Goal: Task Accomplishment & Management: Use online tool/utility

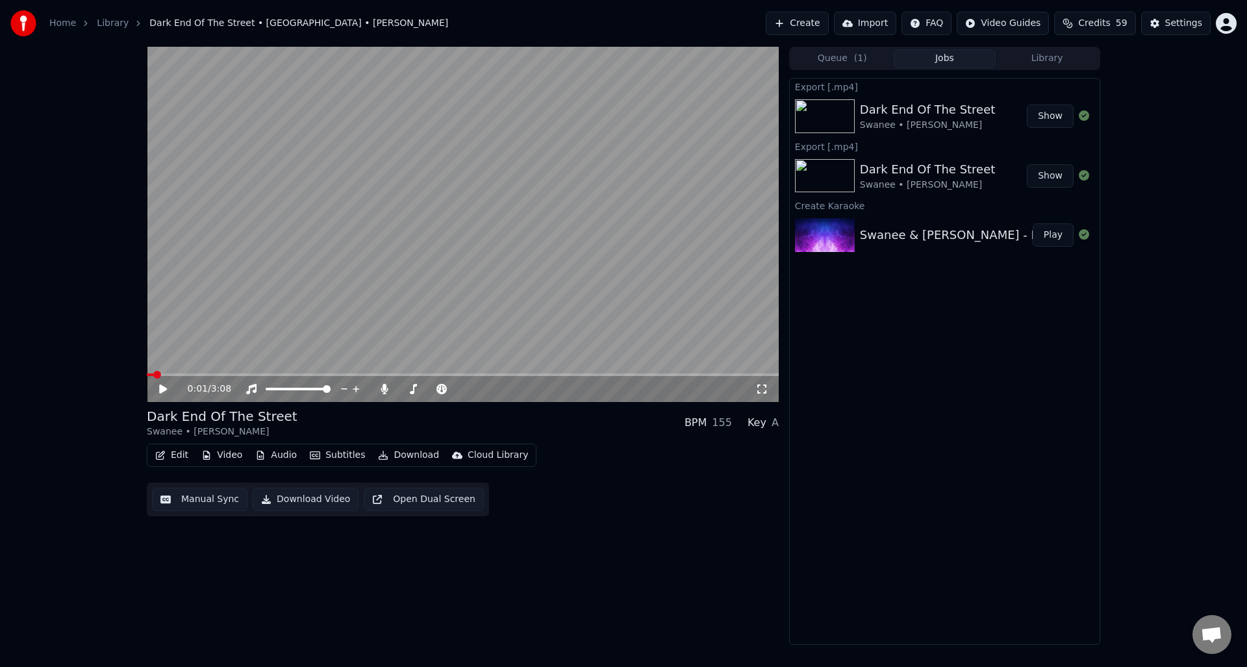
click at [63, 22] on link "Home" at bounding box center [62, 23] width 27 height 13
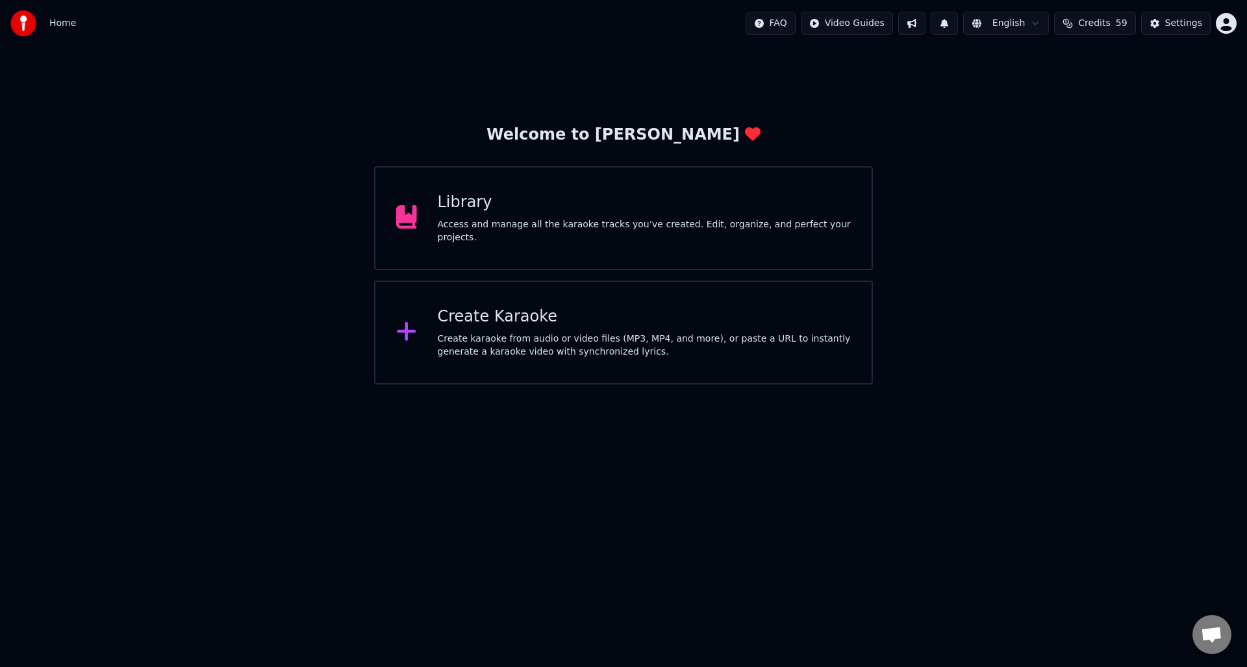
click at [496, 331] on div "Create Karaoke Create karaoke from audio or video files (MP3, MP4, and more), o…" at bounding box center [645, 333] width 414 height 52
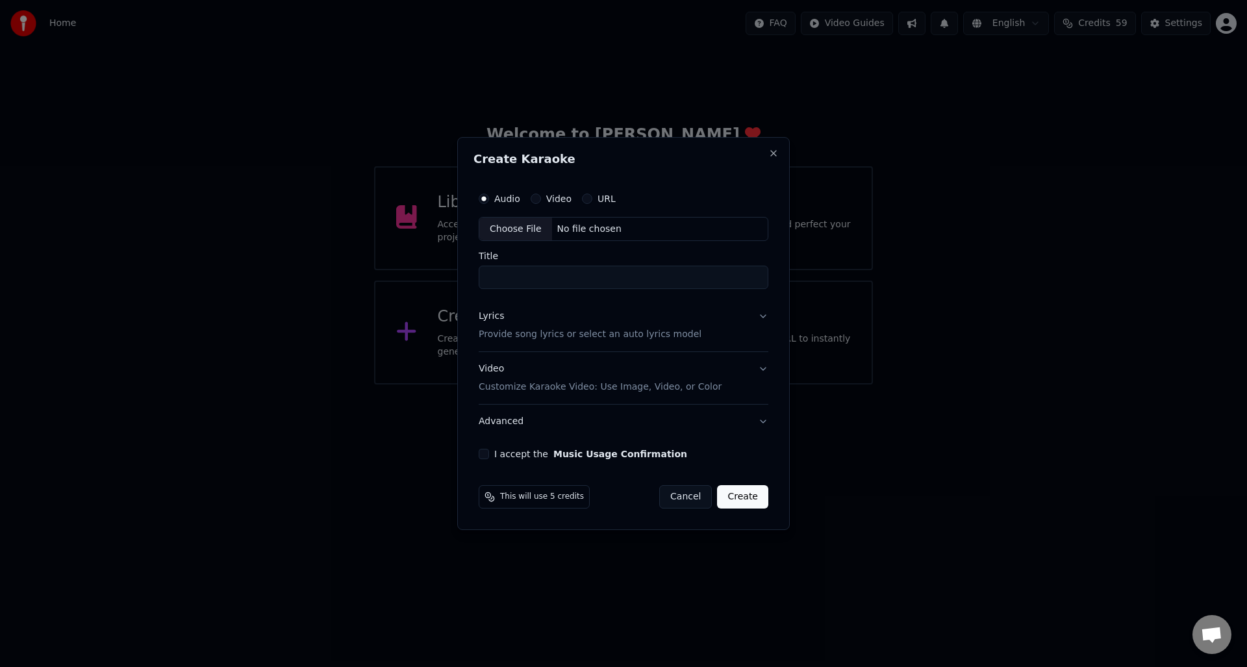
click at [601, 197] on label "URL" at bounding box center [607, 198] width 18 height 9
click at [592, 197] on button "URL" at bounding box center [587, 199] width 10 height 10
click at [535, 231] on input "text" at bounding box center [624, 229] width 290 height 26
paste input "**********"
type input "**********"
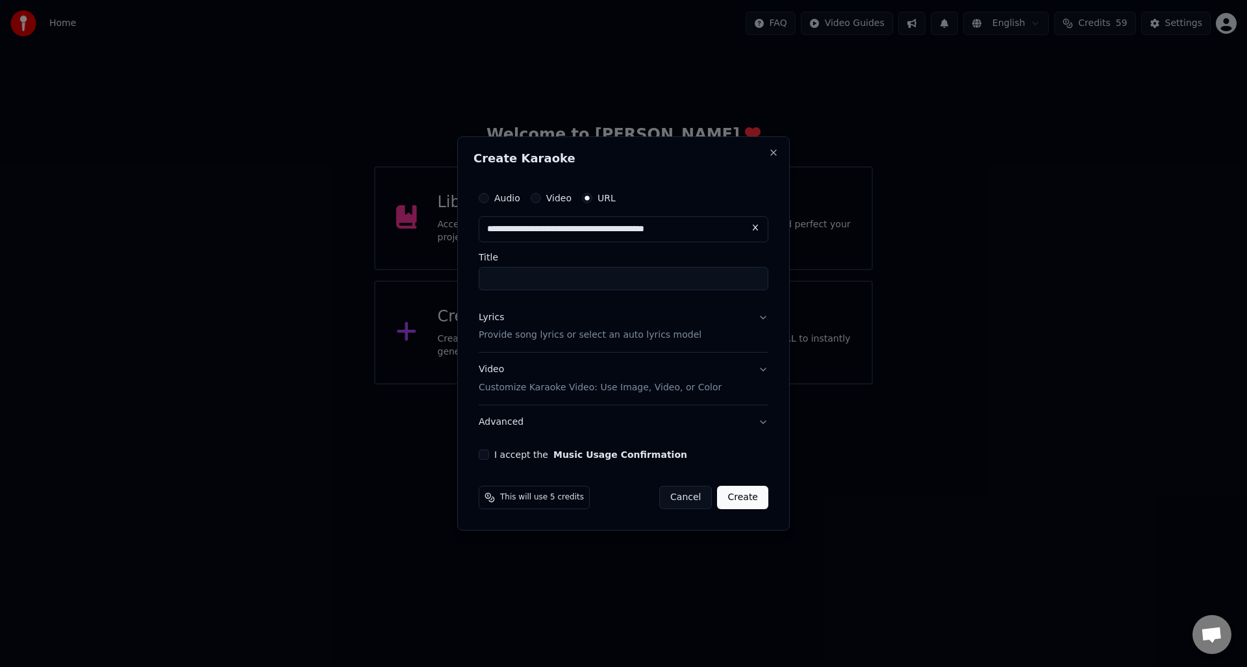
type input "**********"
click at [504, 336] on p "Provide song lyrics or select an auto lyrics model" at bounding box center [590, 335] width 223 height 13
type input "**********"
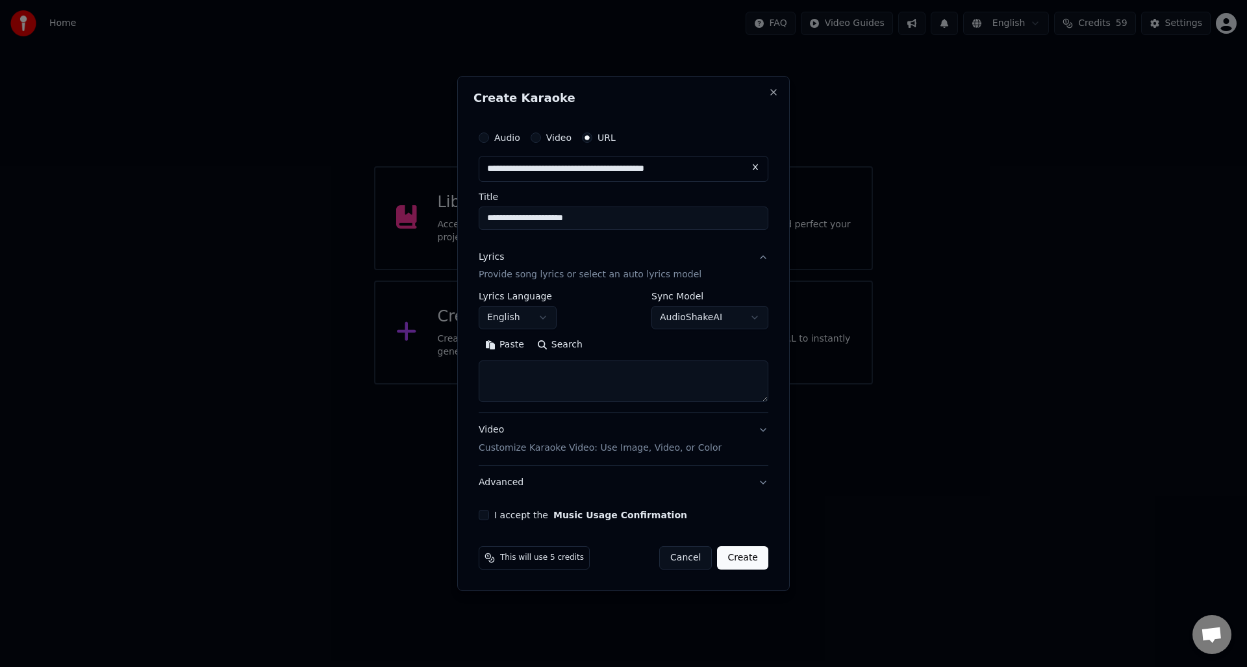
click at [497, 366] on textarea at bounding box center [624, 382] width 290 height 42
paste textarea "**********"
type textarea "**********"
click at [486, 516] on button "I accept the Music Usage Confirmation" at bounding box center [484, 515] width 10 height 10
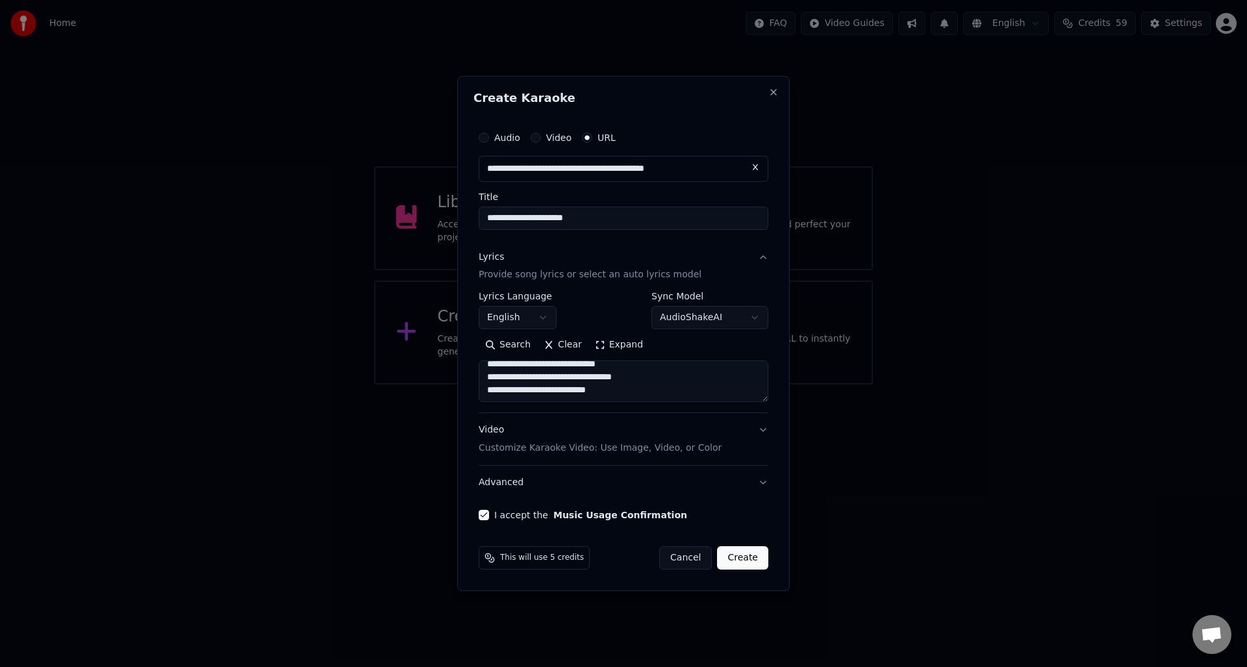
click at [744, 557] on button "Create" at bounding box center [742, 557] width 51 height 23
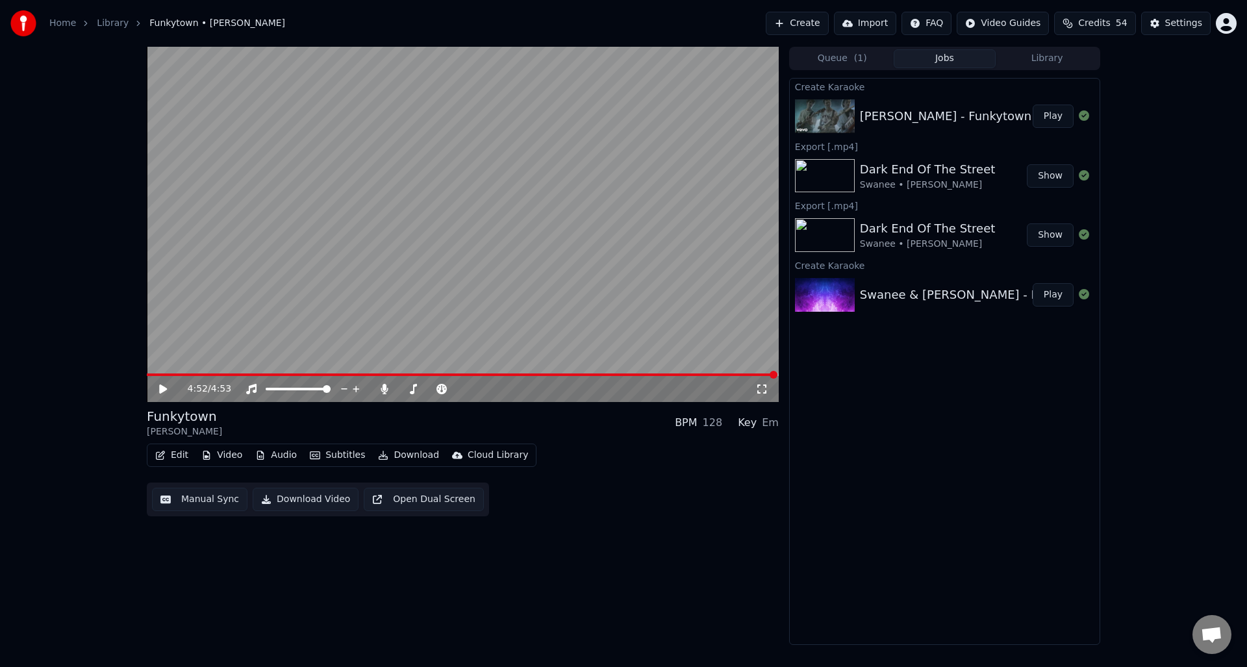
click at [203, 501] on button "Manual Sync" at bounding box center [199, 499] width 95 height 23
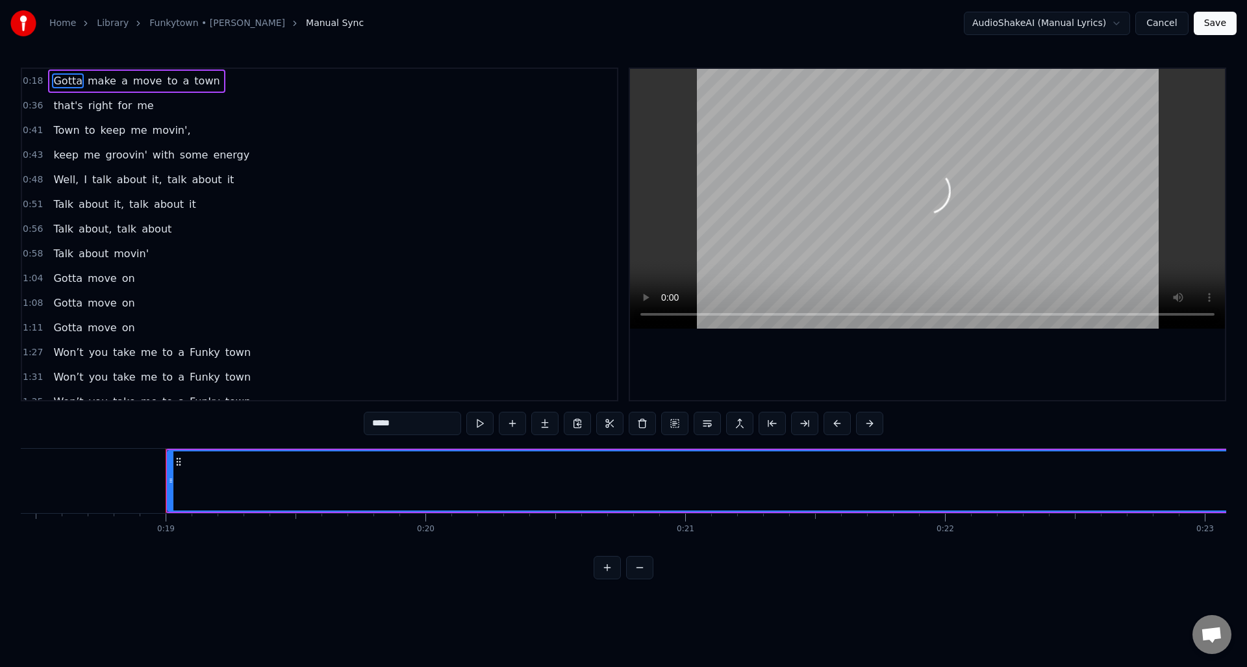
scroll to position [0, 4871]
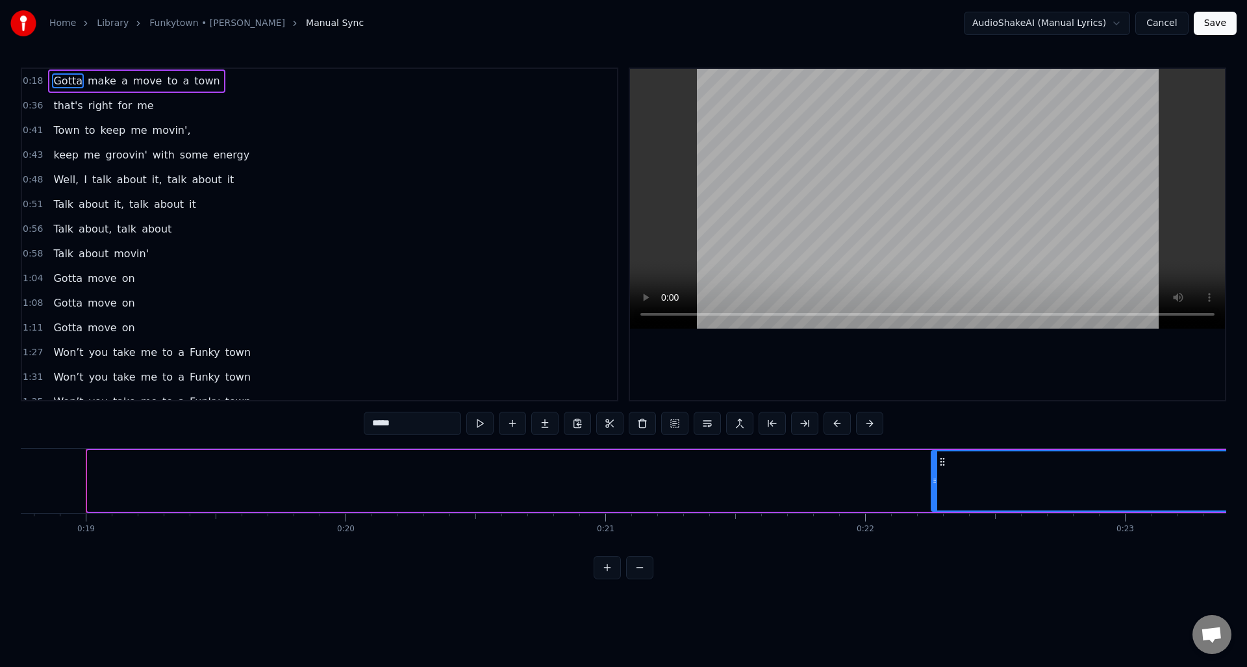
drag, startPoint x: 90, startPoint y: 495, endPoint x: 934, endPoint y: 468, distance: 844.1
click at [934, 468] on div at bounding box center [934, 480] width 5 height 59
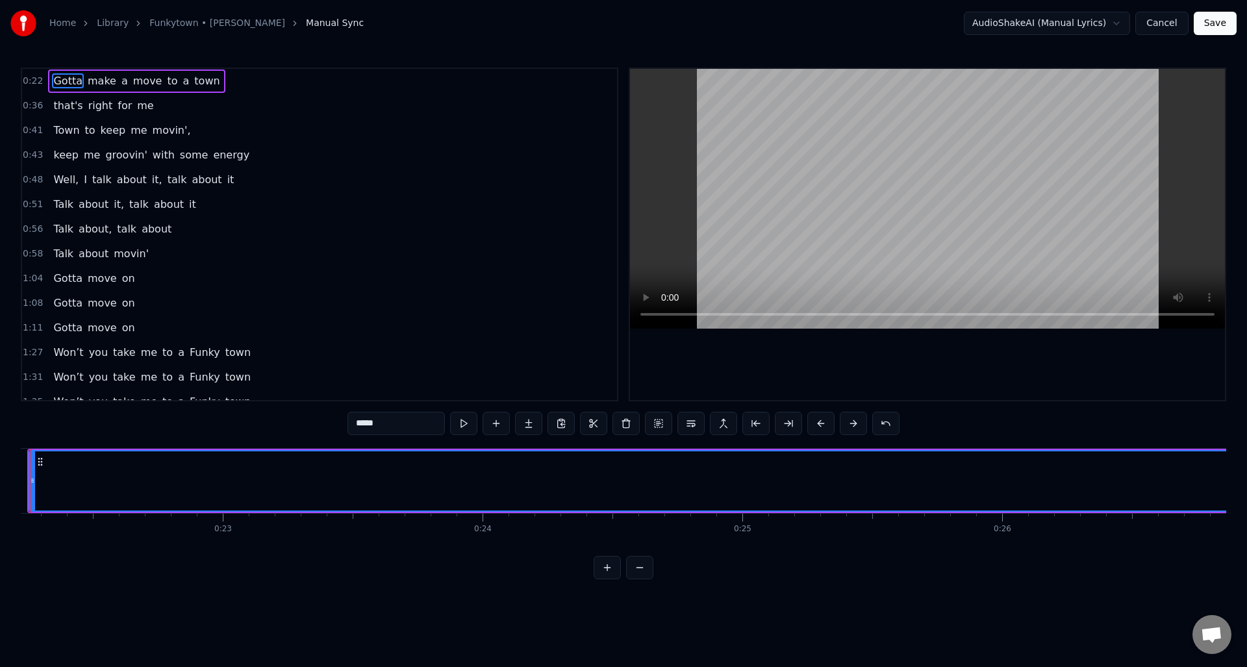
scroll to position [0, 5609]
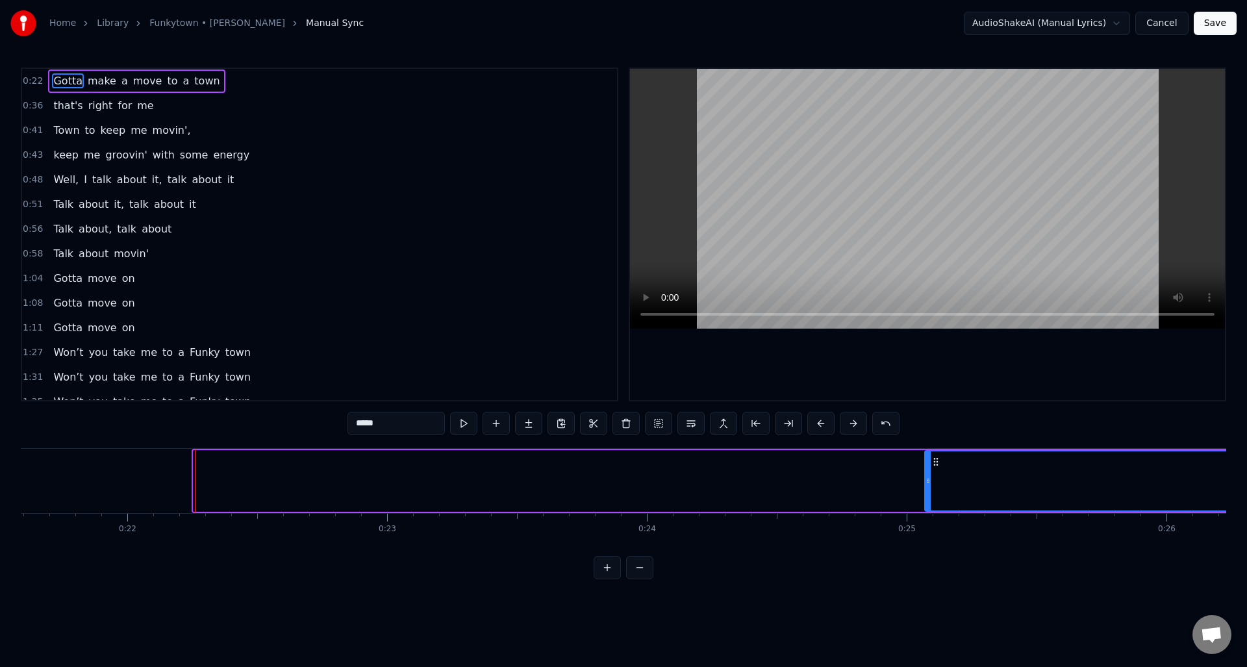
drag, startPoint x: 194, startPoint y: 490, endPoint x: 925, endPoint y: 468, distance: 731.7
click at [926, 468] on div at bounding box center [928, 480] width 5 height 59
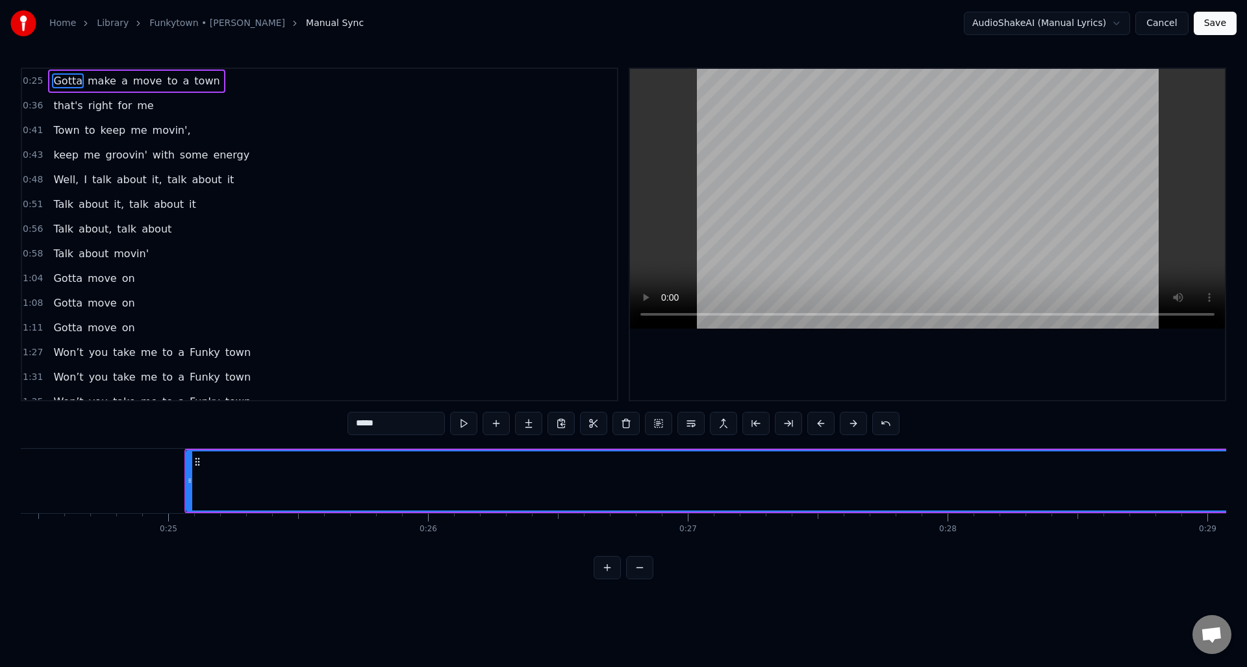
scroll to position [0, 6470]
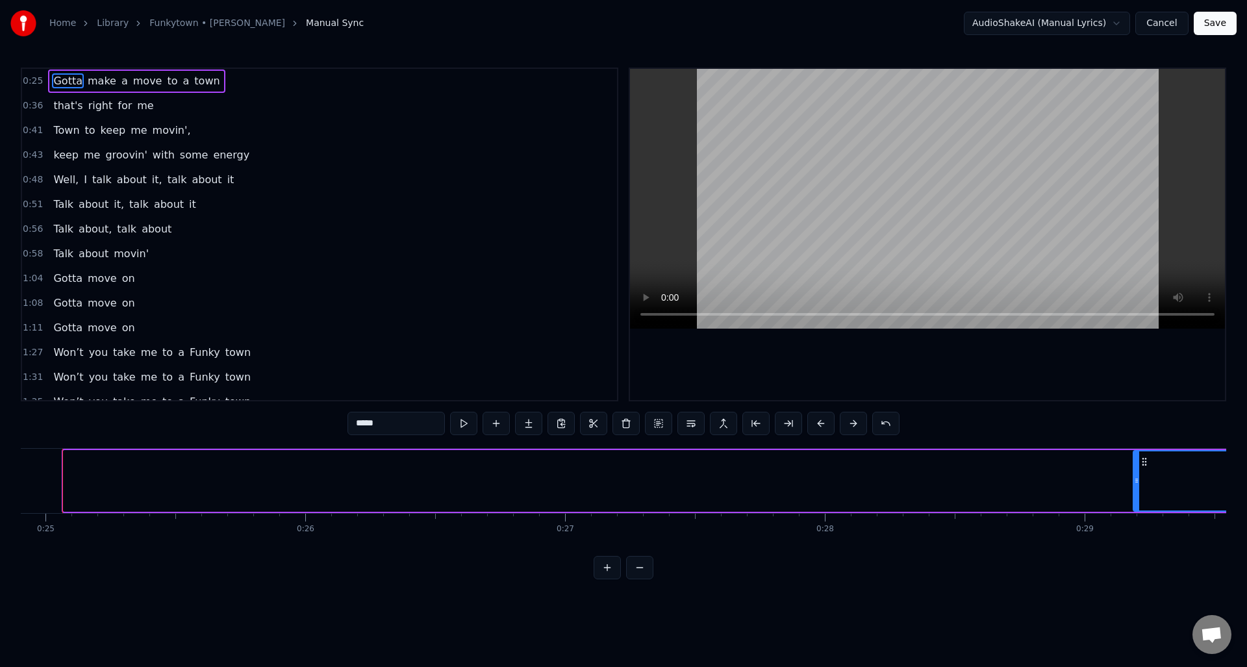
drag, startPoint x: 66, startPoint y: 497, endPoint x: 1133, endPoint y: 472, distance: 1066.8
click at [1135, 472] on div at bounding box center [1136, 480] width 5 height 59
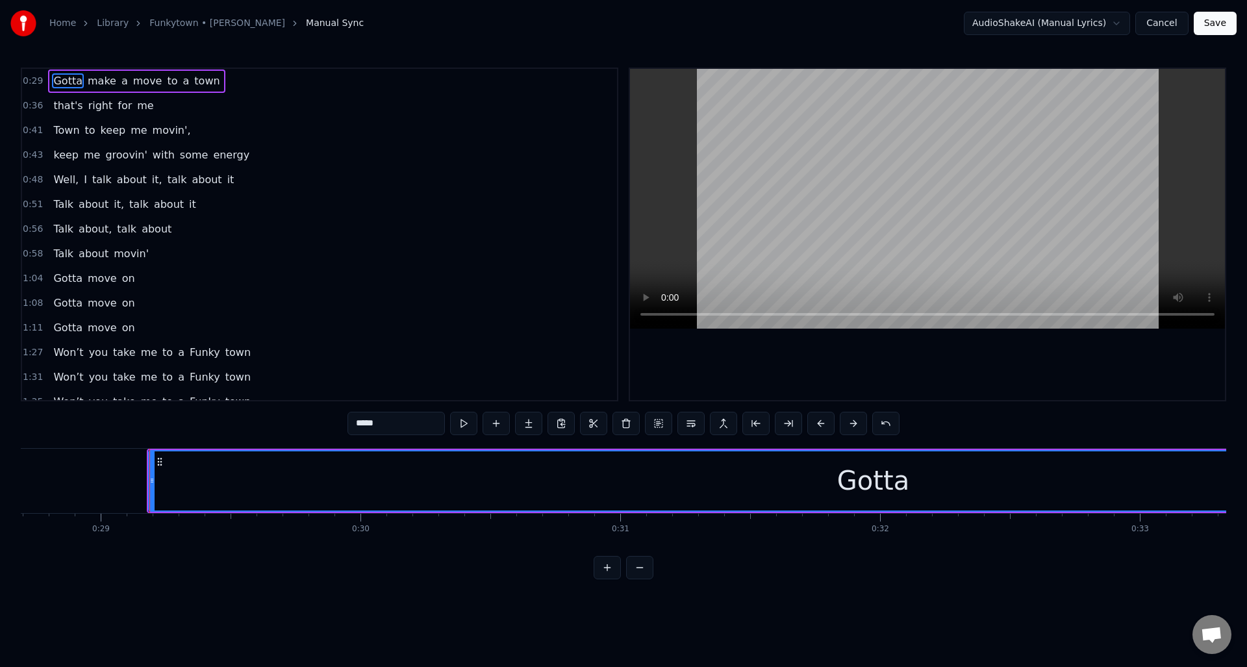
scroll to position [0, 7250]
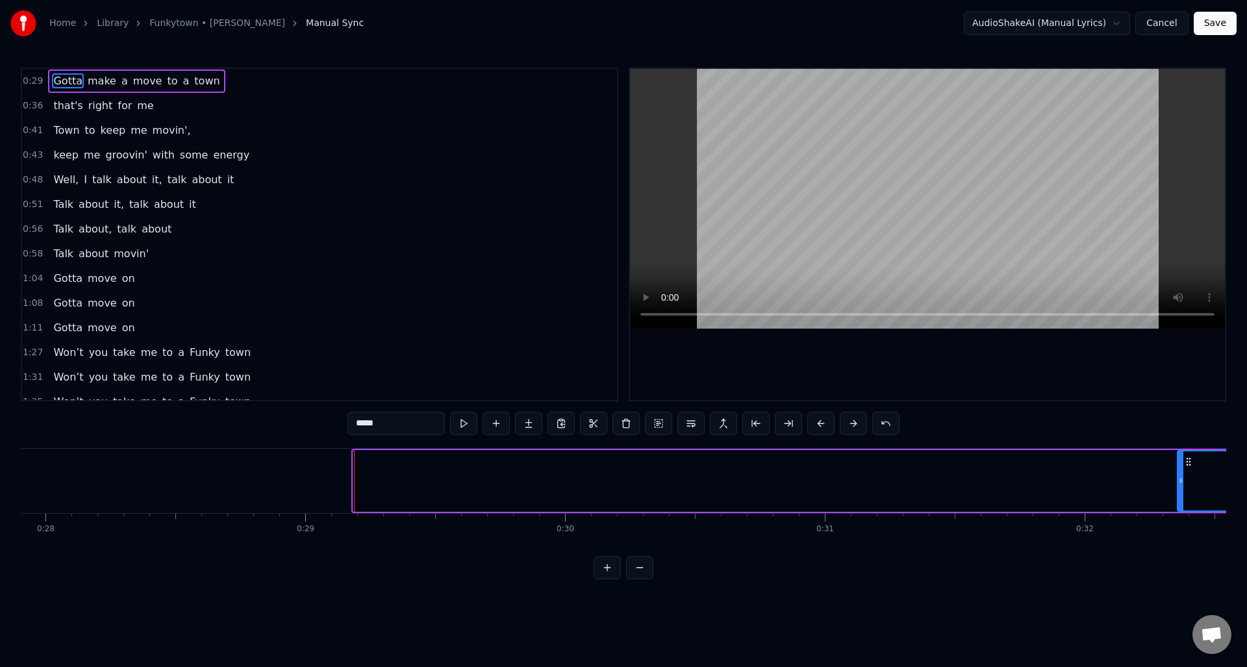
drag, startPoint x: 357, startPoint y: 494, endPoint x: 1181, endPoint y: 440, distance: 826.0
click at [1181, 440] on div "0:29 Gotta make a move to a town 0:36 that's right for me 0:41 Town to keep me …" at bounding box center [623, 324] width 1205 height 512
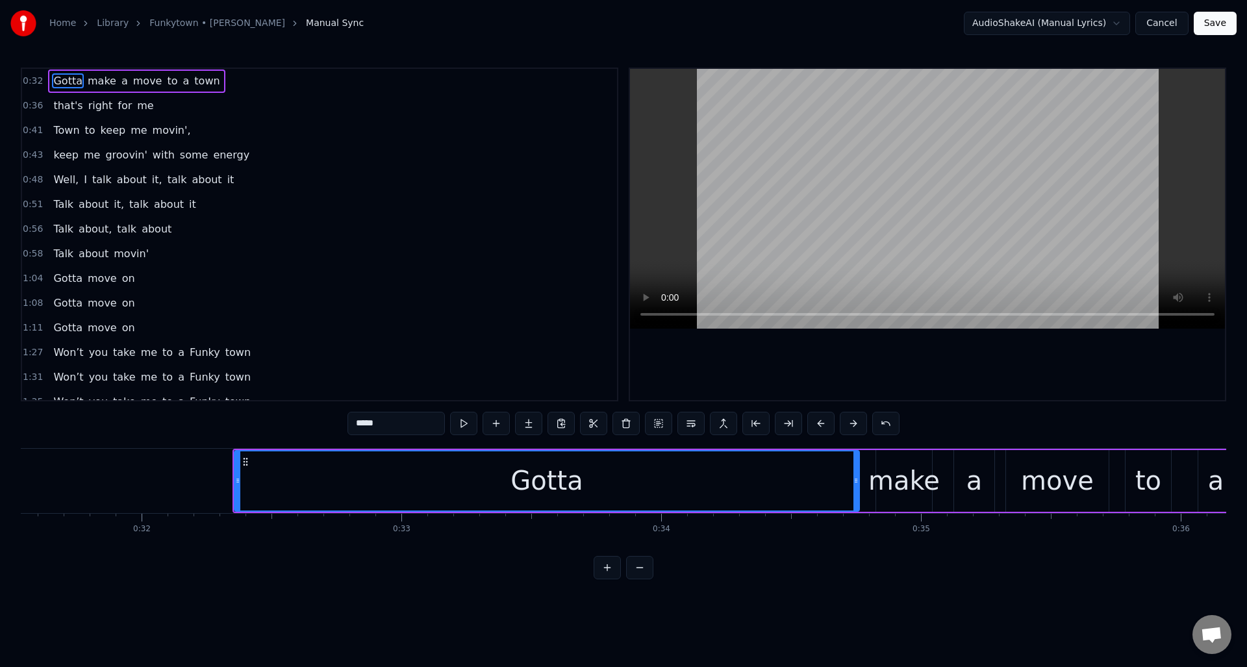
scroll to position [0, 8234]
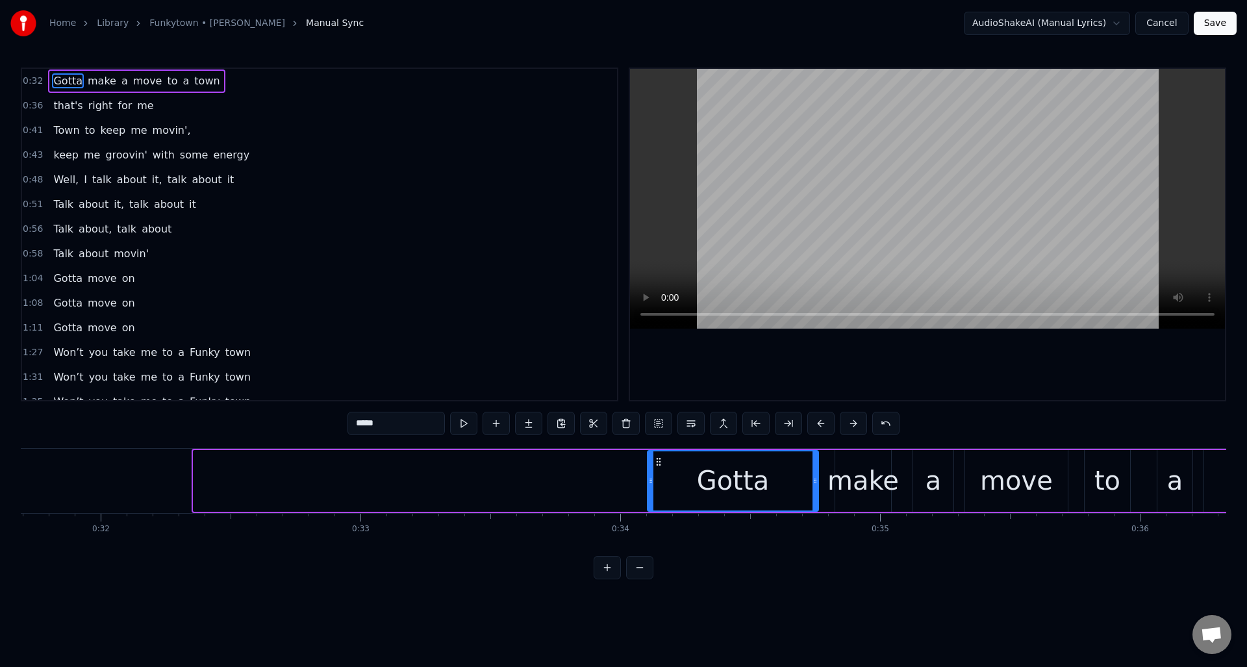
drag, startPoint x: 196, startPoint y: 500, endPoint x: 650, endPoint y: 504, distance: 454.0
click at [650, 504] on div at bounding box center [650, 480] width 5 height 59
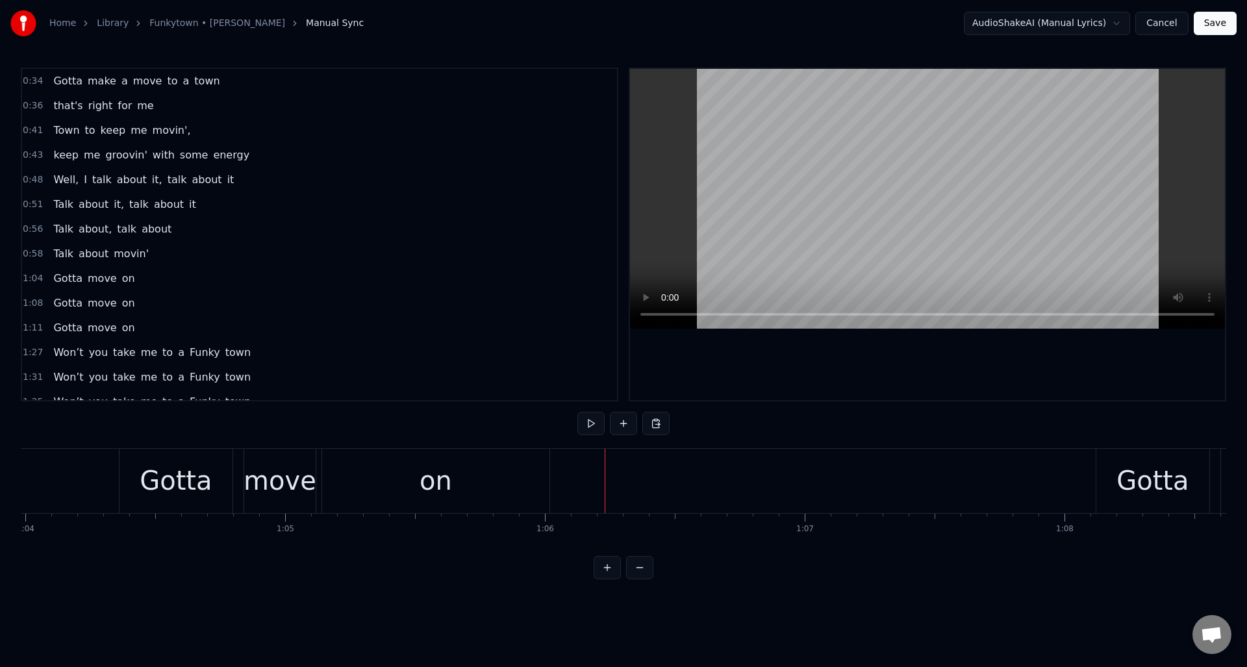
scroll to position [0, 16541]
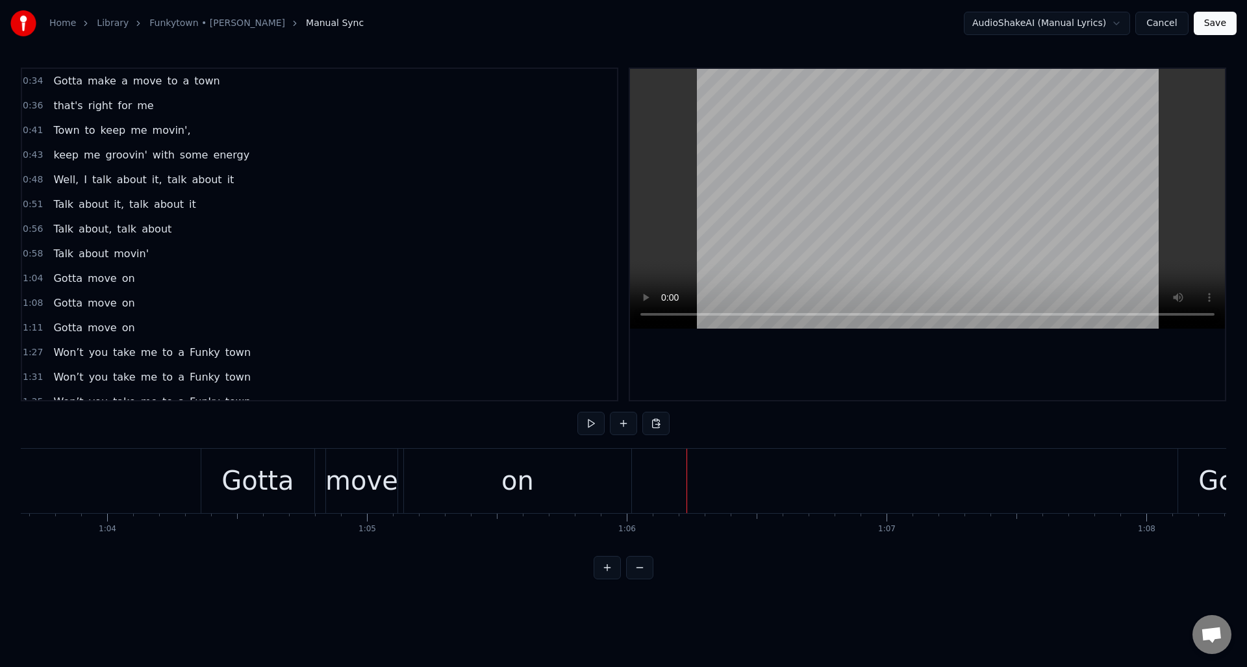
click at [454, 485] on div "on" at bounding box center [517, 481] width 227 height 64
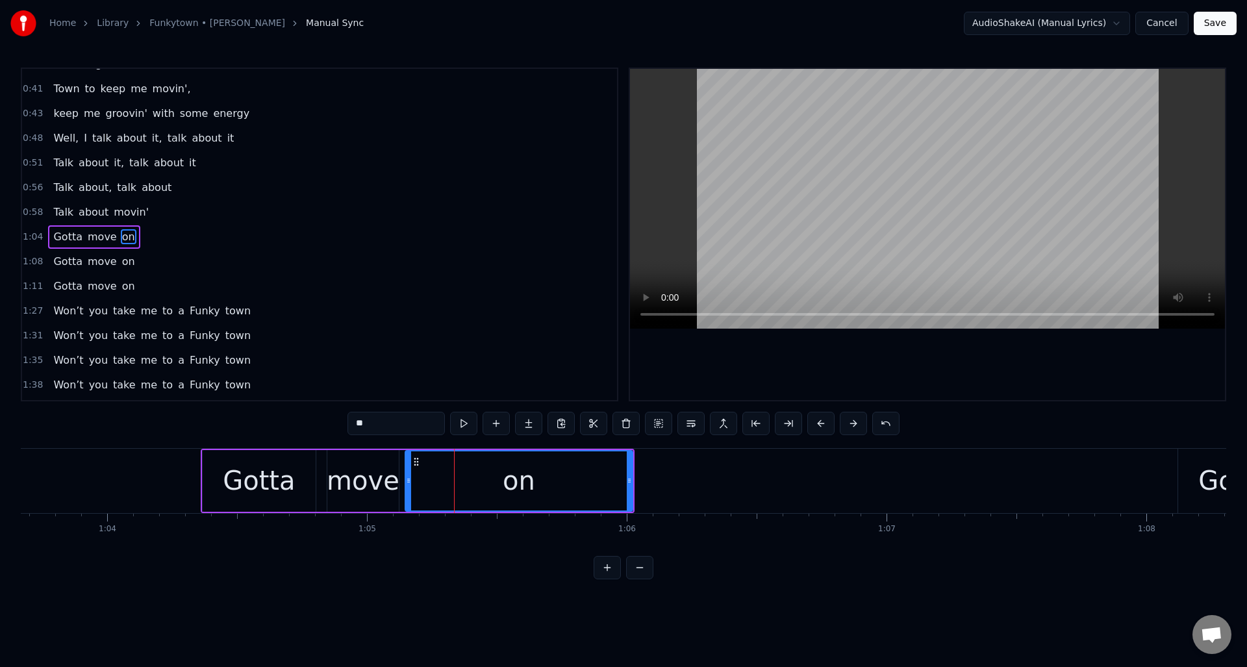
scroll to position [44, 0]
drag, startPoint x: 626, startPoint y: 488, endPoint x: 516, endPoint y: 489, distance: 110.4
click at [512, 490] on div at bounding box center [514, 480] width 5 height 59
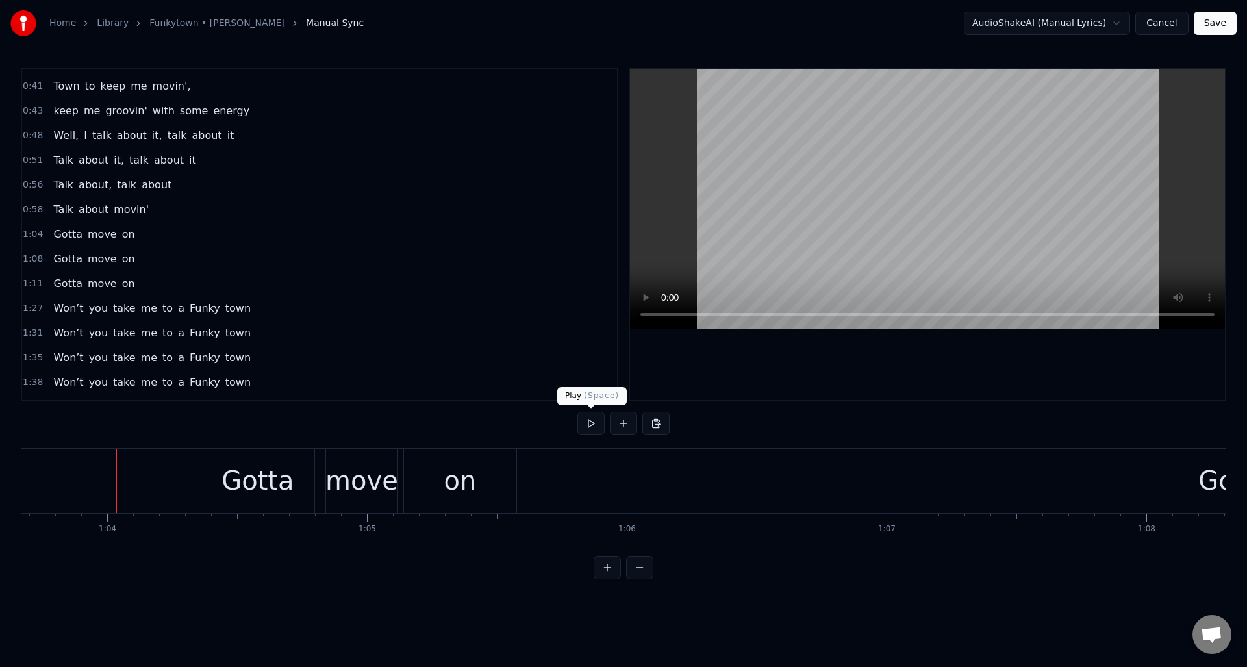
click at [585, 425] on button at bounding box center [590, 423] width 27 height 23
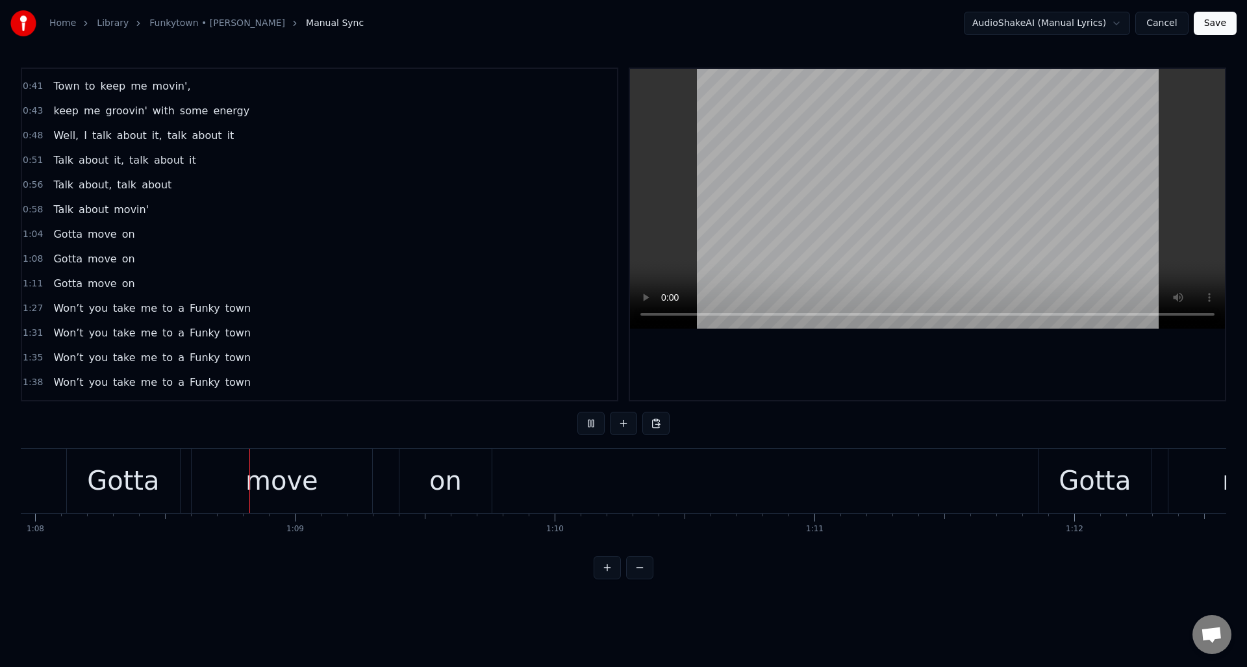
click at [589, 423] on button at bounding box center [590, 423] width 27 height 23
click at [448, 483] on div "on" at bounding box center [443, 480] width 32 height 39
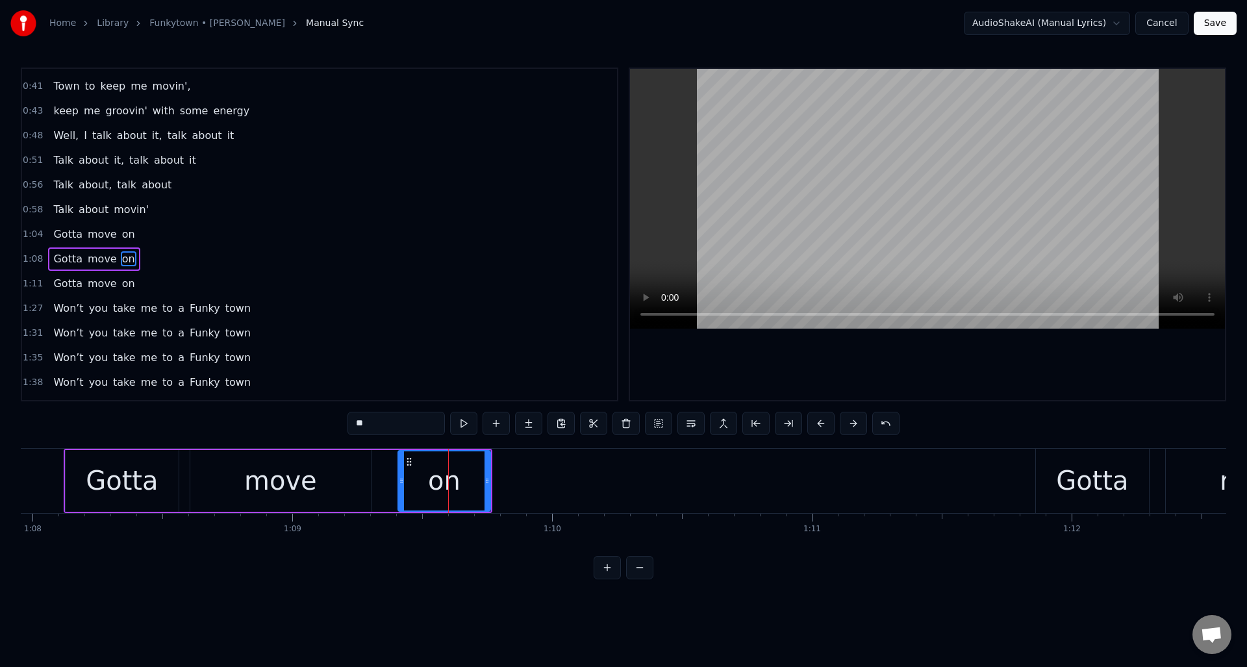
scroll to position [69, 0]
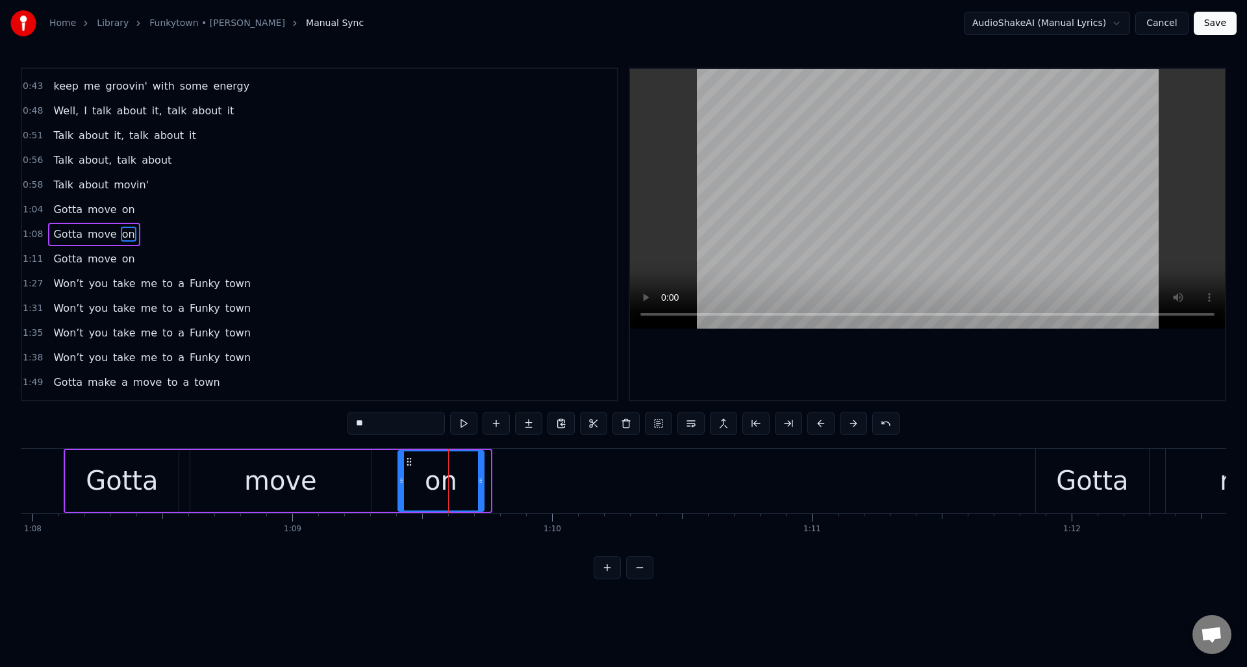
drag, startPoint x: 488, startPoint y: 479, endPoint x: 481, endPoint y: 479, distance: 7.2
click at [481, 479] on icon at bounding box center [480, 480] width 5 height 10
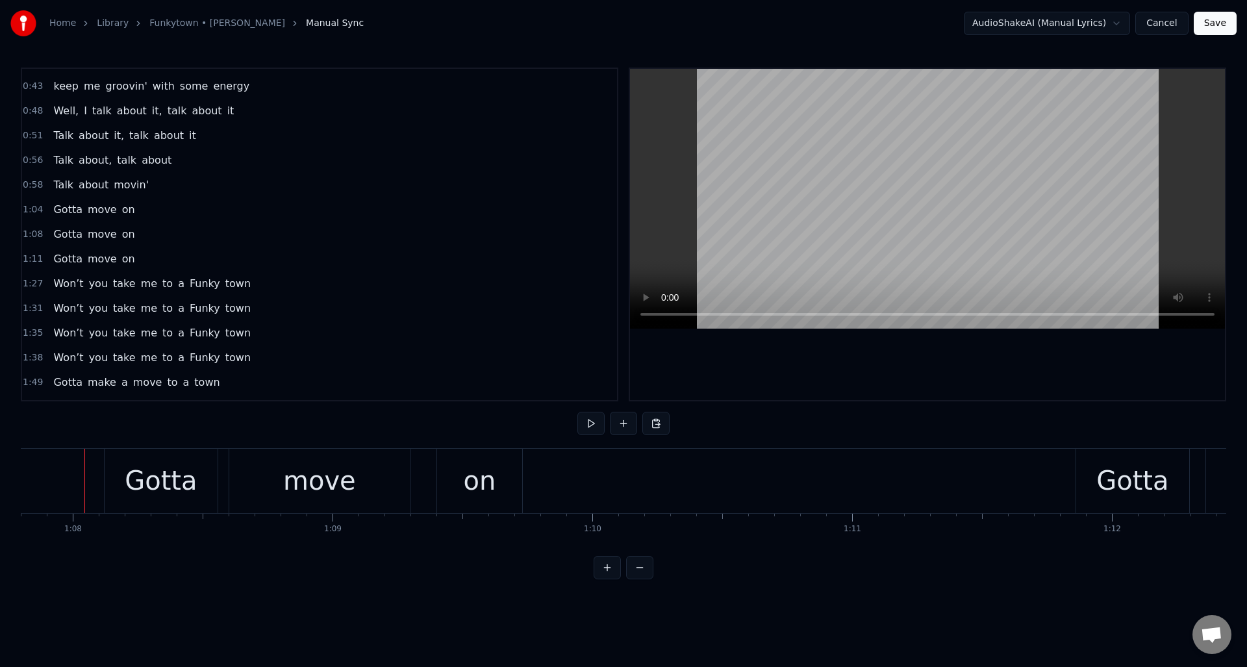
scroll to position [0, 17613]
click at [587, 421] on button at bounding box center [590, 423] width 27 height 23
click at [587, 420] on button at bounding box center [590, 423] width 27 height 23
click at [327, 472] on div "move" at bounding box center [320, 480] width 73 height 39
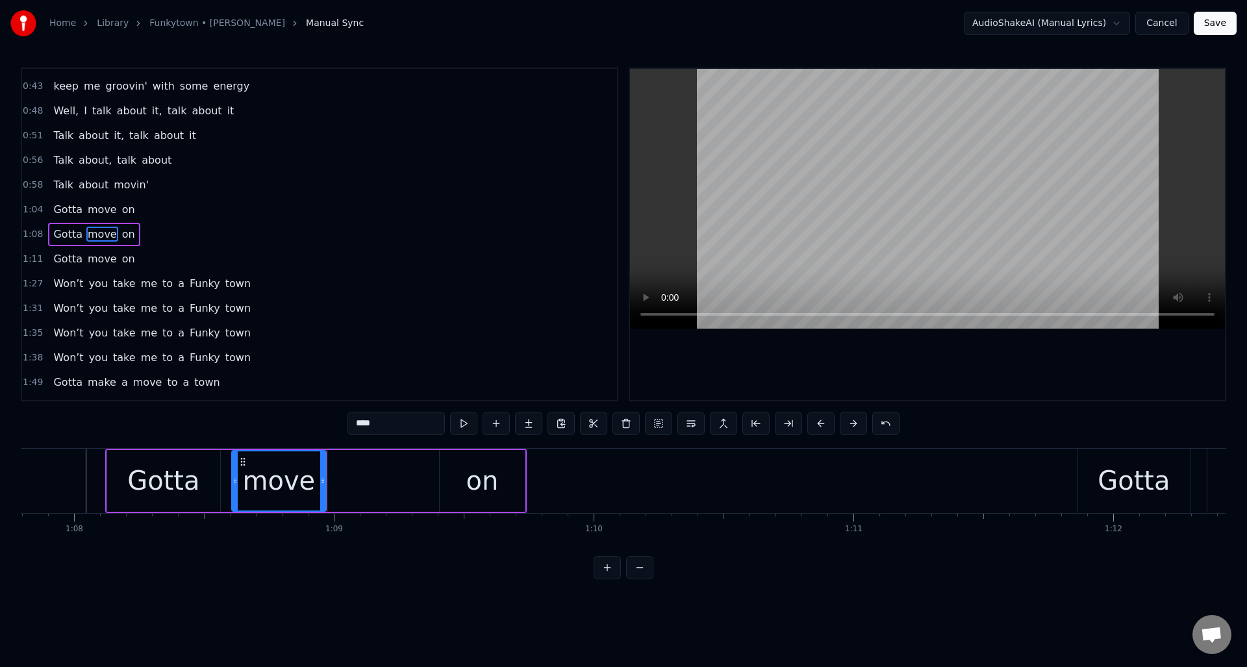
drag, startPoint x: 399, startPoint y: 472, endPoint x: 340, endPoint y: 472, distance: 59.1
click at [321, 476] on div at bounding box center [322, 480] width 5 height 59
click at [460, 460] on div "on" at bounding box center [482, 481] width 85 height 62
type input "**"
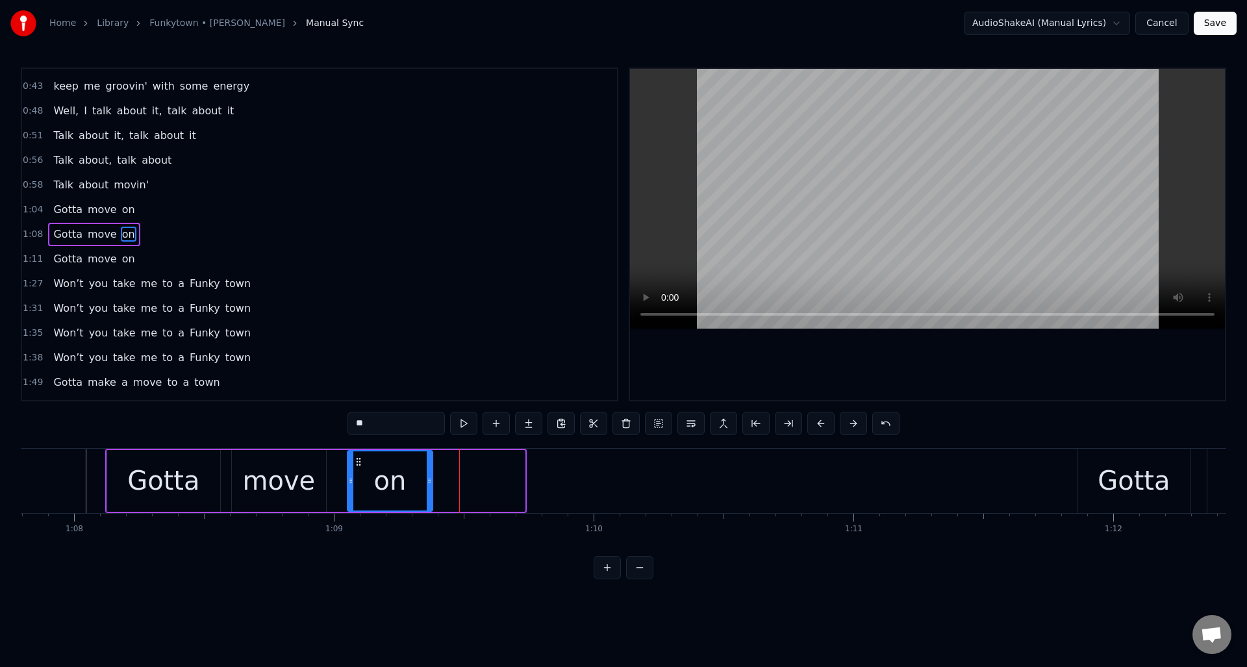
drag, startPoint x: 447, startPoint y: 461, endPoint x: 355, endPoint y: 469, distance: 92.6
click at [355, 469] on div "on" at bounding box center [390, 480] width 84 height 59
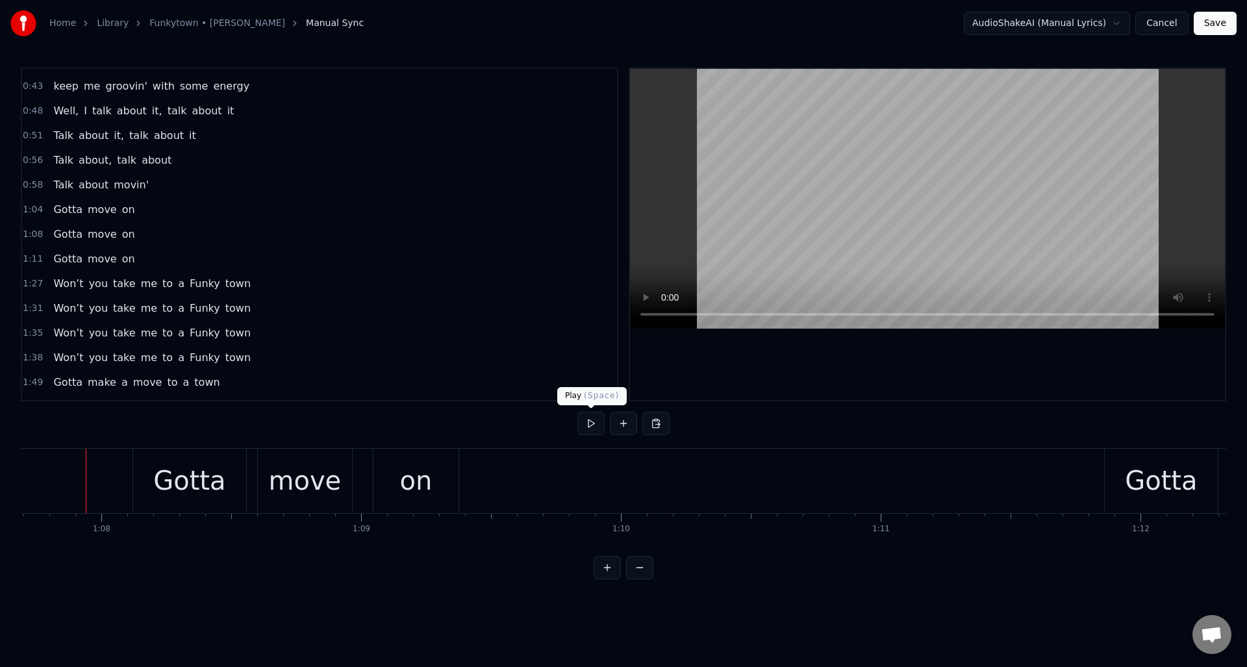
click at [584, 421] on button at bounding box center [590, 423] width 27 height 23
click at [413, 467] on div "on" at bounding box center [416, 480] width 32 height 39
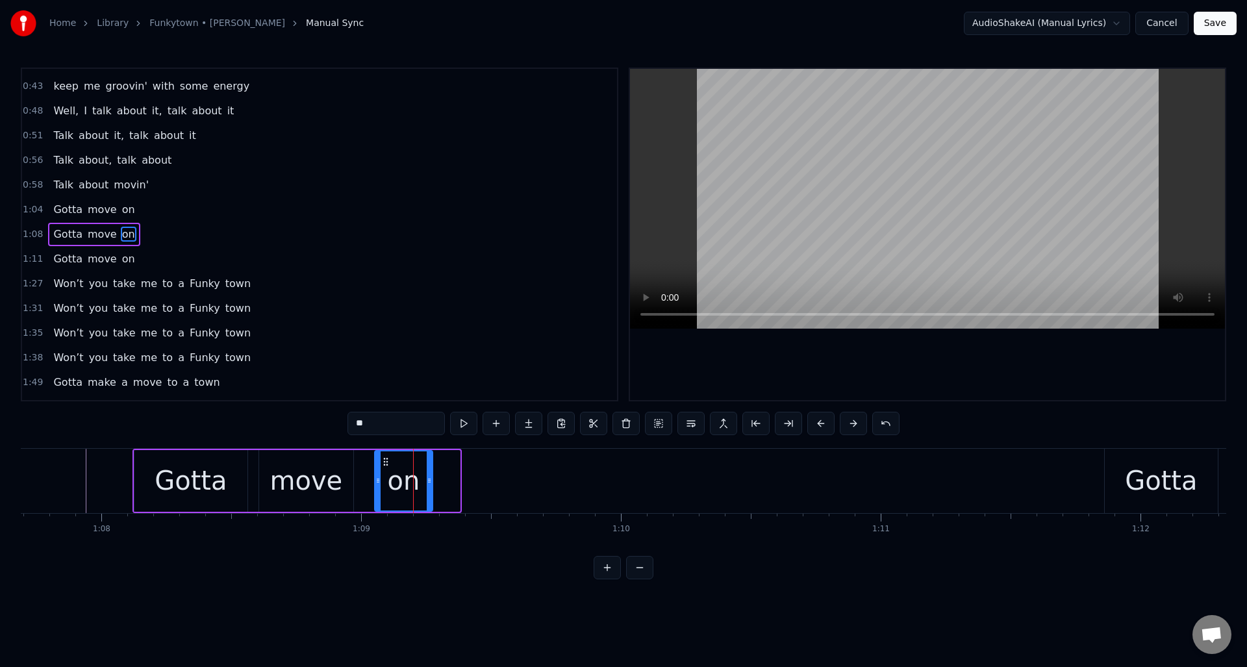
drag, startPoint x: 456, startPoint y: 472, endPoint x: 429, endPoint y: 473, distance: 27.3
click at [429, 473] on div at bounding box center [429, 480] width 5 height 59
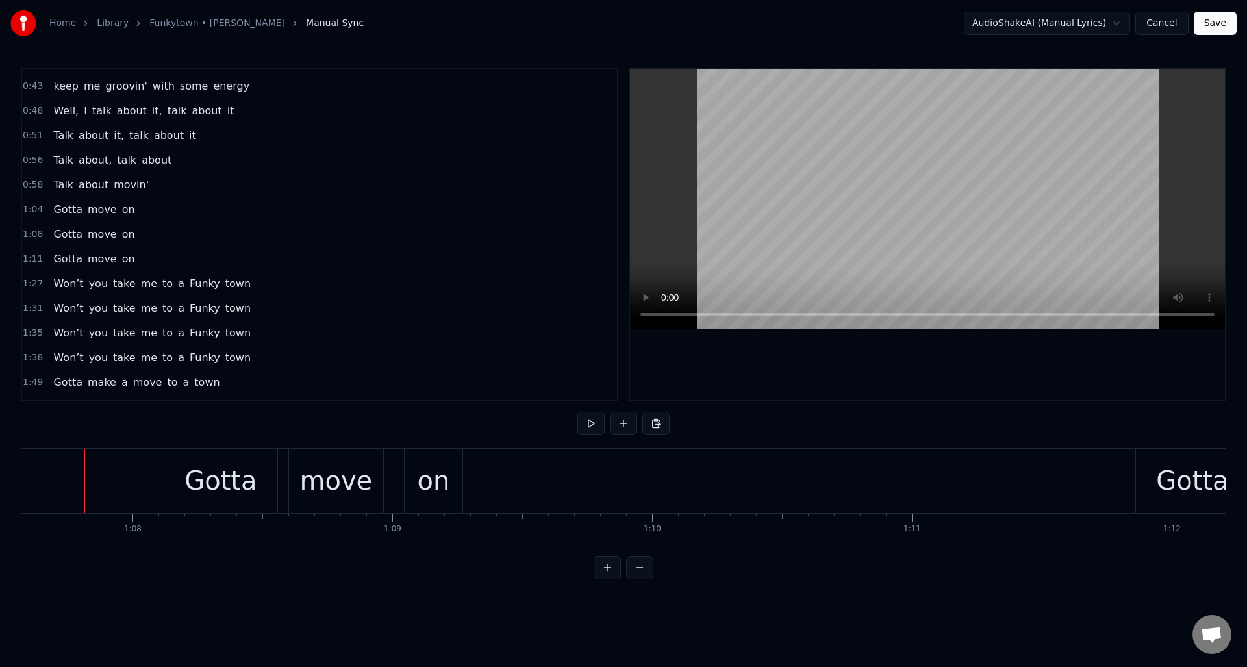
scroll to position [0, 17554]
click at [583, 423] on button at bounding box center [590, 423] width 27 height 23
click at [413, 467] on div "on" at bounding box center [435, 481] width 58 height 64
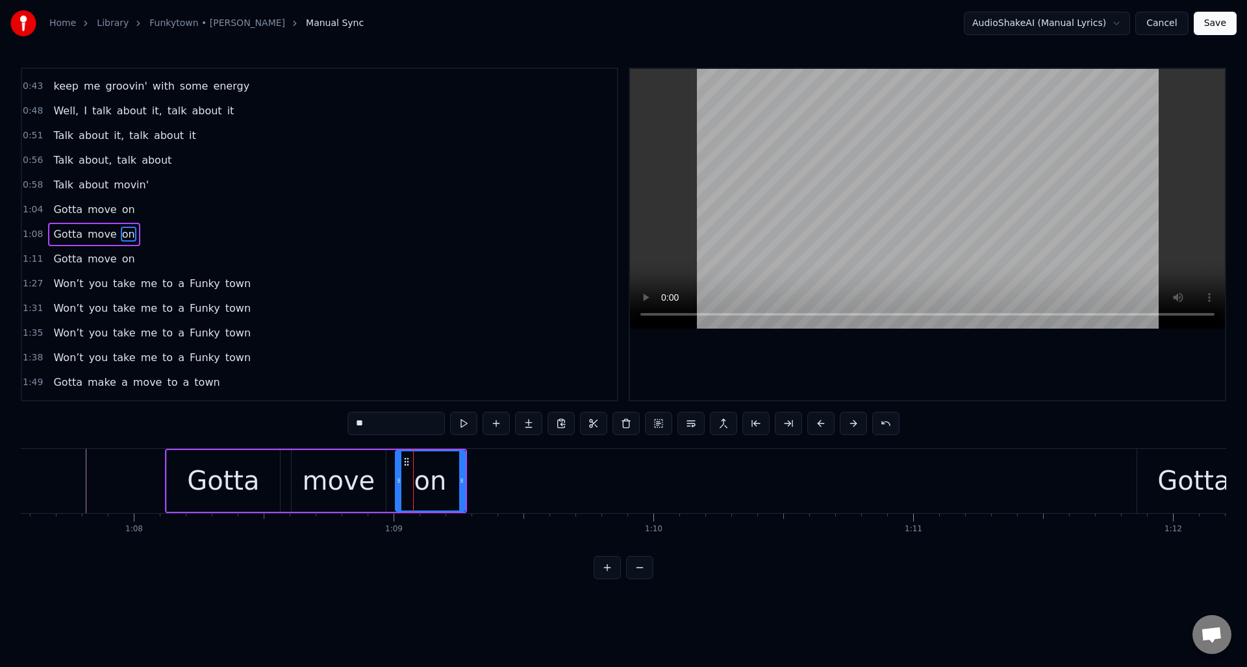
drag, startPoint x: 410, startPoint y: 472, endPoint x: 399, endPoint y: 473, distance: 11.7
click at [399, 473] on div at bounding box center [398, 480] width 5 height 59
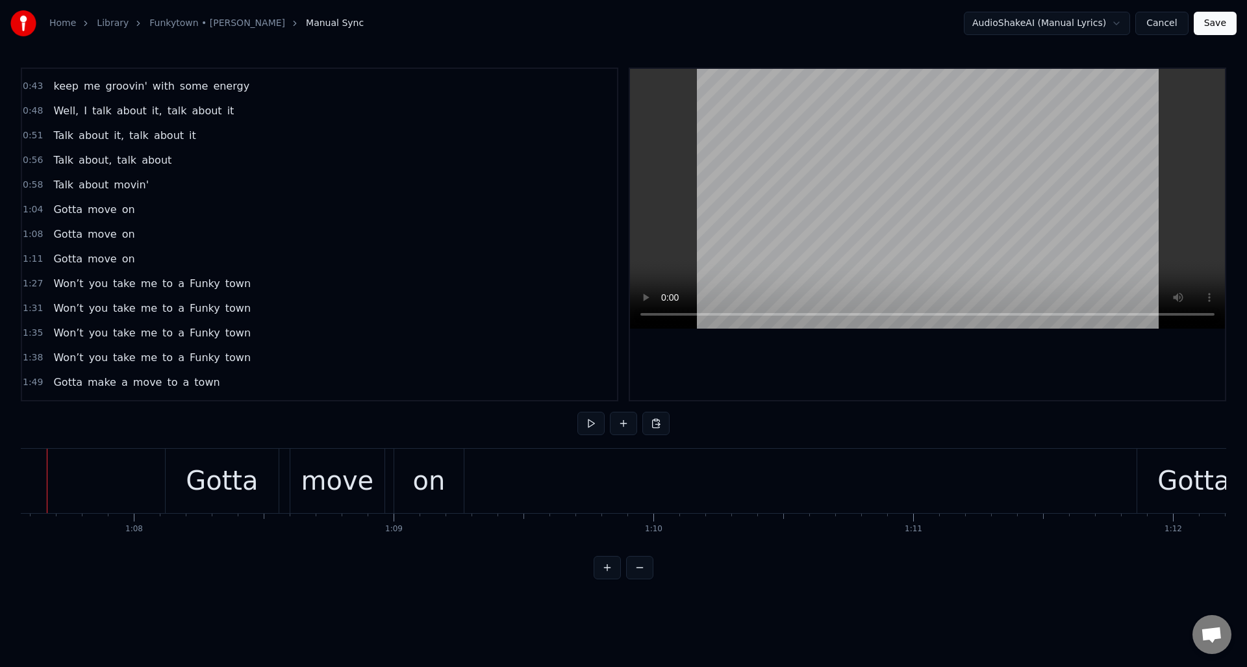
scroll to position [0, 17515]
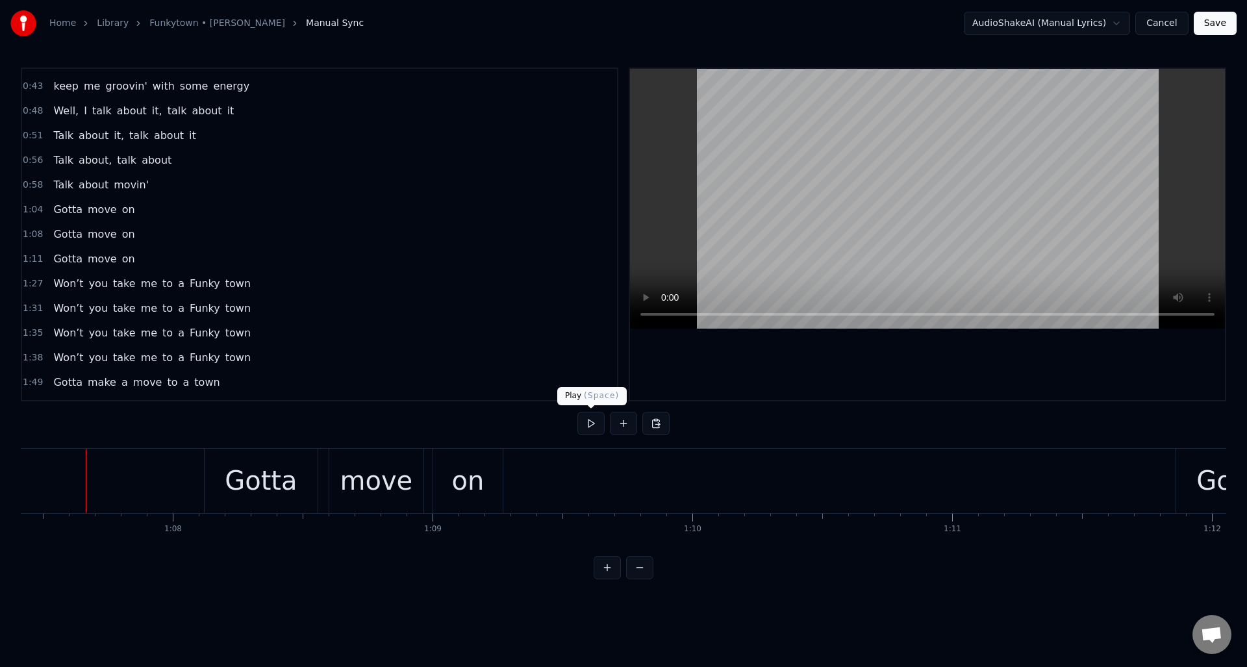
click at [585, 422] on button at bounding box center [590, 423] width 27 height 23
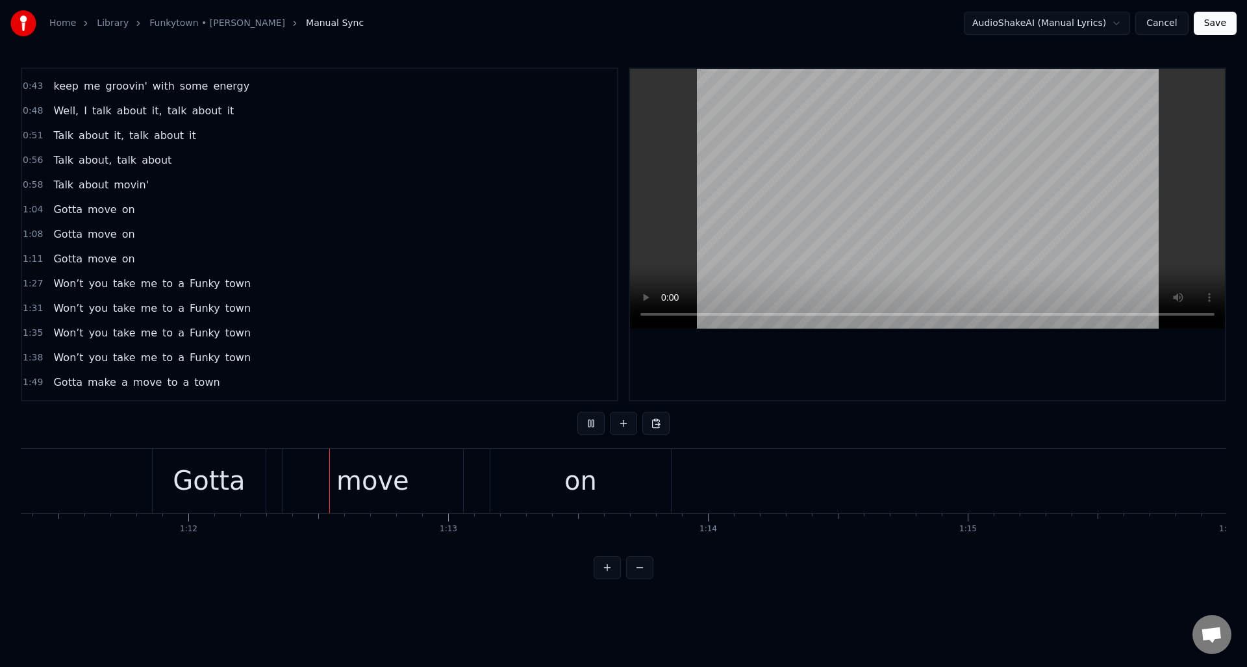
scroll to position [0, 18601]
click at [585, 421] on button at bounding box center [590, 423] width 27 height 23
click at [301, 477] on div "move" at bounding box center [309, 480] width 73 height 39
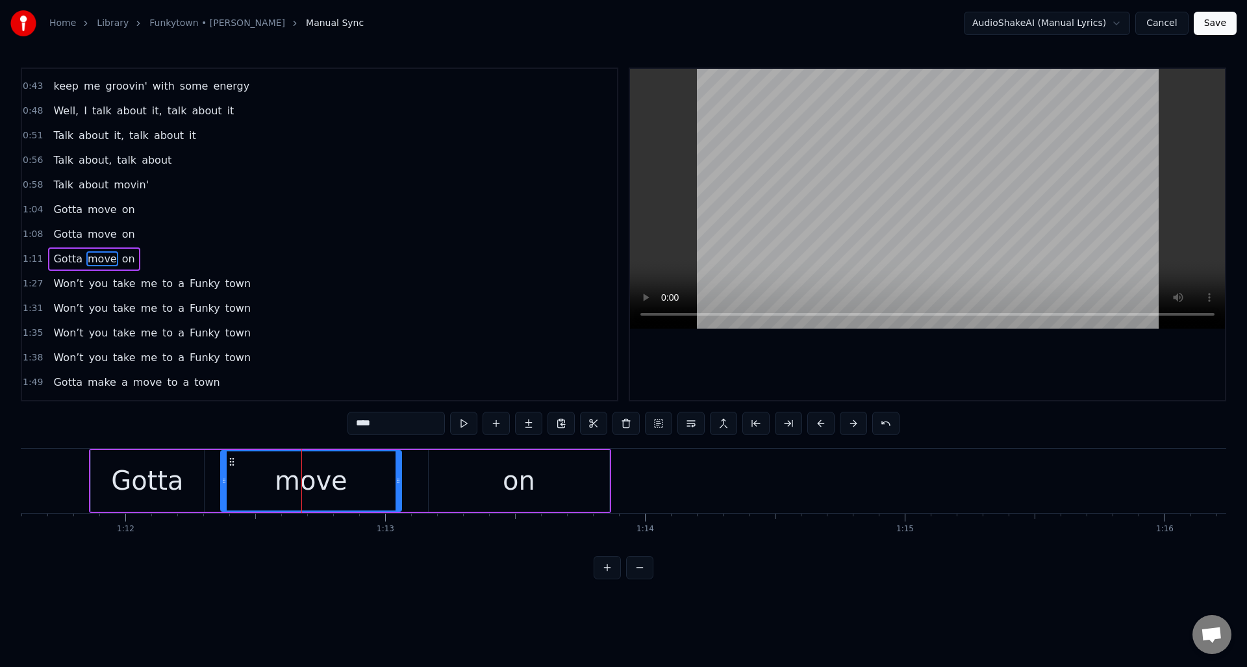
scroll to position [94, 0]
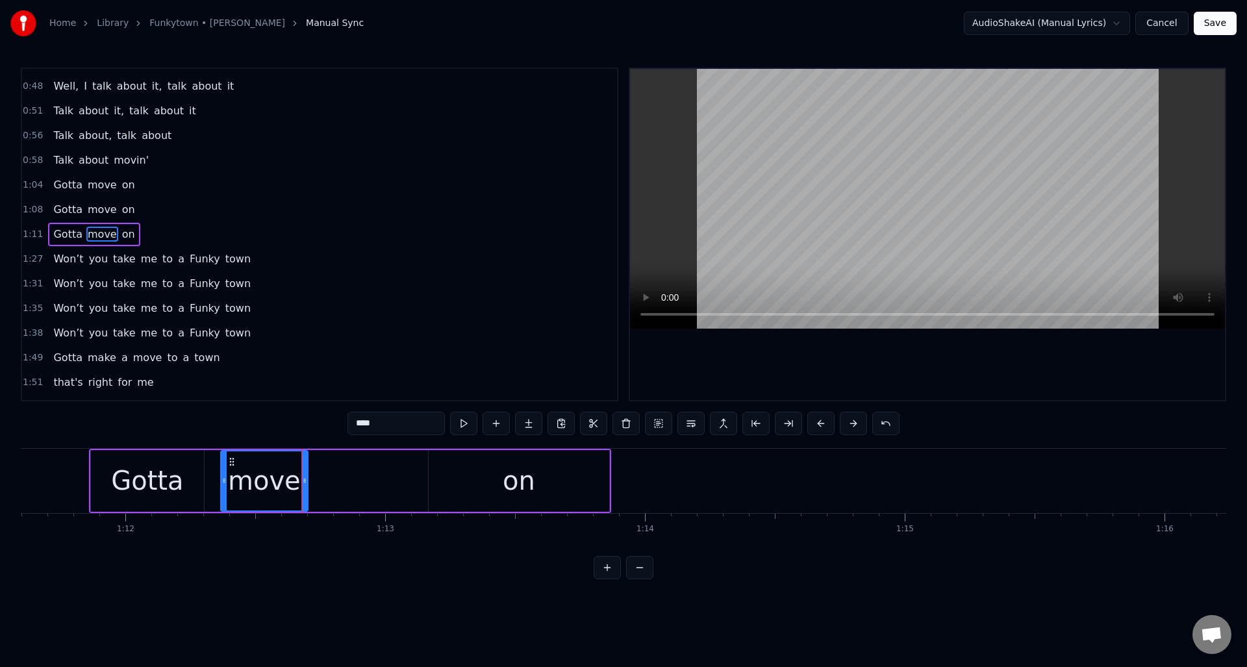
drag, startPoint x: 397, startPoint y: 470, endPoint x: 304, endPoint y: 478, distance: 93.9
click at [304, 478] on div at bounding box center [304, 480] width 5 height 59
click at [475, 472] on div "on" at bounding box center [519, 481] width 181 height 62
type input "**"
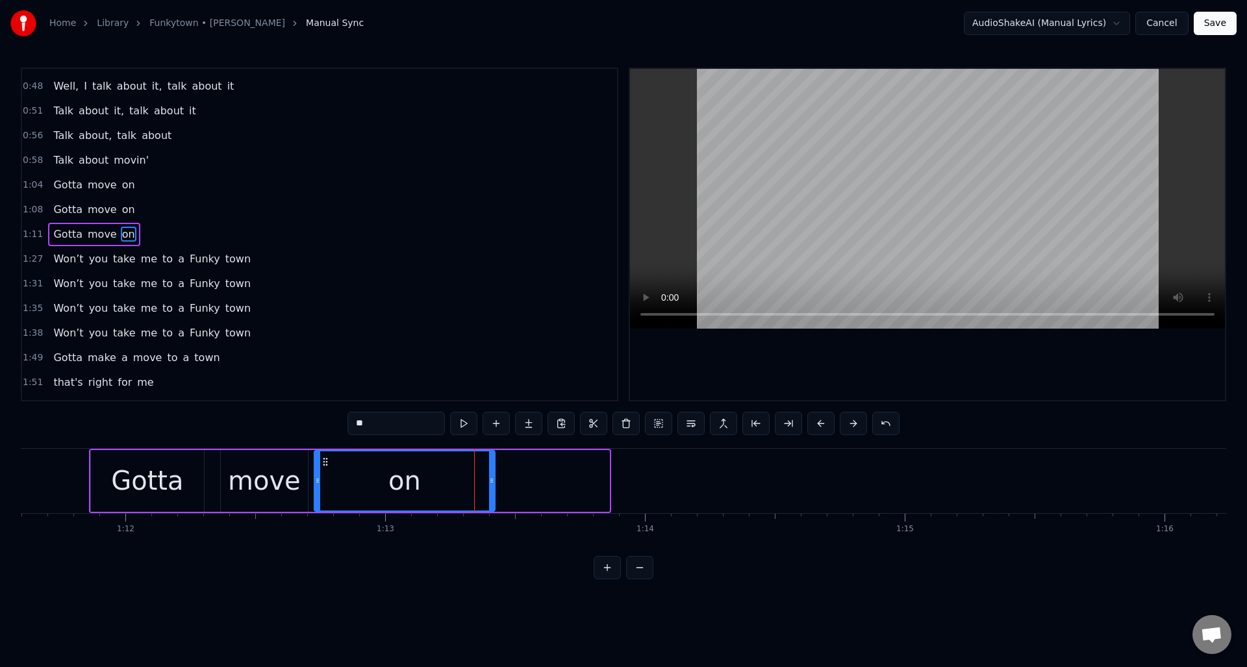
drag, startPoint x: 438, startPoint y: 461, endPoint x: 335, endPoint y: 471, distance: 103.7
click at [325, 471] on div "on" at bounding box center [404, 480] width 179 height 59
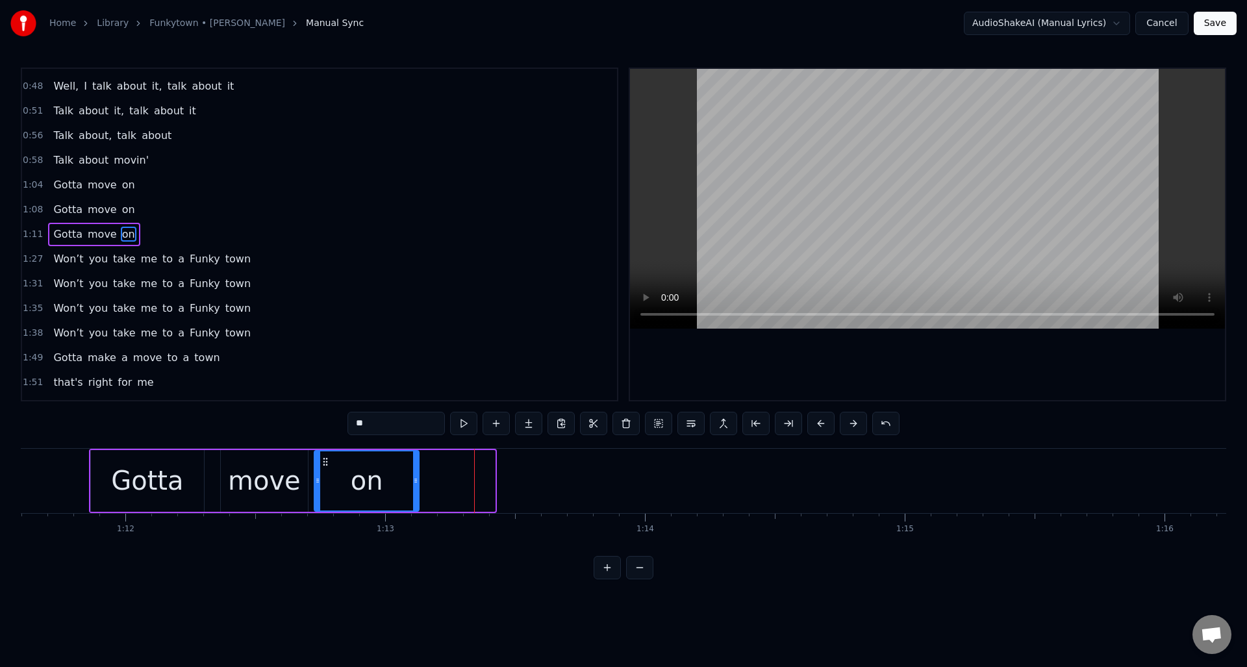
drag, startPoint x: 494, startPoint y: 470, endPoint x: 418, endPoint y: 477, distance: 75.7
click at [418, 477] on div "on" at bounding box center [367, 481] width 106 height 62
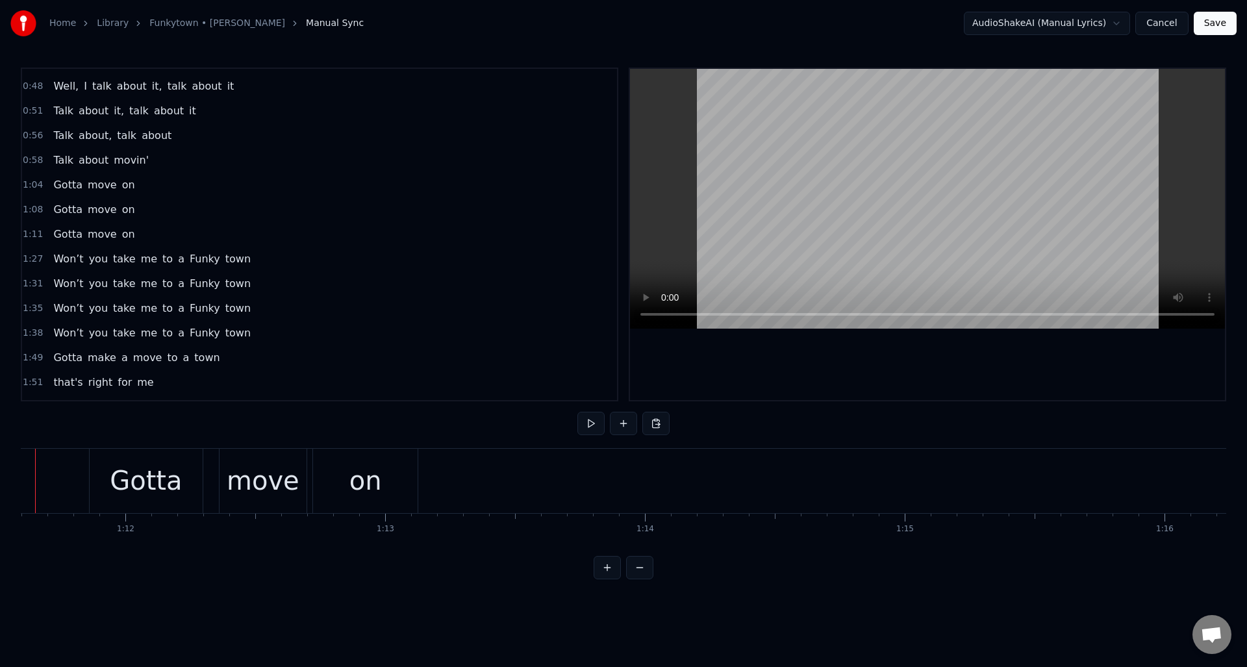
scroll to position [0, 18551]
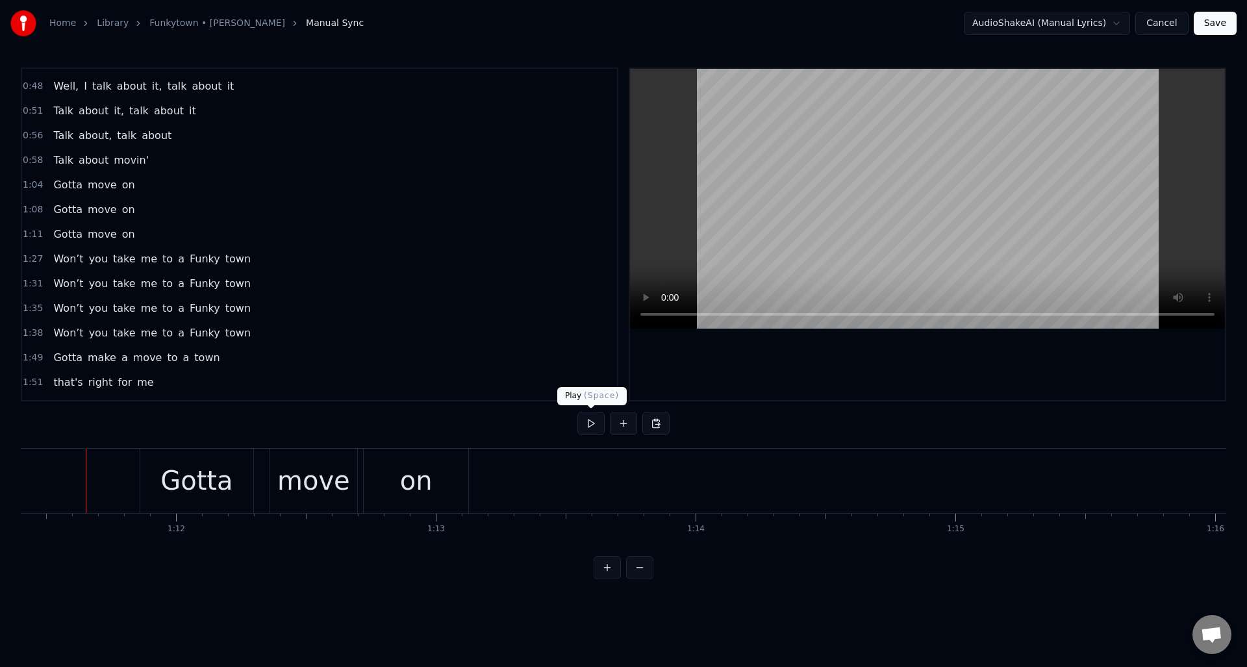
click at [589, 425] on button at bounding box center [590, 423] width 27 height 23
click at [204, 476] on div "Gotta" at bounding box center [196, 480] width 72 height 39
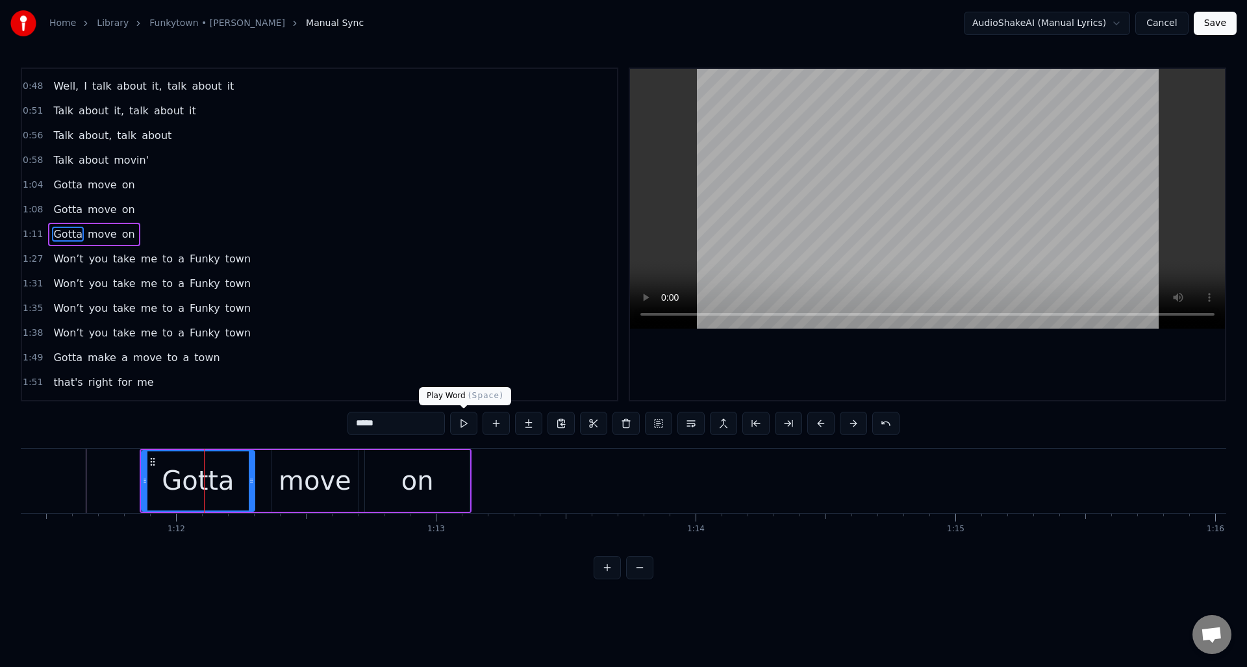
click at [464, 425] on button at bounding box center [463, 423] width 27 height 23
drag, startPoint x: 251, startPoint y: 472, endPoint x: 240, endPoint y: 471, distance: 11.1
click at [240, 471] on div at bounding box center [240, 480] width 5 height 59
click at [292, 466] on div "move" at bounding box center [315, 480] width 73 height 39
type input "****"
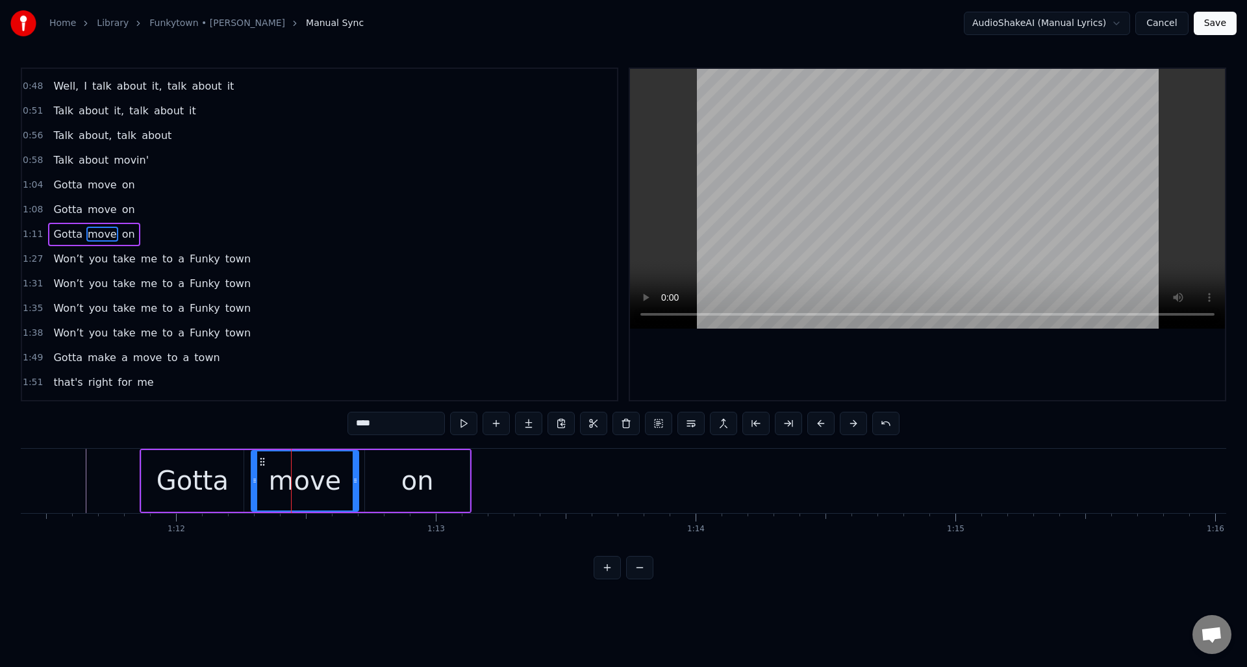
drag, startPoint x: 273, startPoint y: 471, endPoint x: 280, endPoint y: 470, distance: 6.6
click at [254, 470] on div at bounding box center [254, 480] width 5 height 59
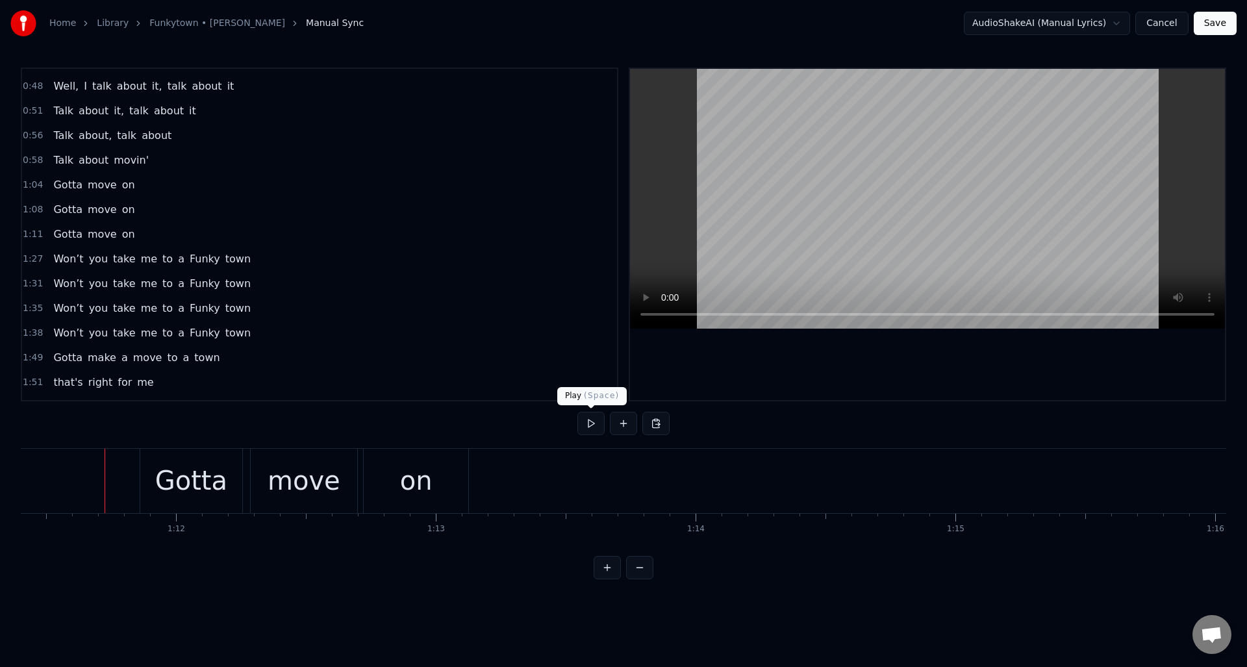
click at [586, 423] on button at bounding box center [590, 423] width 27 height 23
click at [314, 469] on div "move" at bounding box center [304, 480] width 73 height 39
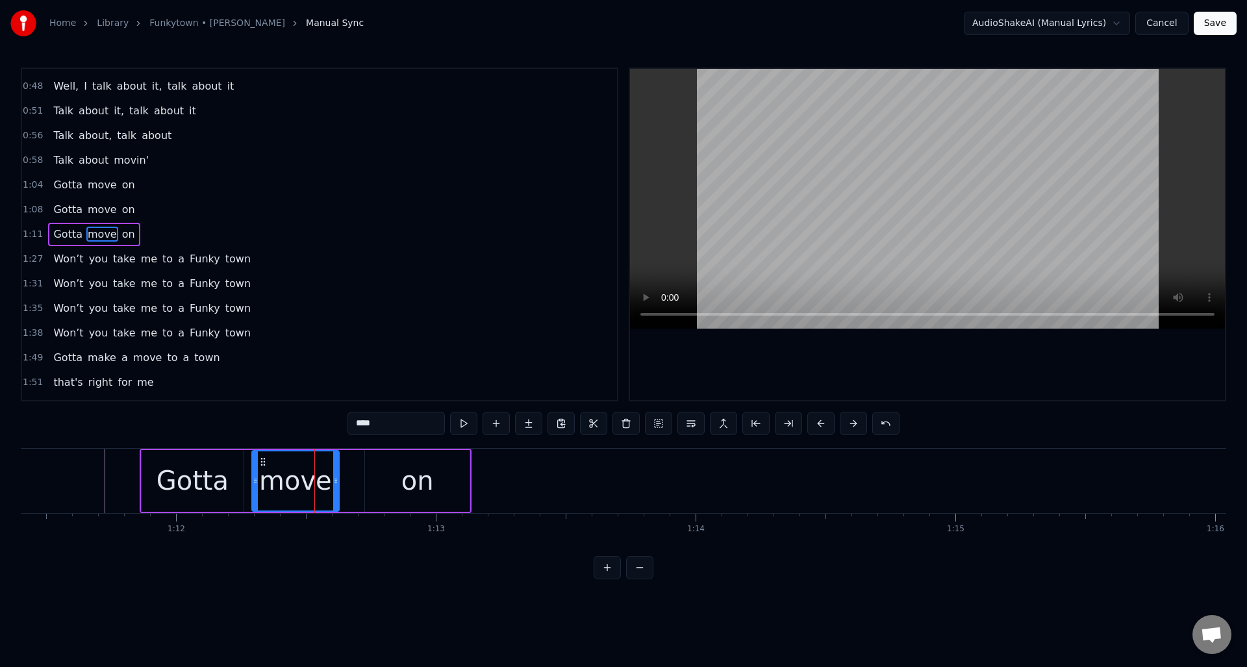
drag, startPoint x: 355, startPoint y: 466, endPoint x: 335, endPoint y: 468, distance: 19.6
click at [335, 468] on div at bounding box center [335, 480] width 5 height 59
click at [387, 466] on div "on" at bounding box center [417, 481] width 105 height 62
type input "**"
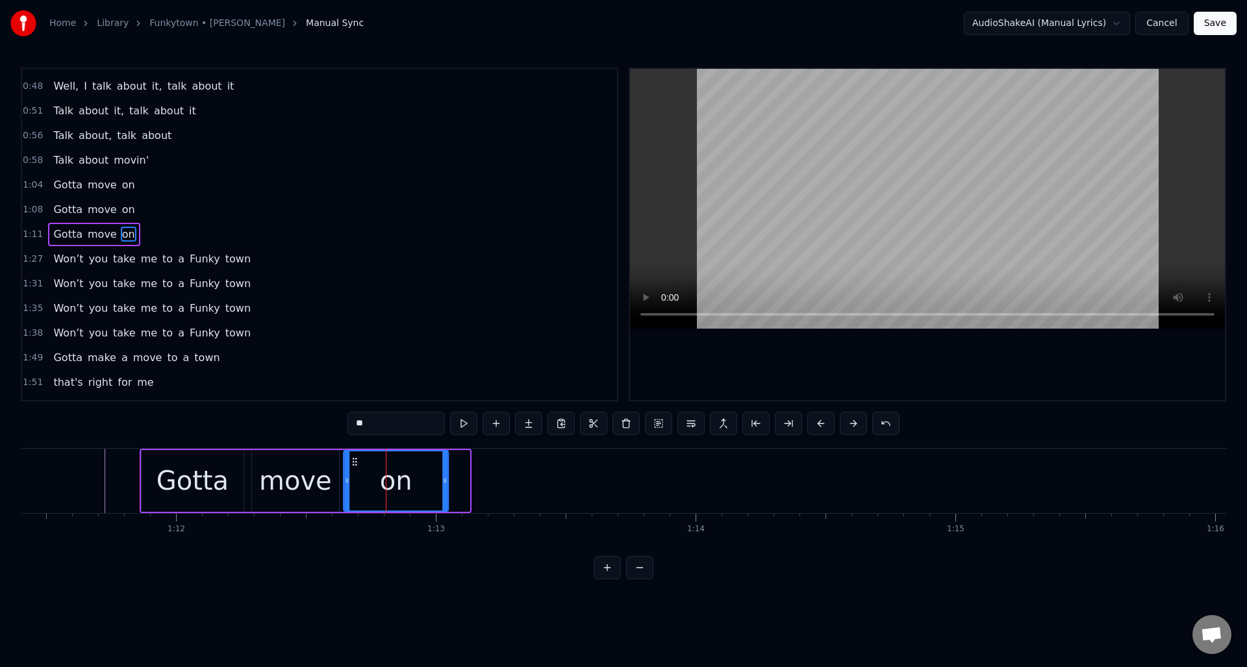
drag, startPoint x: 373, startPoint y: 459, endPoint x: 352, endPoint y: 461, distance: 21.6
click at [352, 461] on icon at bounding box center [354, 462] width 10 height 10
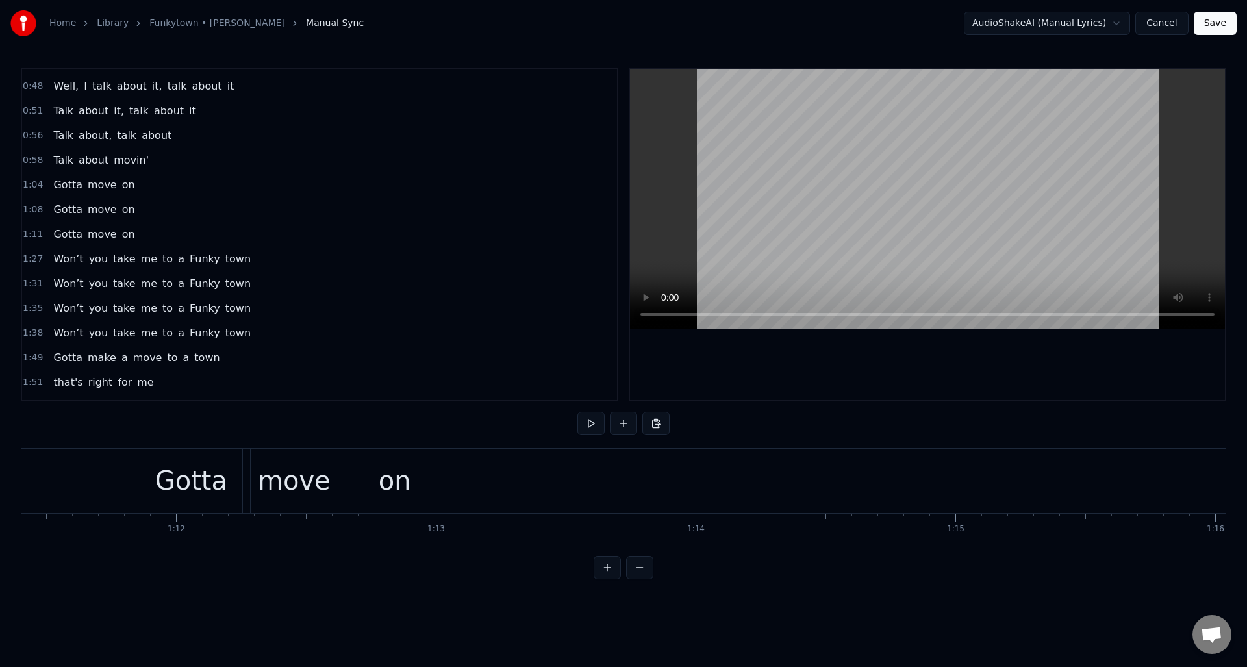
scroll to position [0, 18549]
click at [592, 420] on button at bounding box center [590, 423] width 27 height 23
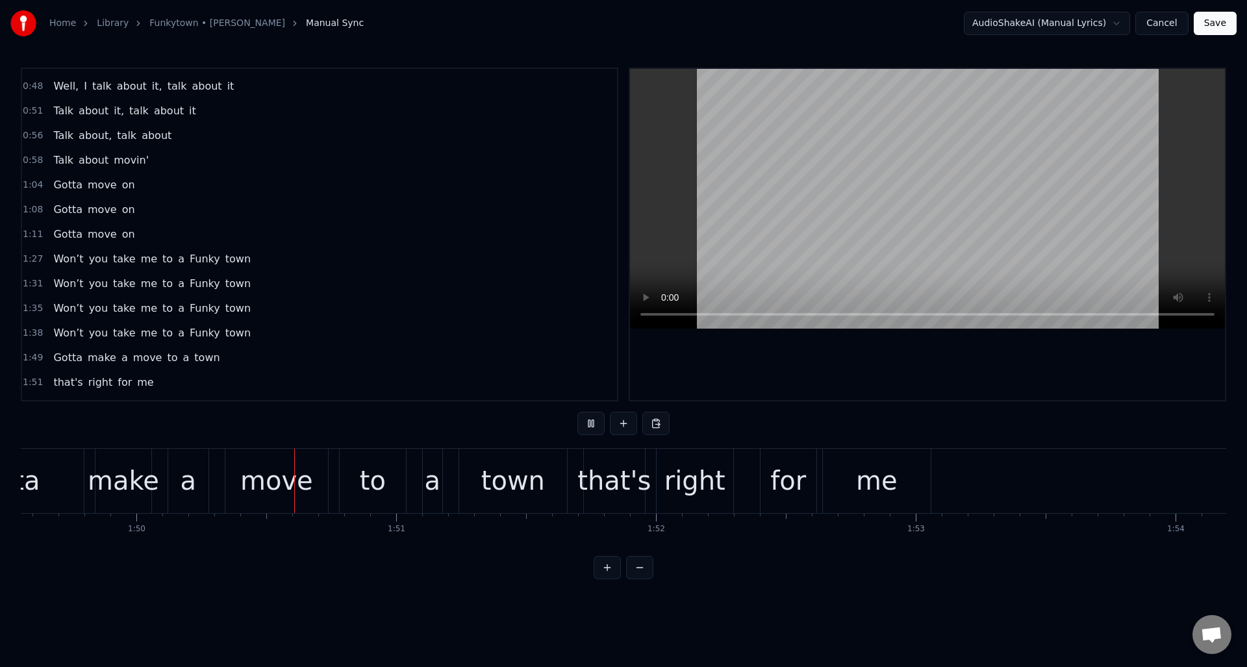
scroll to position [0, 28469]
click at [592, 421] on button at bounding box center [590, 423] width 27 height 23
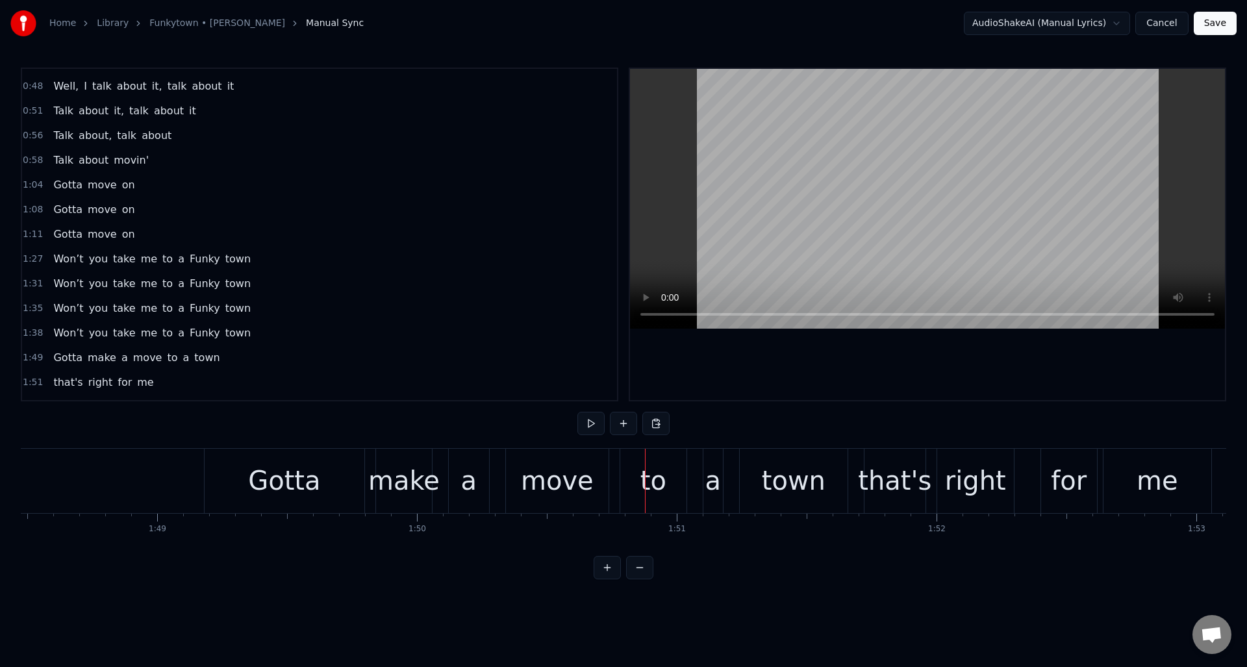
scroll to position [0, 28141]
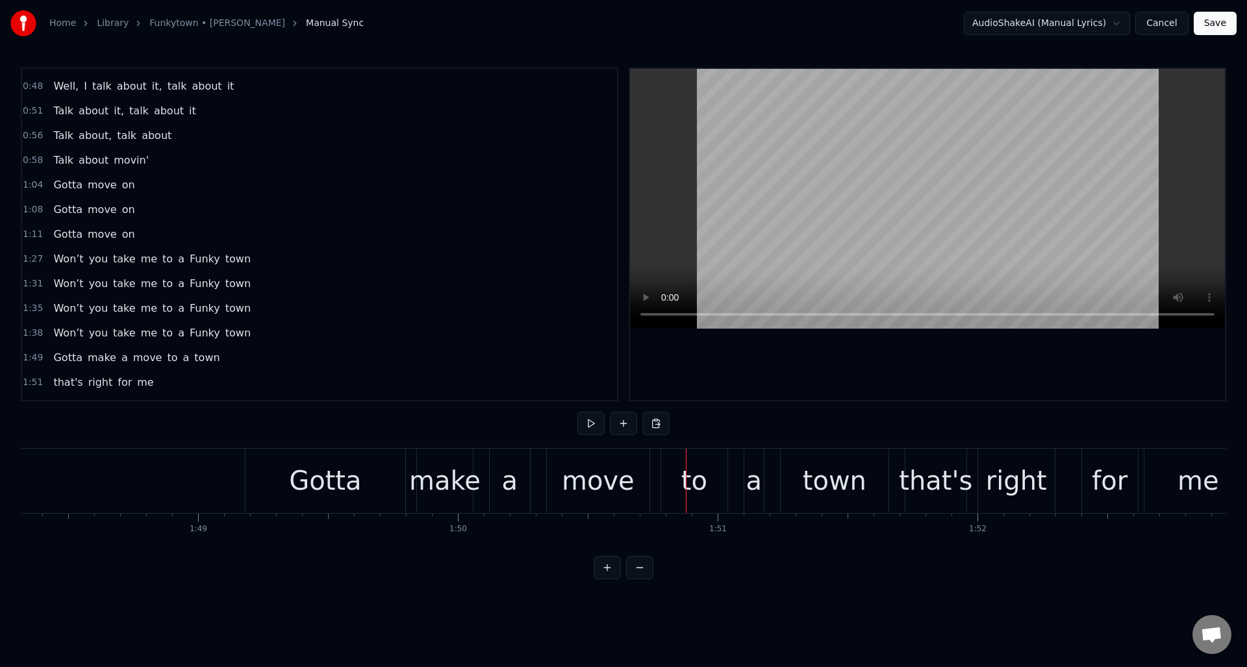
click at [344, 478] on div "Gotta" at bounding box center [325, 480] width 72 height 39
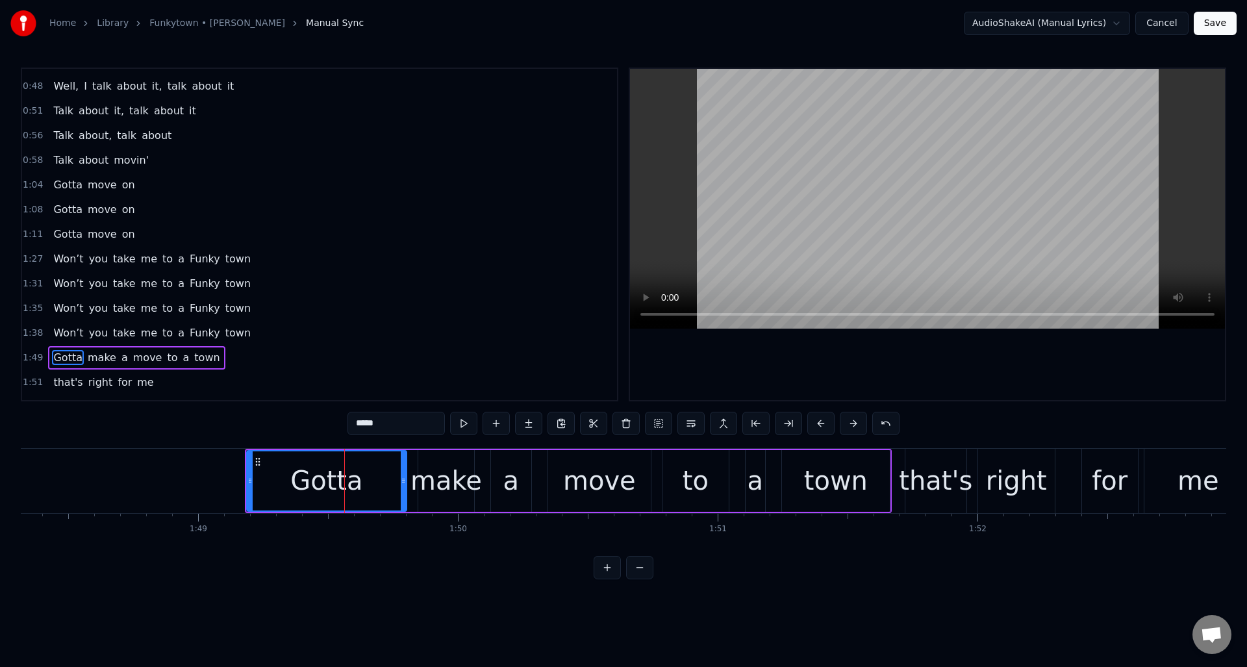
scroll to position [217, 0]
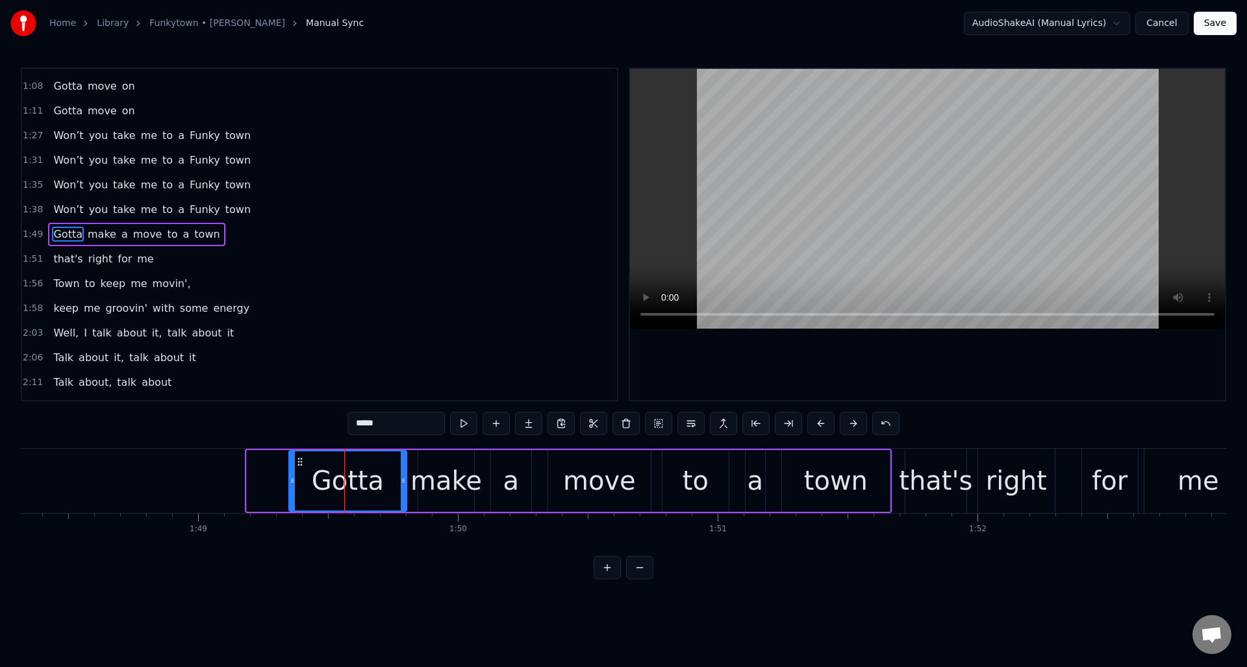
drag, startPoint x: 247, startPoint y: 489, endPoint x: 290, endPoint y: 489, distance: 42.2
click at [290, 489] on div at bounding box center [292, 480] width 5 height 59
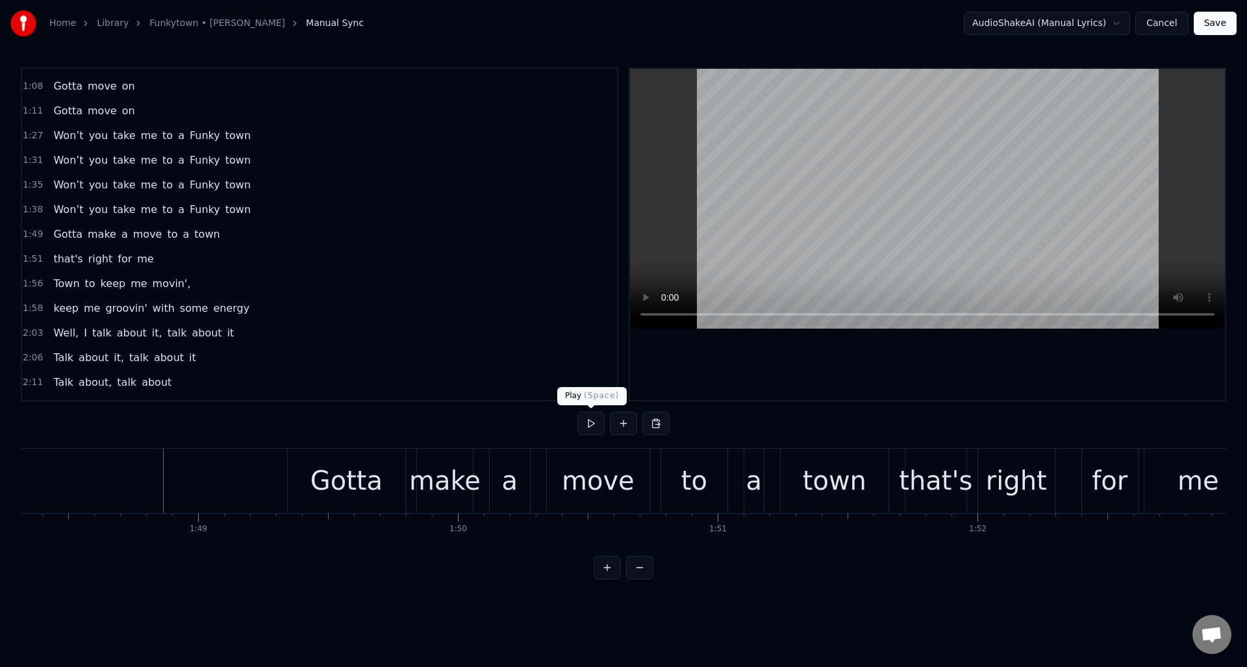
click at [590, 420] on button at bounding box center [590, 423] width 27 height 23
click at [349, 483] on div "Gotta" at bounding box center [346, 480] width 72 height 39
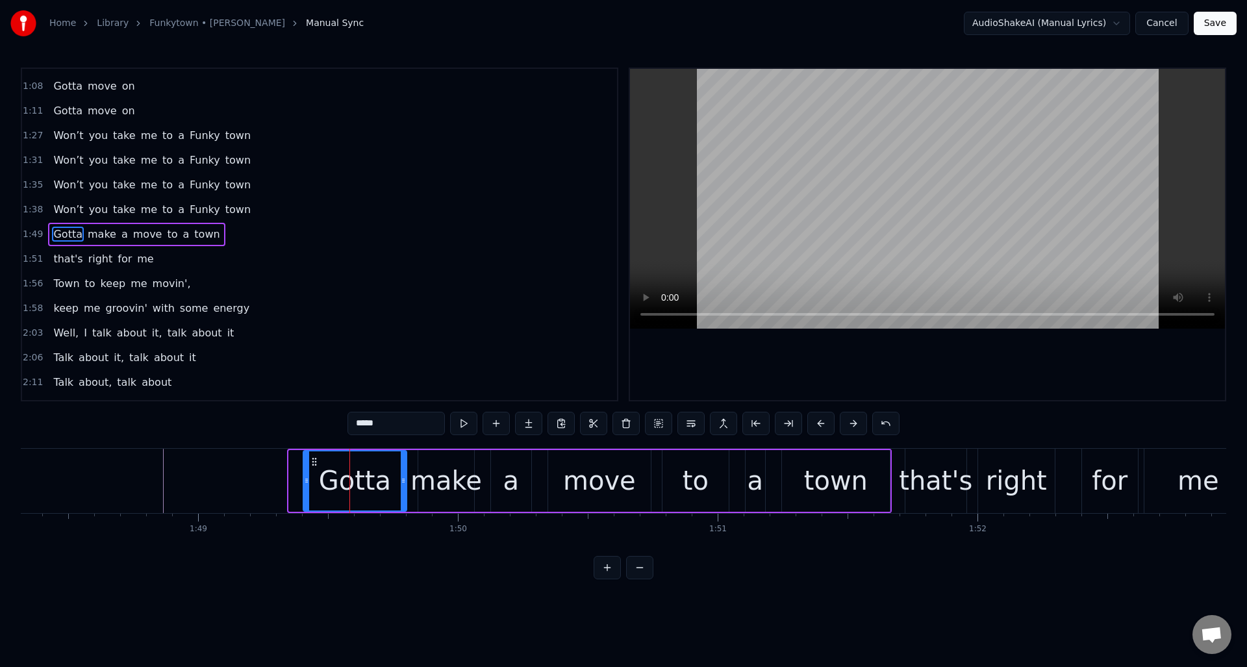
drag, startPoint x: 289, startPoint y: 494, endPoint x: 301, endPoint y: 491, distance: 12.8
click at [304, 493] on div at bounding box center [306, 480] width 5 height 59
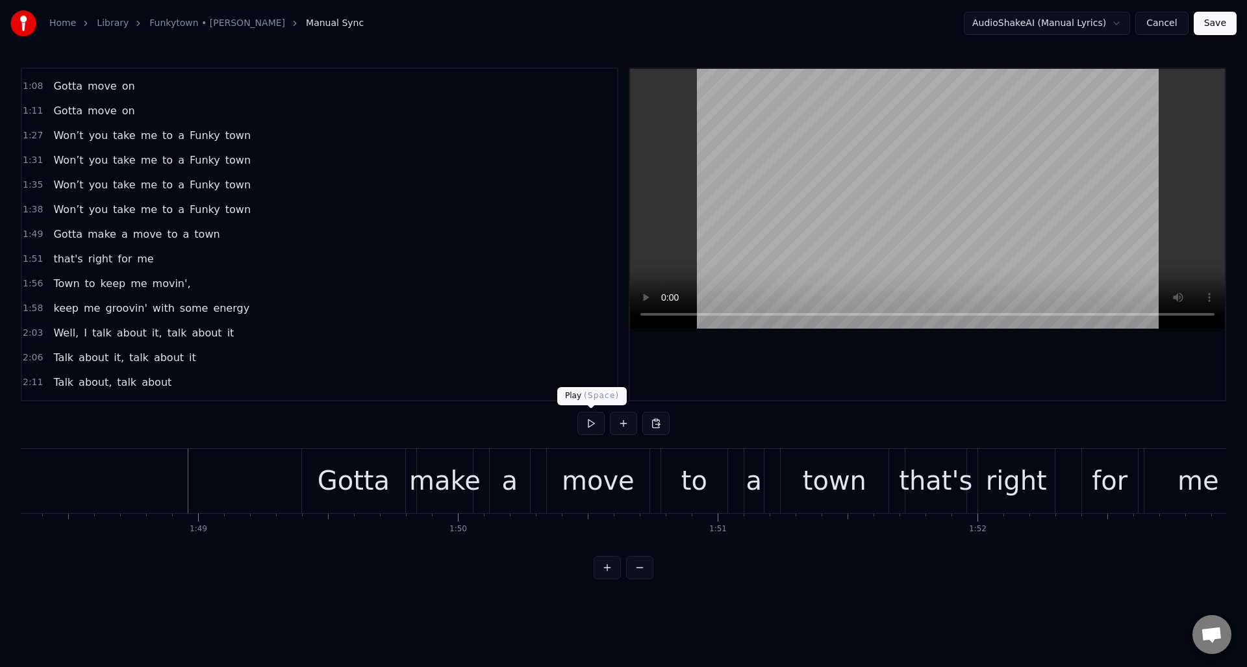
click at [589, 425] on button at bounding box center [590, 423] width 27 height 23
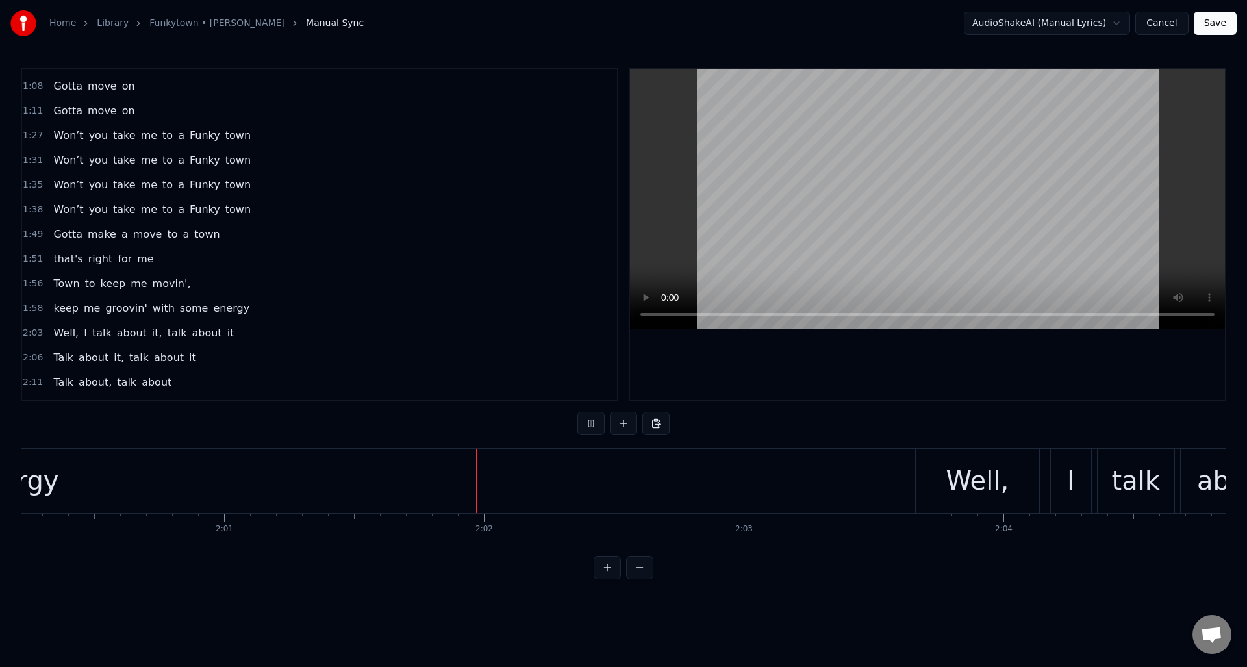
scroll to position [0, 31469]
click at [589, 424] on button at bounding box center [590, 423] width 27 height 23
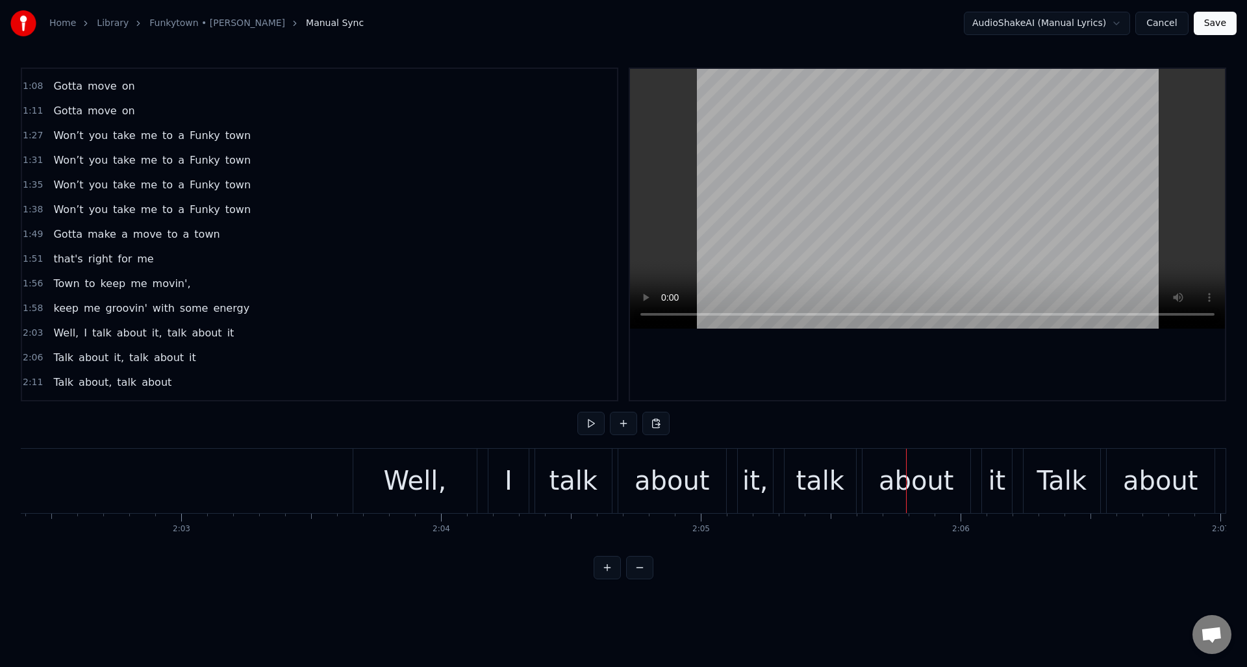
scroll to position [0, 31632]
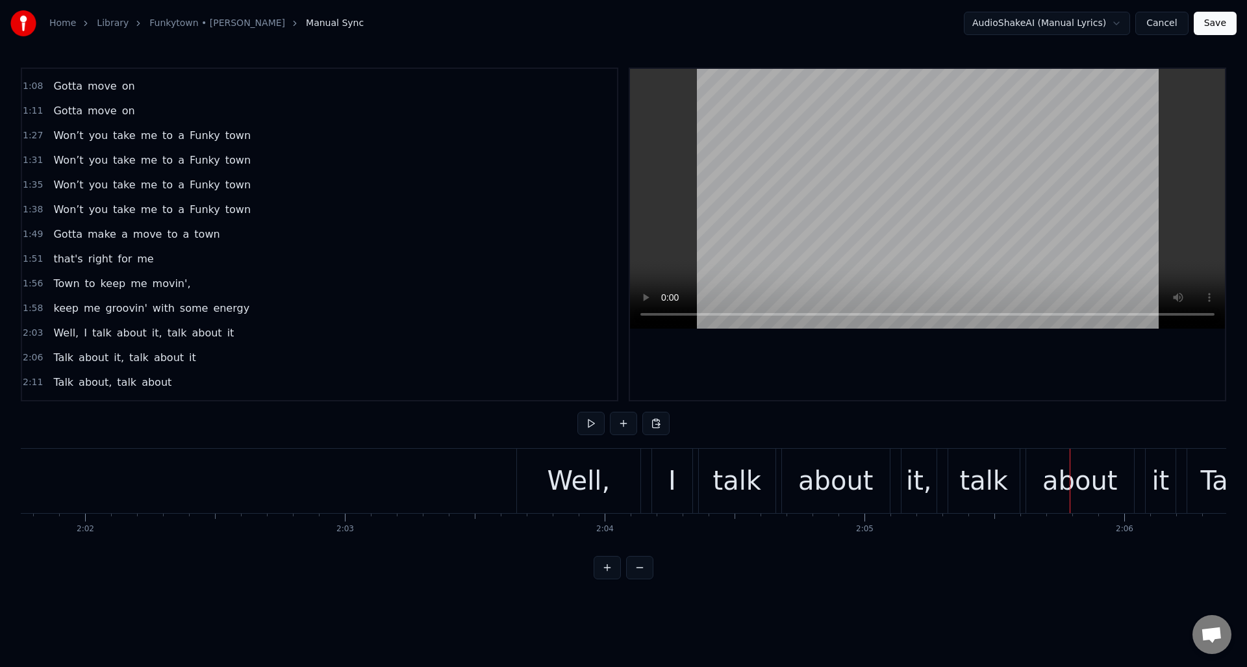
click at [570, 486] on div "Well," at bounding box center [578, 480] width 63 height 39
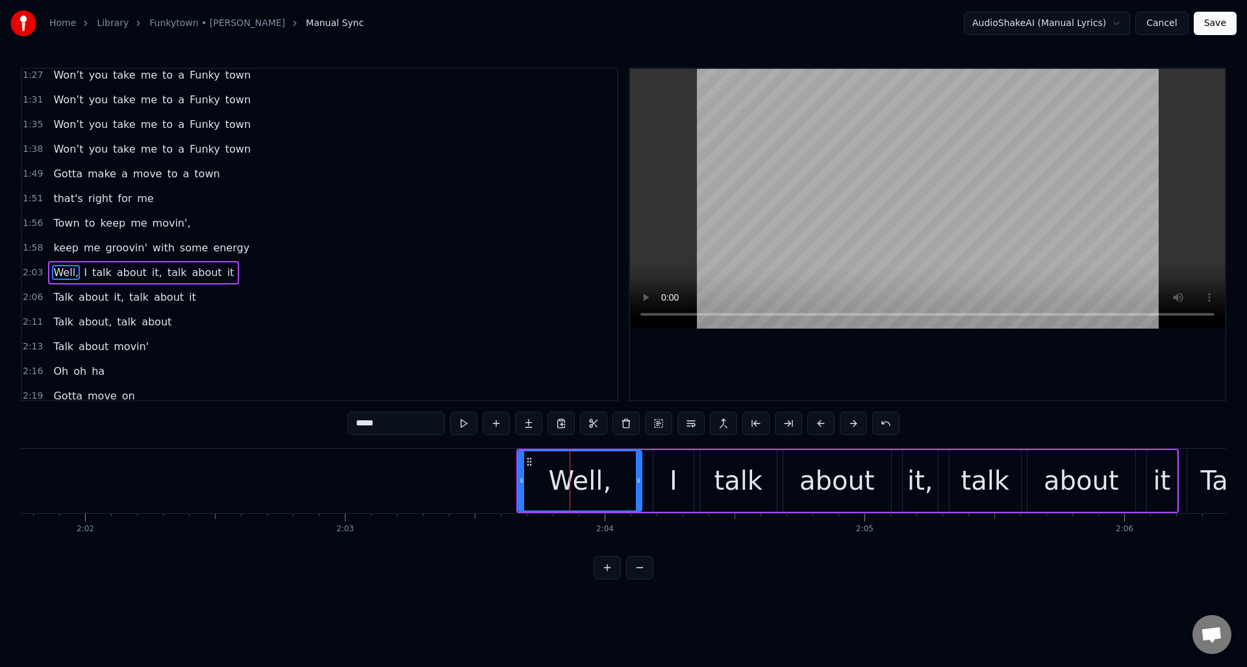
scroll to position [316, 0]
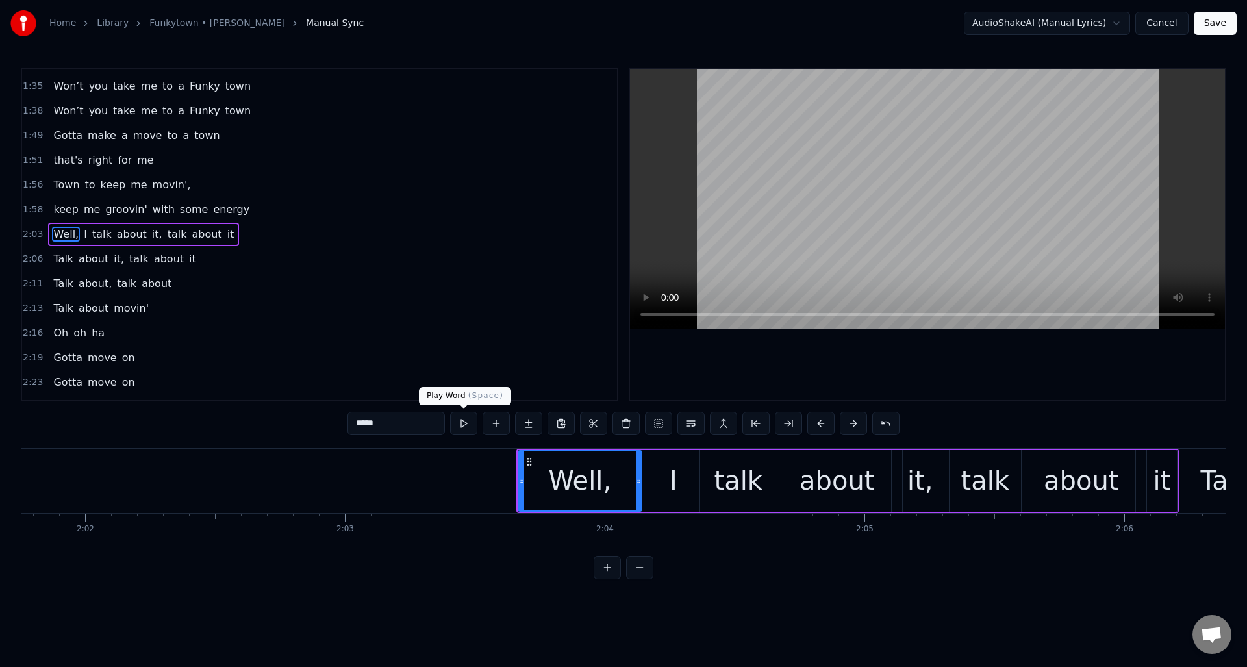
click at [468, 424] on button at bounding box center [463, 423] width 27 height 23
click at [657, 468] on div "I" at bounding box center [673, 481] width 40 height 62
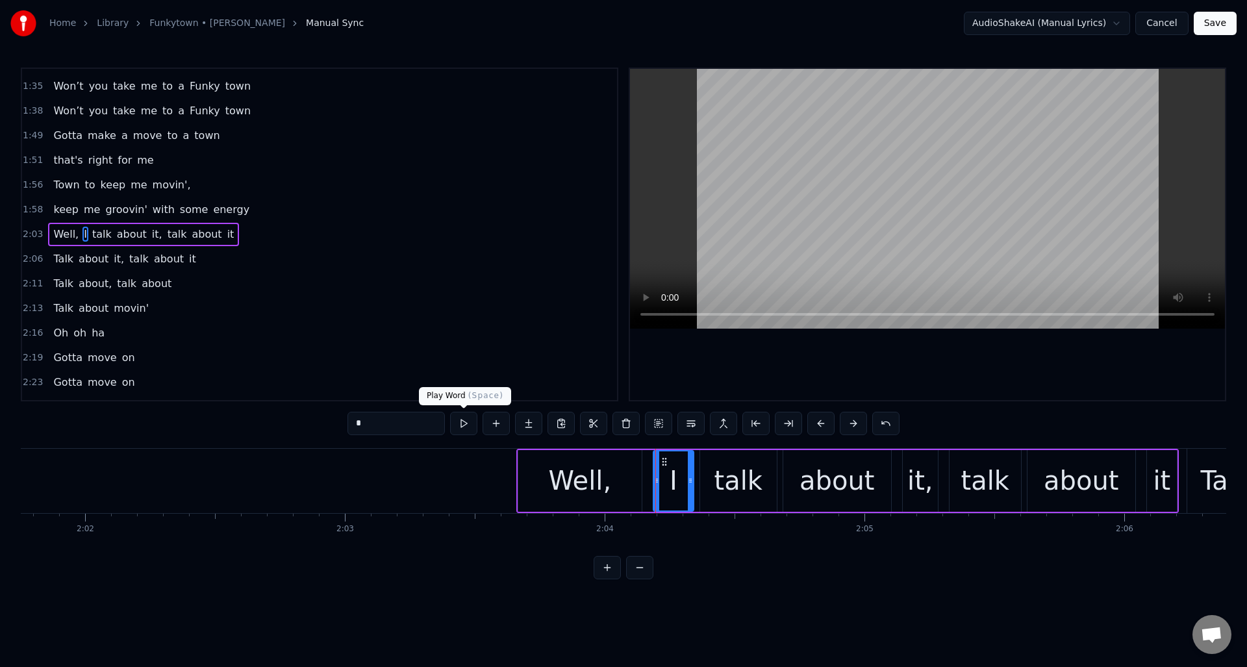
click at [468, 424] on button at bounding box center [463, 423] width 27 height 23
click at [729, 477] on div "talk" at bounding box center [738, 480] width 48 height 39
click at [461, 423] on button at bounding box center [463, 423] width 27 height 23
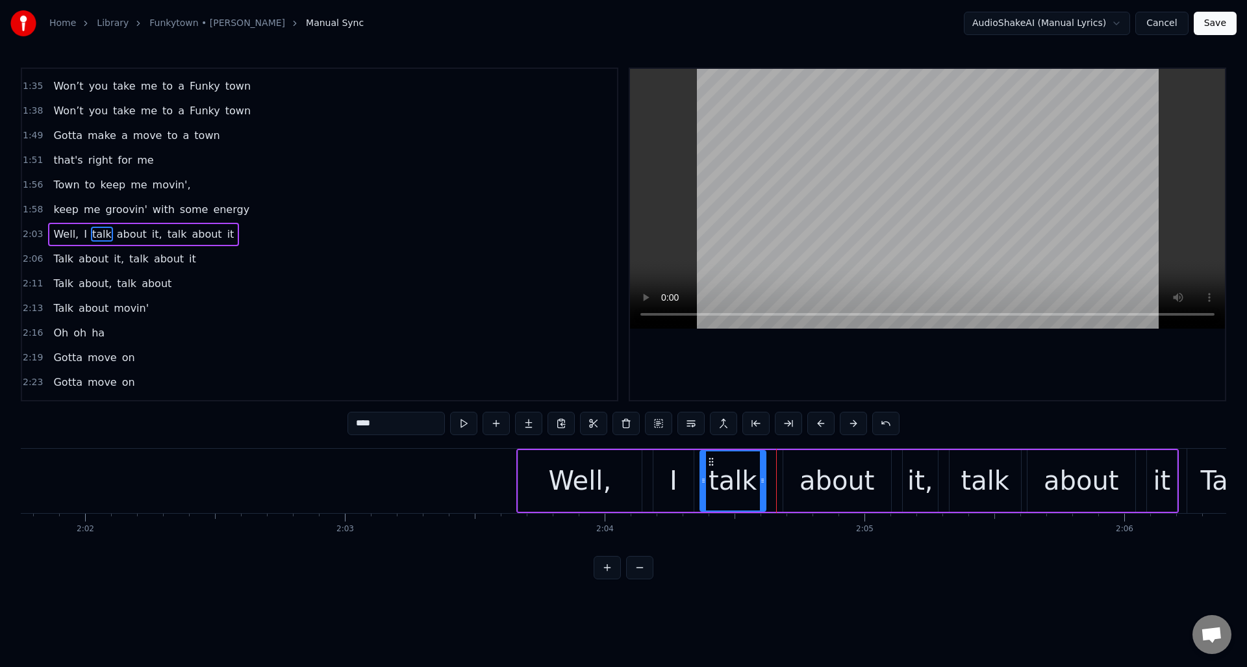
drag, startPoint x: 772, startPoint y: 473, endPoint x: 763, endPoint y: 475, distance: 9.3
click at [761, 475] on div at bounding box center [762, 480] width 5 height 59
click at [794, 470] on div "about" at bounding box center [837, 481] width 108 height 62
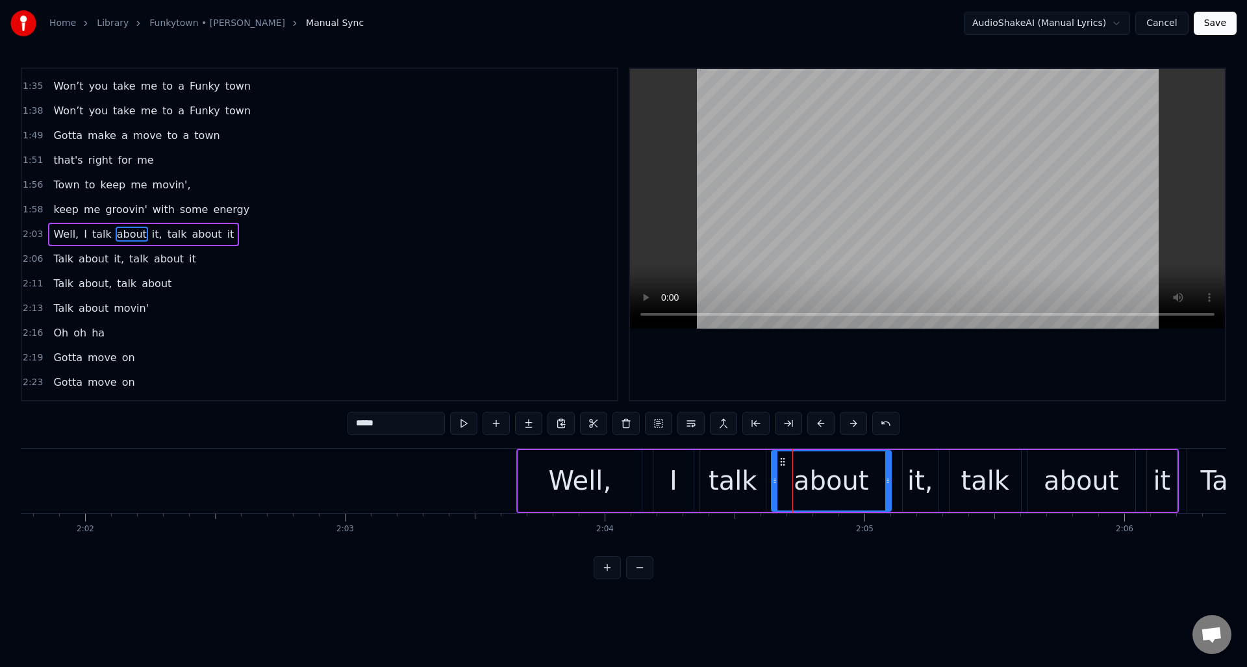
drag, startPoint x: 785, startPoint y: 472, endPoint x: 773, endPoint y: 475, distance: 12.1
click at [773, 475] on div at bounding box center [774, 480] width 5 height 59
click at [464, 425] on button at bounding box center [463, 423] width 27 height 23
drag, startPoint x: 886, startPoint y: 488, endPoint x: 907, endPoint y: 477, distance: 23.2
click at [857, 496] on div at bounding box center [858, 480] width 5 height 59
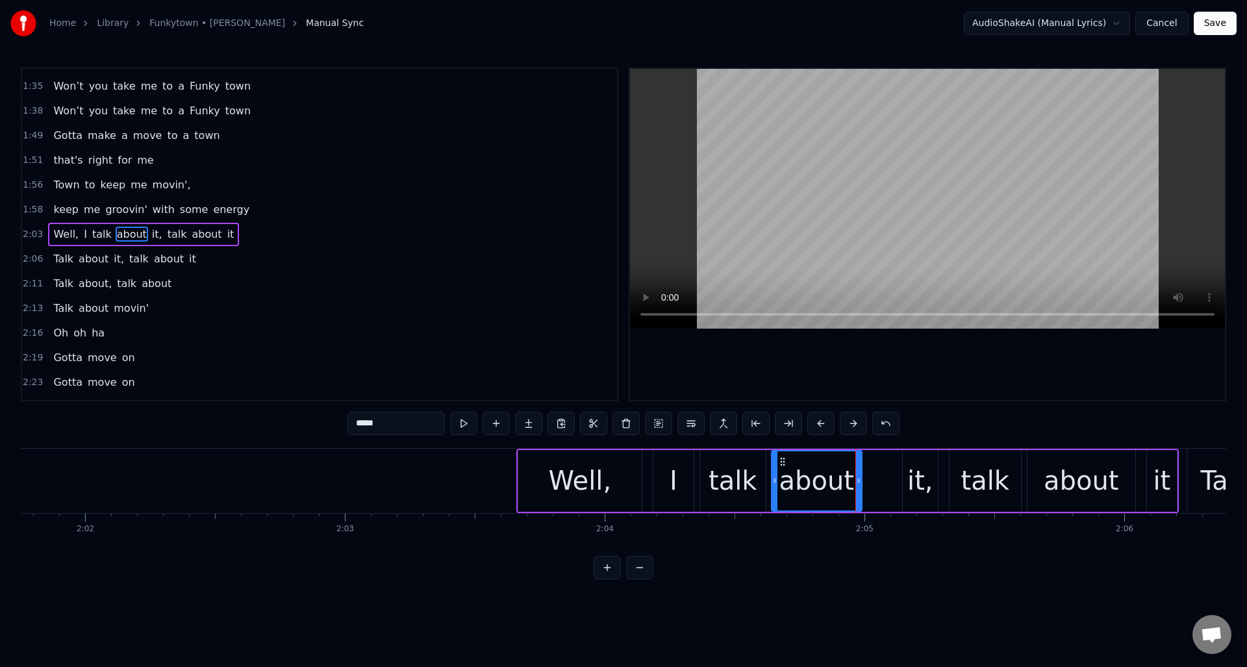
click at [920, 466] on div "it," at bounding box center [920, 480] width 26 height 39
drag, startPoint x: 914, startPoint y: 460, endPoint x: 881, endPoint y: 468, distance: 34.0
click at [881, 468] on div "it," at bounding box center [887, 480] width 34 height 59
click at [969, 464] on div "talk" at bounding box center [985, 480] width 48 height 39
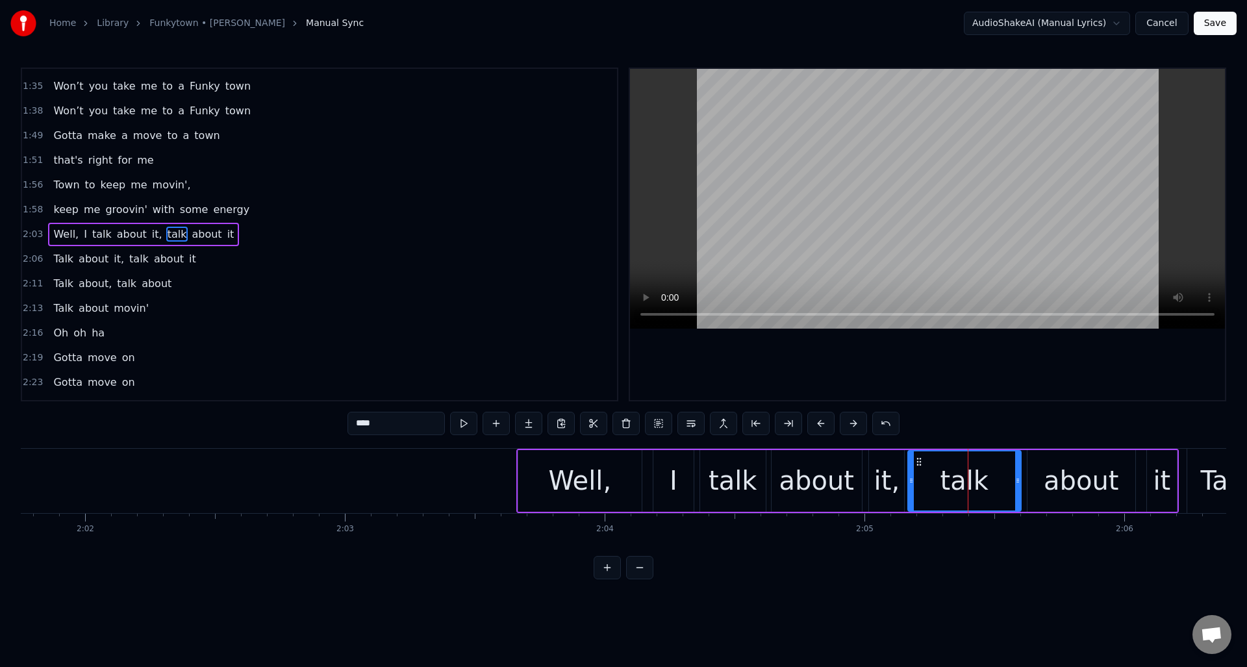
drag, startPoint x: 951, startPoint y: 469, endPoint x: 909, endPoint y: 476, distance: 42.2
click at [909, 476] on div at bounding box center [911, 480] width 5 height 59
click at [467, 425] on button at bounding box center [463, 423] width 27 height 23
drag, startPoint x: 1017, startPoint y: 494, endPoint x: 984, endPoint y: 502, distance: 34.2
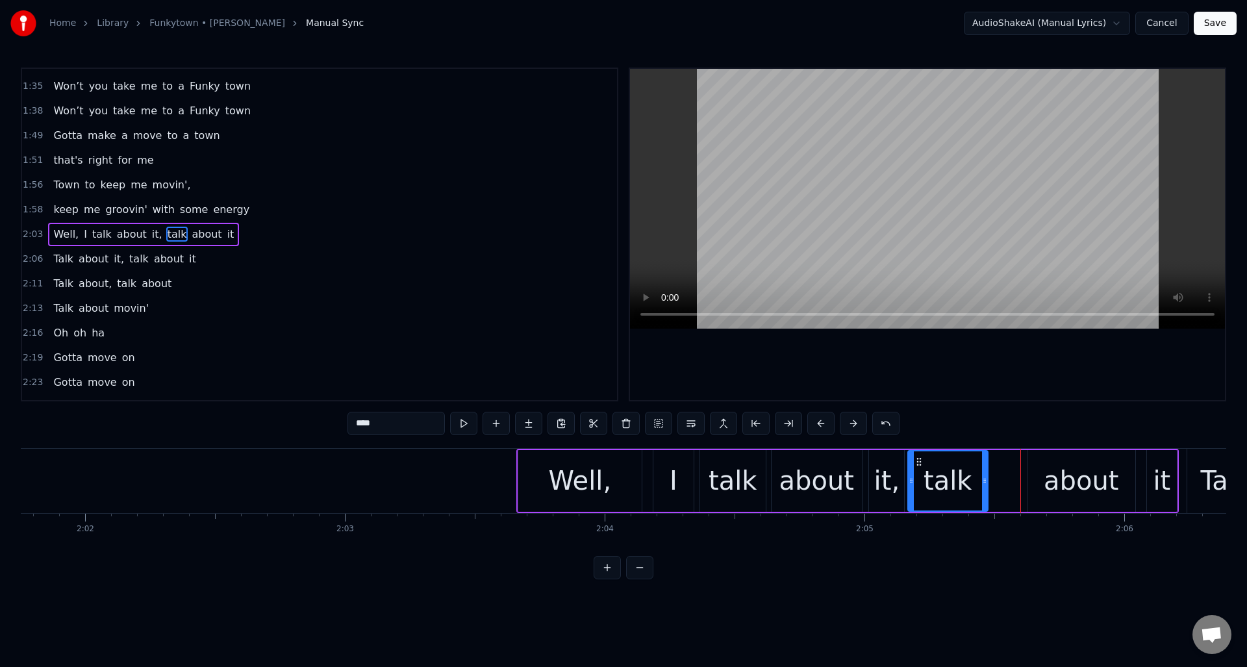
click at [984, 502] on div at bounding box center [984, 480] width 5 height 59
click at [1062, 470] on div "about" at bounding box center [1081, 480] width 75 height 39
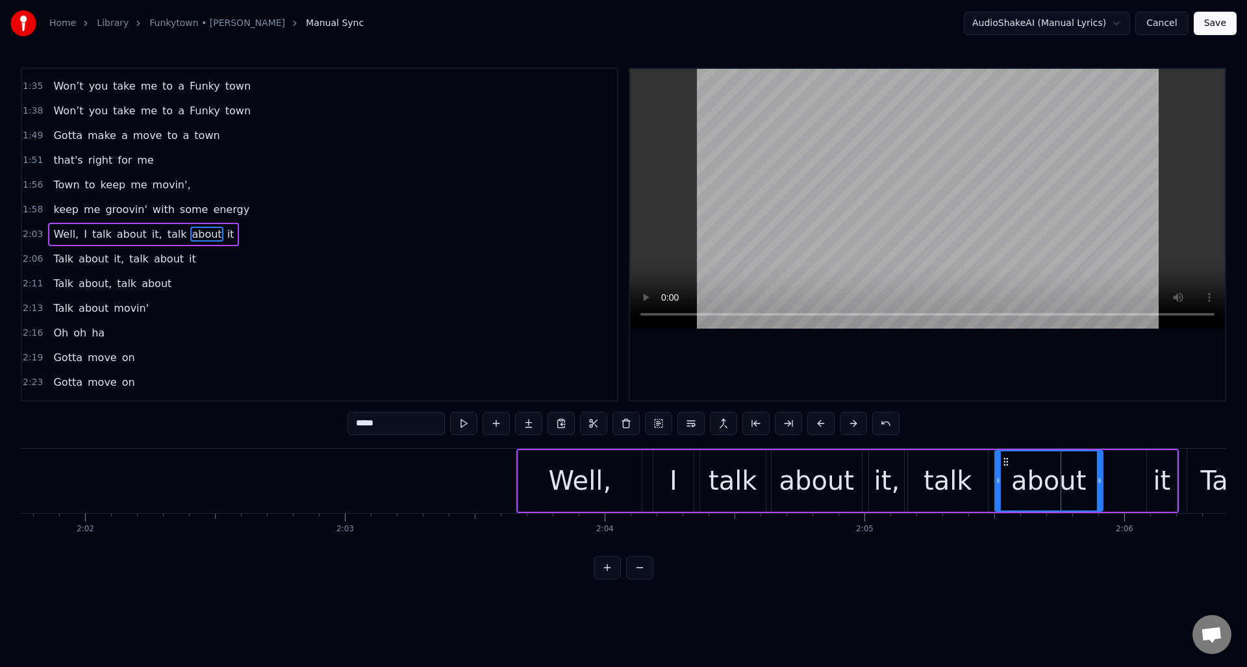
drag, startPoint x: 1039, startPoint y: 460, endPoint x: 1007, endPoint y: 468, distance: 33.4
click at [1007, 468] on div "about" at bounding box center [1049, 480] width 107 height 59
drag, startPoint x: 1100, startPoint y: 473, endPoint x: 1087, endPoint y: 477, distance: 13.4
click at [1087, 477] on div at bounding box center [1086, 480] width 5 height 59
click at [1158, 465] on div "it" at bounding box center [1162, 480] width 18 height 39
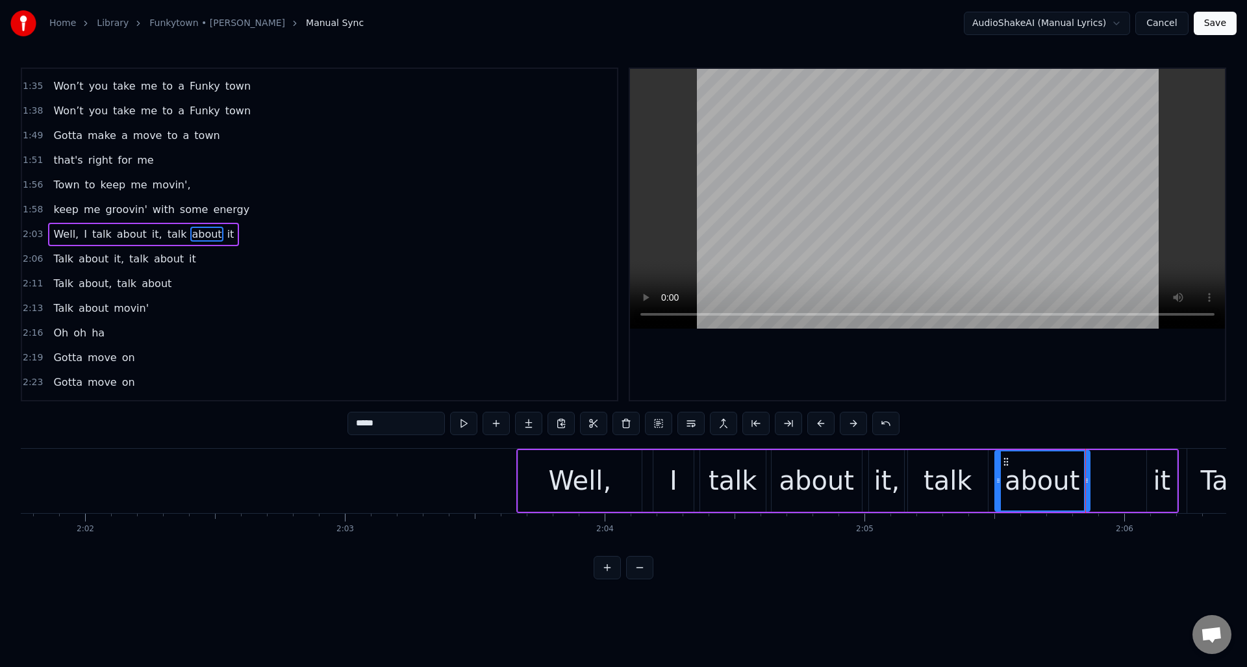
type input "**"
drag, startPoint x: 1159, startPoint y: 460, endPoint x: 1108, endPoint y: 470, distance: 51.6
click at [1108, 470] on div "it" at bounding box center [1111, 480] width 29 height 59
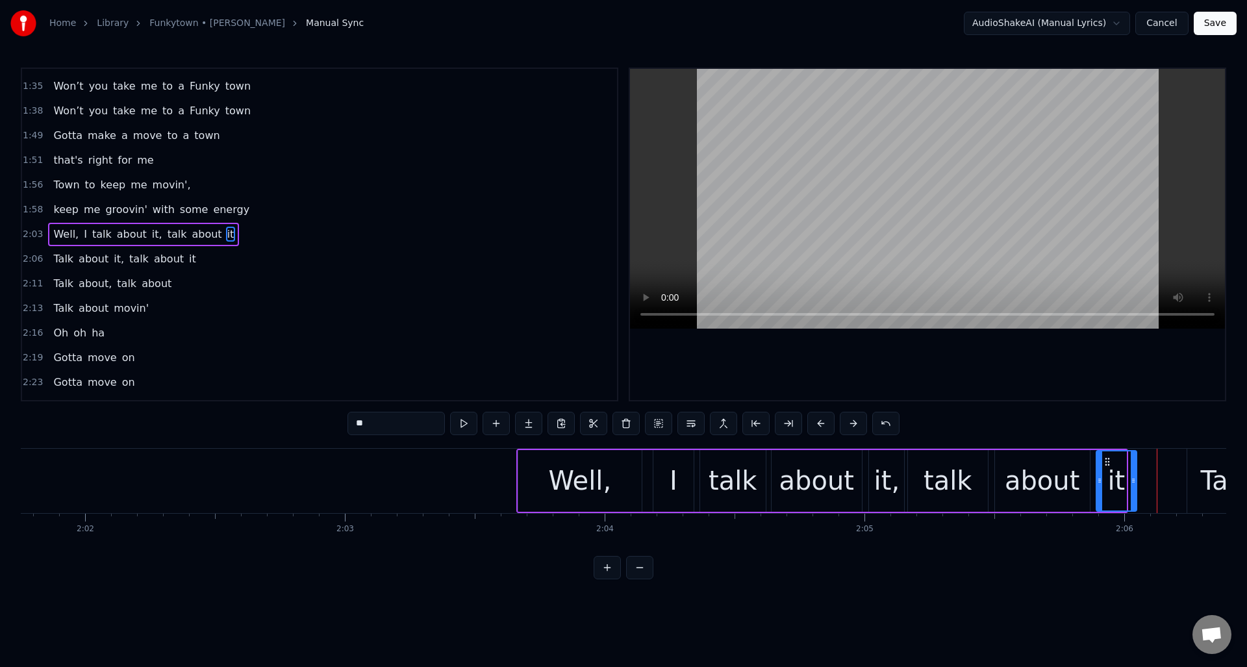
drag, startPoint x: 1124, startPoint y: 469, endPoint x: 1135, endPoint y: 466, distance: 10.7
click at [1135, 466] on div at bounding box center [1133, 480] width 5 height 59
click at [276, 238] on div "2:03 Well, I talk about it, talk about it" at bounding box center [319, 234] width 595 height 25
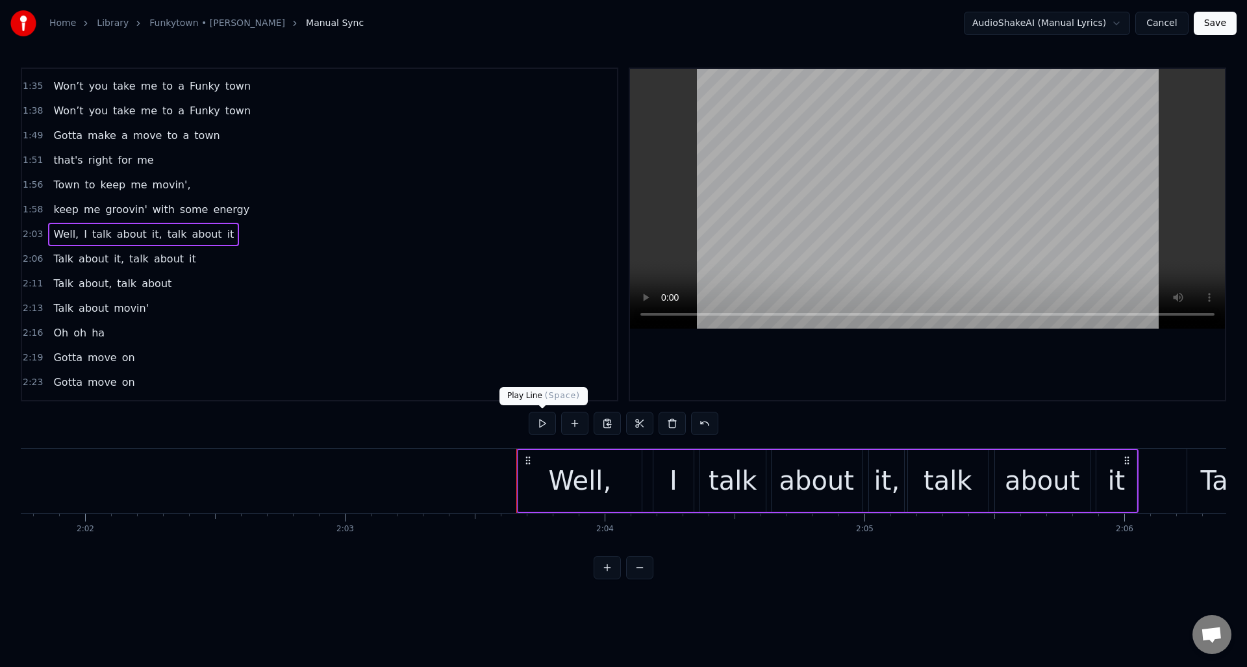
click at [539, 421] on button at bounding box center [542, 423] width 27 height 23
click at [539, 420] on button at bounding box center [542, 423] width 27 height 23
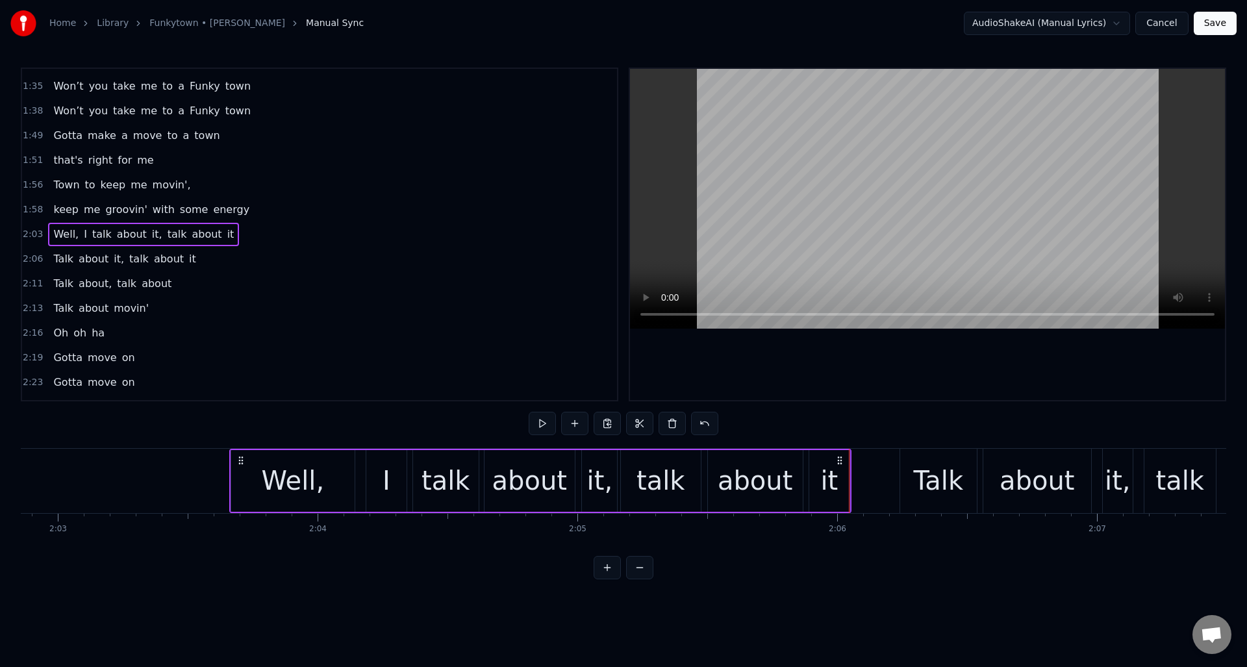
scroll to position [0, 32123]
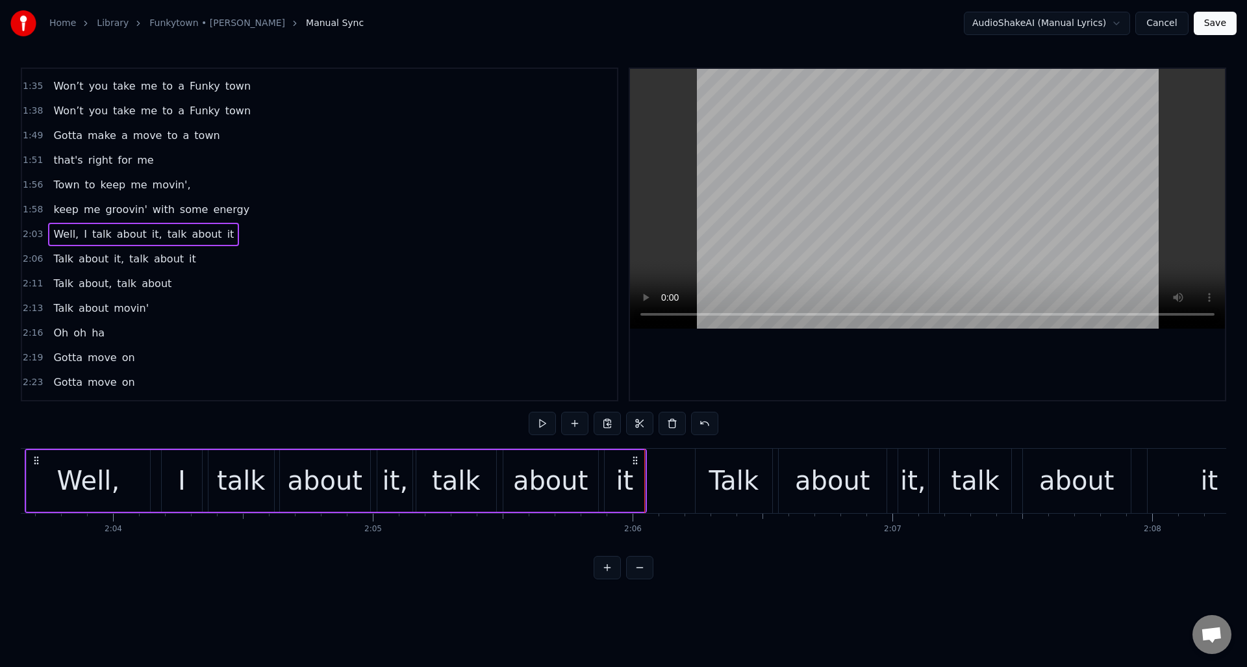
click at [252, 257] on div "2:06 Talk about it, talk about it" at bounding box center [319, 259] width 595 height 25
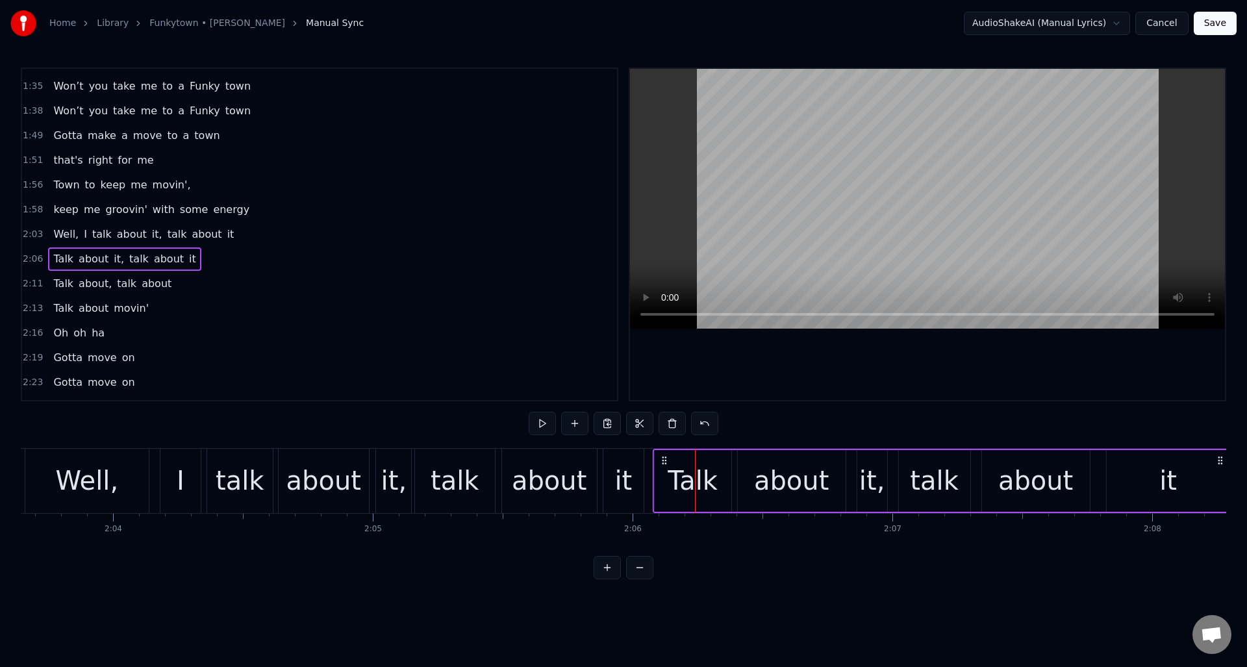
drag, startPoint x: 704, startPoint y: 457, endPoint x: 694, endPoint y: 466, distance: 13.3
click at [662, 464] on icon at bounding box center [664, 460] width 10 height 10
click at [17, 463] on div "Home Library Funkytown • [PERSON_NAME] Manual Sync AudioShakeAI (Manual Lyrics)…" at bounding box center [623, 289] width 1247 height 579
click at [41, 465] on div "Well," at bounding box center [86, 481] width 123 height 64
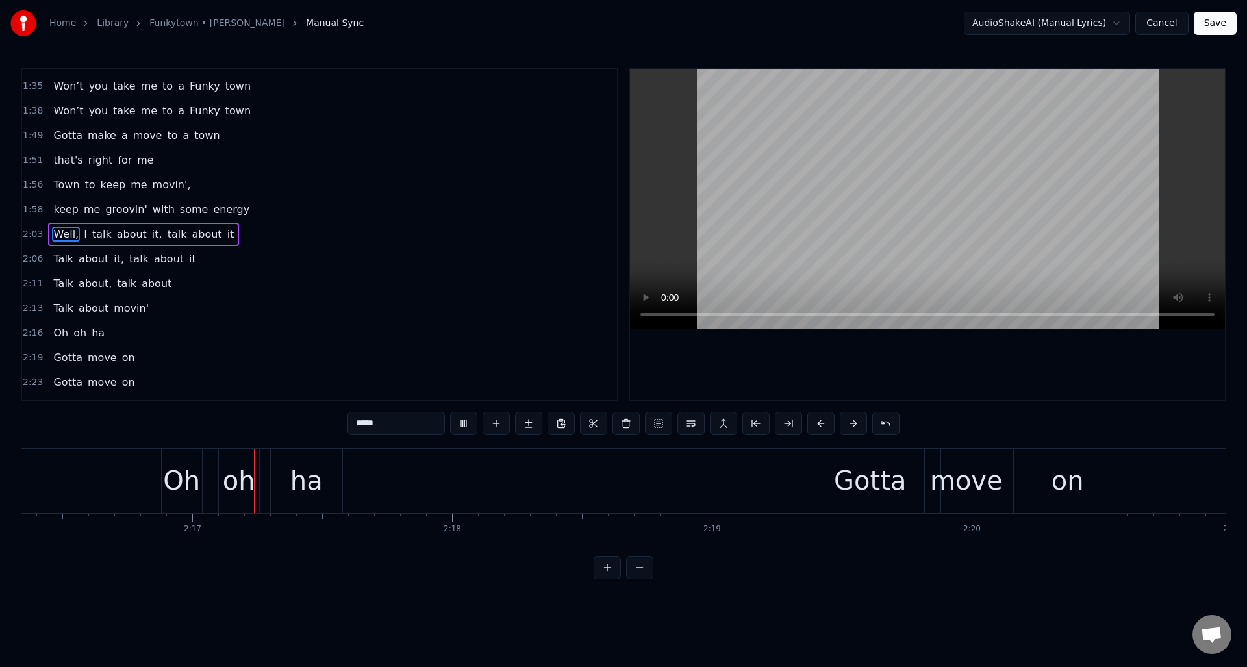
scroll to position [0, 35428]
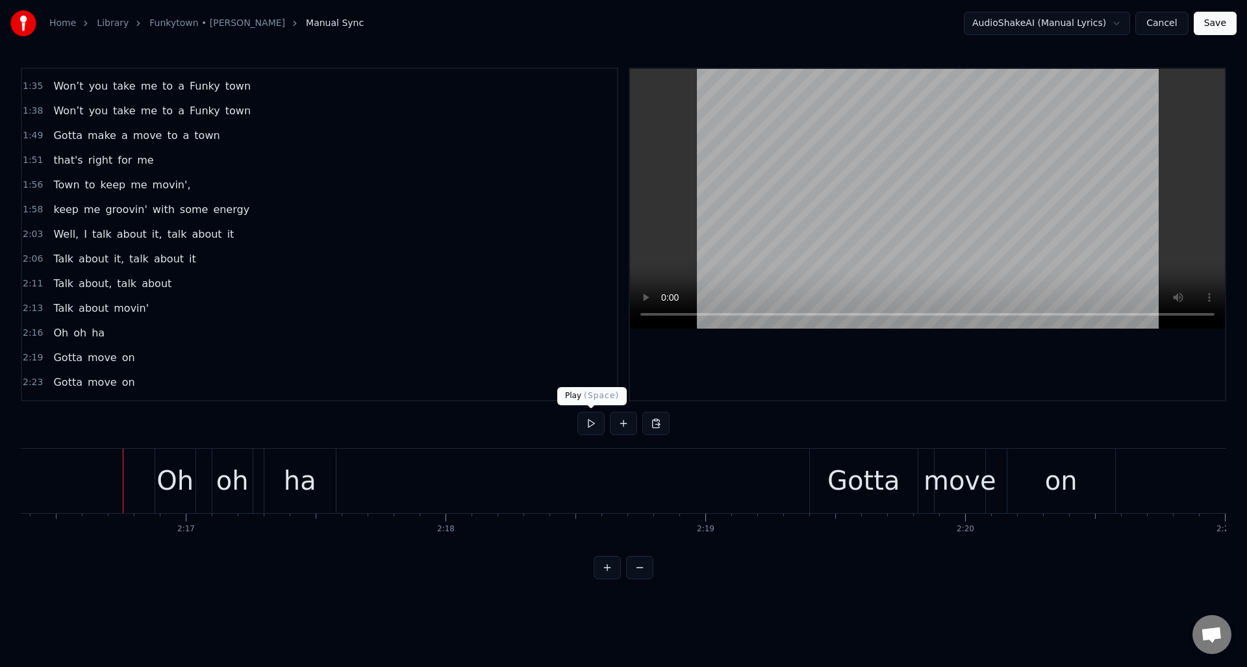
click at [584, 426] on button at bounding box center [590, 423] width 27 height 23
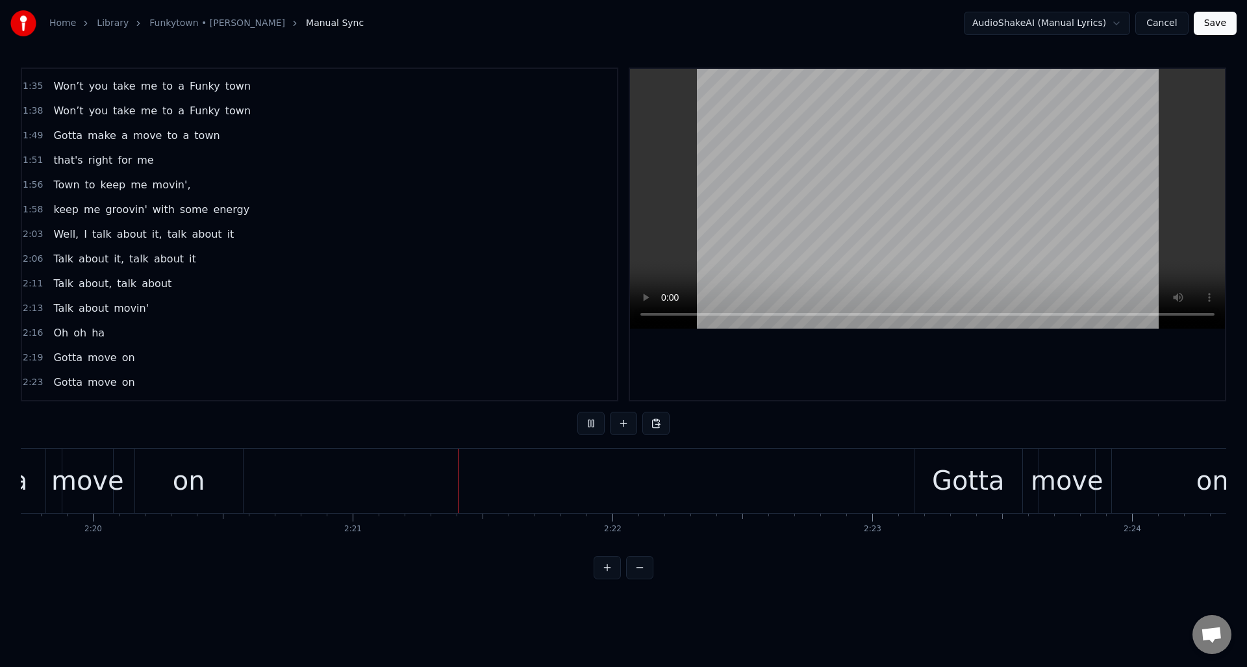
scroll to position [0, 36548]
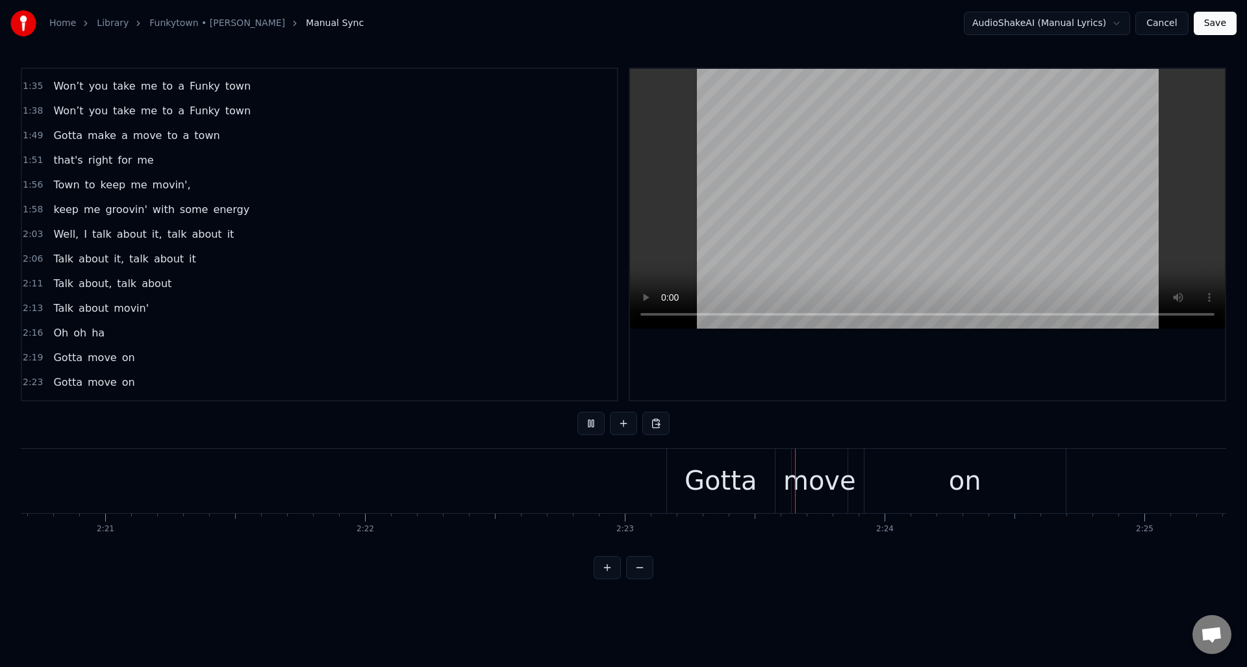
click at [584, 426] on button at bounding box center [590, 423] width 27 height 23
click at [898, 491] on div "on" at bounding box center [964, 481] width 201 height 64
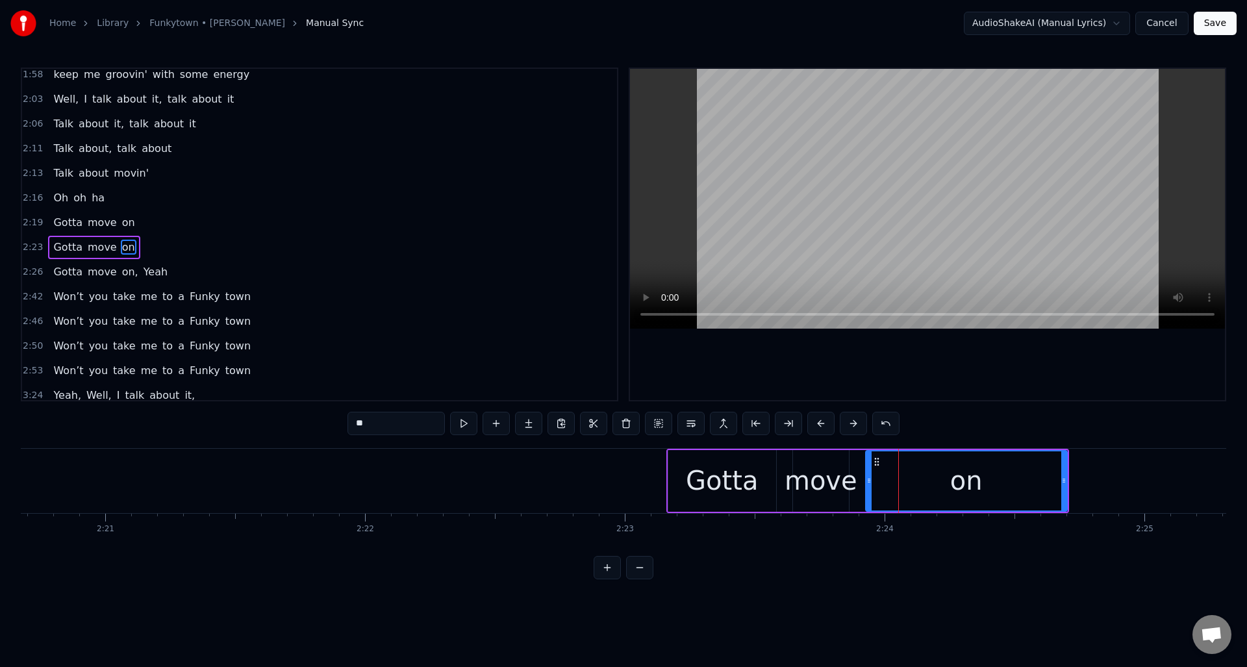
scroll to position [464, 0]
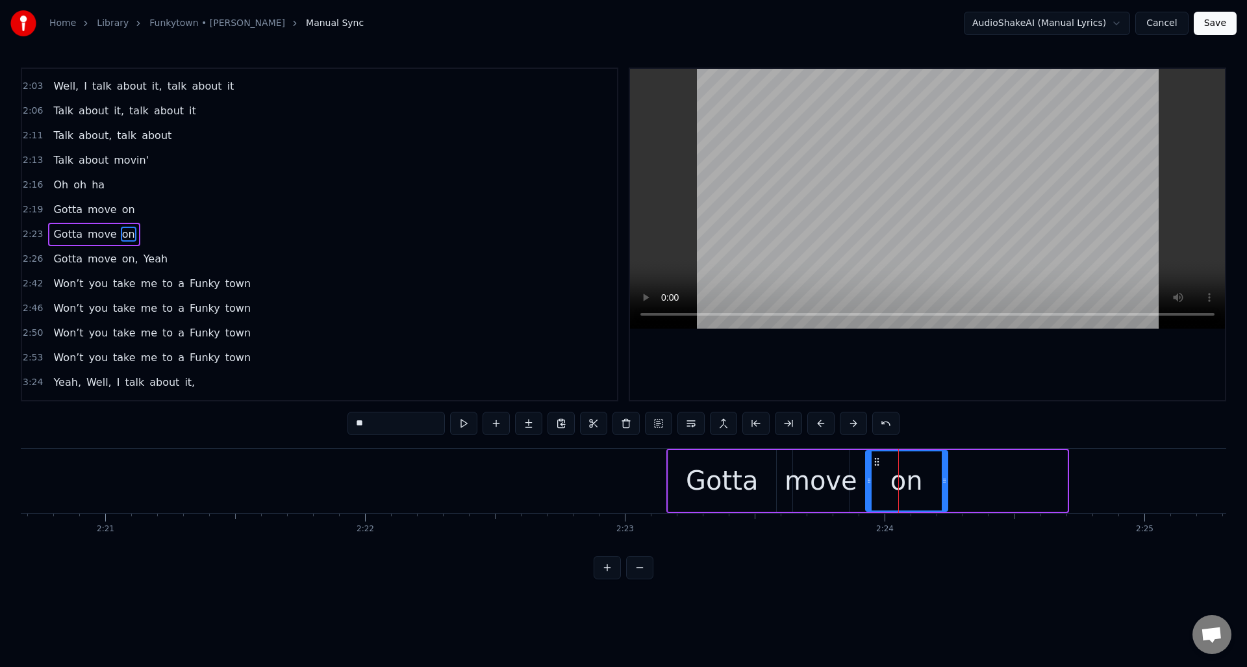
drag, startPoint x: 1063, startPoint y: 488, endPoint x: 944, endPoint y: 494, distance: 119.7
click at [944, 494] on div at bounding box center [944, 480] width 5 height 59
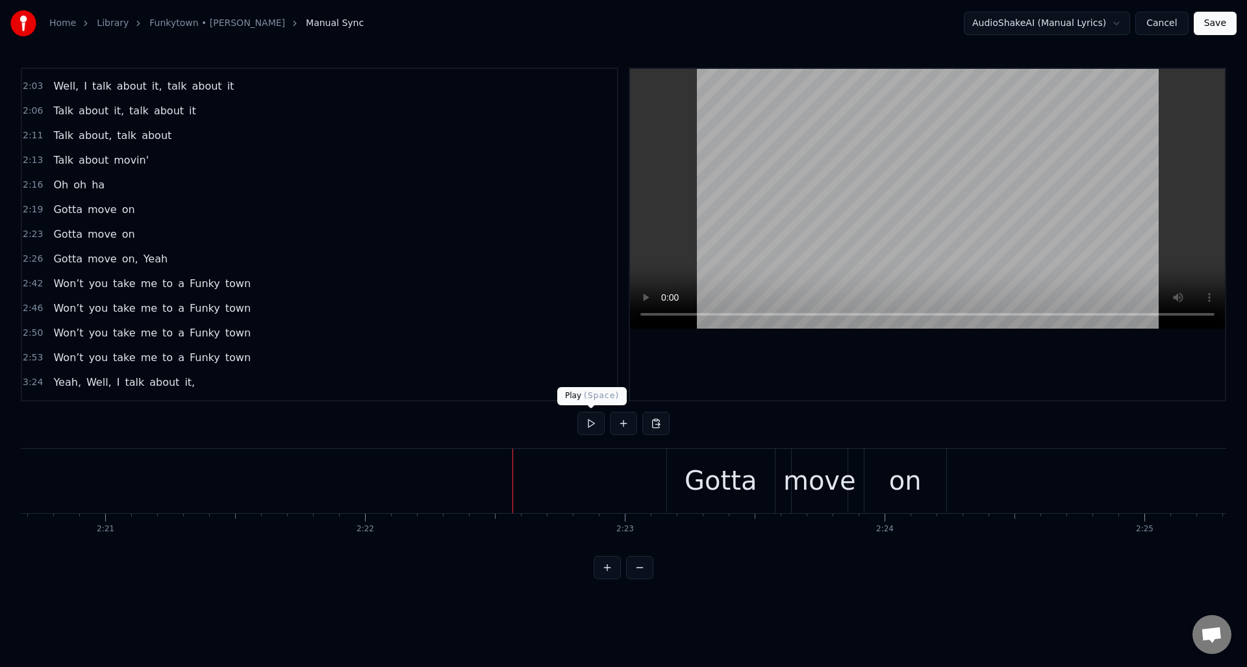
click at [587, 425] on button at bounding box center [590, 423] width 27 height 23
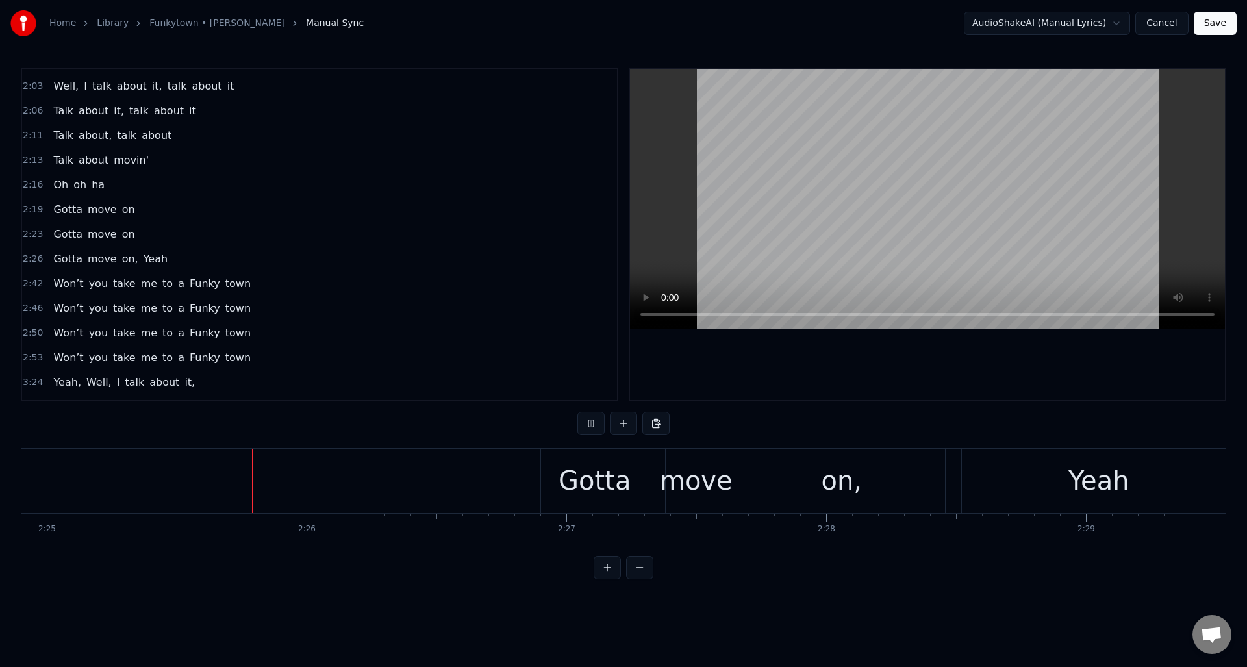
scroll to position [0, 37647]
click at [588, 425] on button at bounding box center [590, 423] width 27 height 23
click at [838, 472] on div "on," at bounding box center [840, 480] width 41 height 39
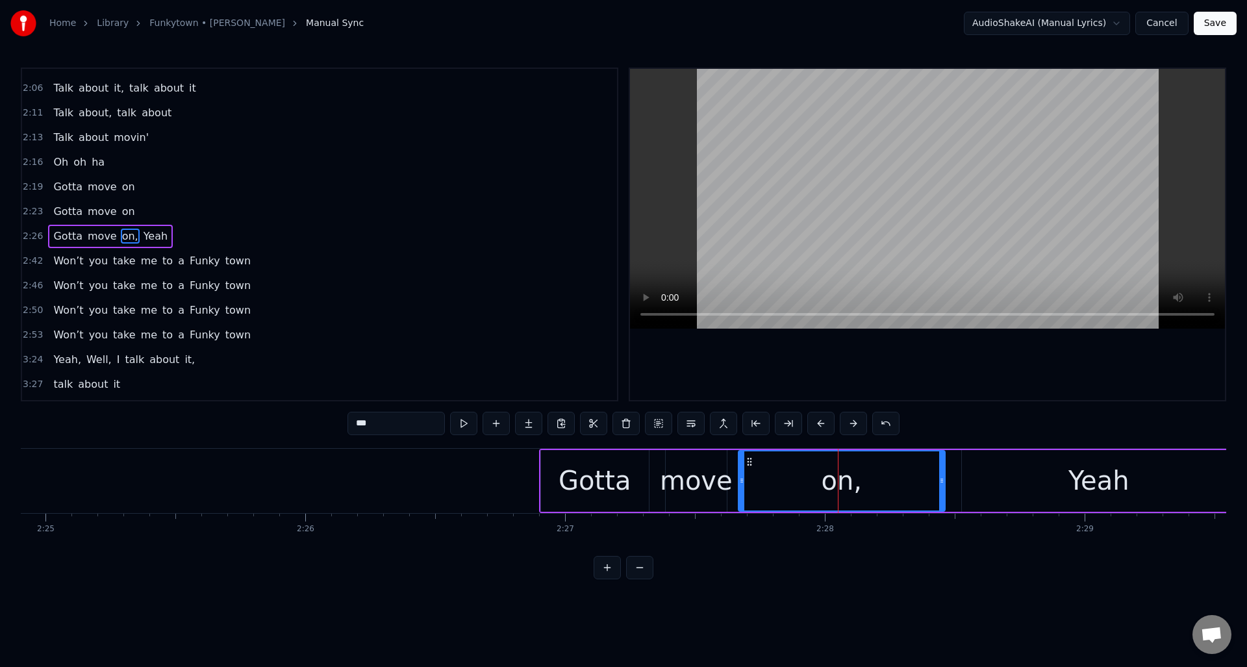
scroll to position [488, 0]
drag, startPoint x: 939, startPoint y: 474, endPoint x: 815, endPoint y: 479, distance: 124.1
click at [815, 479] on div at bounding box center [817, 480] width 5 height 59
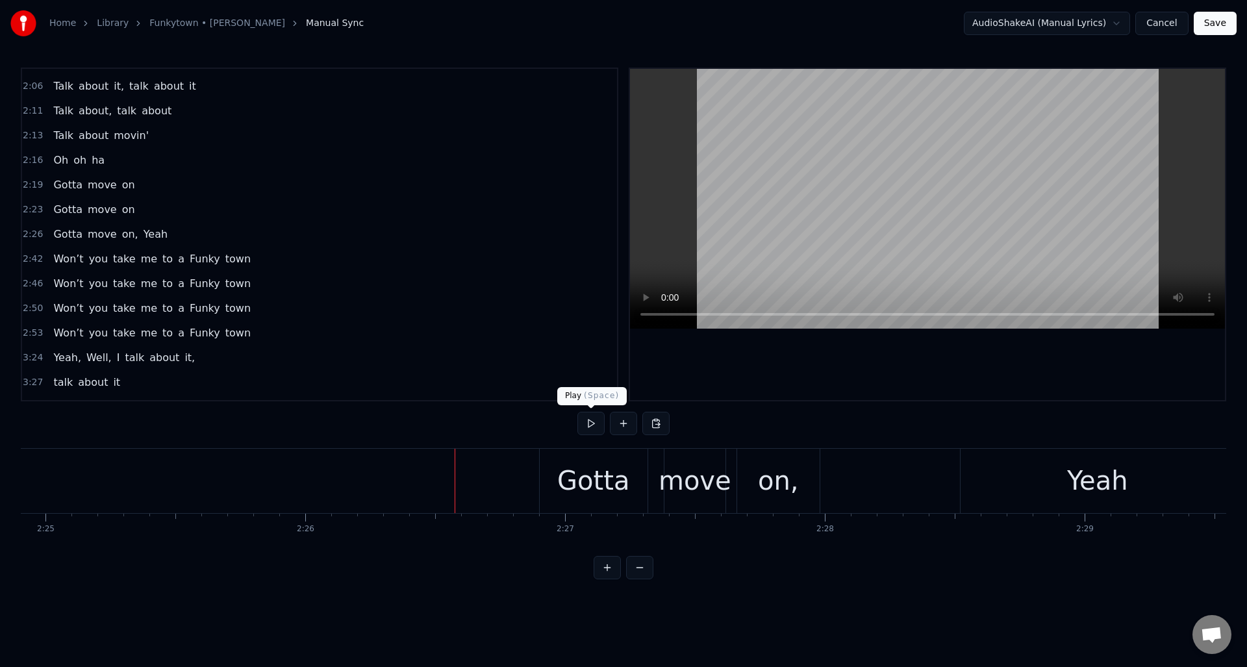
click at [588, 422] on button at bounding box center [590, 423] width 27 height 23
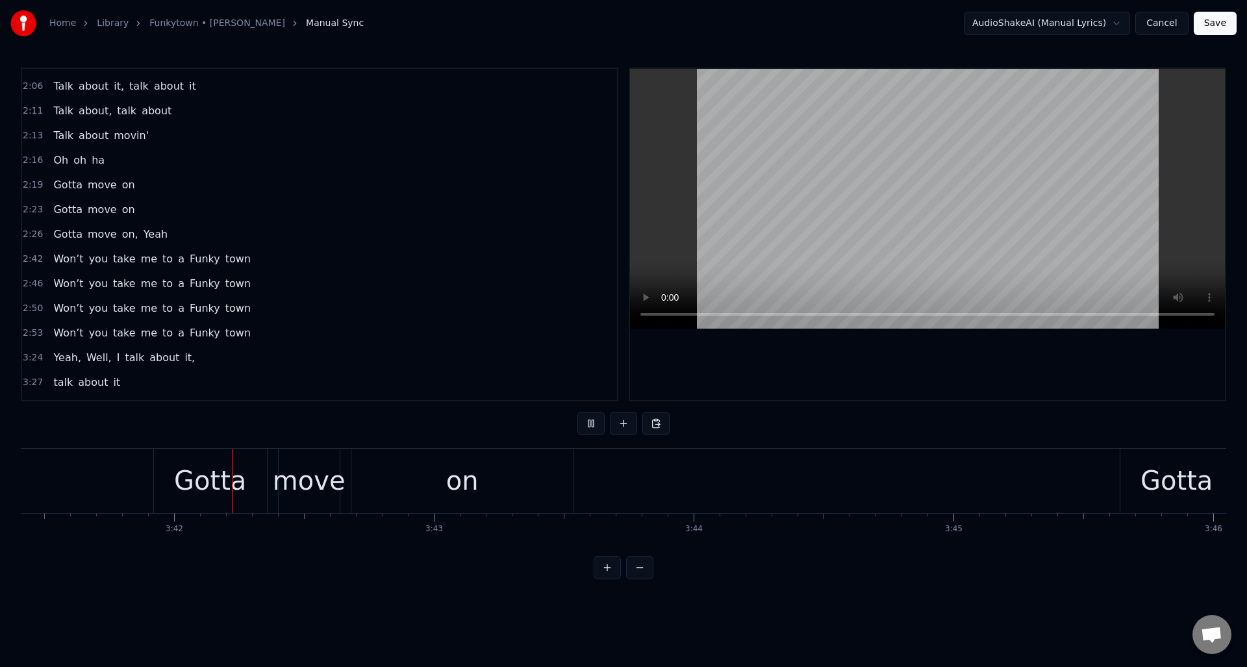
scroll to position [0, 57525]
click at [590, 423] on button at bounding box center [590, 423] width 27 height 23
click at [410, 486] on div "on" at bounding box center [460, 481] width 222 height 64
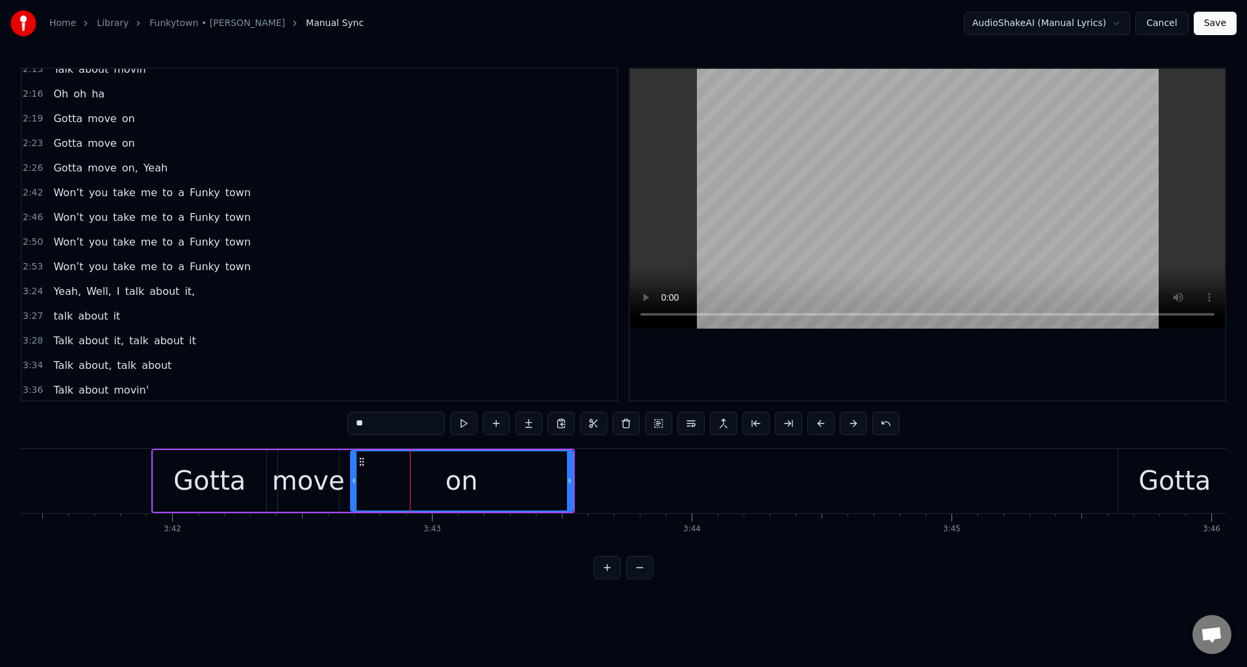
scroll to position [760, 0]
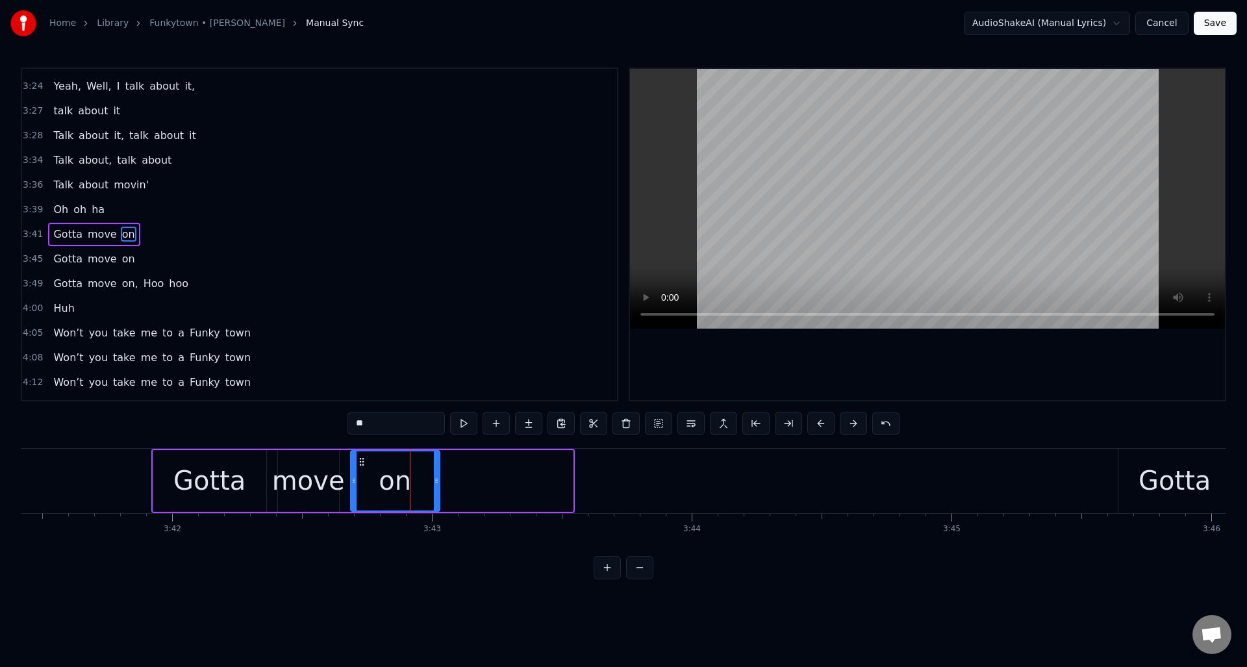
drag, startPoint x: 570, startPoint y: 493, endPoint x: 440, endPoint y: 493, distance: 129.3
click at [436, 494] on div at bounding box center [436, 480] width 5 height 59
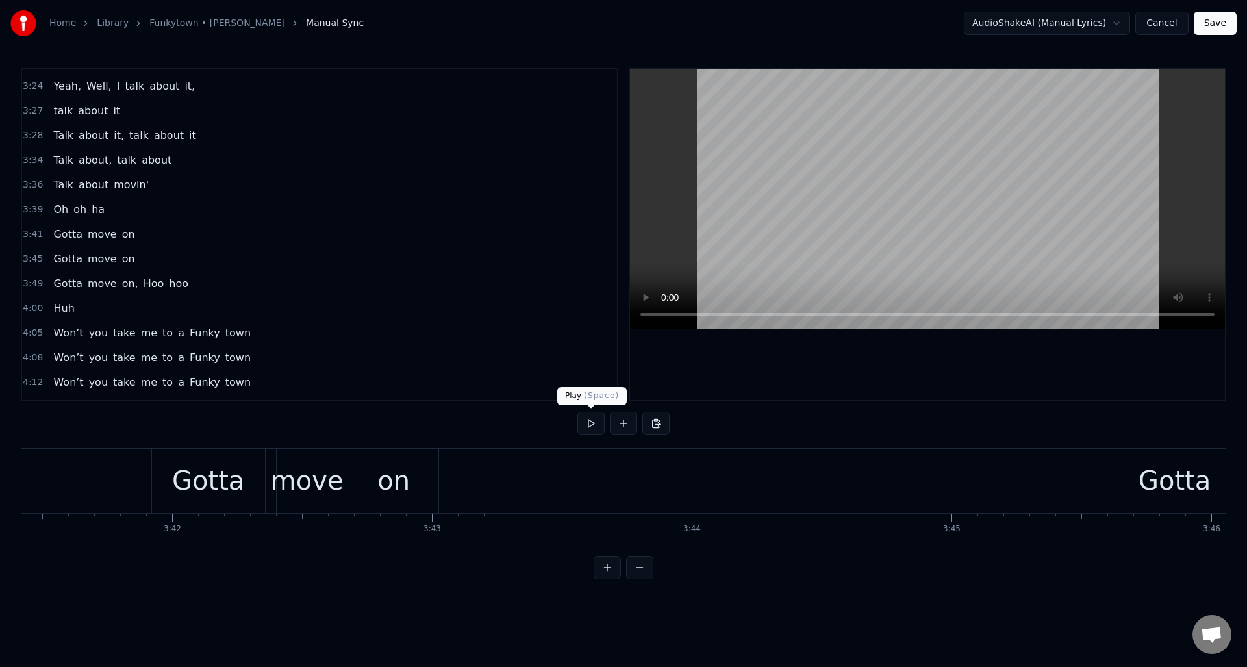
click at [587, 430] on button at bounding box center [590, 423] width 27 height 23
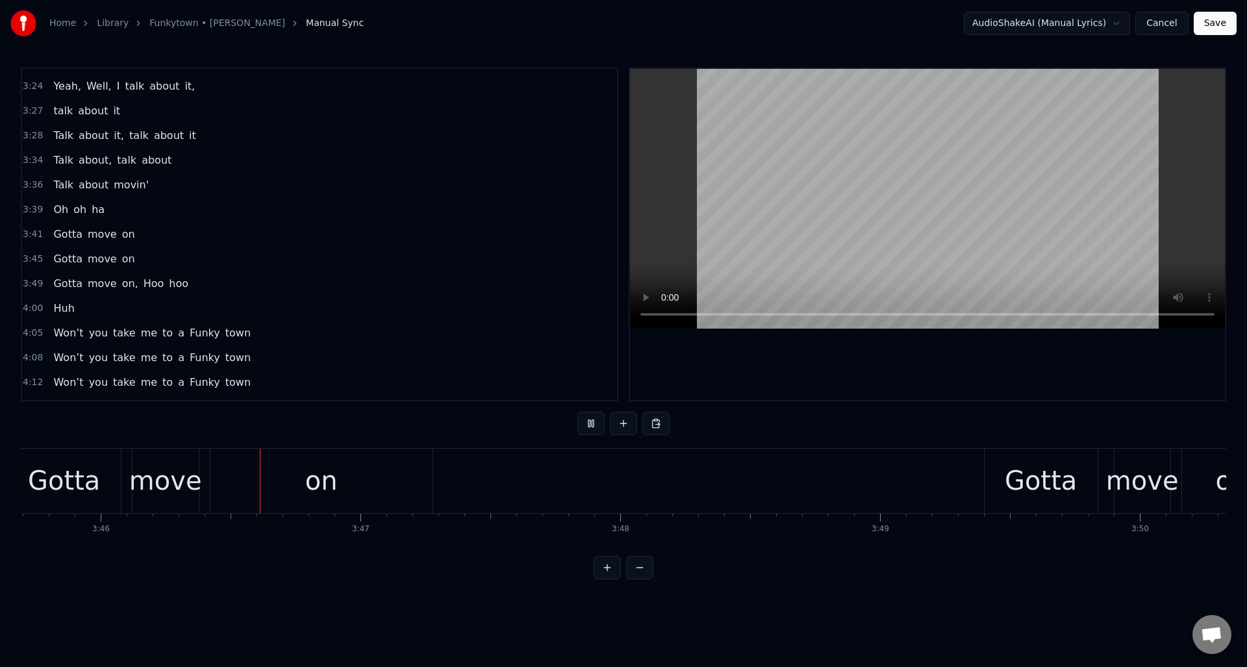
click at [588, 430] on button at bounding box center [590, 423] width 27 height 23
click at [286, 477] on div "on" at bounding box center [321, 481] width 222 height 64
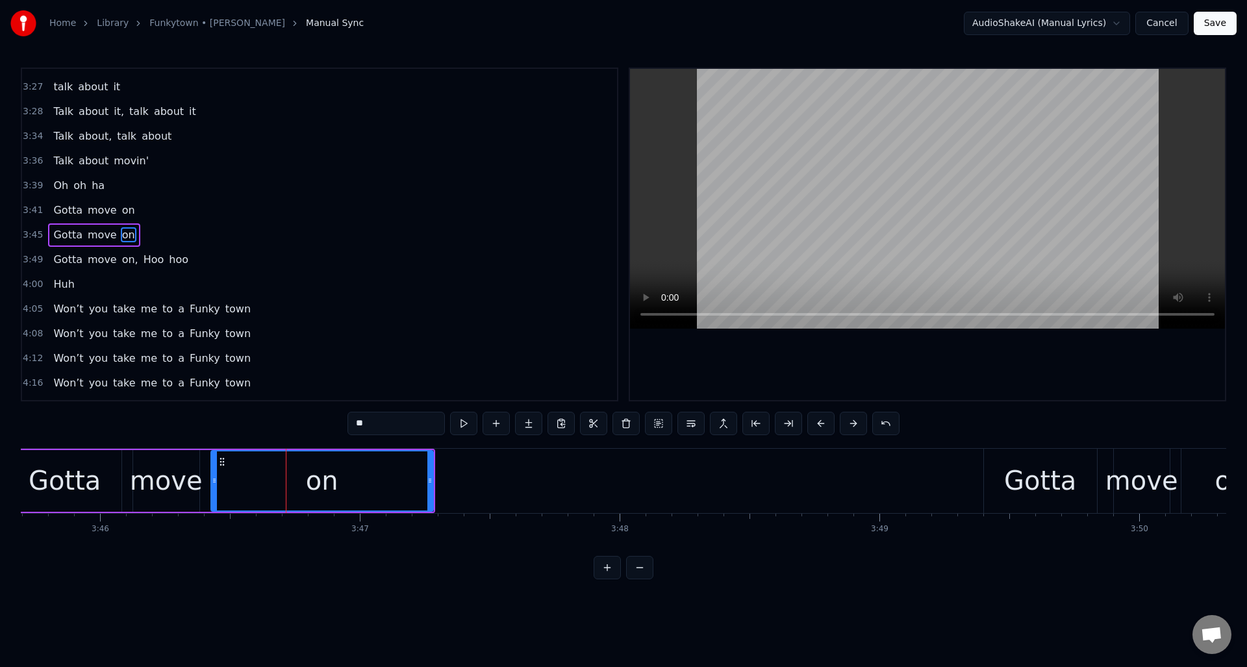
scroll to position [785, 0]
drag, startPoint x: 429, startPoint y: 484, endPoint x: 292, endPoint y: 491, distance: 136.6
click at [292, 491] on div at bounding box center [293, 480] width 5 height 59
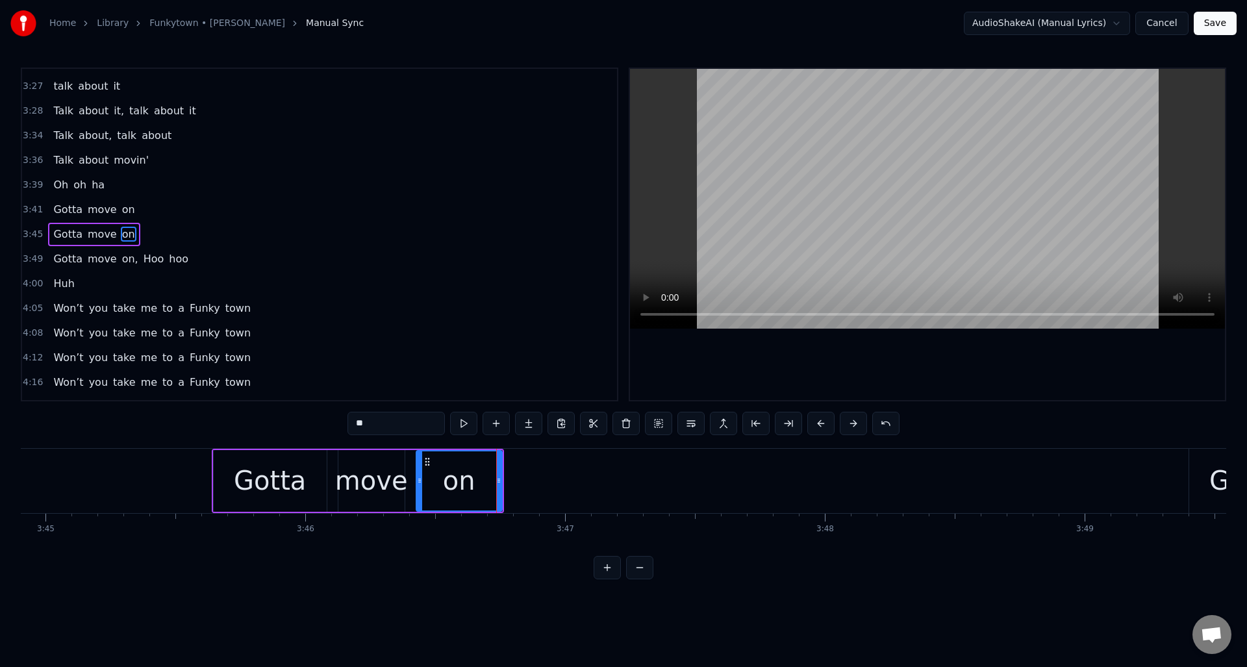
scroll to position [0, 58390]
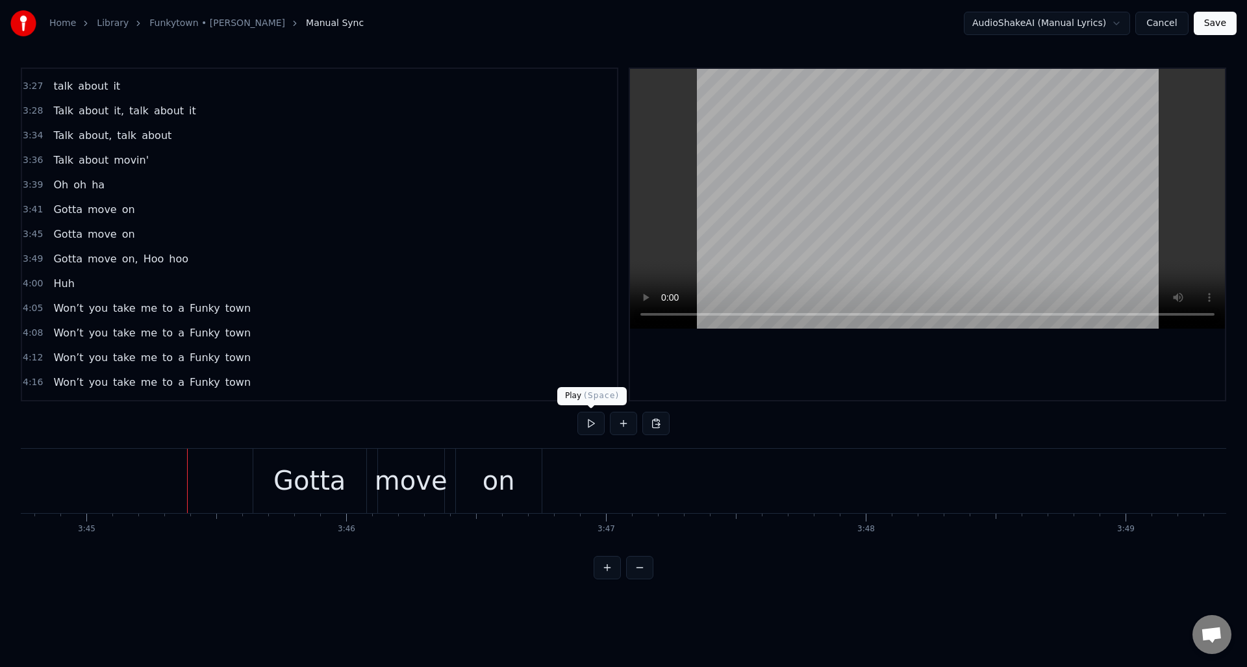
click at [588, 424] on button at bounding box center [590, 423] width 27 height 23
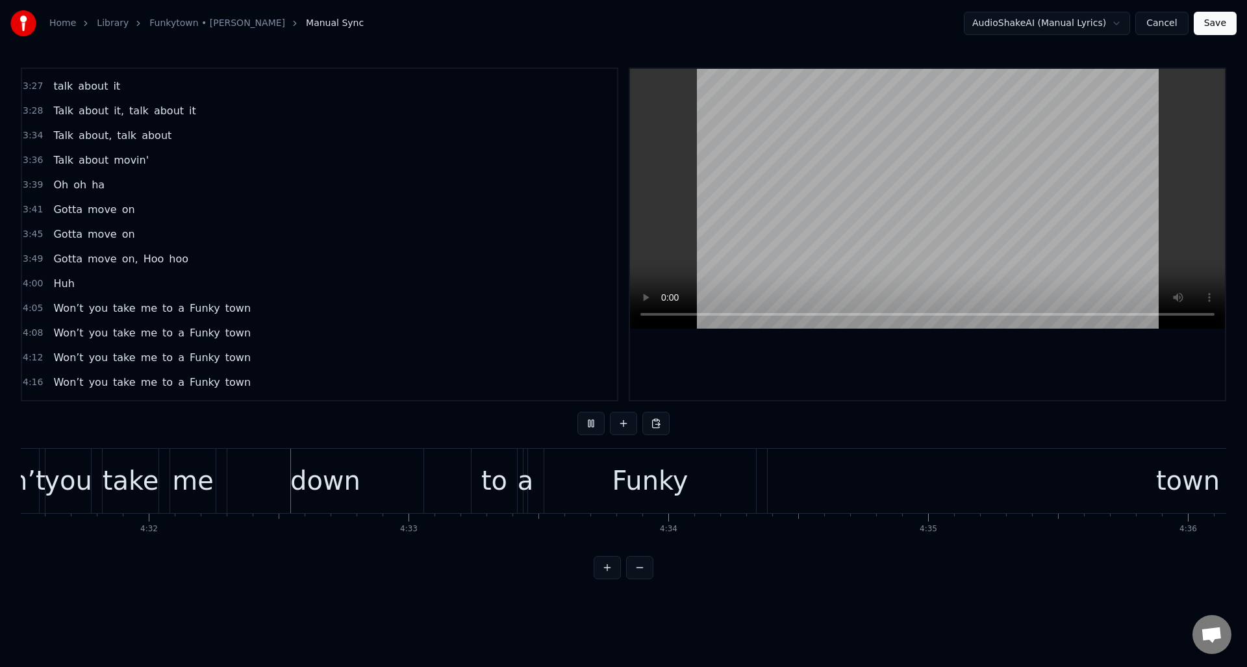
scroll to position [0, 70540]
click at [588, 424] on button at bounding box center [590, 423] width 27 height 23
click at [592, 423] on button at bounding box center [590, 423] width 27 height 23
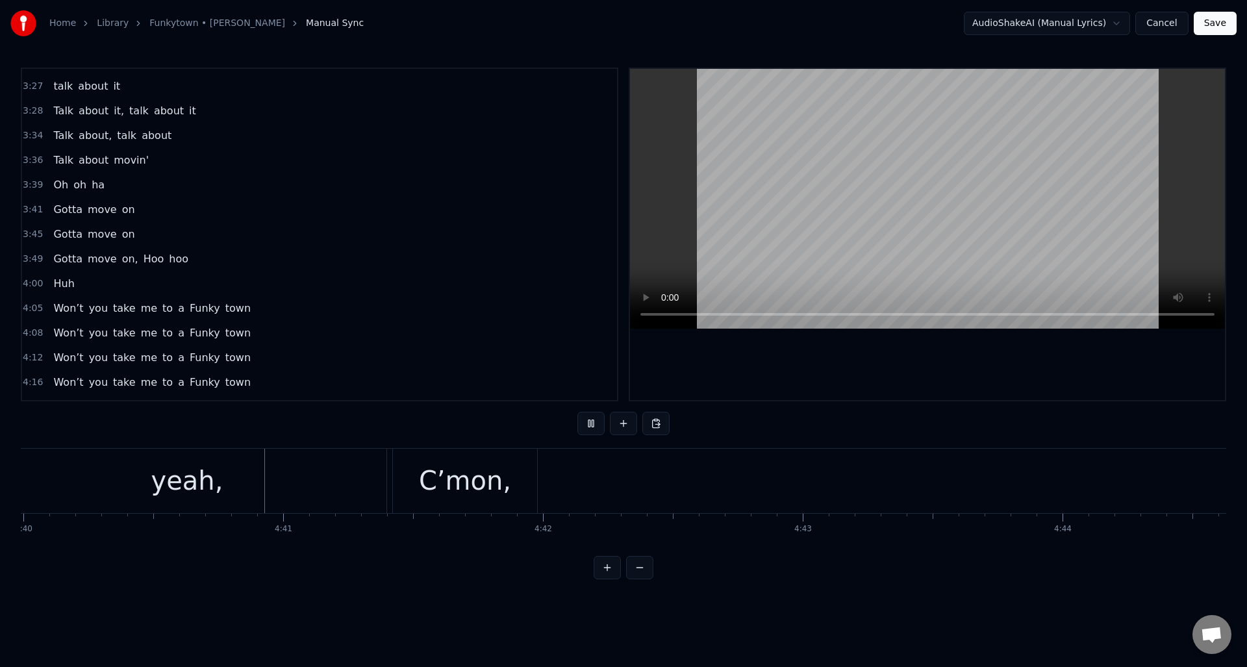
scroll to position [0, 72744]
click at [592, 423] on button at bounding box center [590, 423] width 27 height 23
click at [475, 479] on div "C’mon," at bounding box center [463, 480] width 92 height 39
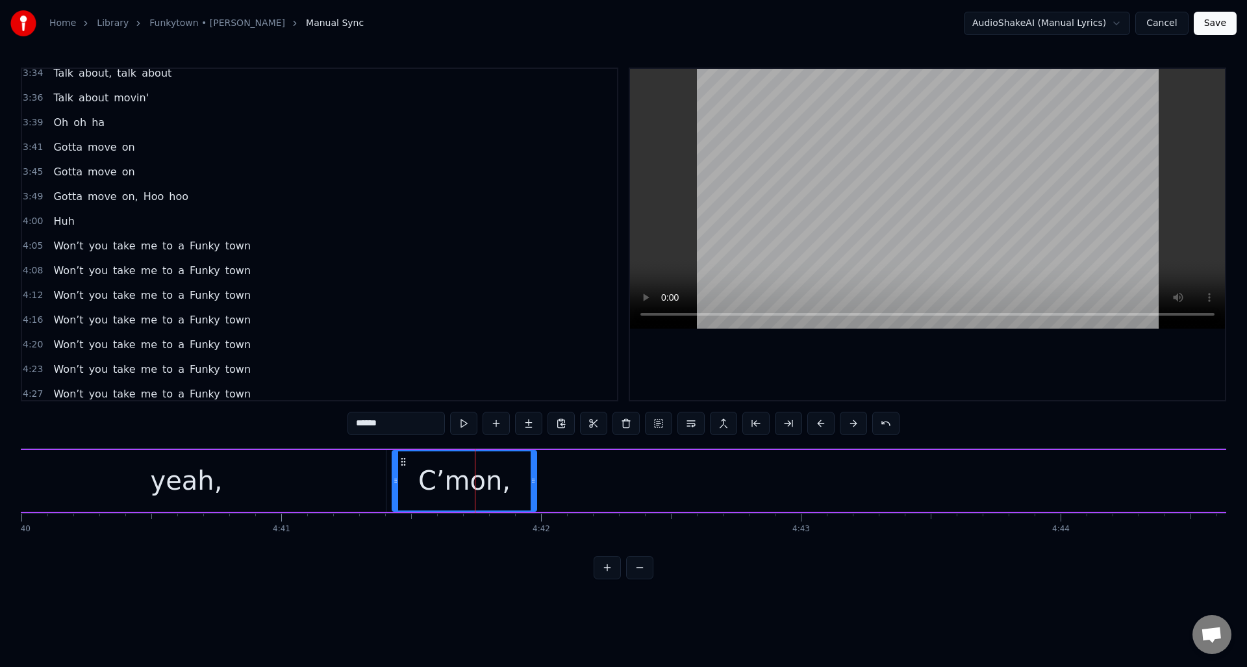
scroll to position [903, 0]
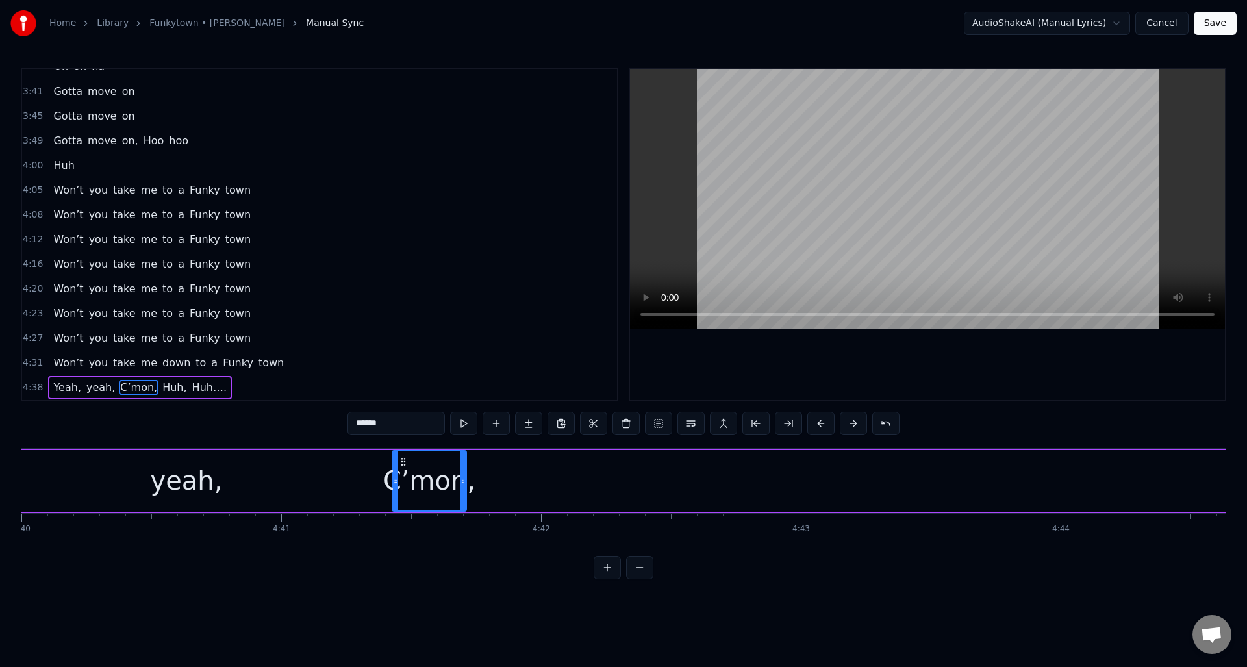
drag, startPoint x: 529, startPoint y: 471, endPoint x: 461, endPoint y: 477, distance: 67.9
click at [461, 477] on div at bounding box center [462, 480] width 5 height 59
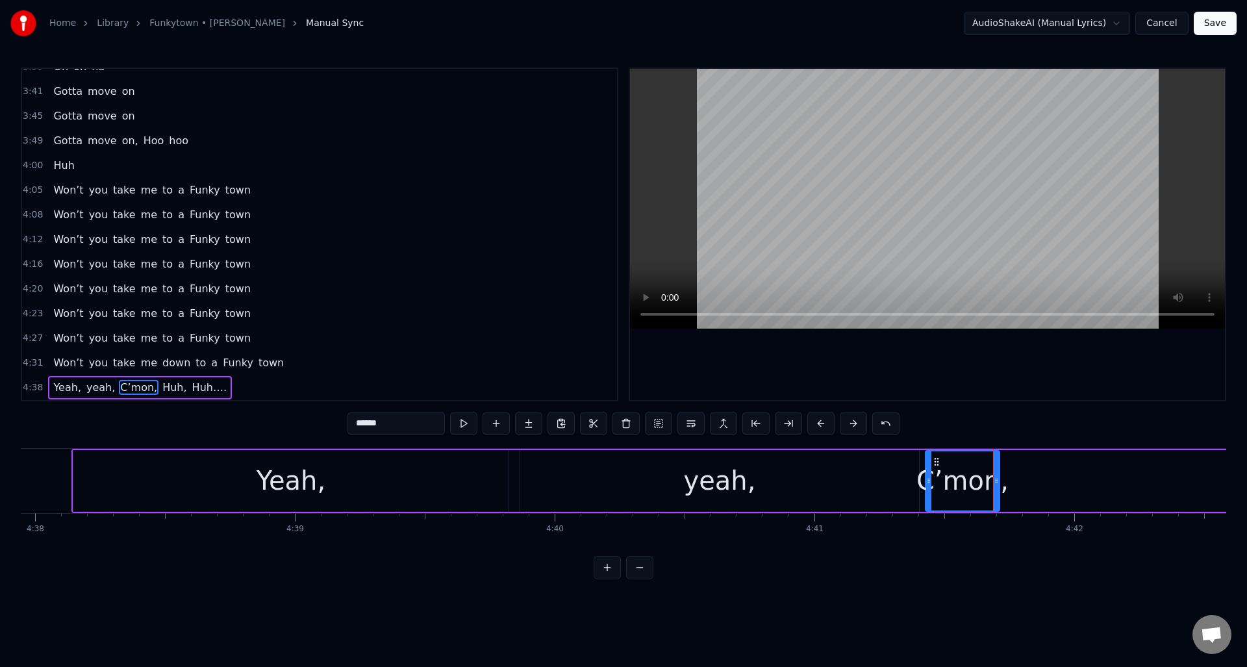
scroll to position [0, 72006]
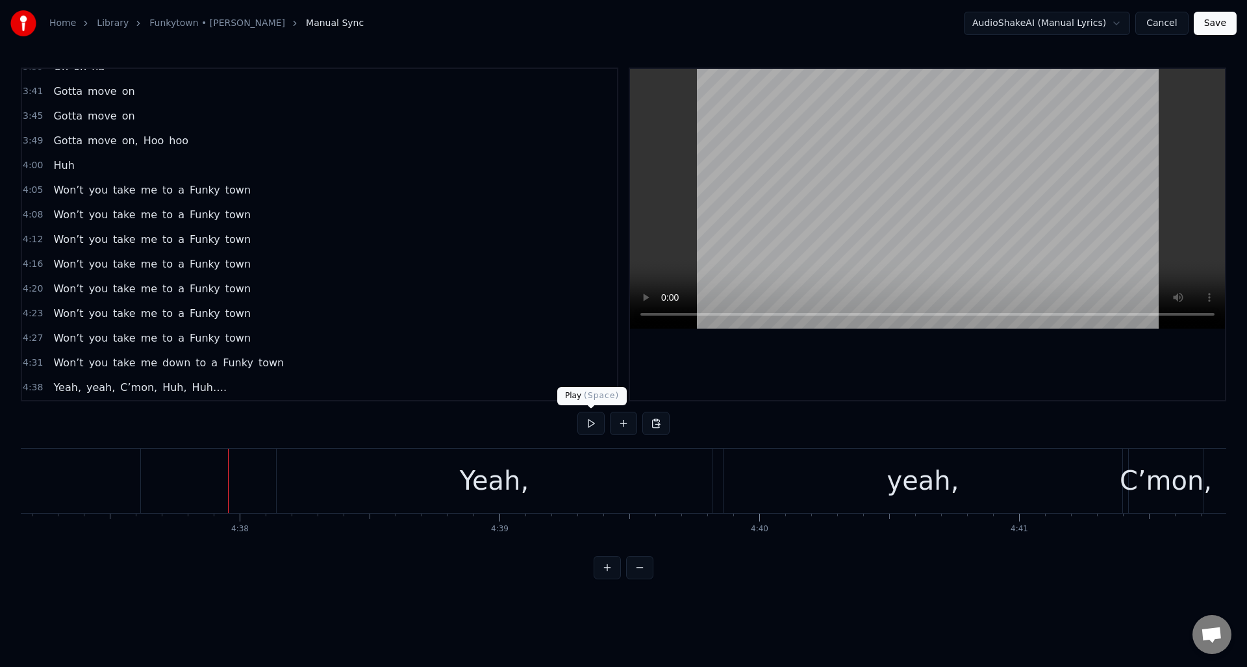
click at [587, 424] on button at bounding box center [590, 423] width 27 height 23
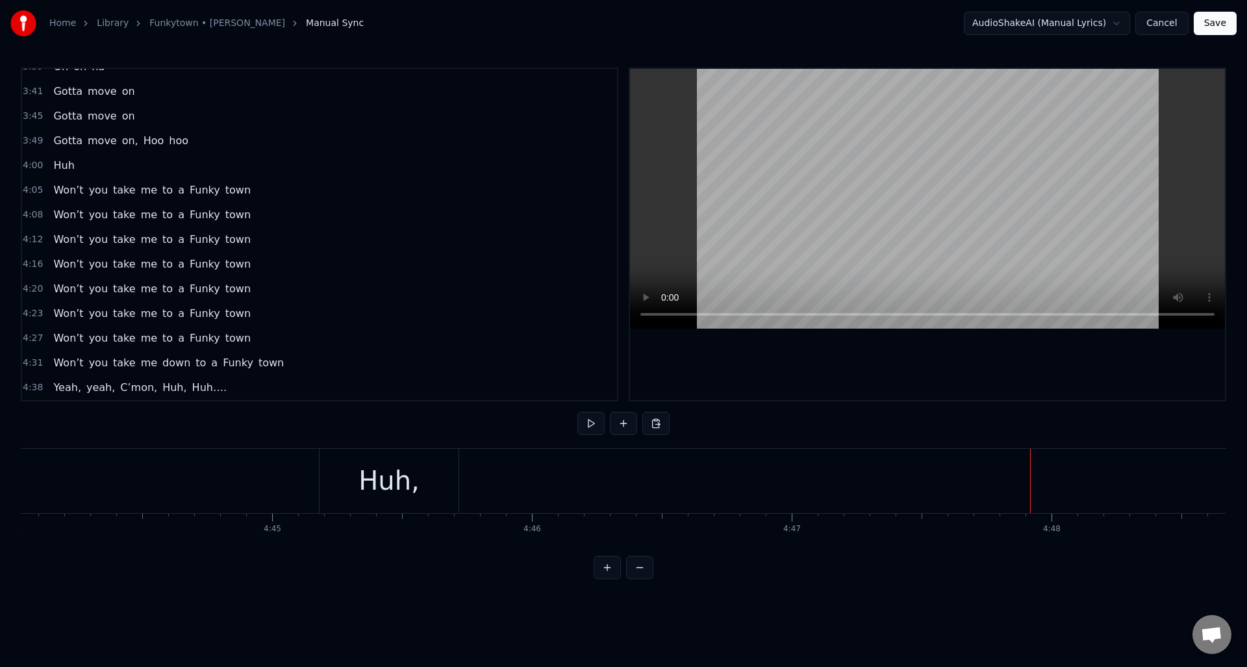
scroll to position [0, 73751]
click at [483, 472] on div "Huh," at bounding box center [429, 481] width 139 height 64
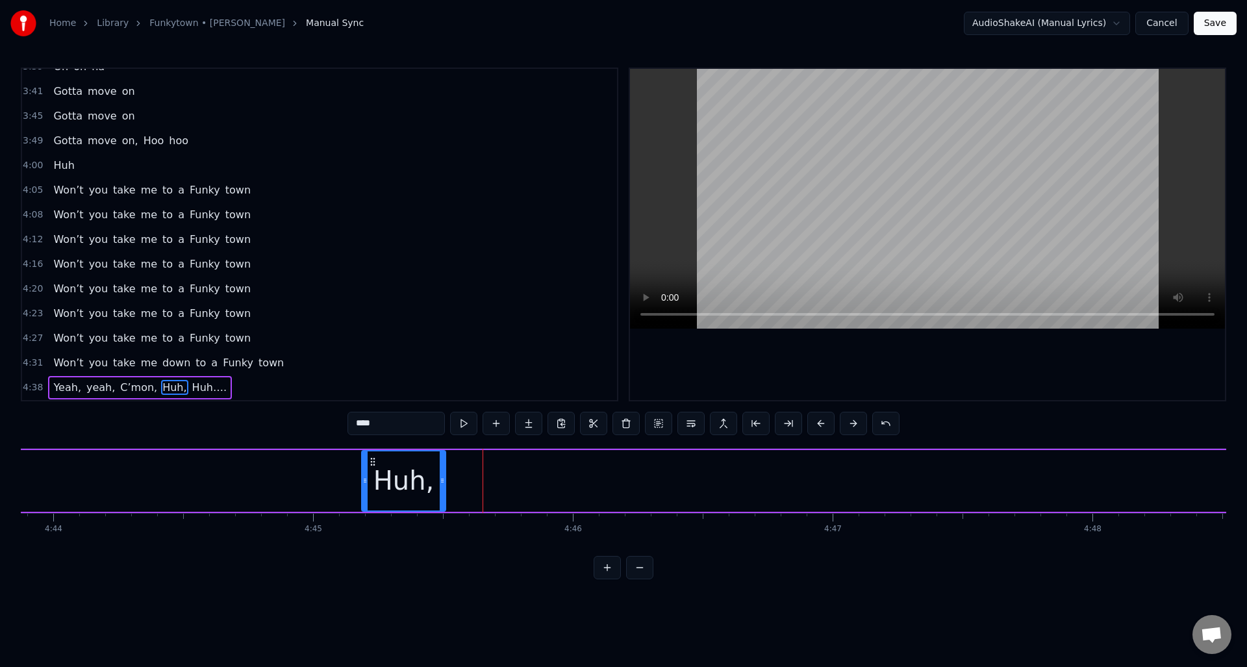
drag, startPoint x: 496, startPoint y: 472, endPoint x: 441, endPoint y: 474, distance: 54.6
click at [441, 474] on div at bounding box center [442, 480] width 5 height 59
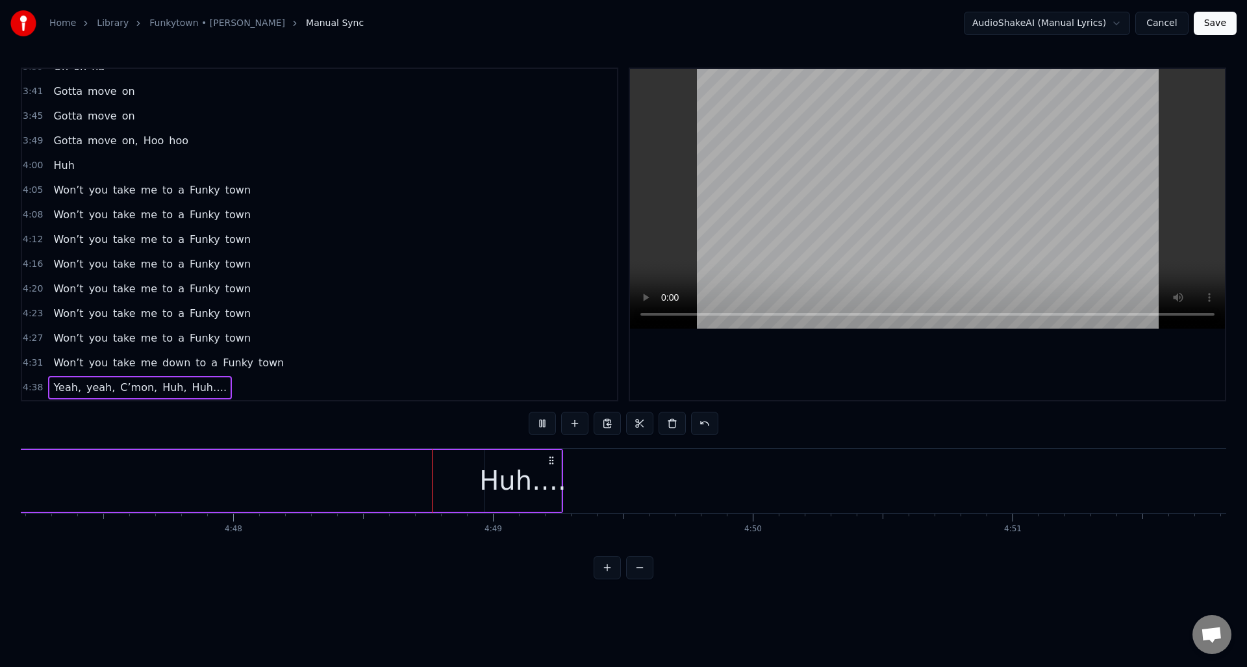
scroll to position [0, 74832]
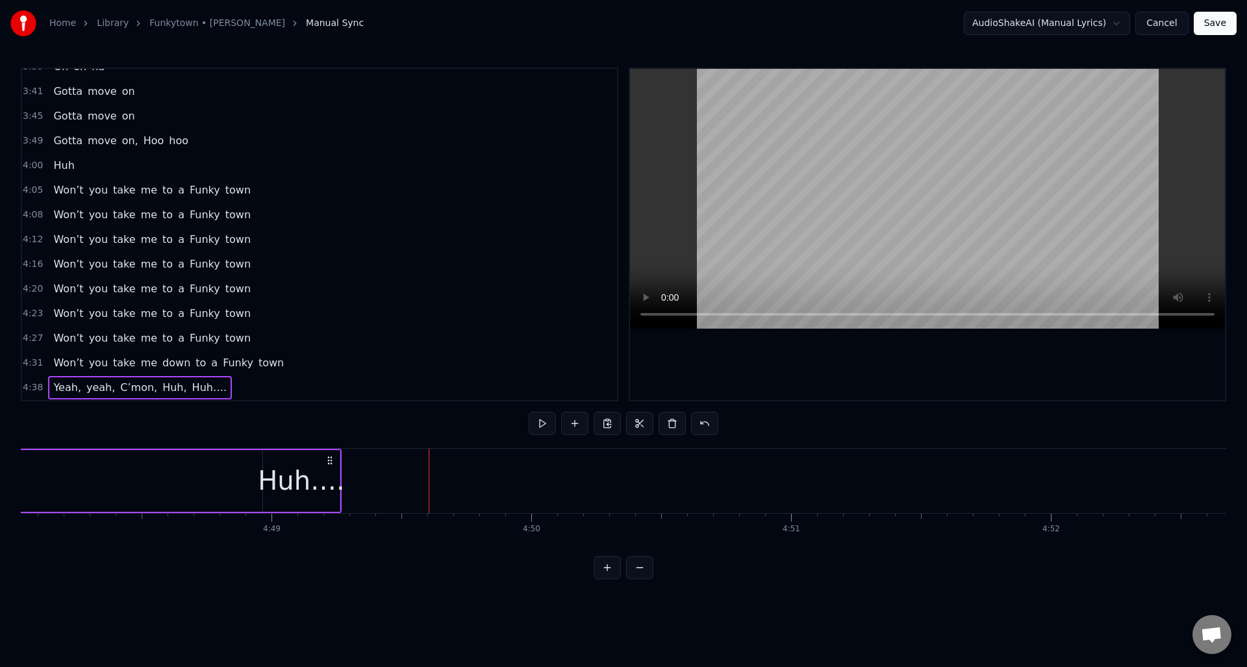
click at [543, 424] on button at bounding box center [542, 423] width 27 height 23
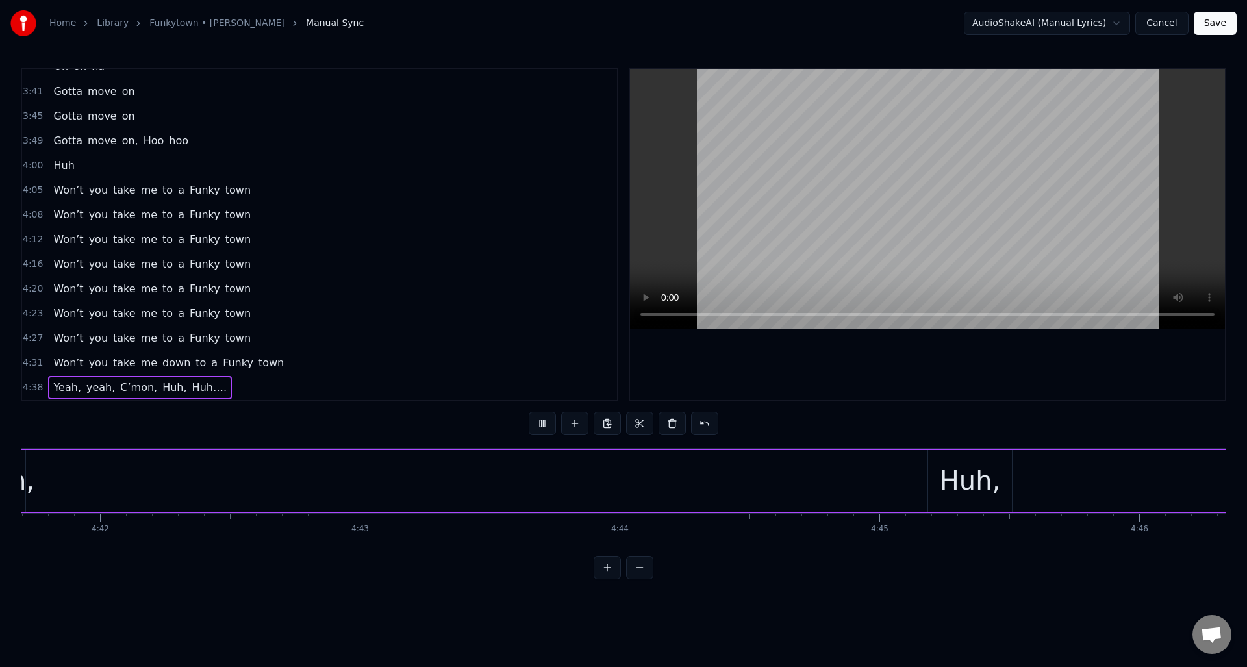
click at [543, 423] on button at bounding box center [542, 423] width 27 height 23
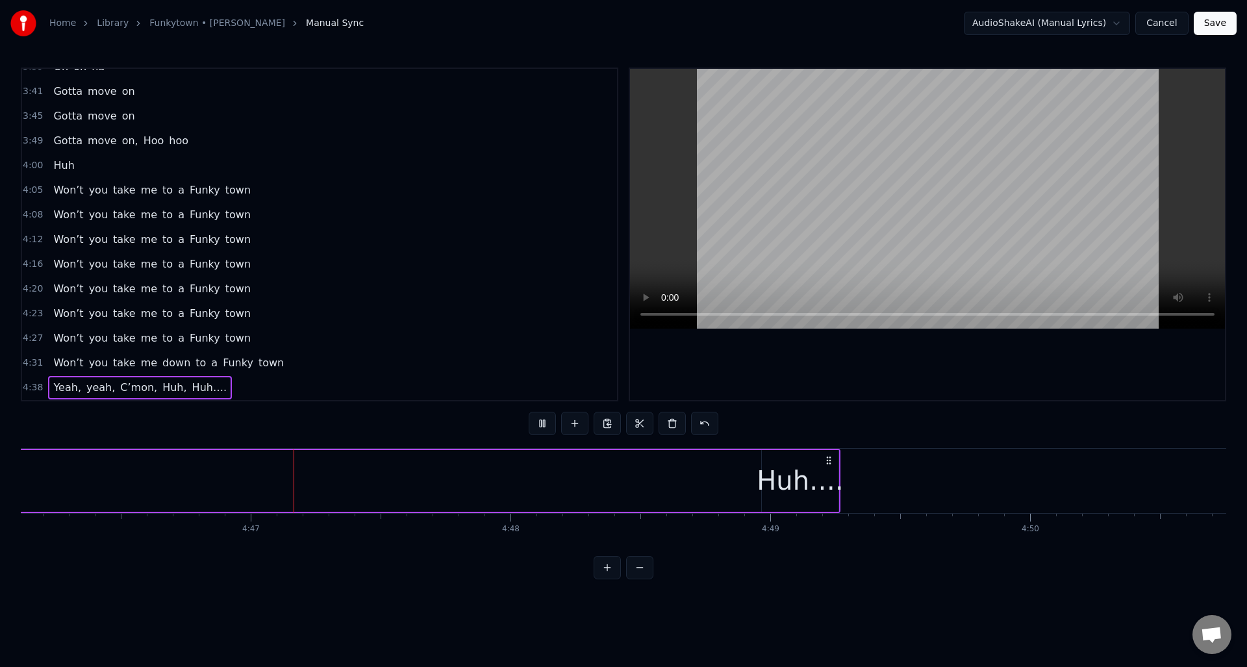
scroll to position [0, 74383]
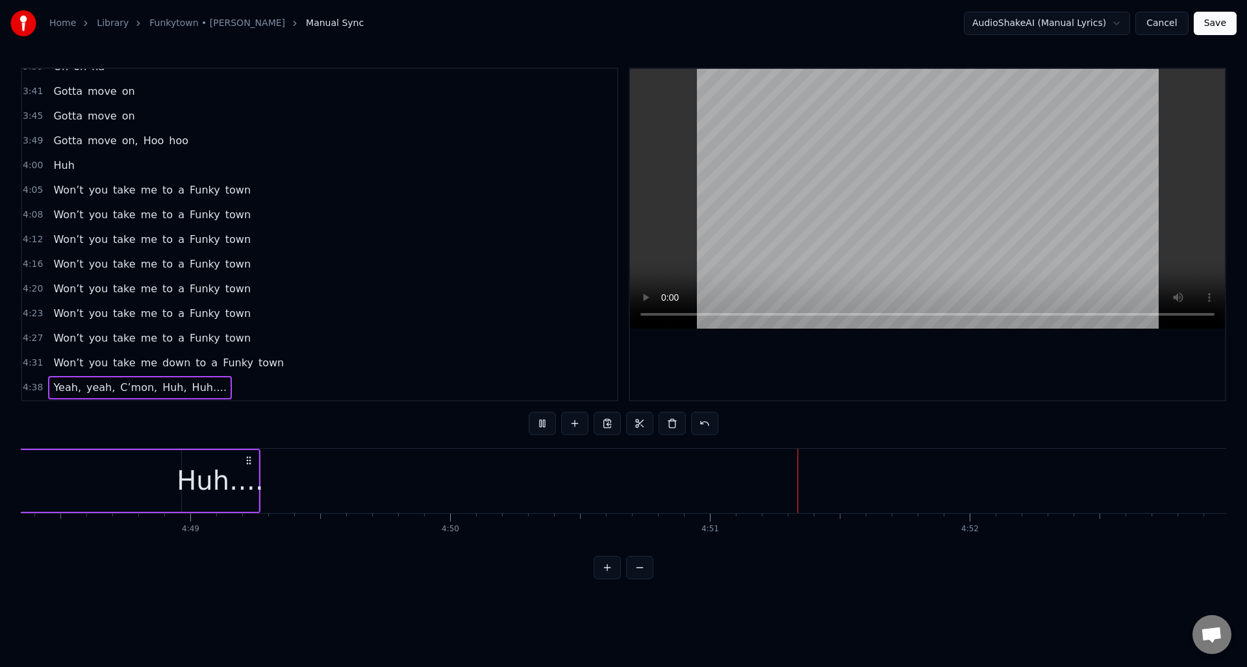
scroll to position [0, 74917]
click at [1216, 23] on button "Save" at bounding box center [1215, 23] width 43 height 23
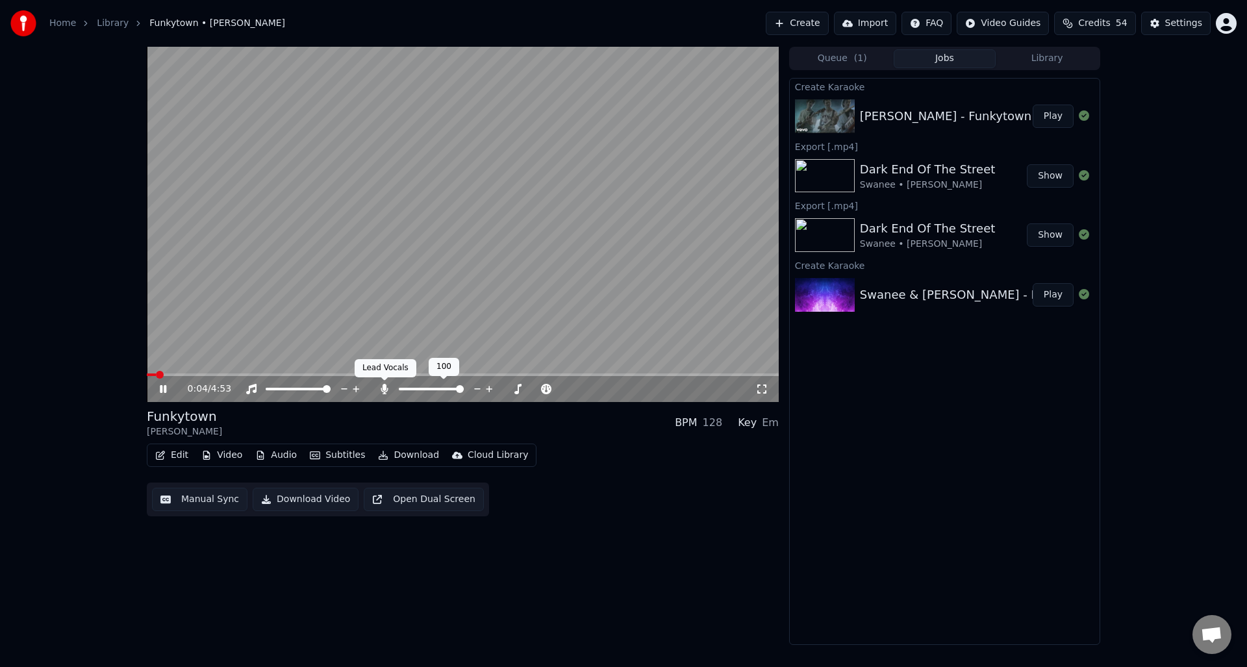
click at [381, 388] on icon at bounding box center [384, 389] width 7 height 10
click at [199, 498] on button "Manual Sync" at bounding box center [199, 499] width 95 height 23
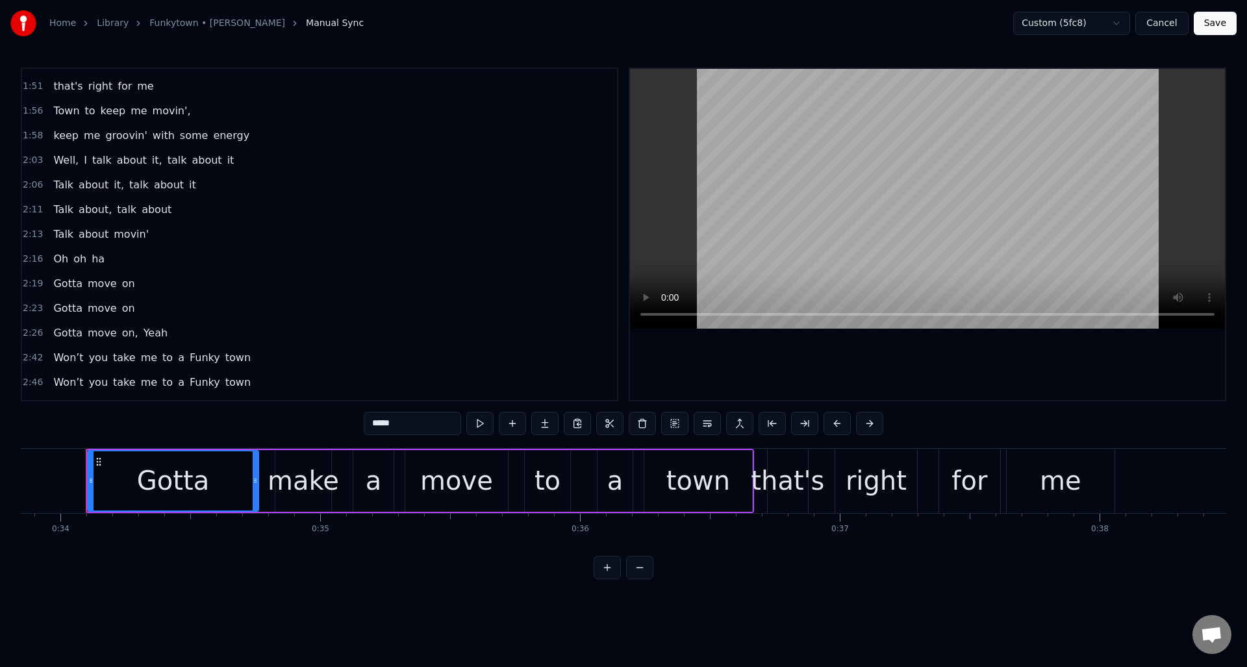
scroll to position [395, 0]
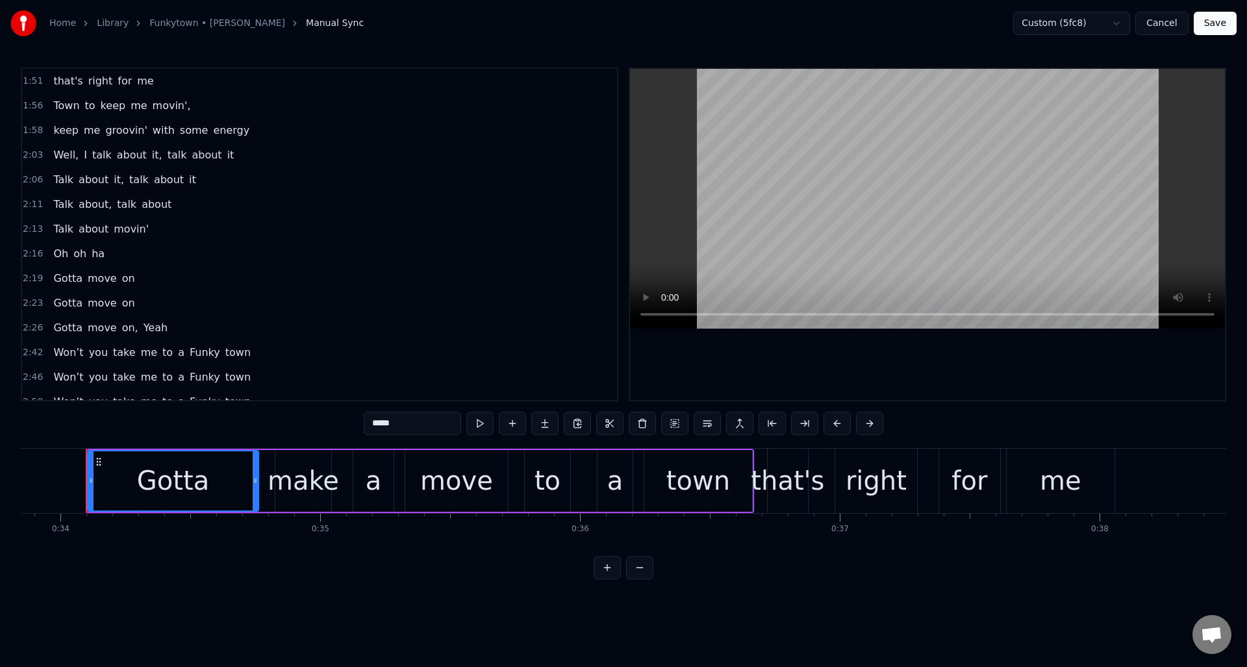
click at [158, 257] on div "2:16 Oh oh ha" at bounding box center [319, 254] width 595 height 25
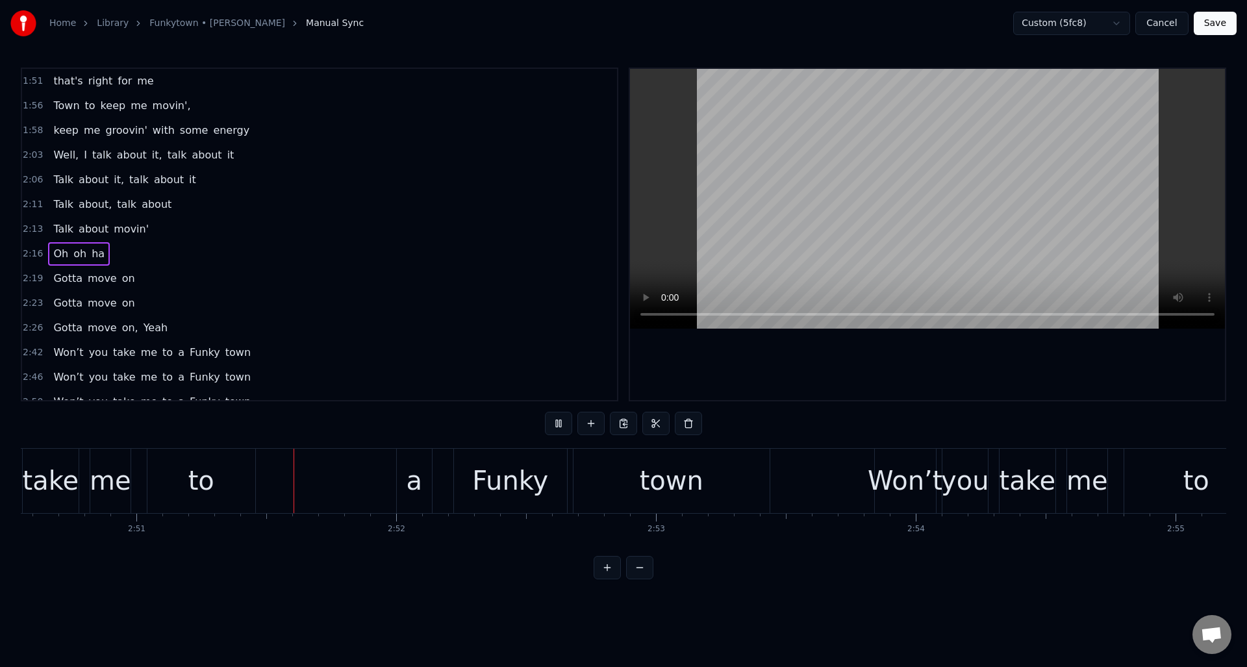
scroll to position [0, 44361]
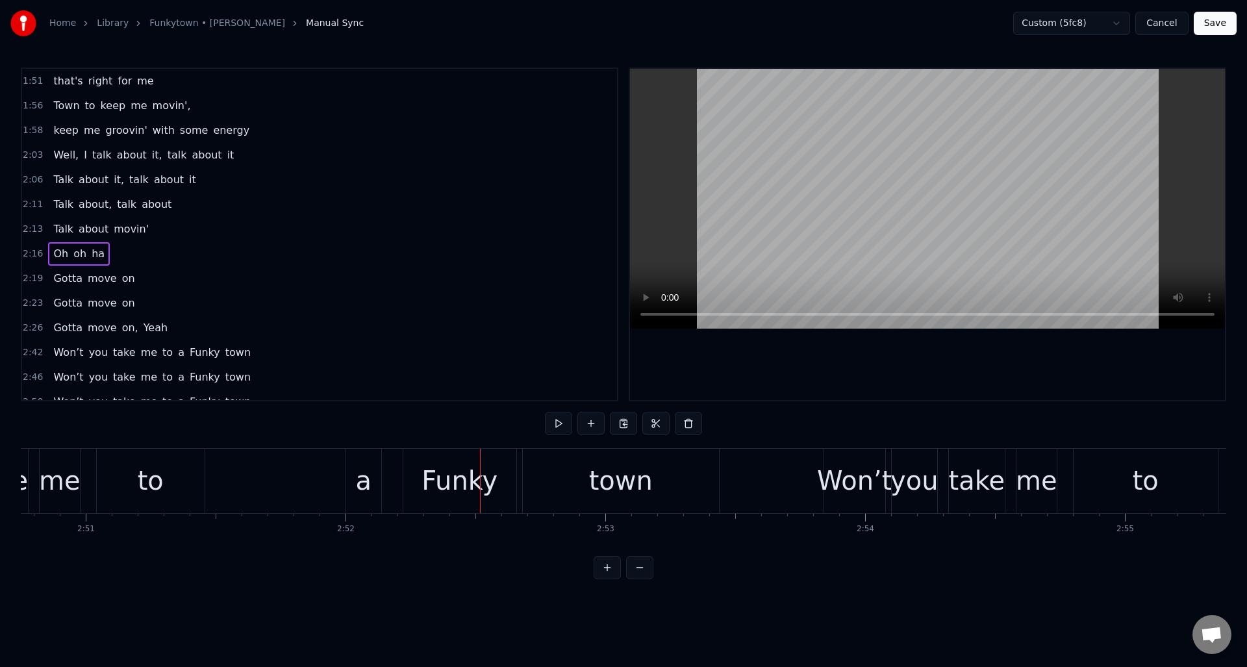
click at [164, 477] on div "to" at bounding box center [151, 481] width 108 height 64
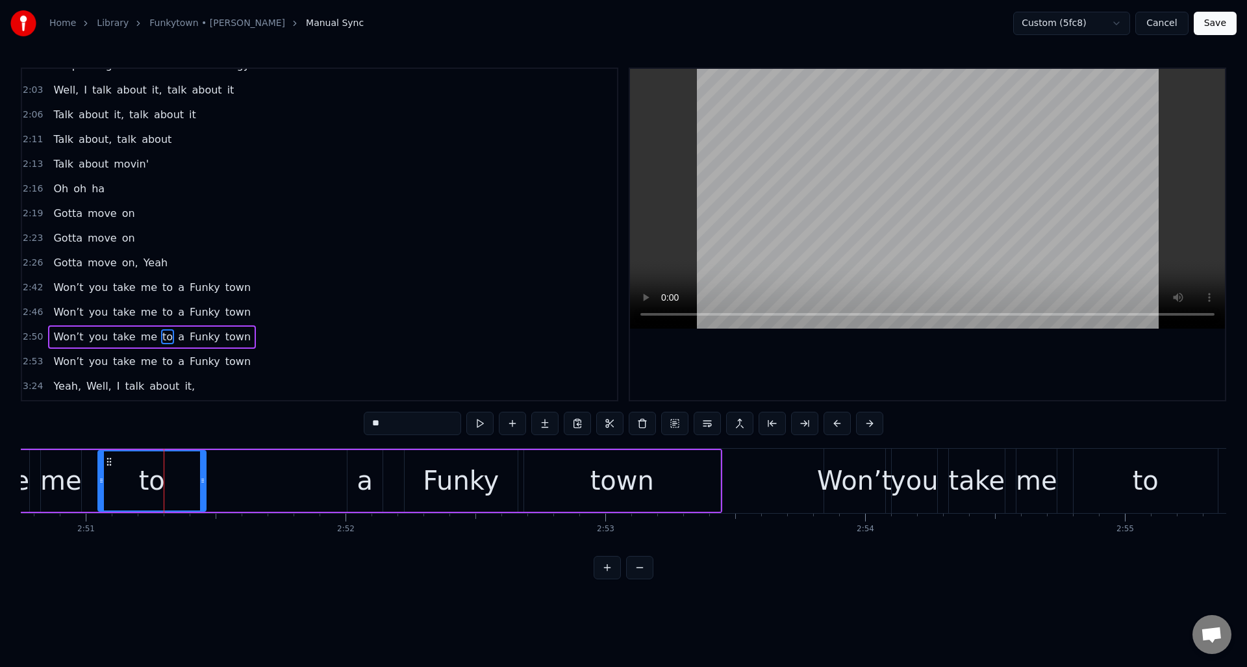
scroll to position [562, 0]
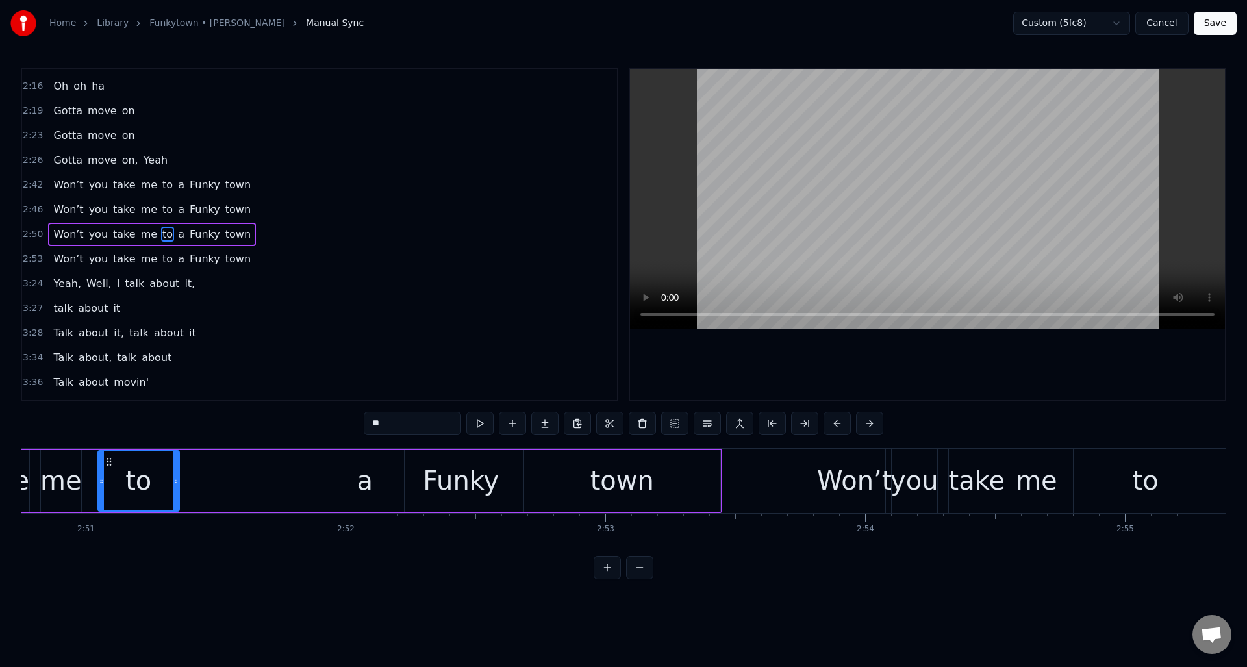
drag, startPoint x: 201, startPoint y: 467, endPoint x: 174, endPoint y: 468, distance: 26.7
click at [174, 468] on div at bounding box center [175, 480] width 5 height 59
click at [459, 420] on button at bounding box center [463, 423] width 27 height 23
click at [206, 460] on div "Won’t you take me to a Funky town" at bounding box center [282, 481] width 881 height 64
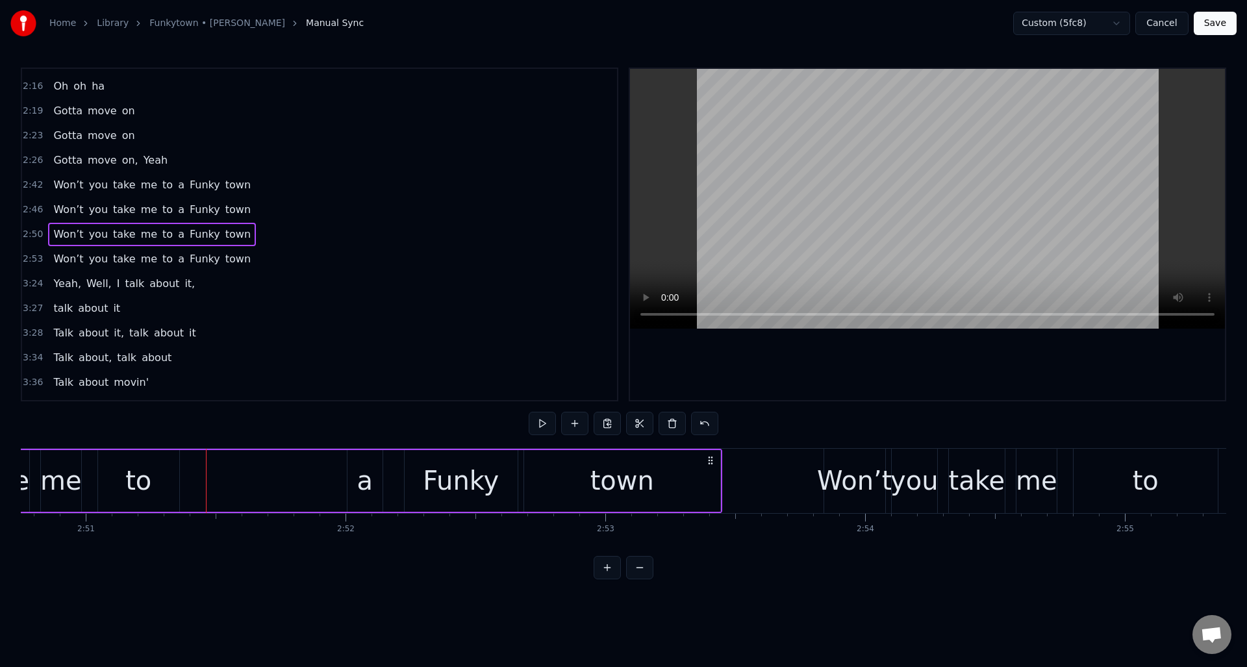
click at [186, 457] on div "Won’t you take me to a Funky town" at bounding box center [282, 481] width 881 height 64
click at [189, 464] on div "Won’t you take me to a Funky town" at bounding box center [282, 481] width 881 height 64
click at [73, 459] on div "me" at bounding box center [61, 481] width 40 height 62
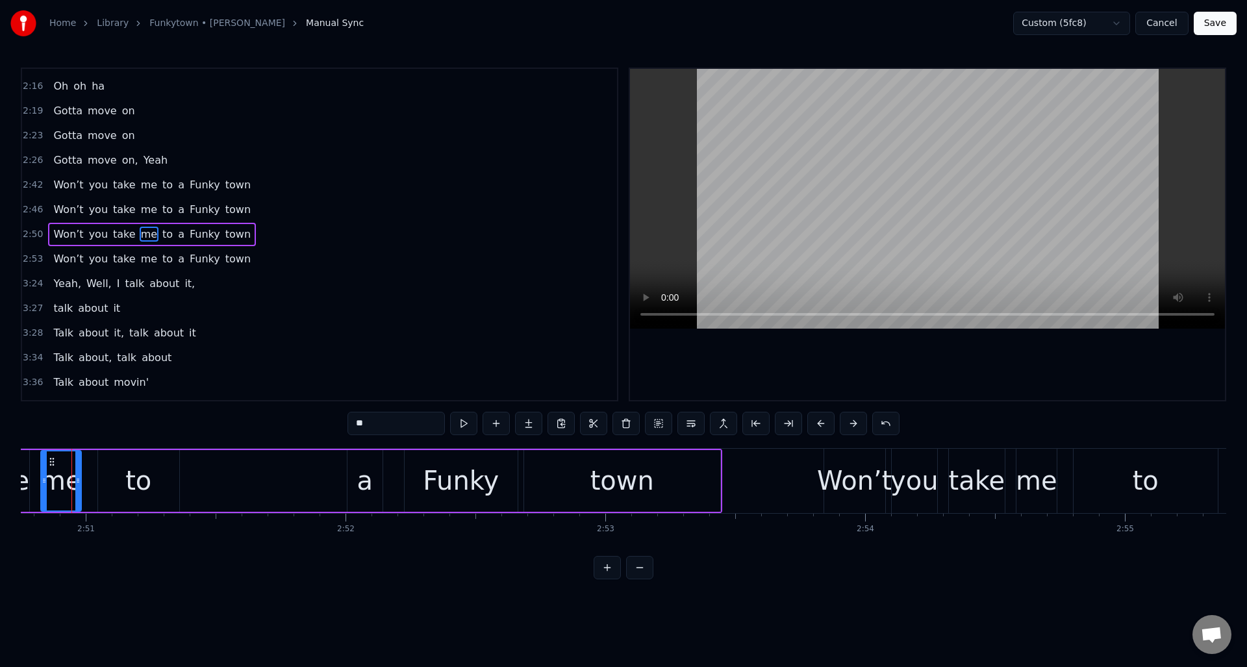
scroll to position [0, 44347]
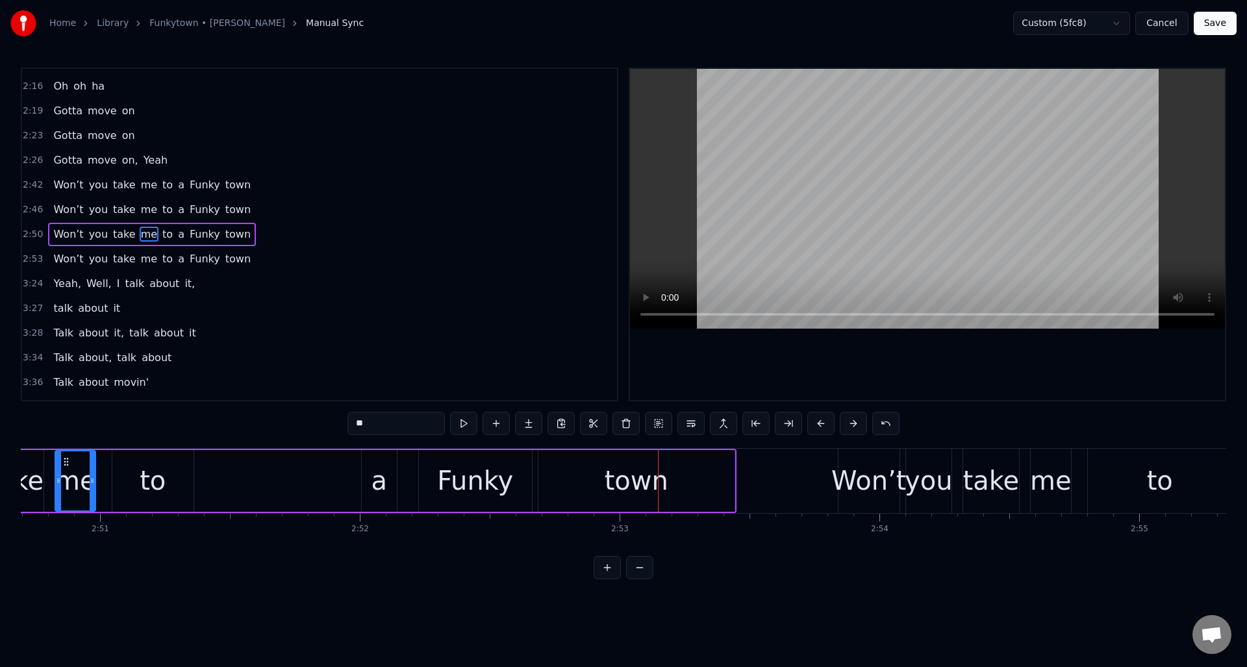
click at [32, 465] on div "take" at bounding box center [16, 480] width 57 height 39
type input "****"
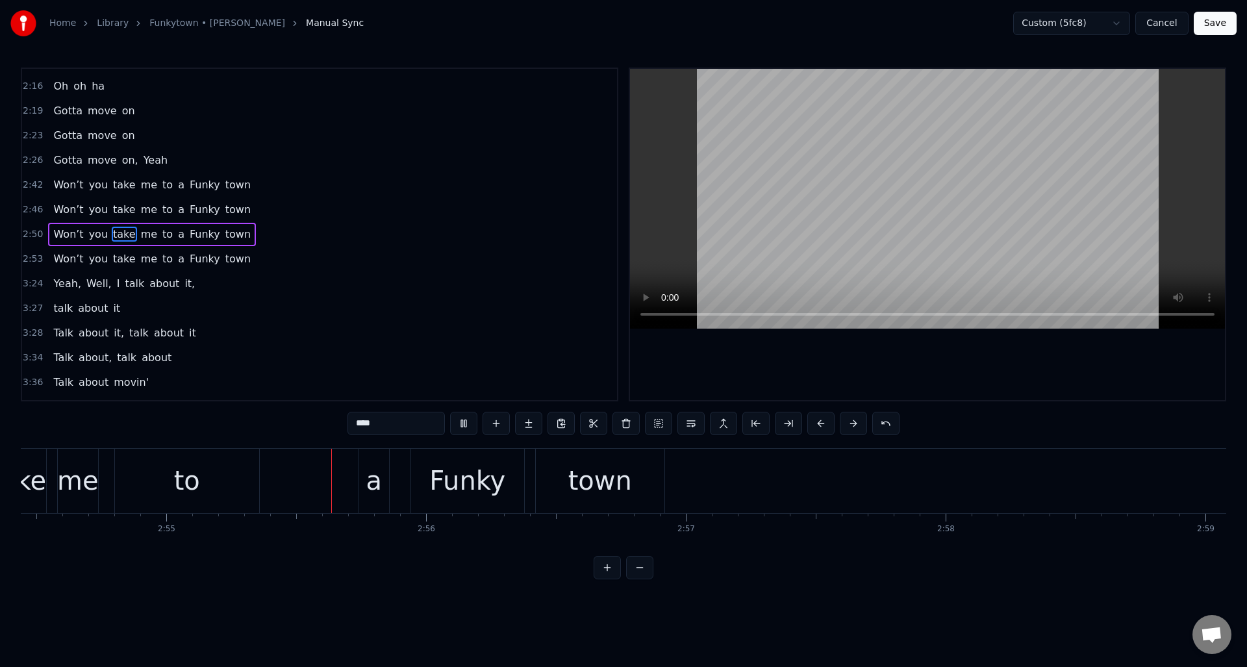
scroll to position [0, 45384]
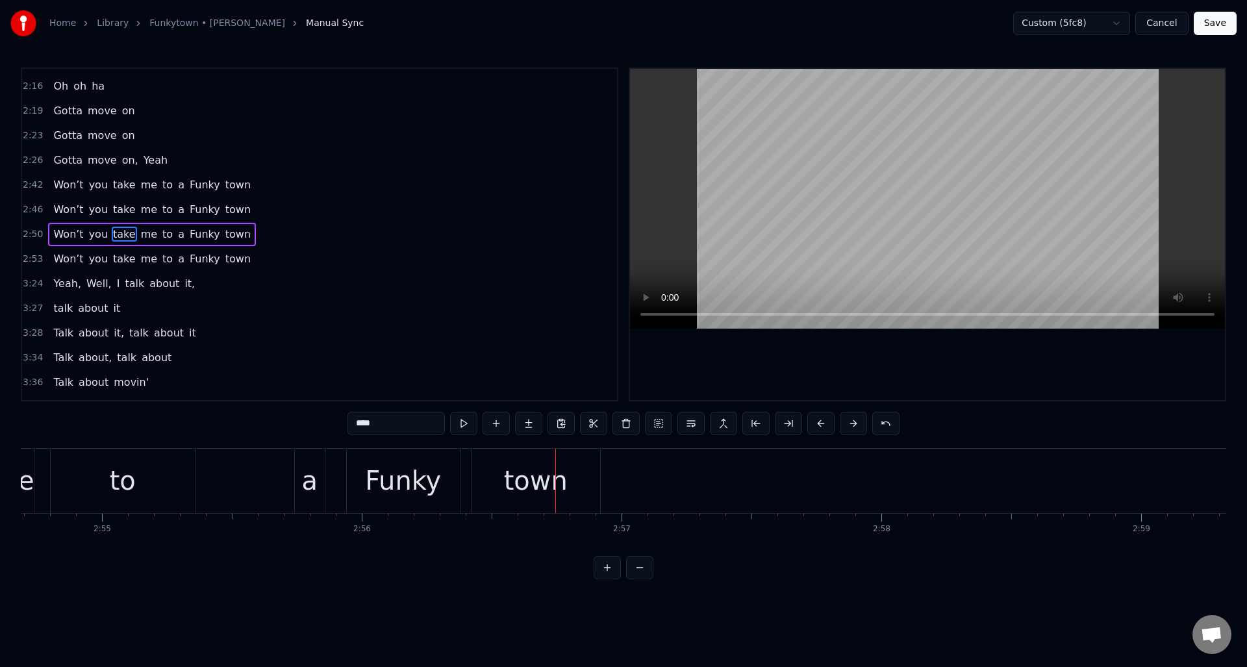
click at [242, 460] on div "Won’t you take me to a Funky town" at bounding box center [202, 481] width 803 height 64
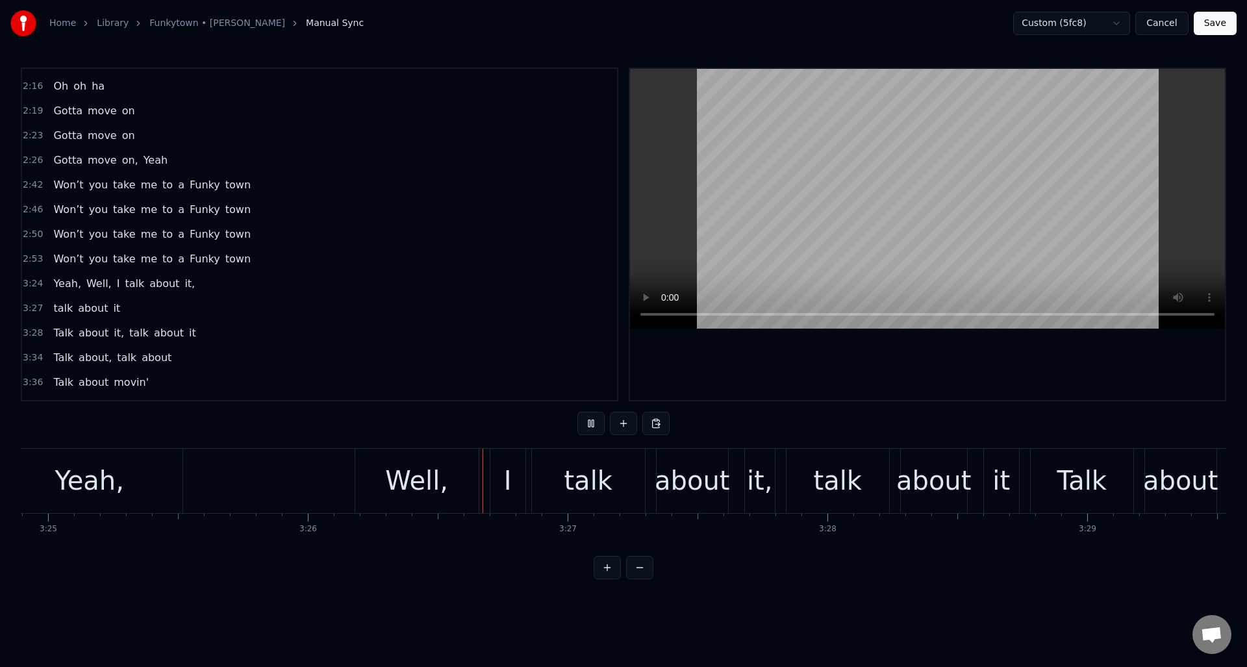
scroll to position [0, 53476]
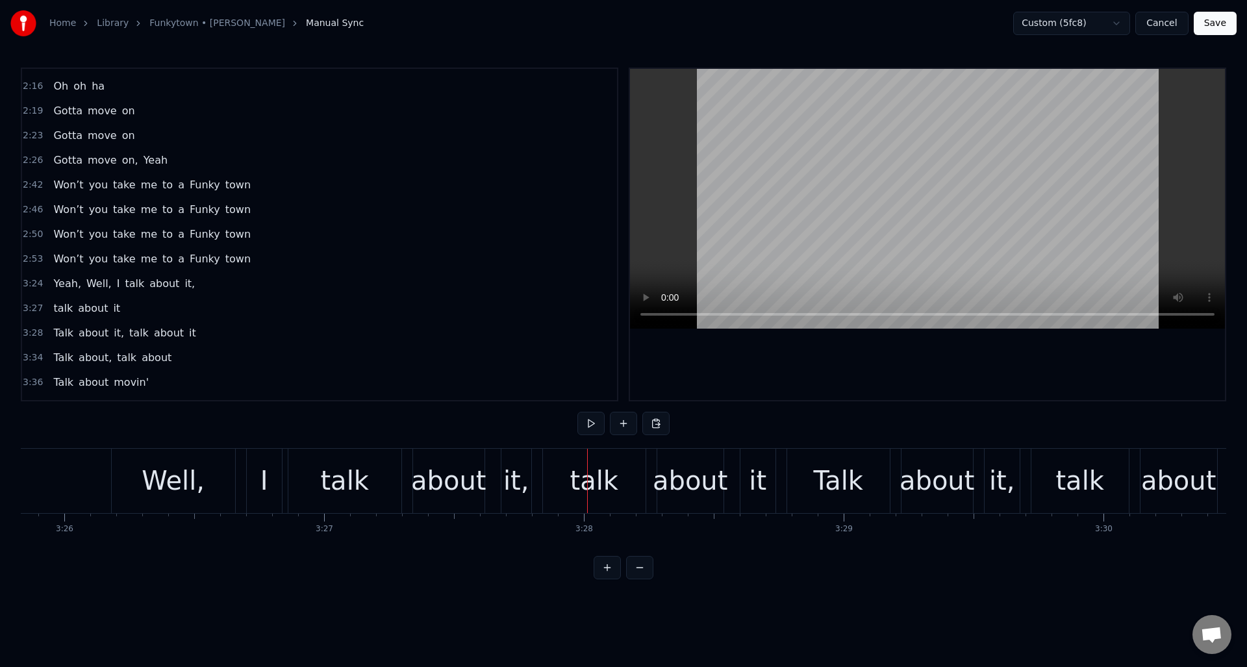
click at [320, 468] on div "talk" at bounding box center [344, 481] width 113 height 64
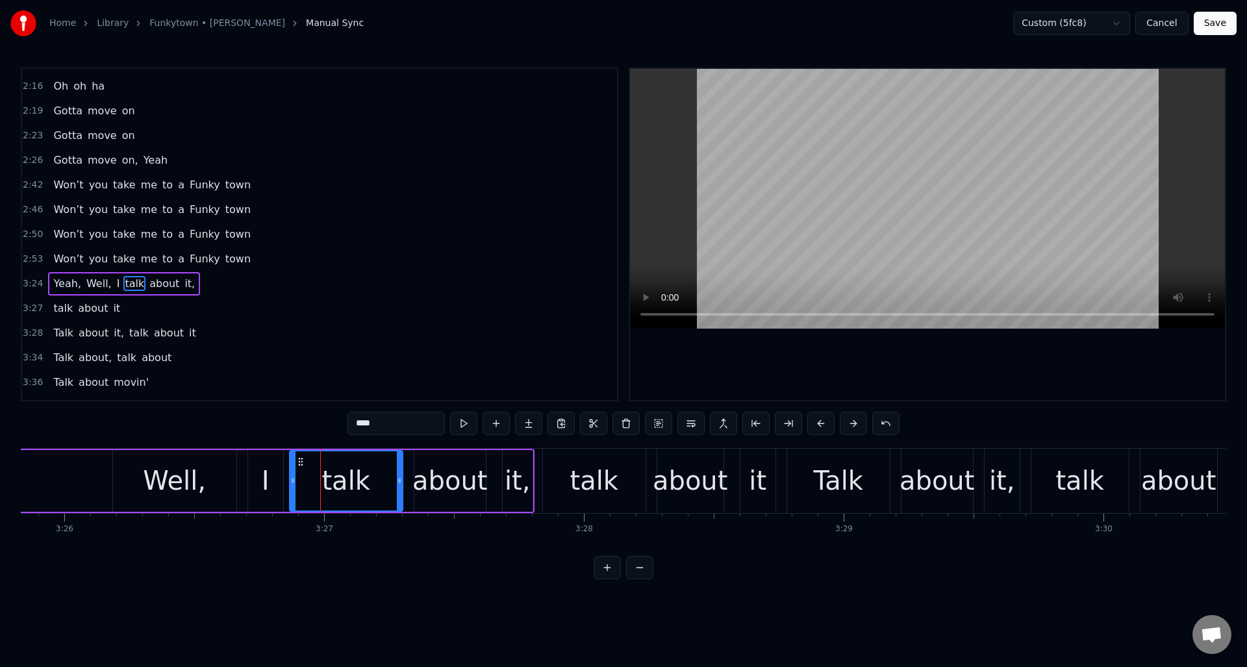
scroll to position [612, 0]
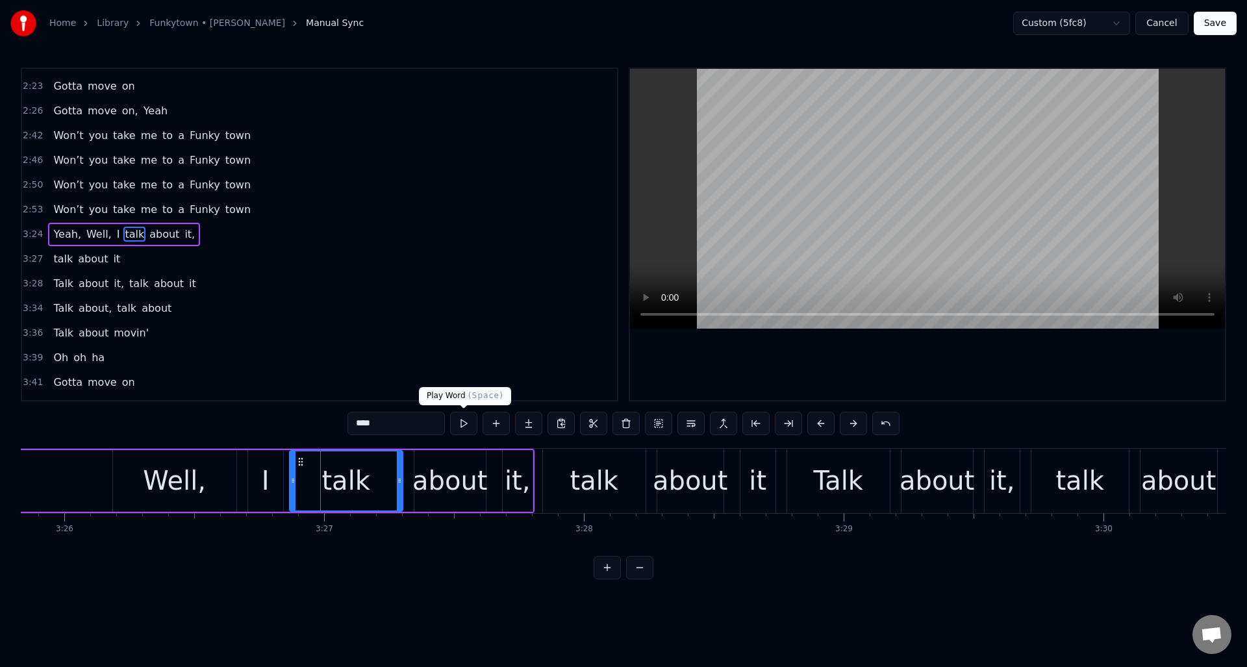
click at [463, 421] on button at bounding box center [463, 423] width 27 height 23
click at [184, 472] on div "Well," at bounding box center [174, 480] width 63 height 39
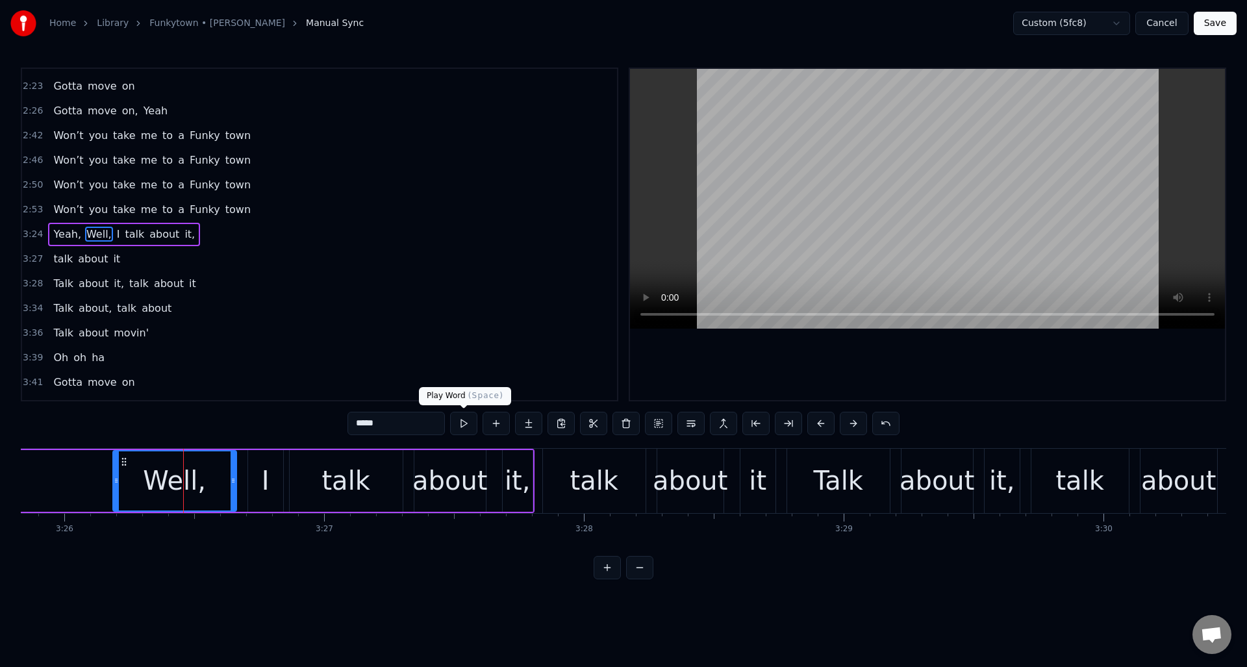
click at [464, 423] on button at bounding box center [463, 423] width 27 height 23
click at [260, 472] on div "I" at bounding box center [265, 481] width 35 height 62
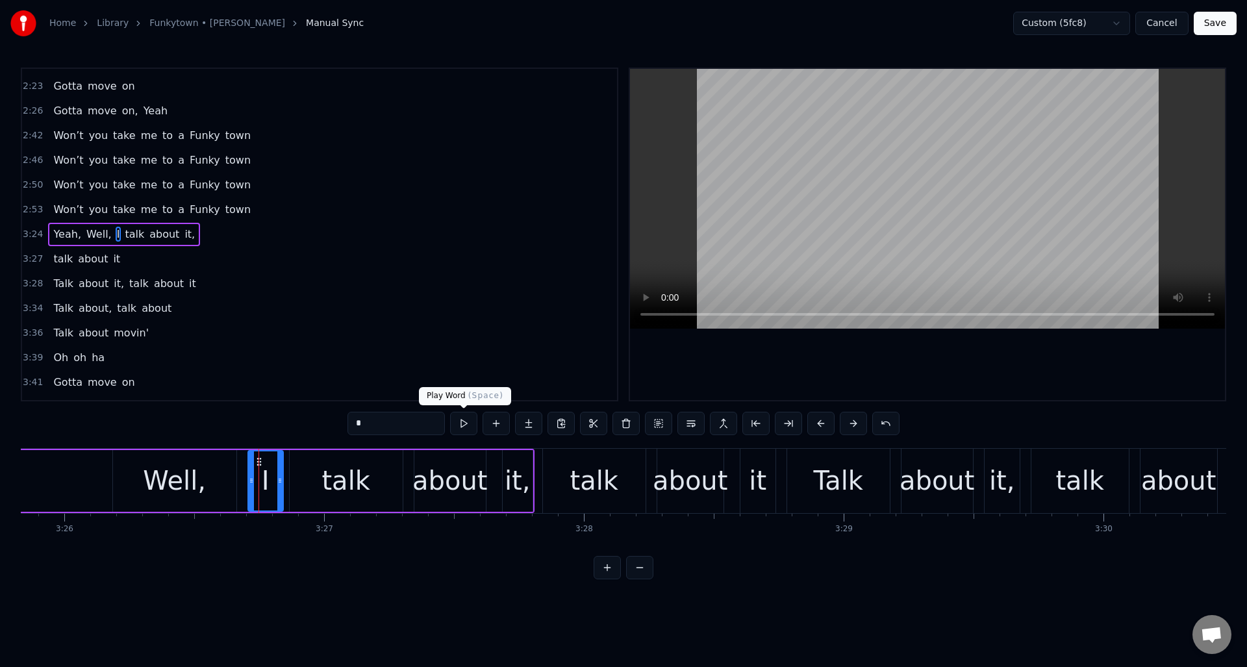
click at [461, 423] on button at bounding box center [463, 423] width 27 height 23
click at [299, 471] on div "talk" at bounding box center [346, 481] width 113 height 62
click at [460, 425] on button at bounding box center [463, 423] width 27 height 23
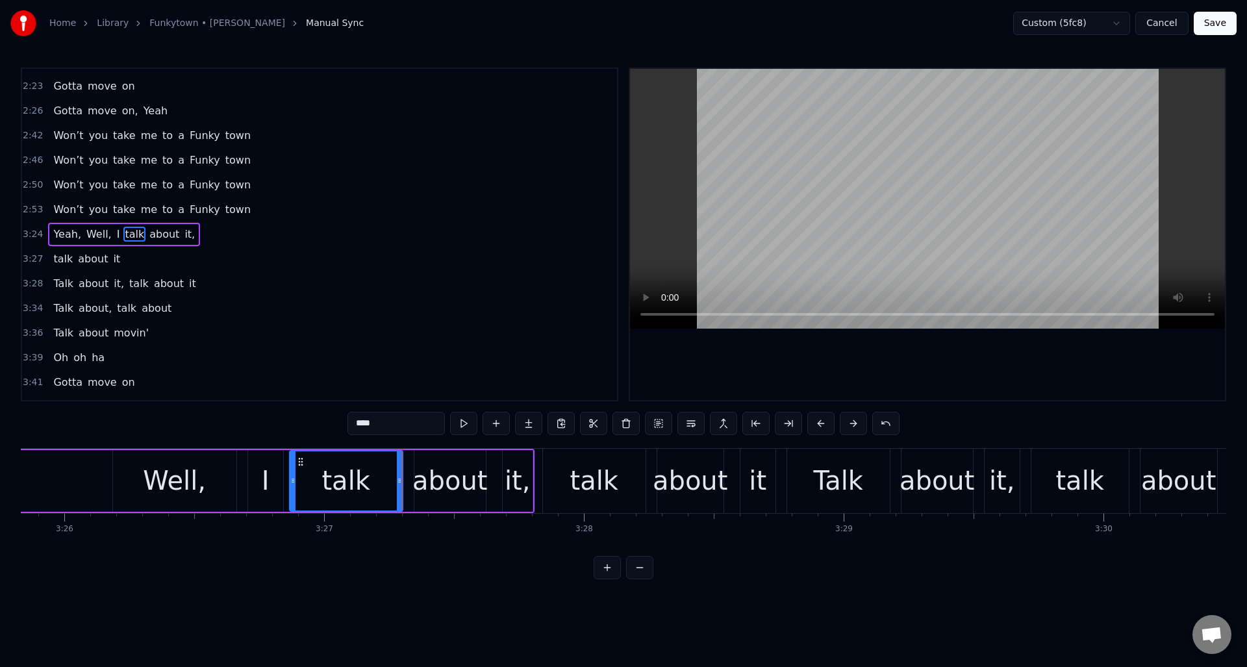
click at [442, 479] on div "about" at bounding box center [449, 480] width 75 height 39
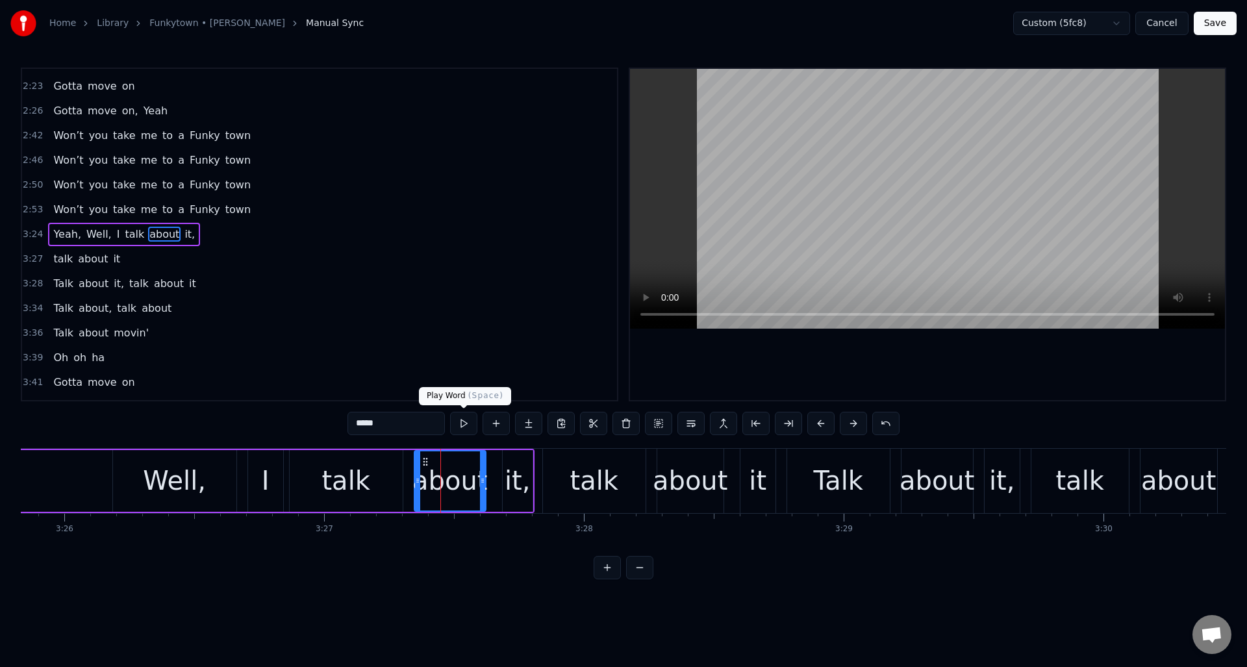
click at [462, 427] on button at bounding box center [463, 423] width 27 height 23
click at [356, 475] on div "talk" at bounding box center [346, 480] width 48 height 39
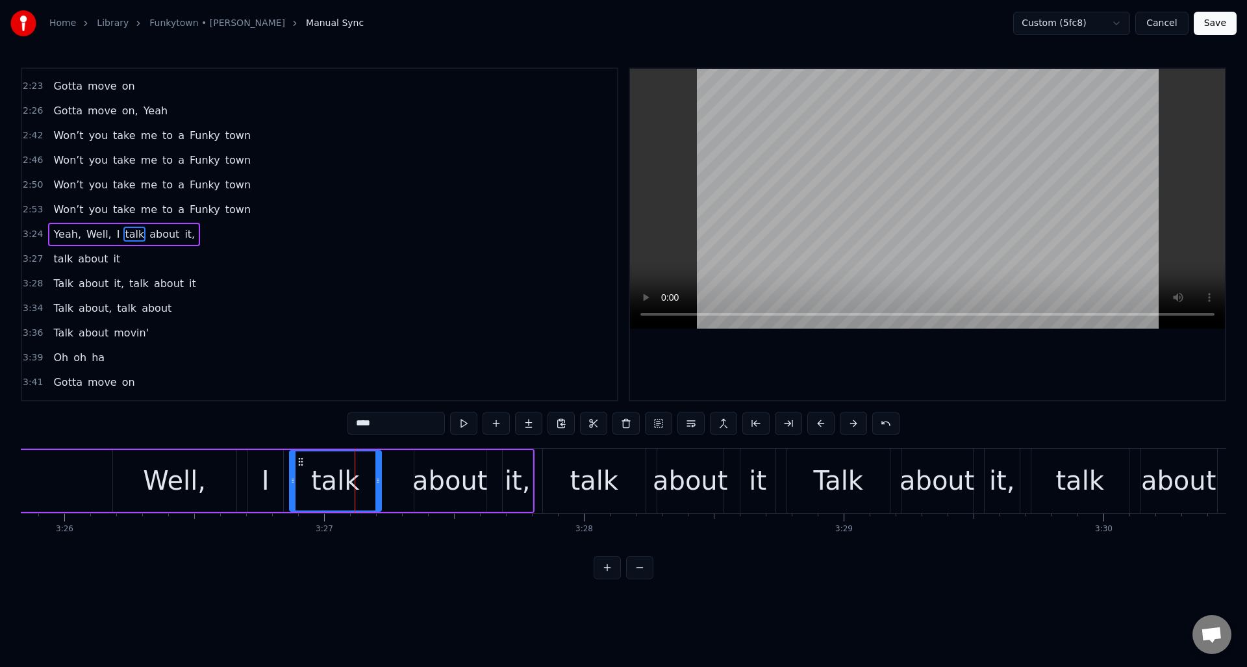
drag, startPoint x: 399, startPoint y: 472, endPoint x: 377, endPoint y: 475, distance: 21.8
click at [377, 475] on div at bounding box center [377, 480] width 5 height 59
click at [430, 469] on div "about" at bounding box center [449, 480] width 75 height 39
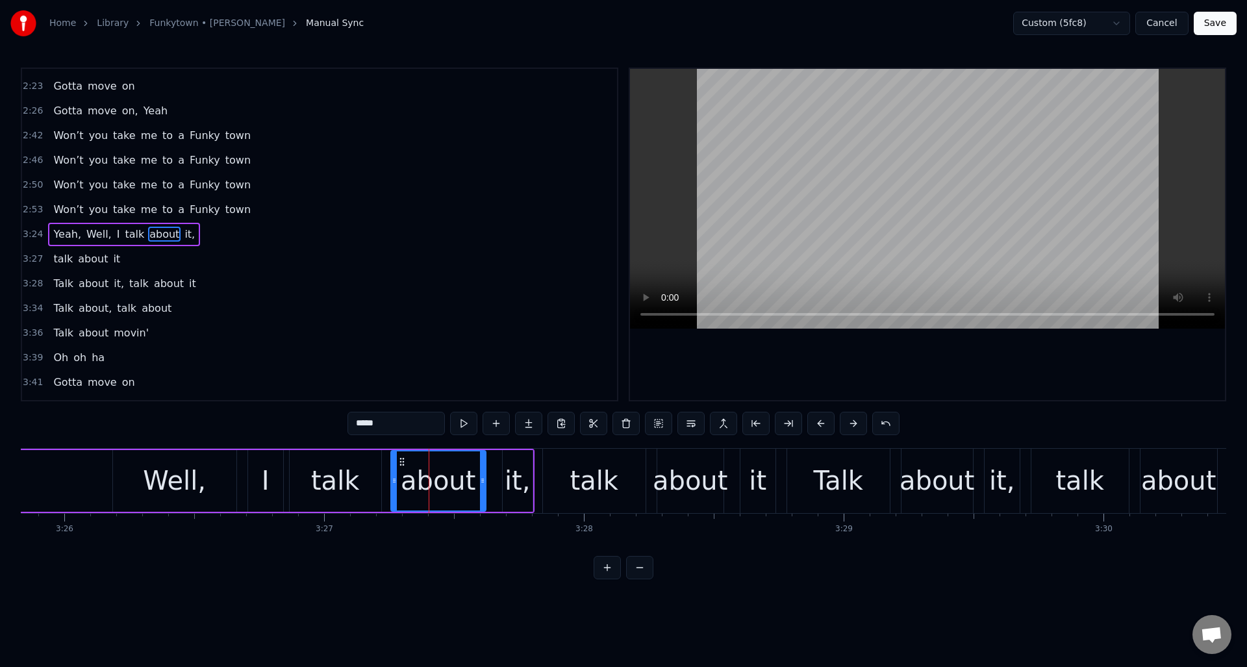
drag, startPoint x: 414, startPoint y: 471, endPoint x: 407, endPoint y: 472, distance: 7.8
click at [392, 473] on div at bounding box center [394, 480] width 5 height 59
drag, startPoint x: 481, startPoint y: 462, endPoint x: 470, endPoint y: 462, distance: 10.4
click at [457, 465] on div at bounding box center [459, 480] width 5 height 59
click at [515, 462] on div "it," at bounding box center [518, 480] width 26 height 39
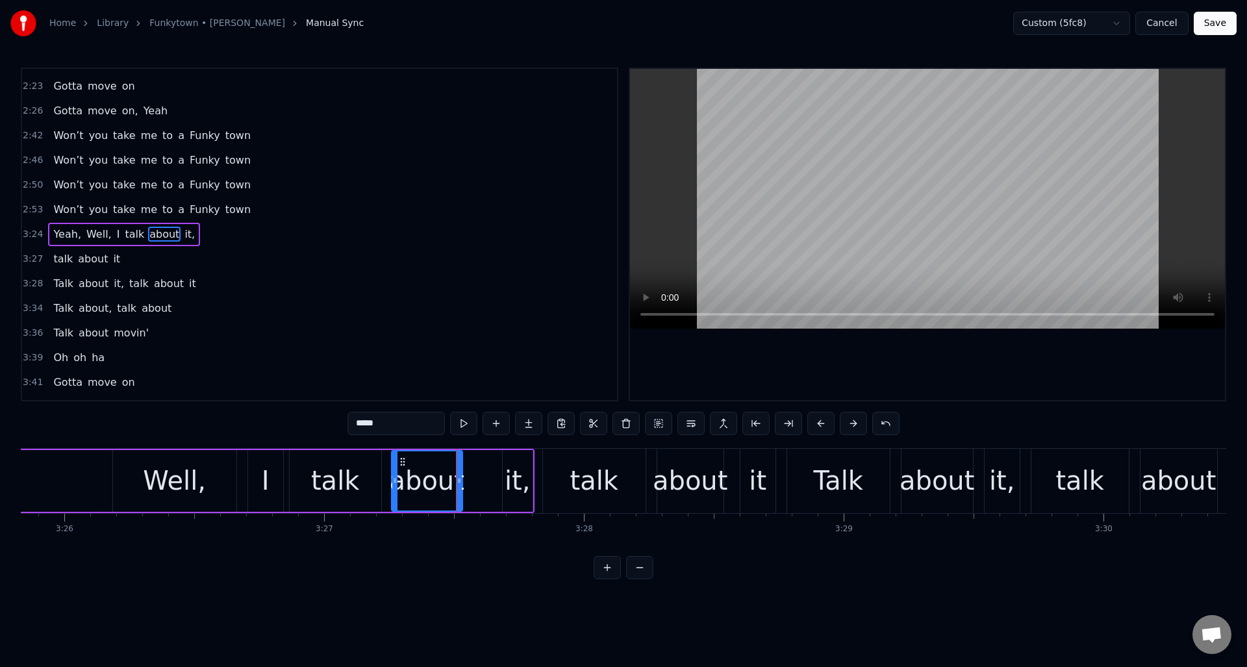
type input "***"
drag, startPoint x: 511, startPoint y: 459, endPoint x: 487, endPoint y: 464, distance: 24.5
click at [483, 463] on icon at bounding box center [484, 462] width 10 height 10
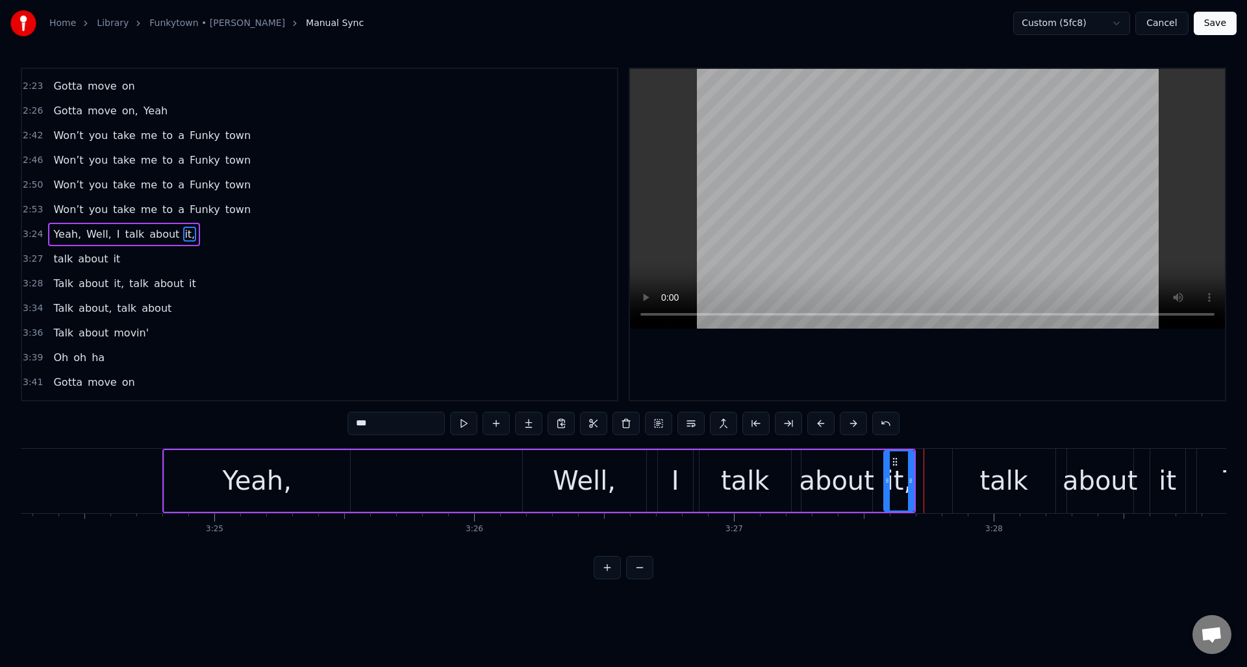
scroll to position [0, 52983]
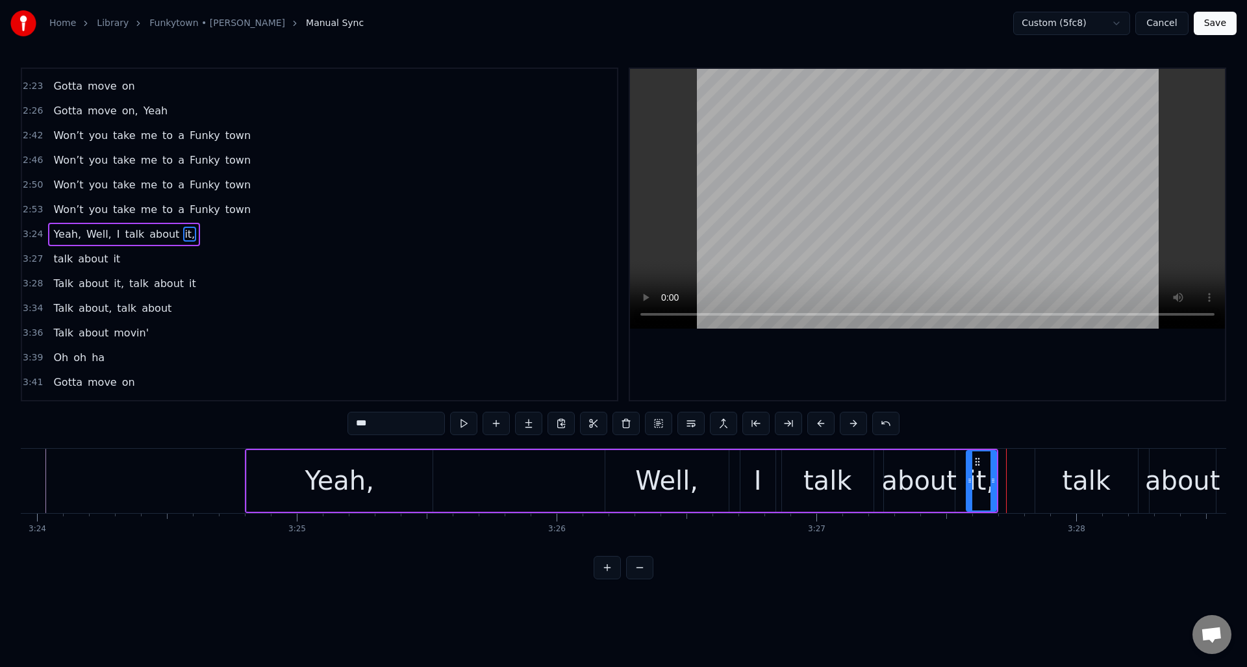
click at [229, 236] on div "3:24 Yeah, Well, I talk about it," at bounding box center [319, 234] width 595 height 25
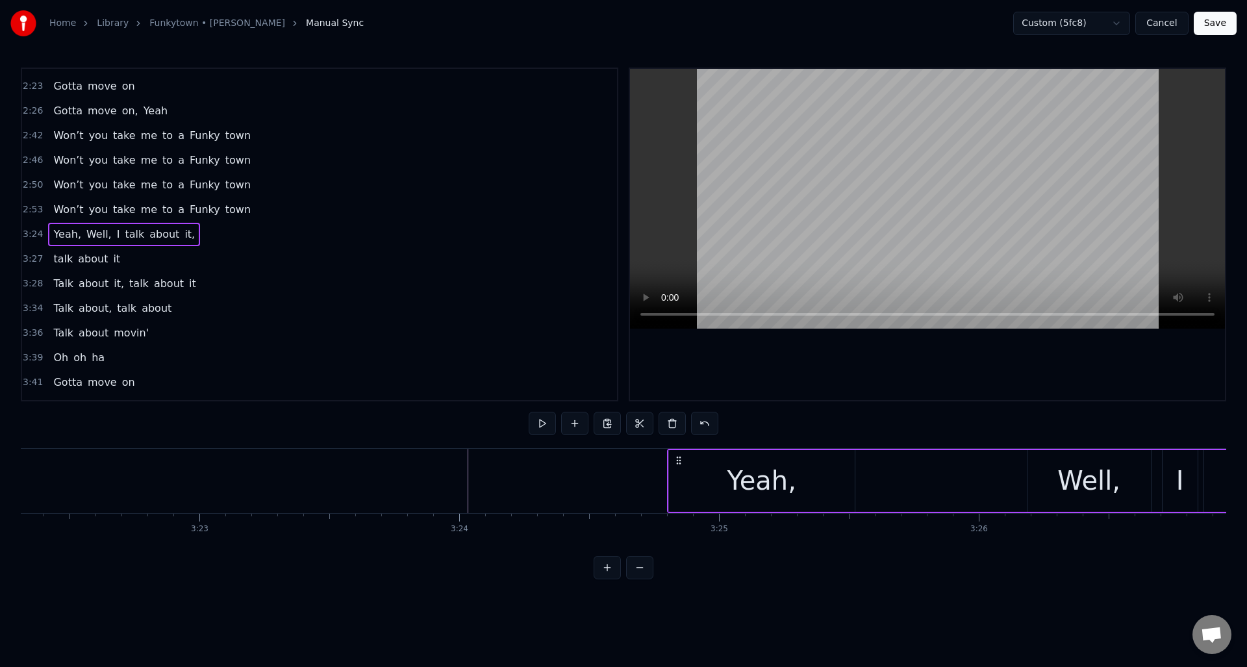
scroll to position [0, 52438]
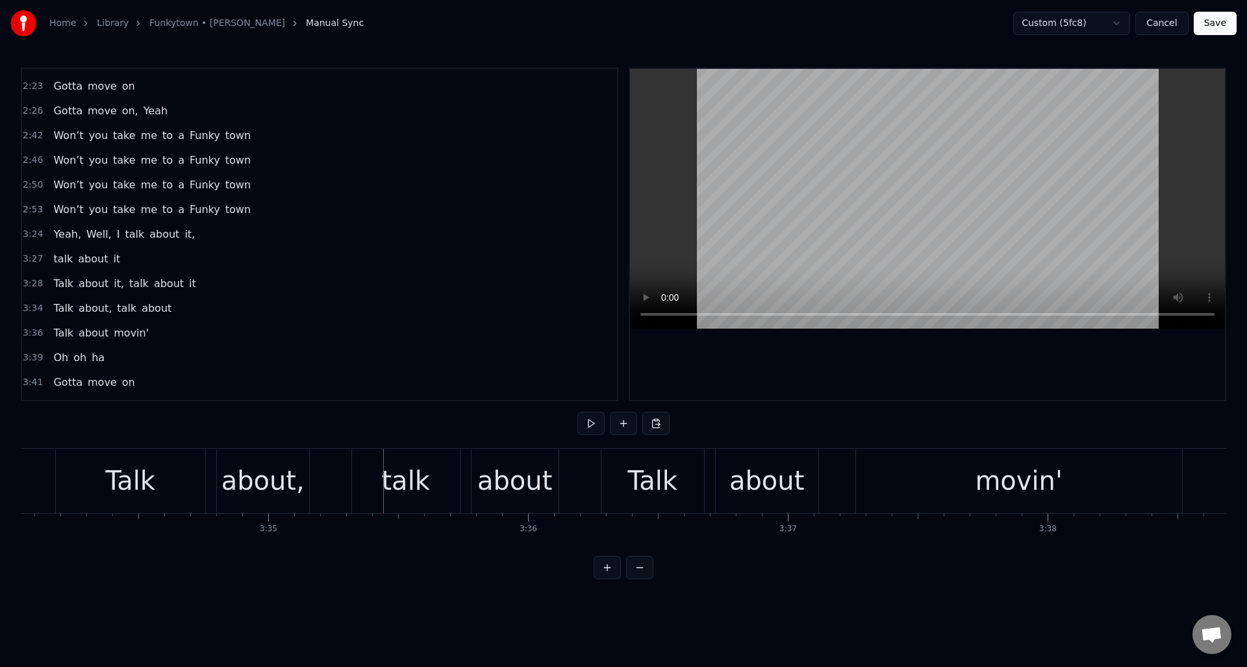
scroll to position [0, 55405]
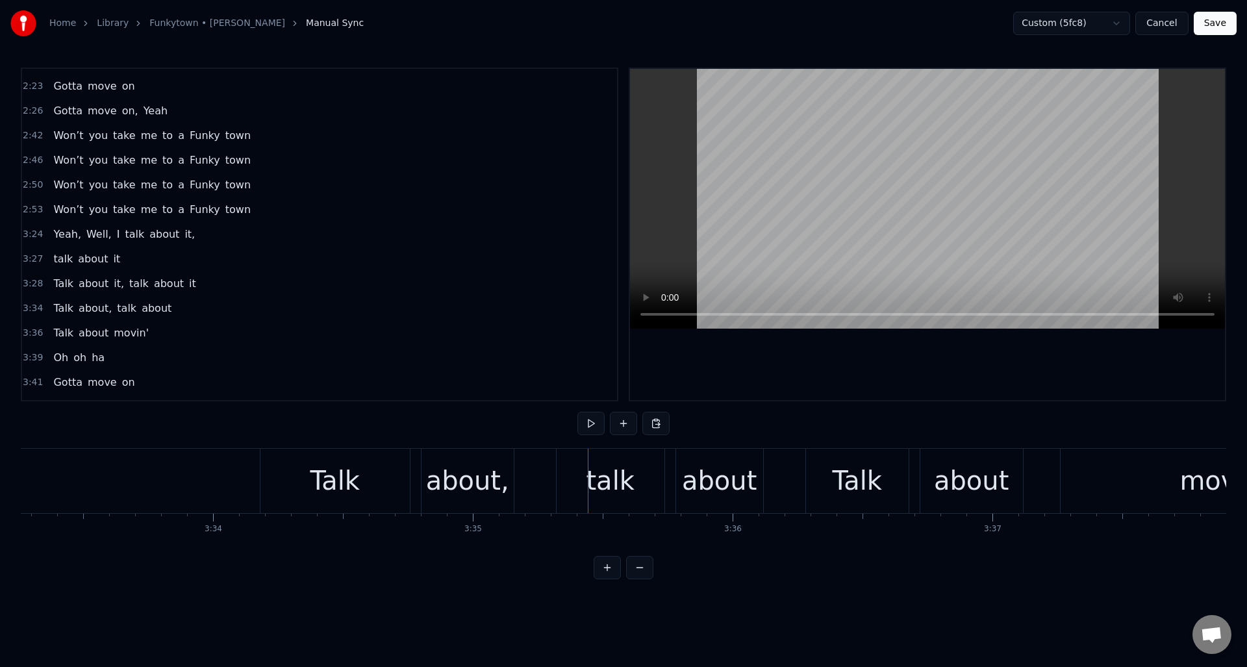
click at [346, 470] on div "Talk" at bounding box center [335, 480] width 50 height 39
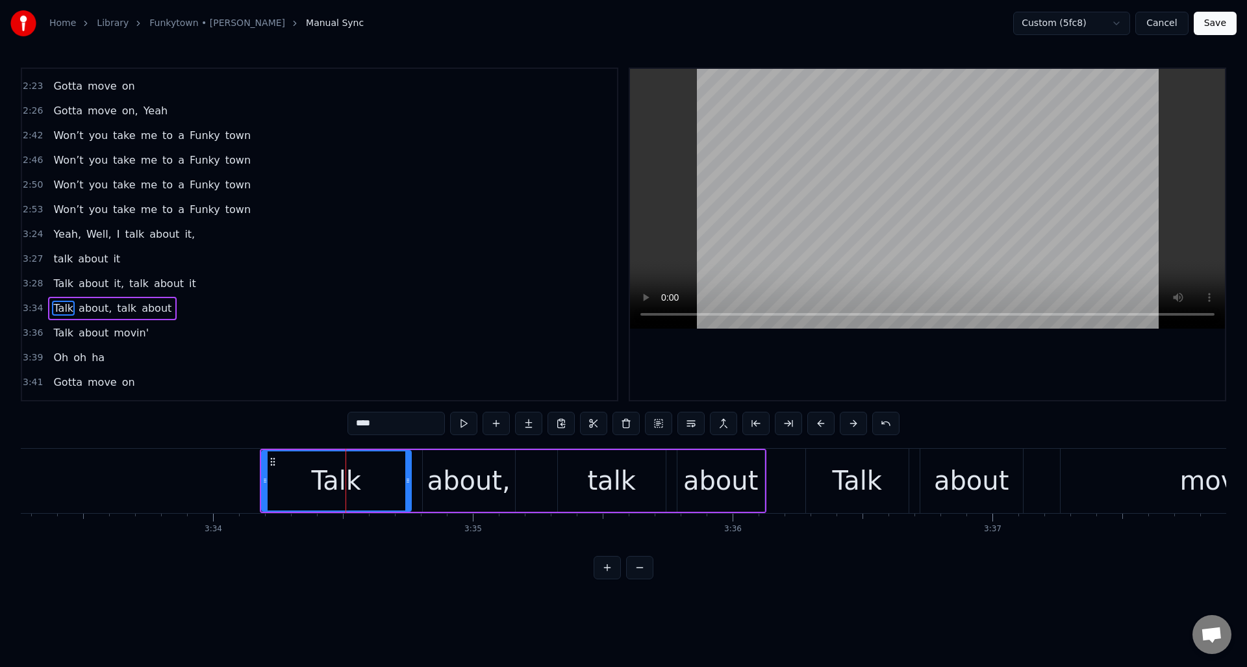
scroll to position [686, 0]
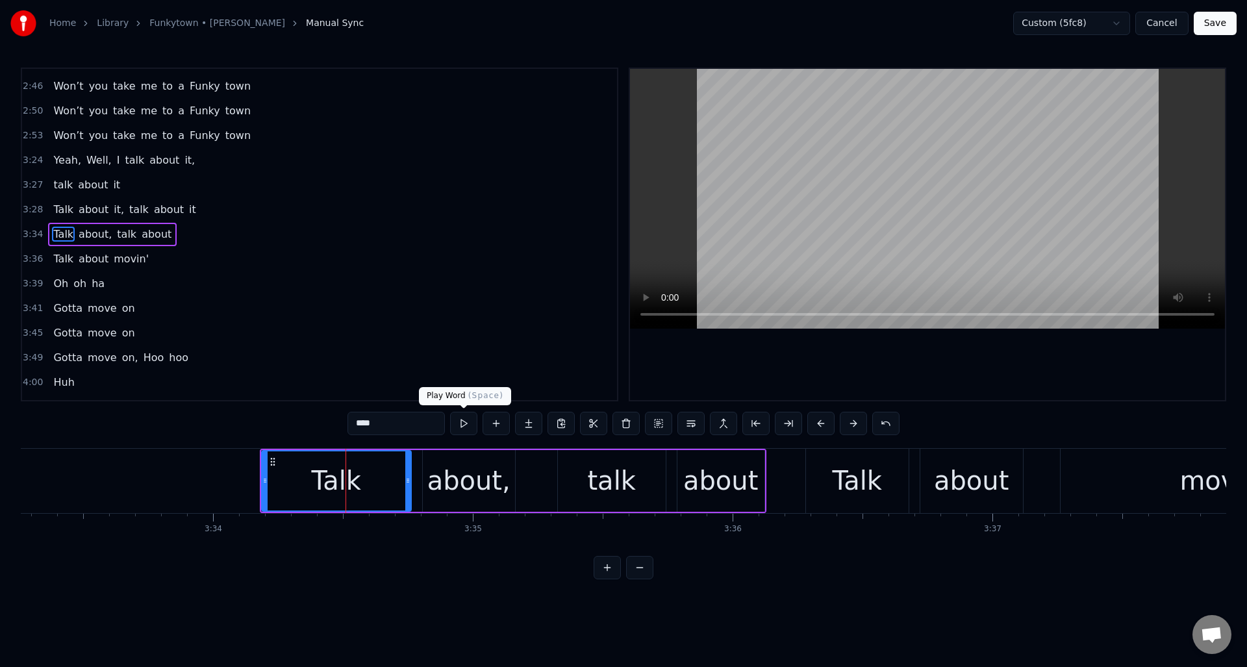
click at [463, 424] on button at bounding box center [463, 423] width 27 height 23
click at [371, 470] on div at bounding box center [373, 480] width 5 height 59
click at [436, 466] on div "about," at bounding box center [468, 480] width 83 height 39
type input "******"
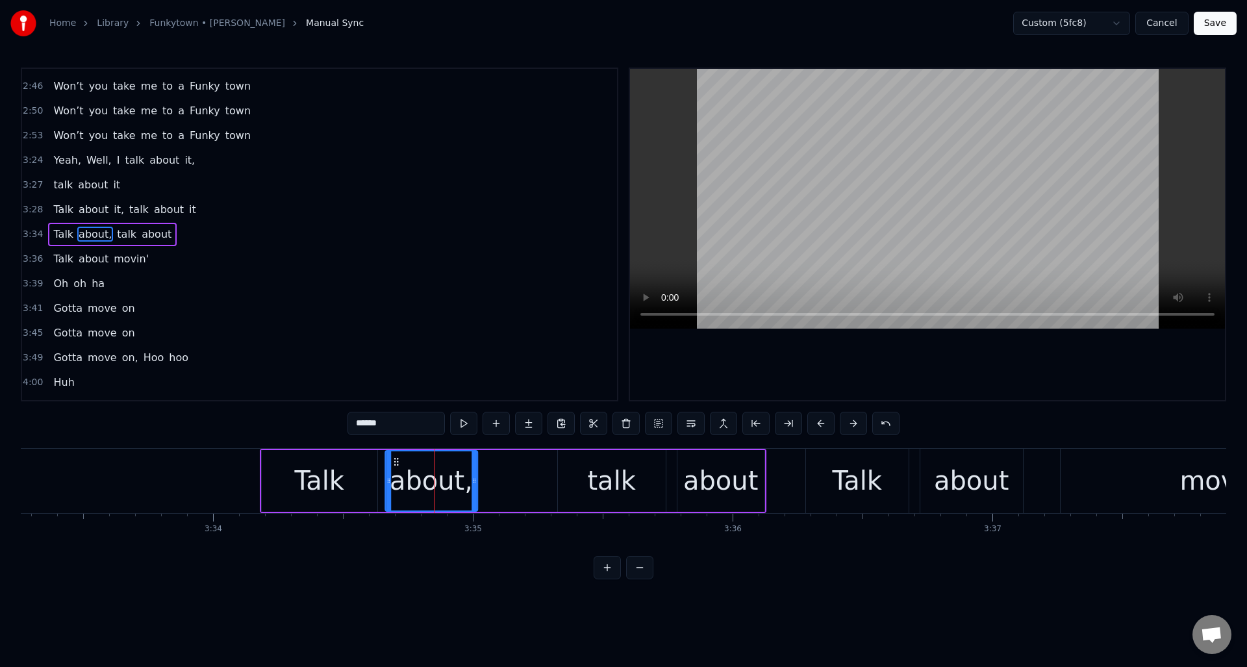
drag, startPoint x: 433, startPoint y: 462, endPoint x: 396, endPoint y: 463, distance: 37.7
click at [396, 463] on icon at bounding box center [396, 462] width 10 height 10
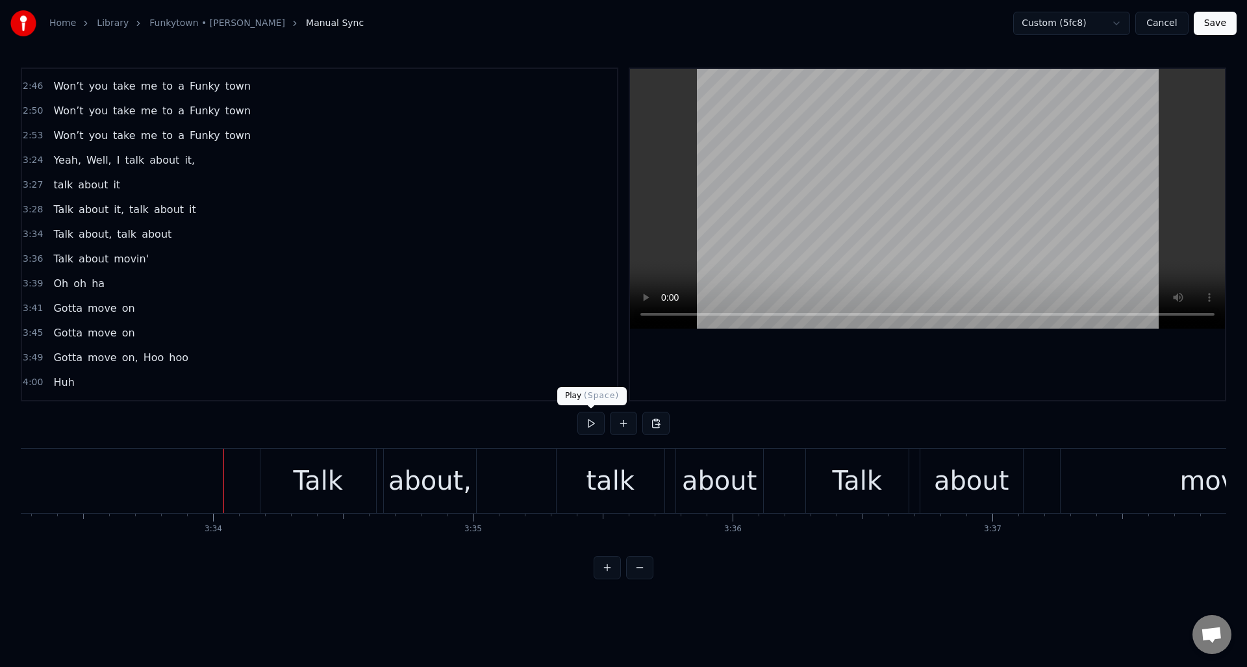
click at [593, 425] on button at bounding box center [590, 423] width 27 height 23
click at [584, 472] on div "talk" at bounding box center [611, 481] width 108 height 64
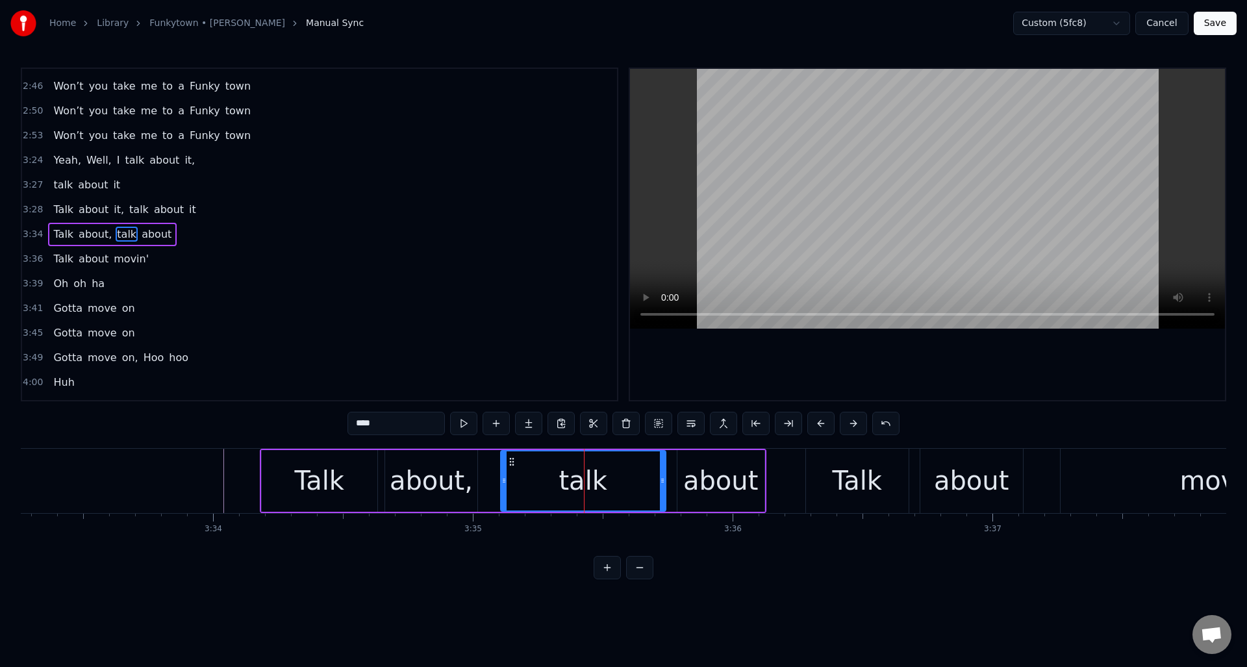
drag, startPoint x: 561, startPoint y: 467, endPoint x: 504, endPoint y: 475, distance: 57.7
click at [504, 475] on div at bounding box center [503, 480] width 5 height 59
click at [466, 423] on button at bounding box center [463, 423] width 27 height 23
drag, startPoint x: 503, startPoint y: 476, endPoint x: 548, endPoint y: 477, distance: 45.5
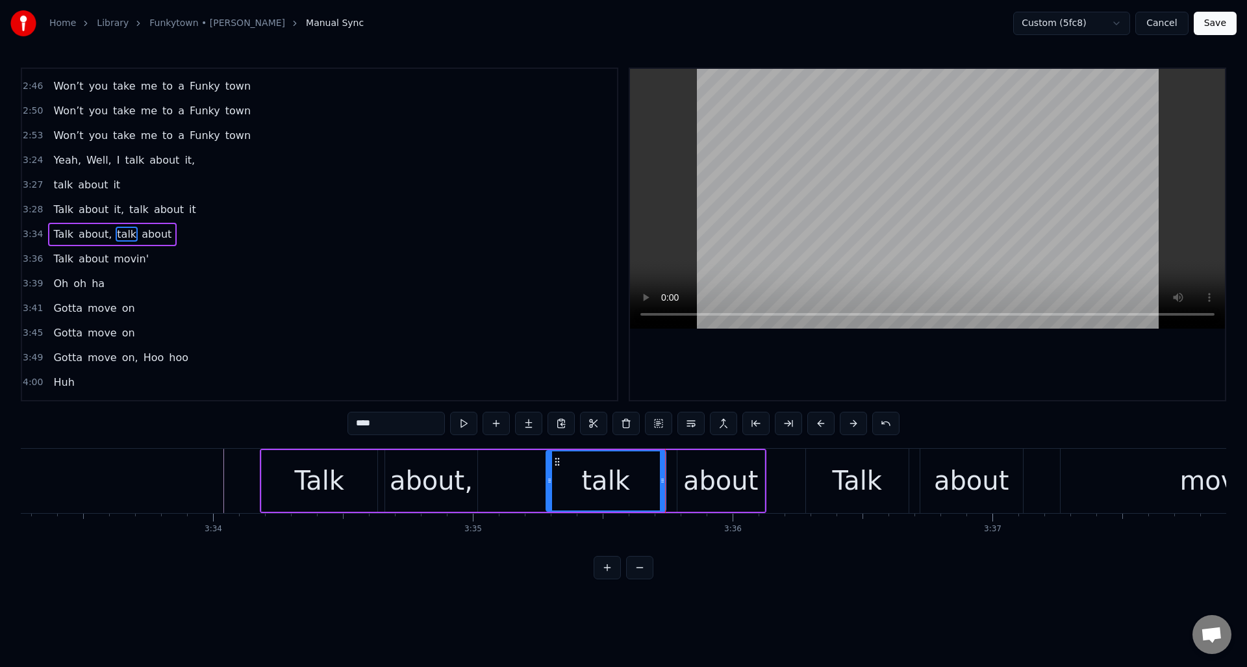
click at [548, 477] on icon at bounding box center [549, 480] width 5 height 10
drag, startPoint x: 663, startPoint y: 477, endPoint x: 644, endPoint y: 477, distance: 19.5
click at [622, 484] on icon at bounding box center [620, 480] width 5 height 10
click at [702, 464] on div "about" at bounding box center [720, 480] width 75 height 39
type input "*****"
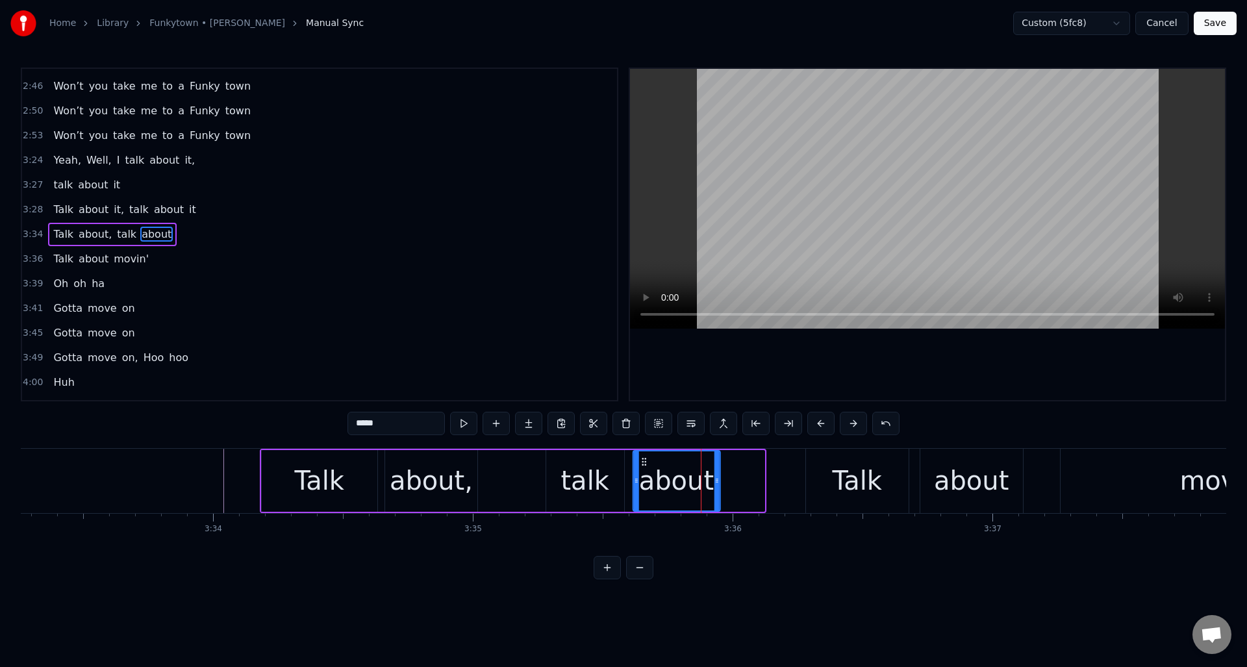
drag, startPoint x: 687, startPoint y: 460, endPoint x: 643, endPoint y: 465, distance: 44.5
click at [643, 465] on icon at bounding box center [643, 462] width 10 height 10
drag, startPoint x: 717, startPoint y: 468, endPoint x: 735, endPoint y: 464, distance: 18.6
click at [735, 464] on div at bounding box center [734, 480] width 5 height 59
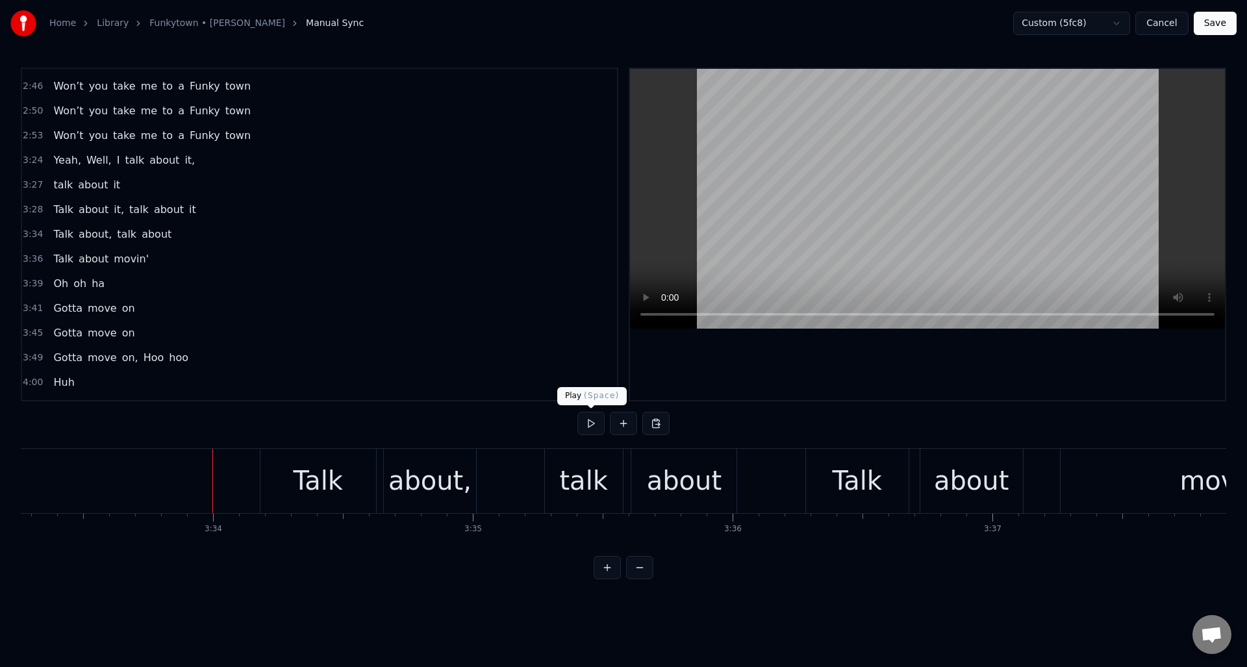
click at [590, 426] on button at bounding box center [590, 423] width 27 height 23
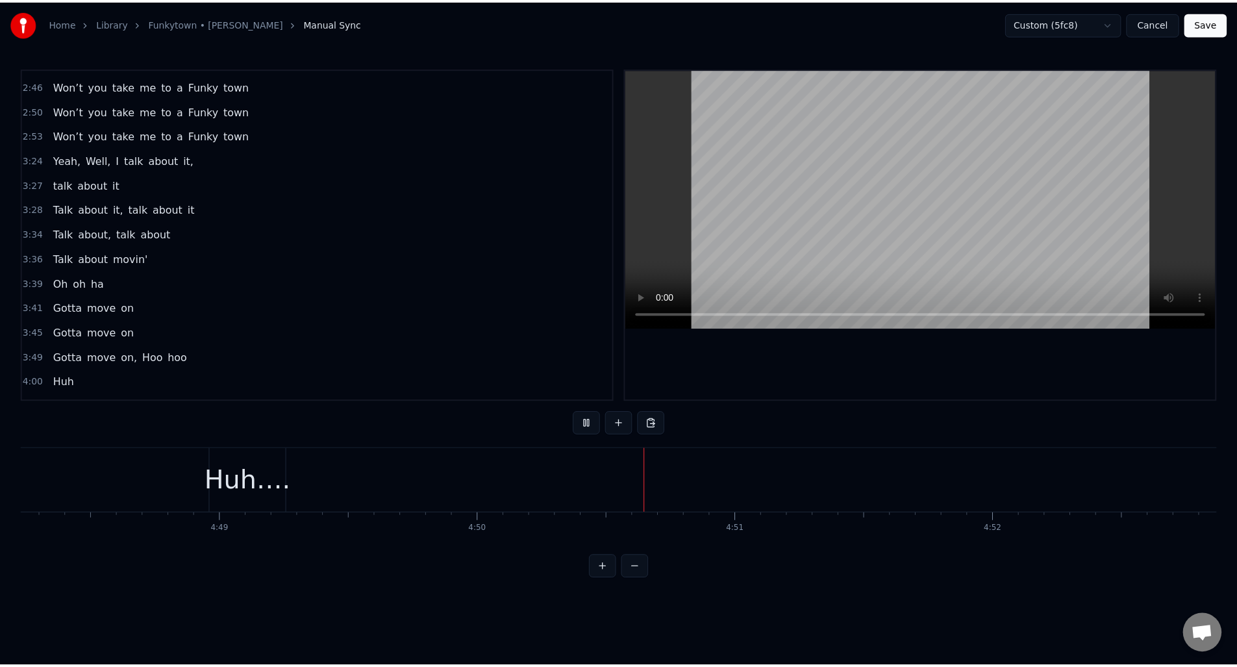
scroll to position [0, 74917]
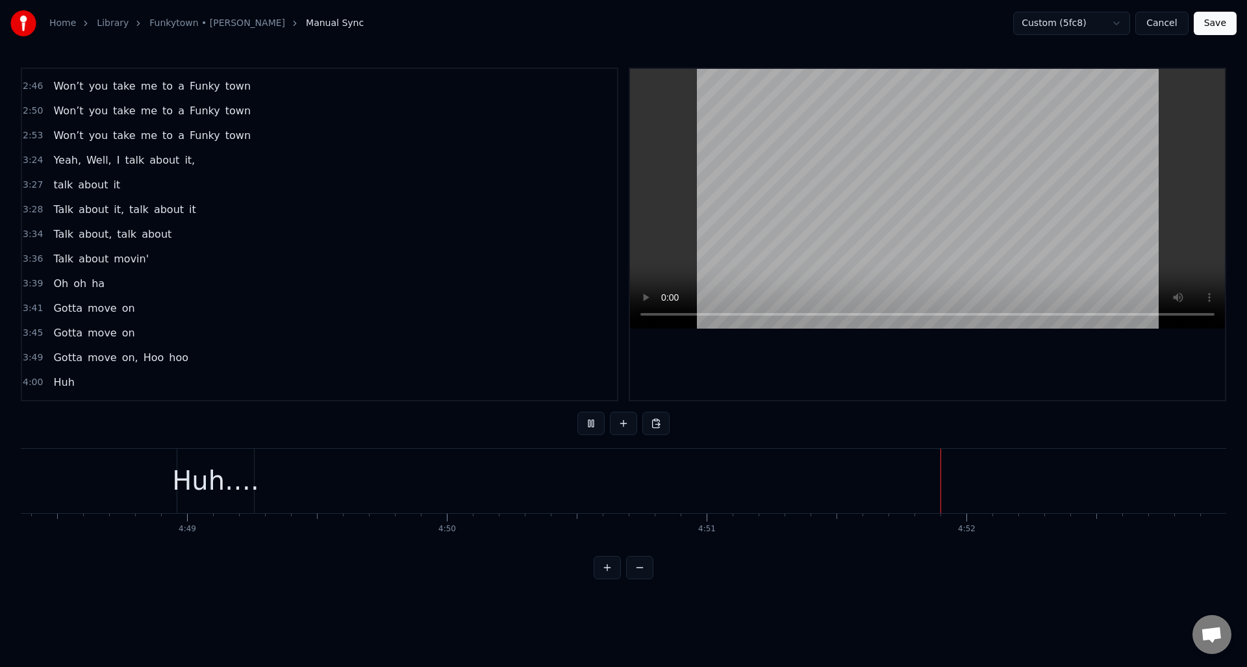
click at [590, 426] on button at bounding box center [590, 423] width 27 height 23
click at [1217, 23] on button "Save" at bounding box center [1215, 23] width 43 height 23
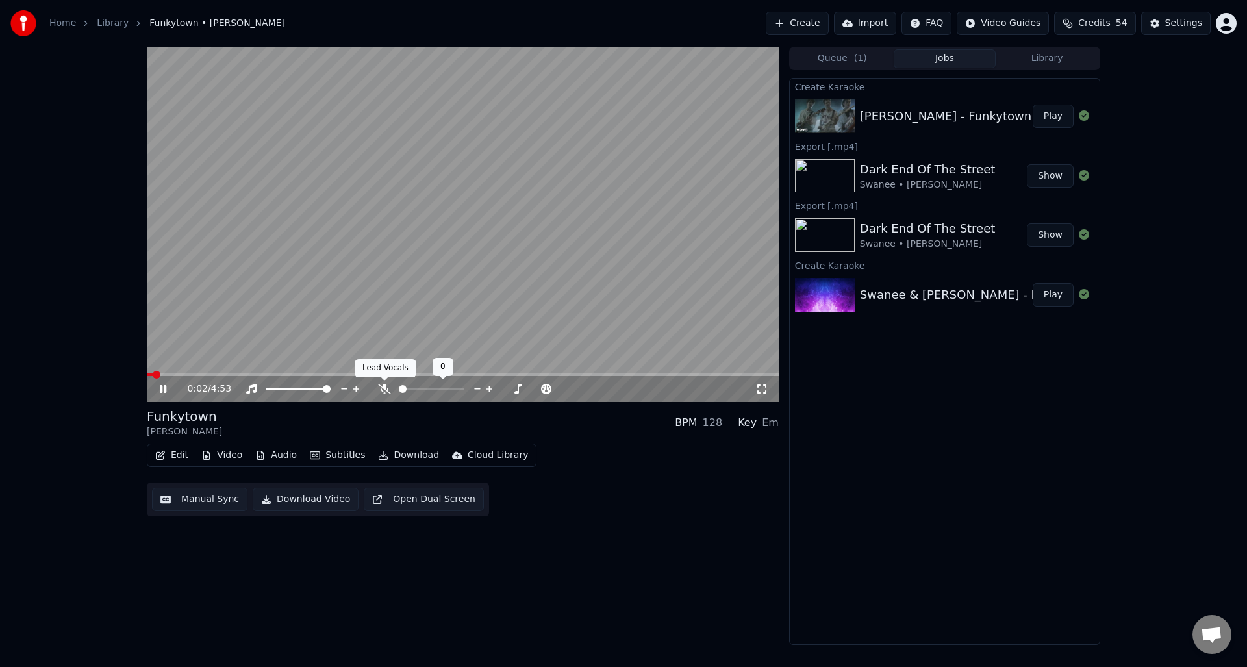
click at [385, 386] on icon at bounding box center [384, 389] width 13 height 10
click at [162, 388] on icon at bounding box center [172, 389] width 31 height 10
click at [381, 387] on icon at bounding box center [384, 389] width 13 height 10
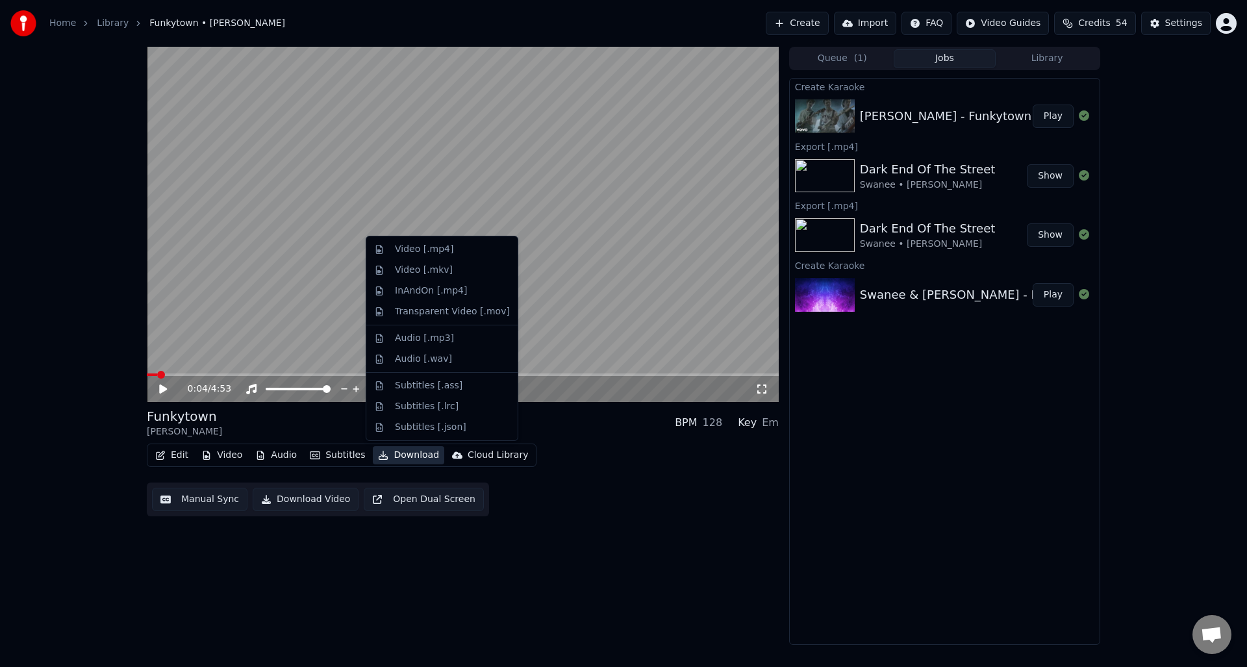
click at [401, 455] on button "Download" at bounding box center [408, 455] width 71 height 18
click at [417, 249] on div "Video [.mp4]" at bounding box center [424, 249] width 58 height 13
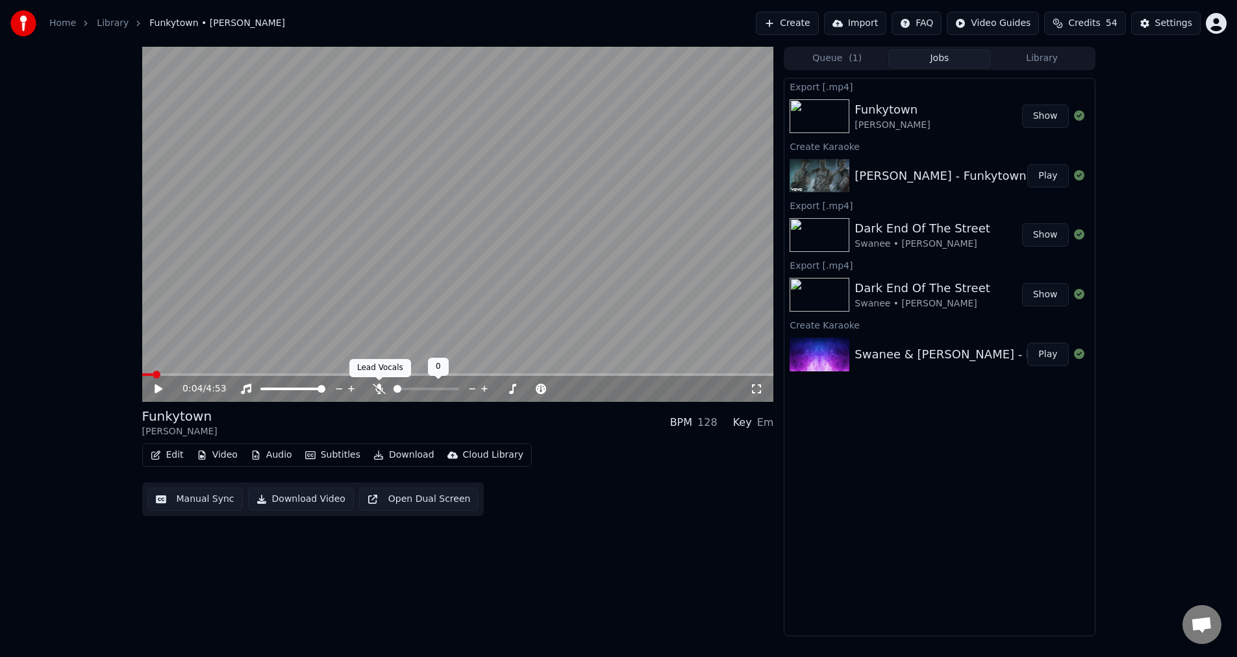
click at [380, 389] on icon at bounding box center [379, 389] width 13 height 10
drag, startPoint x: 294, startPoint y: 500, endPoint x: 313, endPoint y: 493, distance: 20.1
click at [294, 500] on button "Download Video" at bounding box center [301, 499] width 106 height 23
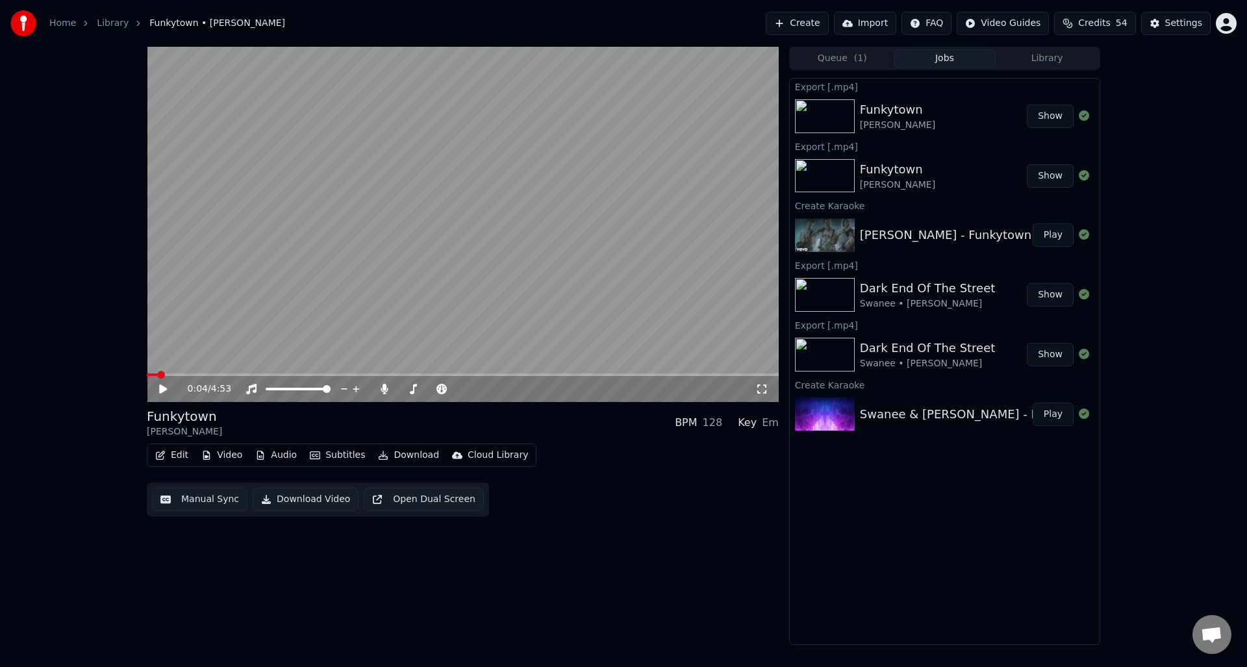
click at [163, 453] on icon "button" at bounding box center [160, 455] width 9 height 9
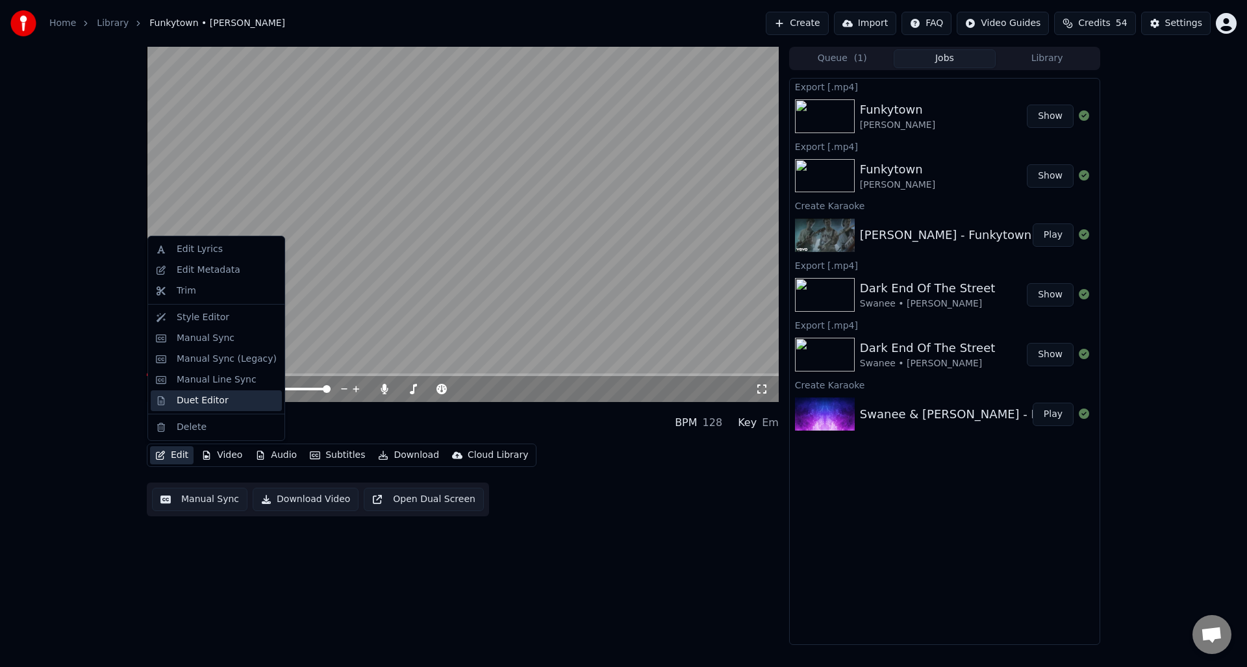
click at [206, 402] on div "Duet Editor" at bounding box center [203, 400] width 52 height 13
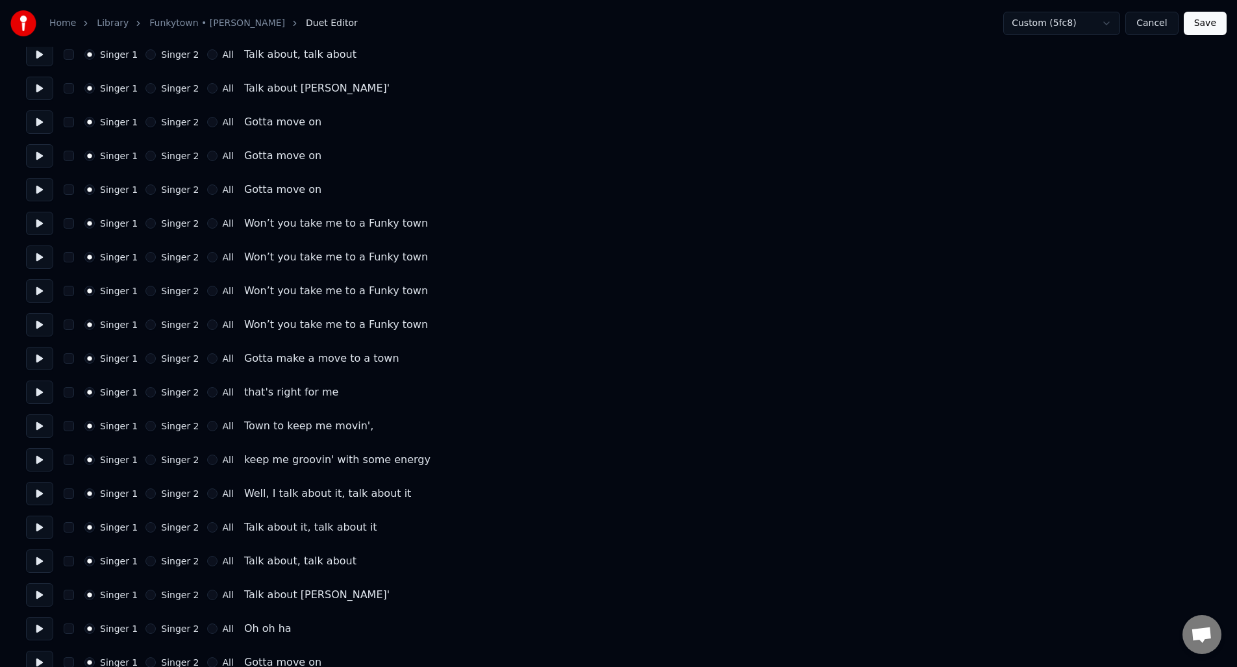
scroll to position [320, 0]
click at [38, 223] on button at bounding box center [39, 224] width 27 height 23
click at [37, 259] on button at bounding box center [39, 258] width 27 height 23
click at [1140, 26] on button "Cancel" at bounding box center [1152, 23] width 53 height 23
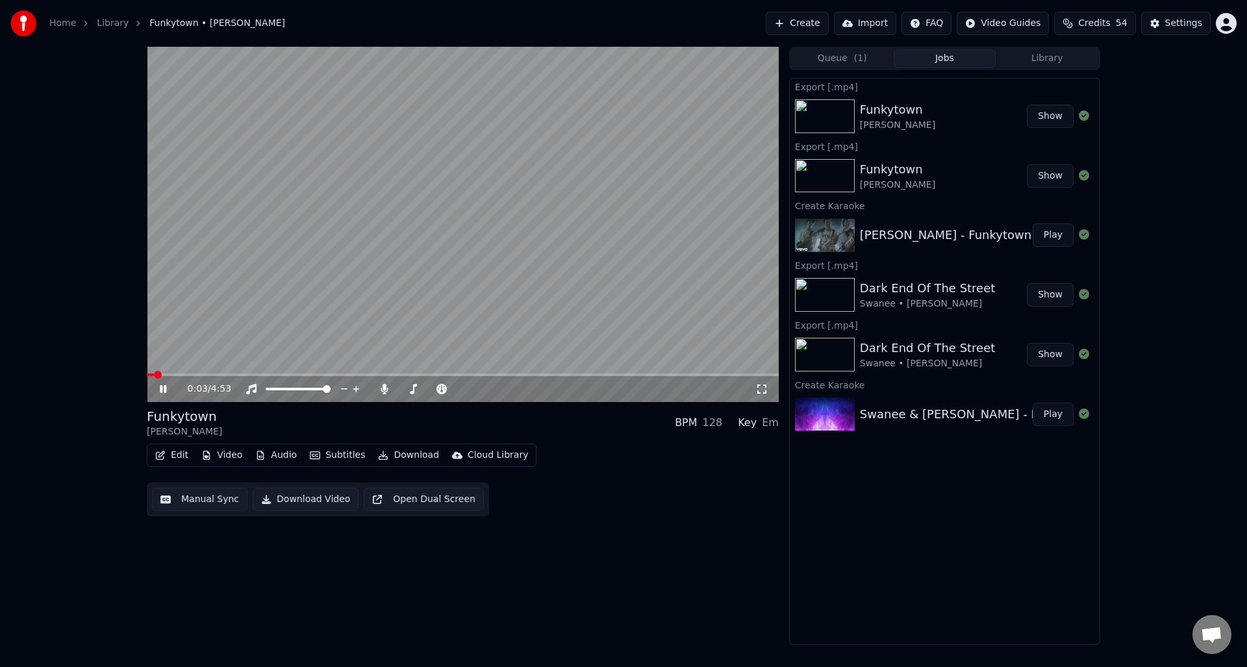
click at [162, 386] on icon at bounding box center [163, 389] width 6 height 8
click at [196, 500] on button "Manual Sync" at bounding box center [199, 499] width 95 height 23
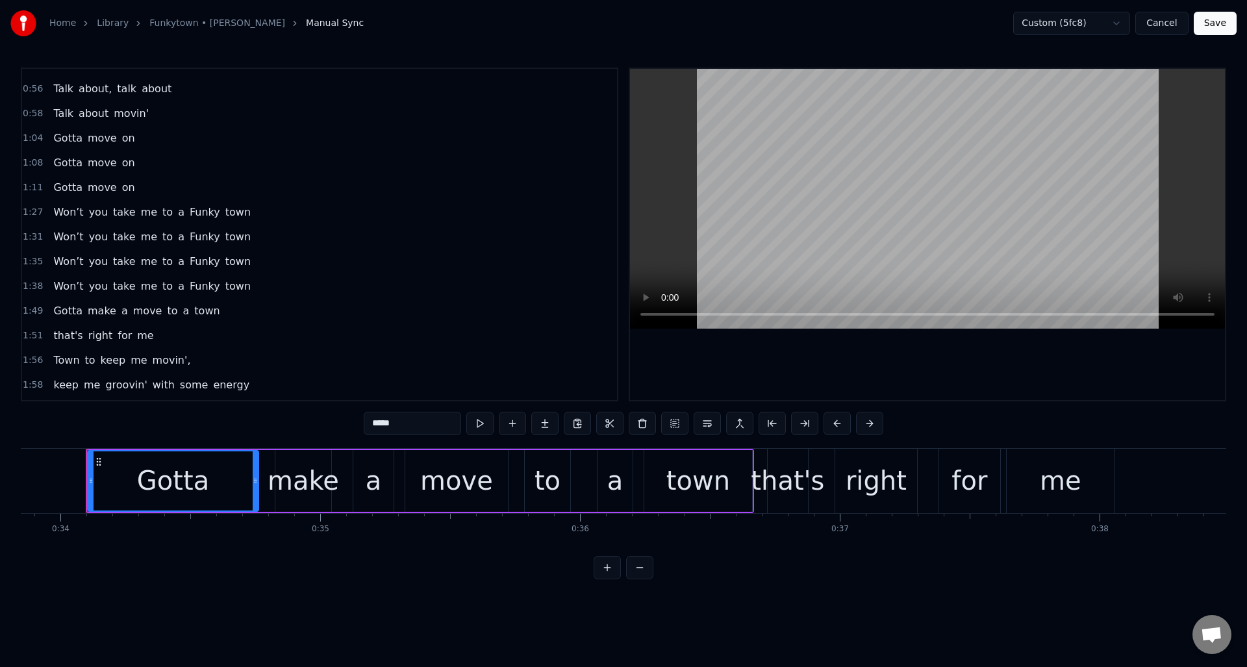
scroll to position [147, 0]
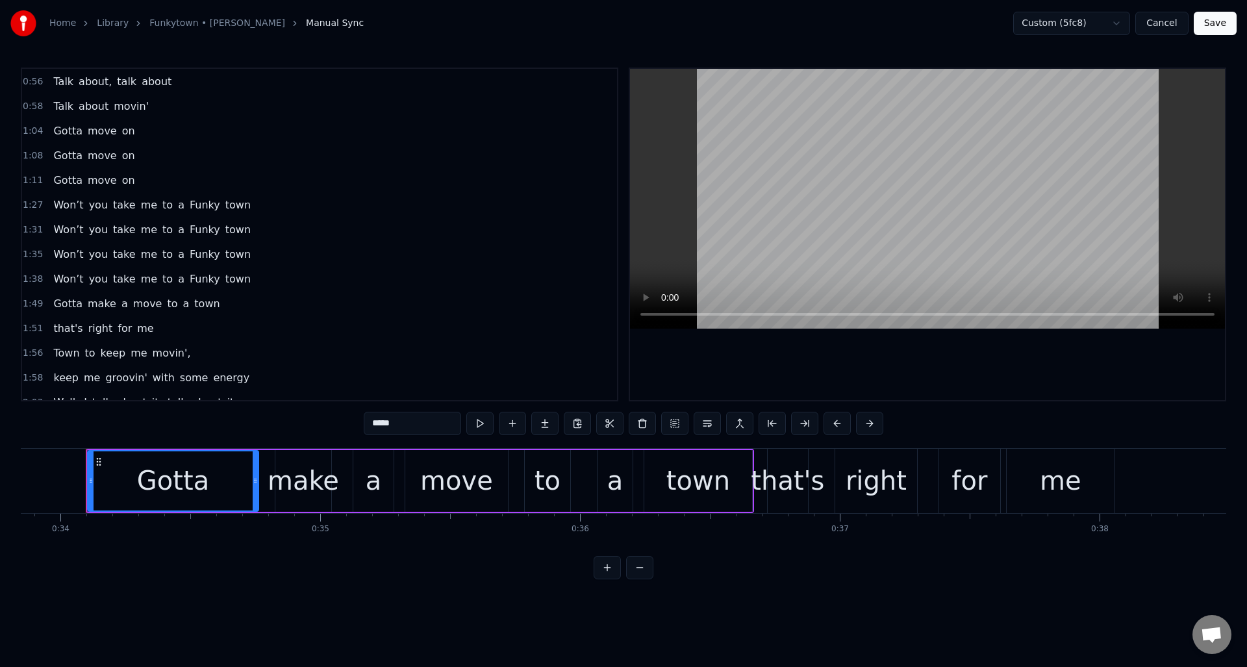
click at [248, 207] on div "1:27 Won’t you take me to a Funky town" at bounding box center [319, 205] width 595 height 25
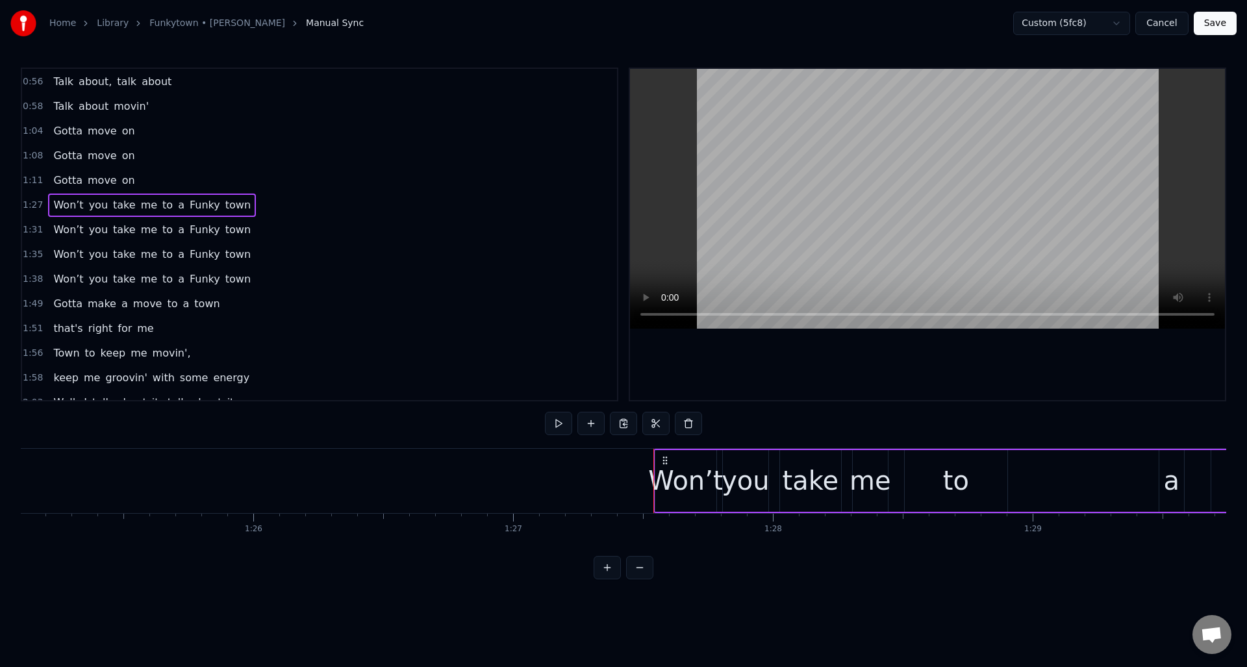
scroll to position [0, 22678]
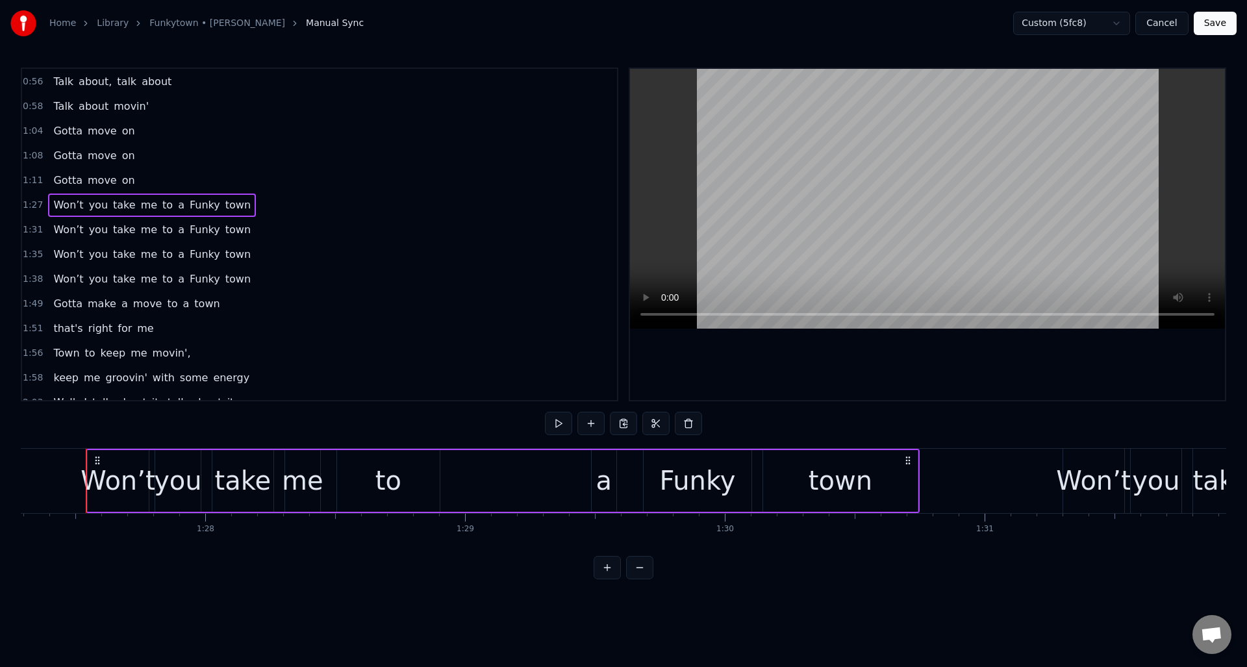
click at [188, 206] on span "Funky" at bounding box center [204, 204] width 33 height 15
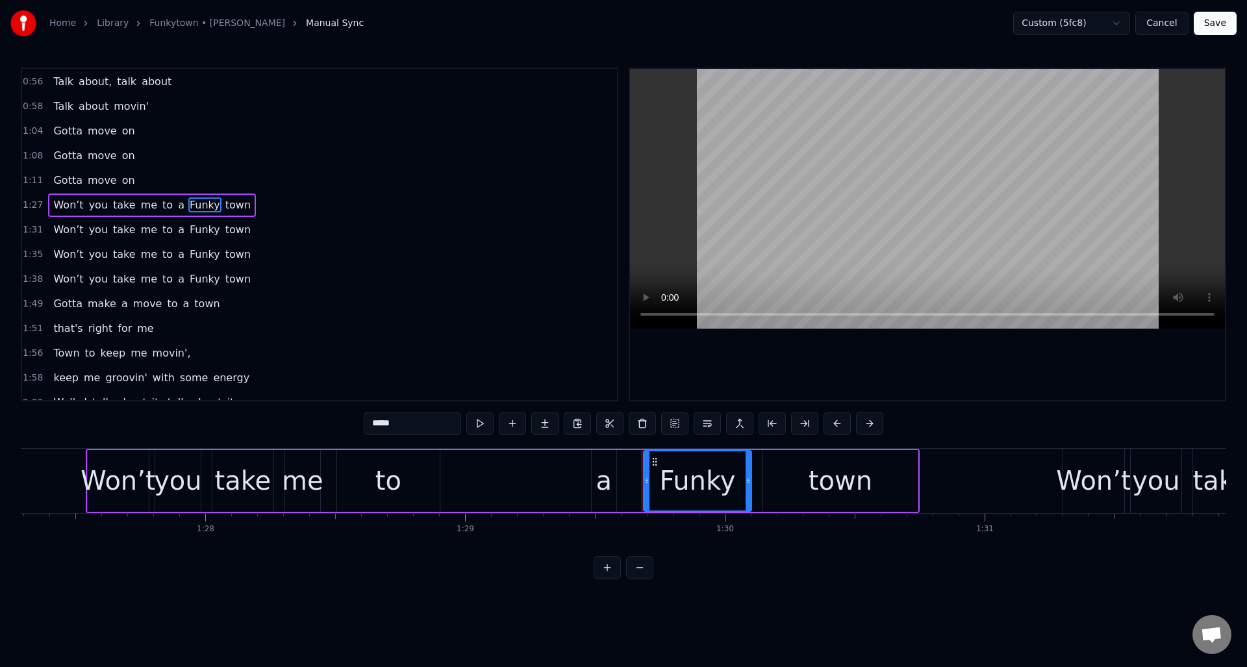
scroll to position [118, 0]
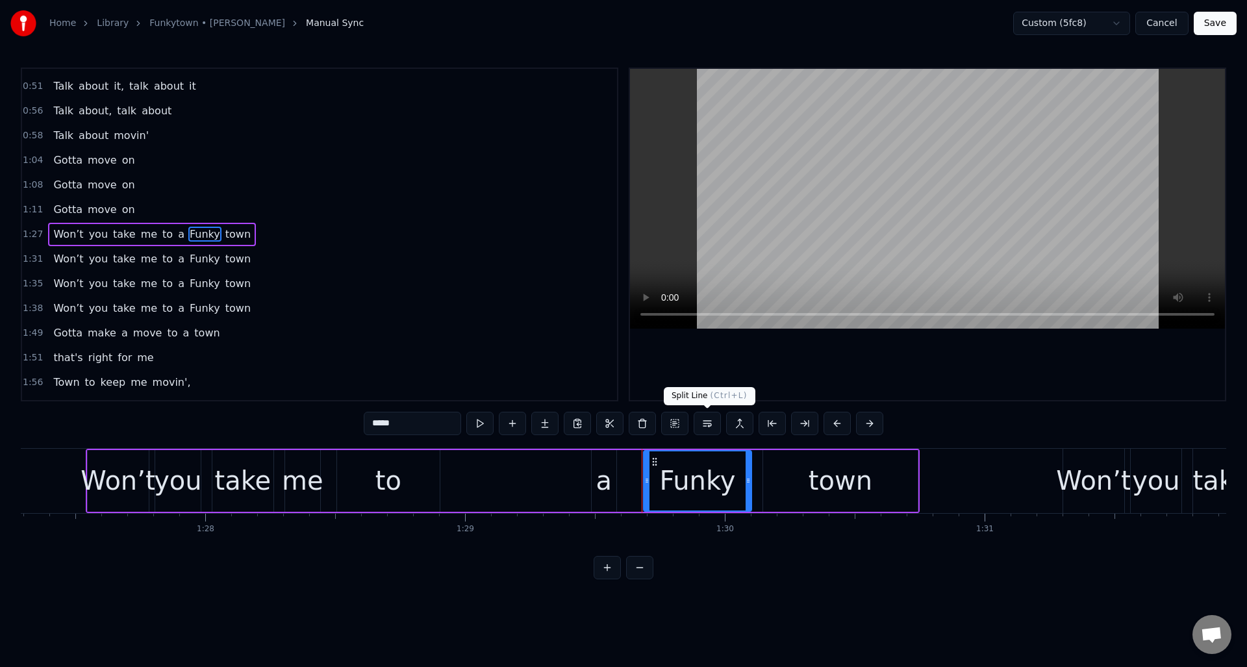
click at [705, 422] on button at bounding box center [707, 423] width 27 height 23
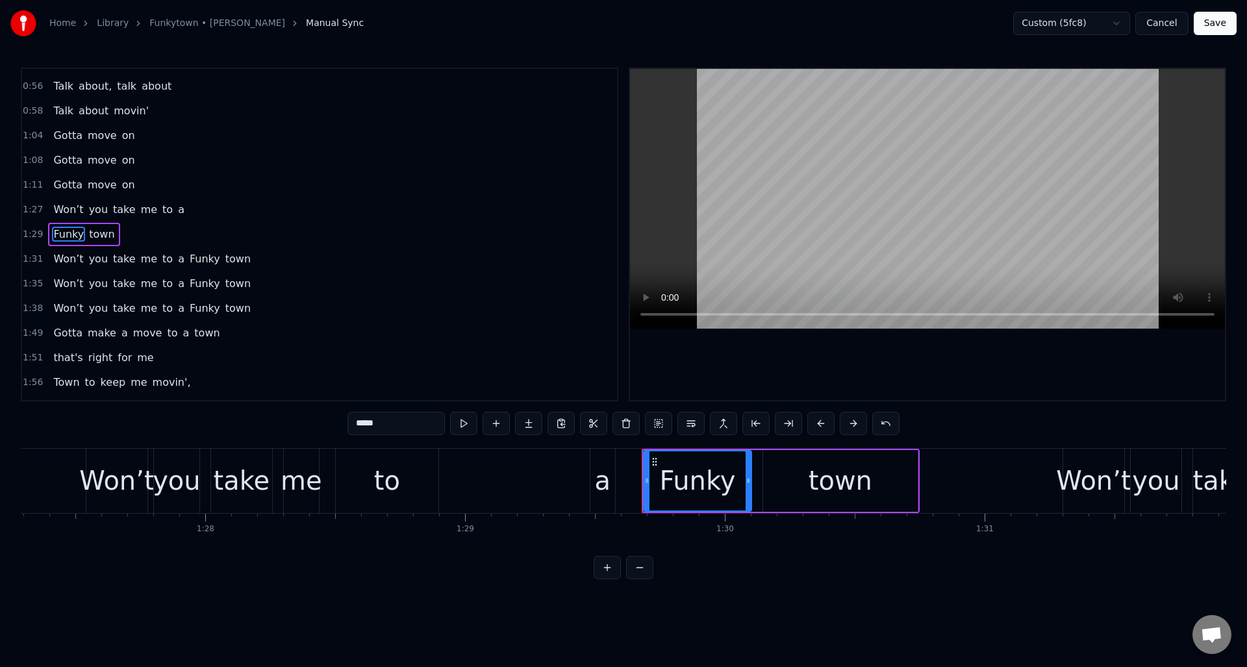
click at [188, 261] on span "Funky" at bounding box center [204, 258] width 33 height 15
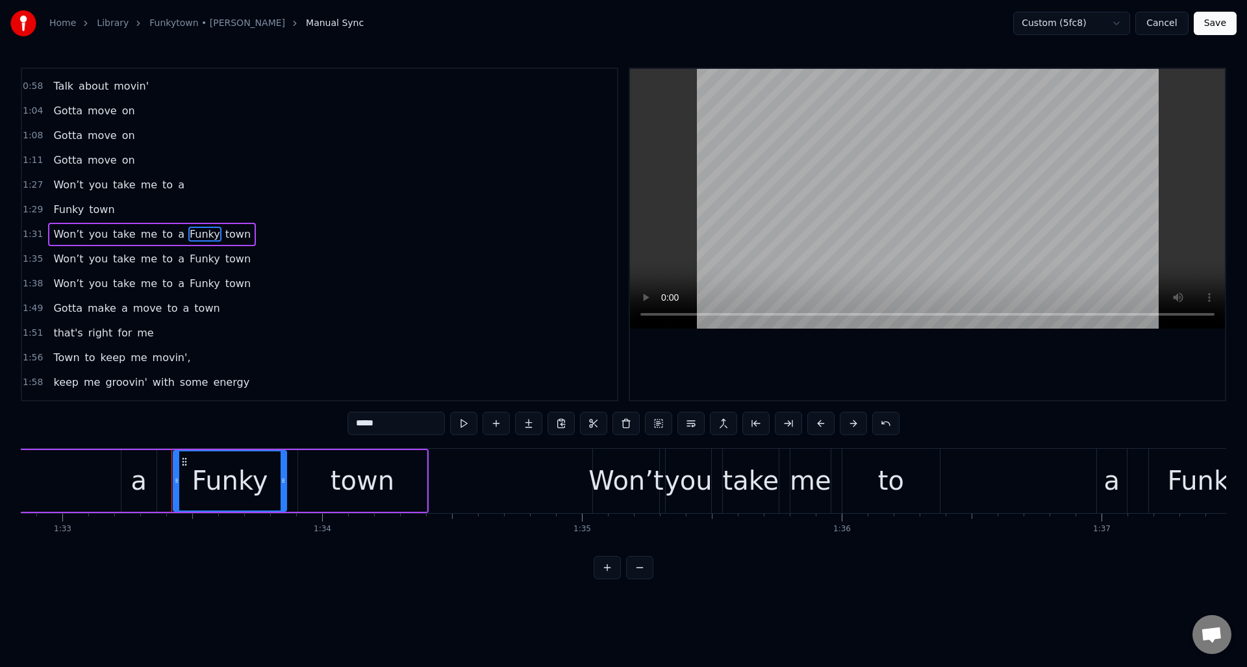
scroll to position [0, 24206]
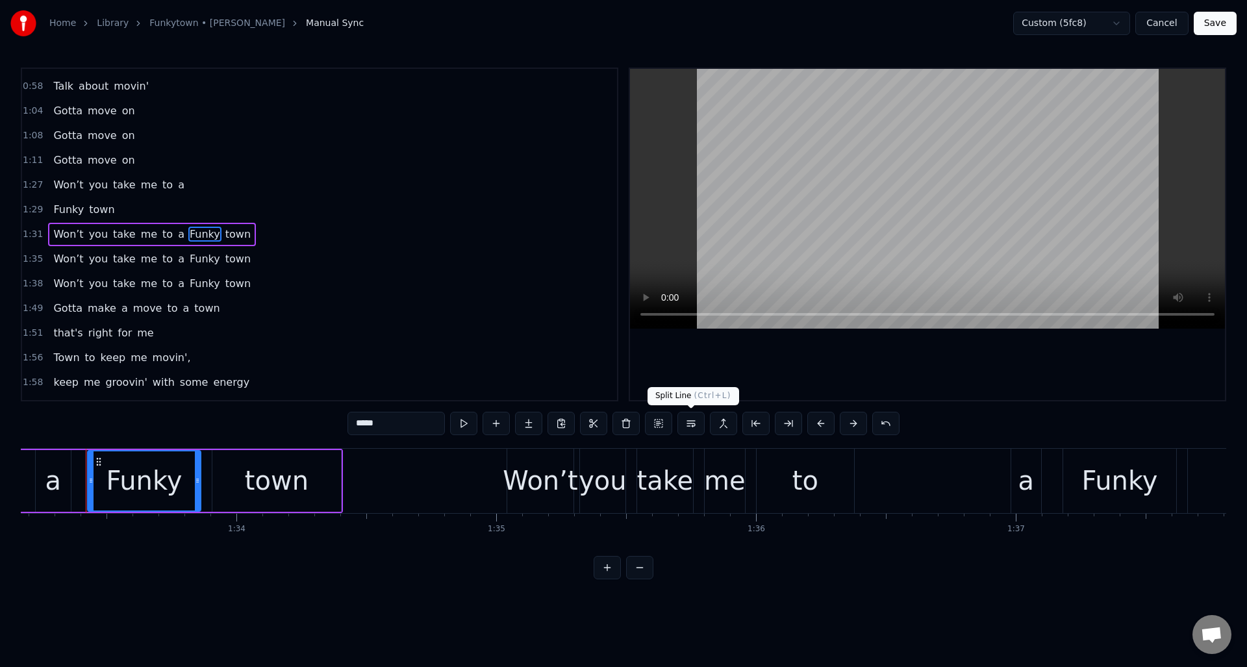
click at [688, 420] on button at bounding box center [690, 423] width 27 height 23
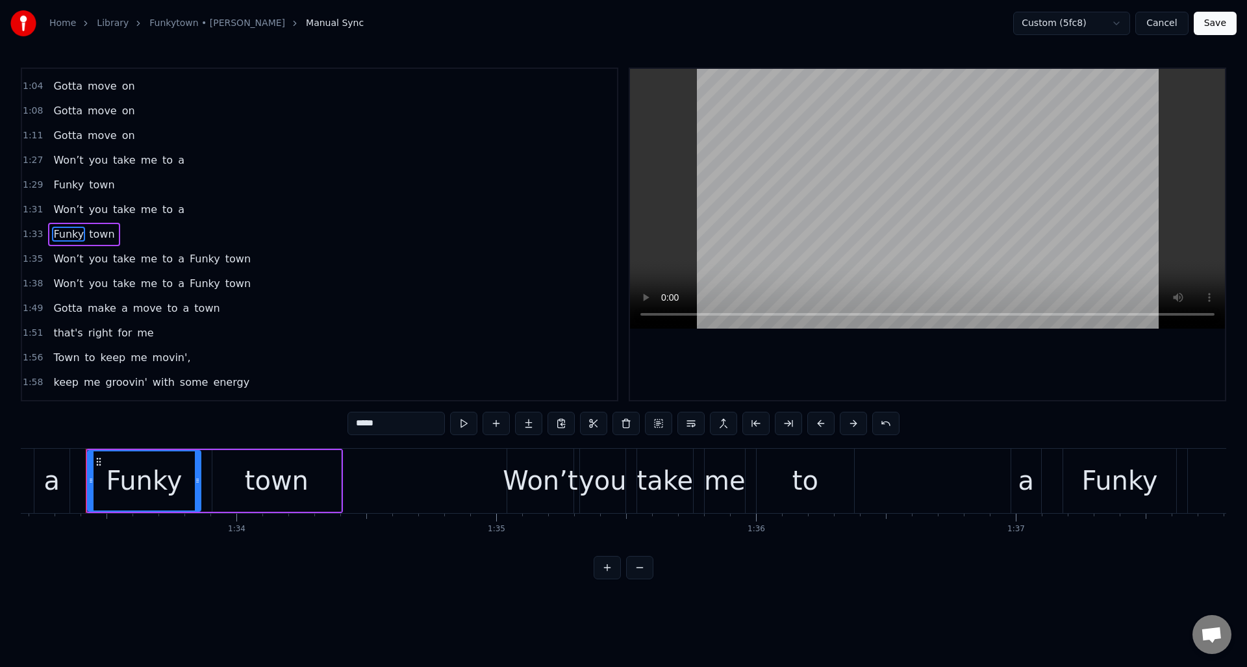
click at [188, 260] on span "Funky" at bounding box center [204, 258] width 33 height 15
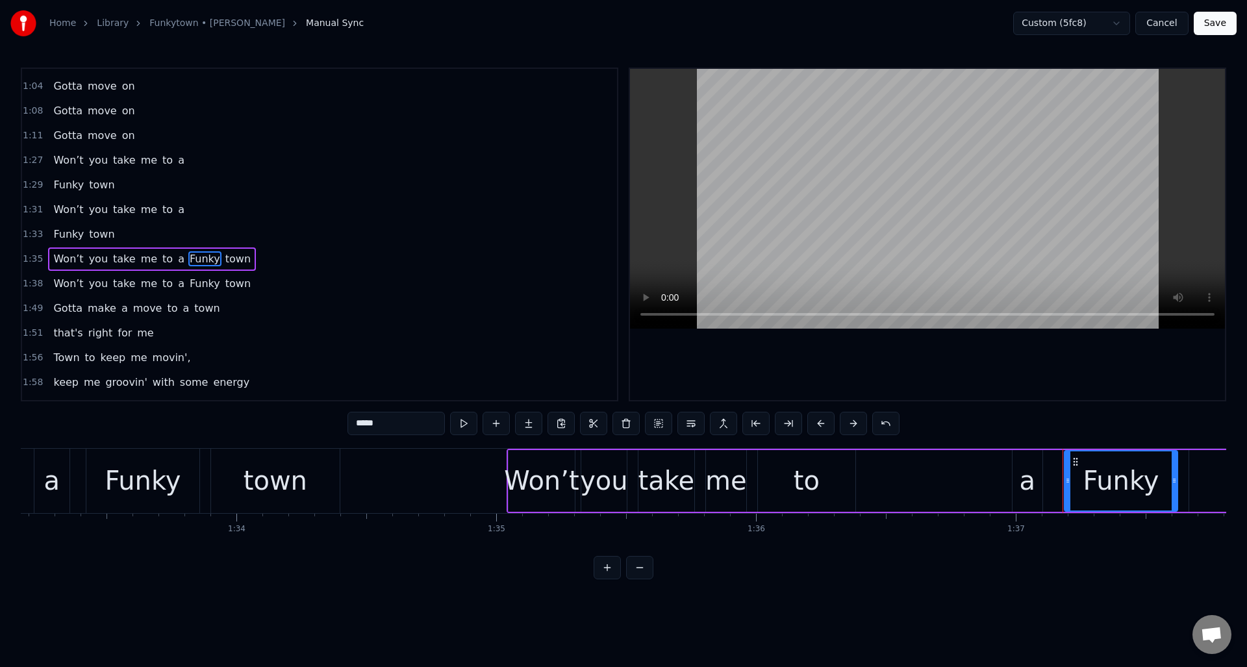
scroll to position [217, 0]
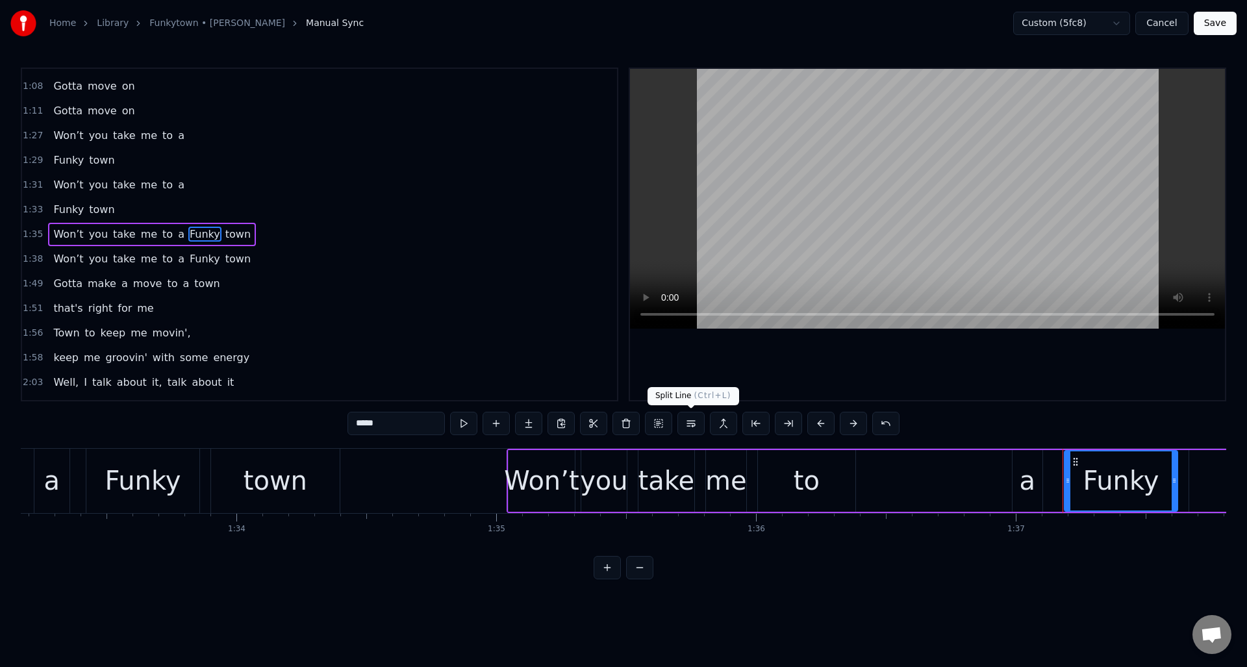
click at [689, 418] on button at bounding box center [690, 423] width 27 height 23
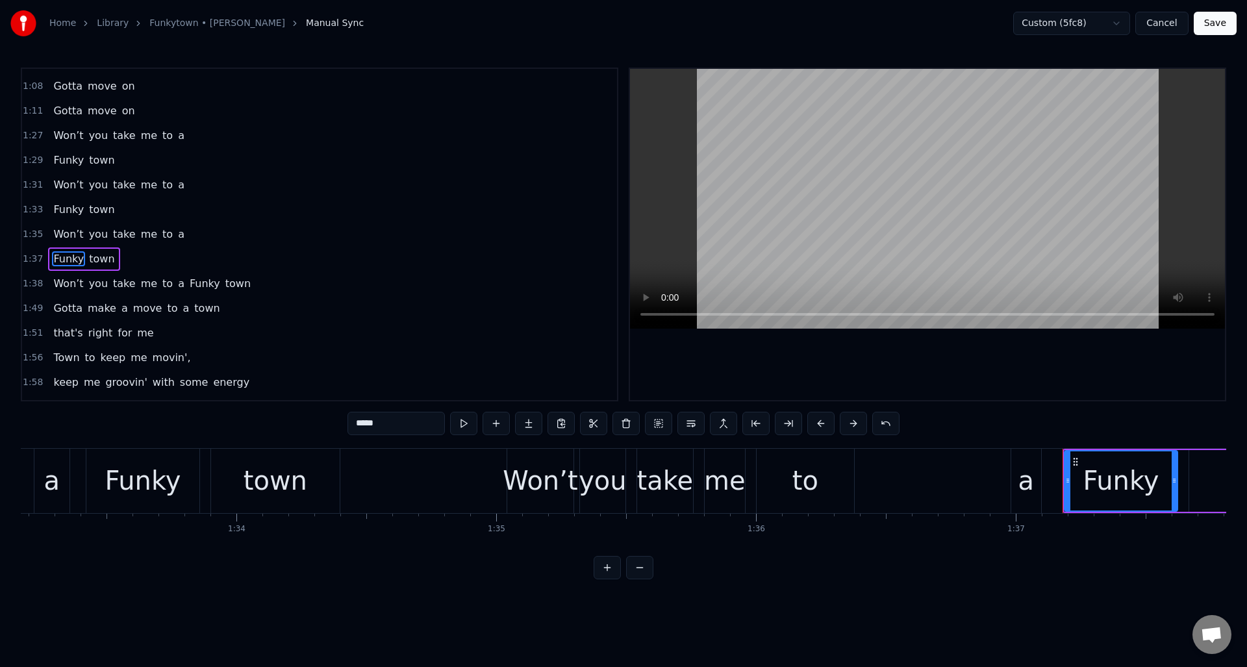
scroll to position [242, 0]
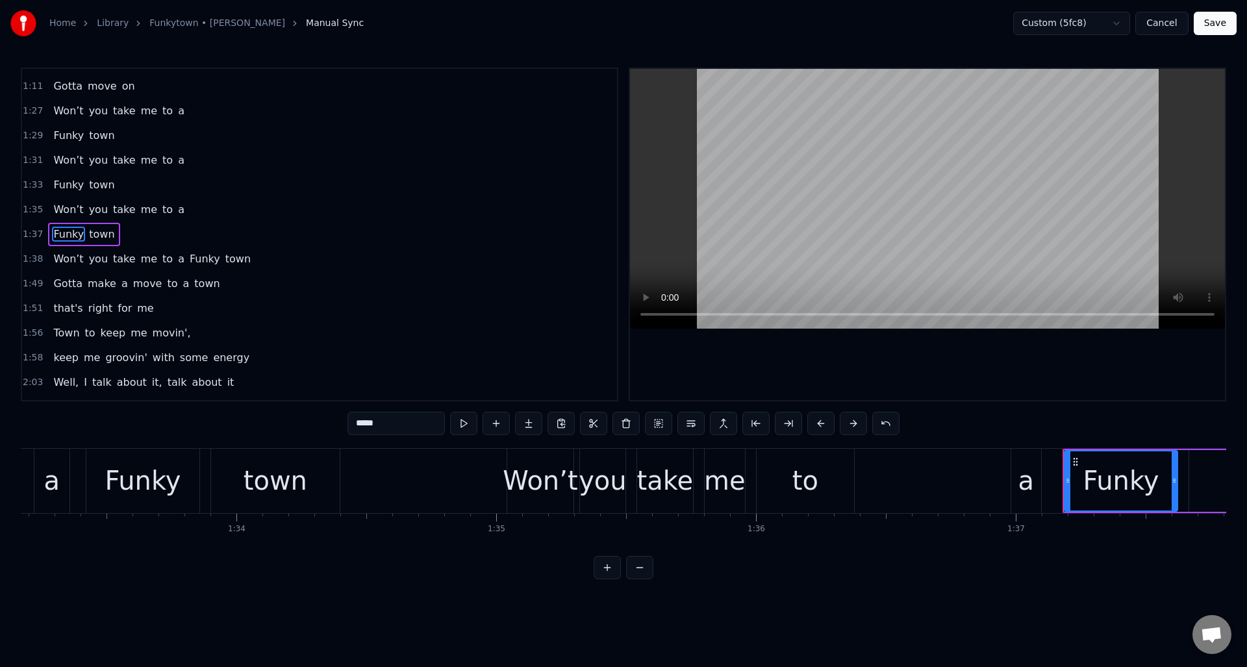
click at [197, 261] on span "Funky" at bounding box center [204, 258] width 33 height 15
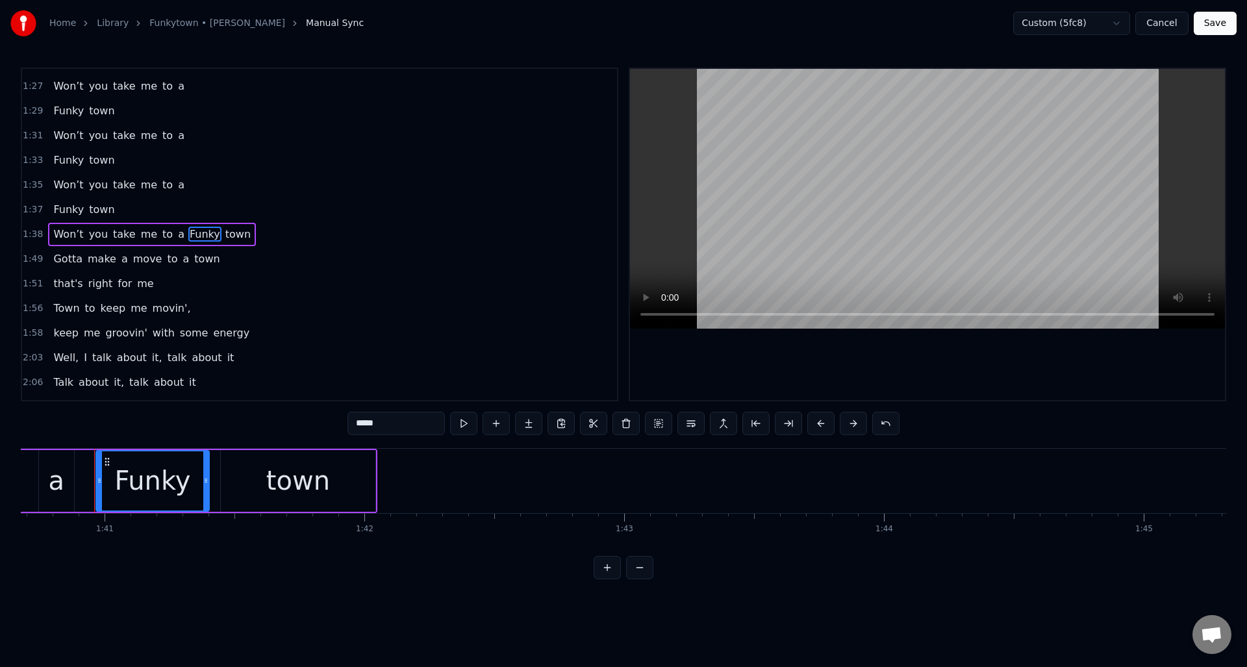
scroll to position [0, 26165]
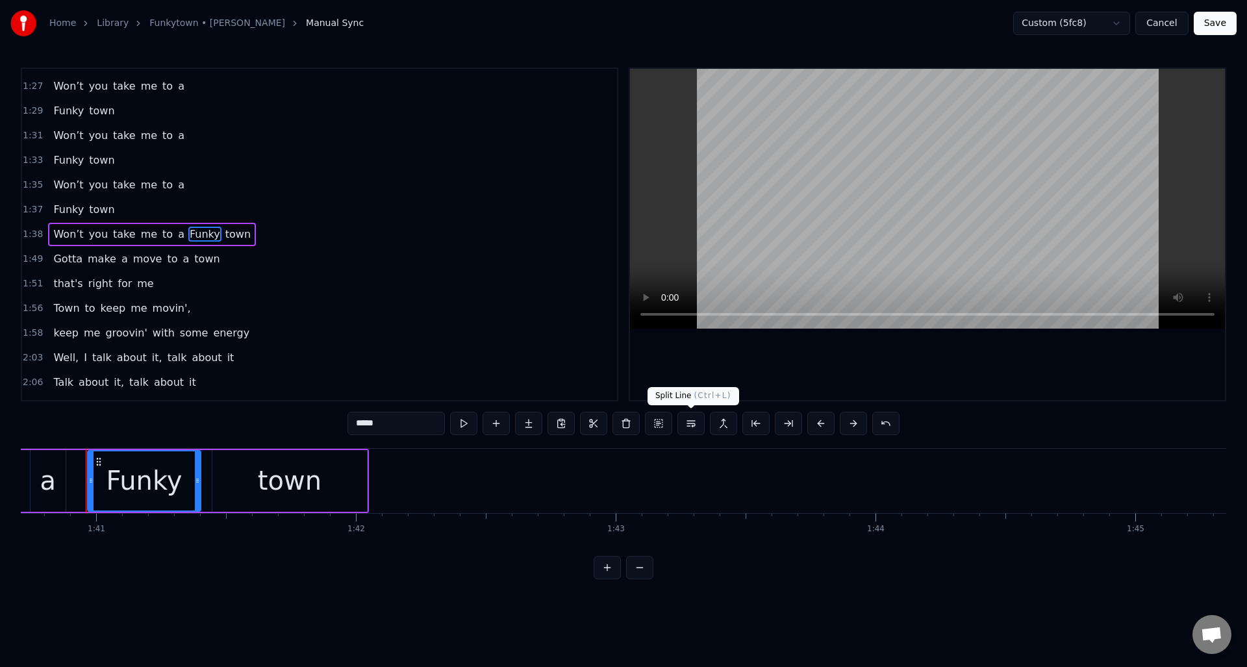
click at [693, 422] on button at bounding box center [690, 423] width 27 height 23
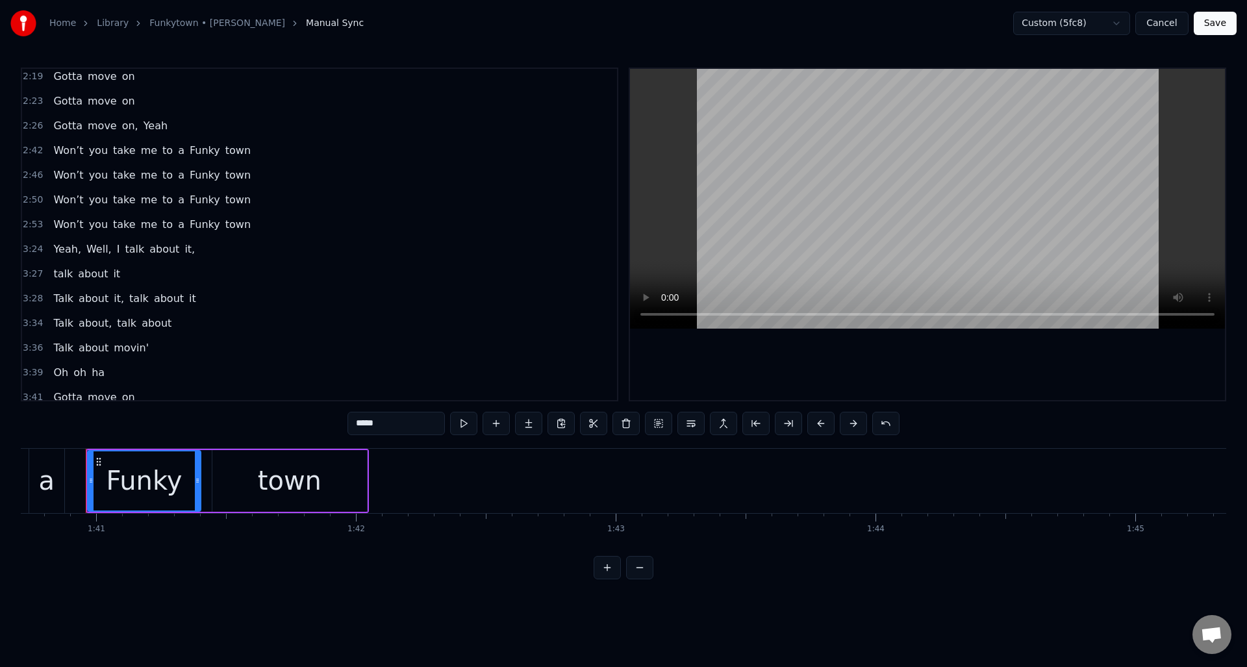
scroll to position [693, 0]
click at [189, 156] on span "Funky" at bounding box center [204, 152] width 33 height 15
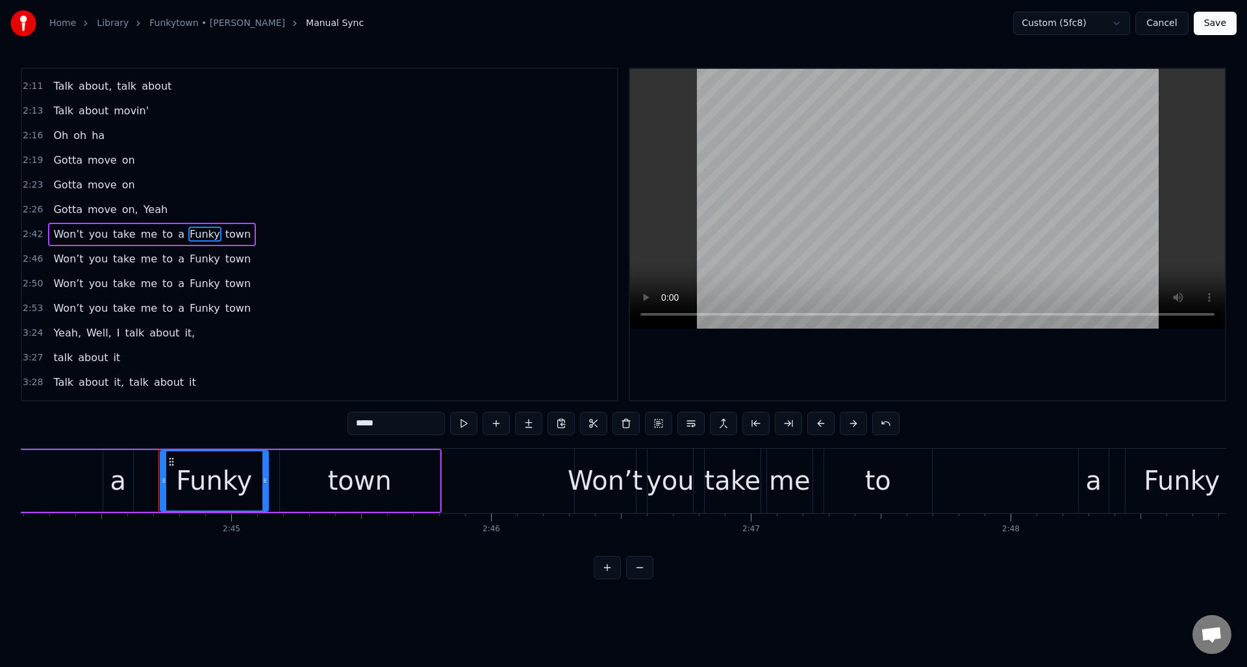
scroll to position [0, 42730]
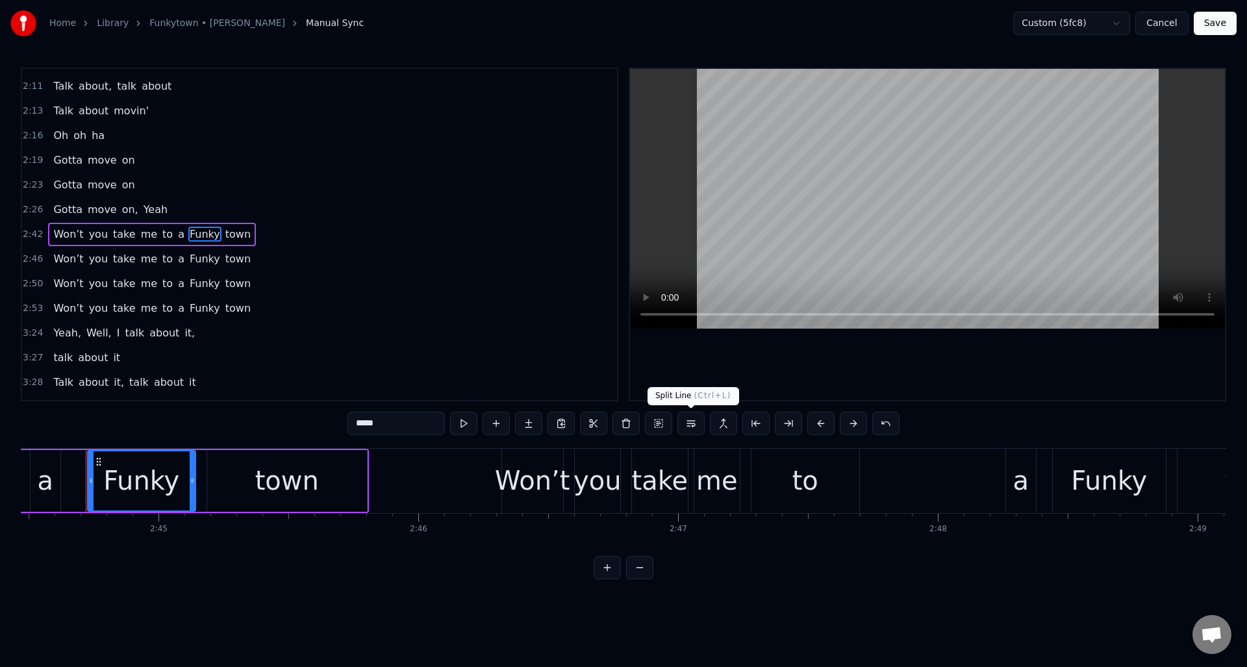
click at [693, 423] on button at bounding box center [690, 423] width 27 height 23
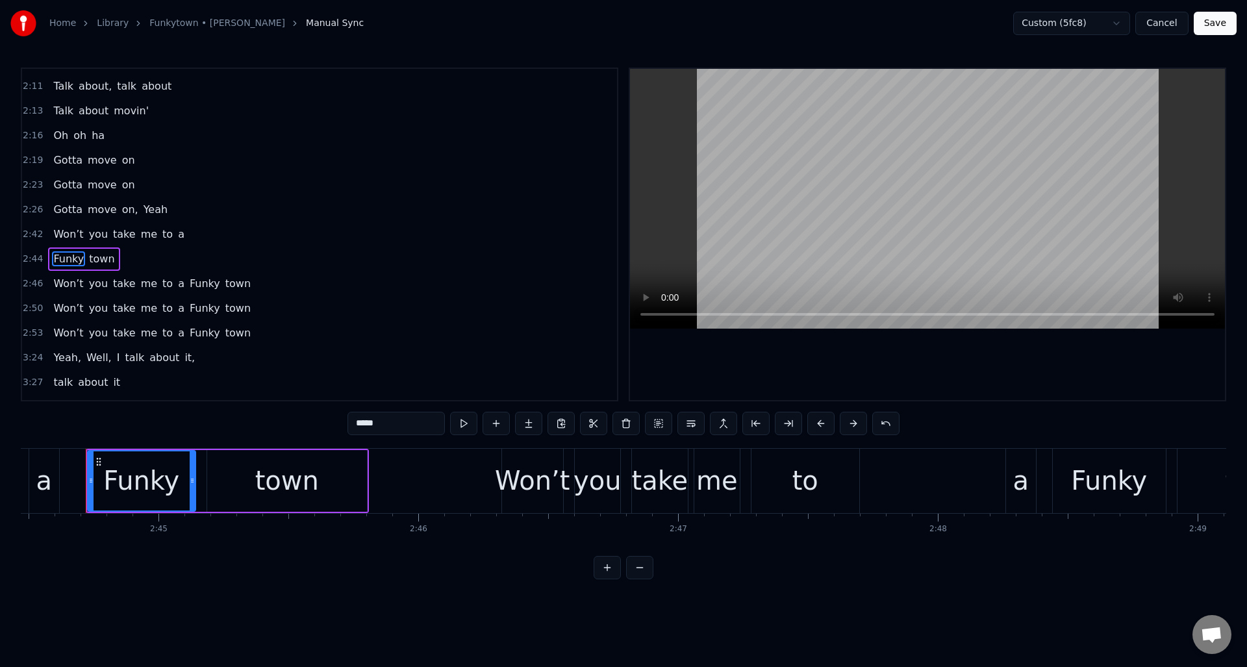
scroll to position [637, 0]
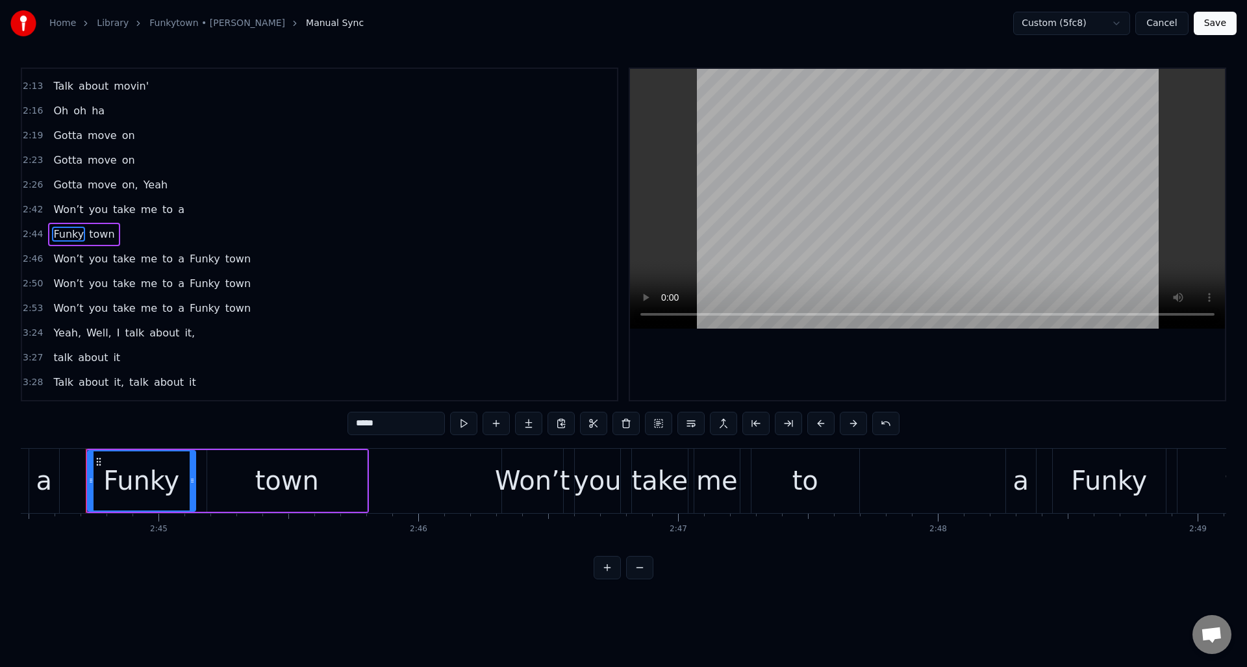
click at [193, 257] on span "Funky" at bounding box center [204, 258] width 33 height 15
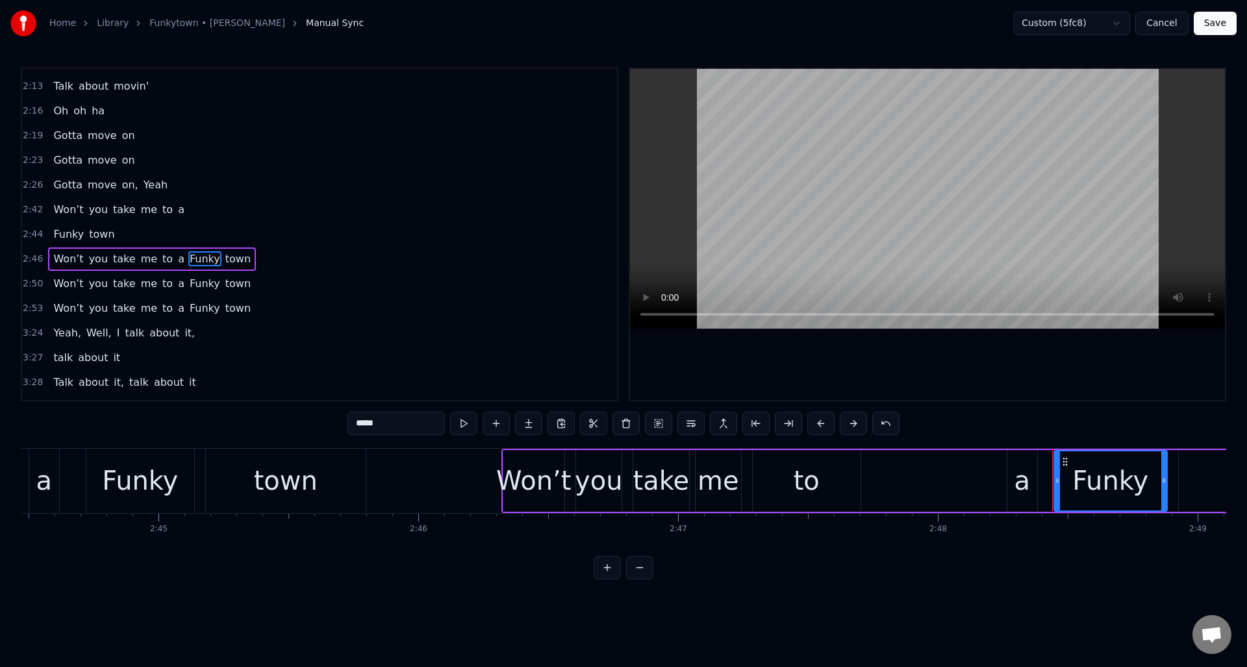
scroll to position [661, 0]
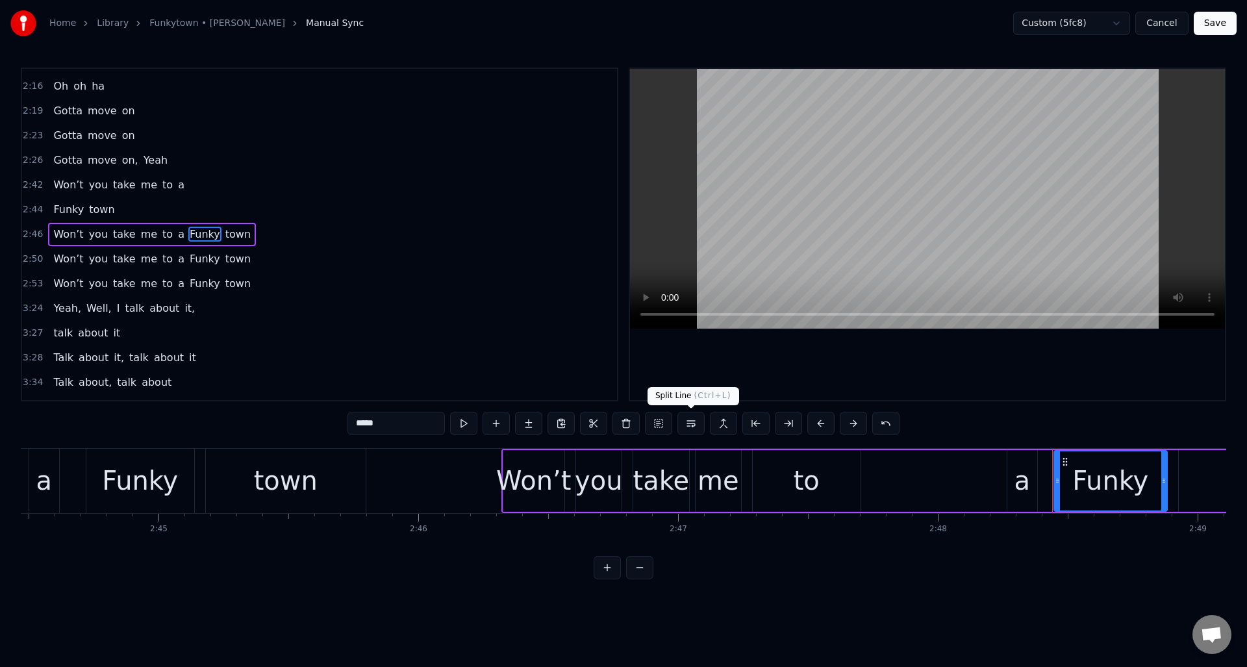
click at [685, 423] on button at bounding box center [690, 423] width 27 height 23
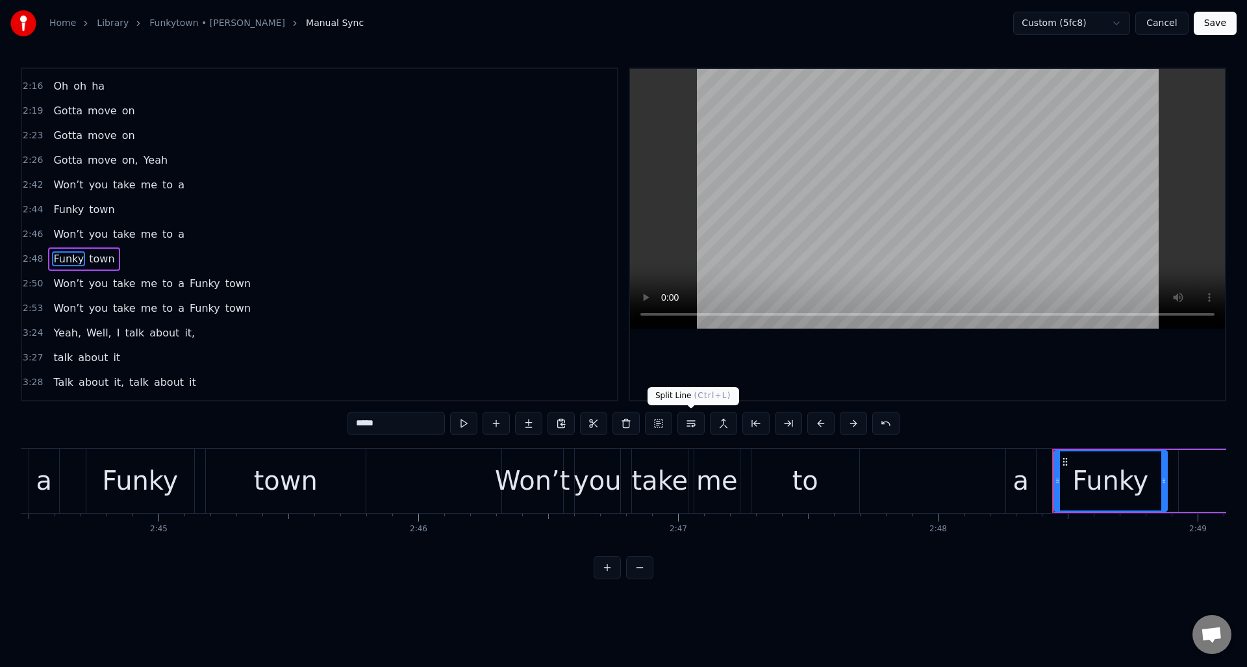
scroll to position [686, 0]
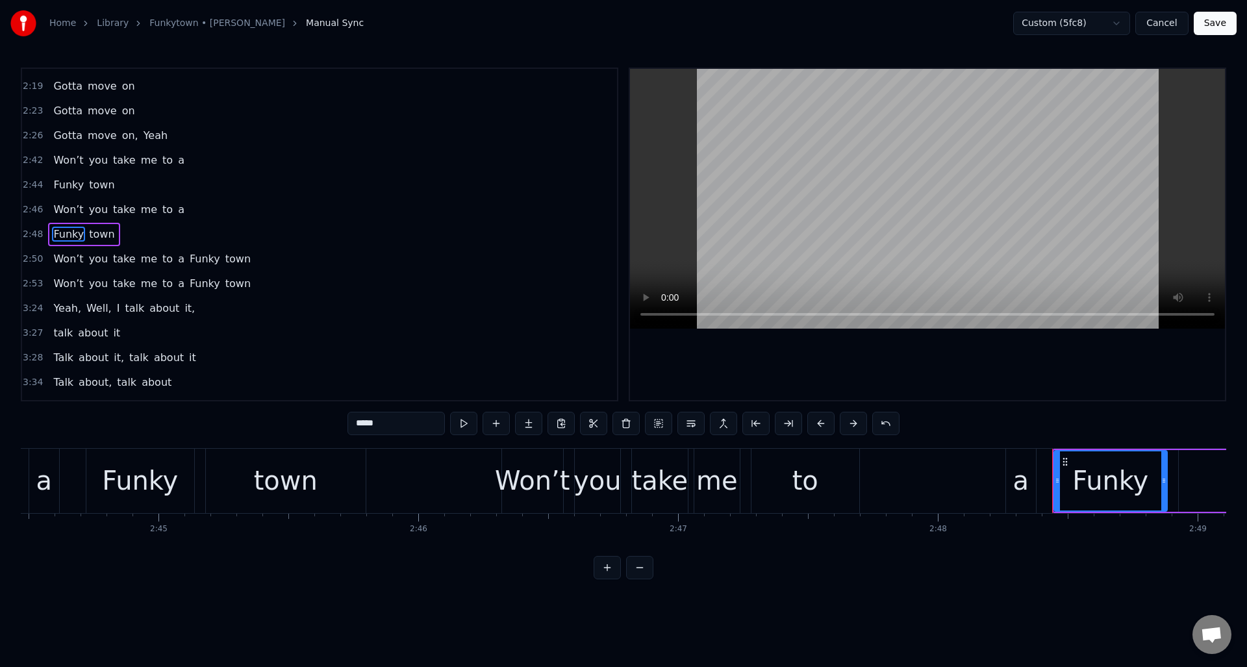
click at [189, 257] on span "Funky" at bounding box center [204, 258] width 33 height 15
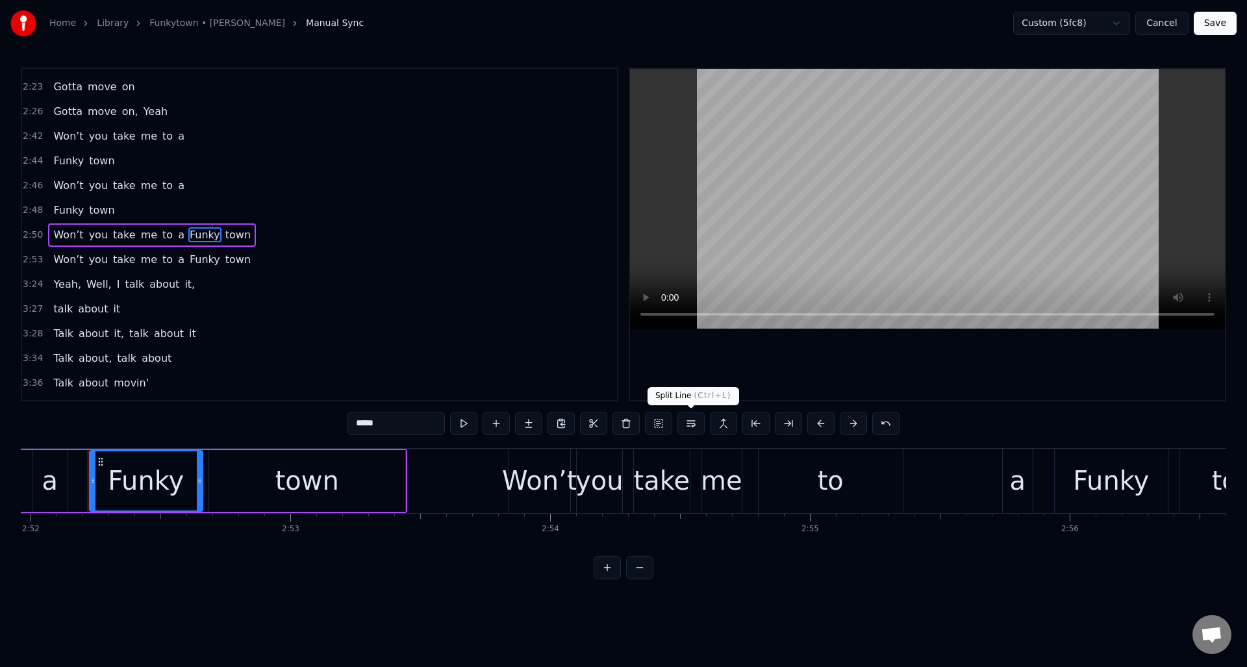
scroll to position [0, 44678]
click at [693, 421] on button at bounding box center [690, 423] width 27 height 23
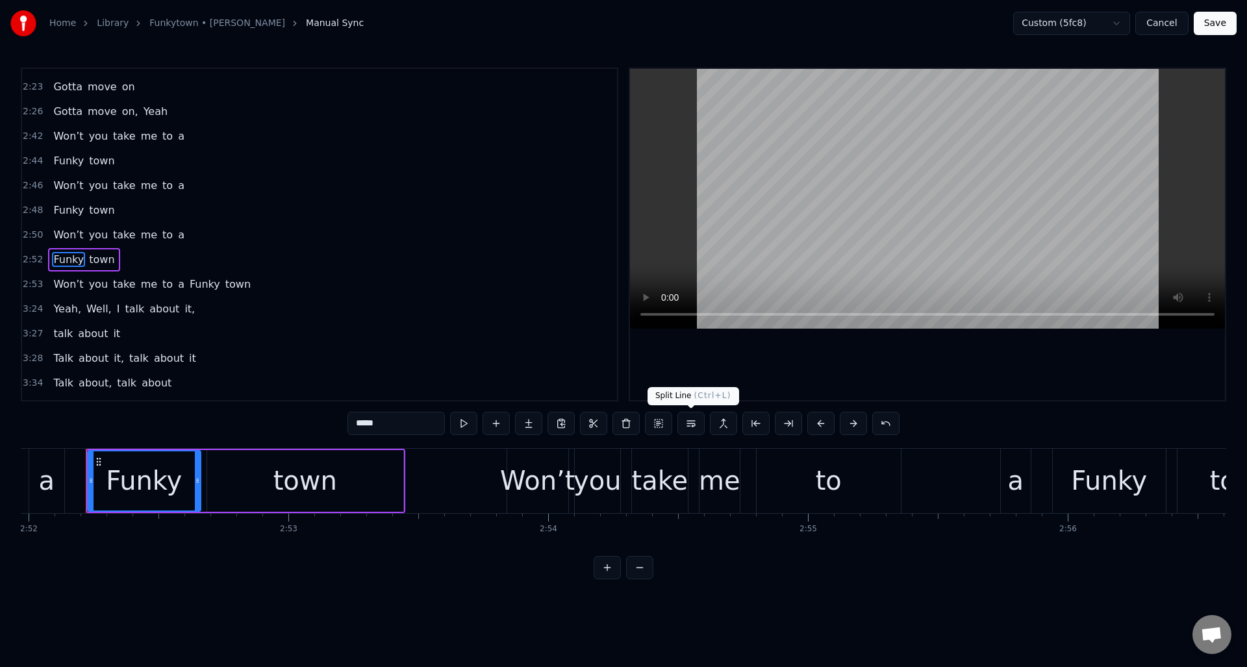
scroll to position [735, 0]
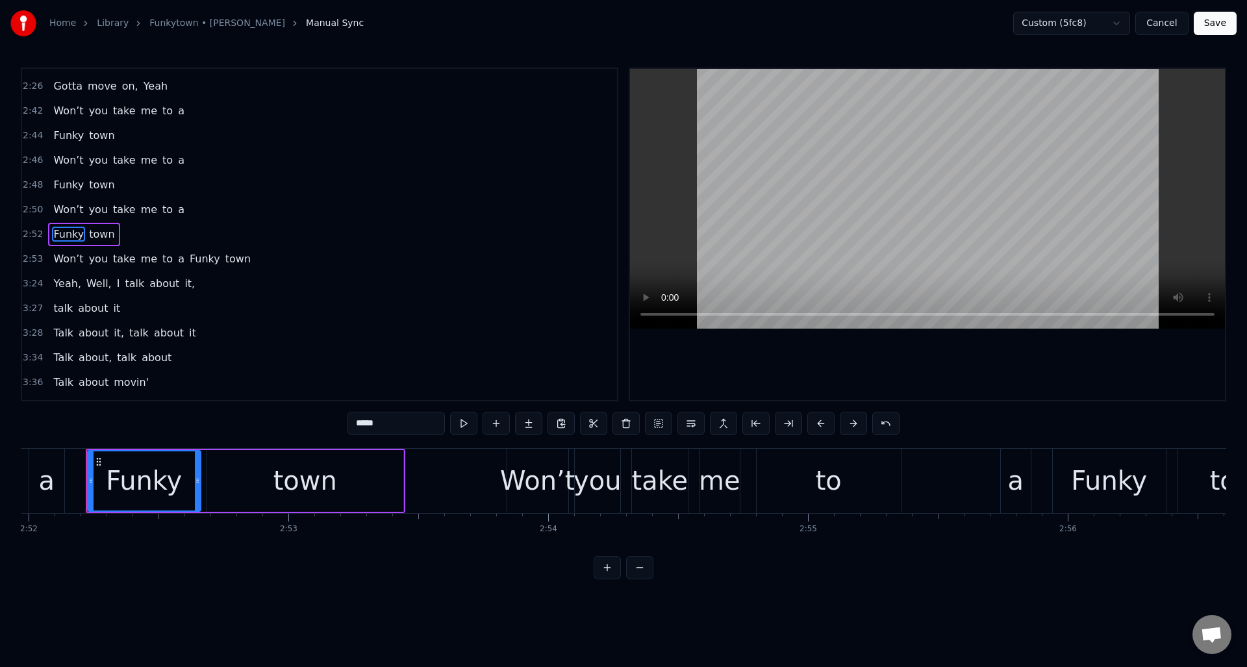
click at [192, 259] on span "Funky" at bounding box center [204, 258] width 33 height 15
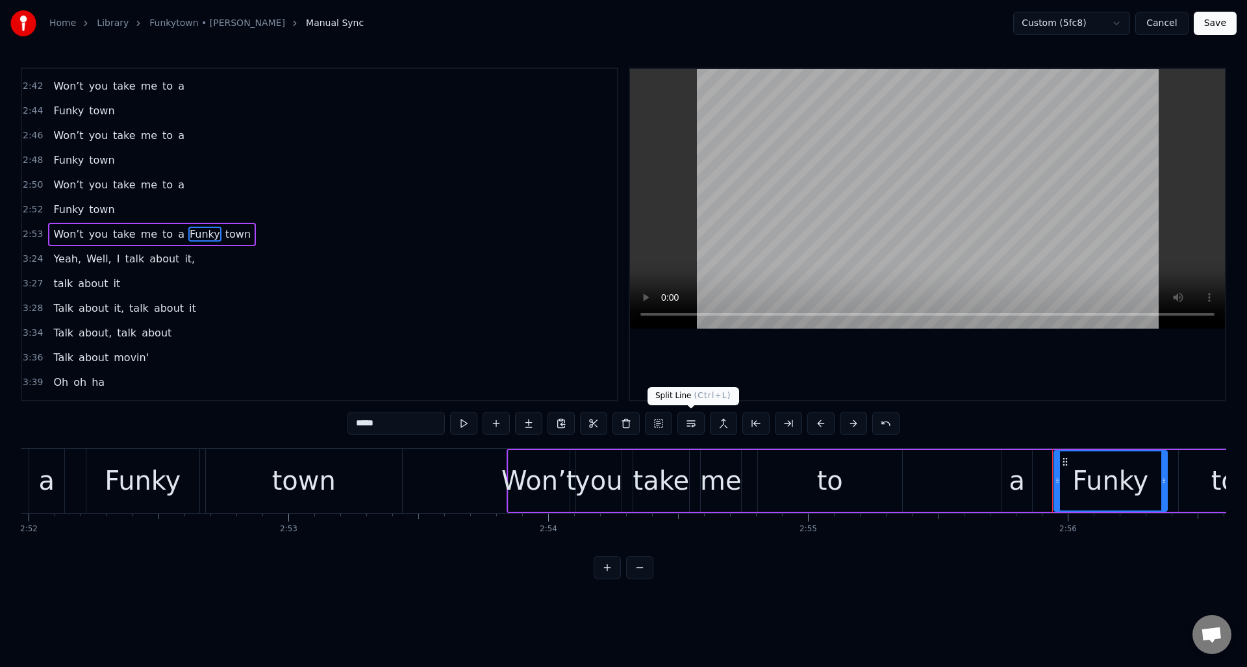
click at [688, 420] on button at bounding box center [690, 423] width 27 height 23
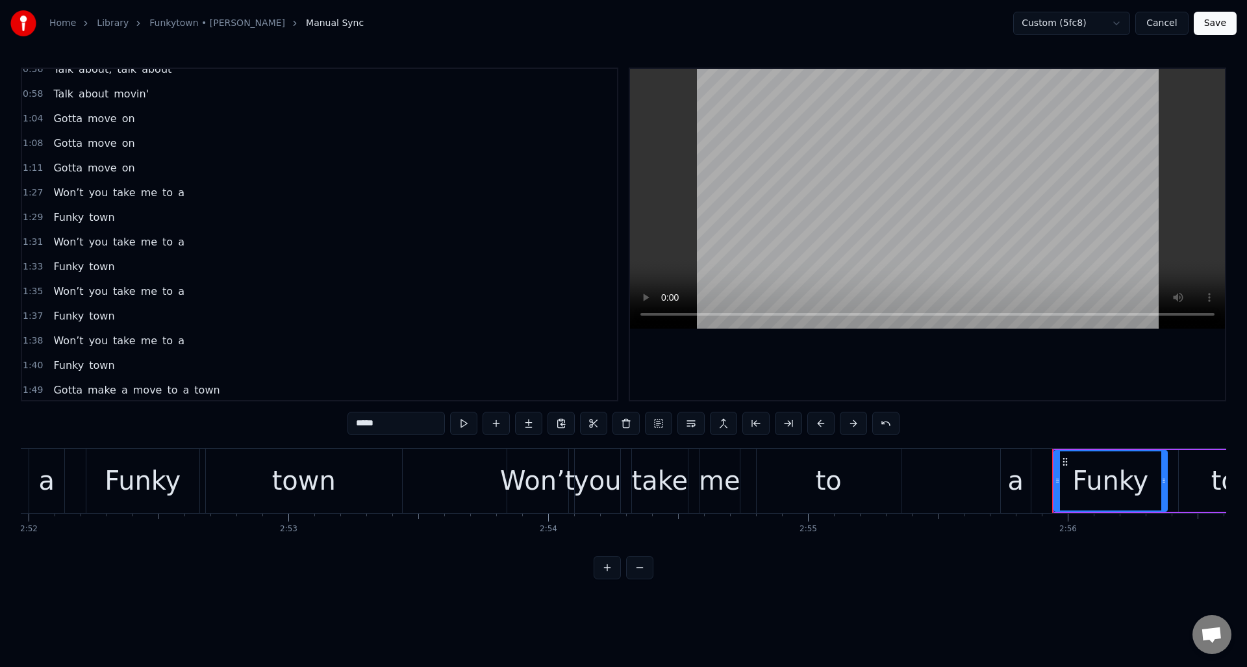
scroll to position [168, 0]
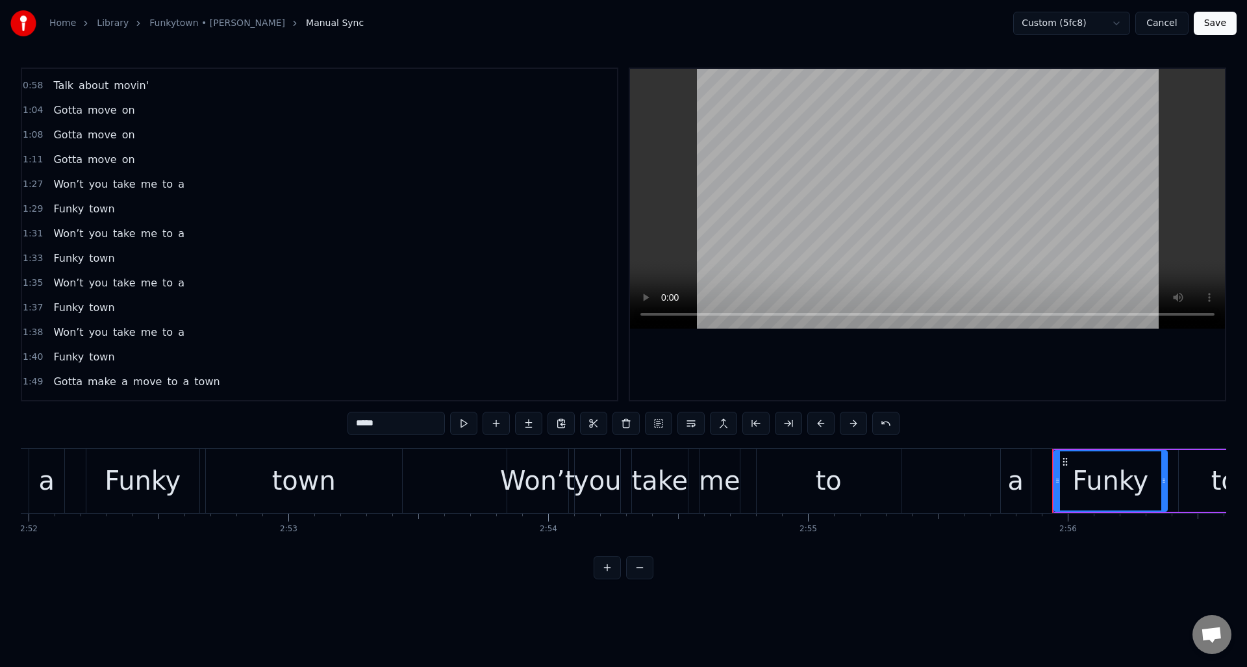
click at [207, 189] on div "1:27 Won’t you take me to a" at bounding box center [319, 184] width 595 height 25
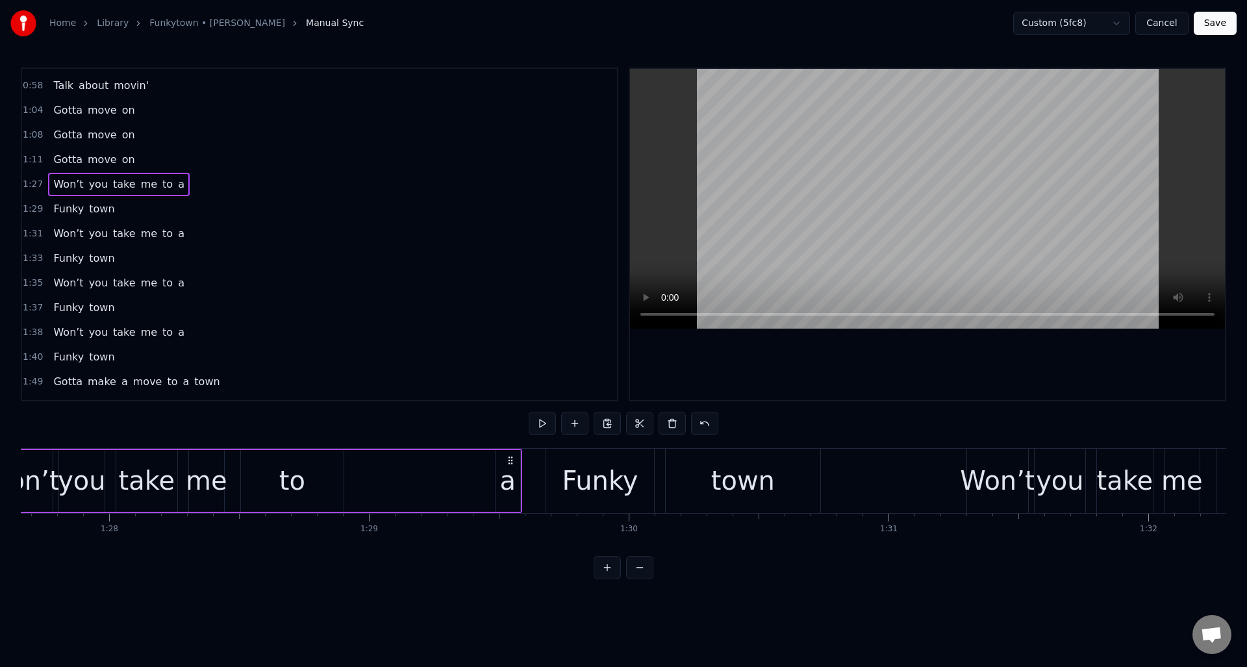
scroll to position [0, 22678]
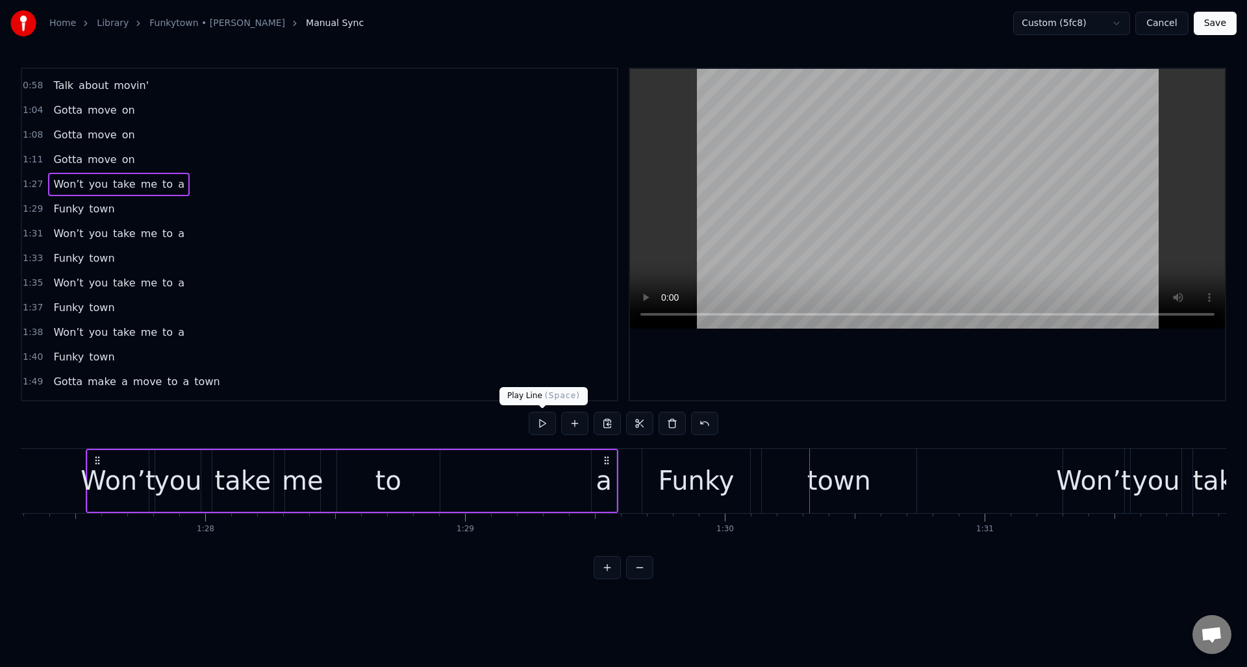
click at [540, 423] on button at bounding box center [542, 423] width 27 height 23
click at [290, 259] on div "1:33 Funky town" at bounding box center [319, 258] width 595 height 25
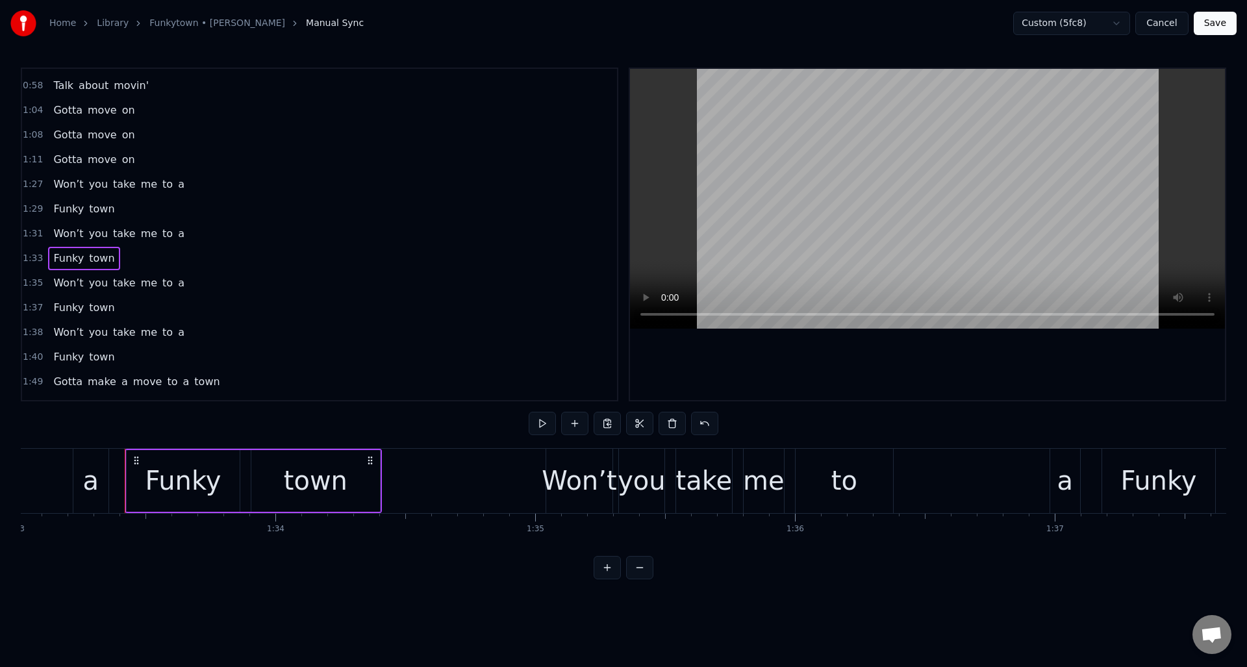
scroll to position [0, 24206]
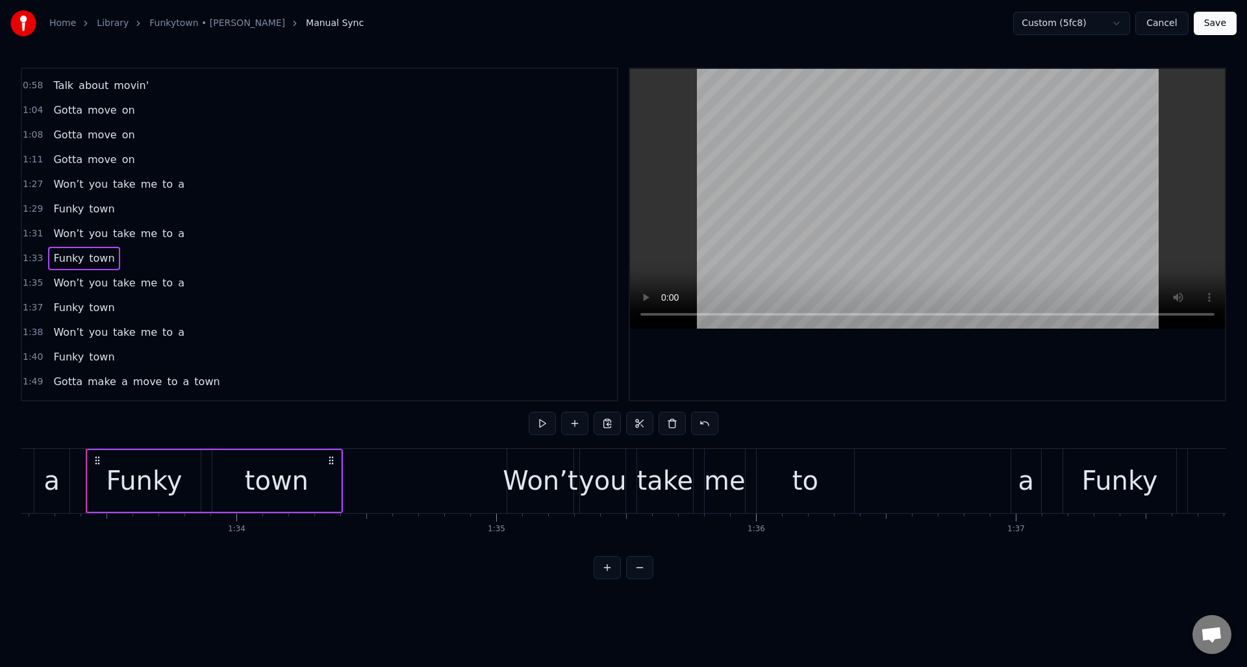
click at [177, 184] on span "a" at bounding box center [181, 184] width 9 height 15
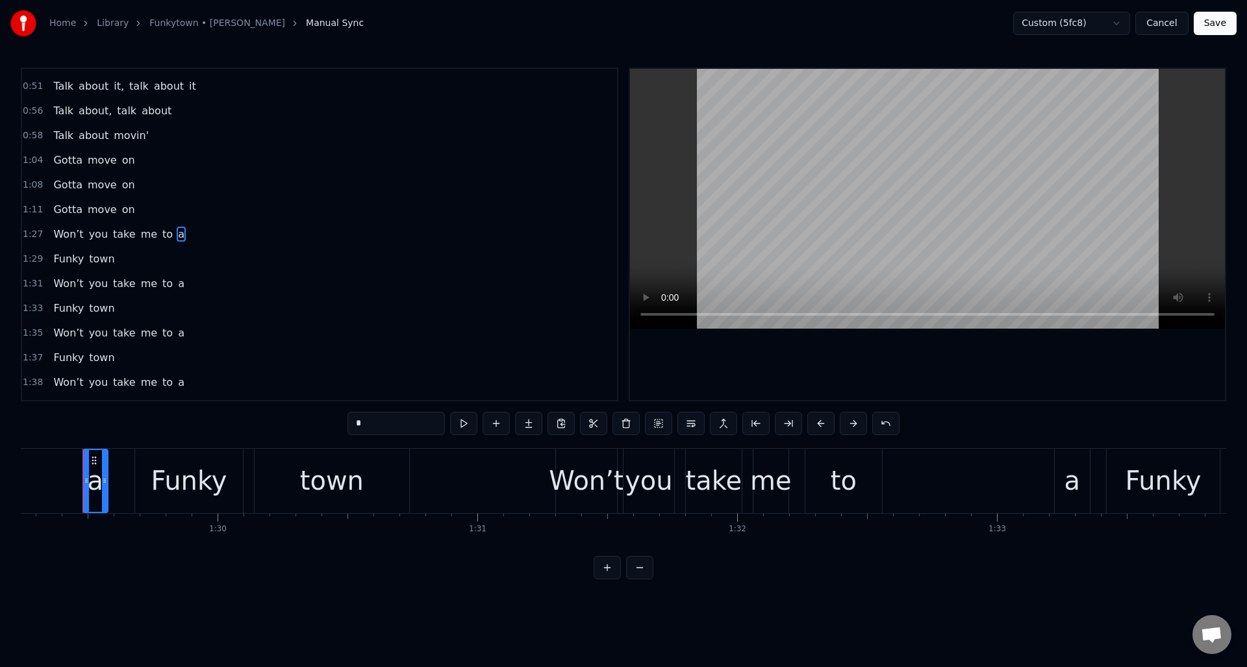
scroll to position [0, 23182]
click at [724, 420] on button at bounding box center [723, 423] width 27 height 23
click at [58, 260] on span "Funky" at bounding box center [68, 258] width 33 height 15
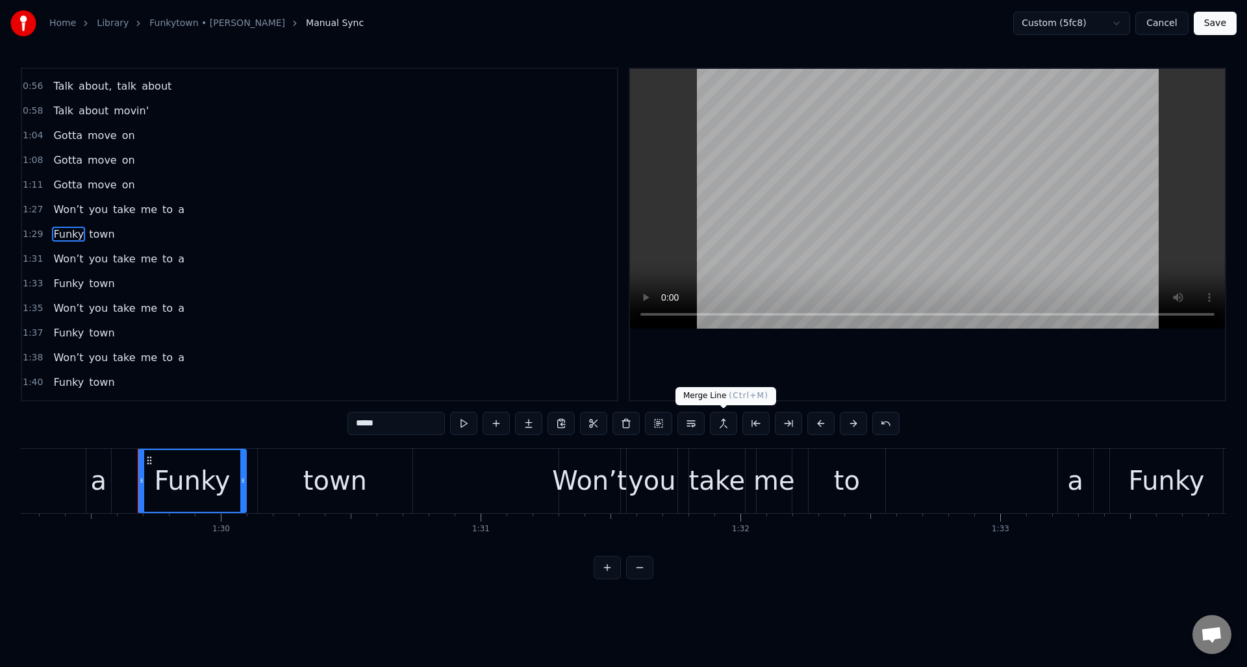
click at [721, 422] on button at bounding box center [723, 423] width 27 height 23
click at [723, 422] on button at bounding box center [723, 423] width 27 height 23
click at [99, 233] on span "town" at bounding box center [102, 234] width 28 height 15
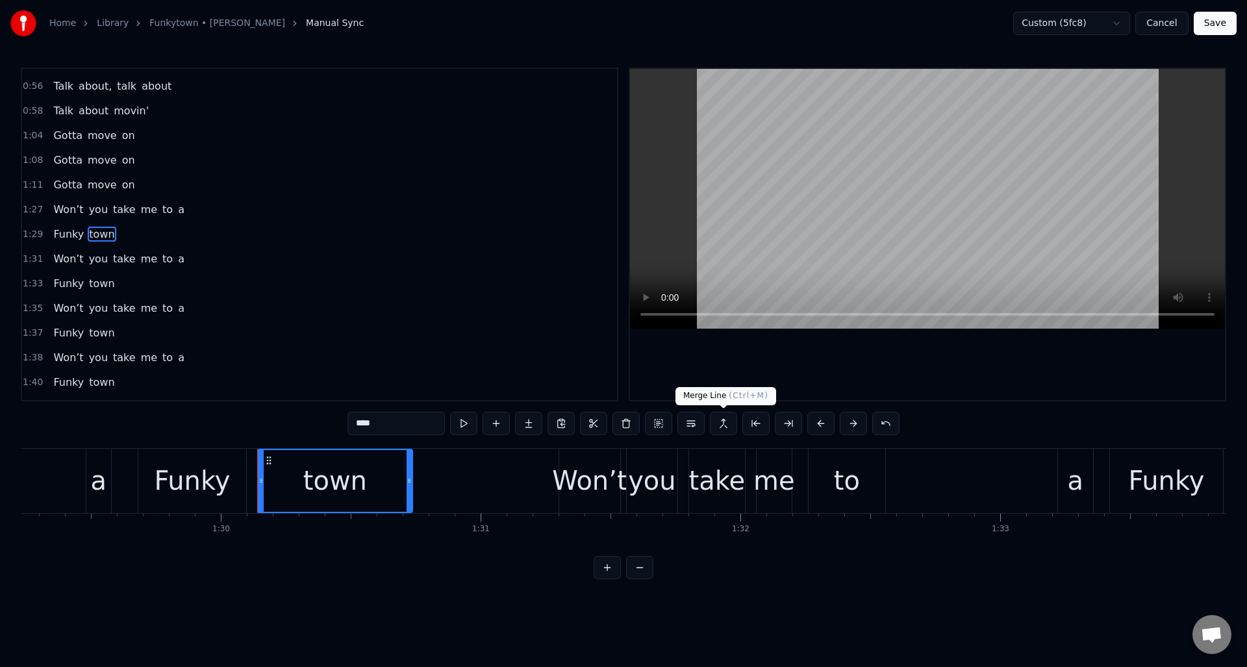
click at [717, 420] on button at bounding box center [723, 423] width 27 height 23
click at [62, 209] on span "Won’t" at bounding box center [68, 209] width 32 height 15
type input "*****"
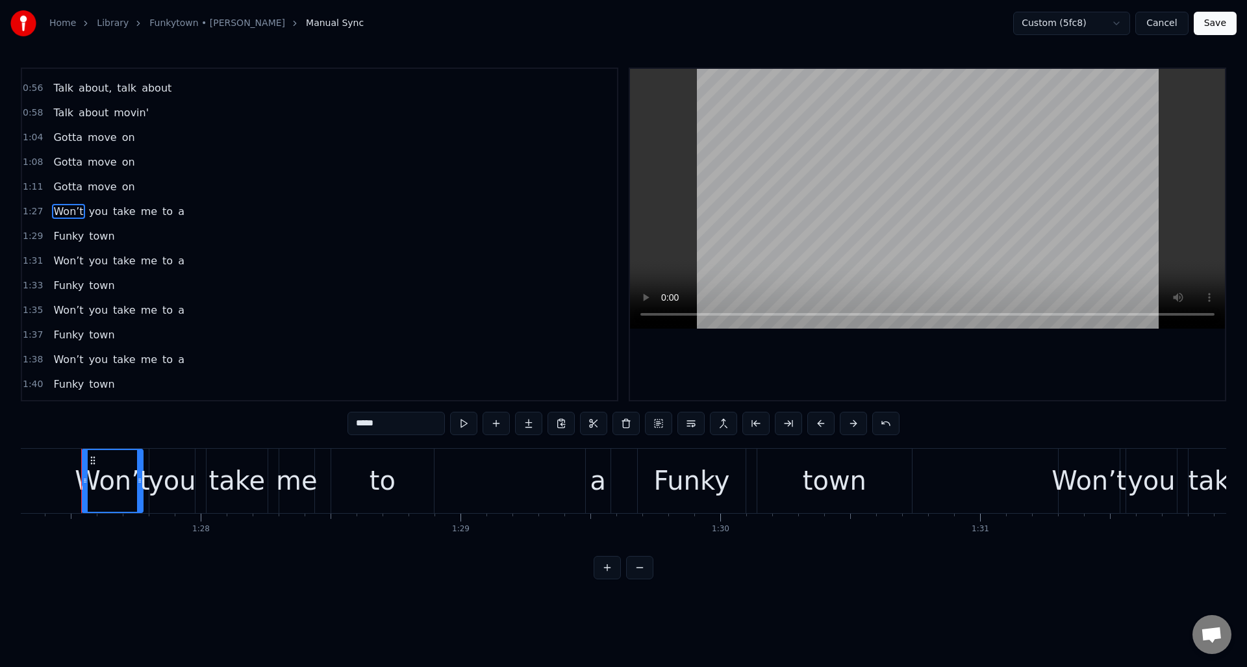
scroll to position [0, 22678]
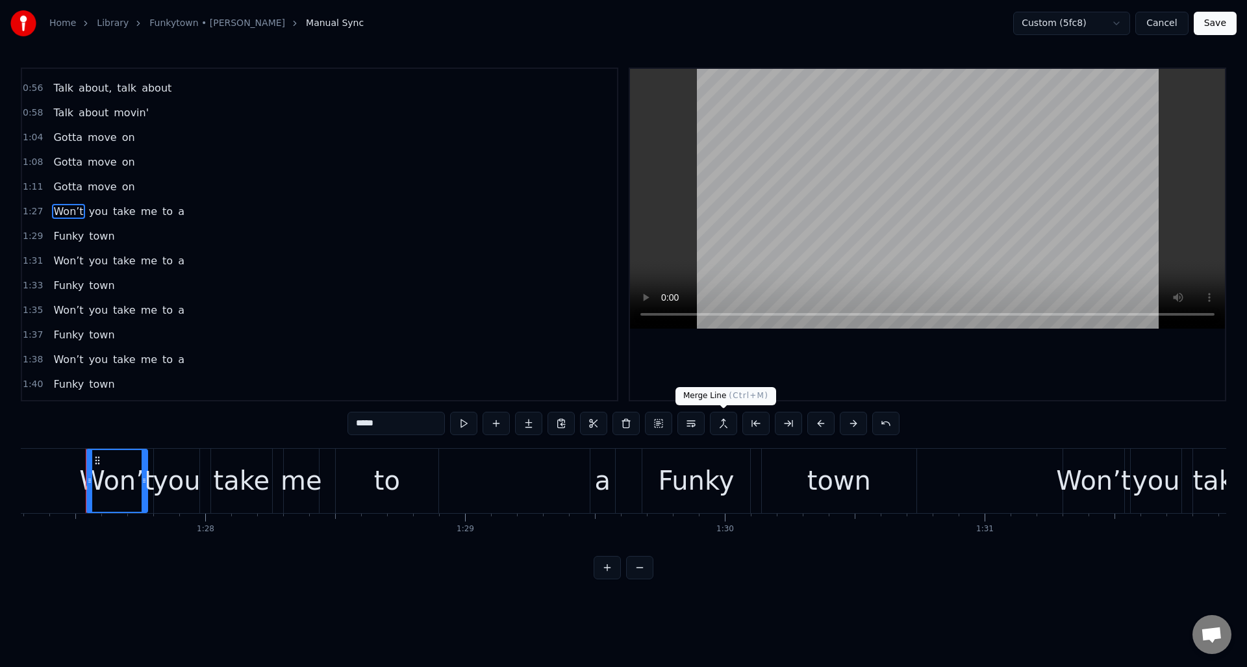
click at [725, 425] on button at bounding box center [723, 423] width 27 height 23
click at [270, 173] on div "1:08 Gotta move on" at bounding box center [319, 162] width 595 height 25
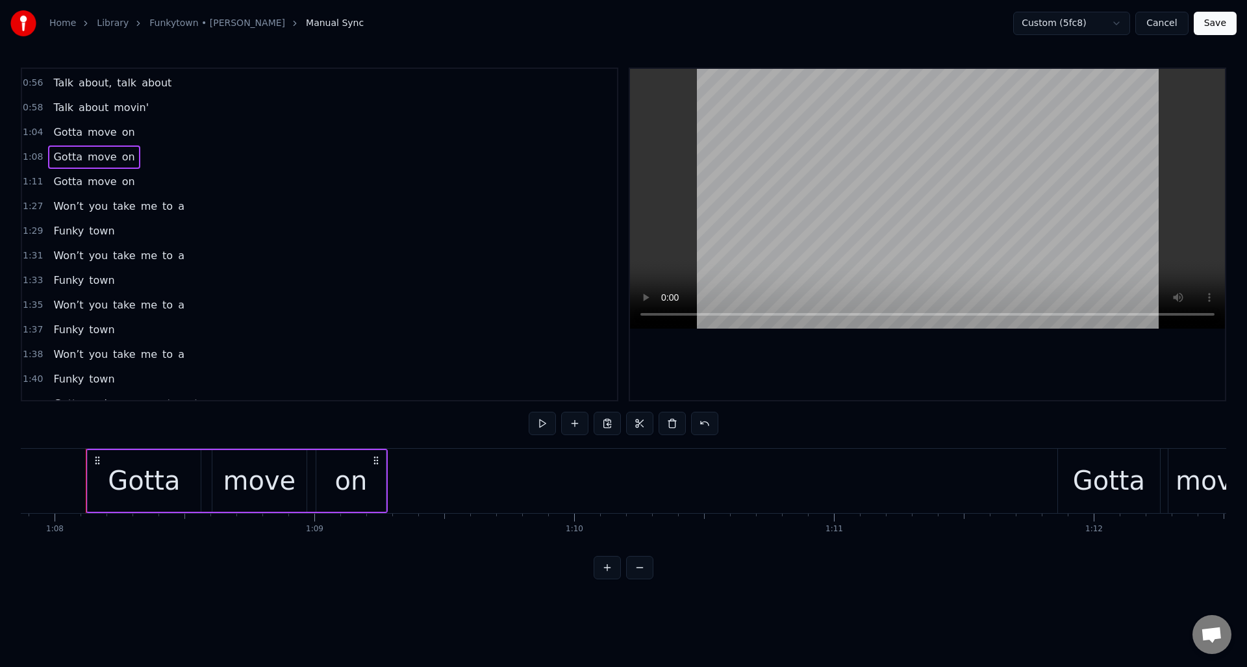
scroll to position [140, 0]
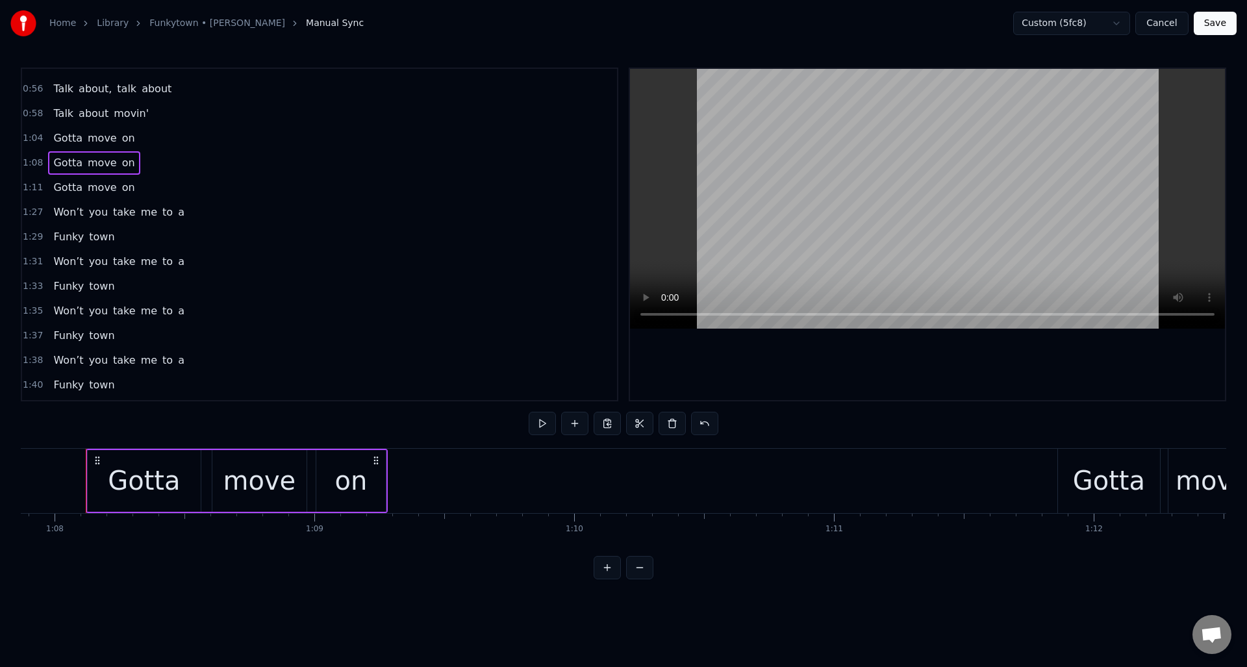
click at [60, 238] on span "Funky" at bounding box center [68, 236] width 33 height 15
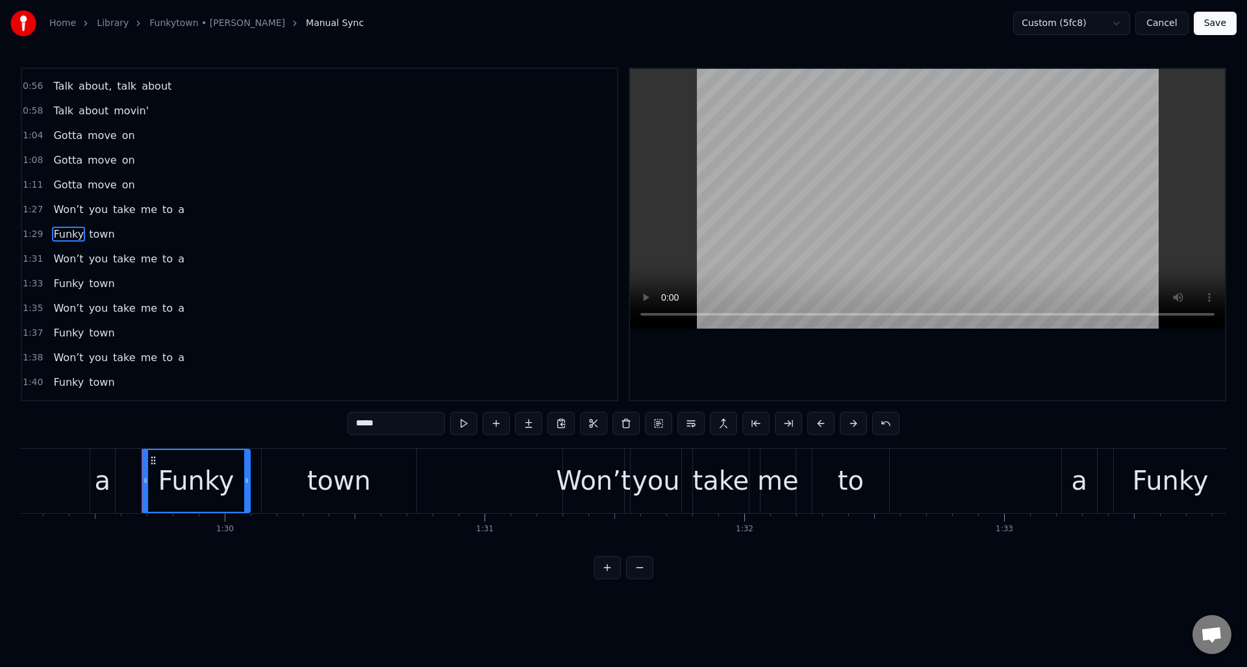
scroll to position [0, 23234]
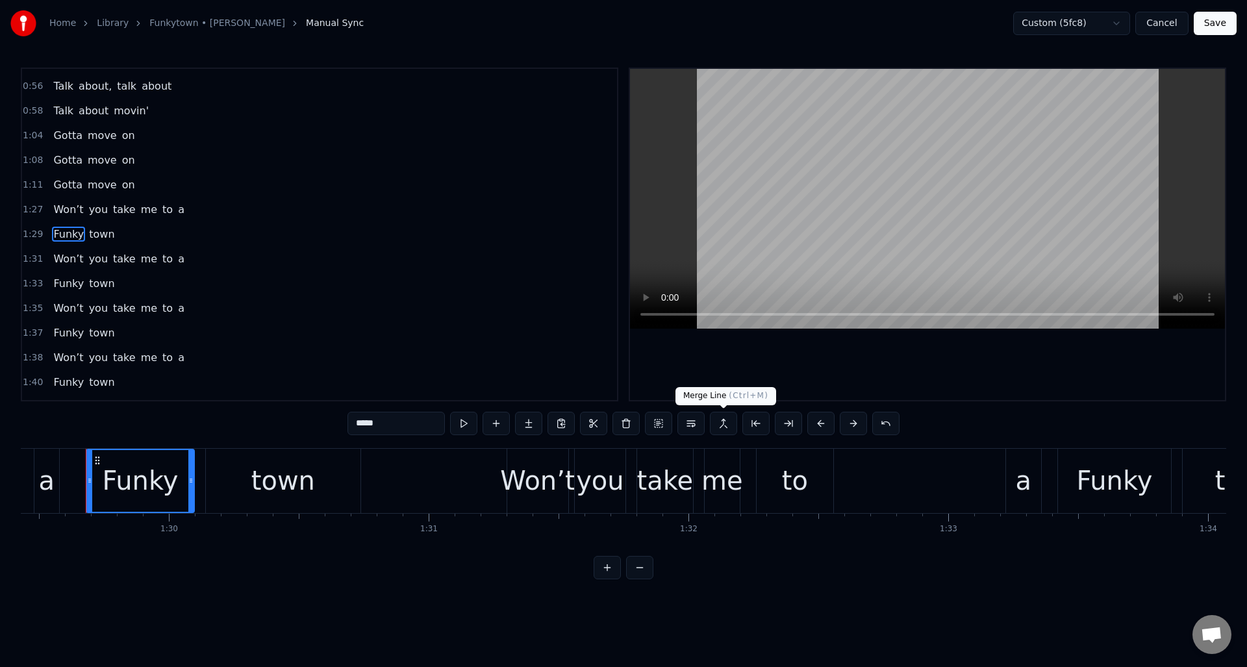
click at [722, 422] on button at bounding box center [723, 423] width 27 height 23
click at [70, 284] on span "Funky" at bounding box center [68, 283] width 33 height 15
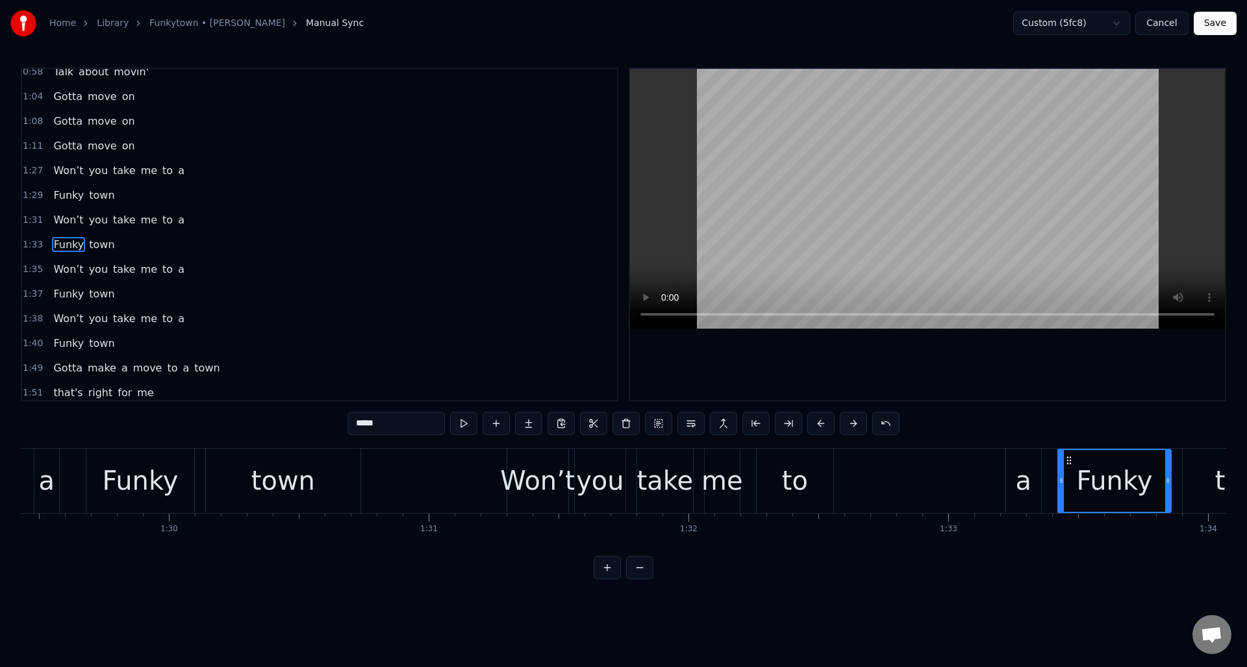
scroll to position [192, 0]
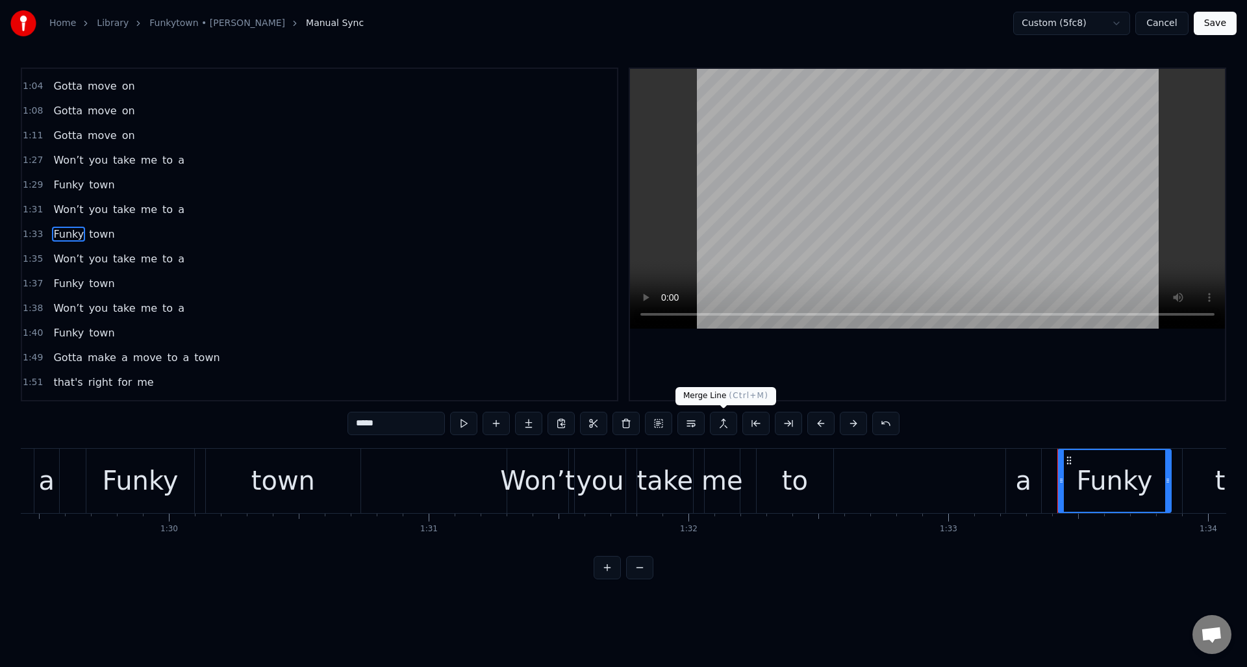
click at [716, 422] on button at bounding box center [723, 423] width 27 height 23
click at [177, 211] on span "a" at bounding box center [181, 209] width 9 height 15
type input "*"
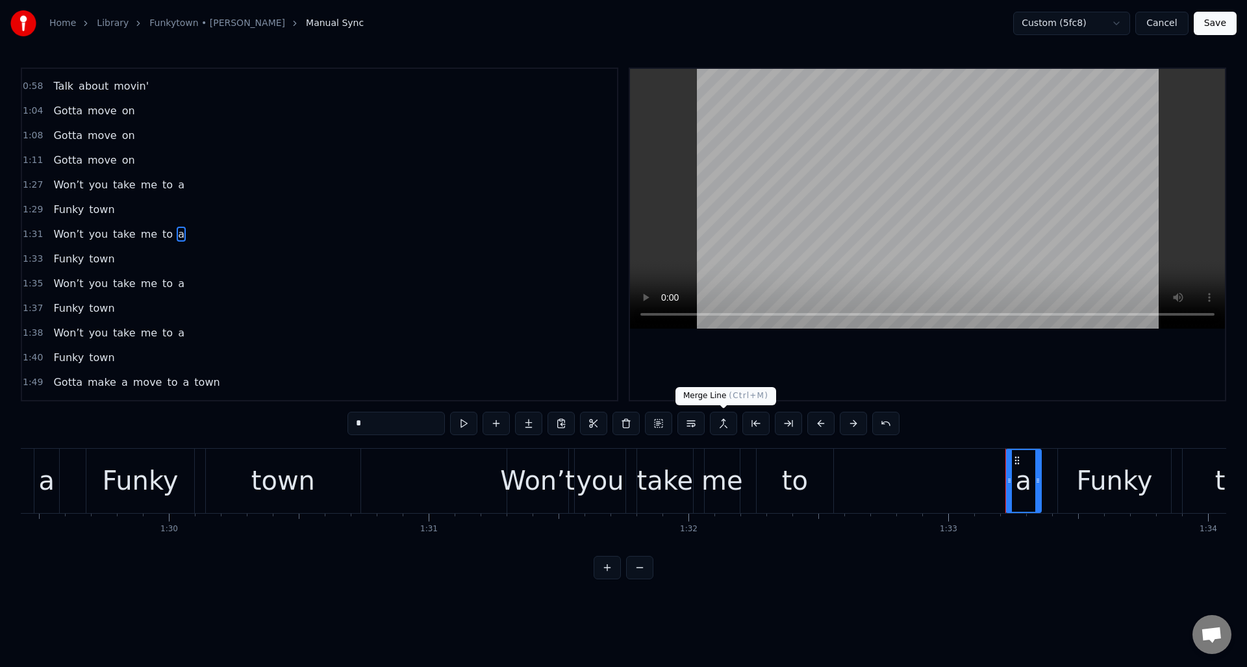
click at [720, 421] on button at bounding box center [723, 423] width 27 height 23
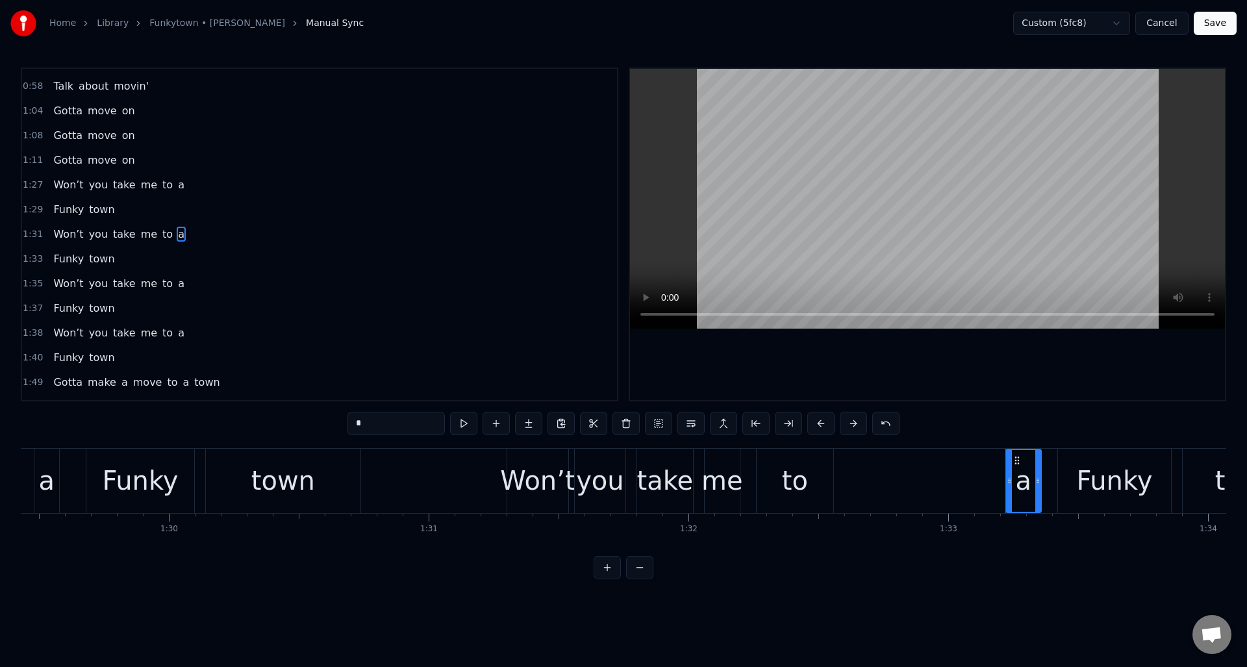
click at [720, 421] on button at bounding box center [723, 423] width 27 height 23
click at [110, 213] on div "Funky town" at bounding box center [83, 209] width 71 height 23
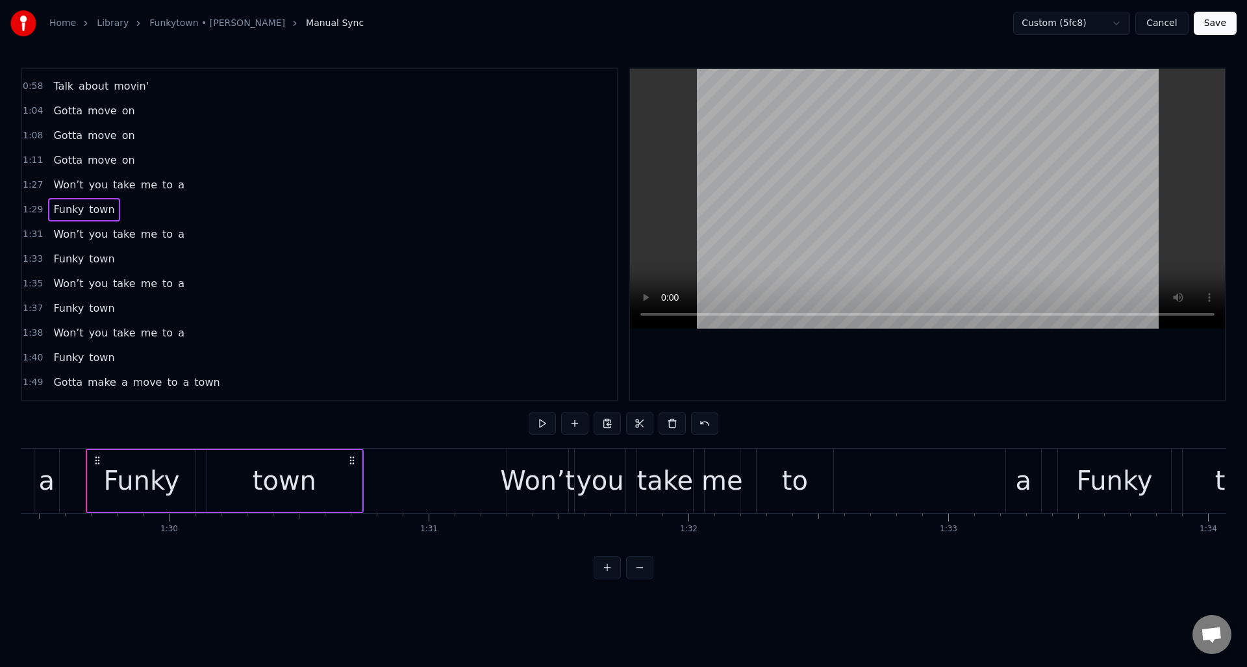
click at [180, 239] on div "1:31 Won’t you take me to a" at bounding box center [319, 234] width 595 height 25
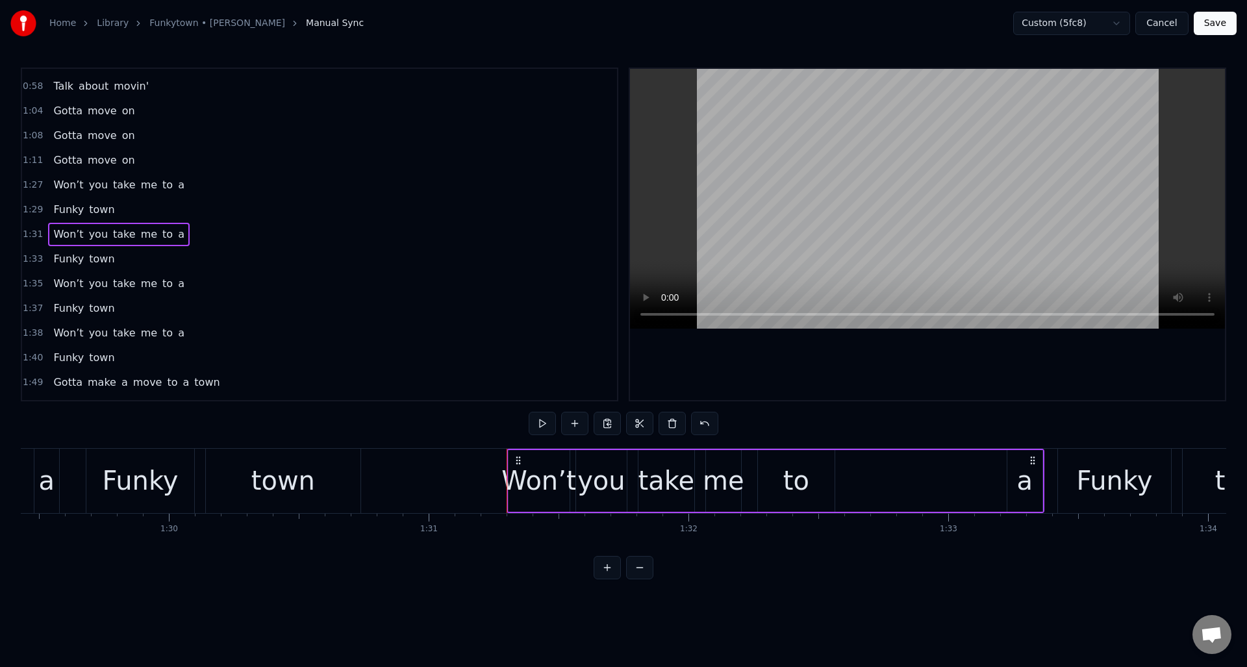
click at [311, 295] on div "1:35 Won’t you take me to a" at bounding box center [319, 283] width 595 height 25
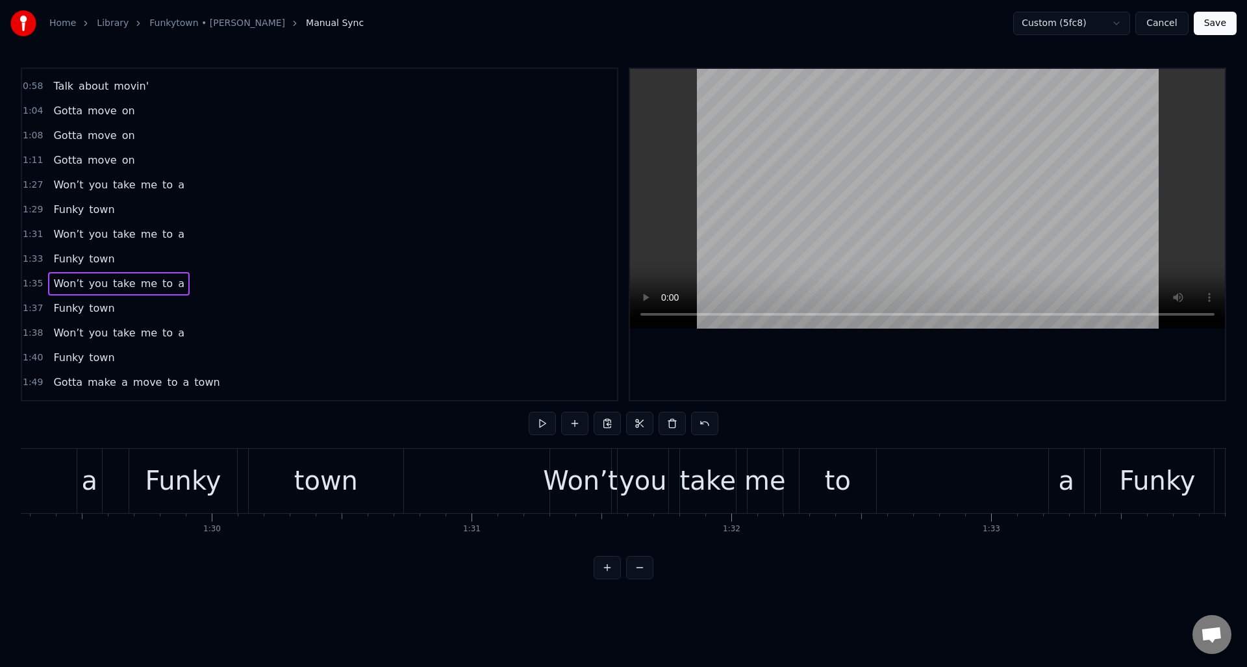
scroll to position [0, 22945]
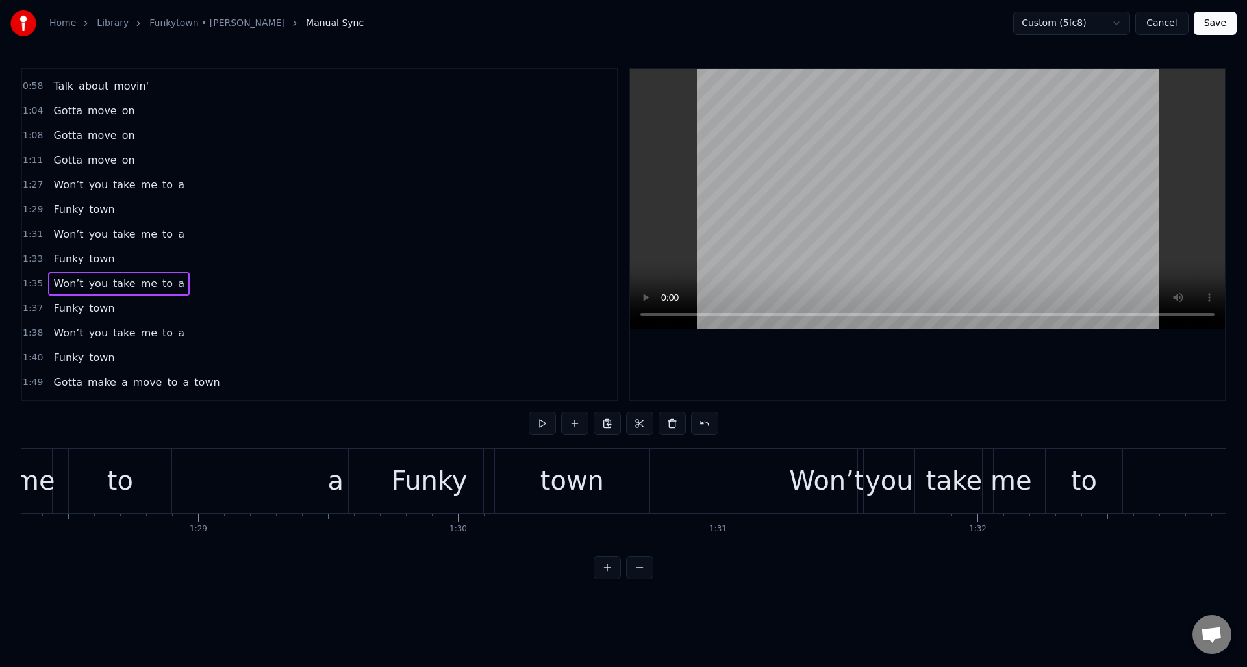
click at [253, 466] on div "Won’t you take me to a" at bounding box center [85, 481] width 533 height 64
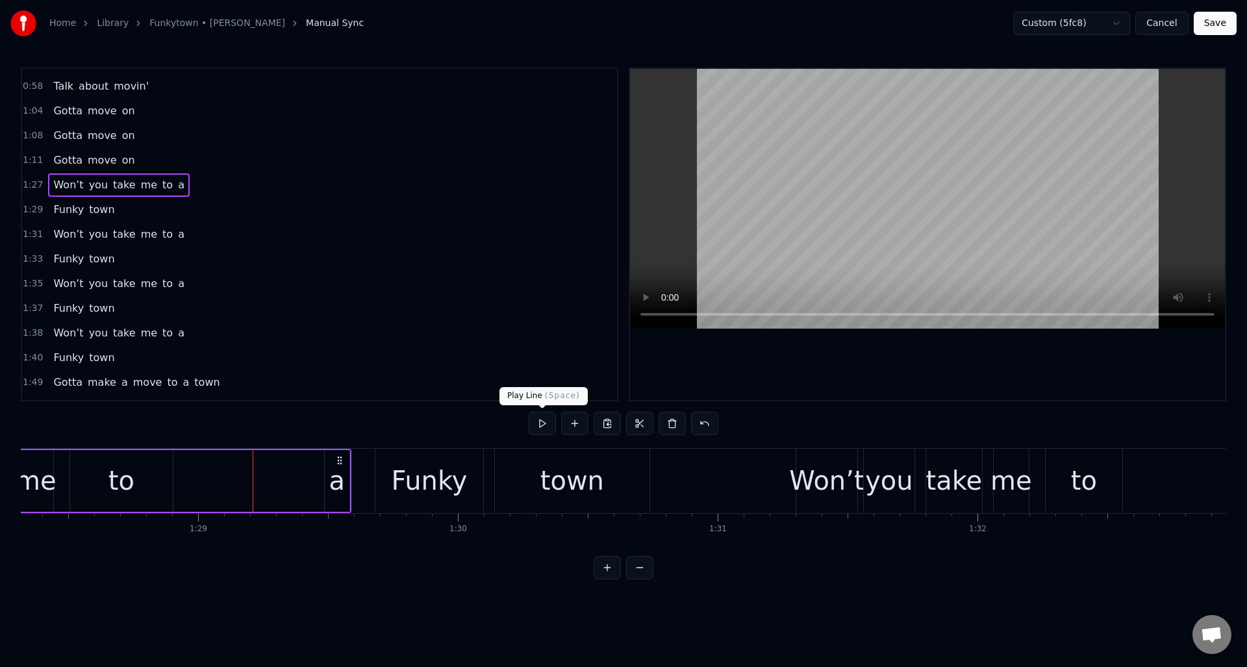
click at [542, 422] on button at bounding box center [542, 423] width 27 height 23
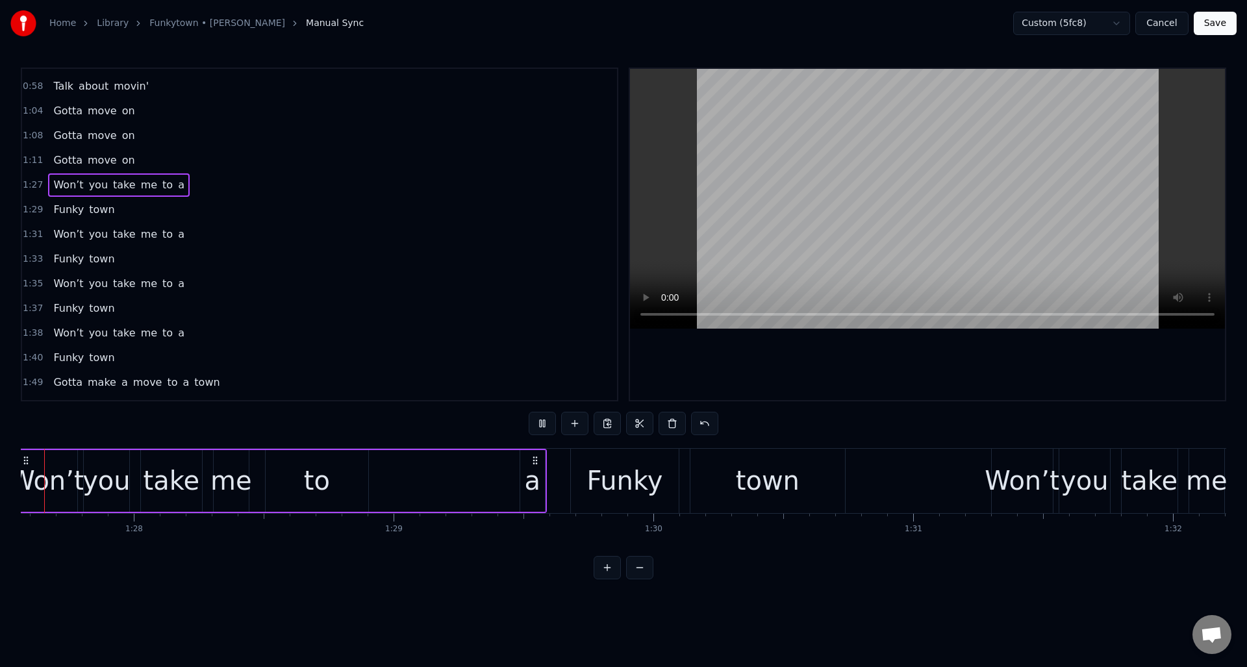
scroll to position [0, 22717]
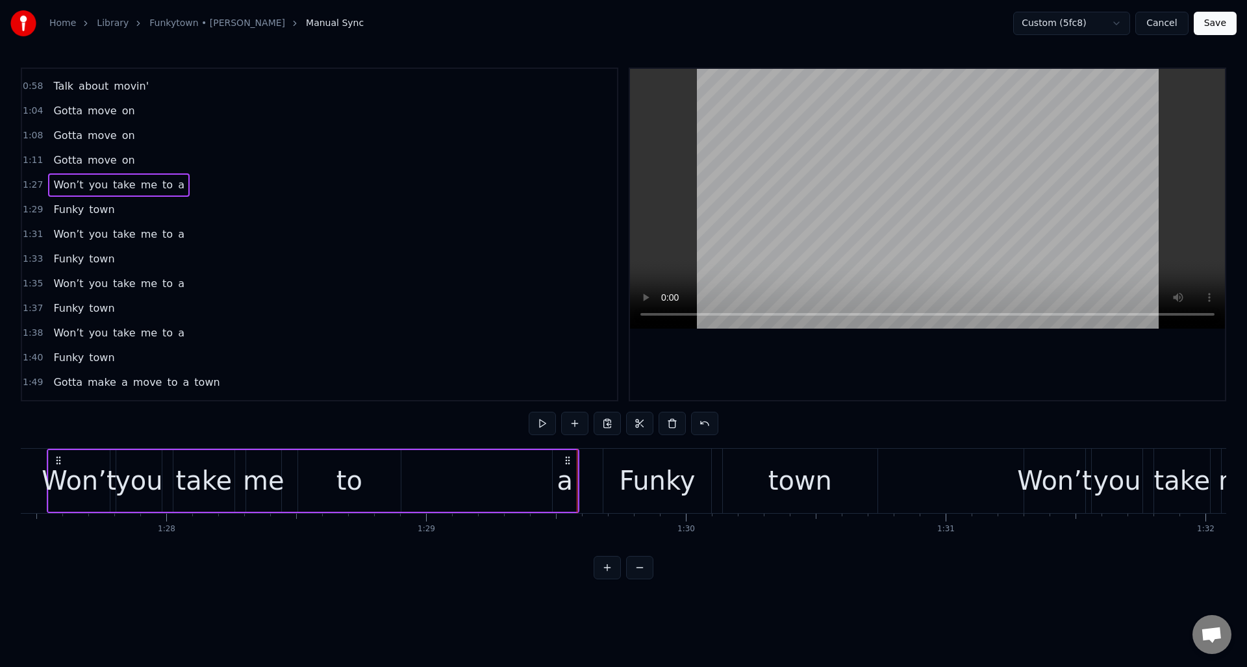
click at [383, 311] on div "1:37 Funky town" at bounding box center [319, 308] width 595 height 25
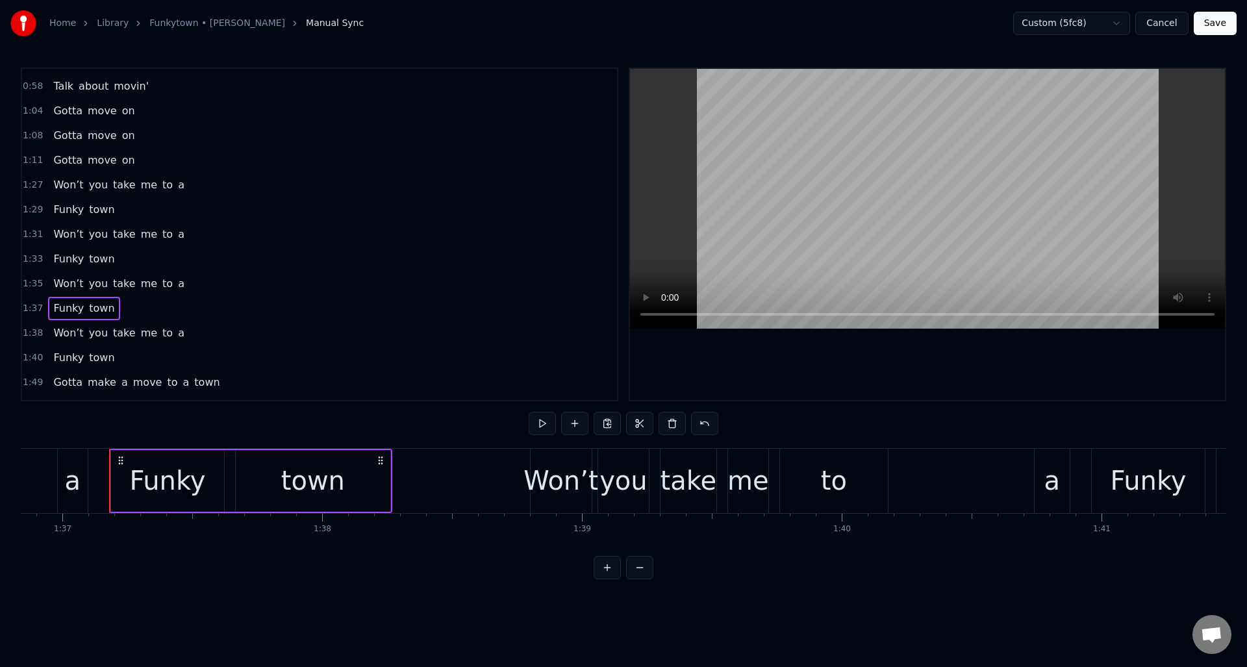
scroll to position [0, 25183]
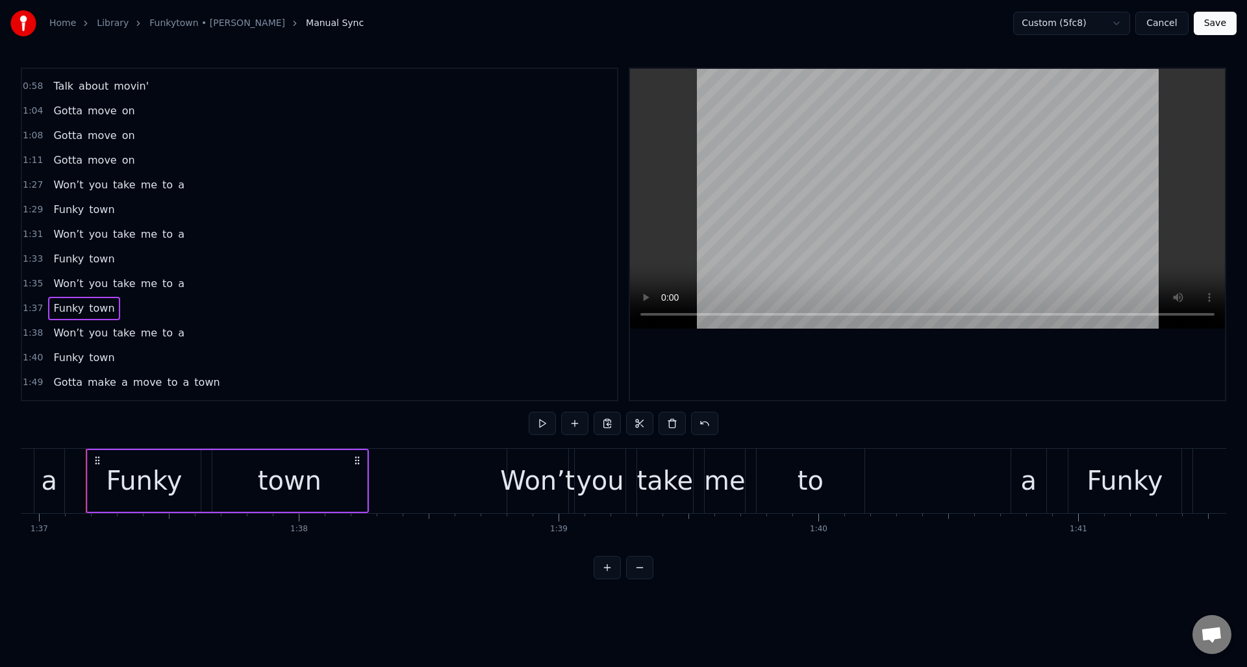
click at [1163, 24] on button "Cancel" at bounding box center [1161, 23] width 53 height 23
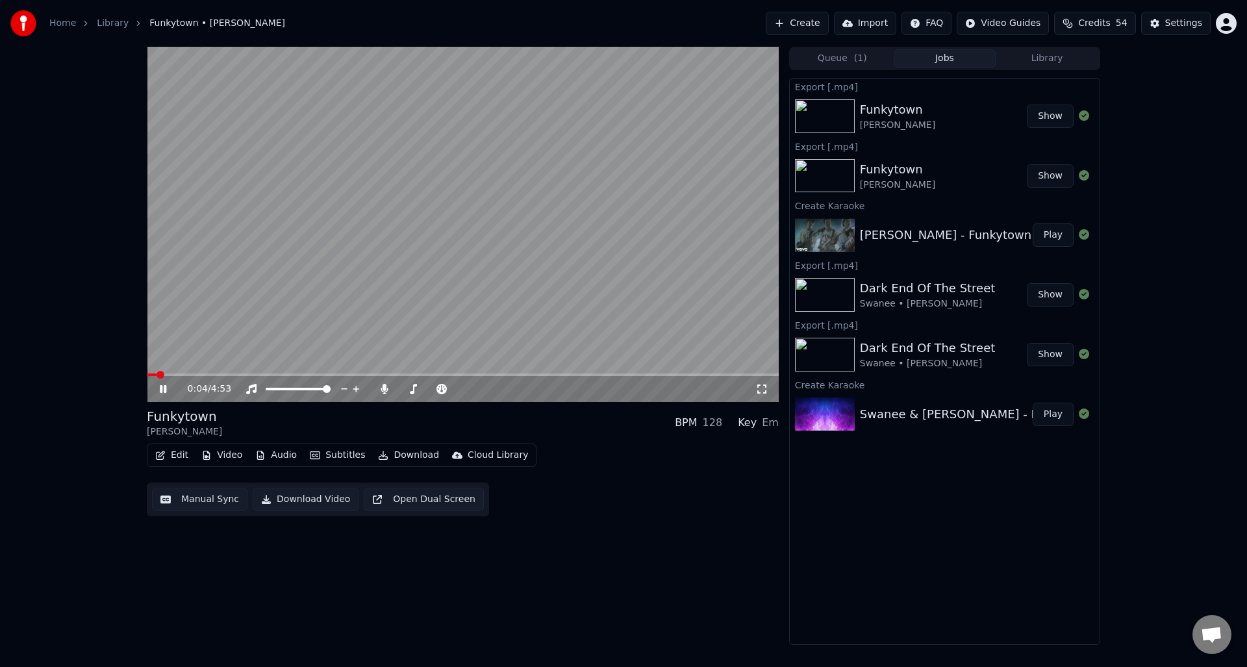
click at [160, 387] on icon at bounding box center [163, 389] width 6 height 8
click at [179, 455] on button "Edit" at bounding box center [172, 455] width 44 height 18
click at [410, 425] on div "Funkytown [PERSON_NAME] BPM 128 Key Em" at bounding box center [463, 422] width 632 height 31
click at [205, 499] on button "Manual Sync" at bounding box center [199, 499] width 95 height 23
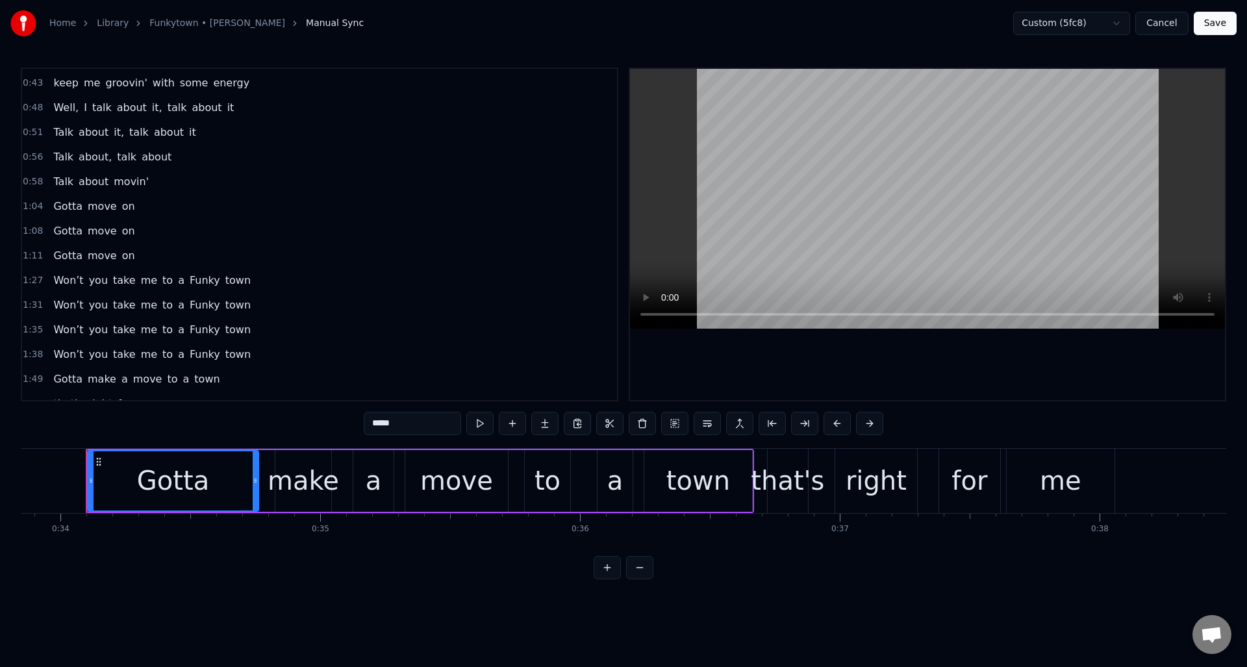
scroll to position [75, 0]
click at [188, 275] on span "Funky" at bounding box center [204, 277] width 33 height 15
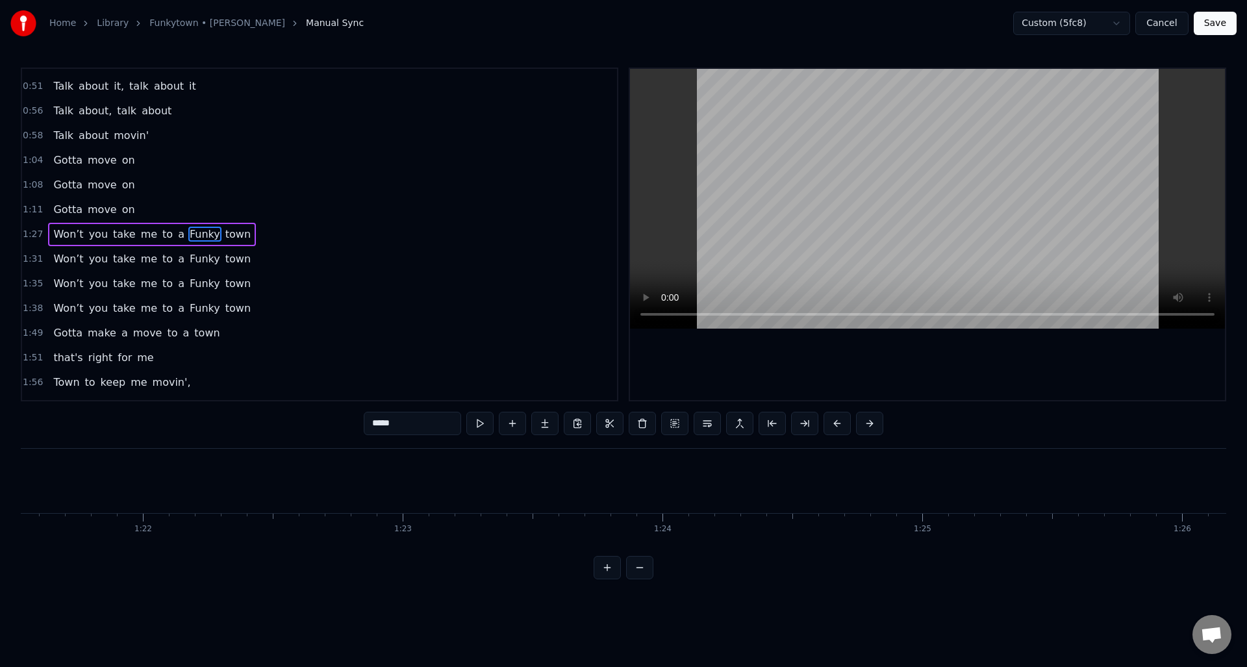
scroll to position [0, 23234]
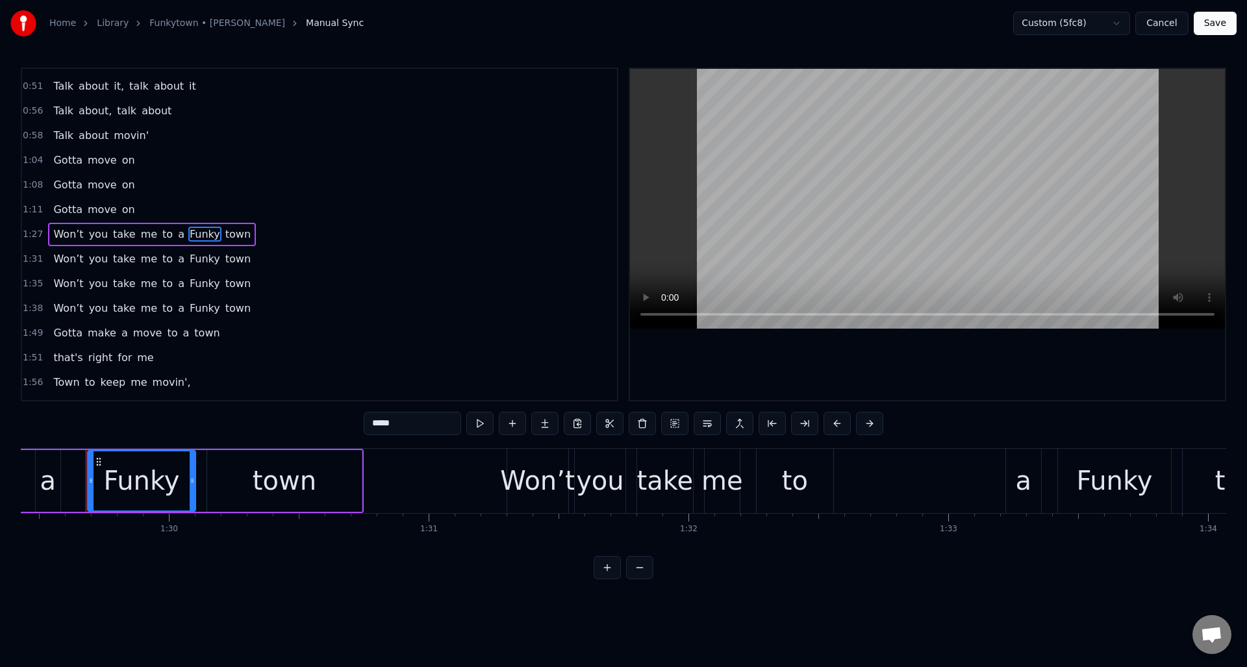
click at [177, 234] on span "a" at bounding box center [181, 234] width 9 height 15
type input "*"
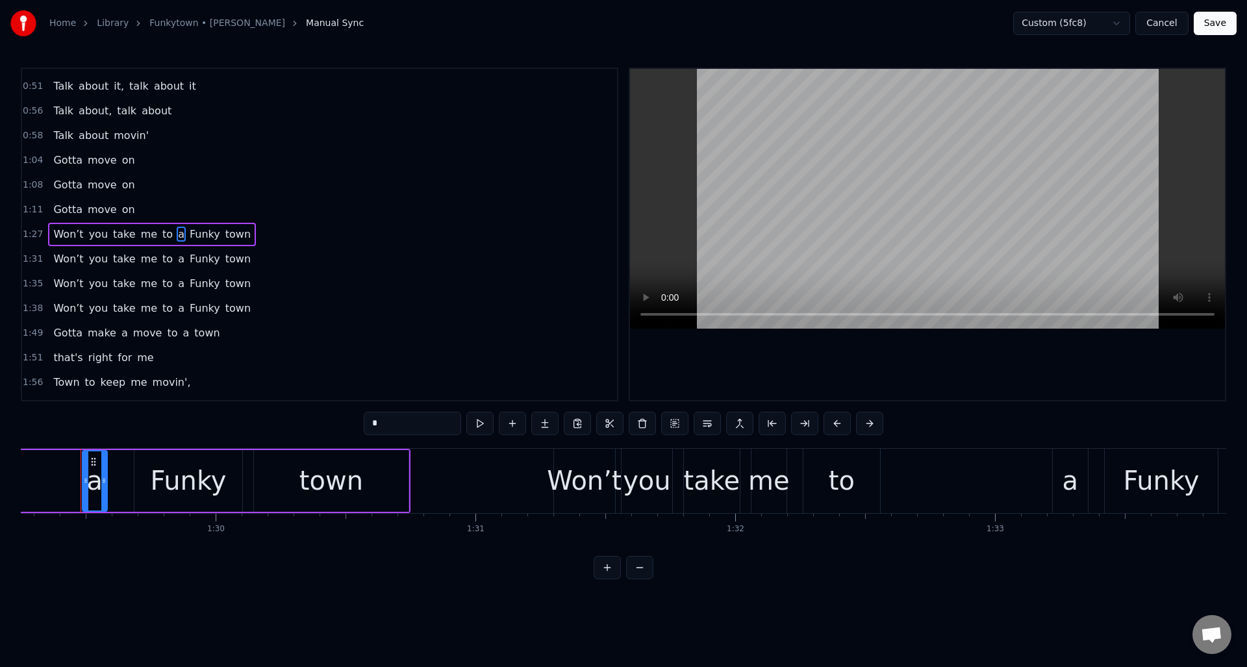
scroll to position [0, 23182]
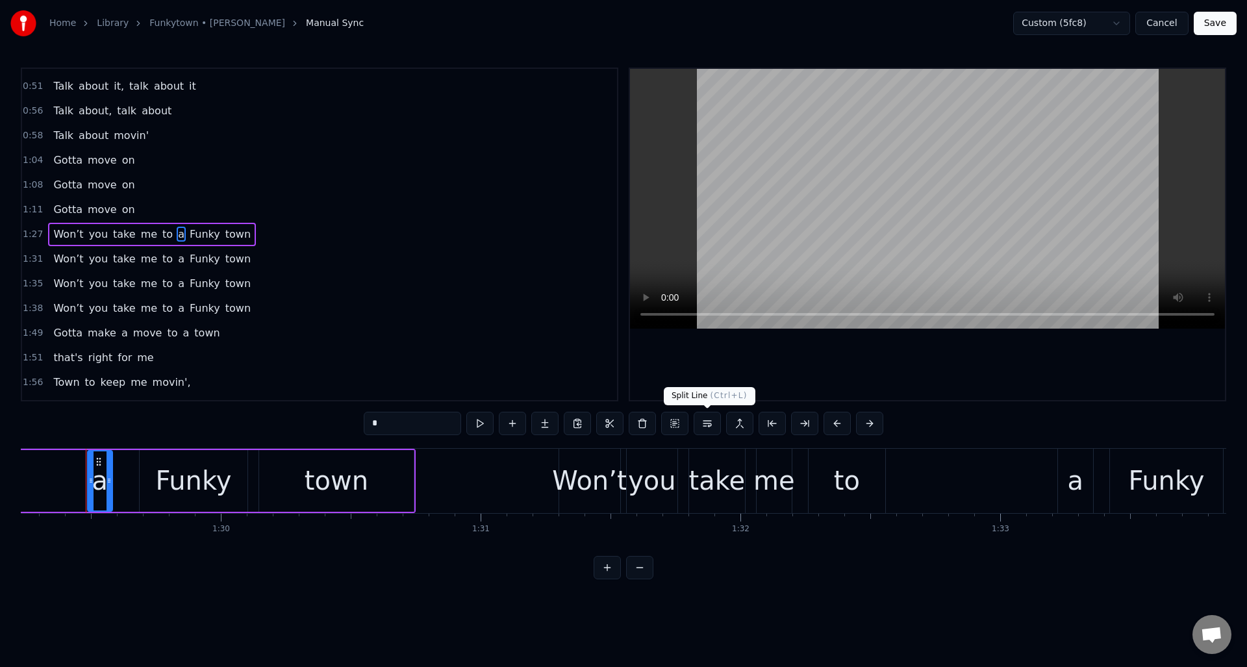
click at [707, 423] on button at bounding box center [707, 423] width 27 height 23
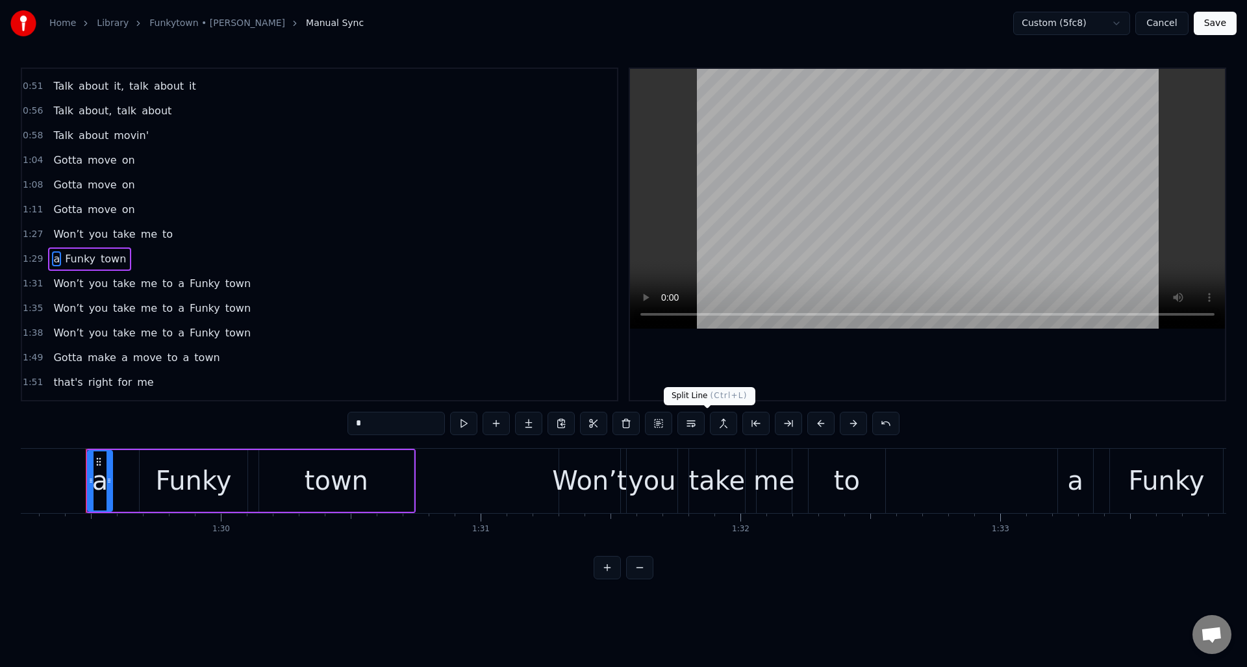
scroll to position [143, 0]
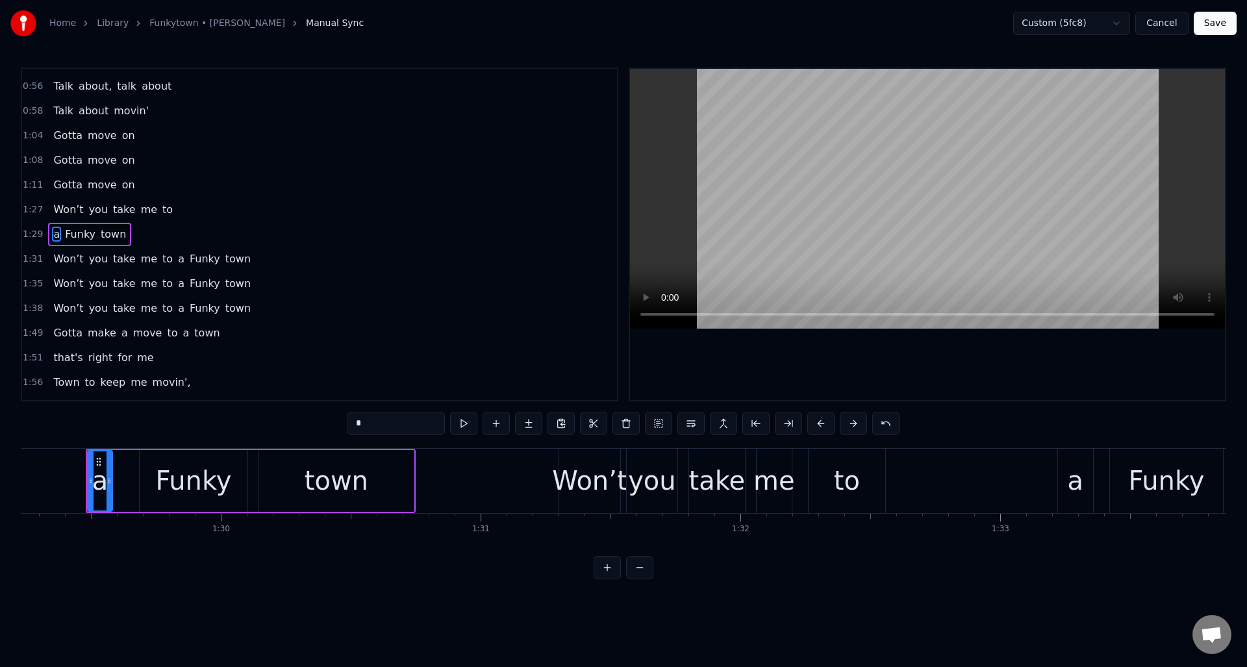
click at [182, 207] on div "1:27 Won’t you take me to" at bounding box center [319, 209] width 595 height 25
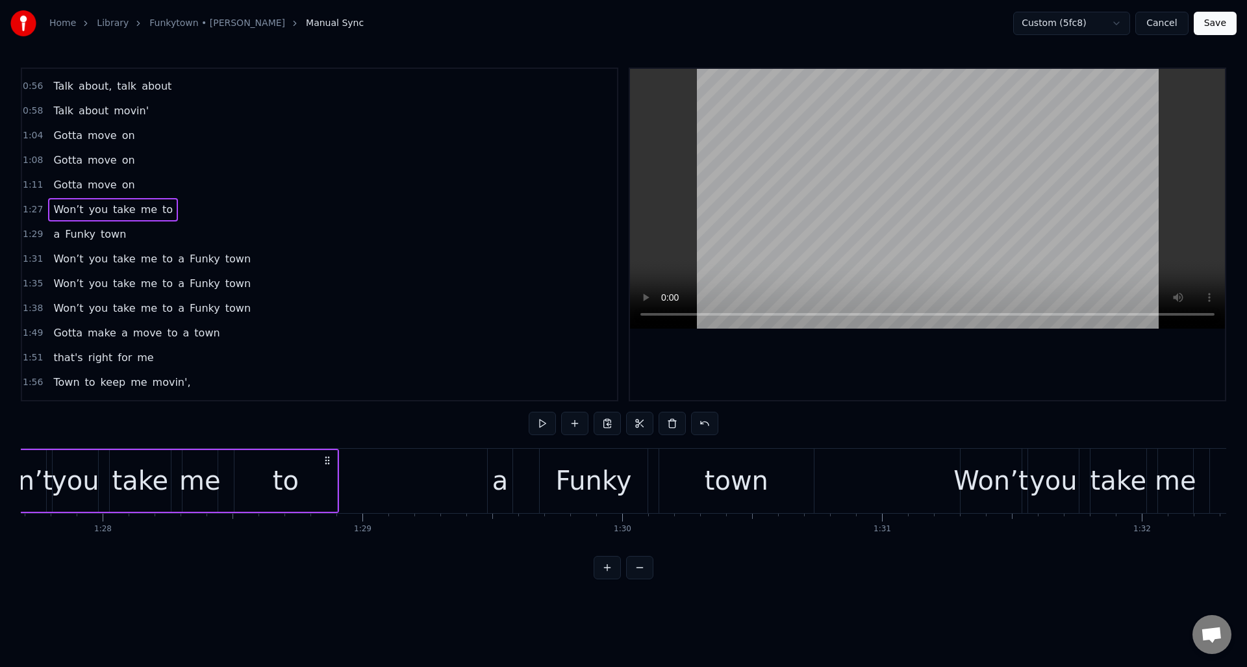
scroll to position [0, 22678]
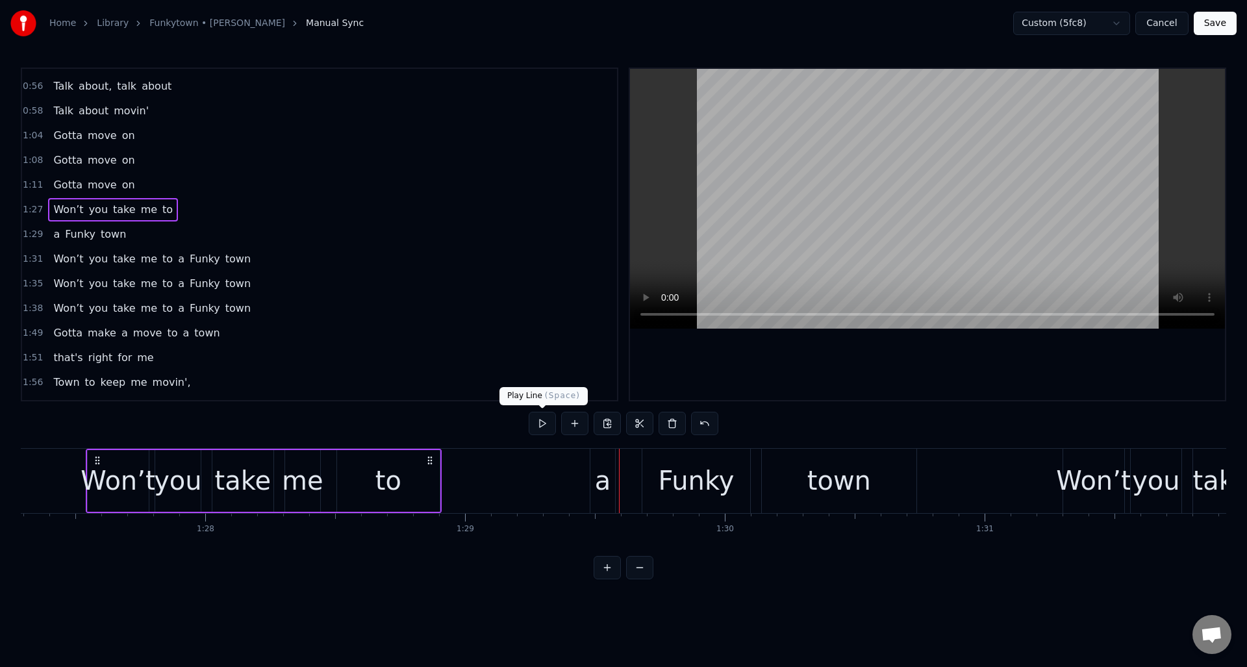
click at [541, 422] on button at bounding box center [542, 423] width 27 height 23
click at [416, 472] on div "to" at bounding box center [388, 481] width 103 height 62
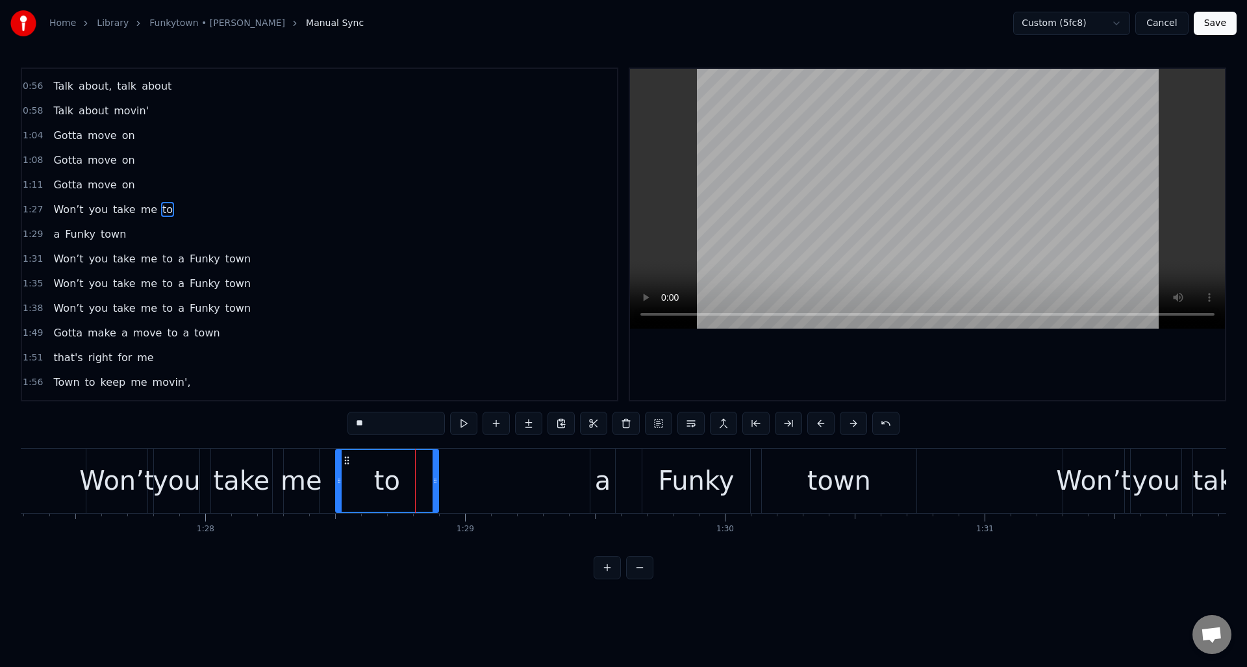
scroll to position [118, 0]
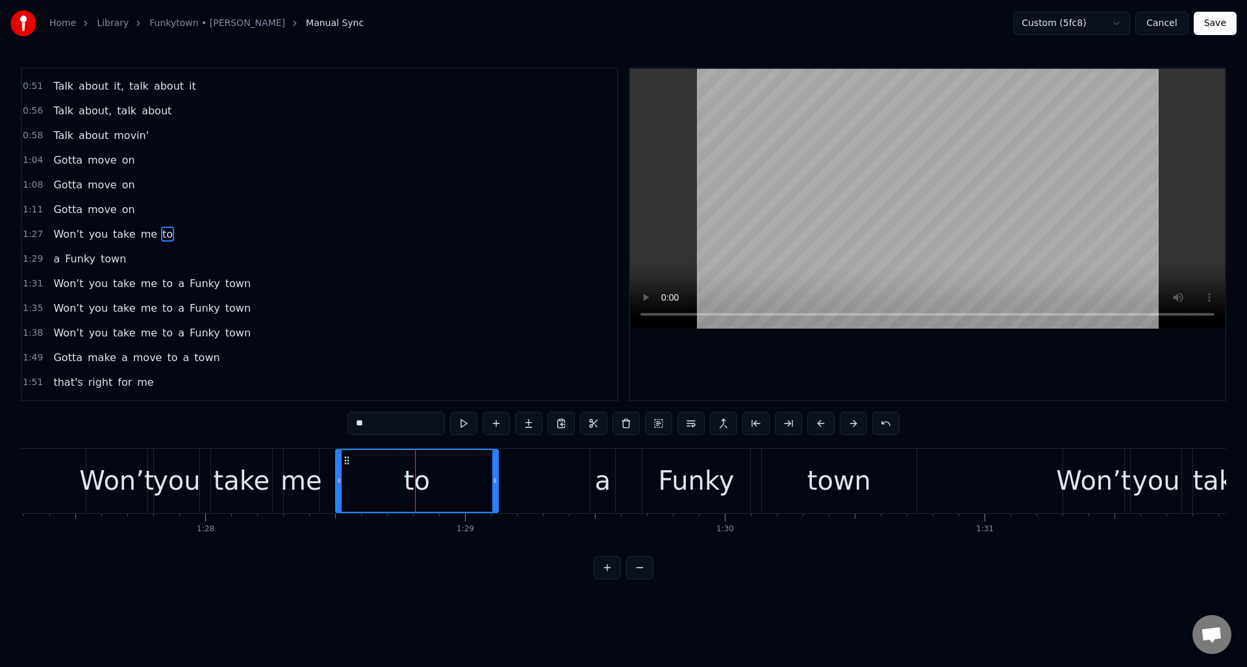
drag, startPoint x: 436, startPoint y: 473, endPoint x: 496, endPoint y: 472, distance: 59.8
click at [496, 472] on div at bounding box center [494, 481] width 5 height 62
click at [464, 427] on button at bounding box center [463, 423] width 27 height 23
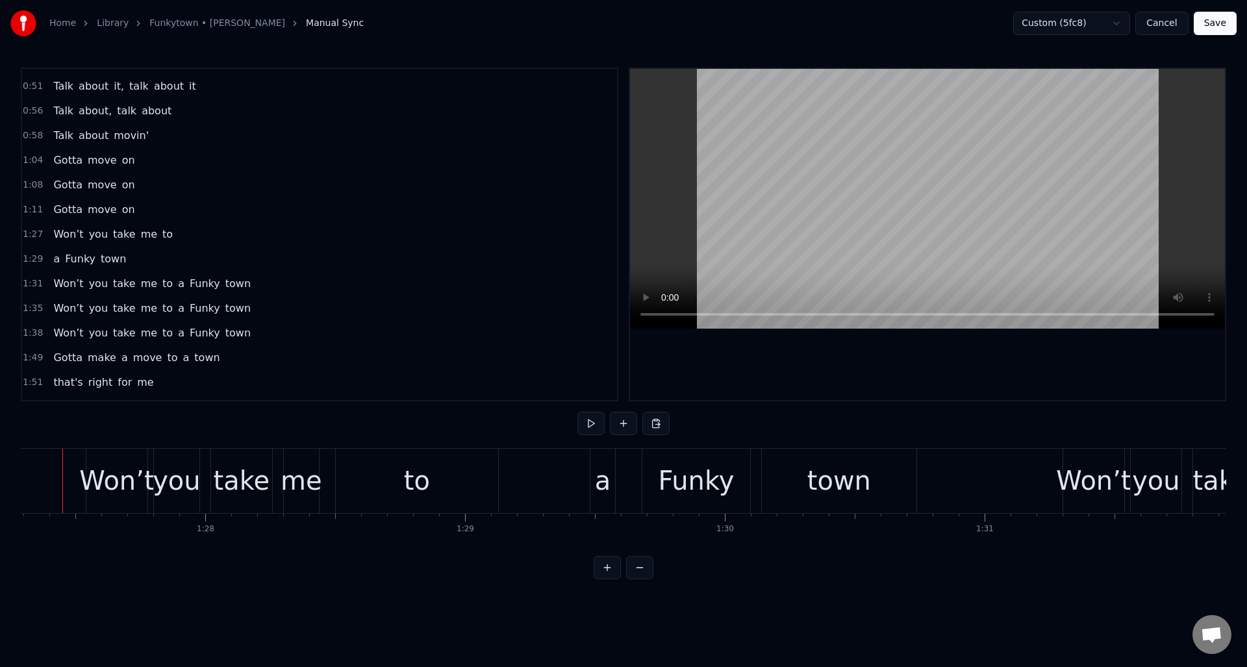
scroll to position [0, 22655]
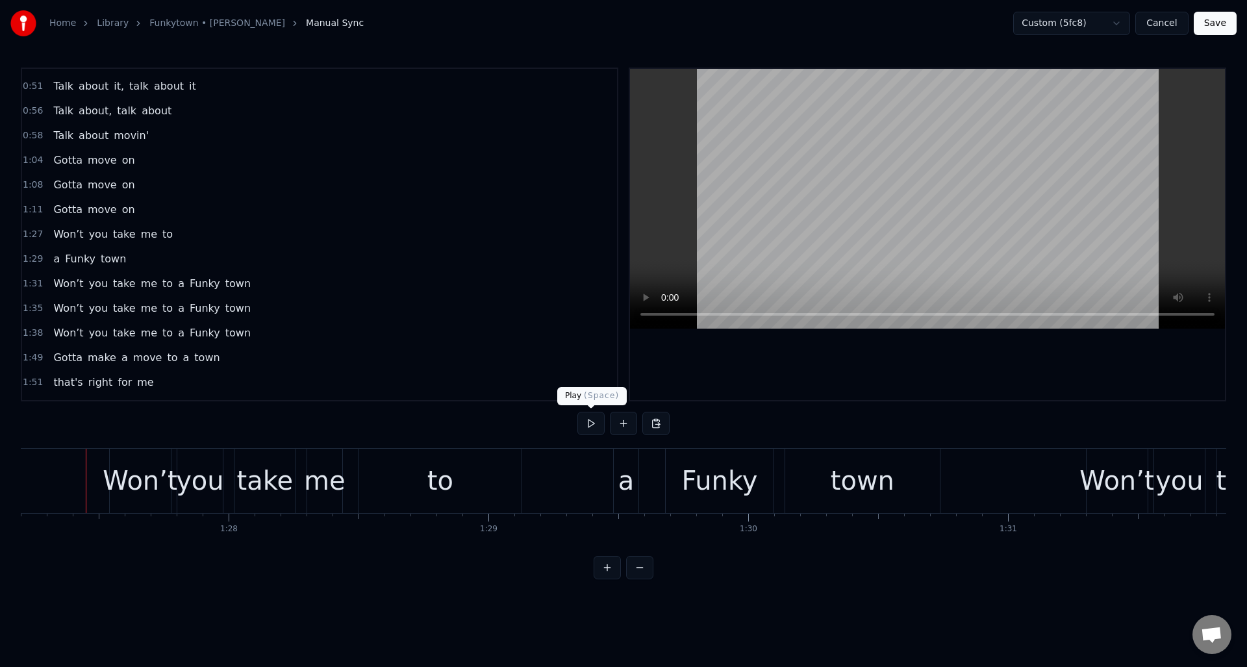
click at [591, 425] on button at bounding box center [590, 423] width 27 height 23
click at [177, 283] on span "a" at bounding box center [181, 283] width 9 height 15
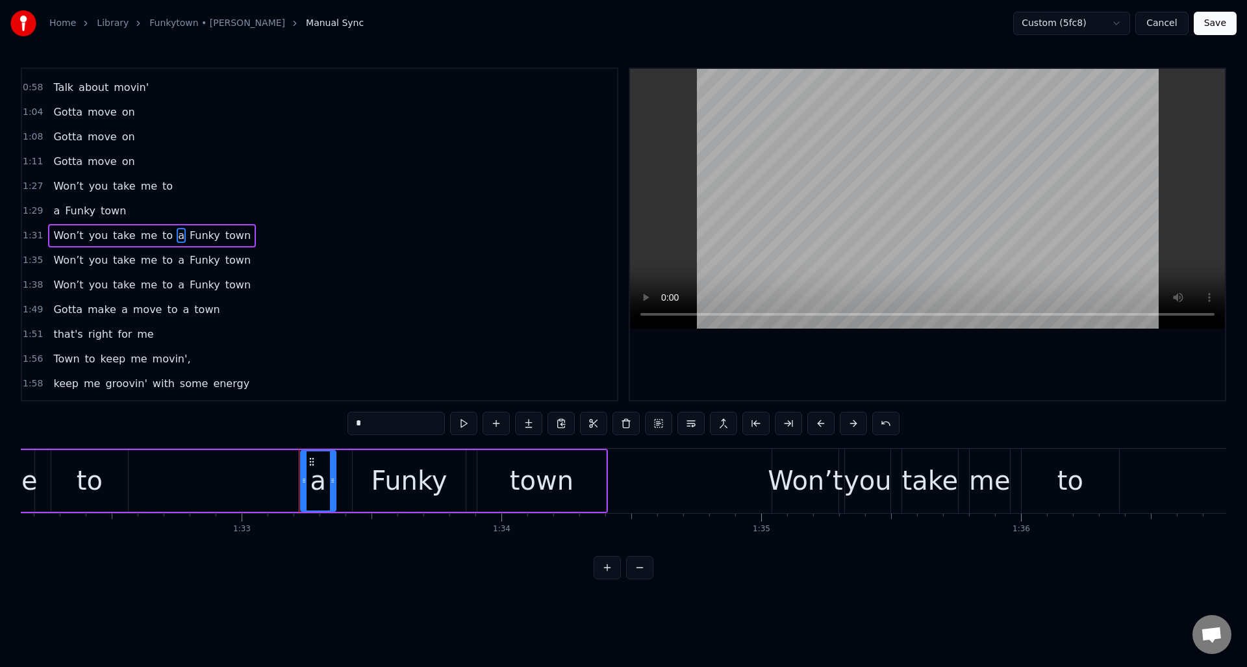
scroll to position [0, 24154]
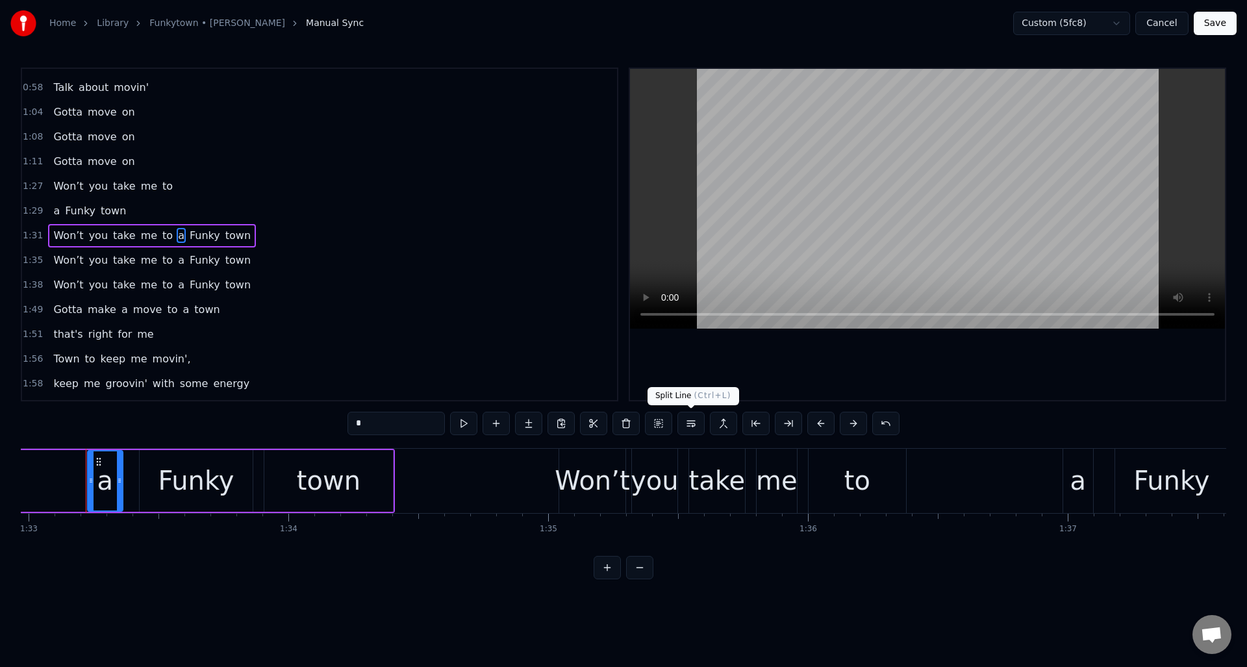
click at [691, 422] on button at bounding box center [690, 423] width 27 height 23
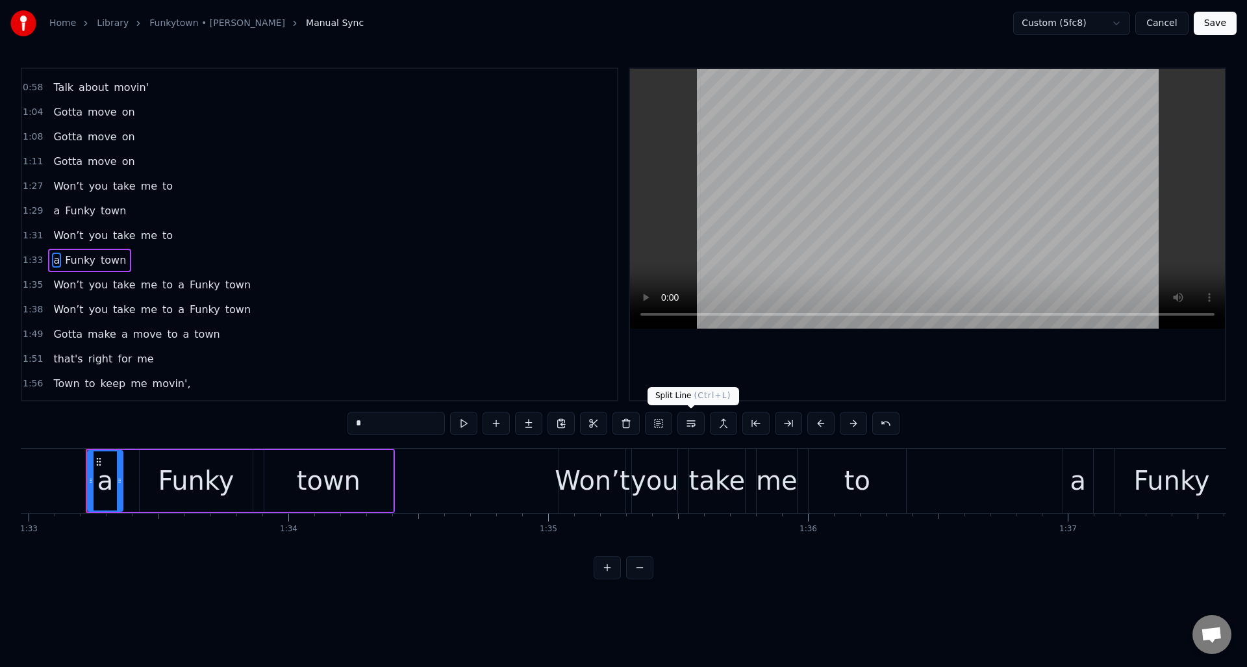
scroll to position [192, 0]
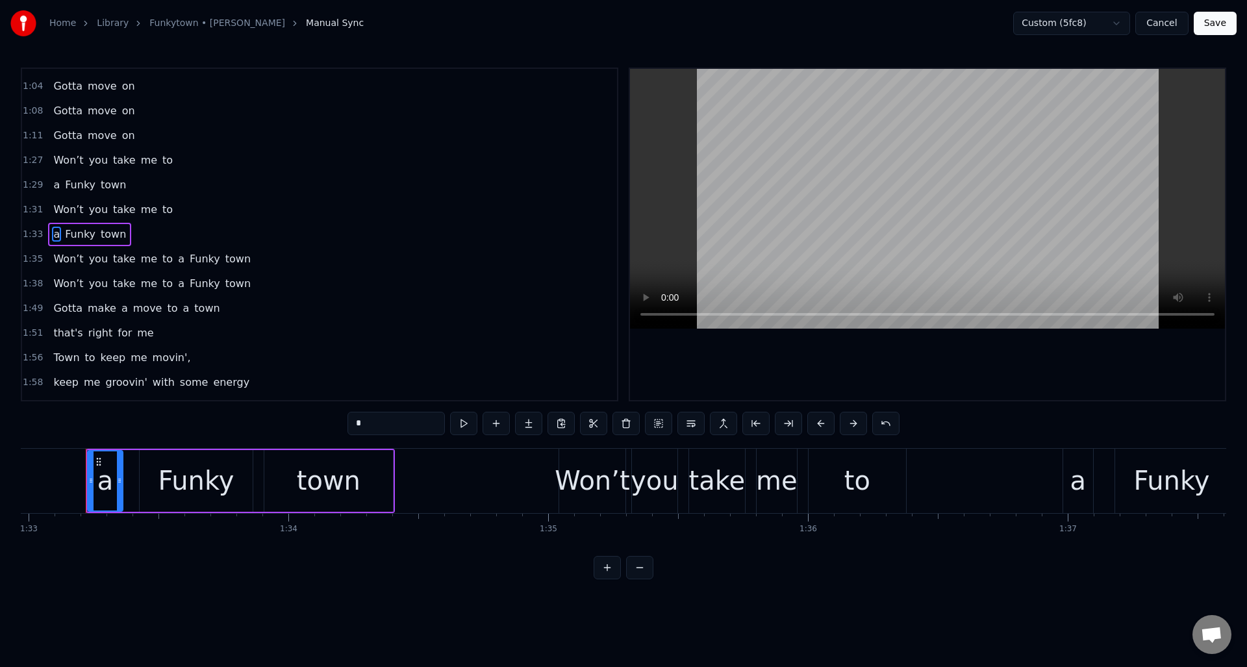
click at [196, 213] on div "1:31 Won’t you take me to" at bounding box center [319, 209] width 595 height 25
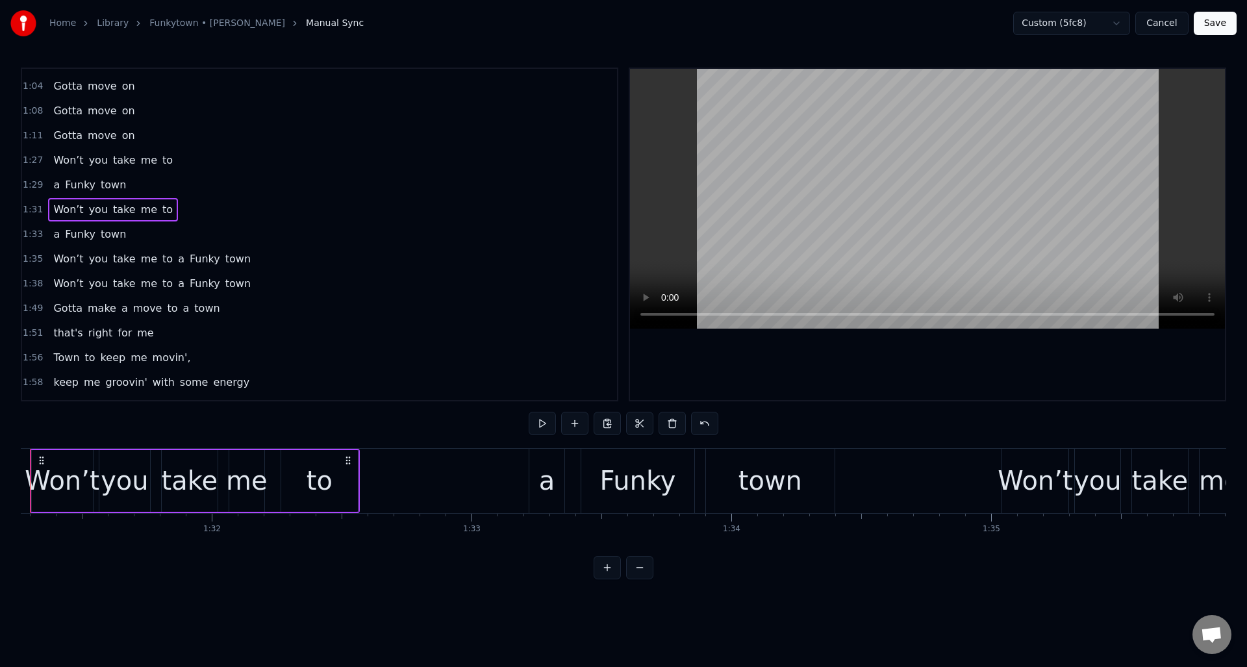
scroll to position [0, 23655]
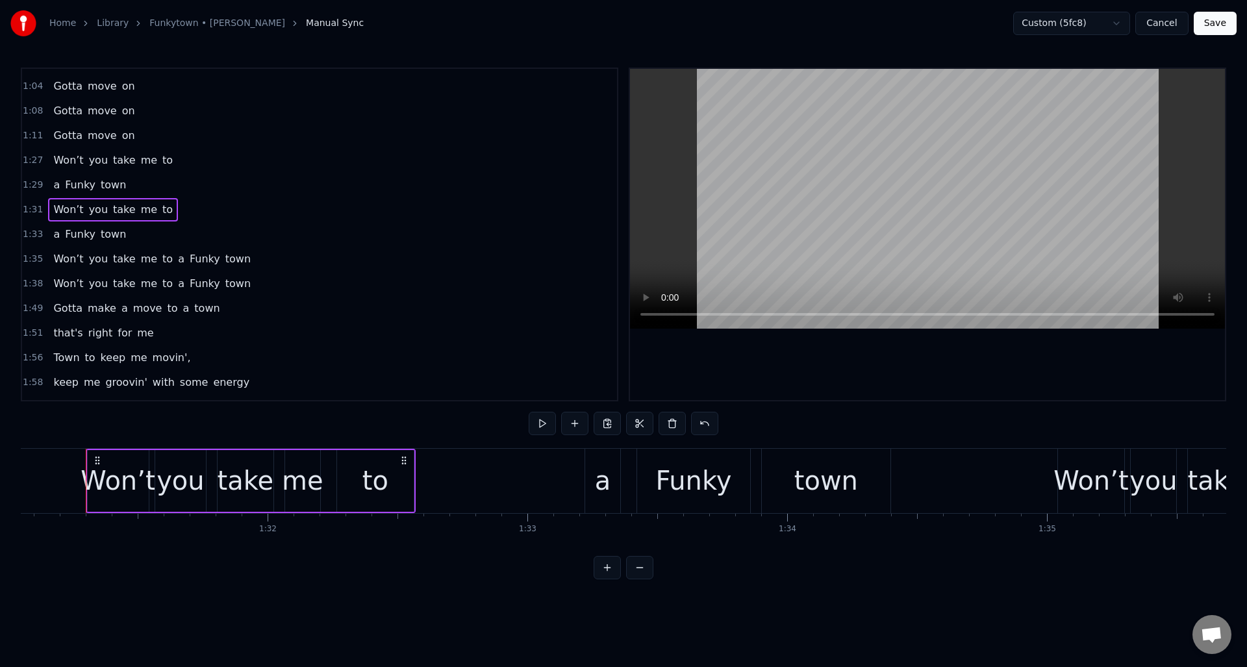
click at [397, 476] on div "to" at bounding box center [375, 481] width 77 height 62
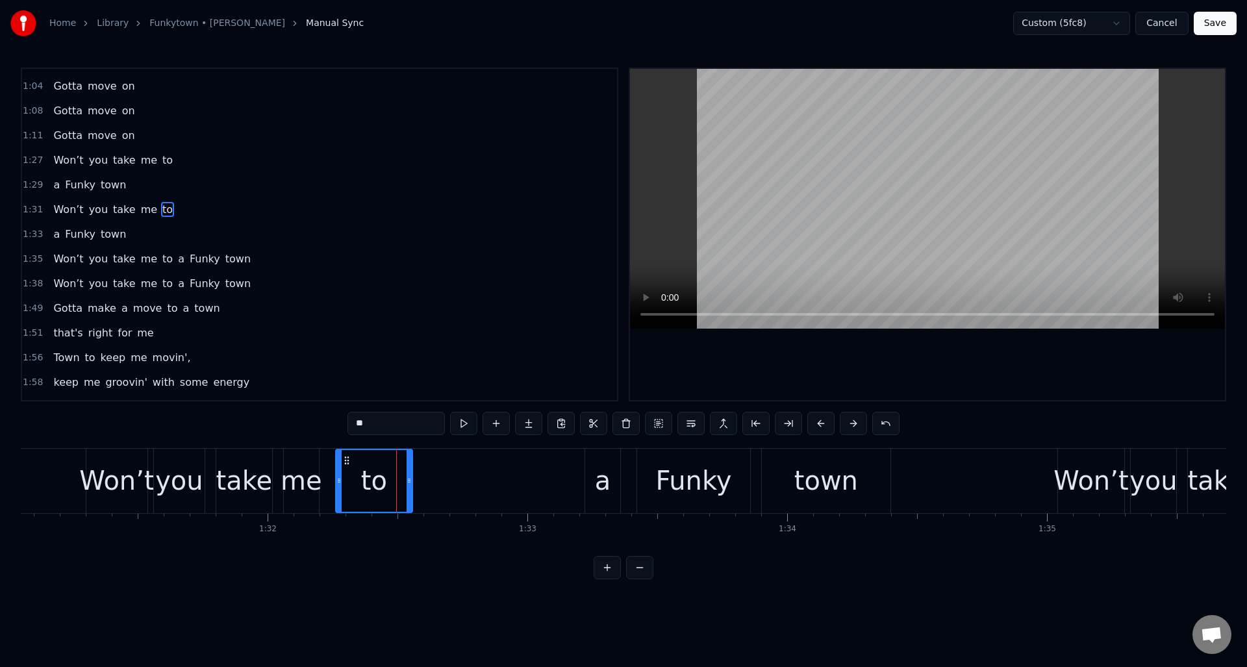
scroll to position [168, 0]
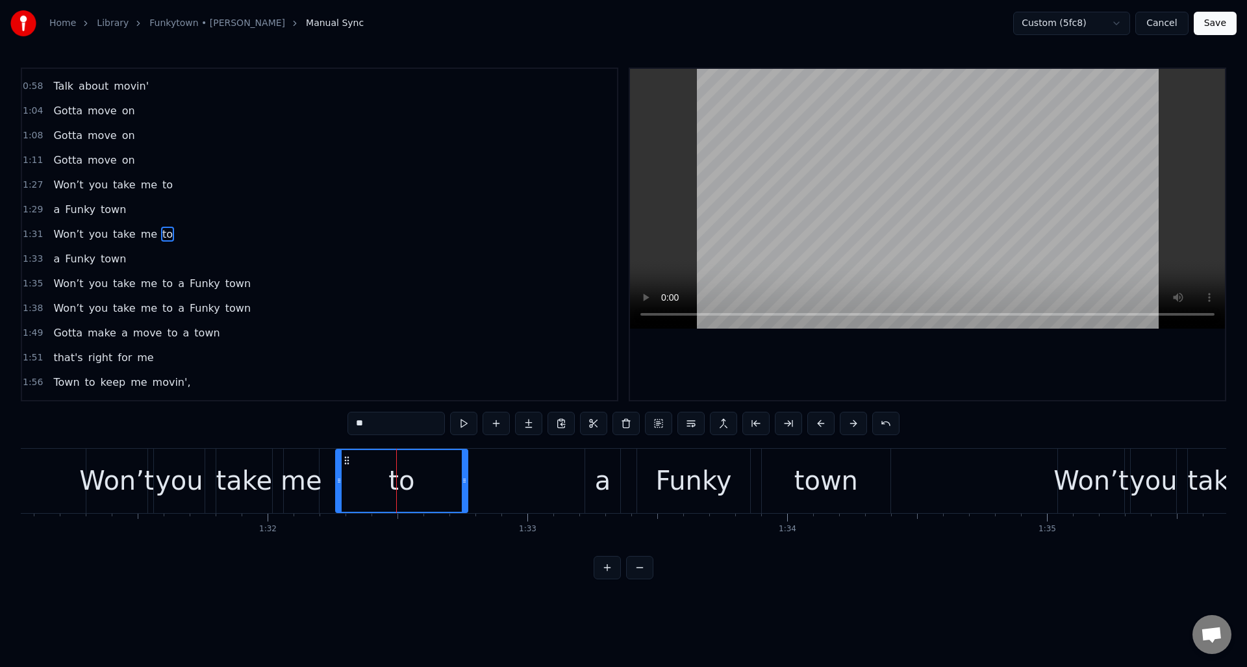
drag, startPoint x: 410, startPoint y: 475, endPoint x: 467, endPoint y: 471, distance: 56.6
click at [466, 472] on div at bounding box center [464, 481] width 5 height 62
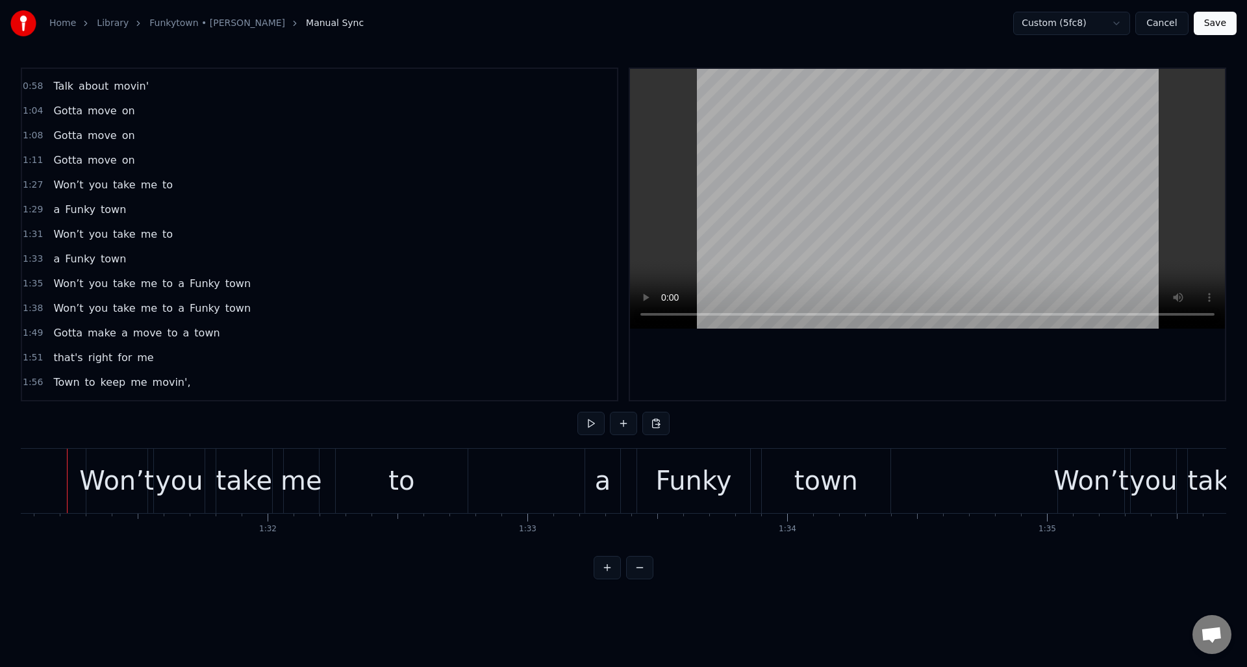
scroll to position [0, 23636]
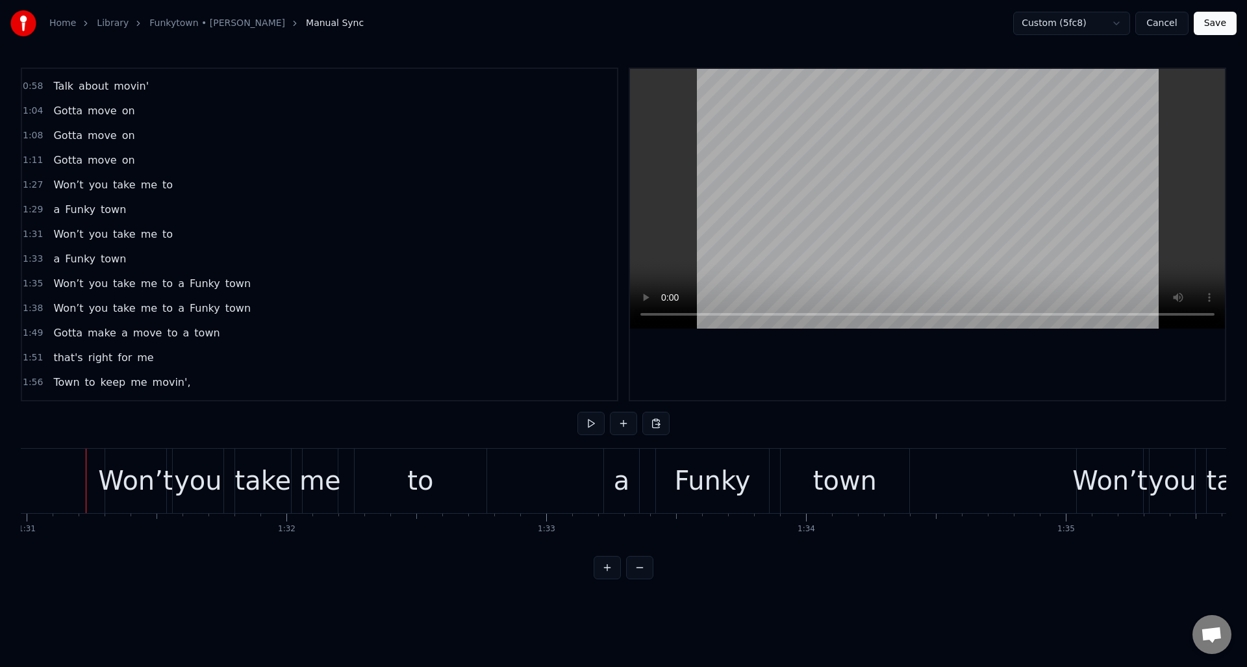
click at [179, 241] on div "1:31 Won’t you take me to" at bounding box center [319, 234] width 595 height 25
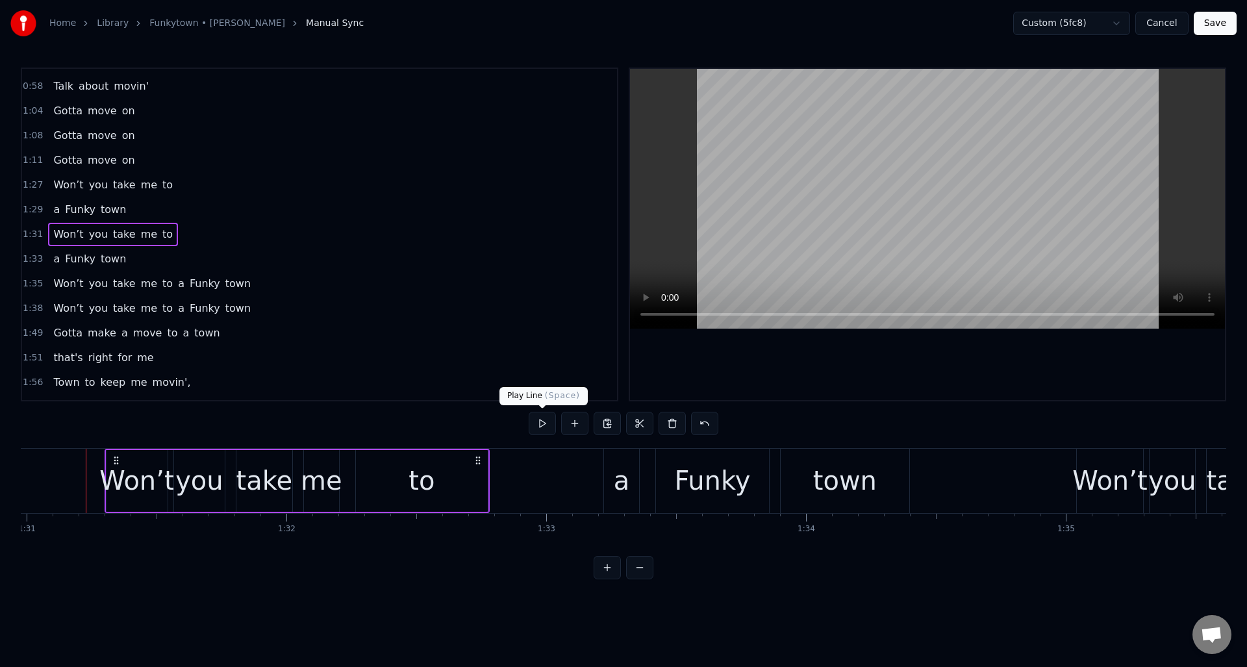
click at [537, 424] on button at bounding box center [542, 423] width 27 height 23
click at [177, 285] on span "a" at bounding box center [181, 283] width 9 height 15
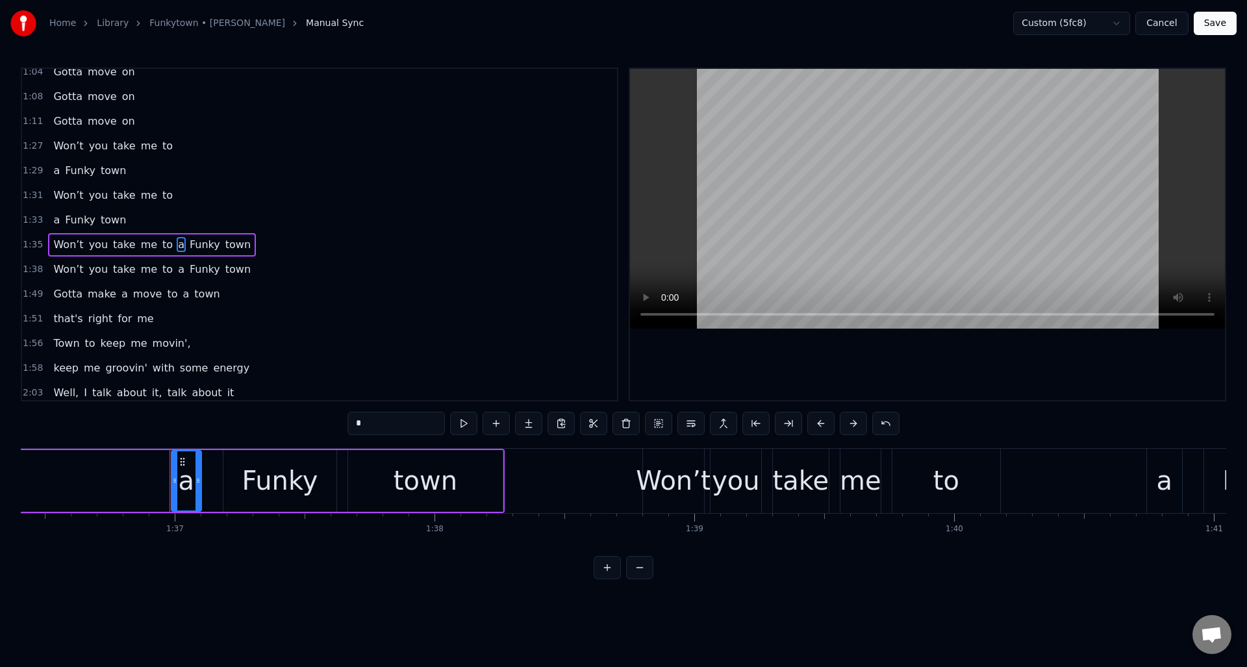
scroll to position [0, 25131]
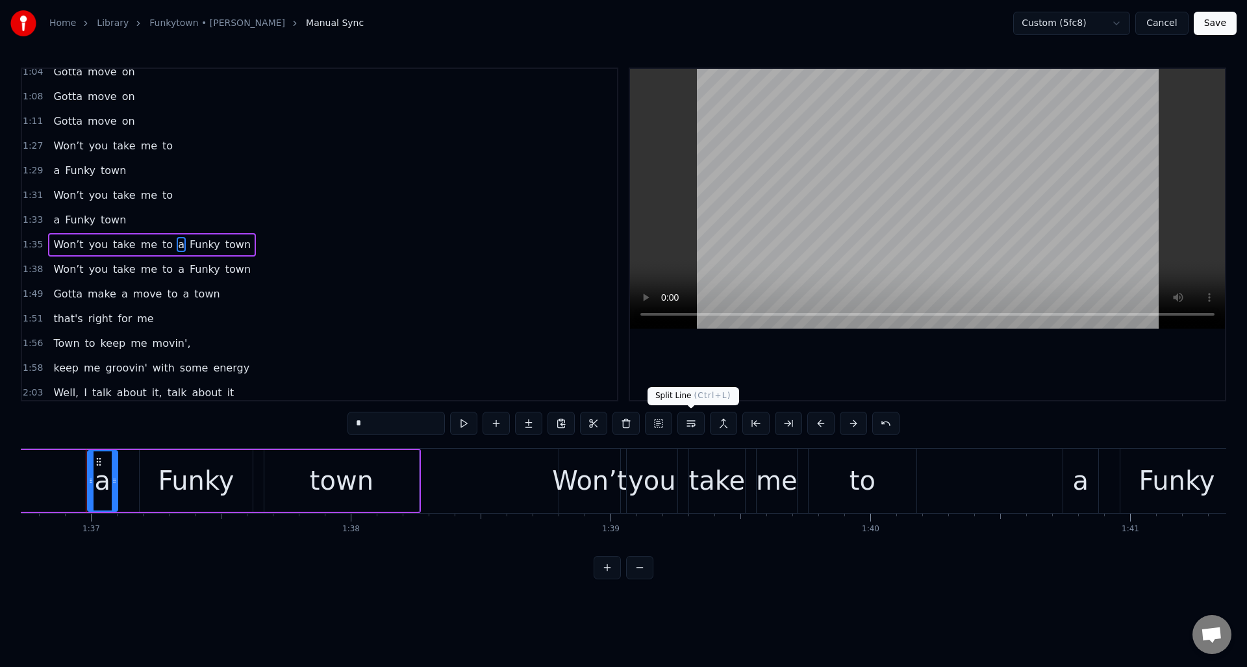
click at [688, 424] on button at bounding box center [690, 423] width 27 height 23
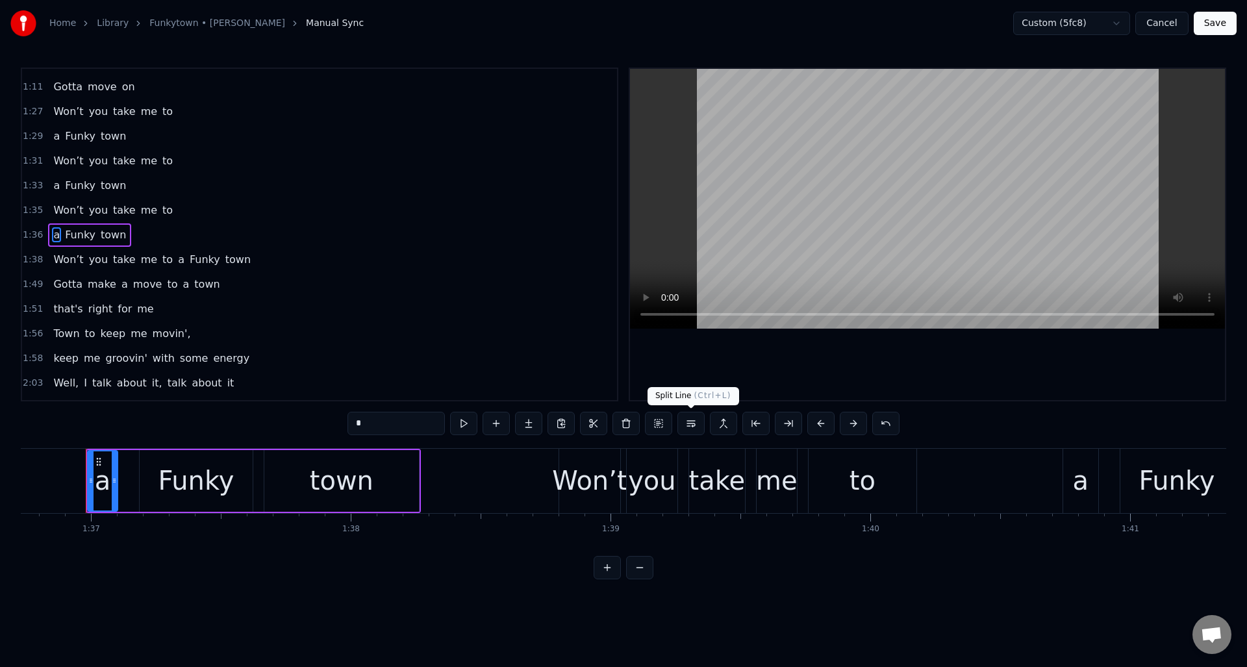
scroll to position [242, 0]
click at [177, 259] on span "a" at bounding box center [181, 258] width 9 height 15
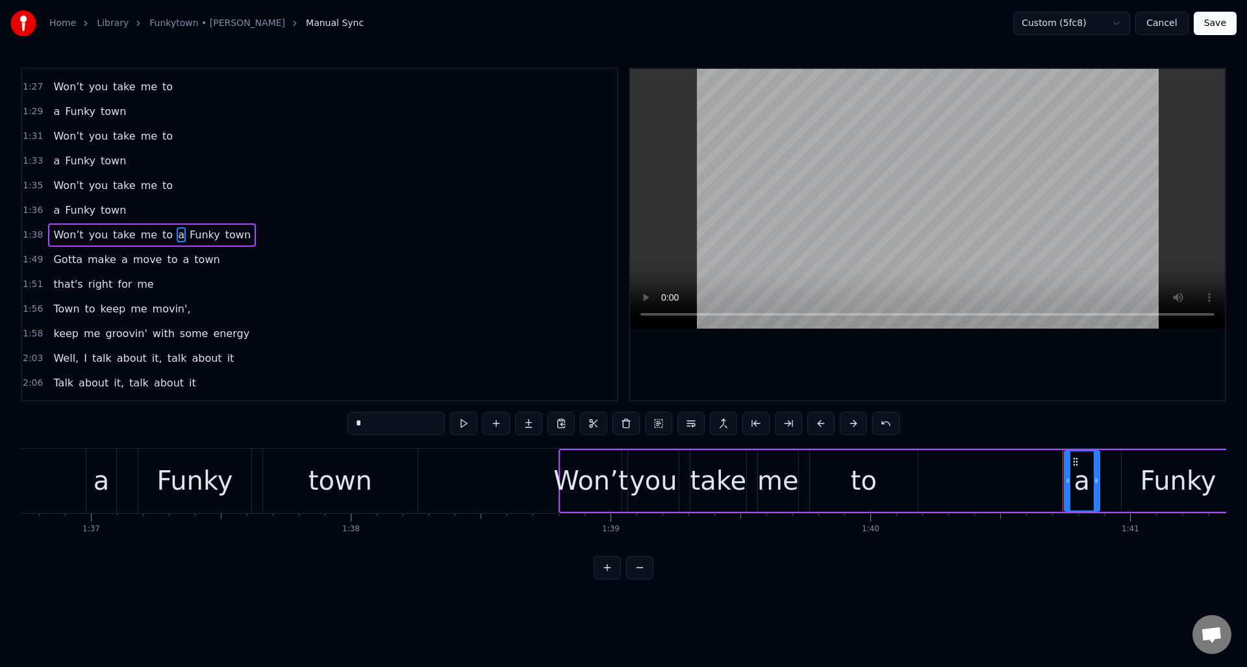
scroll to position [266, 0]
click at [687, 421] on button at bounding box center [690, 423] width 27 height 23
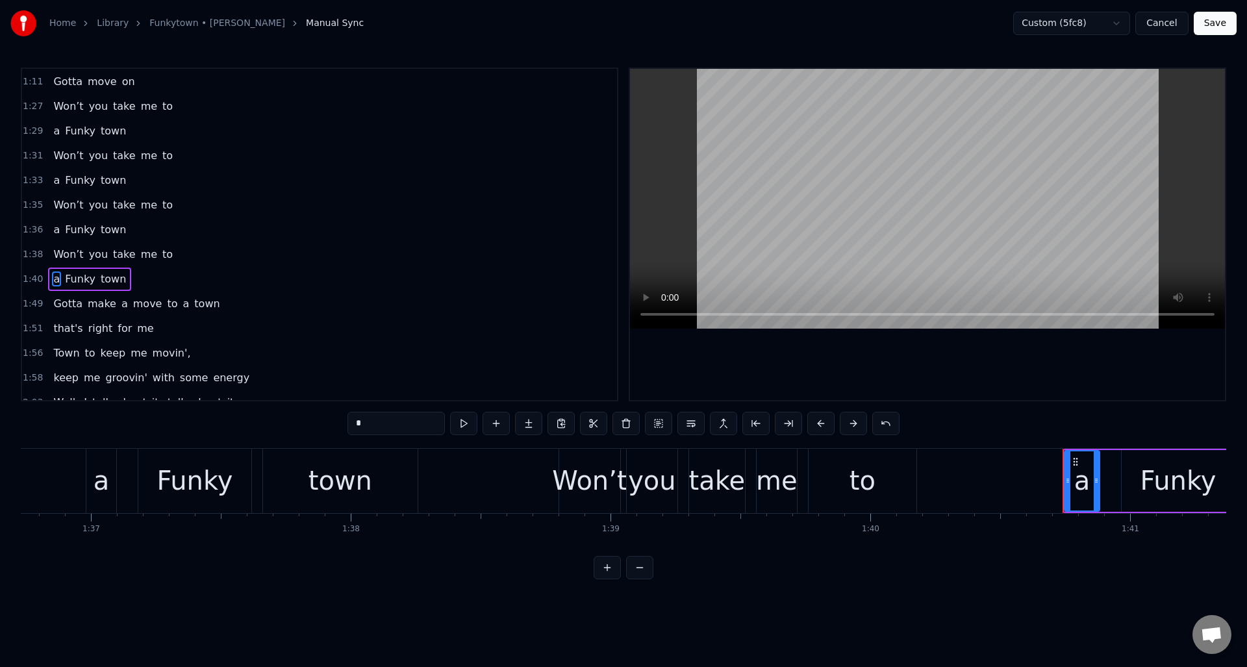
scroll to position [240, 0]
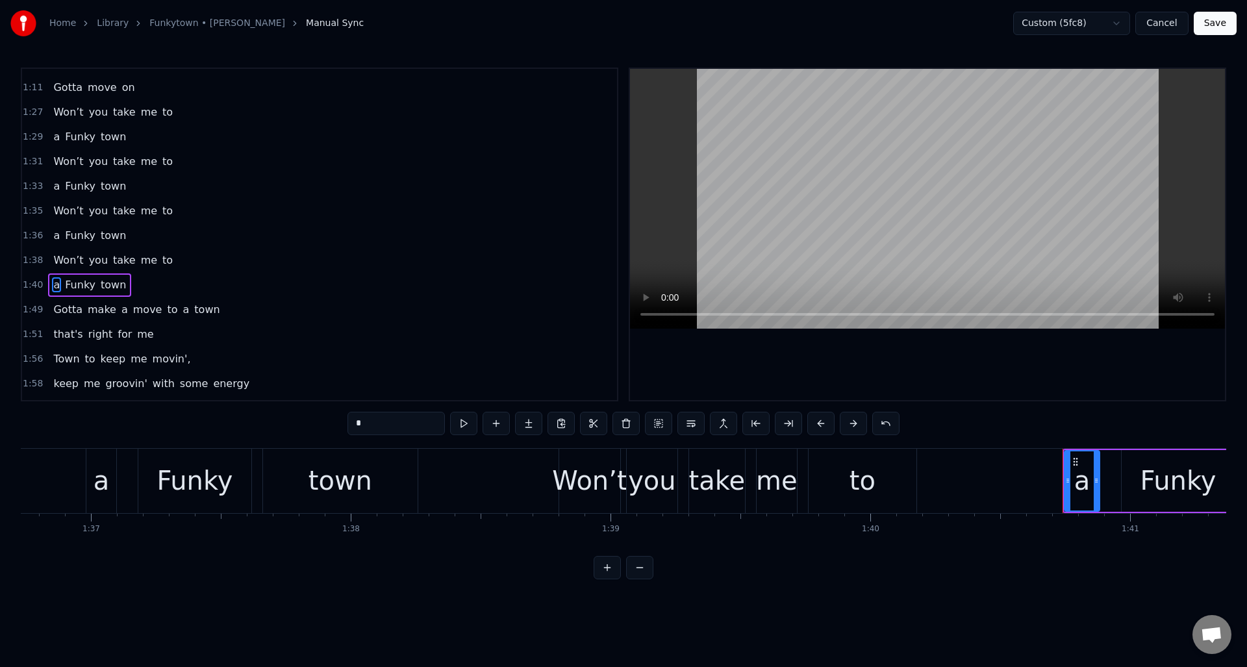
click at [203, 218] on div "1:35 Won’t you take me to" at bounding box center [319, 211] width 595 height 25
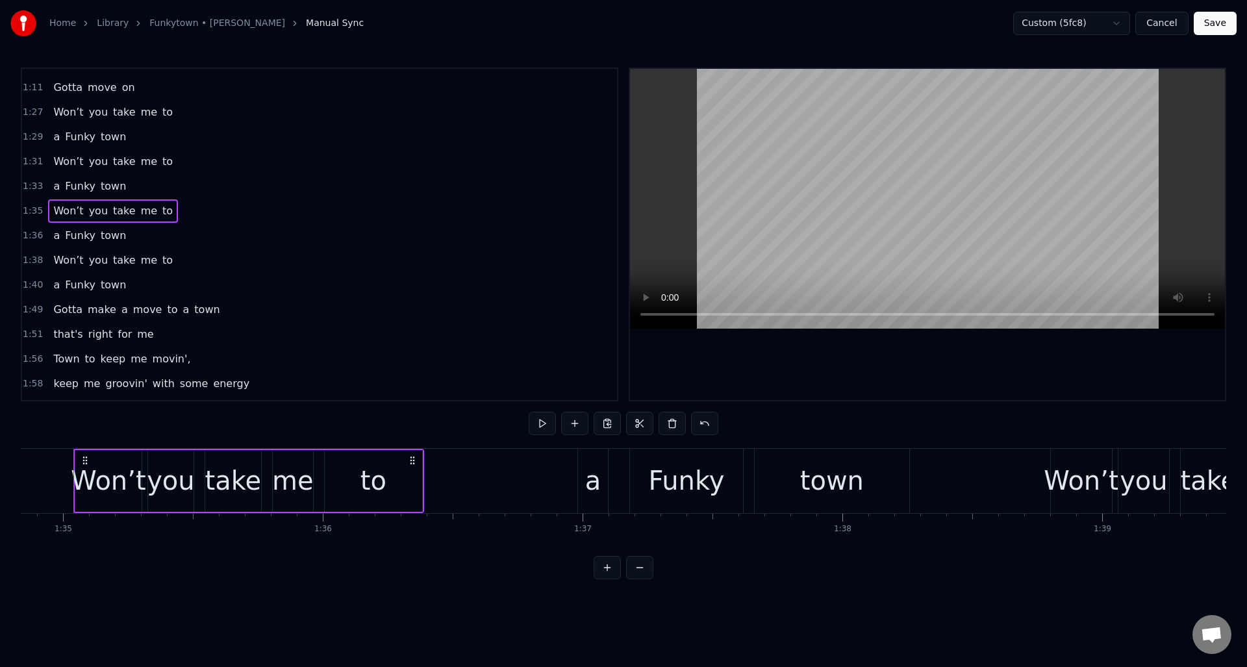
scroll to position [0, 24627]
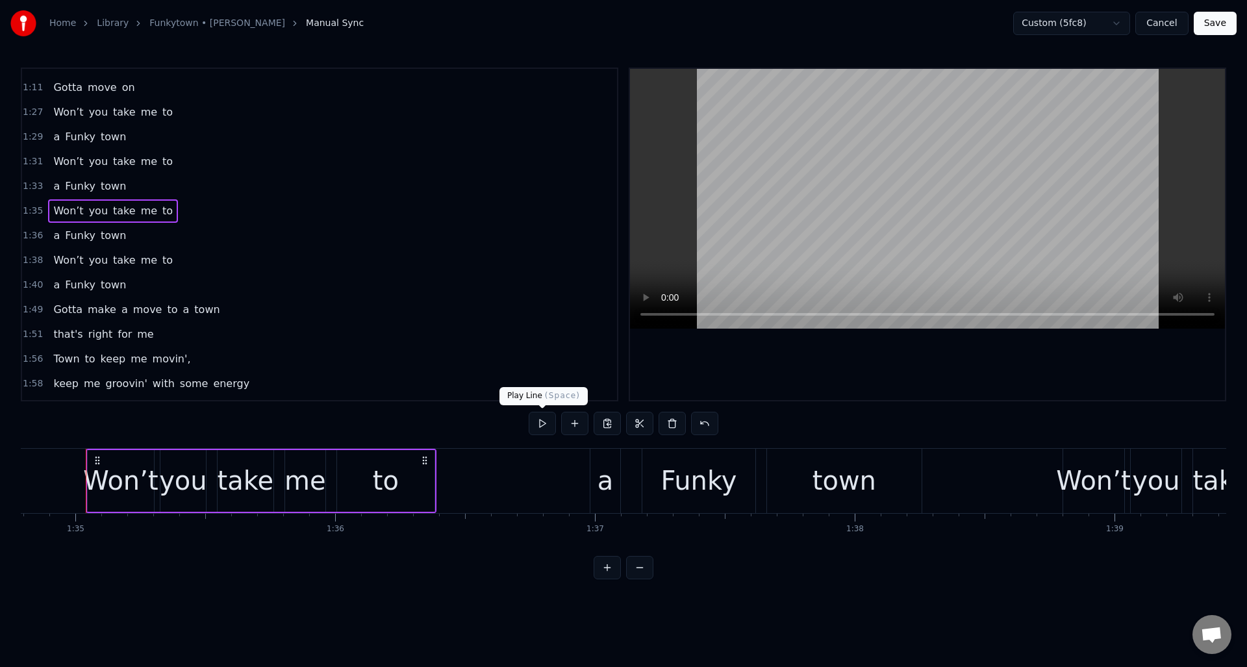
click at [544, 424] on button at bounding box center [542, 423] width 27 height 23
click at [422, 472] on div "to" at bounding box center [385, 481] width 97 height 62
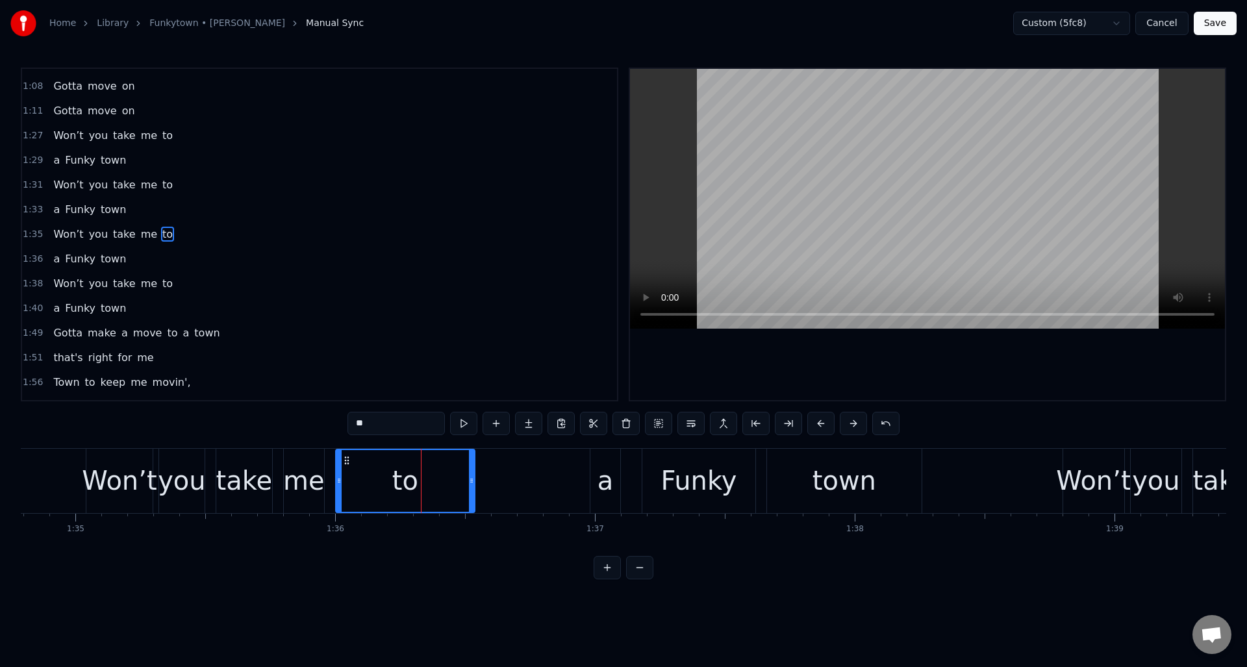
drag, startPoint x: 431, startPoint y: 473, endPoint x: 472, endPoint y: 473, distance: 41.6
click at [472, 473] on div at bounding box center [471, 481] width 5 height 62
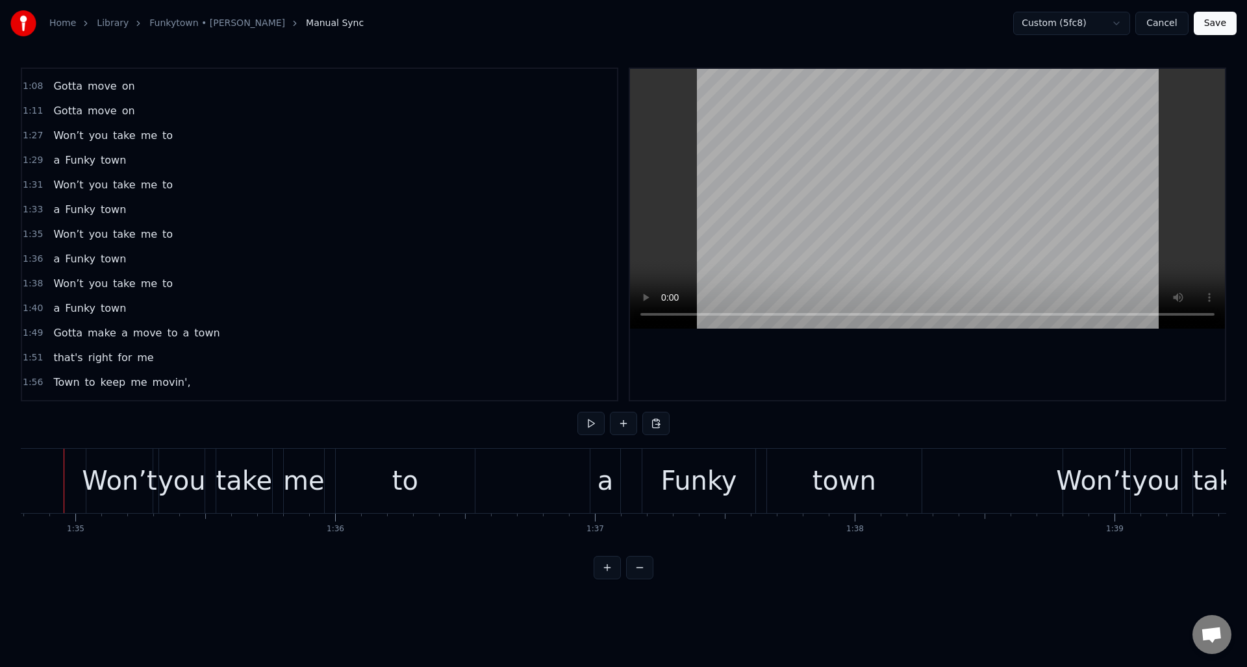
scroll to position [0, 24605]
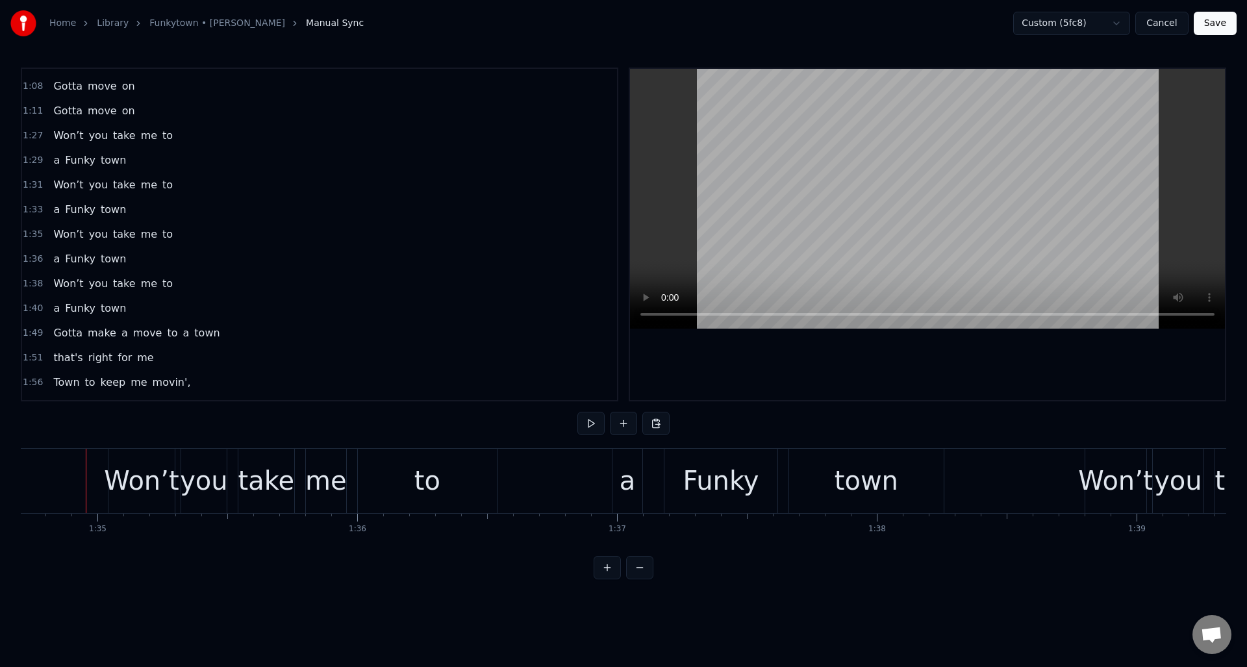
click at [185, 190] on div "1:31 Won’t you take me to" at bounding box center [319, 185] width 595 height 25
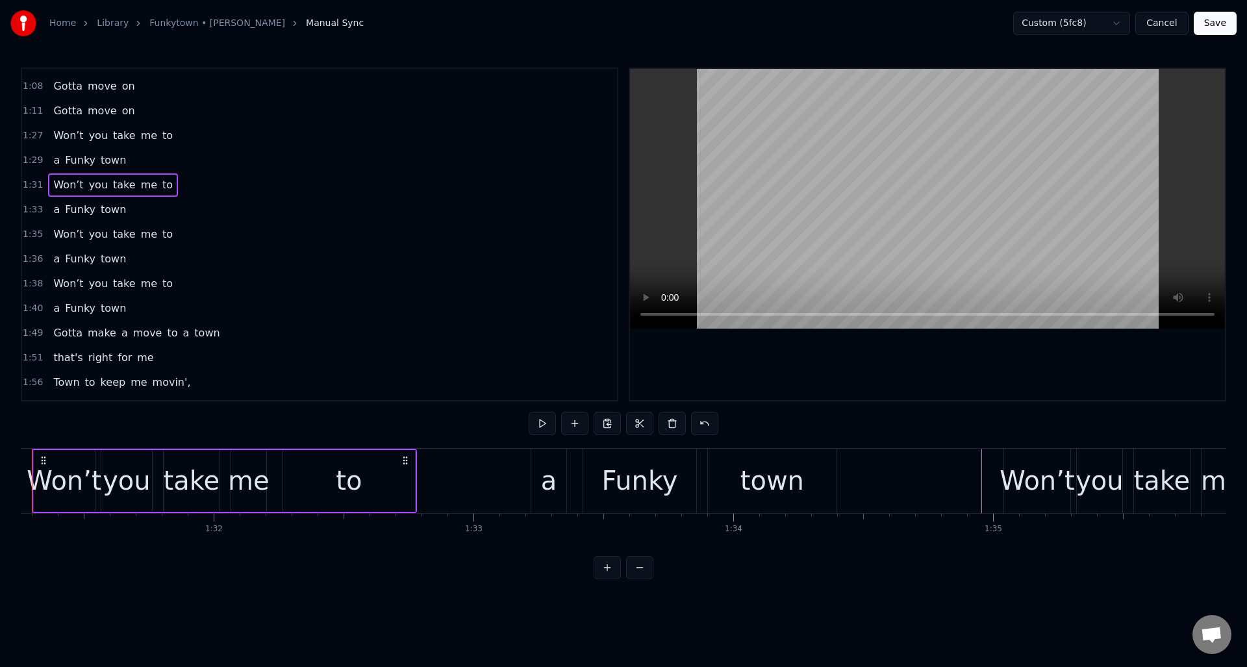
scroll to position [0, 23655]
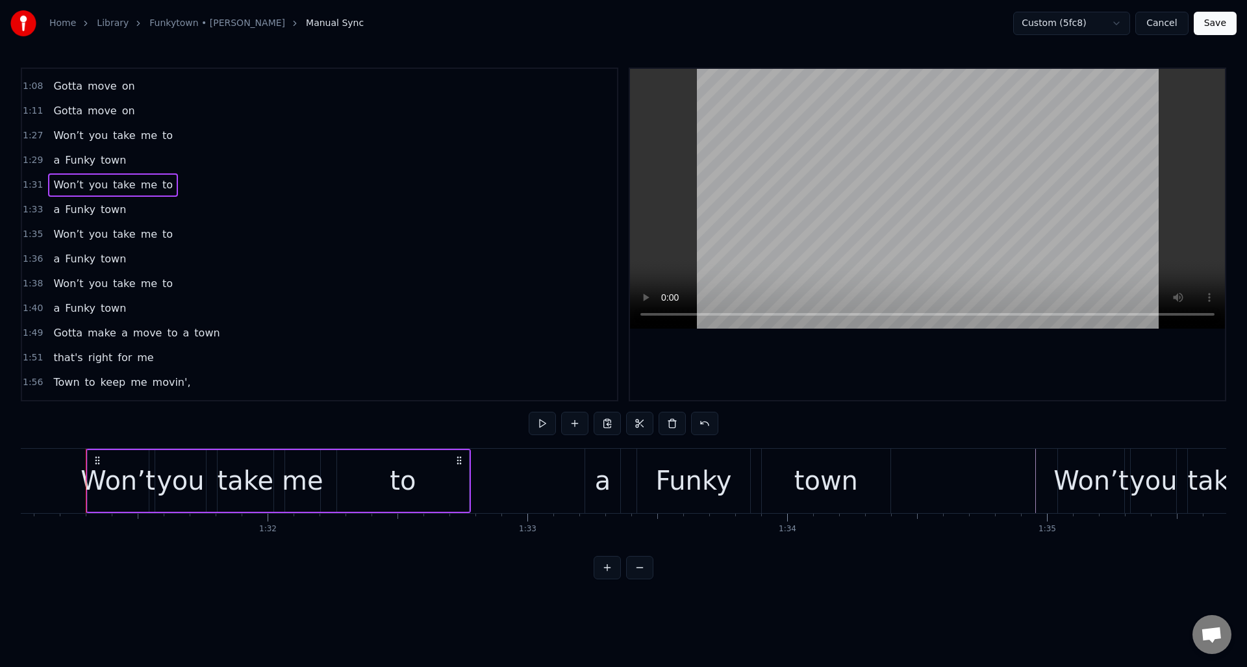
click at [185, 231] on div "1:35 Won’t you take me to" at bounding box center [319, 234] width 595 height 25
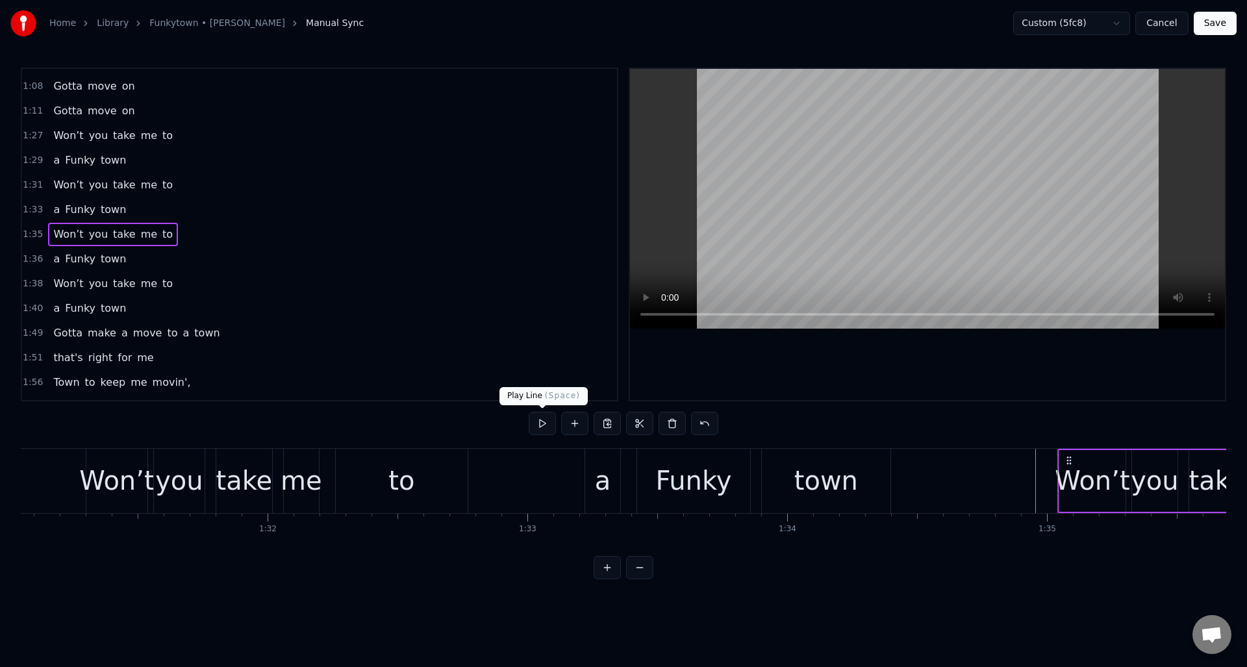
click at [538, 423] on button at bounding box center [542, 423] width 27 height 23
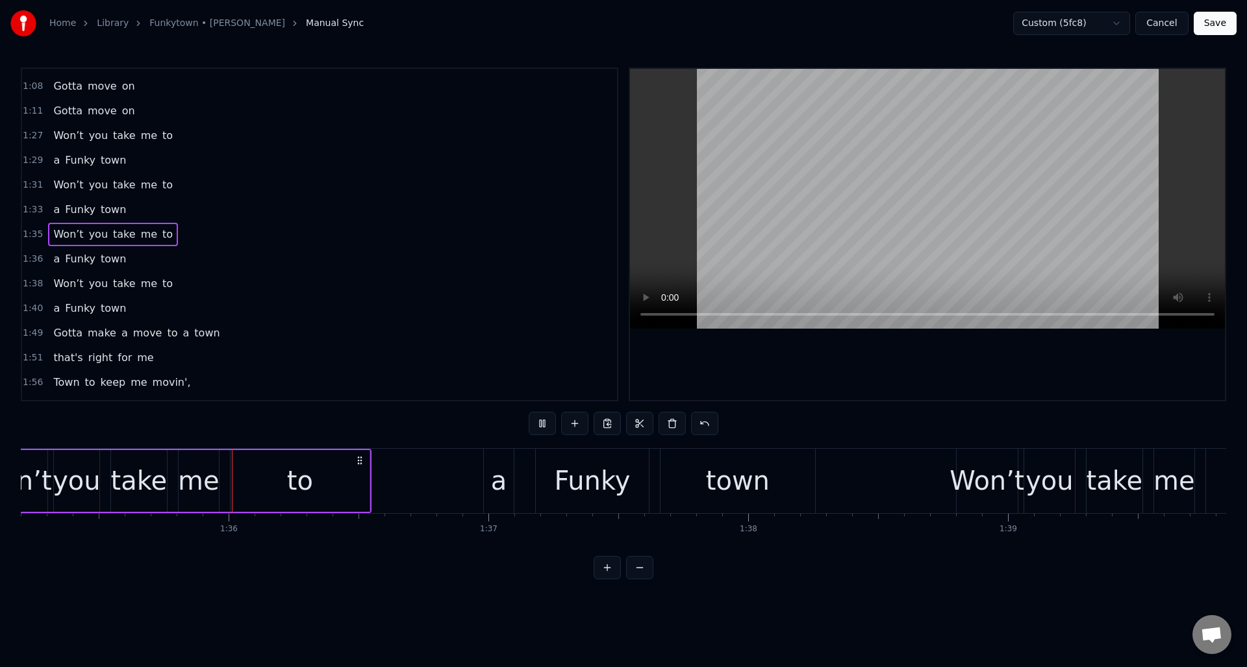
scroll to position [0, 24734]
click at [247, 285] on div "1:38 Won’t you take me to" at bounding box center [319, 283] width 595 height 25
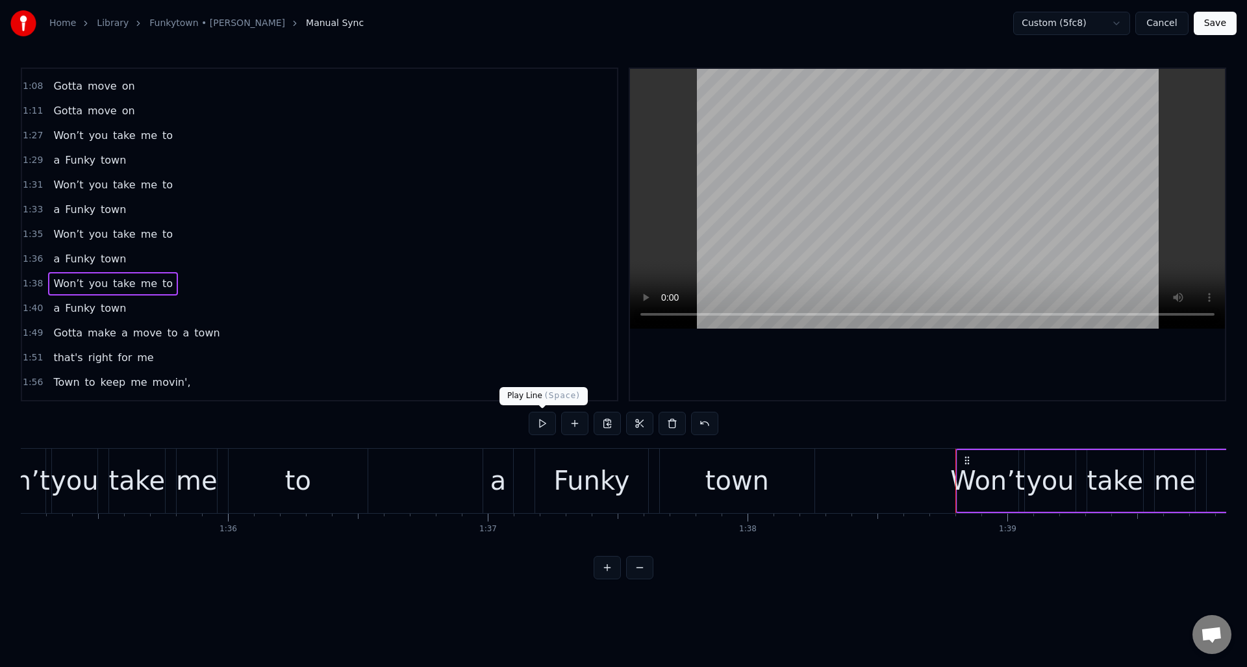
click at [540, 423] on button at bounding box center [542, 423] width 27 height 23
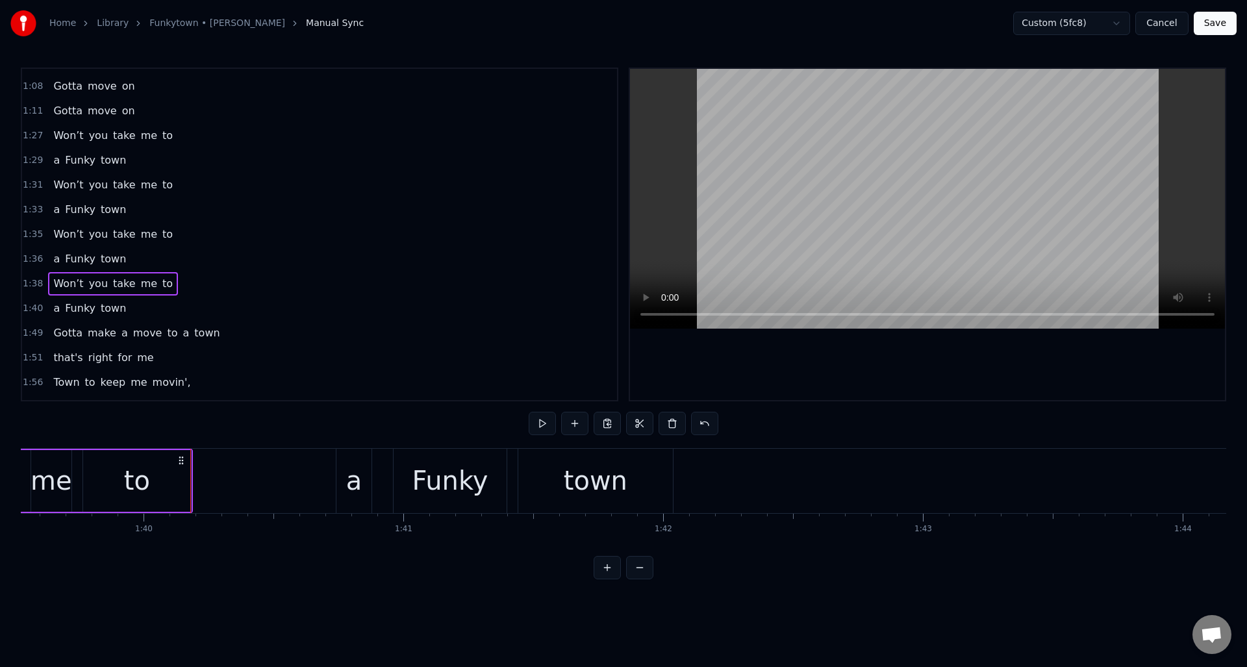
scroll to position [0, 25867]
click at [169, 467] on div "to" at bounding box center [127, 481] width 108 height 62
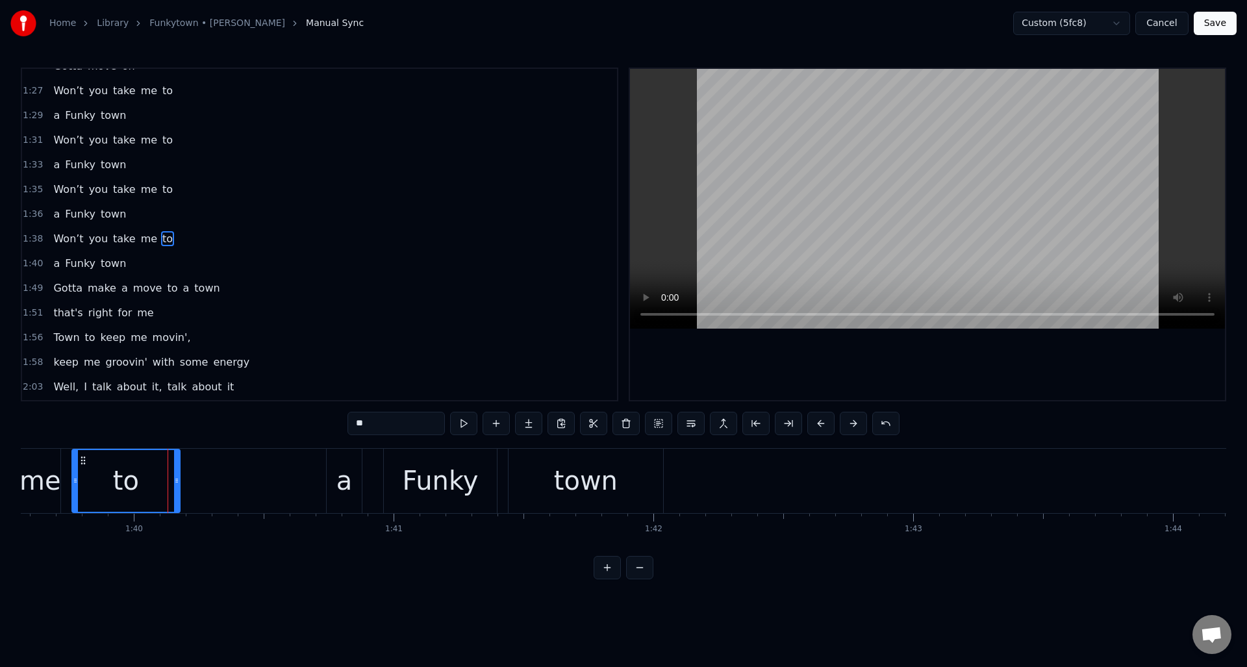
scroll to position [266, 0]
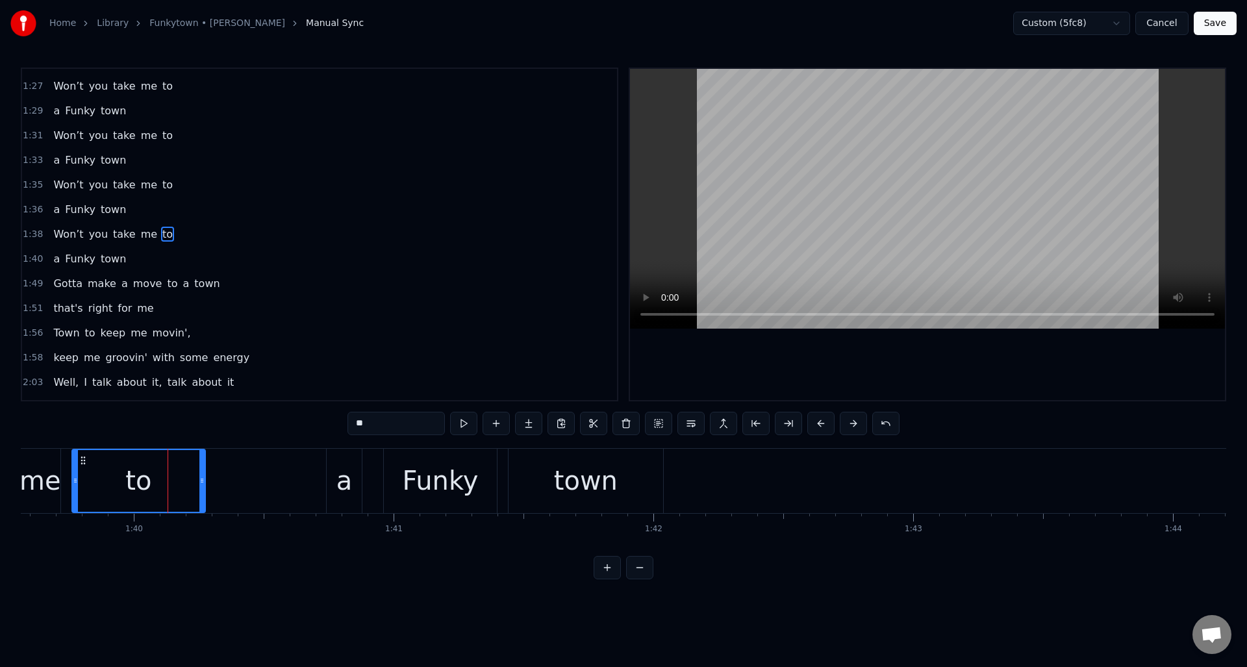
drag, startPoint x: 178, startPoint y: 471, endPoint x: 203, endPoint y: 469, distance: 25.4
click at [203, 470] on div at bounding box center [201, 481] width 5 height 62
click at [463, 426] on button at bounding box center [463, 423] width 27 height 23
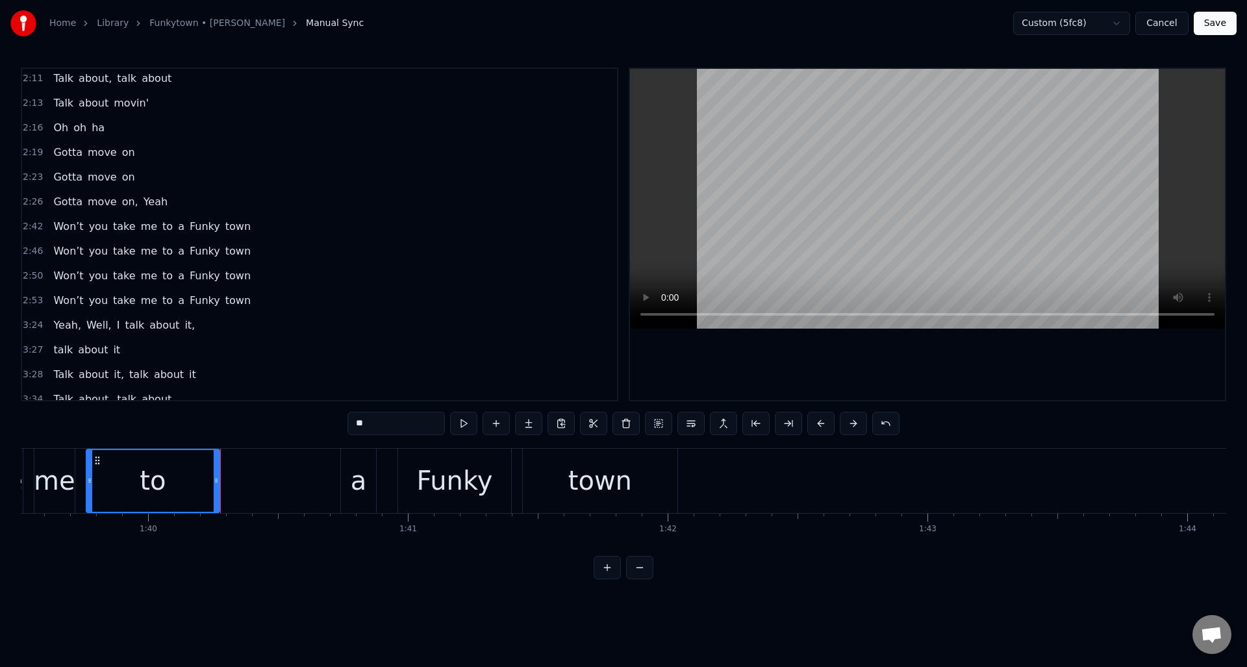
scroll to position [622, 0]
click at [177, 223] on span "a" at bounding box center [181, 223] width 9 height 15
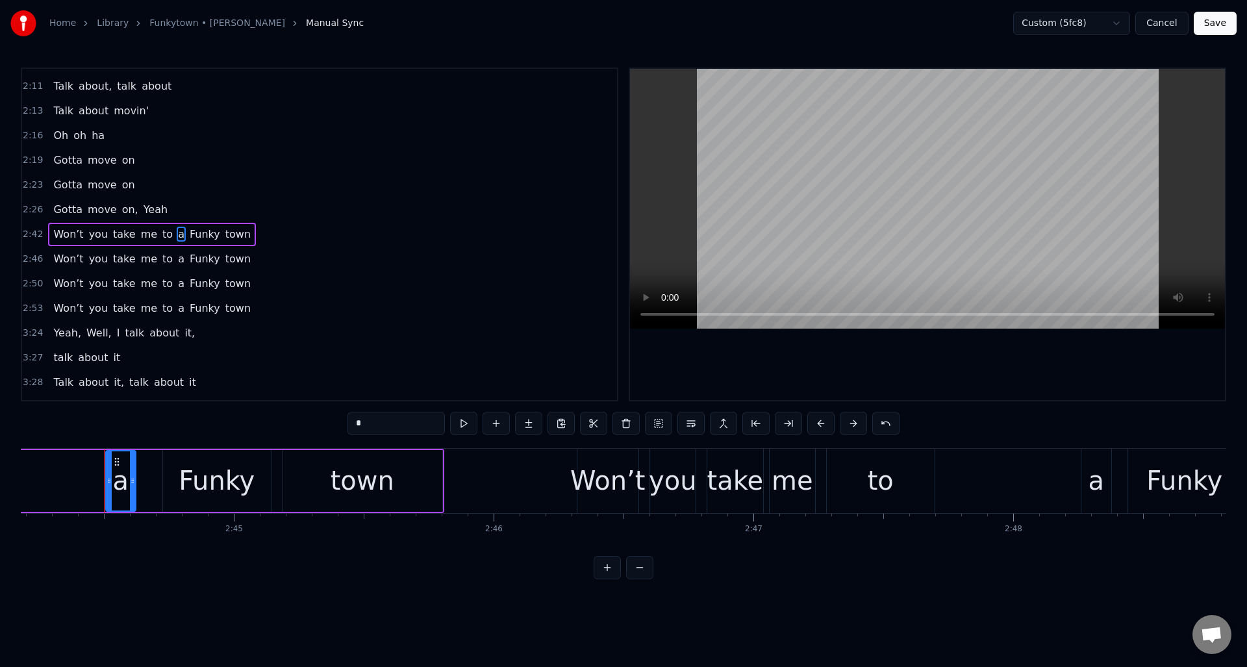
scroll to position [0, 42672]
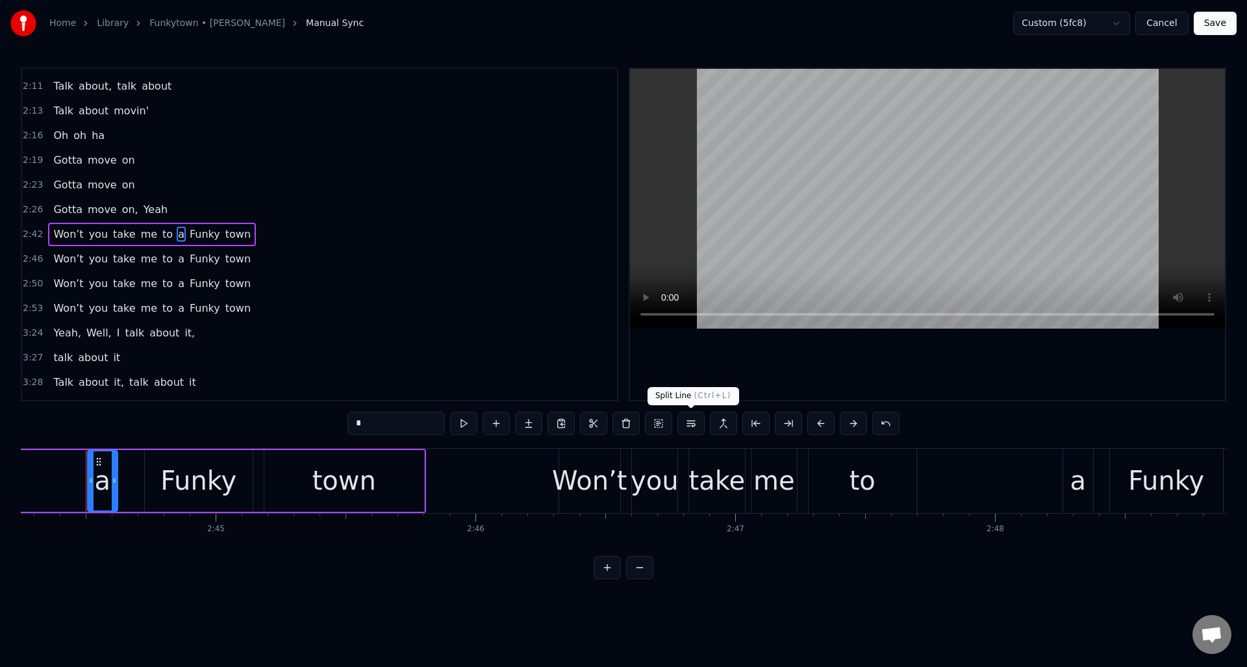
click at [688, 422] on button at bounding box center [690, 423] width 27 height 23
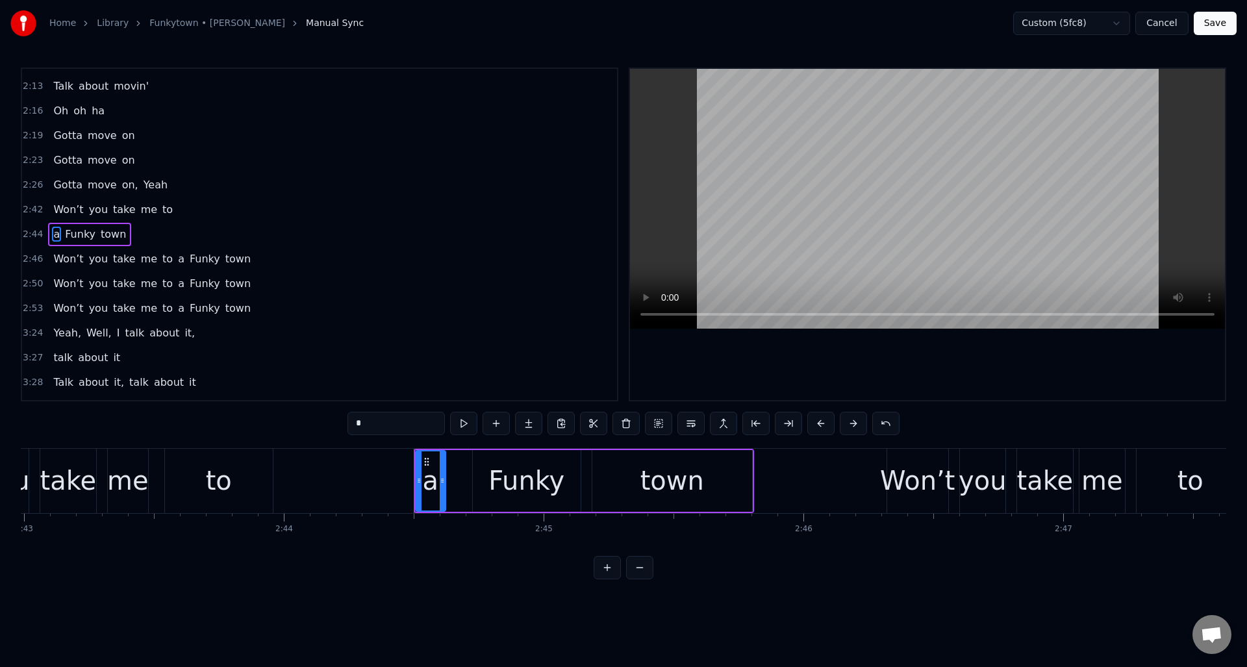
scroll to position [0, 42221]
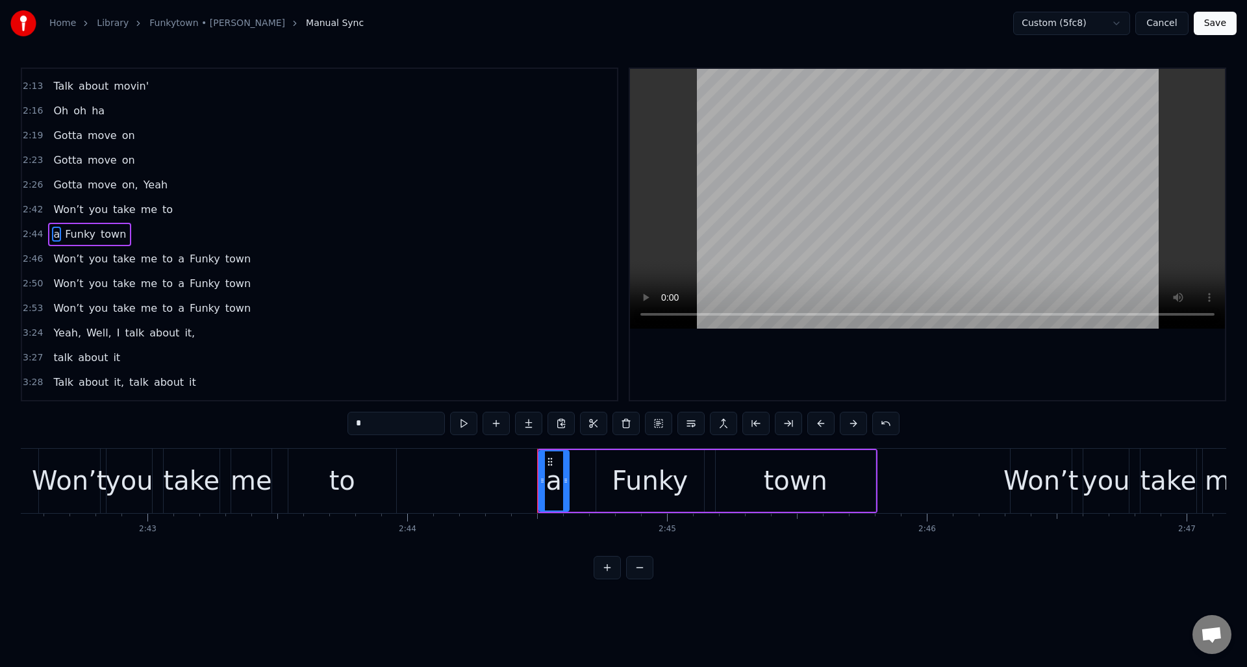
click at [344, 461] on div "to" at bounding box center [342, 480] width 26 height 39
type input "**"
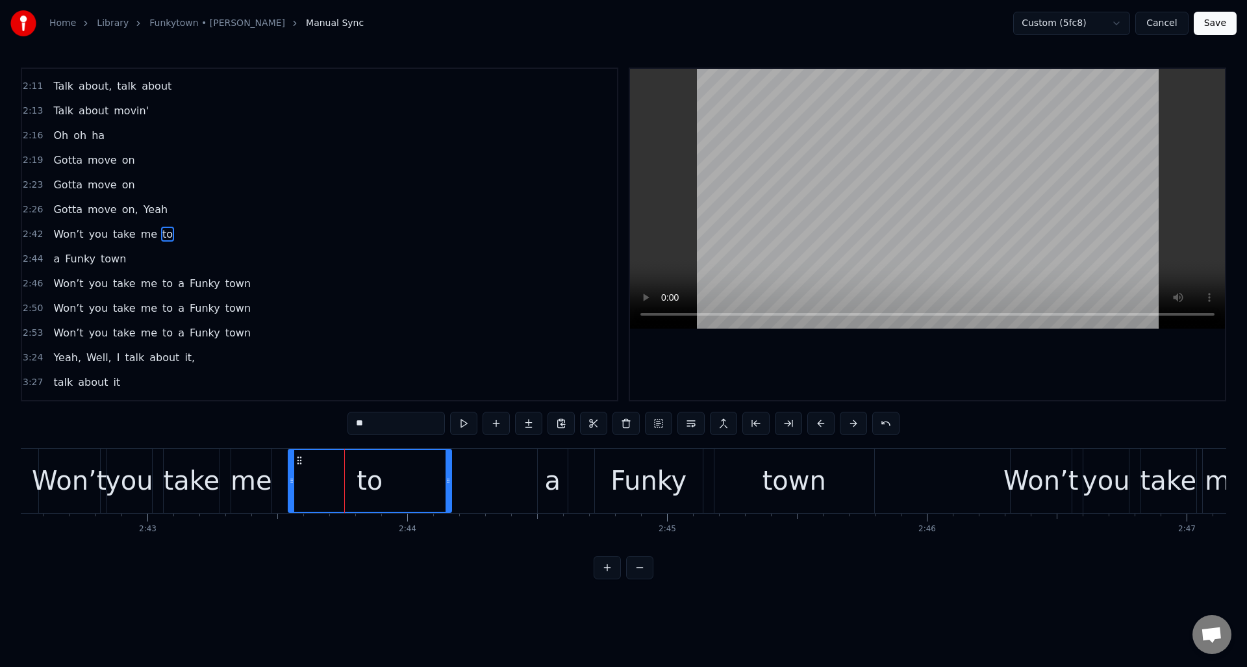
drag, startPoint x: 394, startPoint y: 470, endPoint x: 449, endPoint y: 472, distance: 55.2
click at [449, 472] on div at bounding box center [448, 481] width 5 height 62
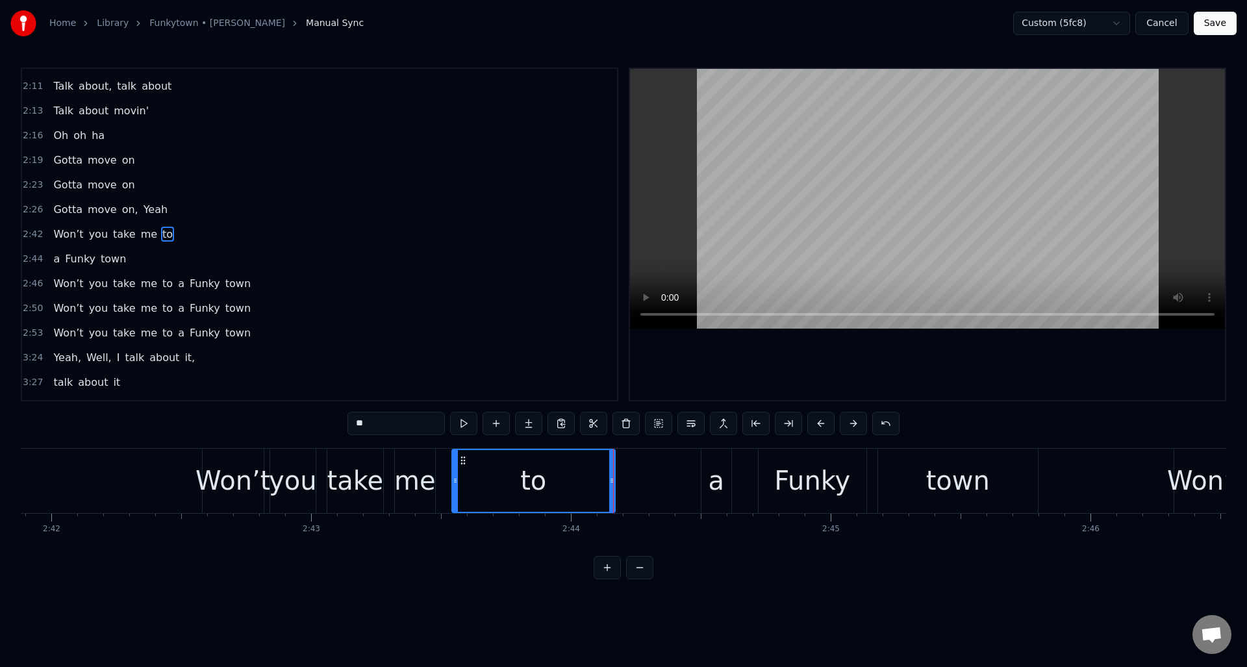
scroll to position [0, 41934]
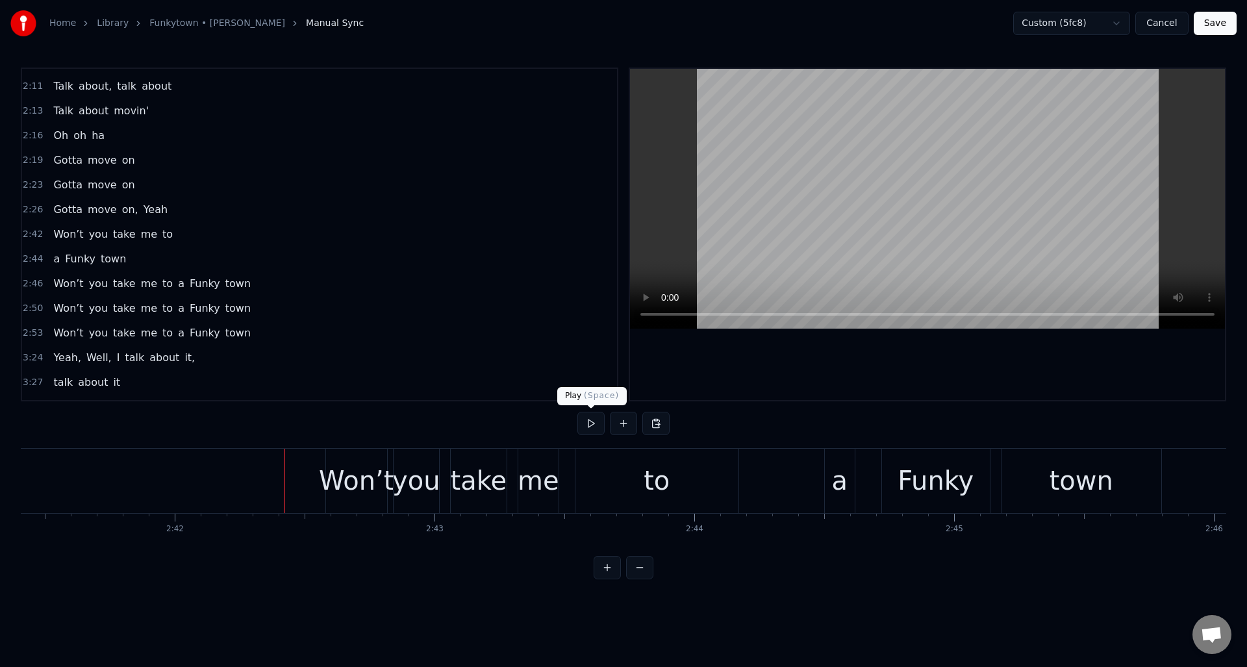
click at [594, 423] on button at bounding box center [590, 423] width 27 height 23
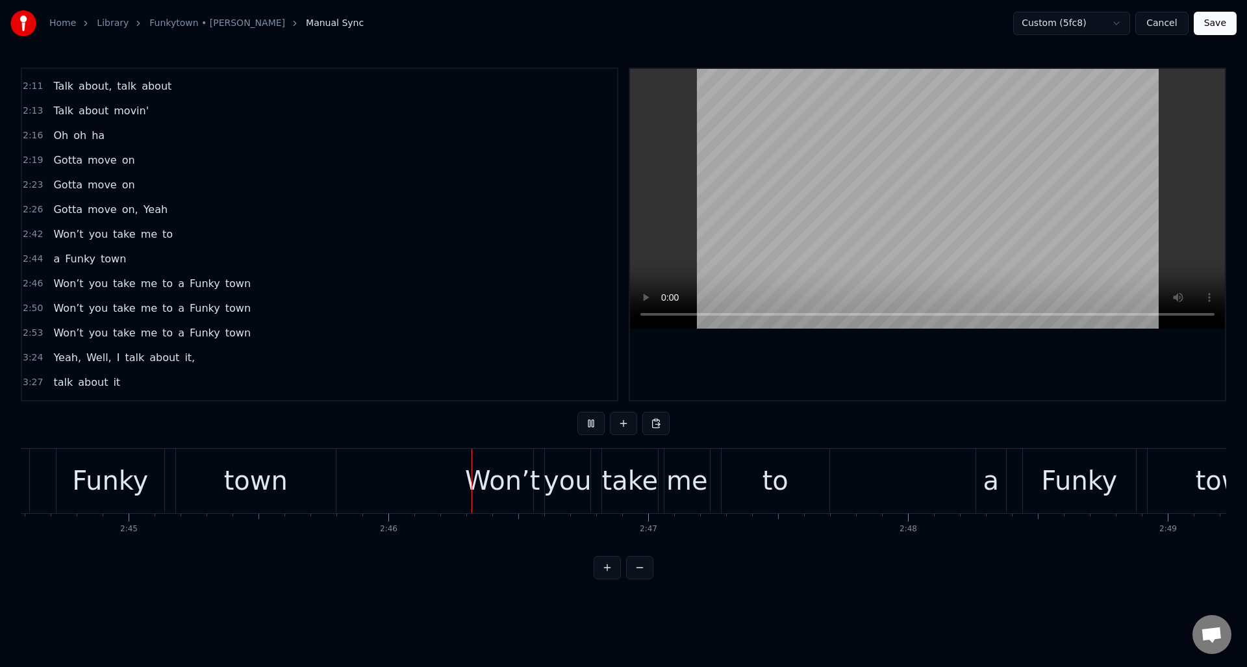
click at [594, 423] on button at bounding box center [590, 423] width 27 height 23
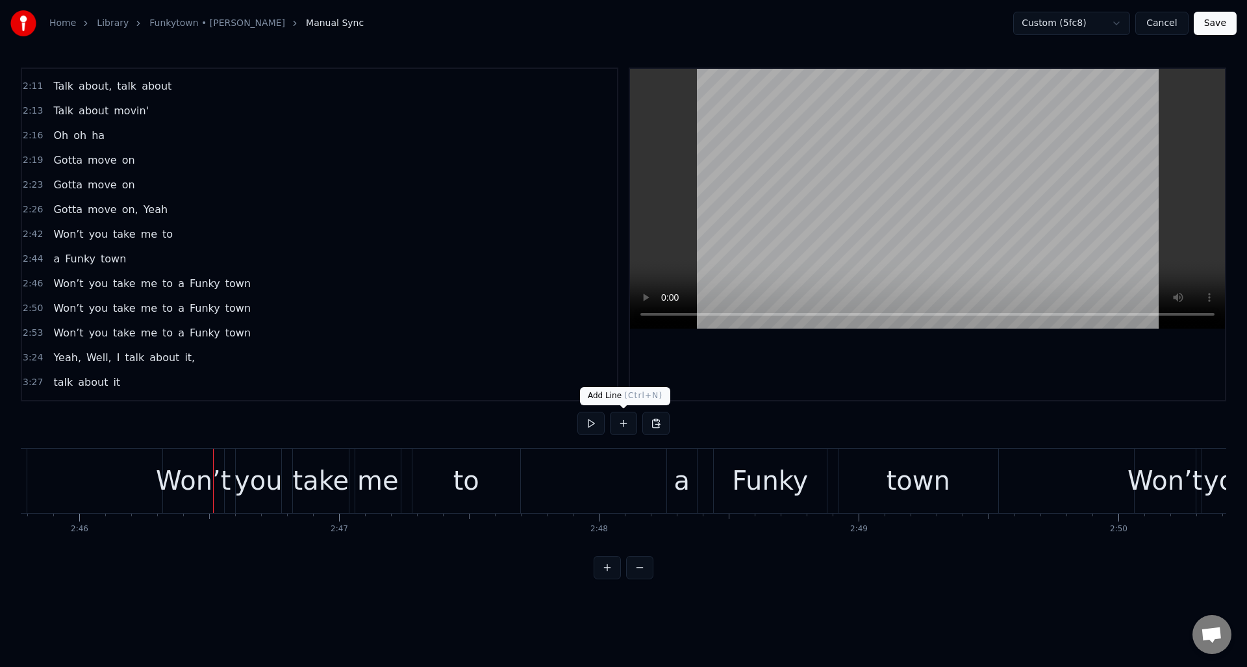
scroll to position [0, 43069]
click at [683, 473] on div "a" at bounding box center [682, 480] width 16 height 39
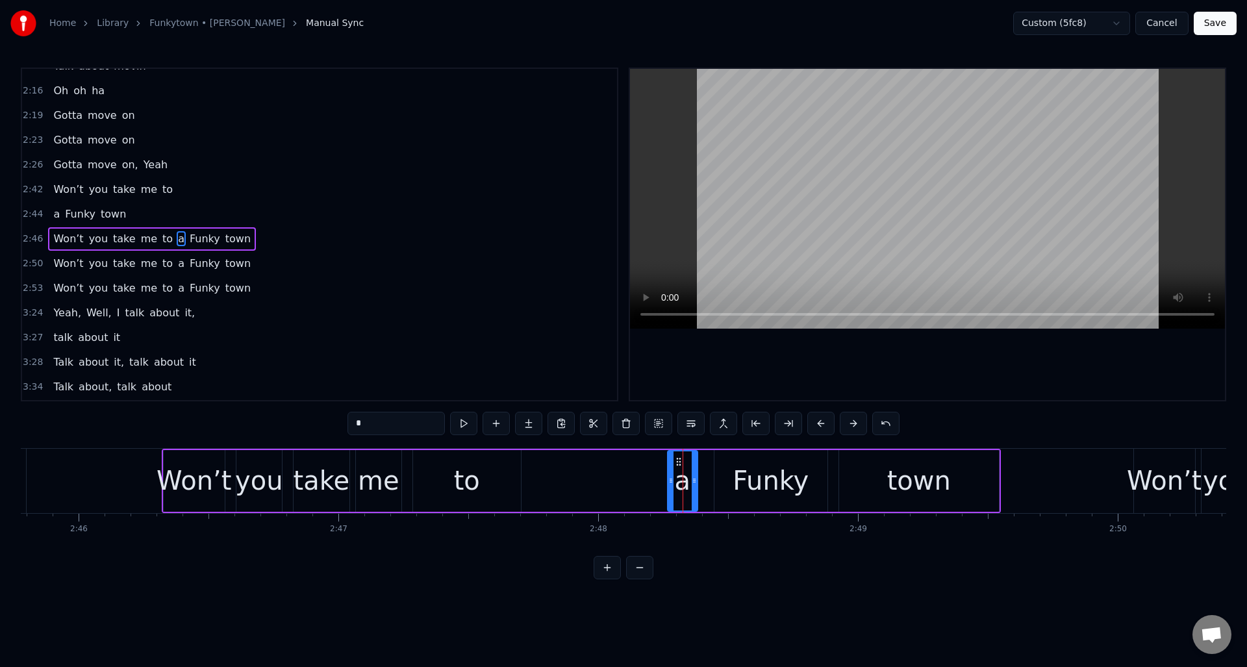
scroll to position [661, 0]
click at [366, 263] on div "2:50 Won’t you take me to a Funky town" at bounding box center [319, 259] width 595 height 25
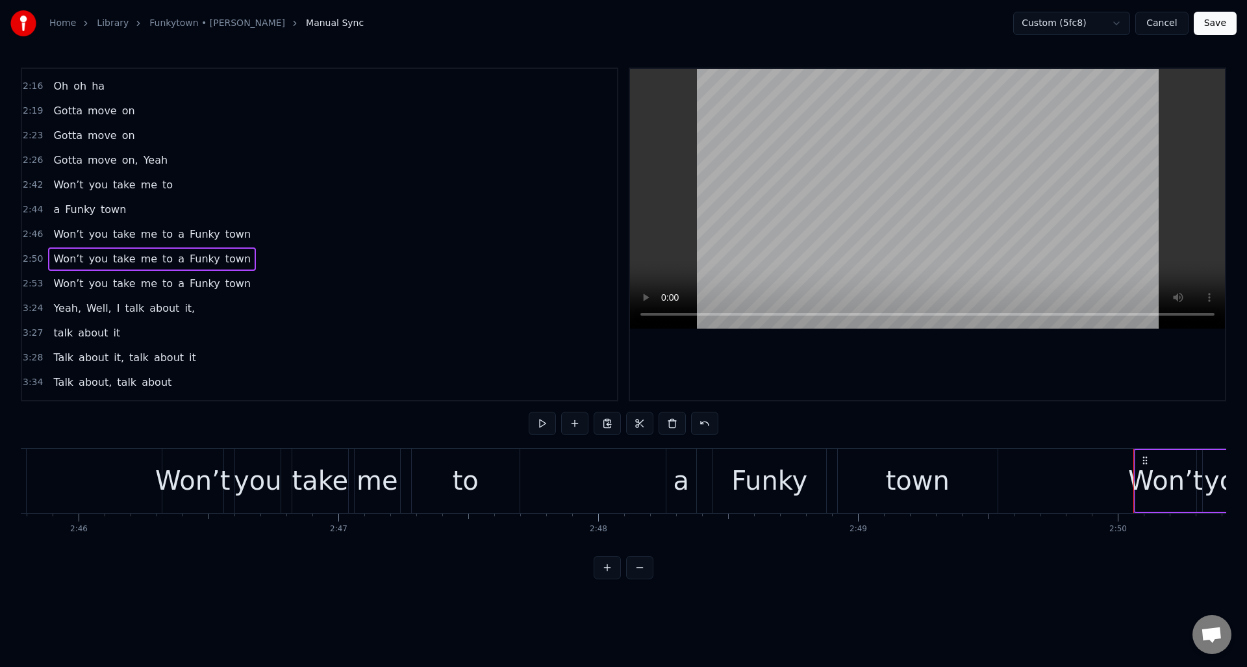
click at [177, 236] on span "a" at bounding box center [181, 234] width 9 height 15
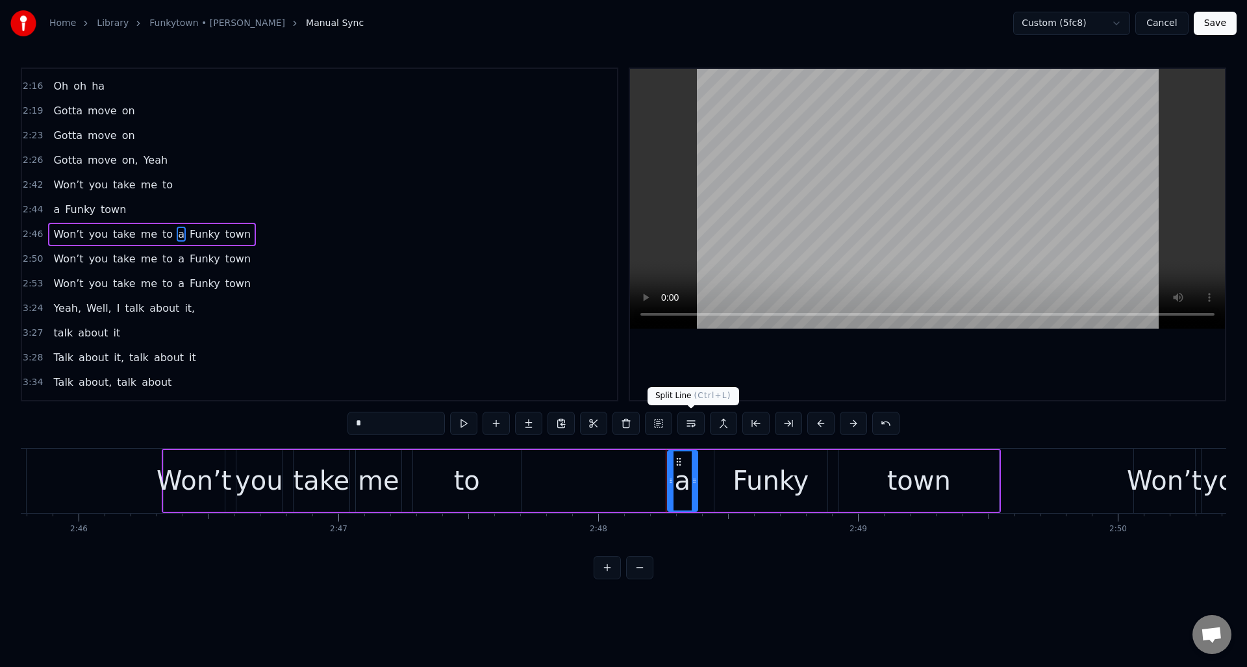
click at [691, 423] on button at bounding box center [690, 423] width 27 height 23
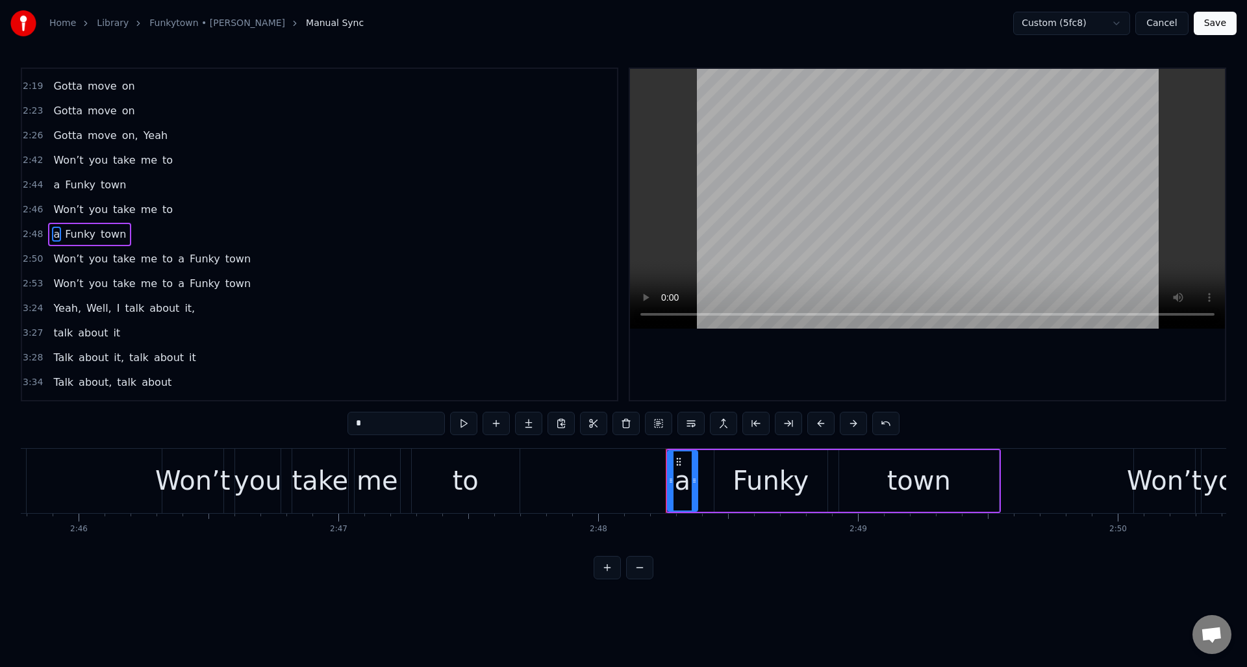
click at [177, 260] on span "a" at bounding box center [181, 258] width 9 height 15
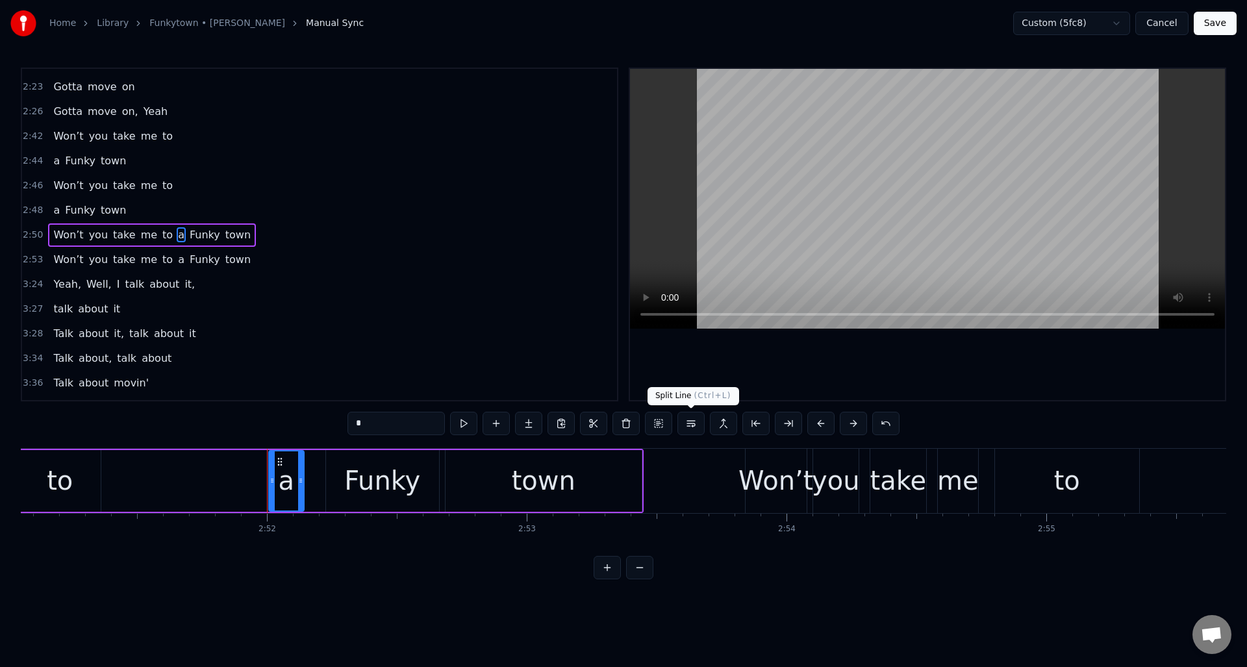
scroll to position [0, 44621]
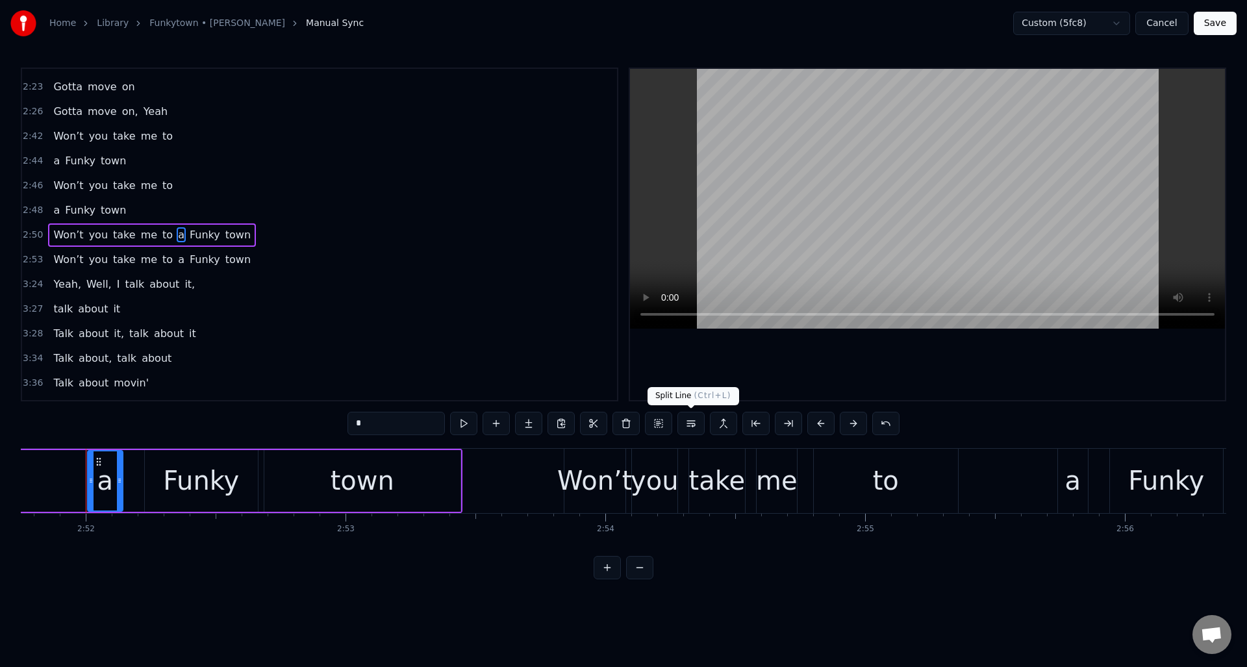
click at [696, 425] on button at bounding box center [690, 423] width 27 height 23
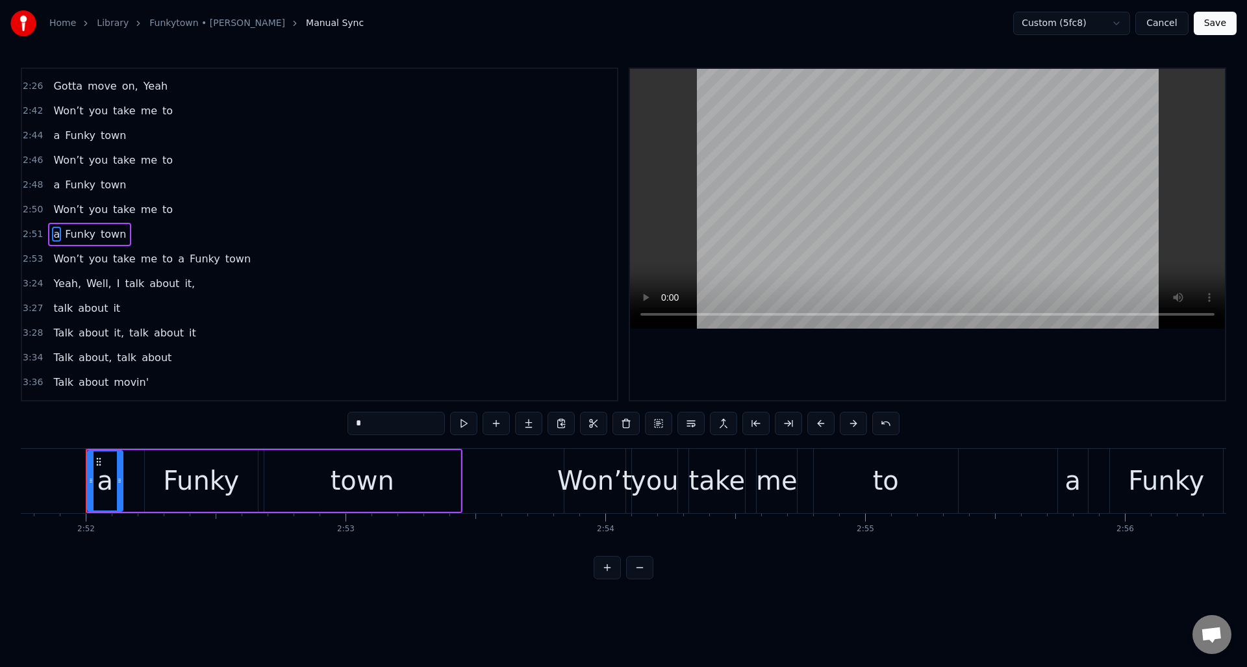
click at [177, 260] on span "a" at bounding box center [181, 258] width 9 height 15
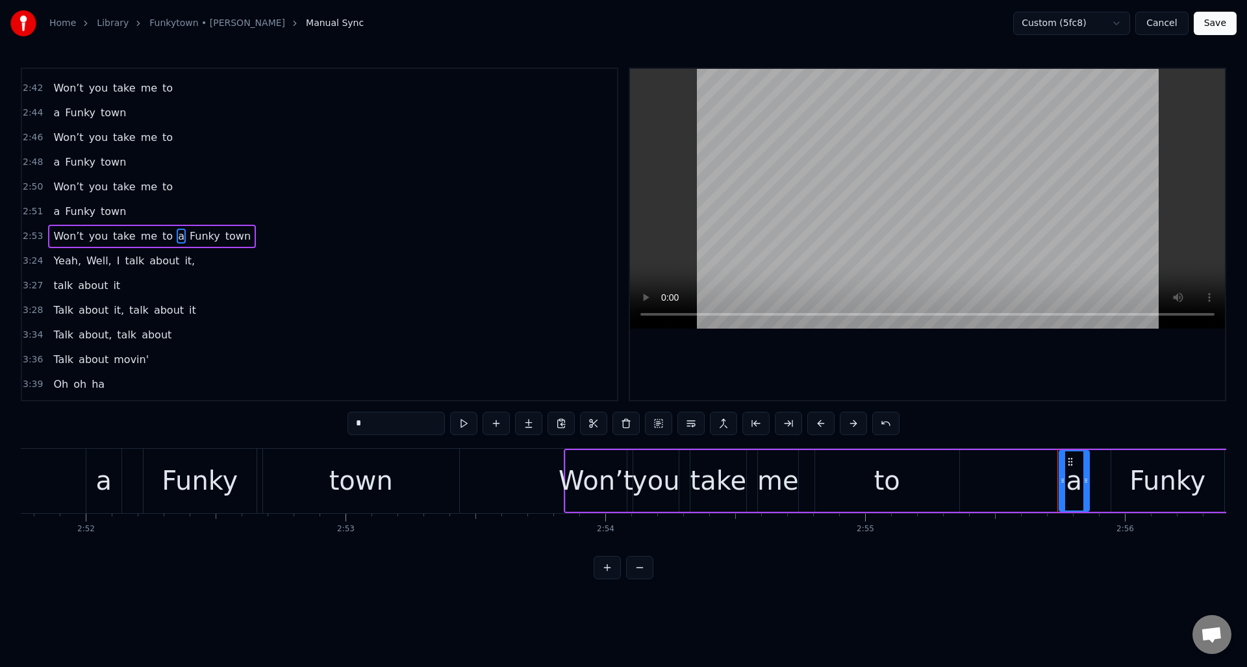
scroll to position [760, 0]
click at [693, 422] on button at bounding box center [690, 423] width 27 height 23
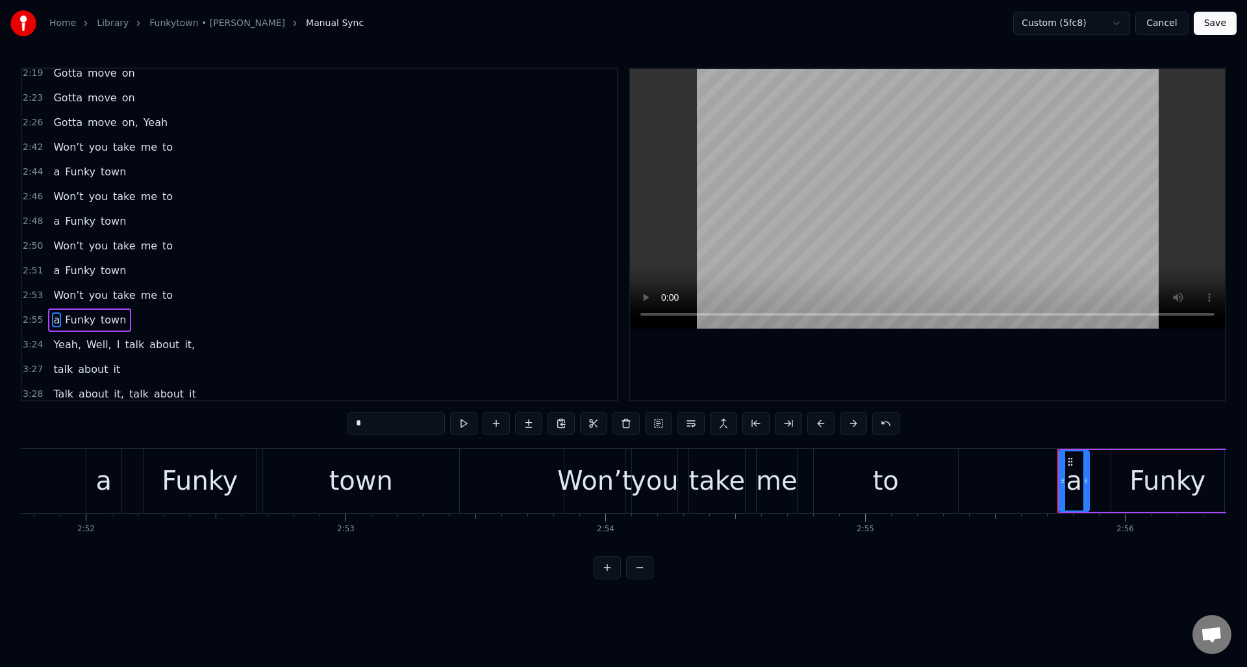
scroll to position [694, 0]
click at [199, 204] on div "2:46 Won’t you take me to" at bounding box center [319, 202] width 595 height 25
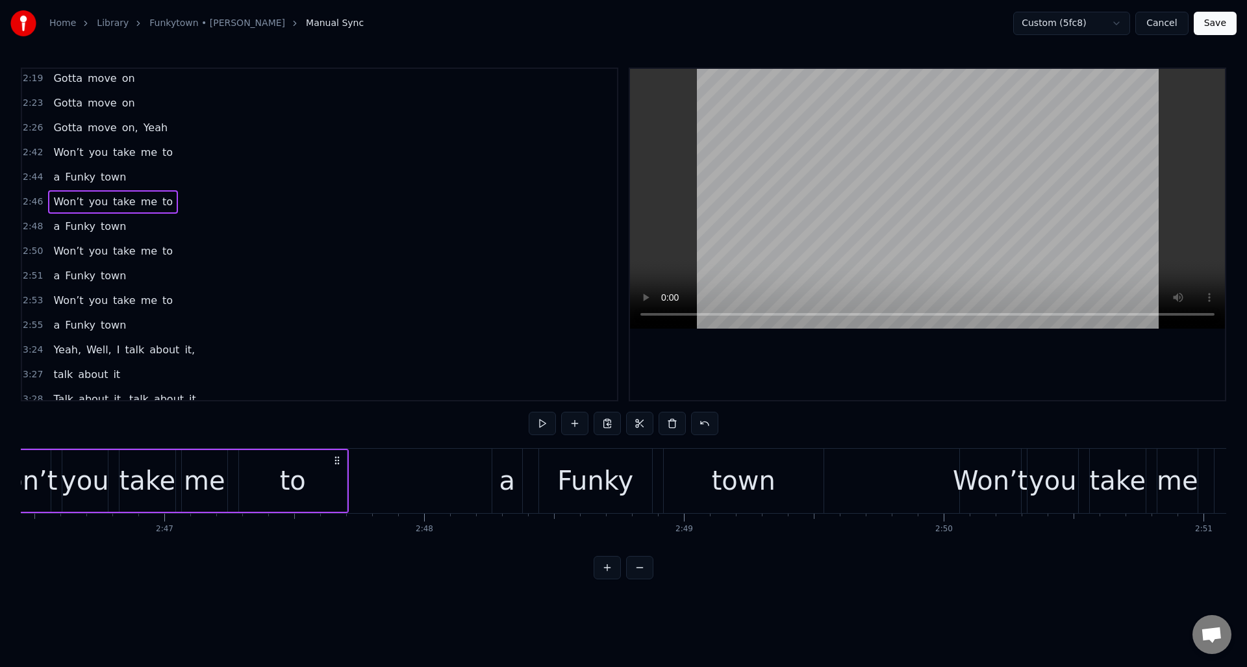
scroll to position [0, 43145]
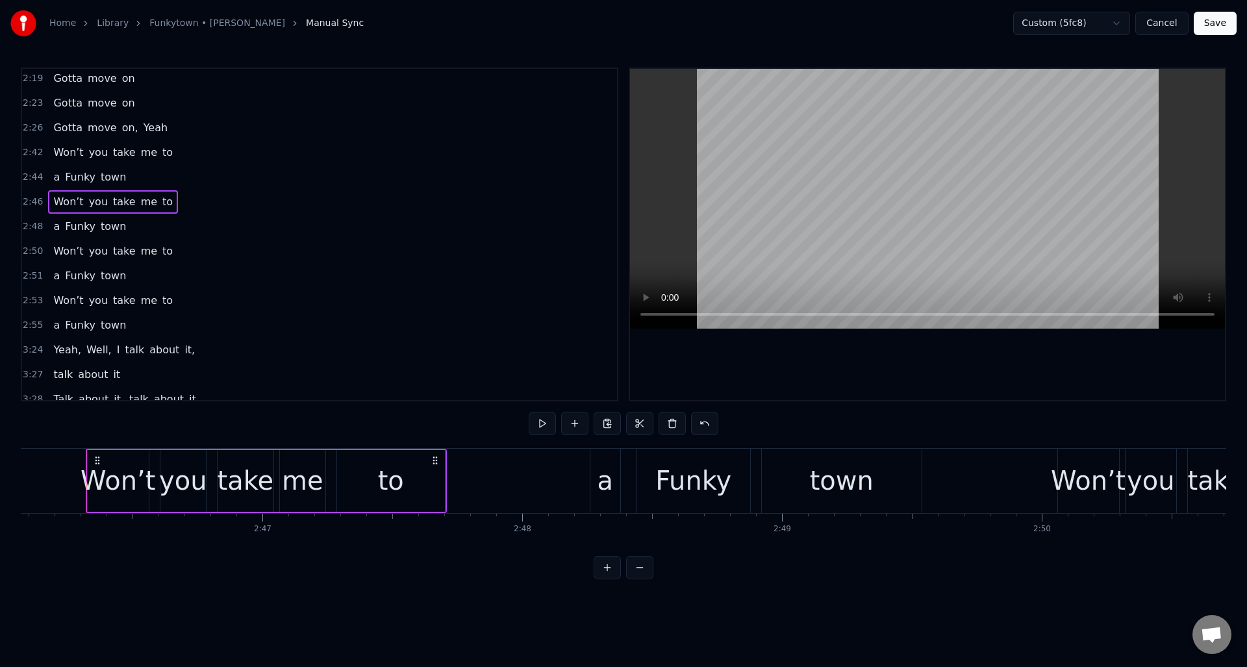
drag, startPoint x: 429, startPoint y: 475, endPoint x: 446, endPoint y: 475, distance: 17.5
click at [429, 475] on div "to" at bounding box center [391, 481] width 108 height 62
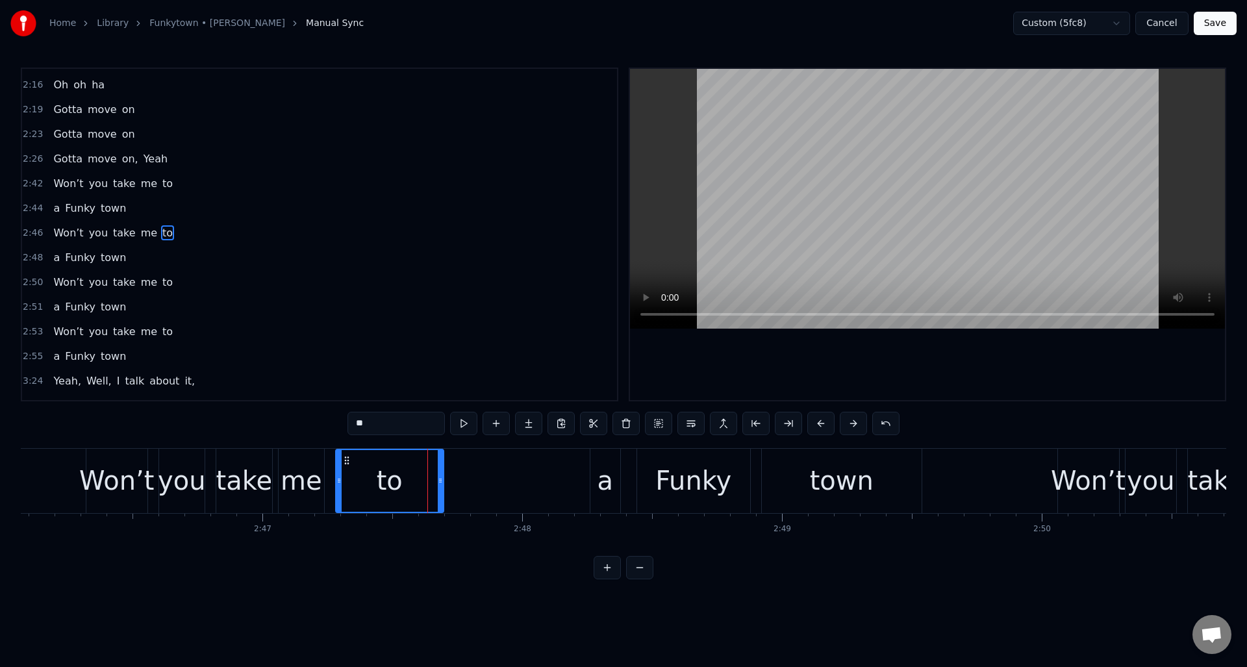
scroll to position [661, 0]
drag, startPoint x: 441, startPoint y: 476, endPoint x: 475, endPoint y: 476, distance: 33.8
click at [475, 476] on icon at bounding box center [474, 480] width 5 height 10
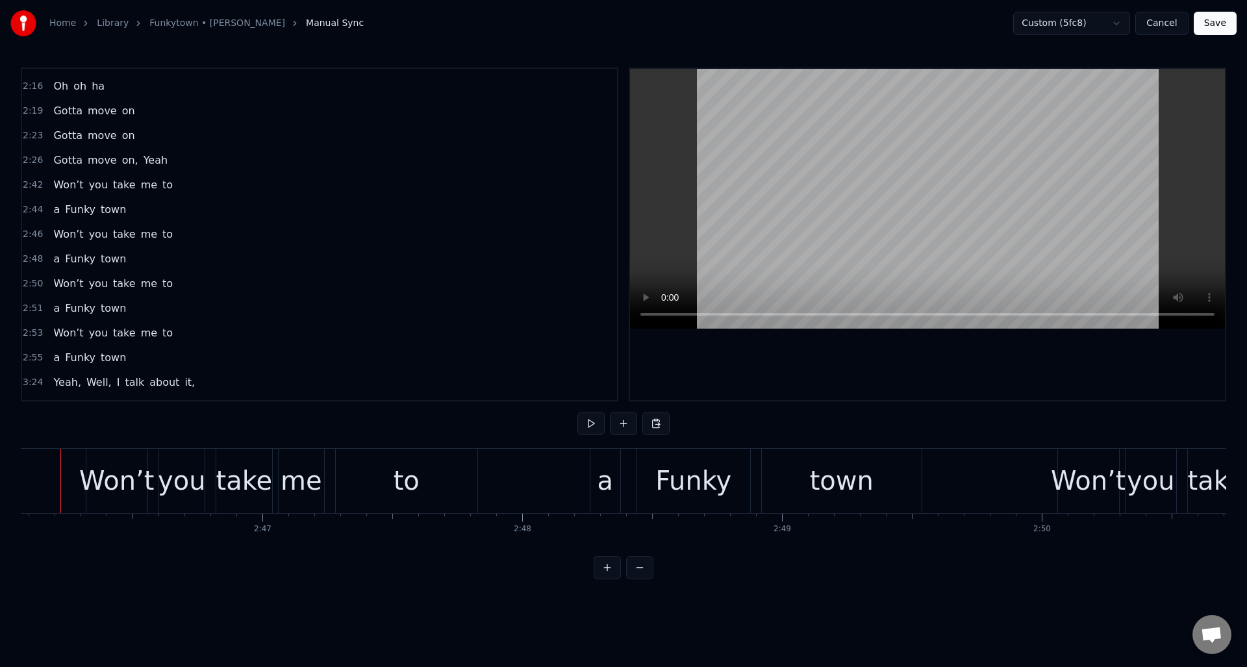
scroll to position [0, 43120]
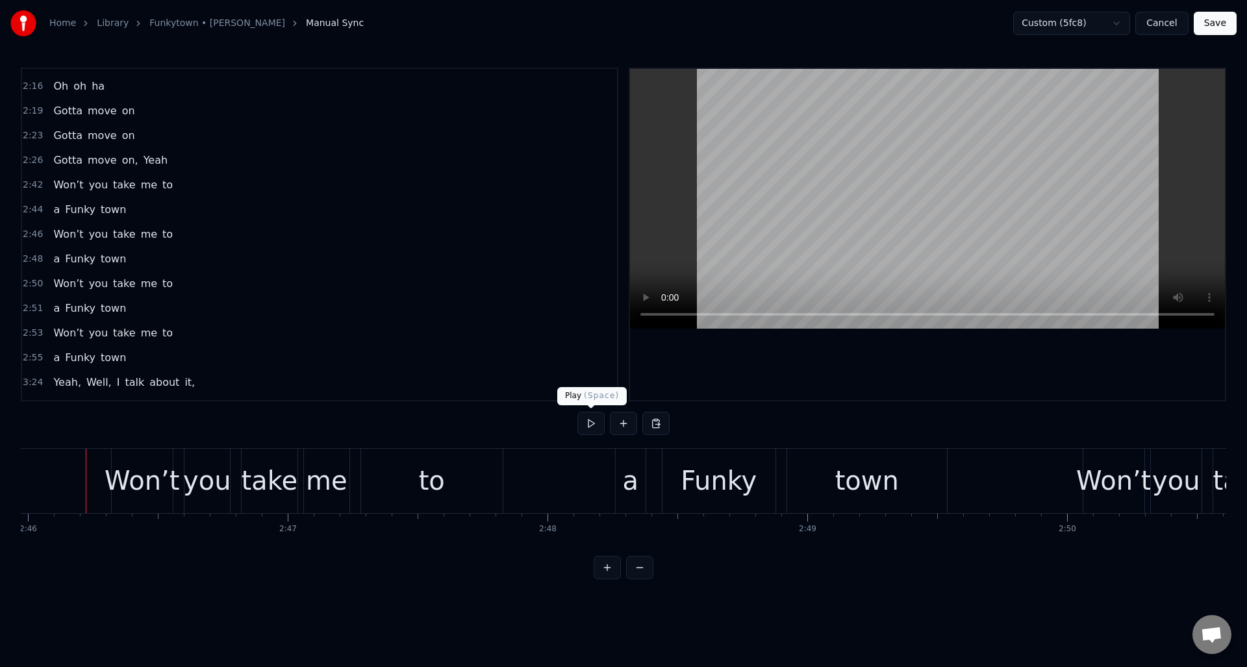
click at [587, 425] on button at bounding box center [590, 423] width 27 height 23
click at [412, 477] on div "to" at bounding box center [432, 481] width 142 height 64
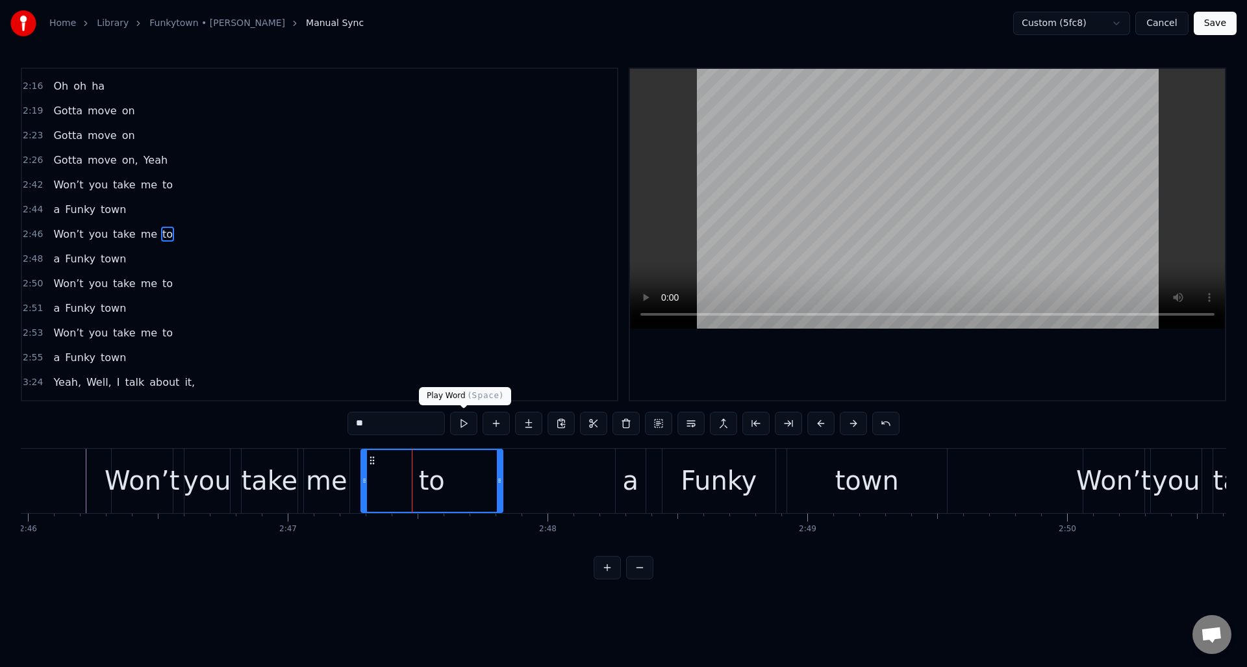
click at [464, 420] on button at bounding box center [463, 423] width 27 height 23
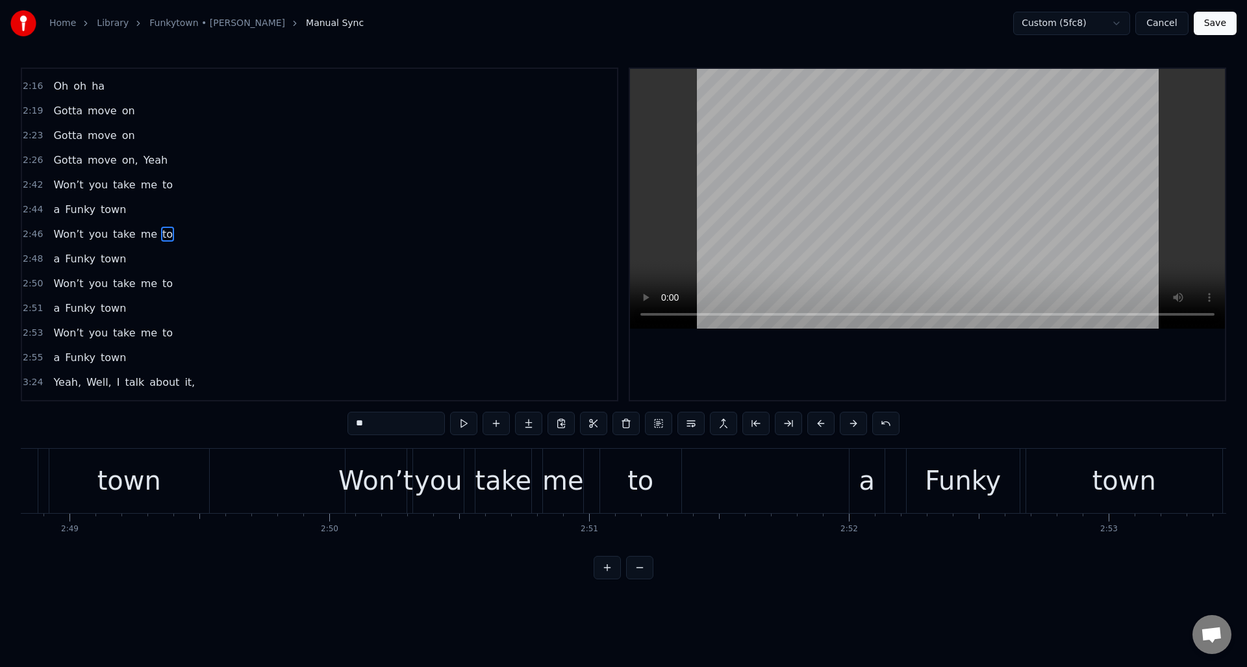
scroll to position [0, 43899]
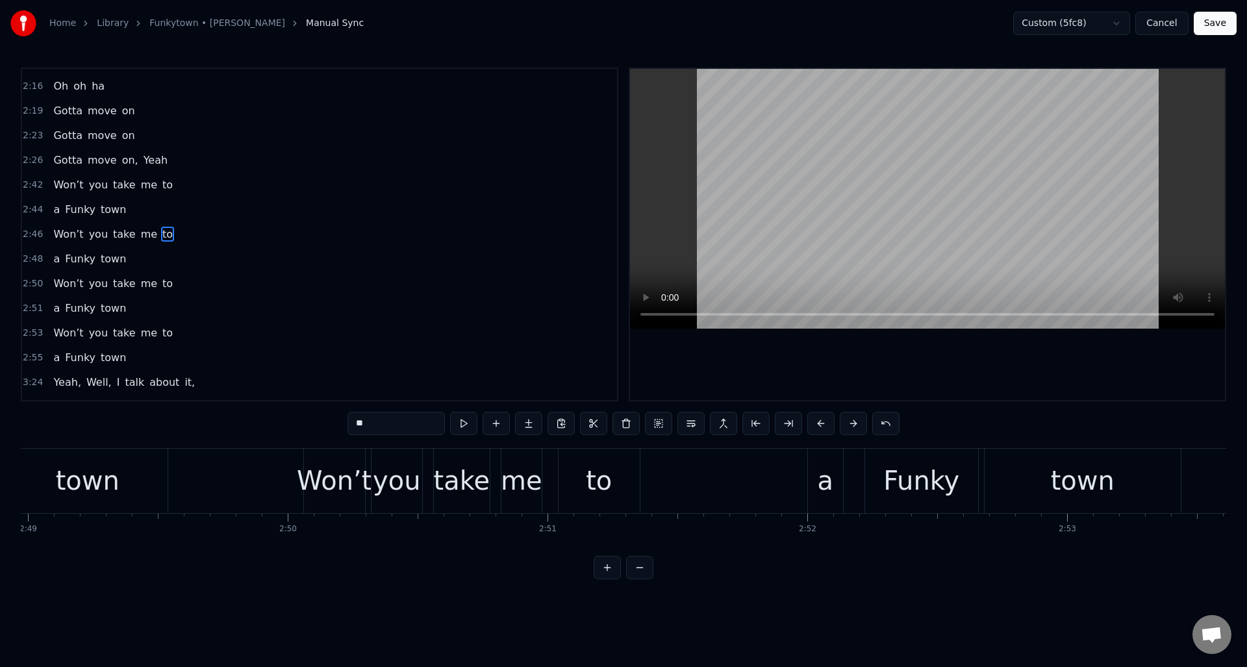
click at [605, 461] on div "to" at bounding box center [599, 480] width 26 height 39
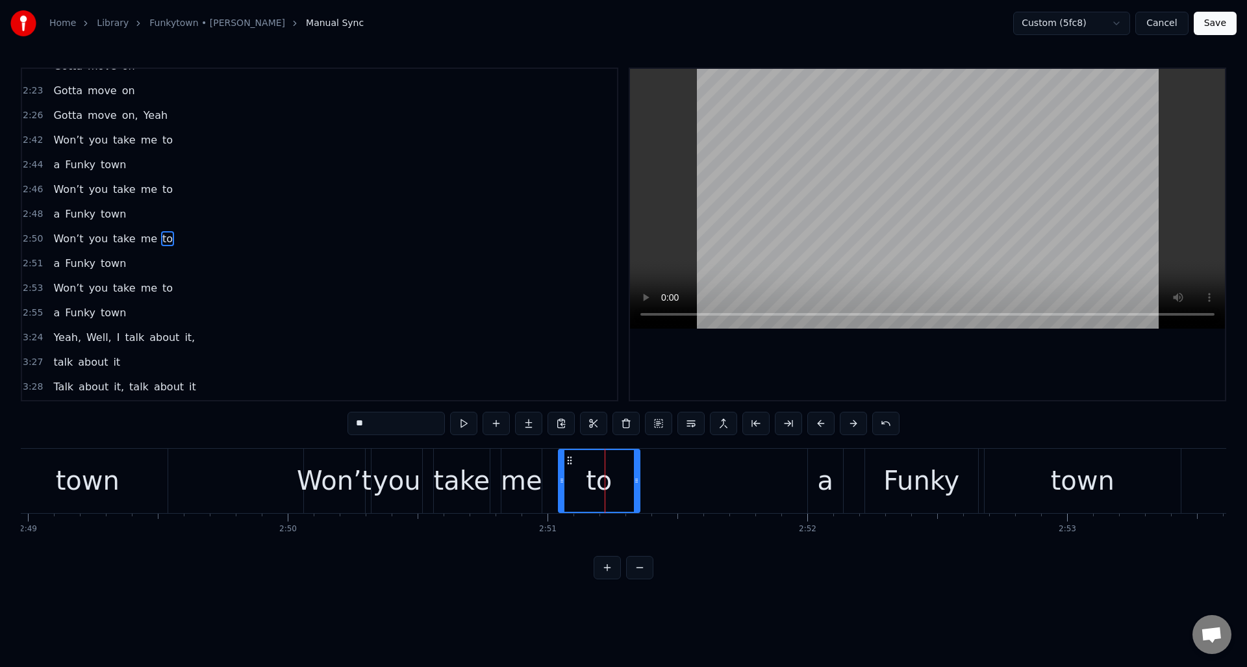
scroll to position [711, 0]
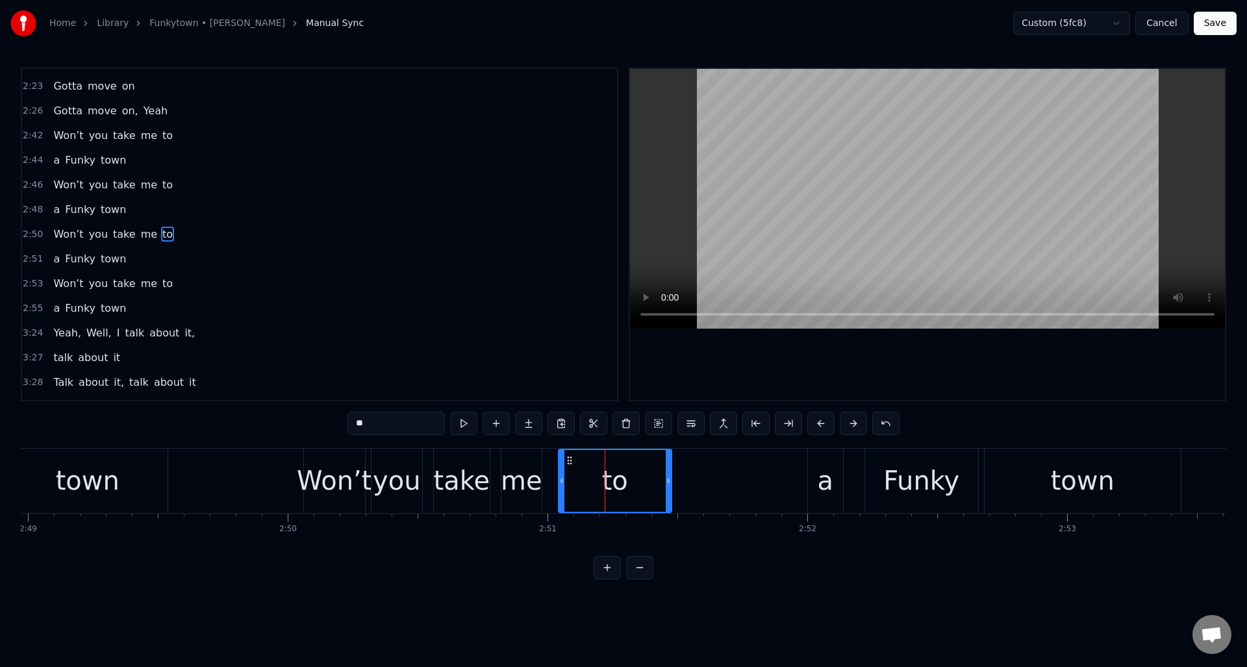
drag, startPoint x: 638, startPoint y: 470, endPoint x: 670, endPoint y: 468, distance: 31.9
click at [670, 468] on div at bounding box center [668, 481] width 5 height 62
click at [463, 429] on button at bounding box center [463, 423] width 27 height 23
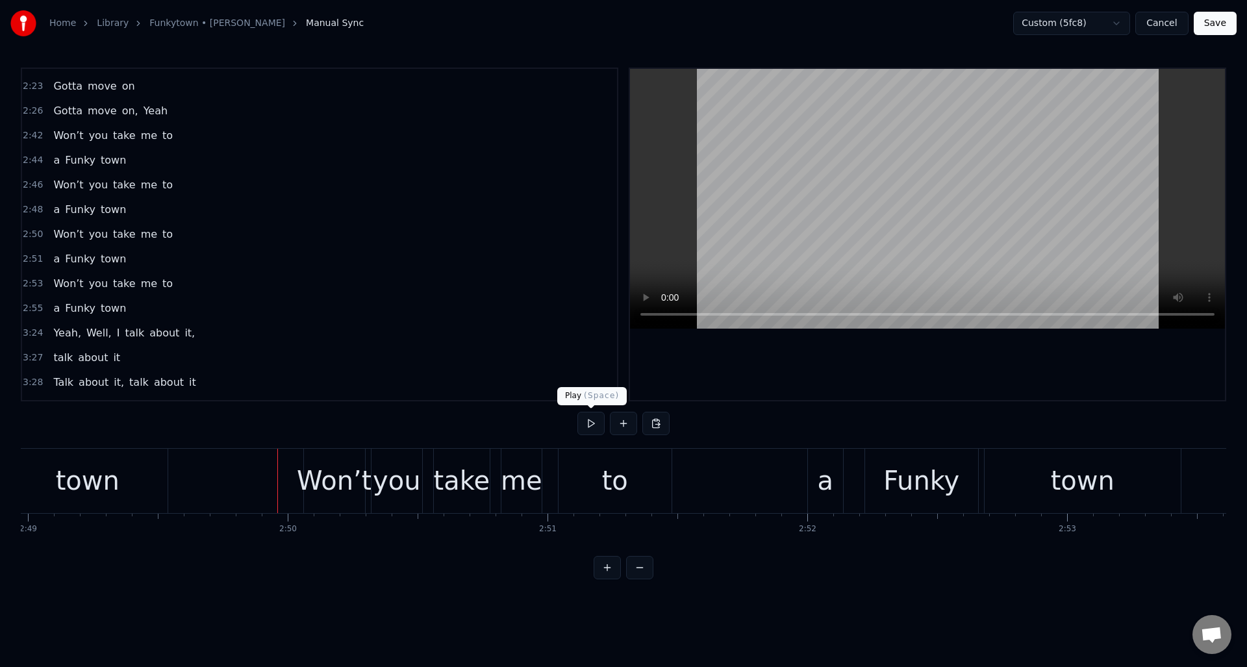
click at [594, 420] on button at bounding box center [590, 423] width 27 height 23
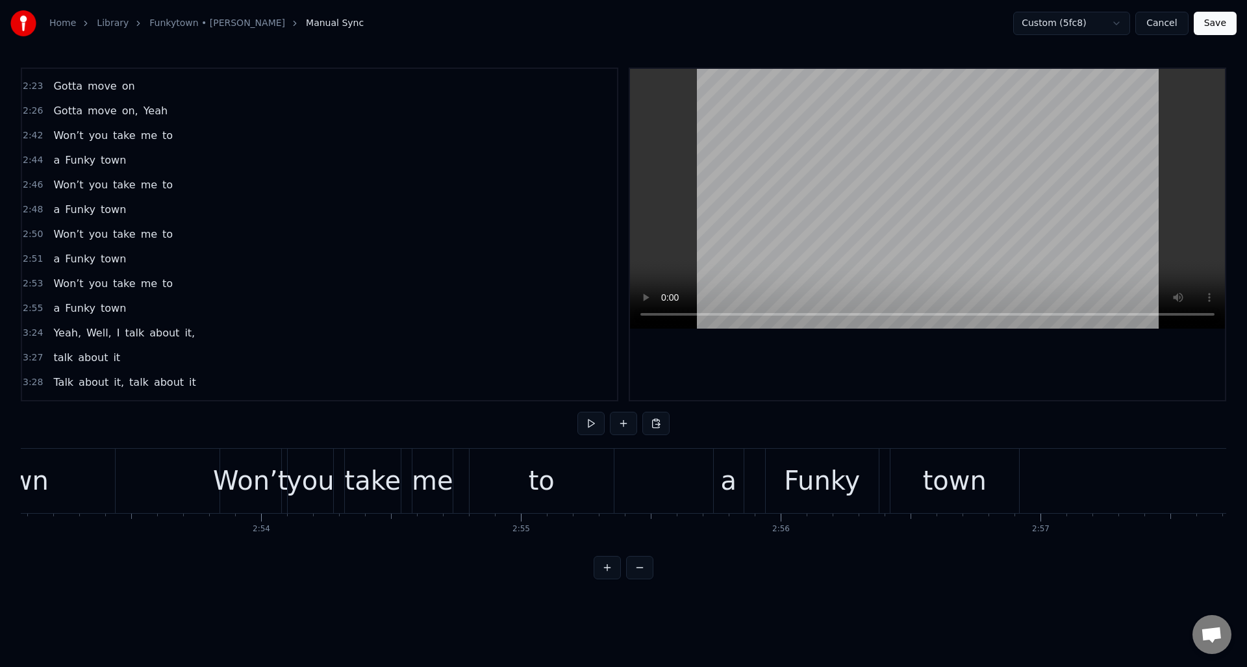
scroll to position [0, 45006]
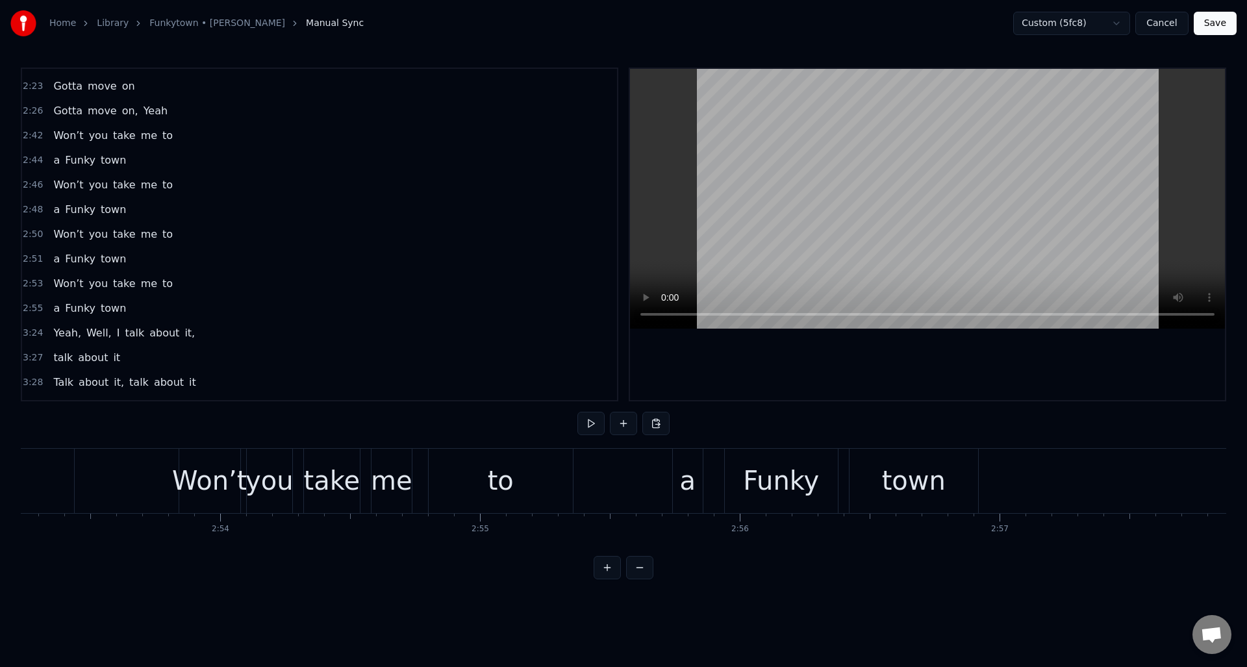
click at [565, 474] on div "to" at bounding box center [501, 481] width 144 height 64
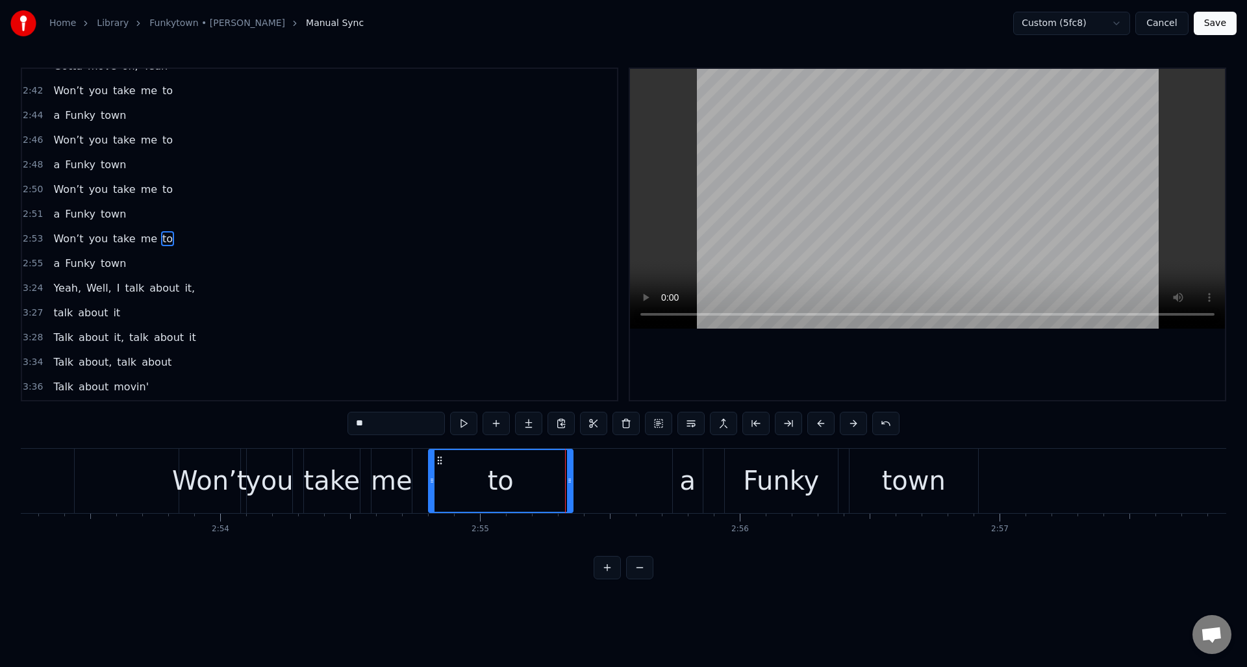
scroll to position [760, 0]
click at [577, 473] on div at bounding box center [576, 481] width 5 height 62
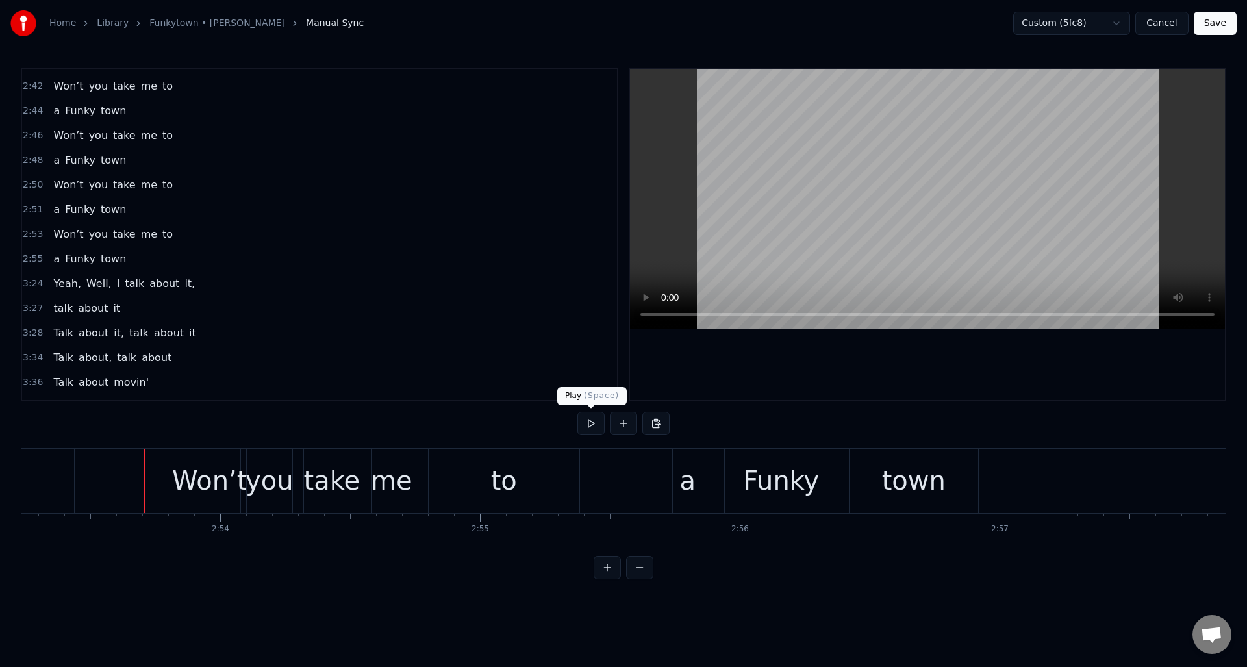
click at [589, 424] on button at bounding box center [590, 423] width 27 height 23
click at [216, 244] on div "2:53 Won’t you take me to" at bounding box center [319, 234] width 595 height 25
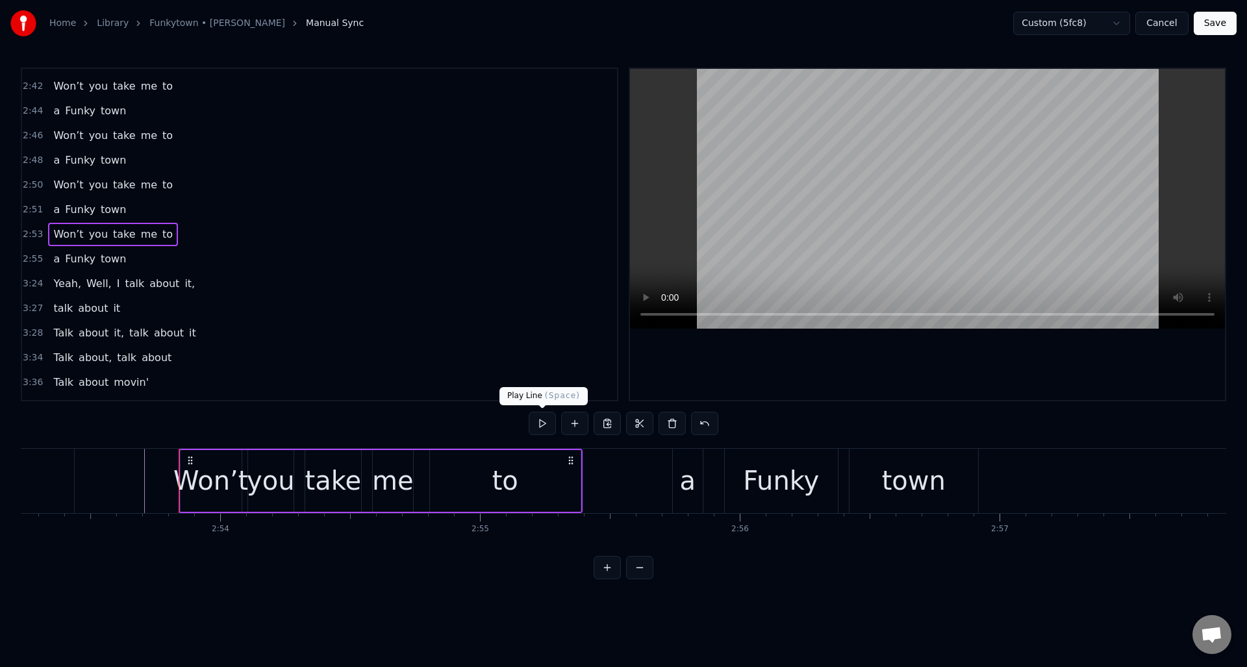
click at [540, 422] on button at bounding box center [542, 423] width 27 height 23
click at [546, 472] on div "to" at bounding box center [505, 481] width 151 height 62
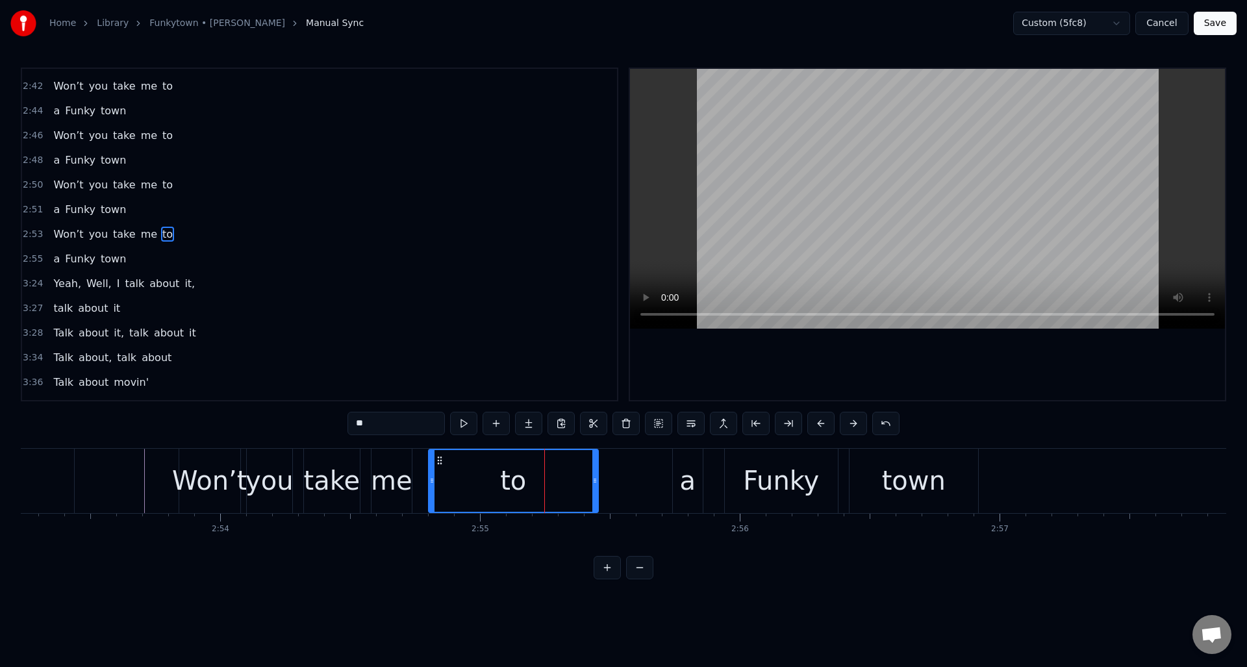
drag, startPoint x: 576, startPoint y: 477, endPoint x: 595, endPoint y: 476, distance: 18.9
click at [595, 476] on icon at bounding box center [594, 480] width 5 height 10
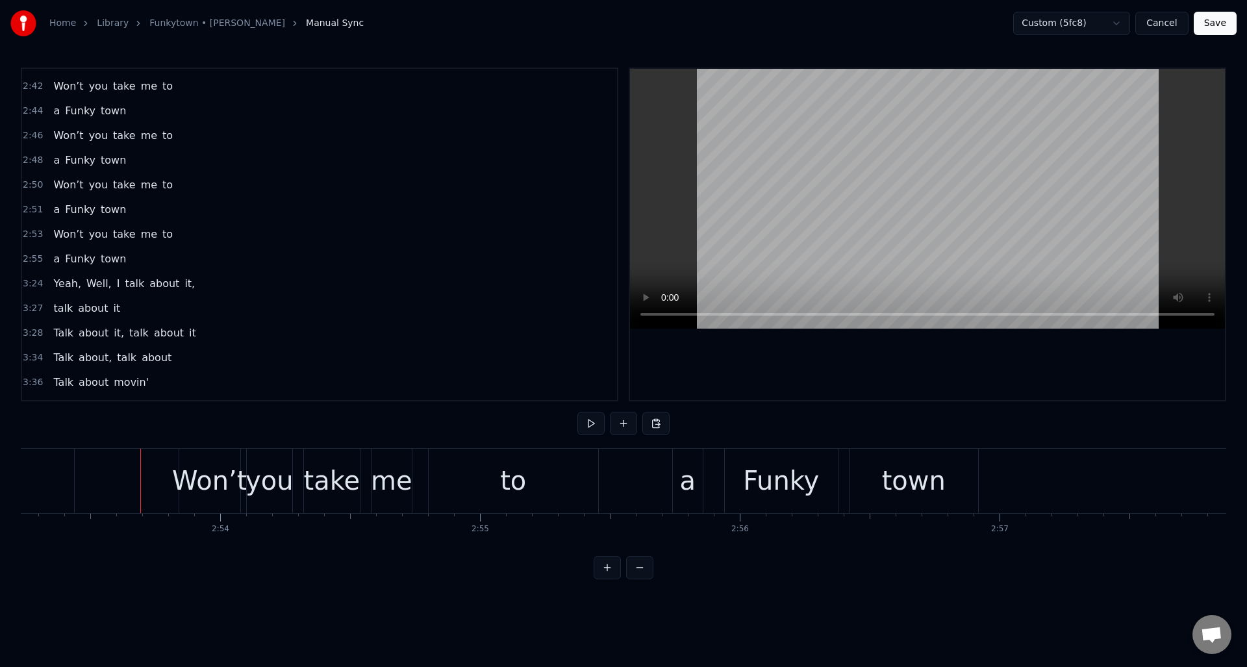
click at [203, 244] on div "2:53 Won’t you take me to" at bounding box center [319, 234] width 595 height 25
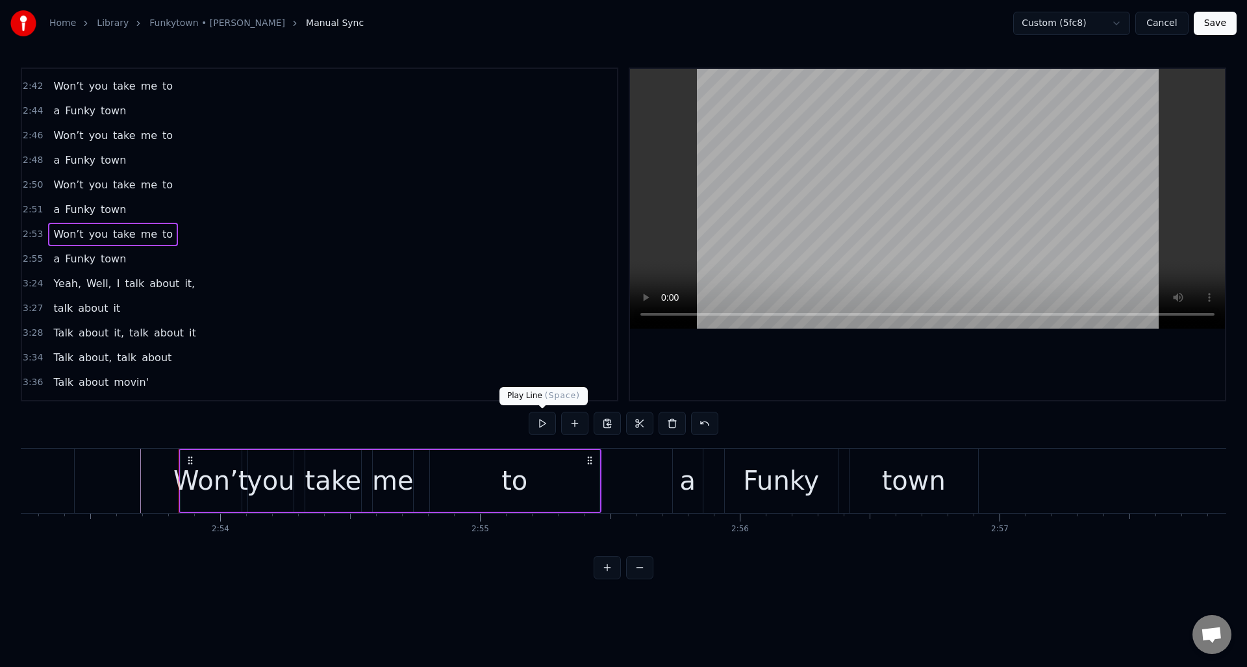
click at [540, 423] on button at bounding box center [542, 423] width 27 height 23
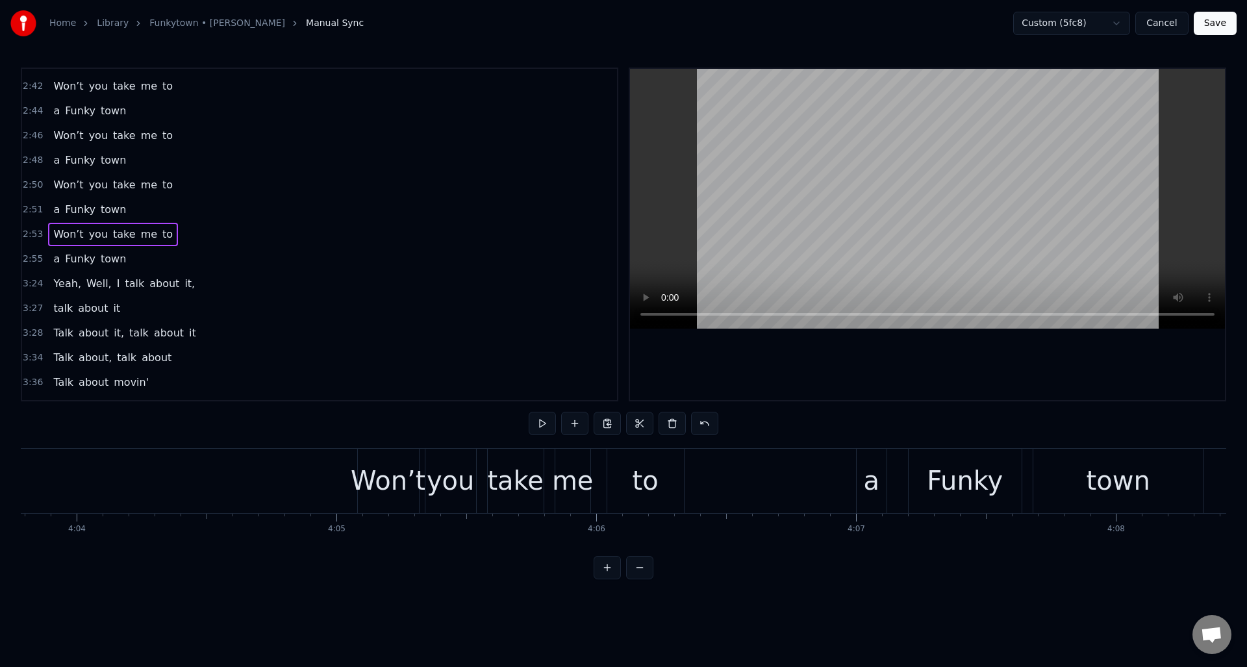
scroll to position [0, 63377]
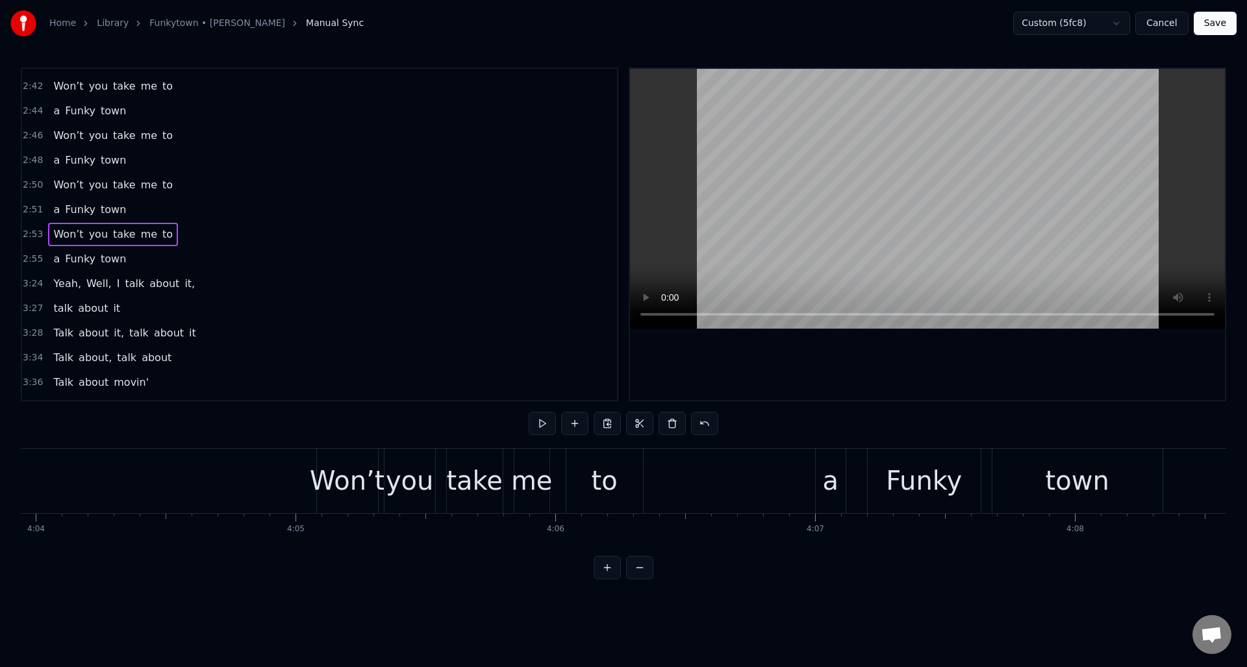
click at [835, 481] on div "a" at bounding box center [830, 480] width 16 height 39
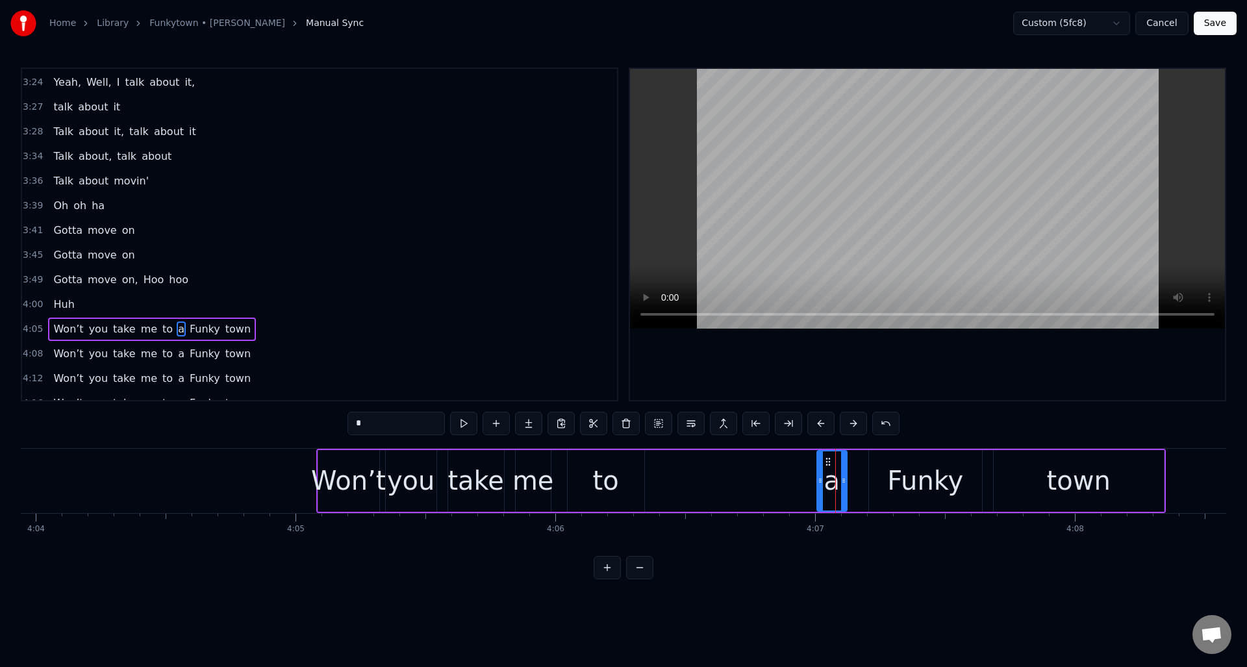
scroll to position [1056, 0]
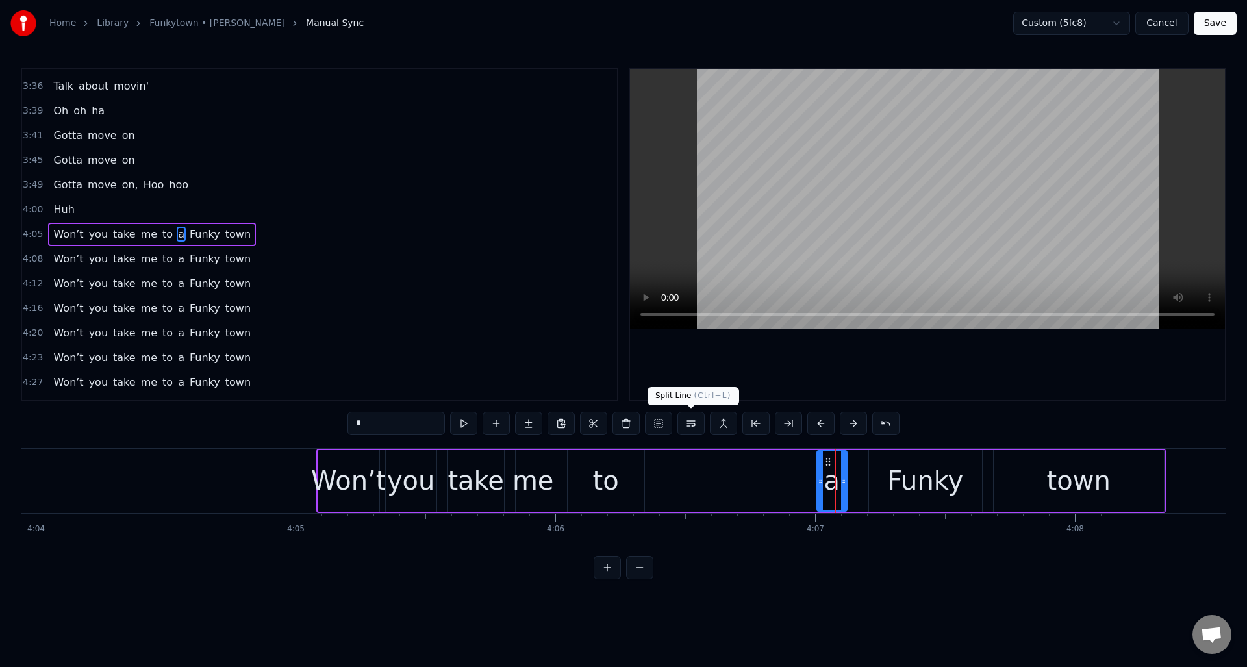
click at [694, 424] on button at bounding box center [690, 423] width 27 height 23
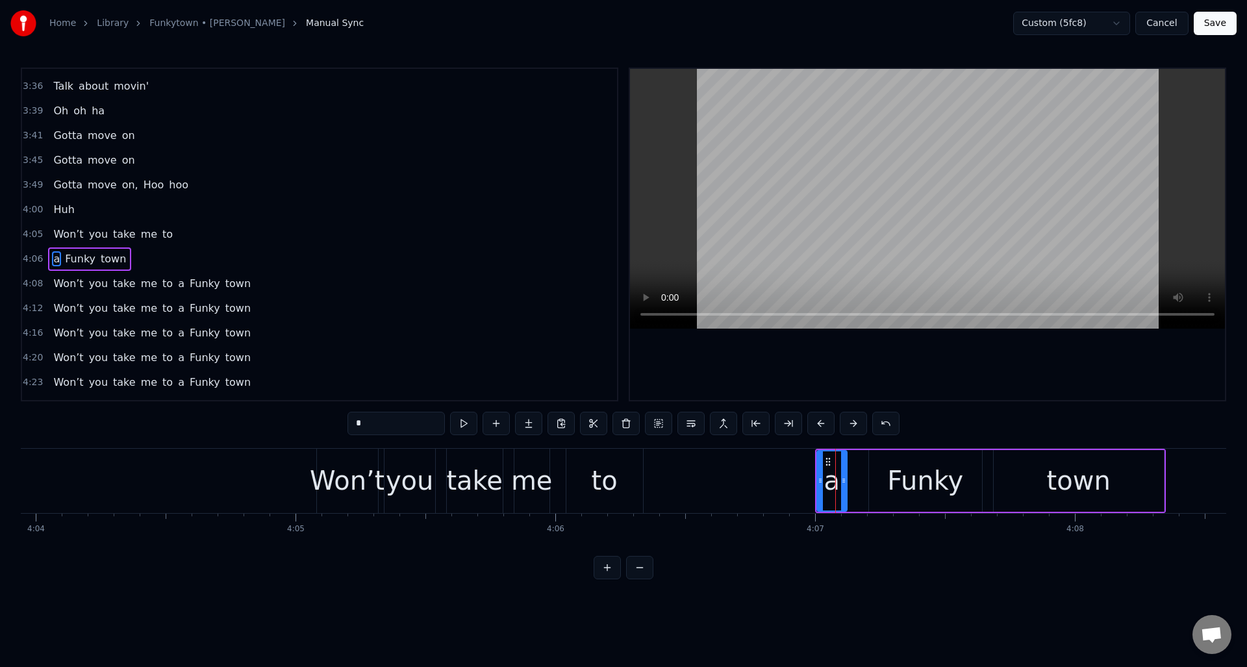
scroll to position [1081, 0]
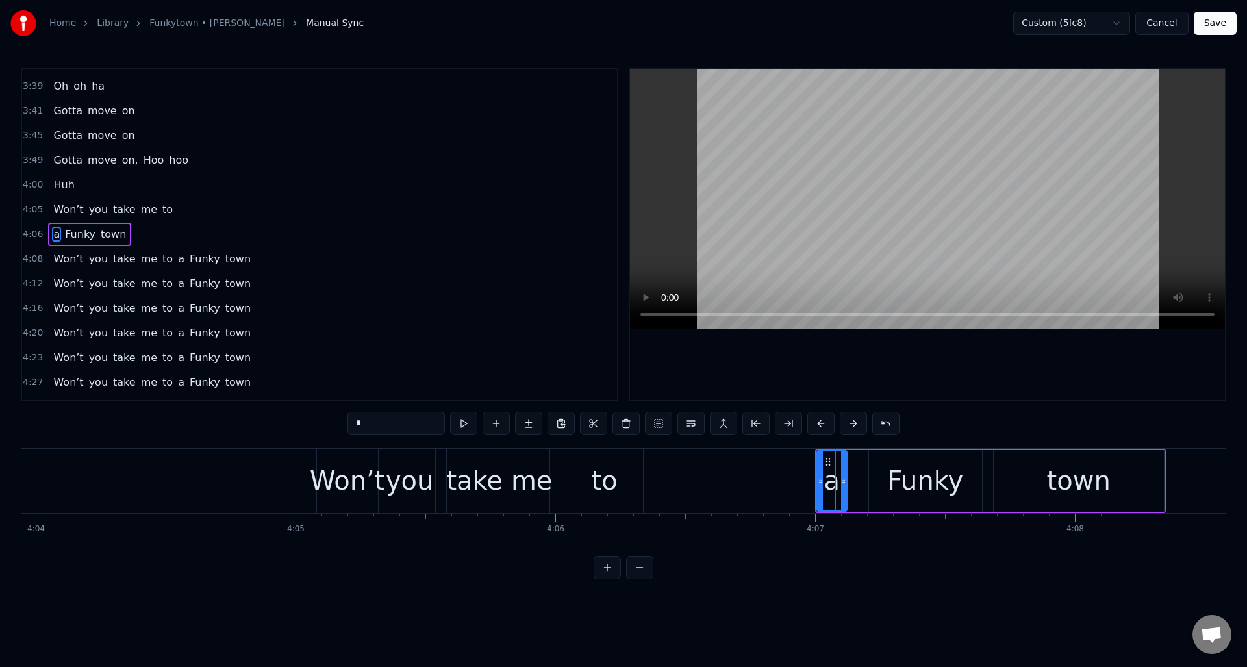
click at [634, 477] on div "to" at bounding box center [604, 481] width 77 height 64
type input "**"
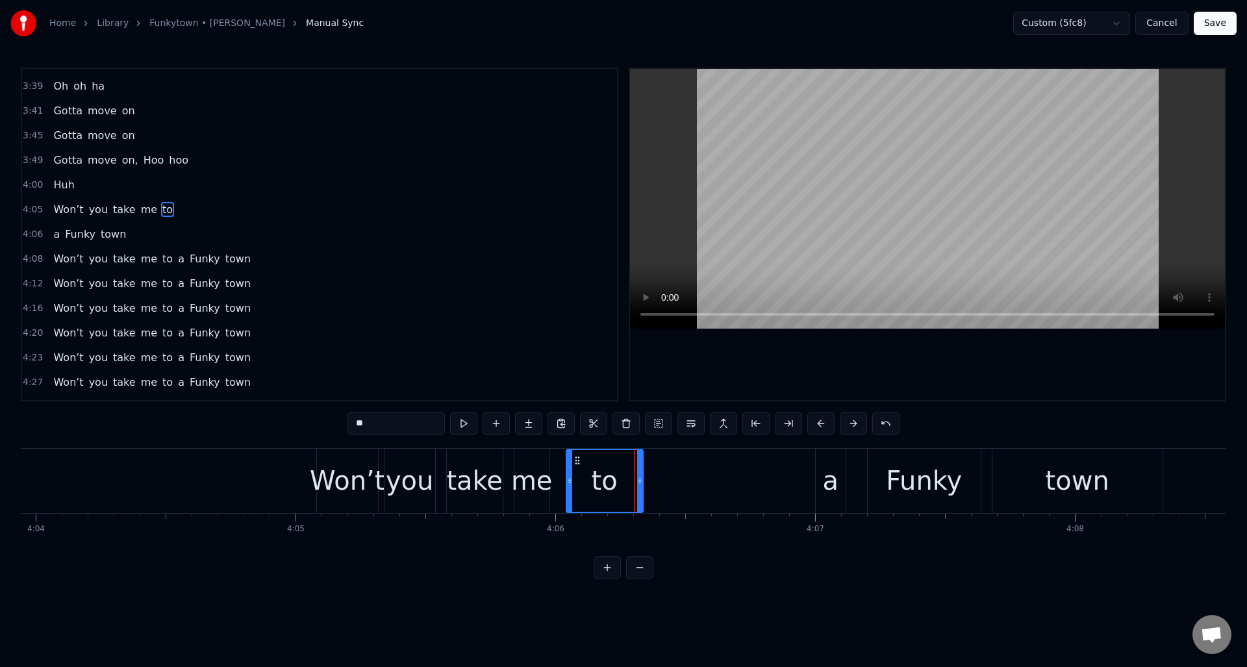
scroll to position [1056, 0]
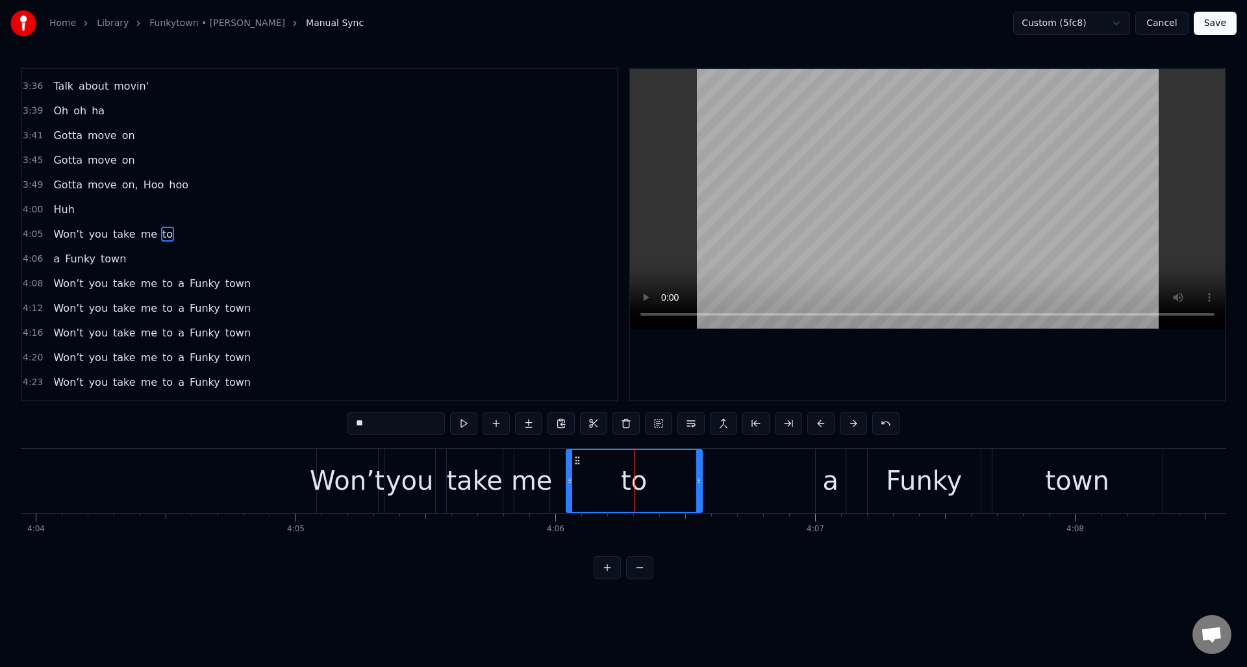
drag, startPoint x: 640, startPoint y: 473, endPoint x: 699, endPoint y: 474, distance: 59.1
click at [699, 474] on div at bounding box center [698, 481] width 5 height 62
click at [467, 420] on button at bounding box center [463, 423] width 27 height 23
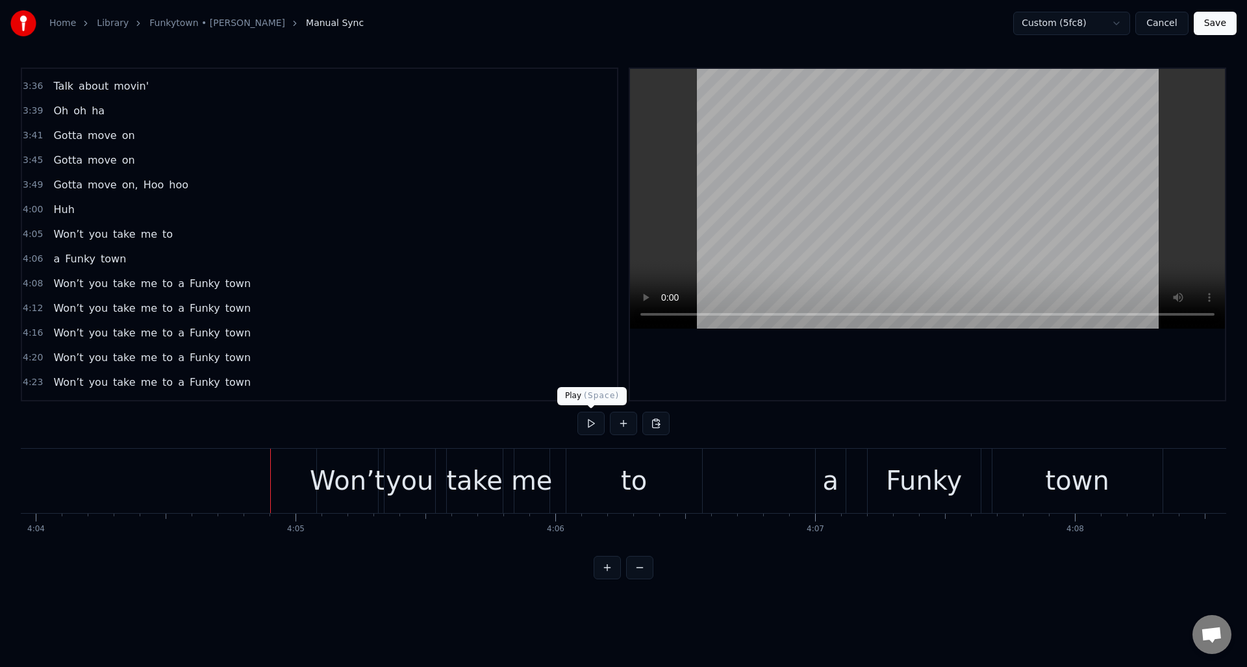
click at [596, 424] on button at bounding box center [590, 423] width 27 height 23
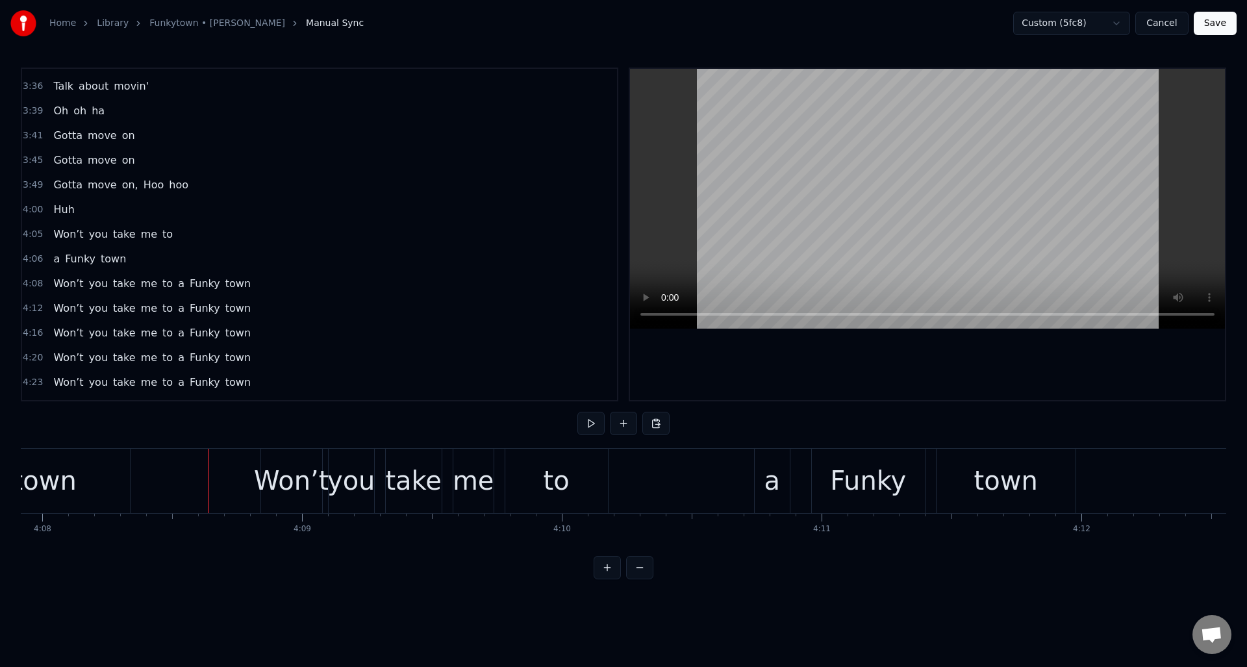
scroll to position [0, 64532]
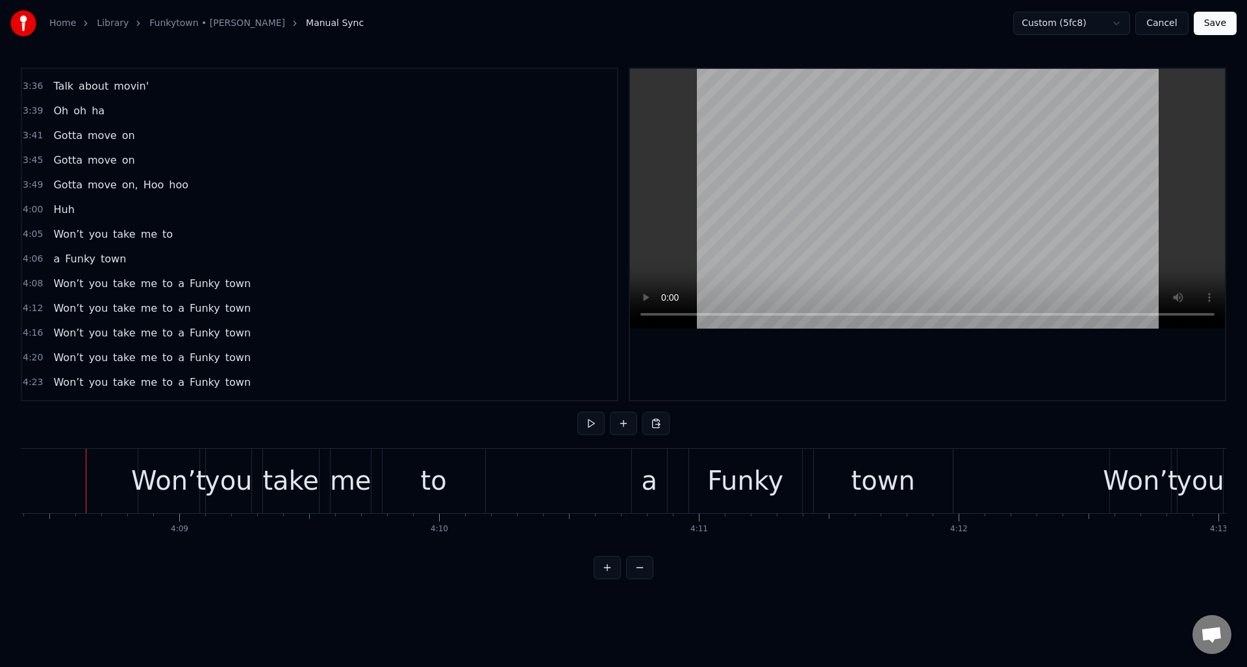
click at [658, 487] on div "a" at bounding box center [649, 481] width 35 height 64
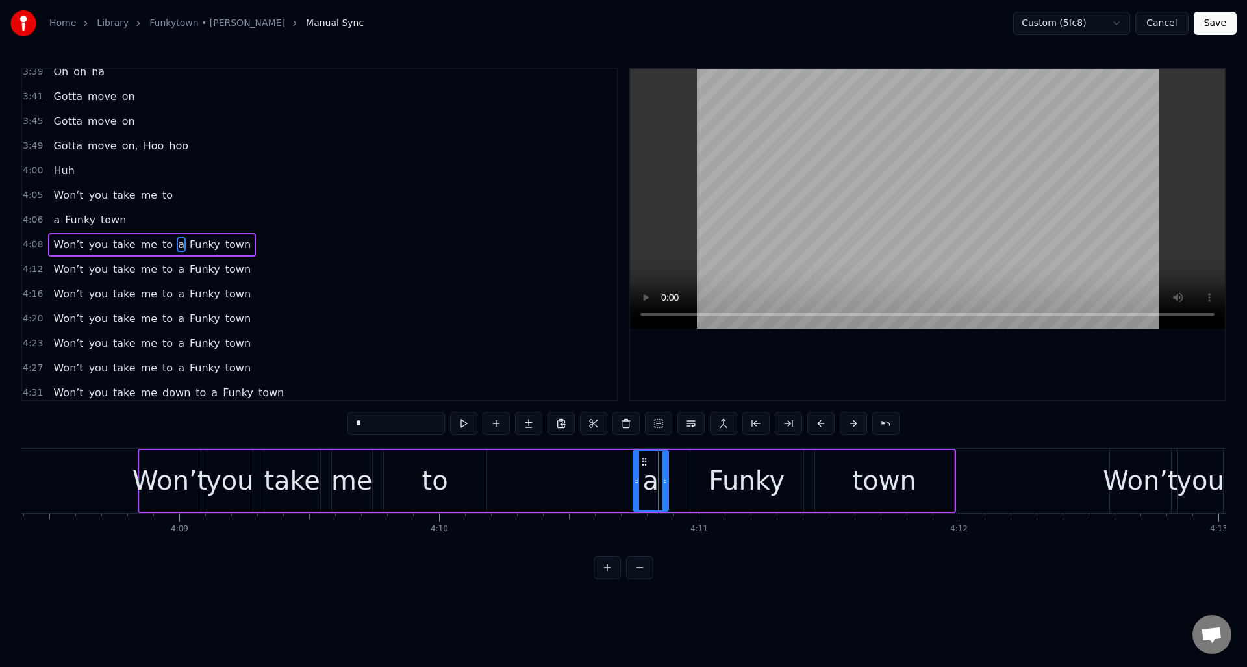
scroll to position [1105, 0]
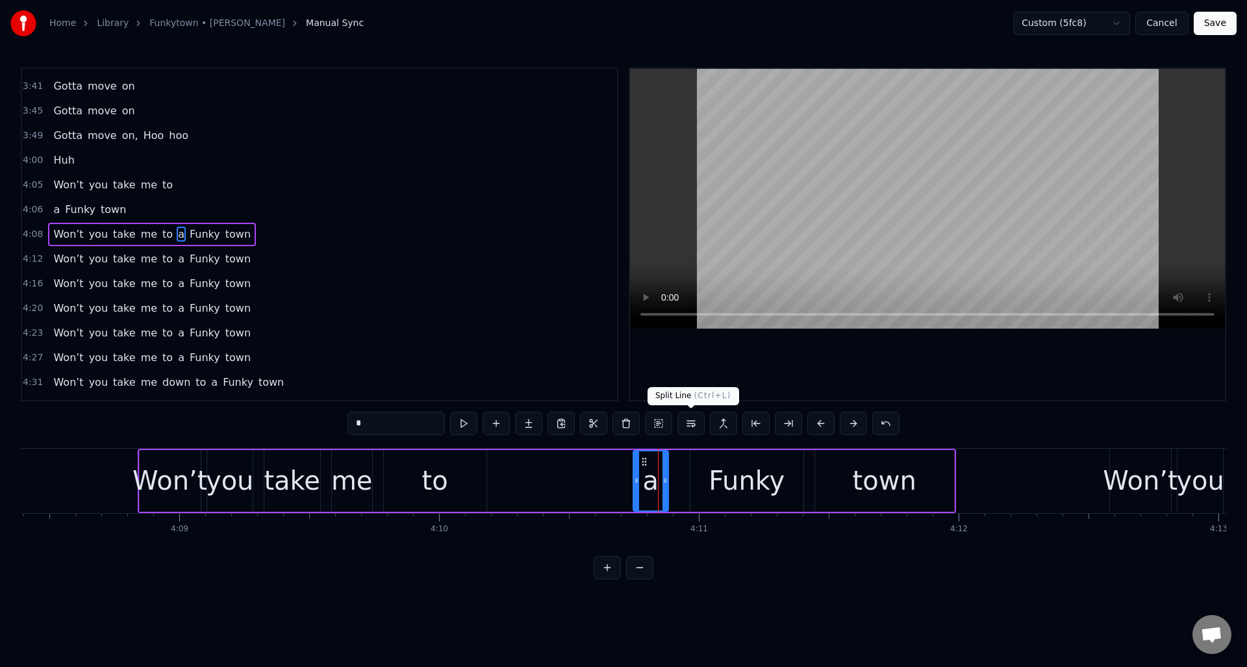
click at [693, 426] on button at bounding box center [690, 423] width 27 height 23
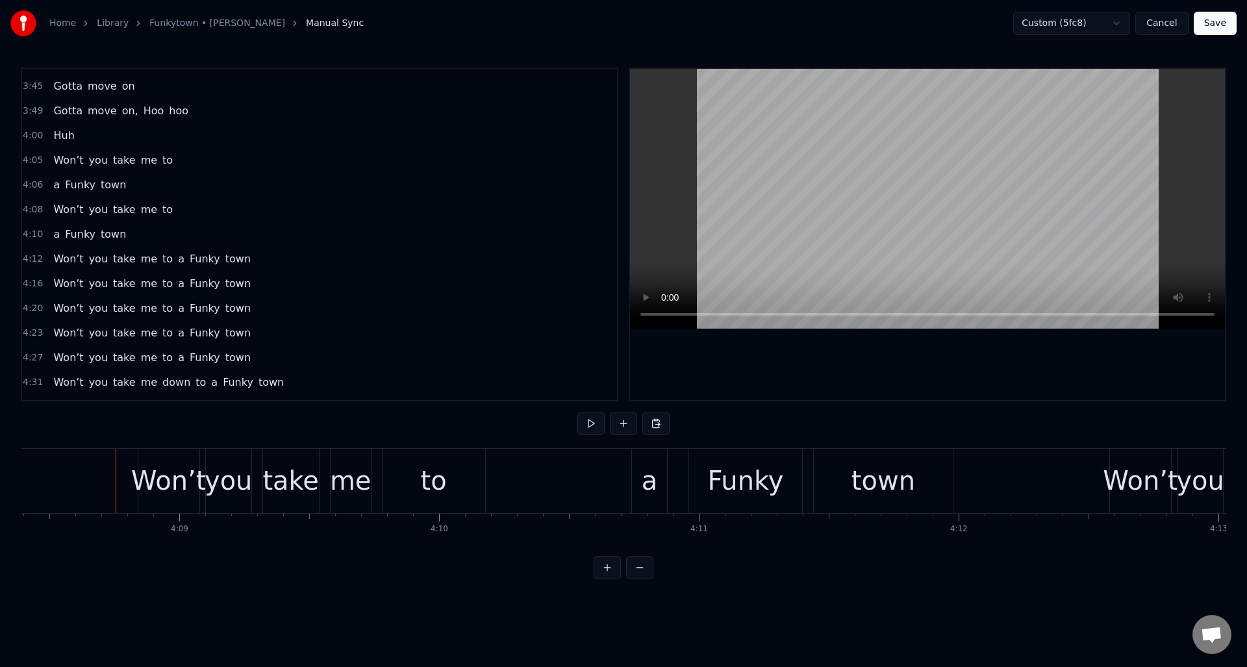
click at [158, 464] on div "Won’t" at bounding box center [168, 480] width 75 height 39
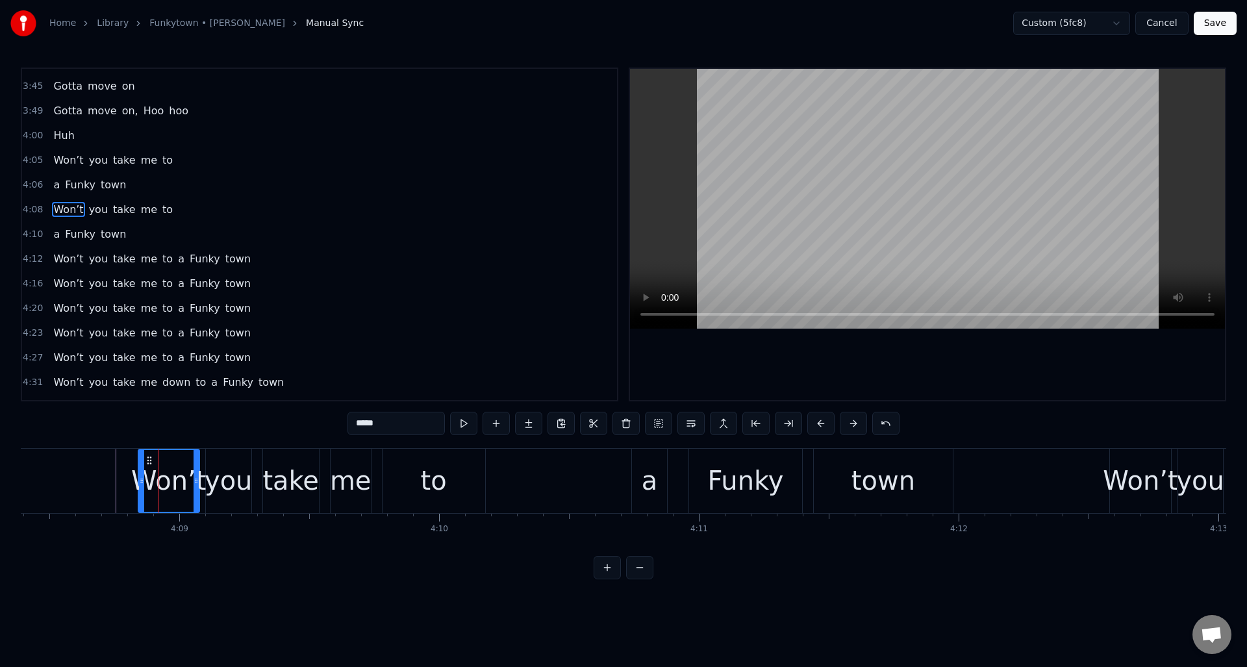
scroll to position [1105, 0]
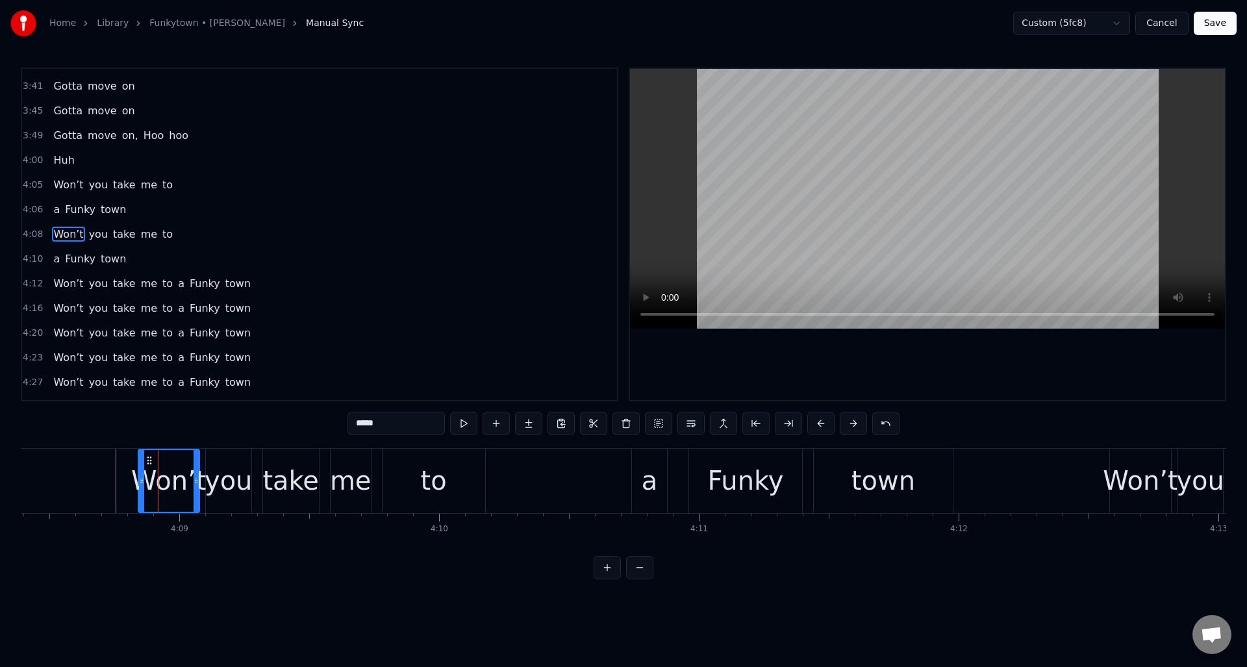
click at [209, 240] on div "4:08 Won’t you take me to" at bounding box center [319, 234] width 595 height 25
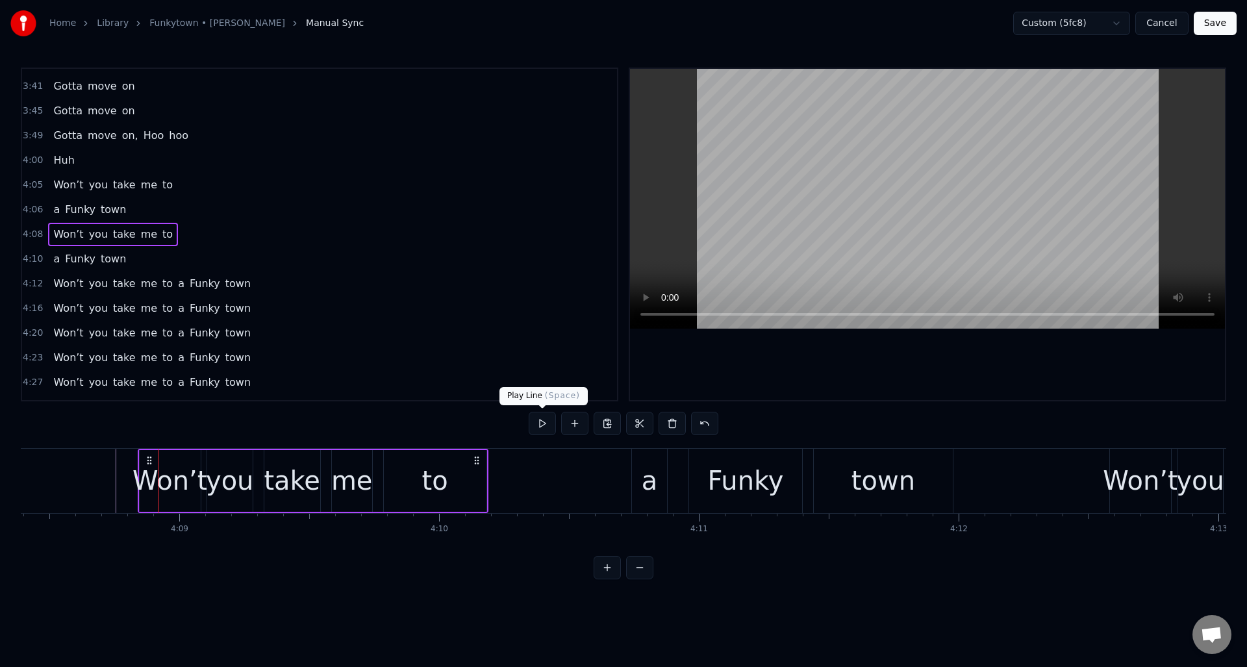
click at [538, 422] on button at bounding box center [542, 423] width 27 height 23
click at [456, 485] on div "to" at bounding box center [435, 481] width 103 height 62
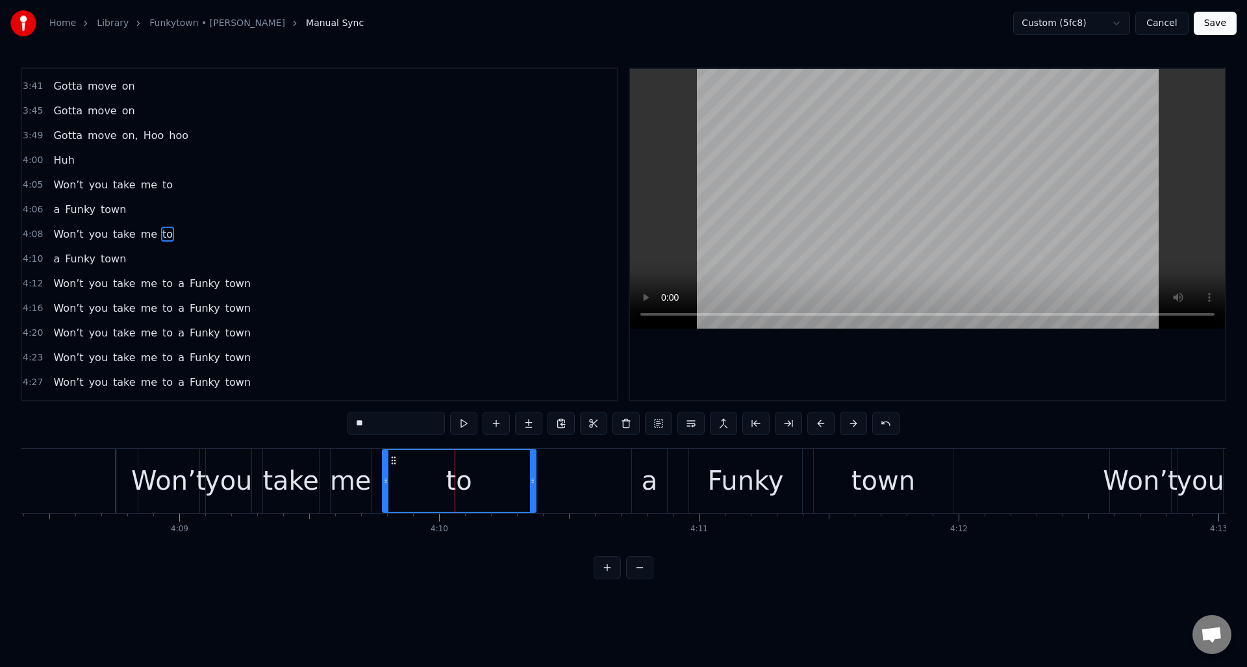
drag, startPoint x: 482, startPoint y: 481, endPoint x: 533, endPoint y: 479, distance: 50.7
click at [533, 479] on icon at bounding box center [532, 480] width 5 height 10
click at [211, 229] on div "4:08 Won’t you take me to" at bounding box center [319, 234] width 595 height 25
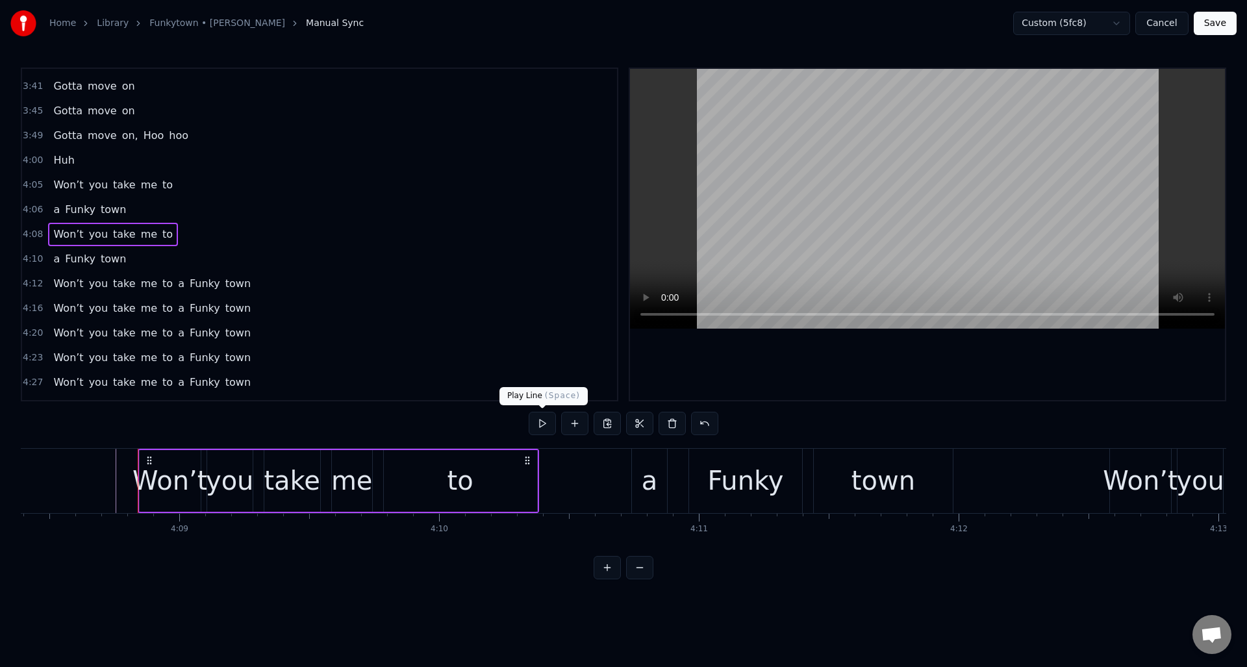
click at [540, 429] on button at bounding box center [542, 423] width 27 height 23
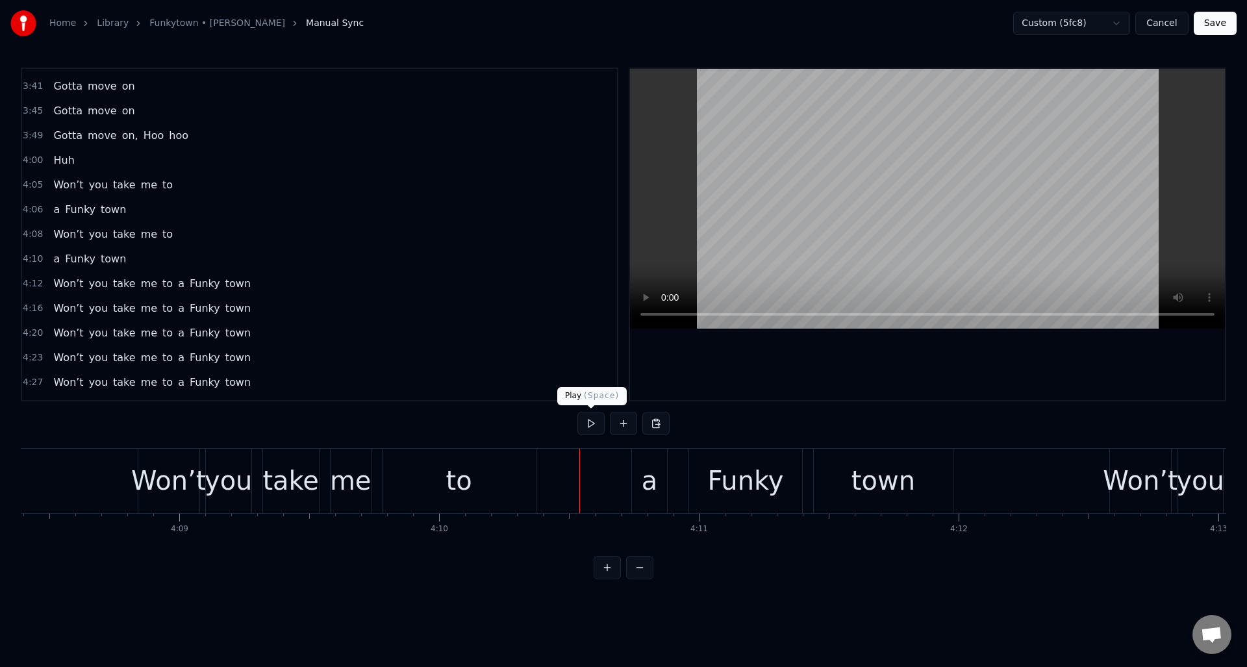
click at [592, 422] on button at bounding box center [590, 423] width 27 height 23
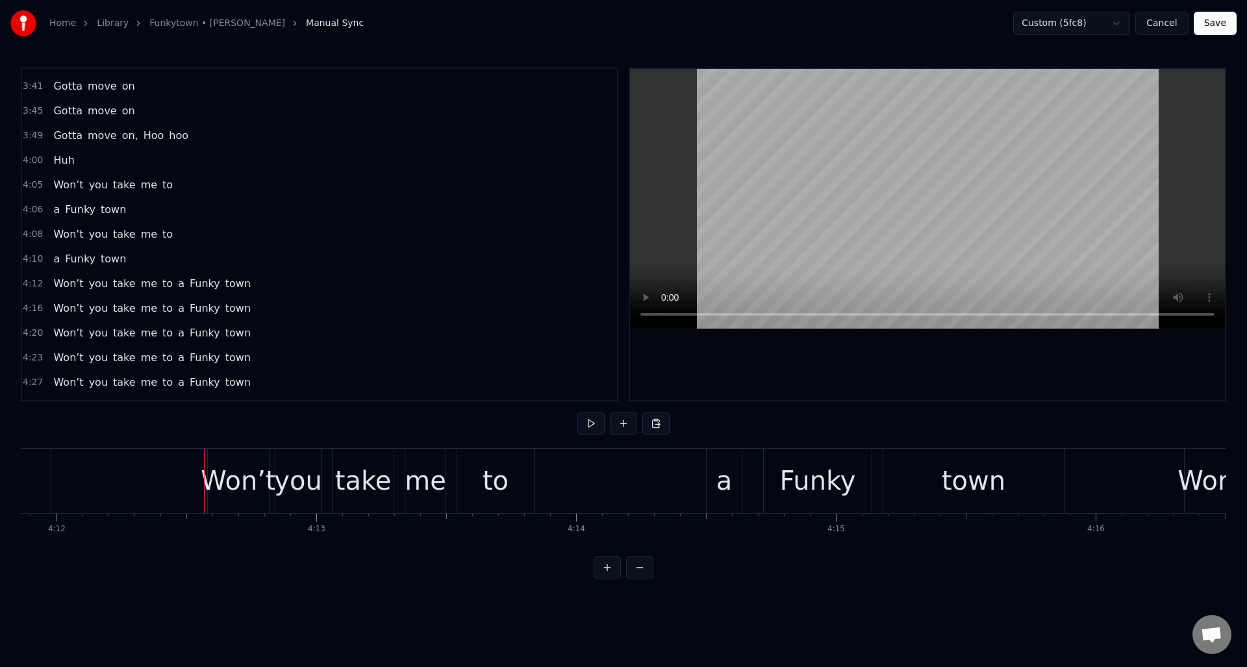
scroll to position [0, 65353]
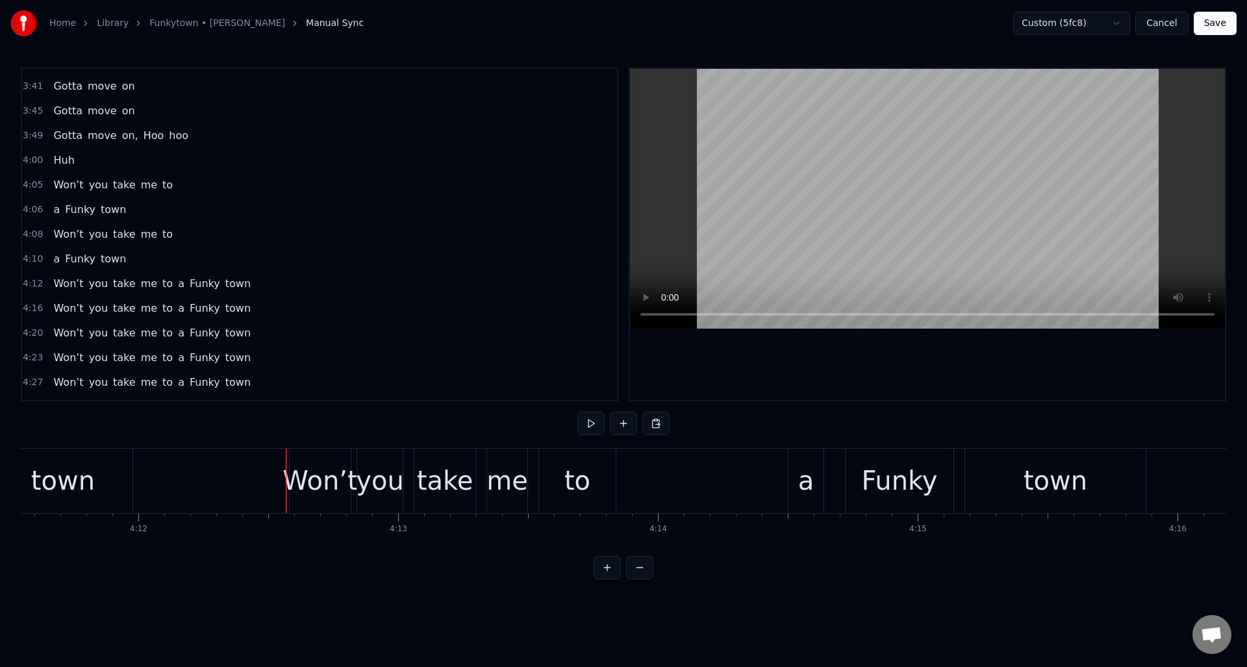
click at [573, 467] on div "to" at bounding box center [577, 480] width 26 height 39
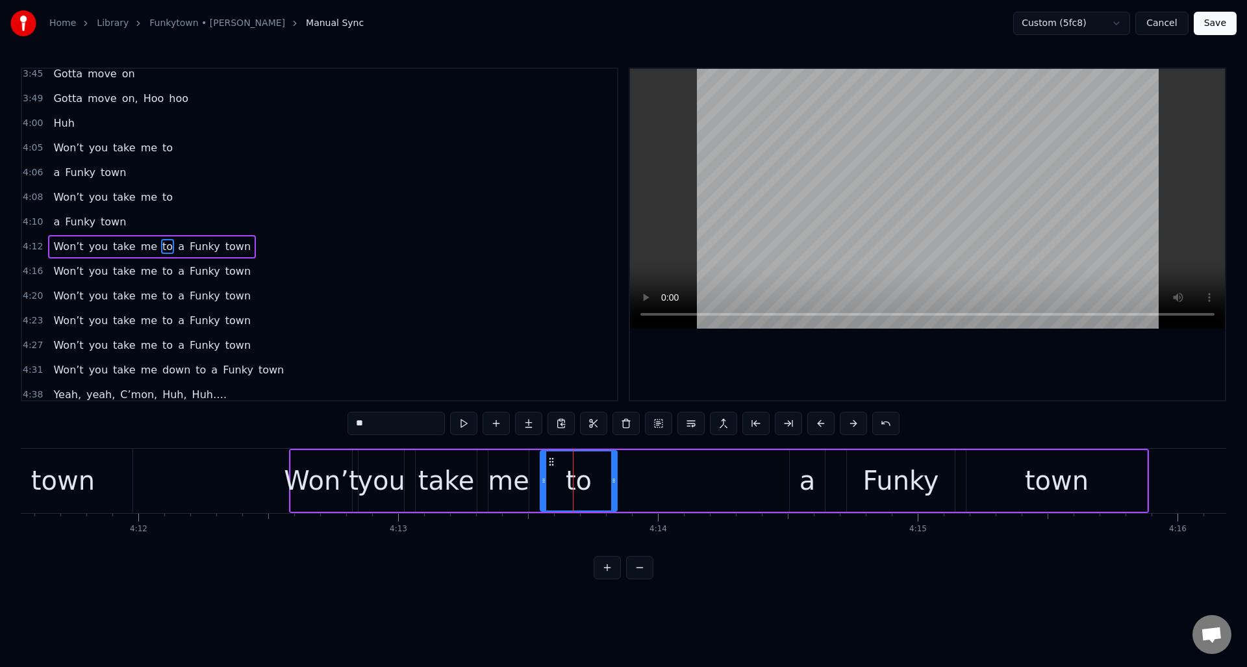
scroll to position [1150, 0]
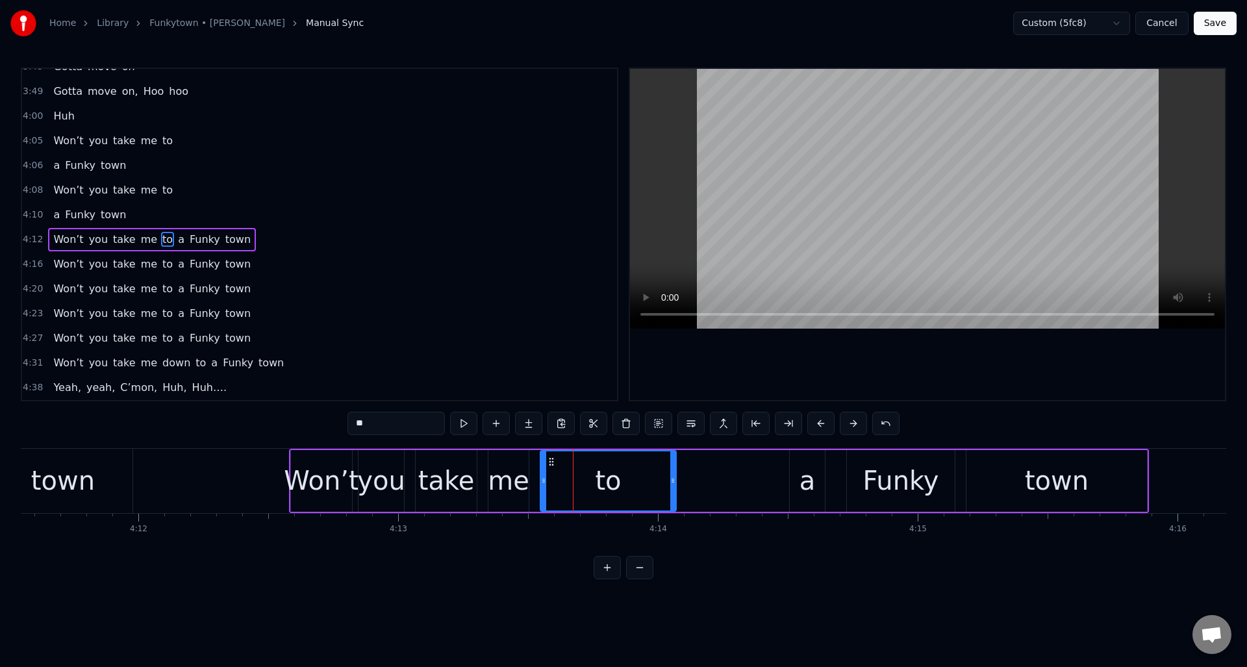
drag, startPoint x: 614, startPoint y: 470, endPoint x: 673, endPoint y: 468, distance: 59.1
click at [673, 468] on div at bounding box center [672, 480] width 5 height 59
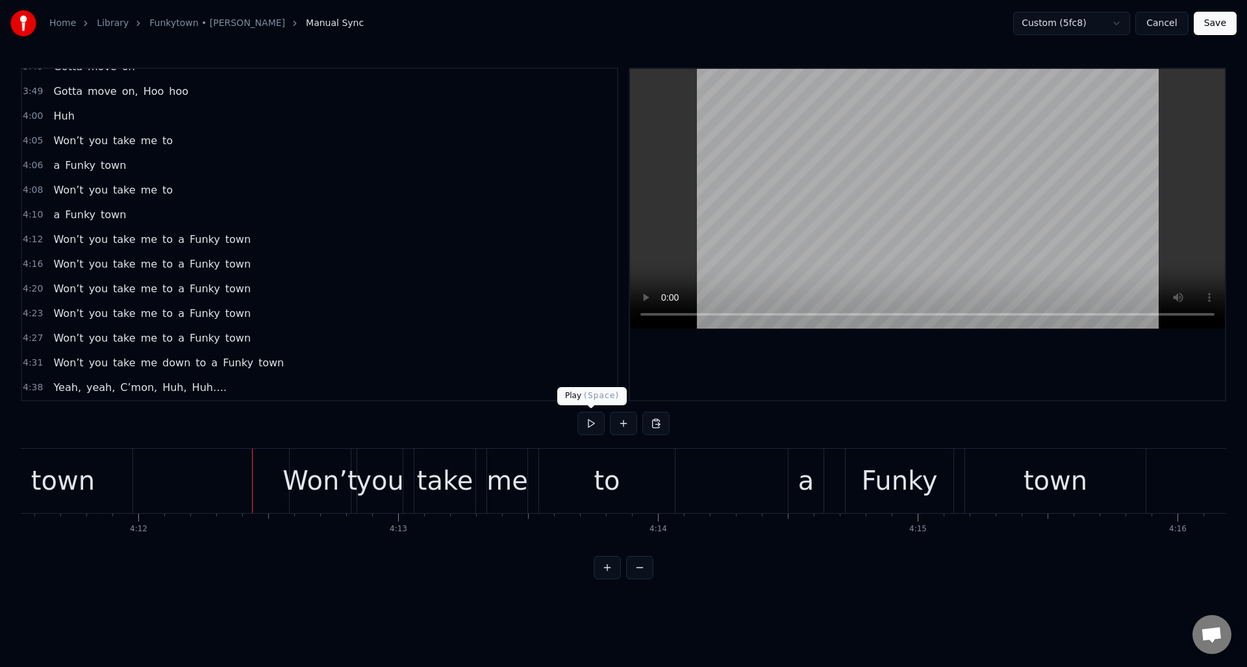
click at [590, 422] on button at bounding box center [590, 423] width 27 height 23
click at [577, 473] on div "to" at bounding box center [607, 481] width 136 height 64
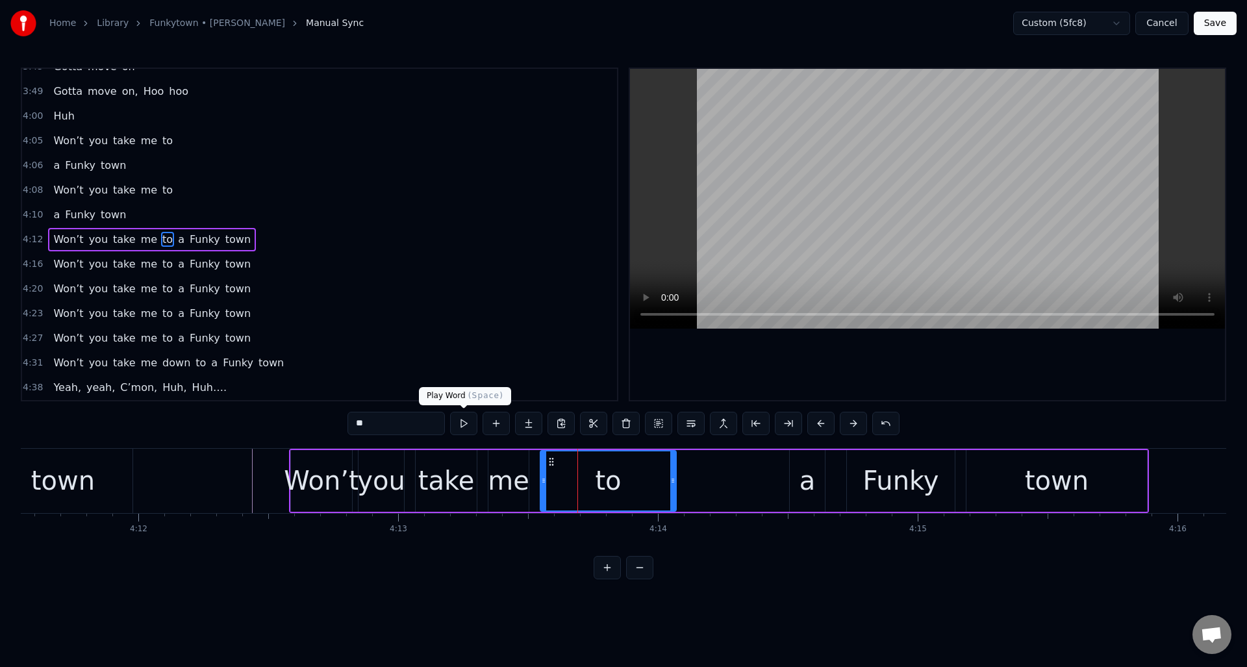
click at [464, 425] on button at bounding box center [463, 423] width 27 height 23
drag, startPoint x: 674, startPoint y: 480, endPoint x: 685, endPoint y: 480, distance: 11.0
click at [685, 480] on icon at bounding box center [683, 480] width 5 height 10
click at [264, 240] on div "4:12 Won’t you take me to a Funky town" at bounding box center [319, 239] width 595 height 25
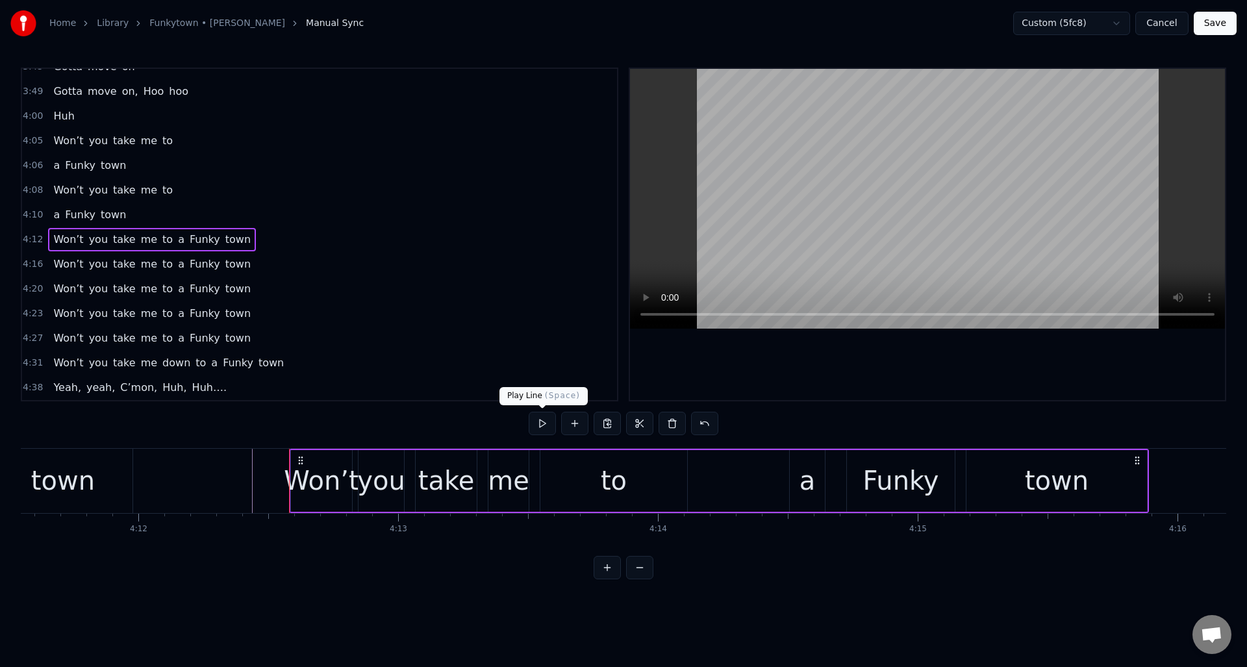
click at [538, 422] on button at bounding box center [542, 423] width 27 height 23
click at [538, 421] on button at bounding box center [542, 423] width 27 height 23
click at [800, 472] on div "a" at bounding box center [808, 480] width 16 height 39
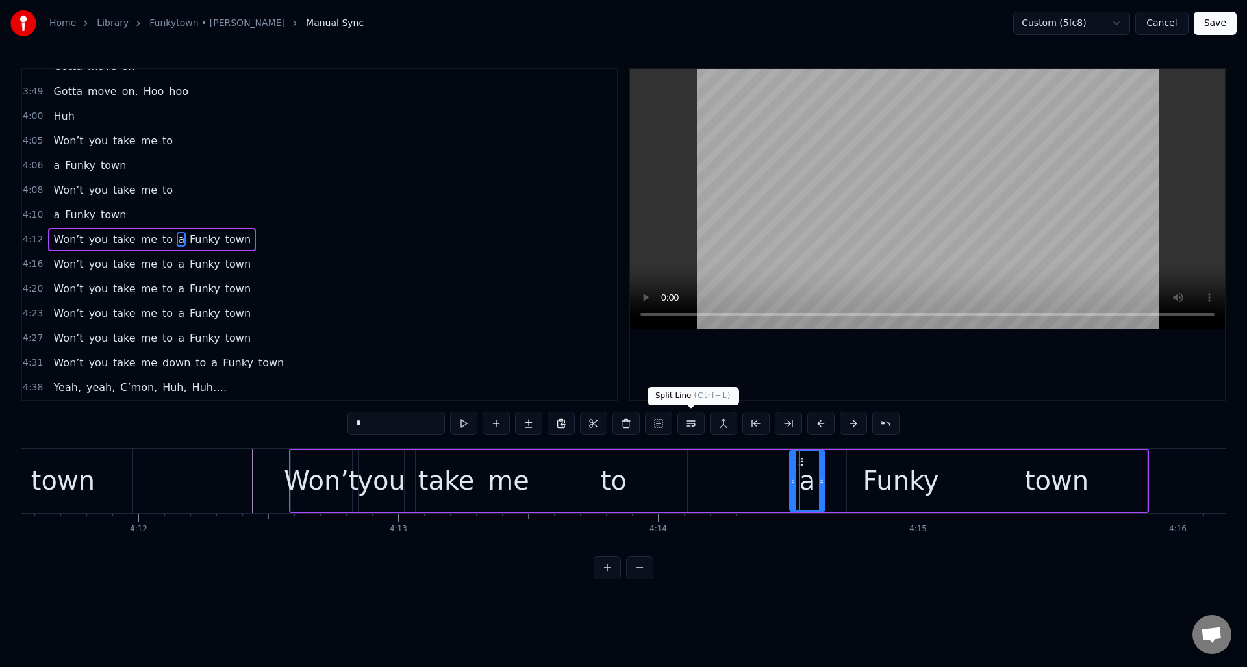
click at [693, 425] on button at bounding box center [690, 423] width 27 height 23
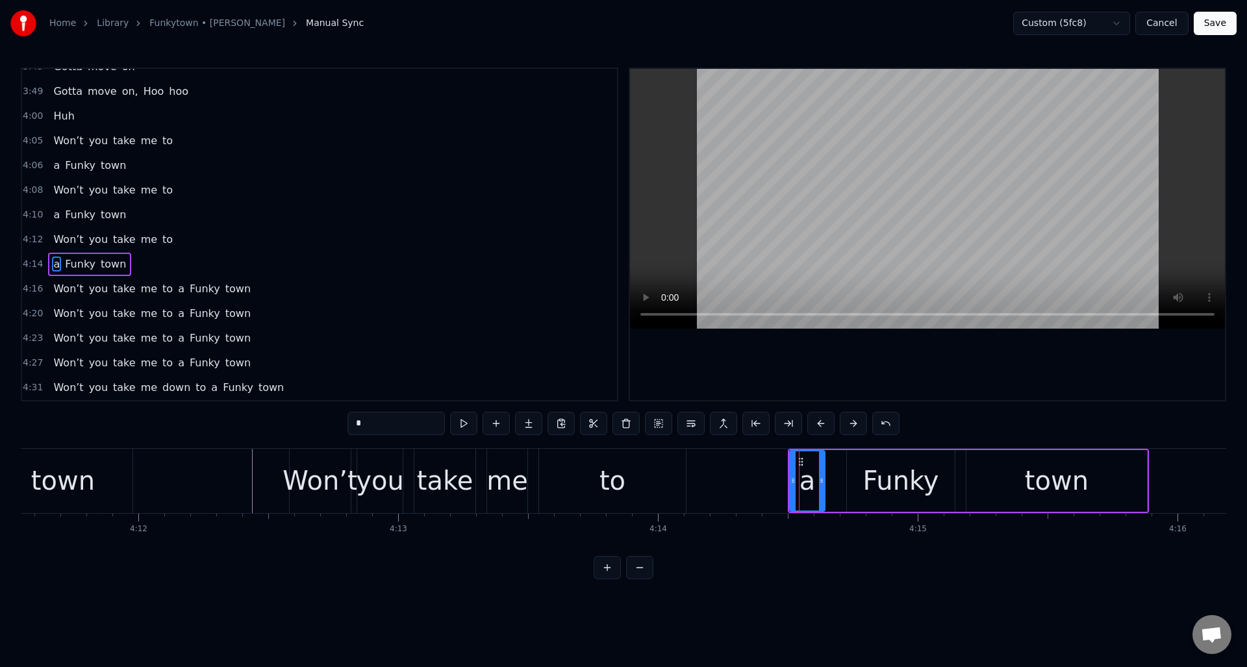
scroll to position [1174, 0]
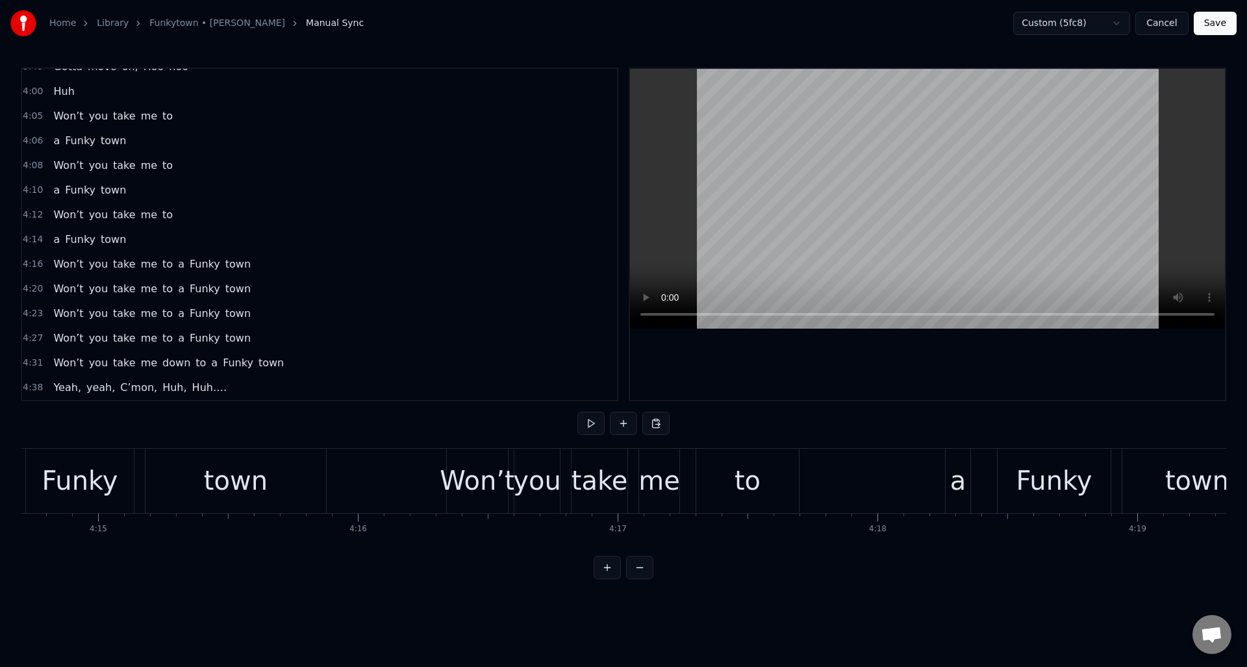
scroll to position [0, 66213]
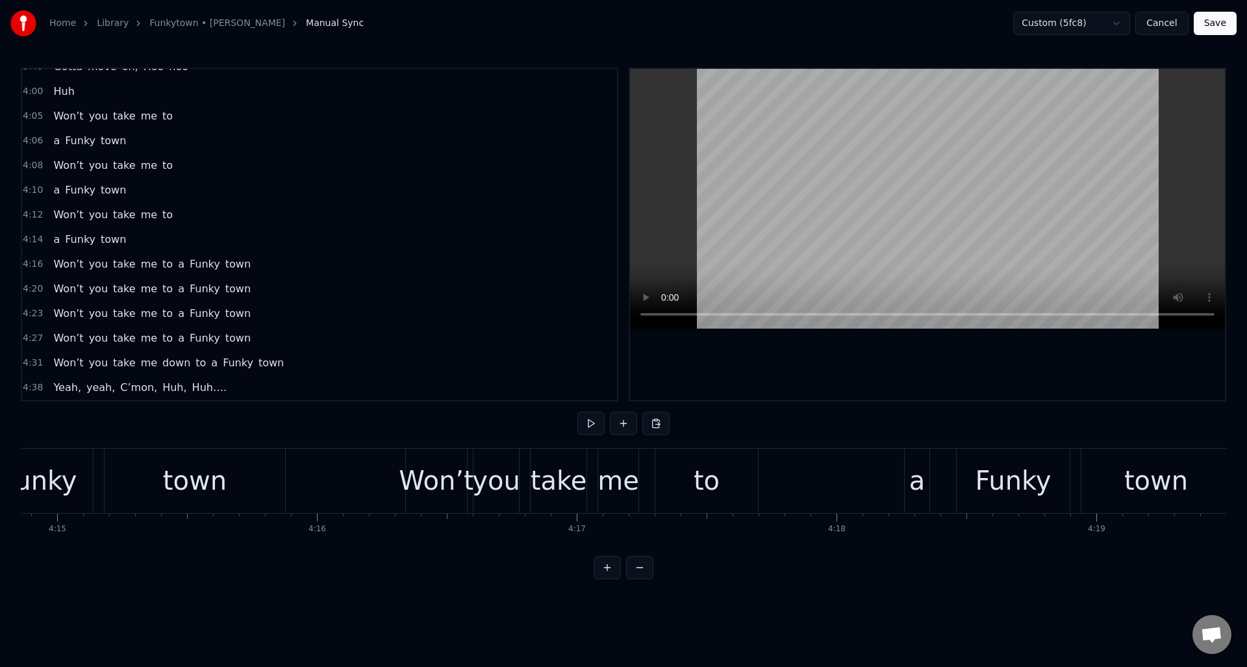
click at [724, 471] on div "to" at bounding box center [706, 481] width 103 height 64
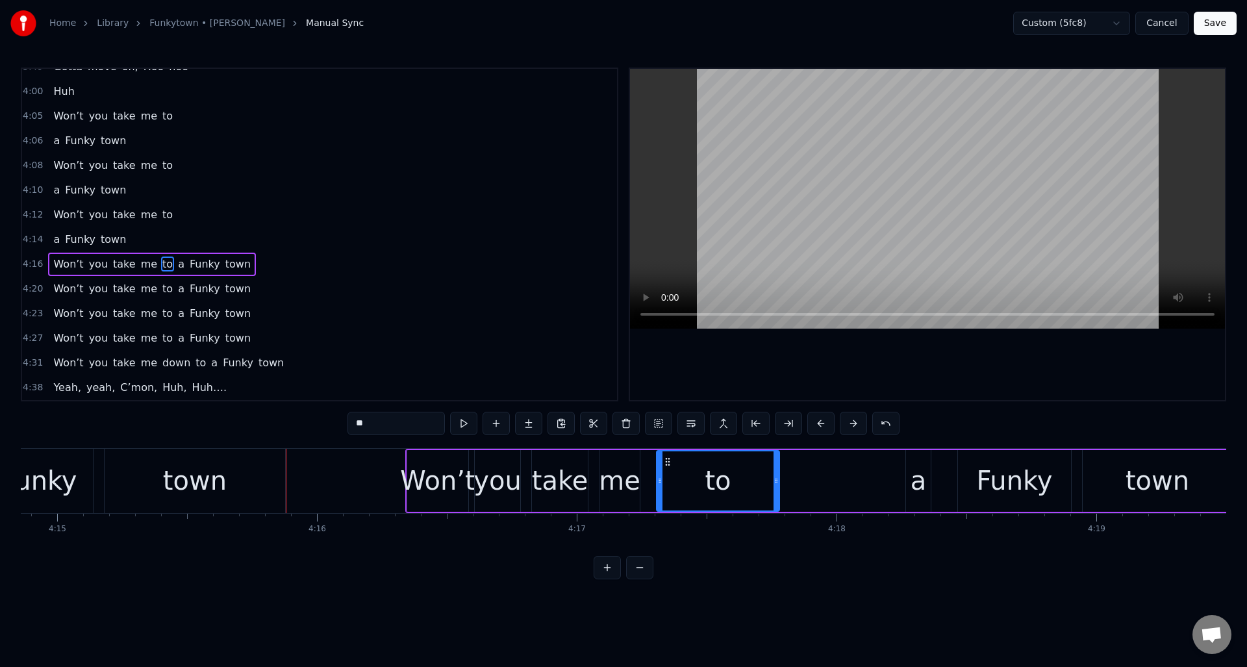
drag, startPoint x: 757, startPoint y: 469, endPoint x: 777, endPoint y: 468, distance: 20.1
click at [777, 468] on div at bounding box center [776, 480] width 5 height 59
click at [281, 277] on div "4:20 Won’t you take me to a Funky town" at bounding box center [319, 289] width 595 height 25
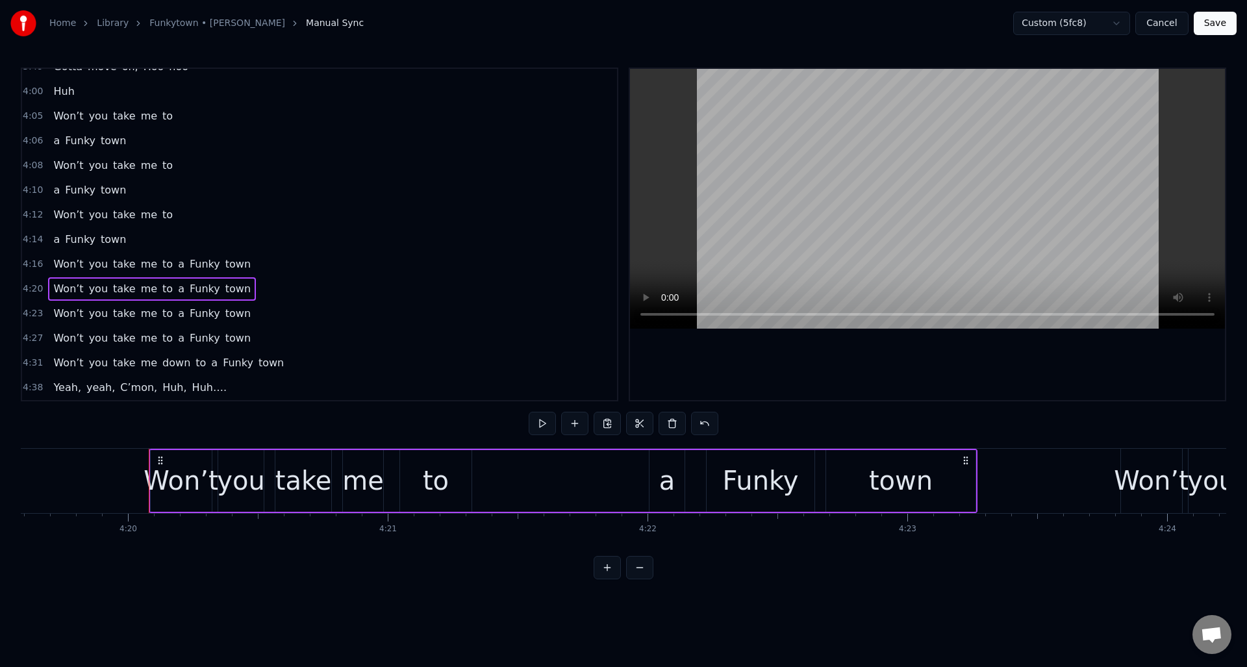
scroll to position [0, 67504]
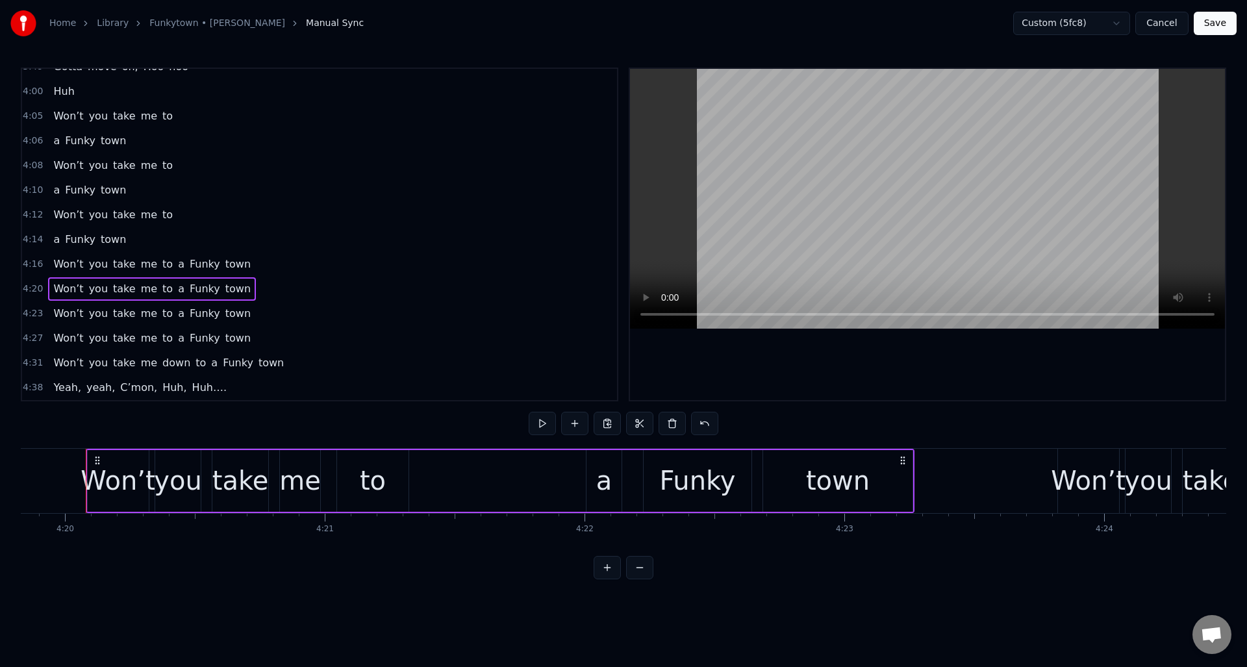
click at [253, 310] on div "4:23 Won’t you take me to a Funky town" at bounding box center [319, 313] width 595 height 25
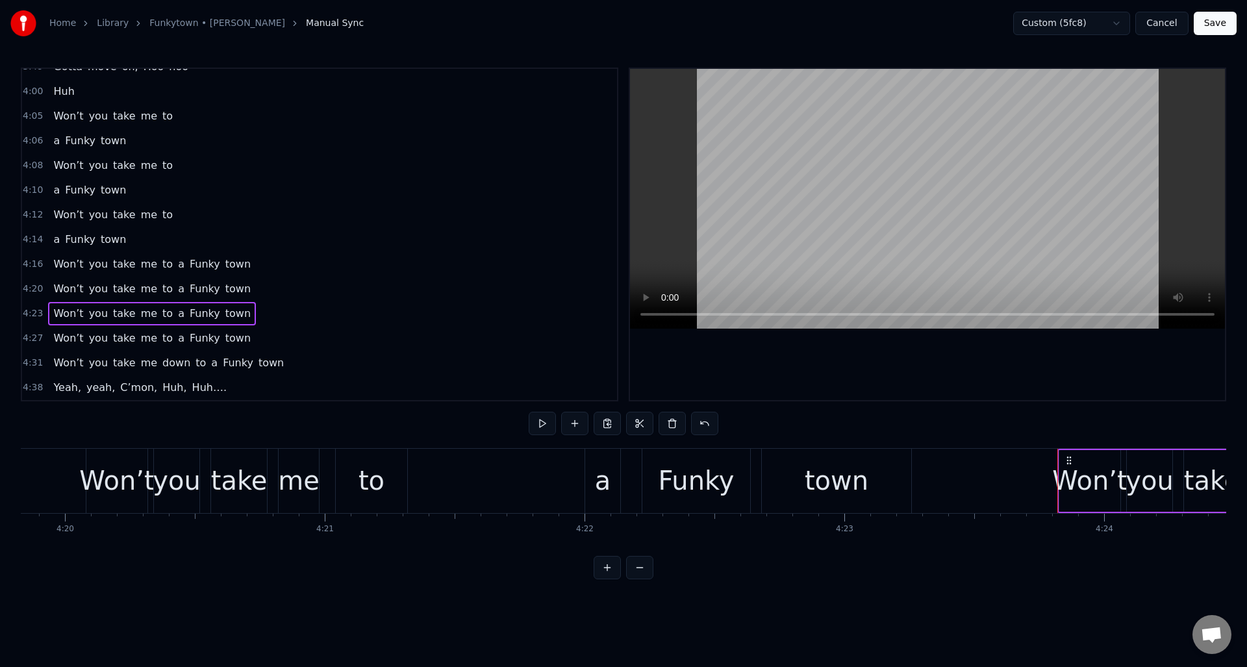
click at [252, 263] on div "4:16 Won’t you take me to a Funky town" at bounding box center [319, 264] width 595 height 25
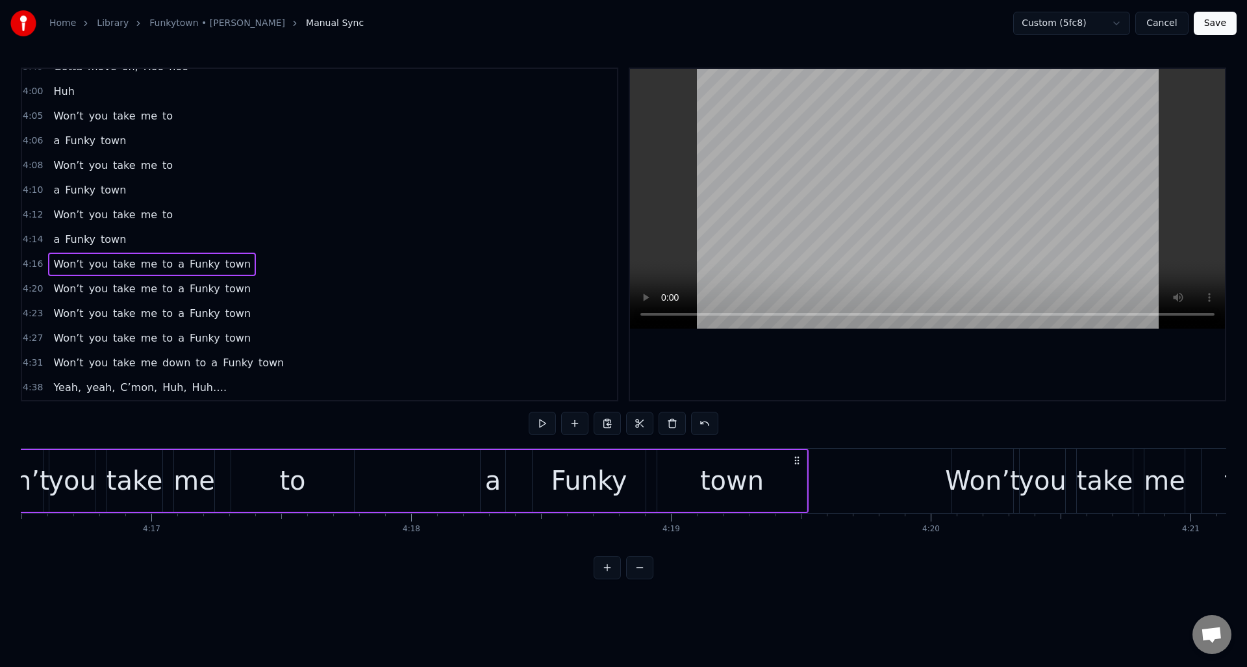
scroll to position [0, 66533]
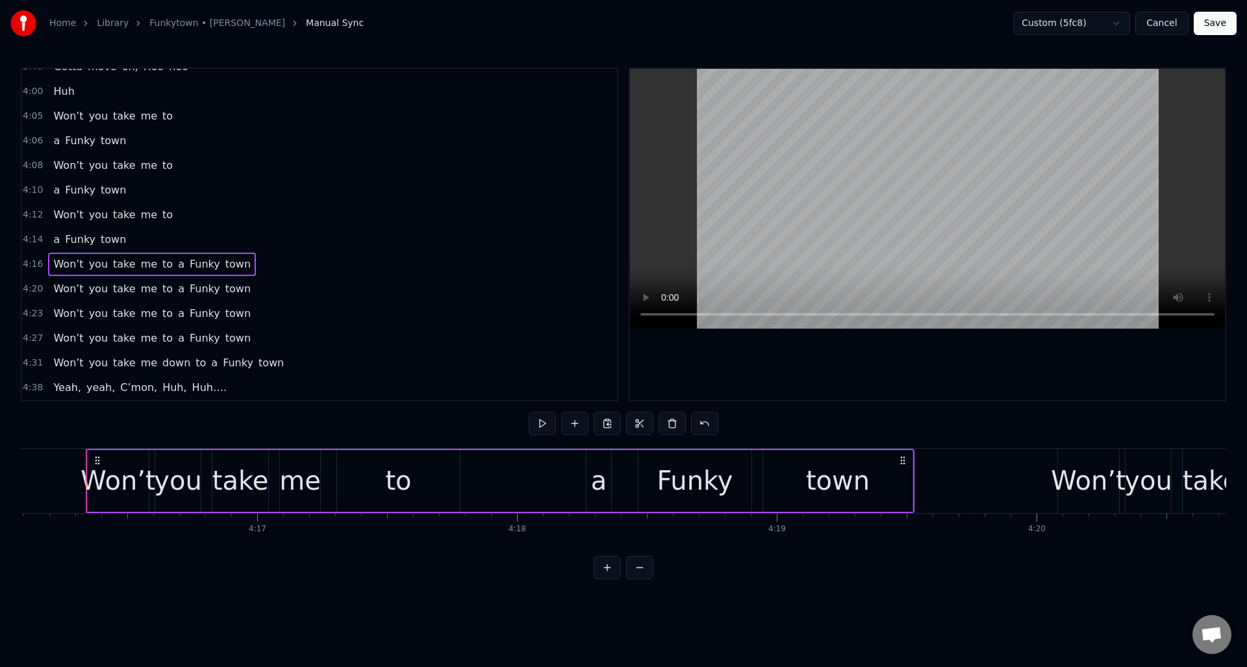
click at [603, 482] on div "a" at bounding box center [599, 480] width 16 height 39
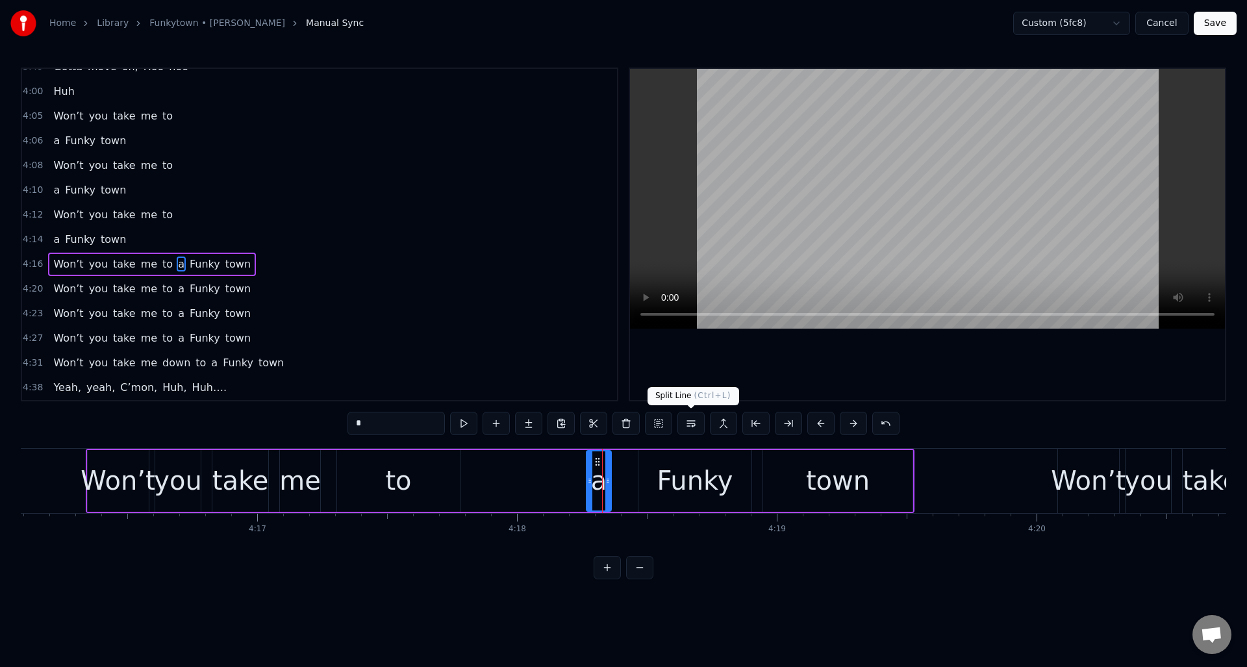
click at [692, 425] on button at bounding box center [690, 423] width 27 height 23
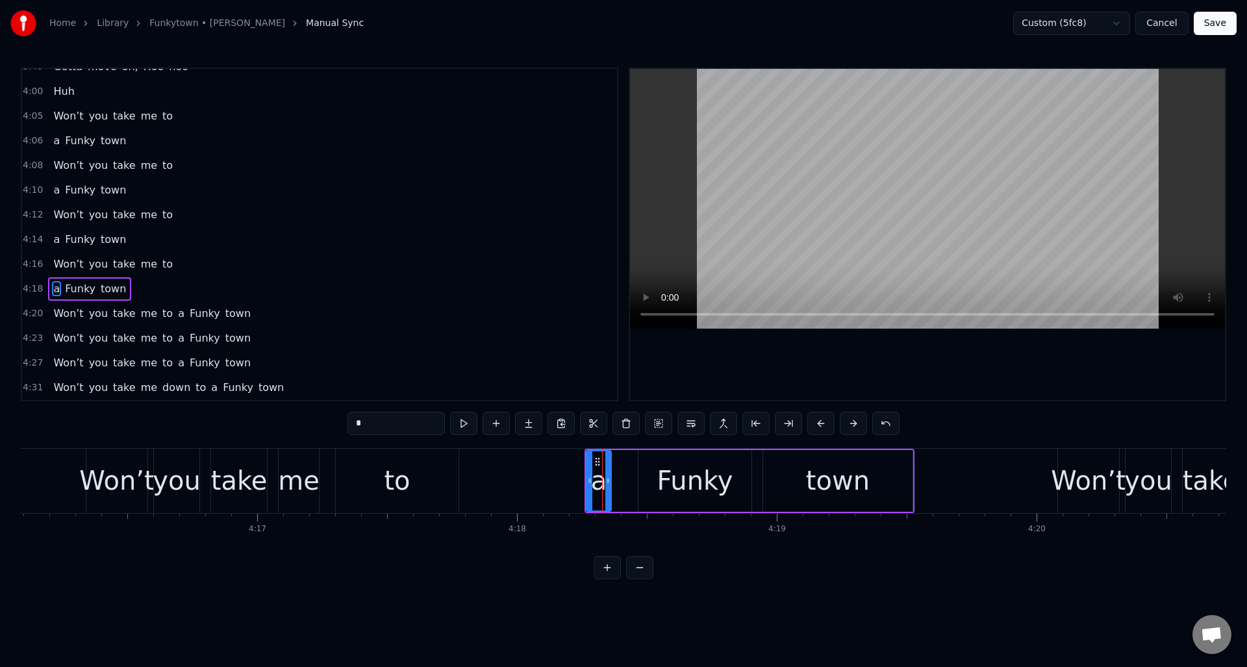
scroll to position [1199, 0]
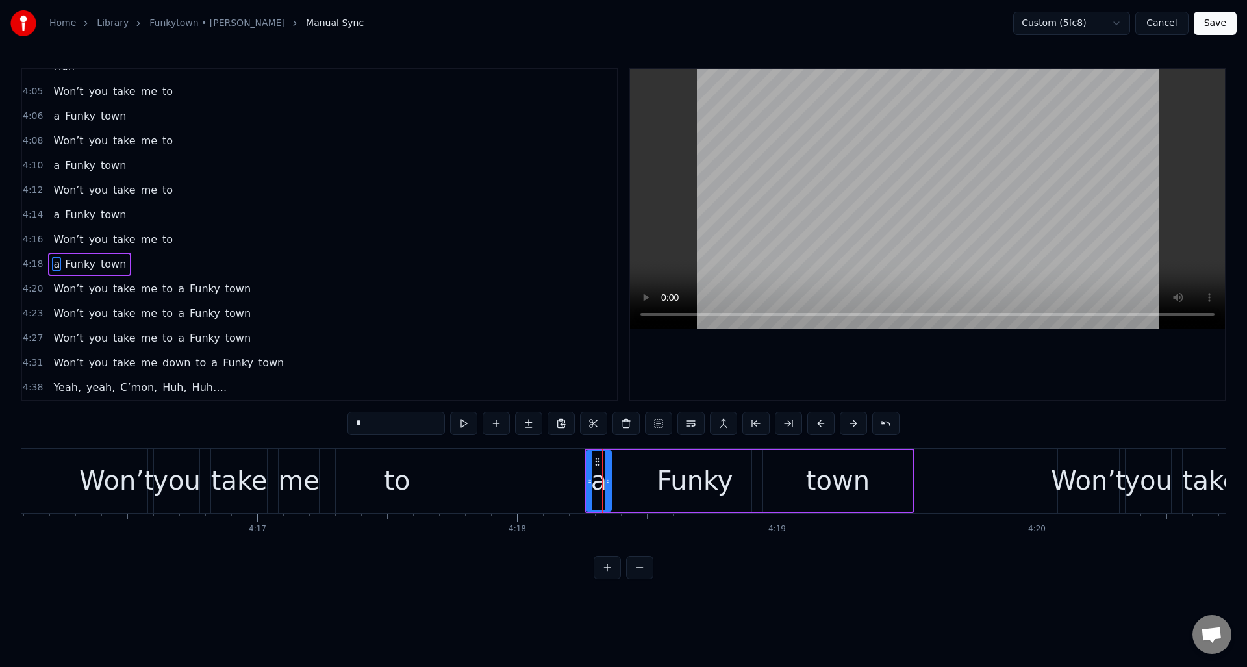
click at [430, 464] on div "to" at bounding box center [397, 481] width 123 height 64
type input "**"
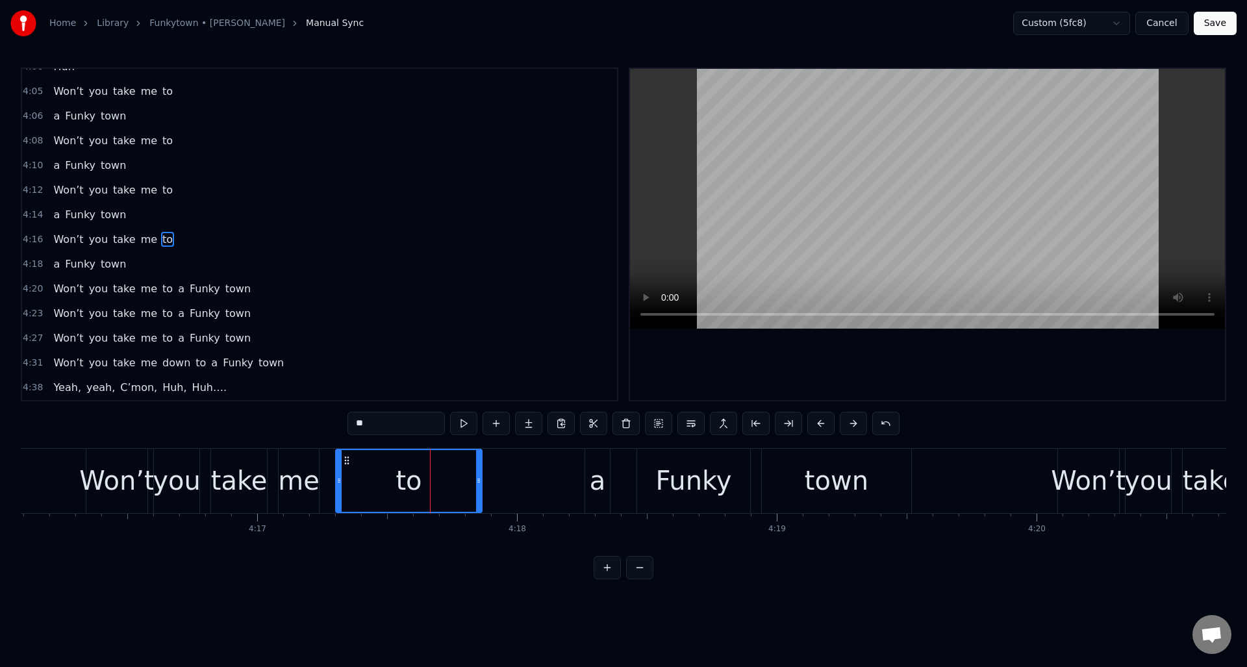
drag, startPoint x: 457, startPoint y: 464, endPoint x: 480, endPoint y: 463, distance: 23.4
click at [480, 463] on div at bounding box center [478, 481] width 5 height 62
drag, startPoint x: 229, startPoint y: 242, endPoint x: 270, endPoint y: 251, distance: 41.9
click at [229, 242] on div "4:16 Won’t you take me to" at bounding box center [319, 239] width 595 height 25
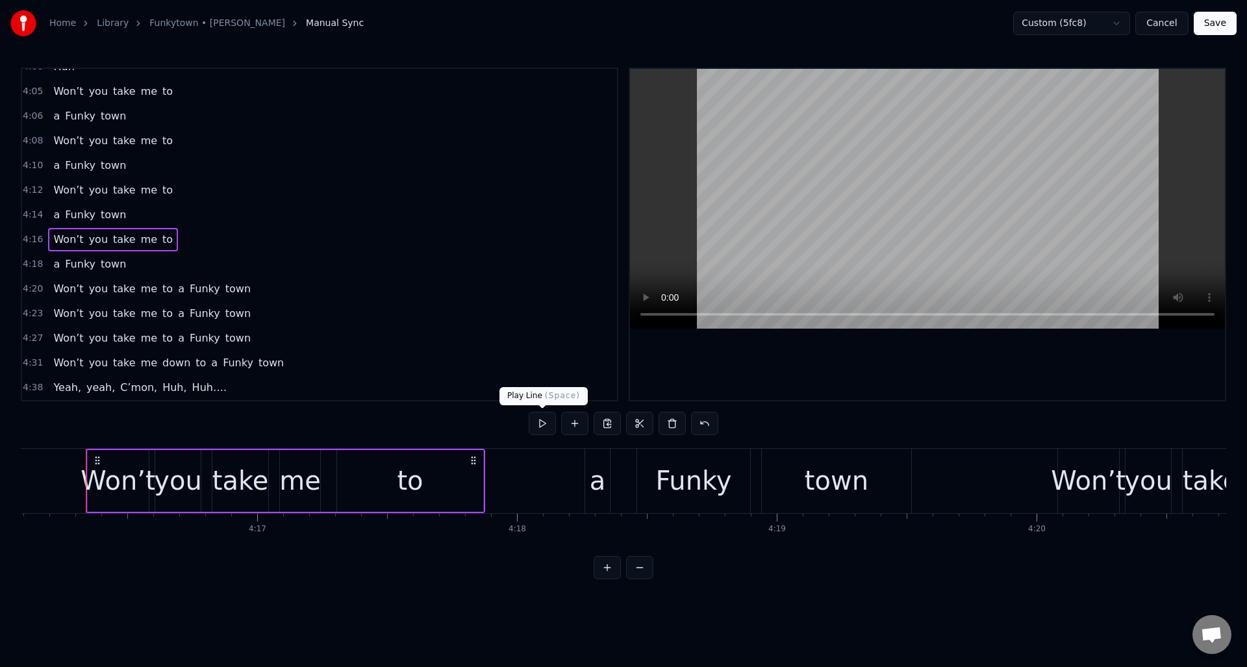
click at [538, 425] on button at bounding box center [542, 423] width 27 height 23
click at [471, 470] on div "to" at bounding box center [410, 481] width 146 height 62
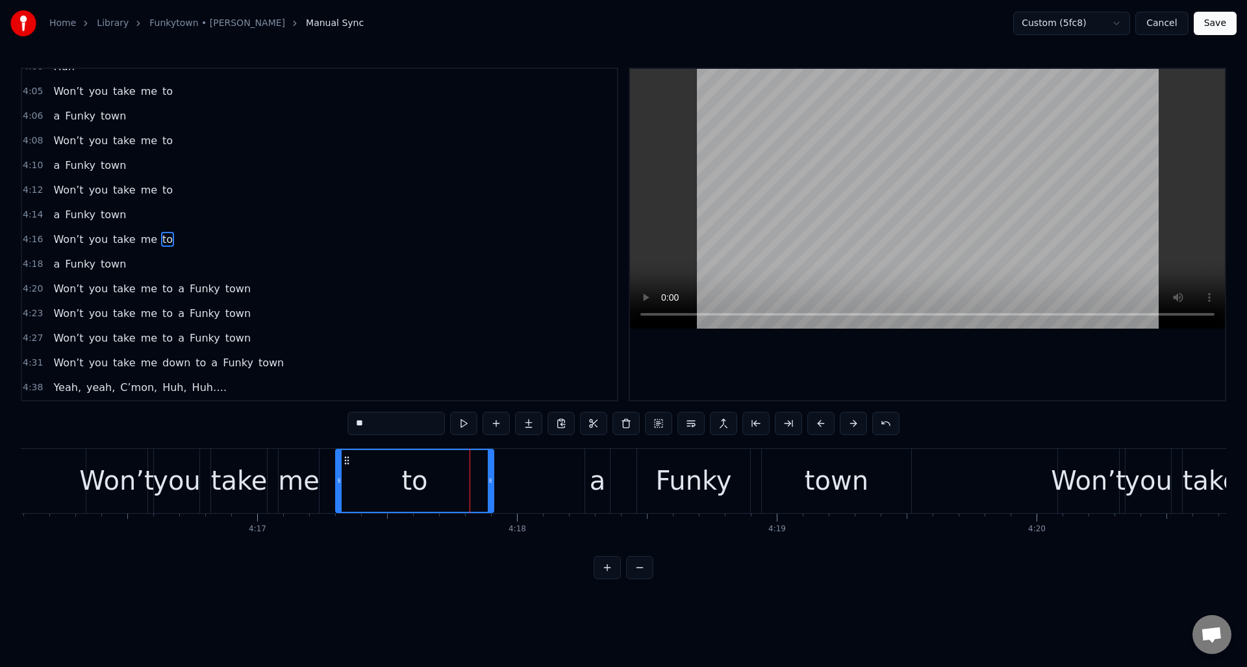
drag, startPoint x: 480, startPoint y: 471, endPoint x: 492, endPoint y: 469, distance: 11.9
click at [492, 469] on div at bounding box center [490, 481] width 5 height 62
click at [464, 425] on button at bounding box center [463, 423] width 27 height 23
click at [278, 292] on div "4:20 Won’t you take me to a Funky town" at bounding box center [319, 289] width 595 height 25
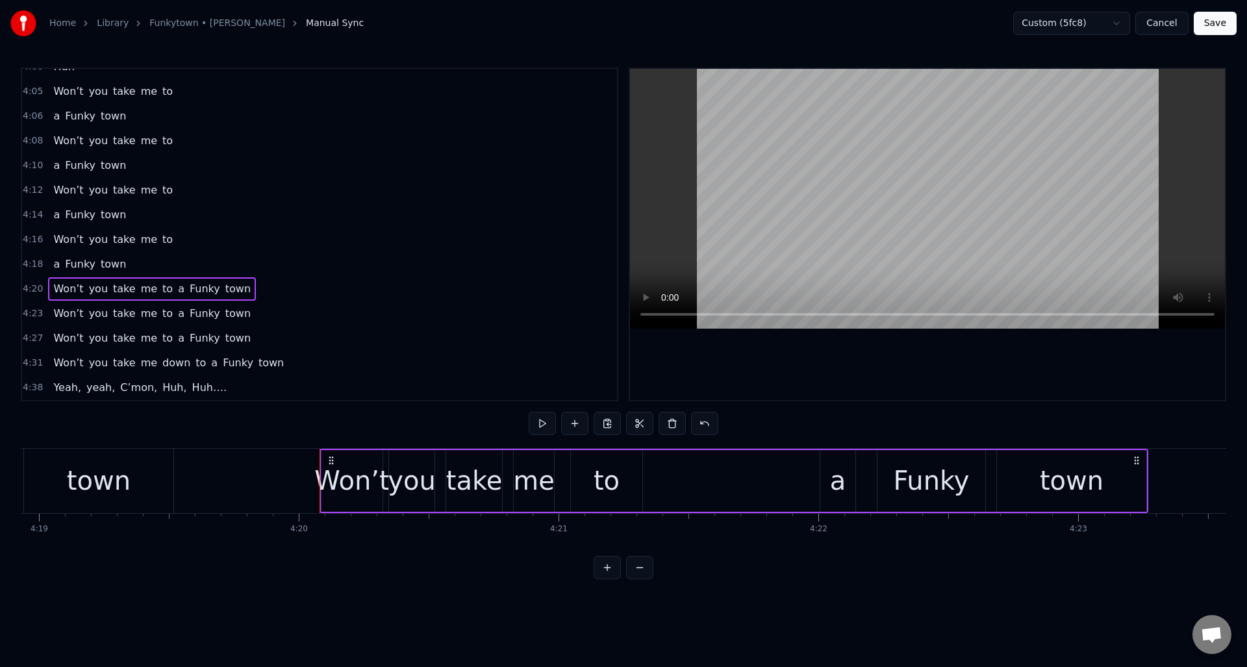
scroll to position [0, 67435]
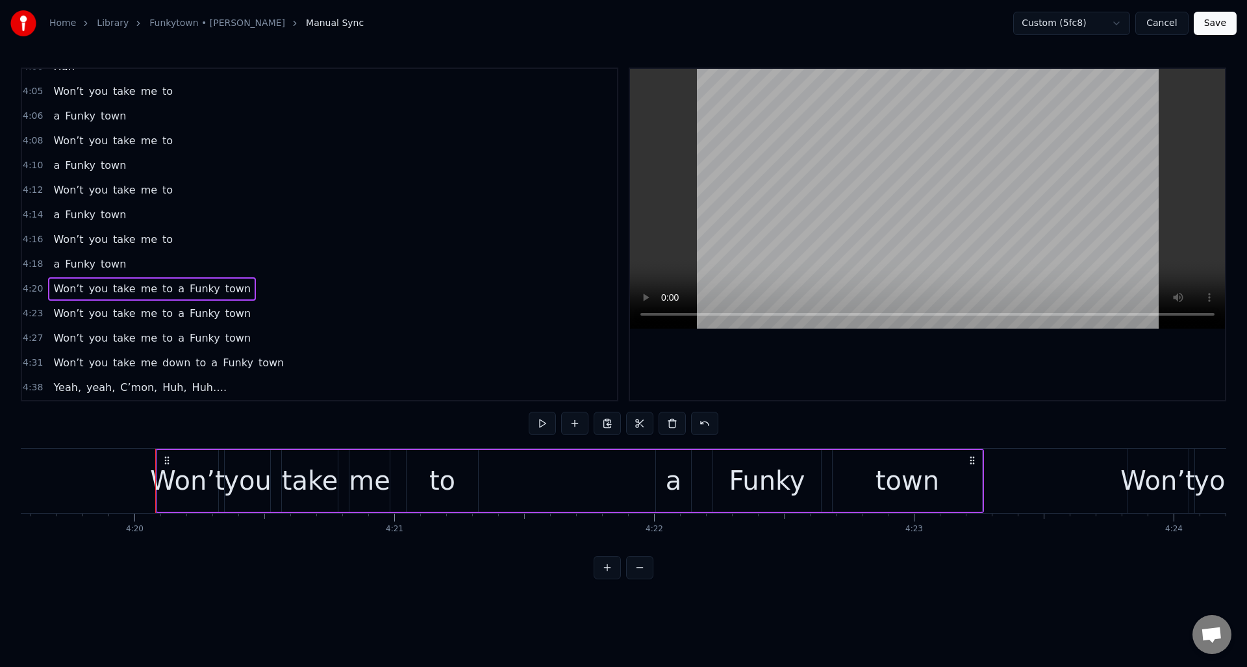
click at [674, 472] on div "a" at bounding box center [674, 480] width 16 height 39
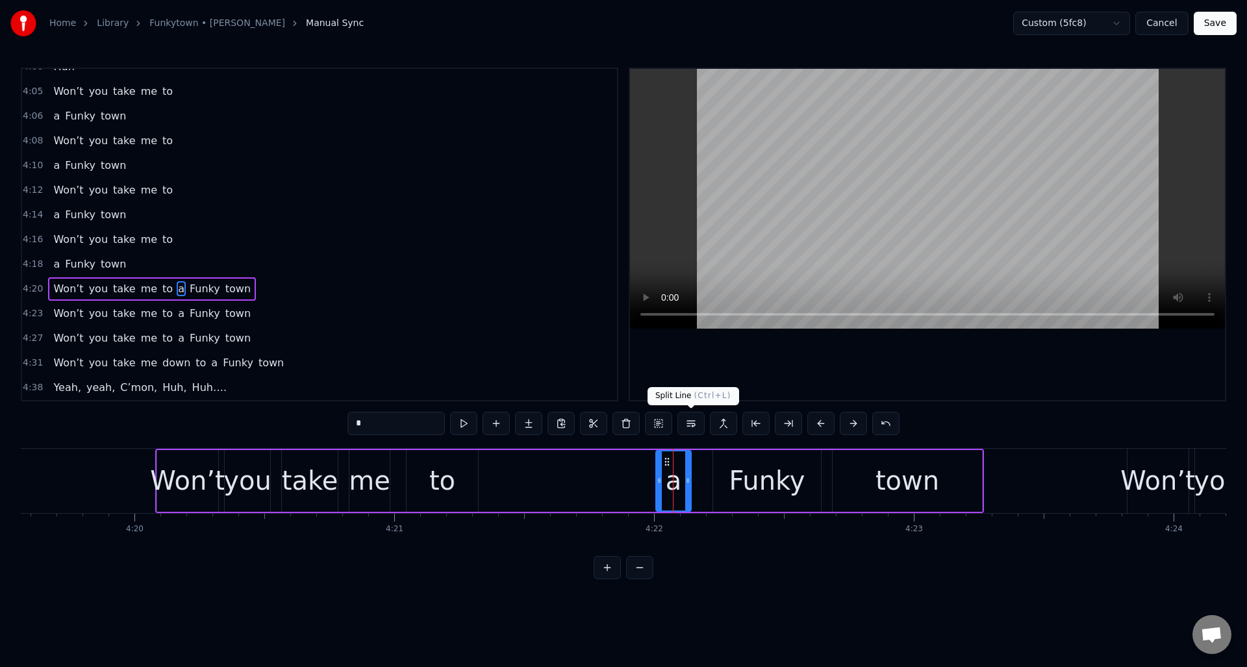
click at [694, 424] on button at bounding box center [690, 423] width 27 height 23
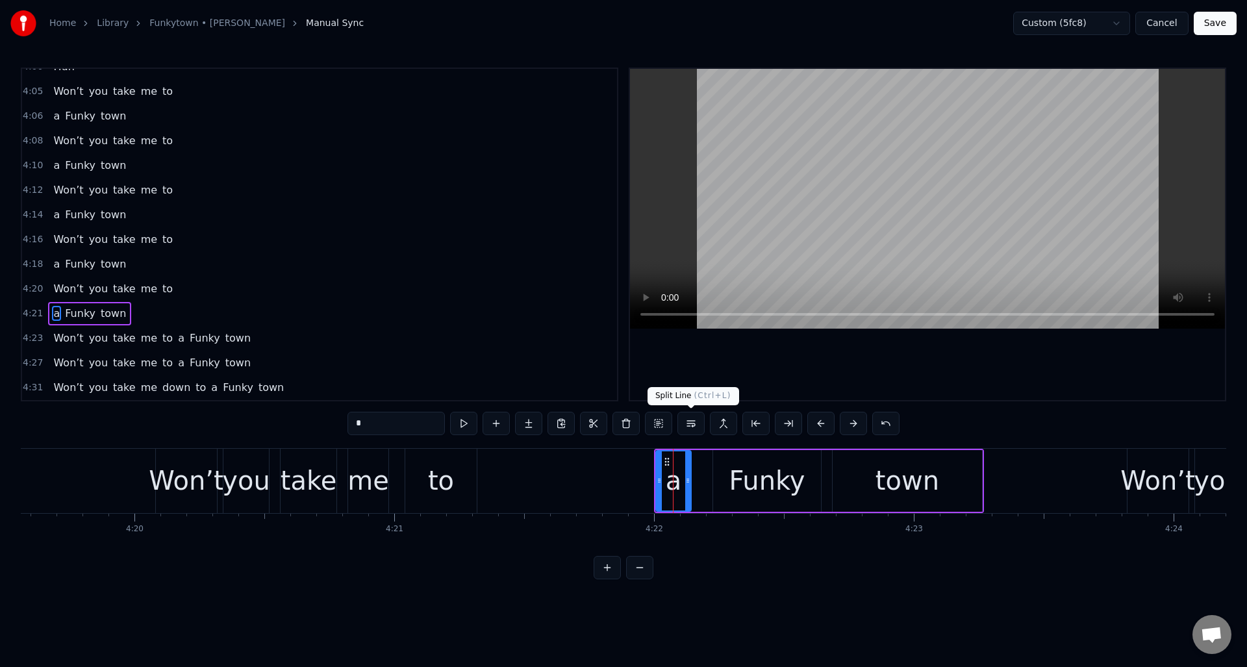
scroll to position [1224, 0]
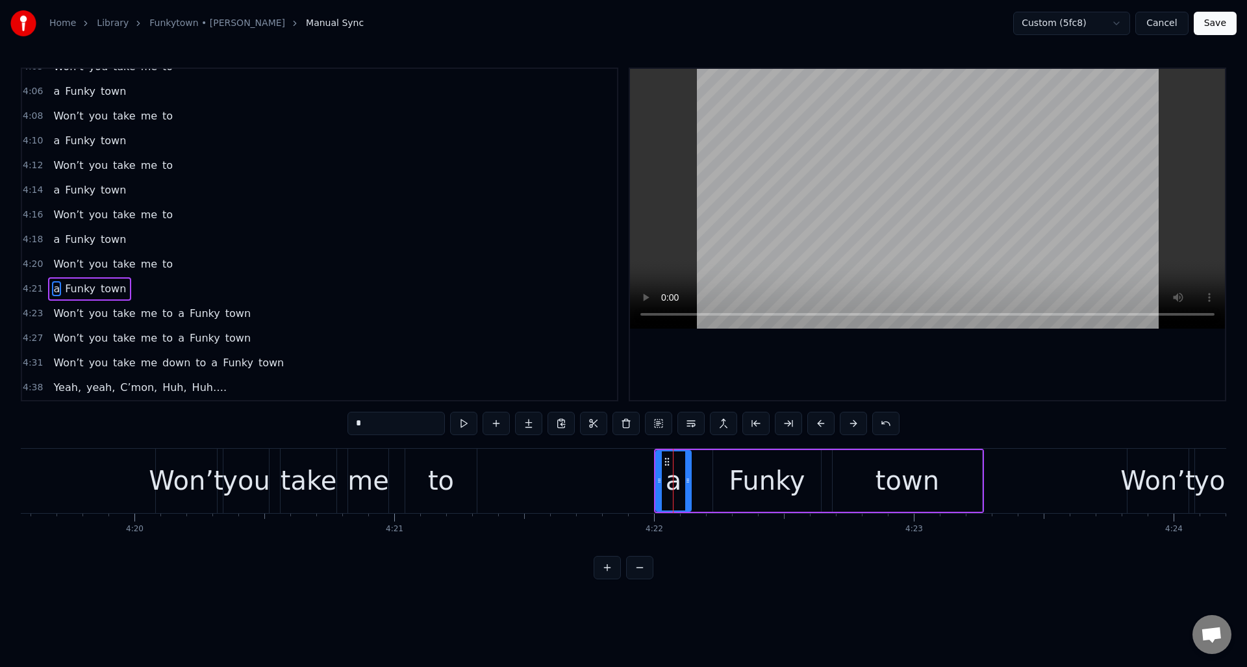
click at [458, 471] on div "to" at bounding box center [440, 481] width 71 height 64
type input "**"
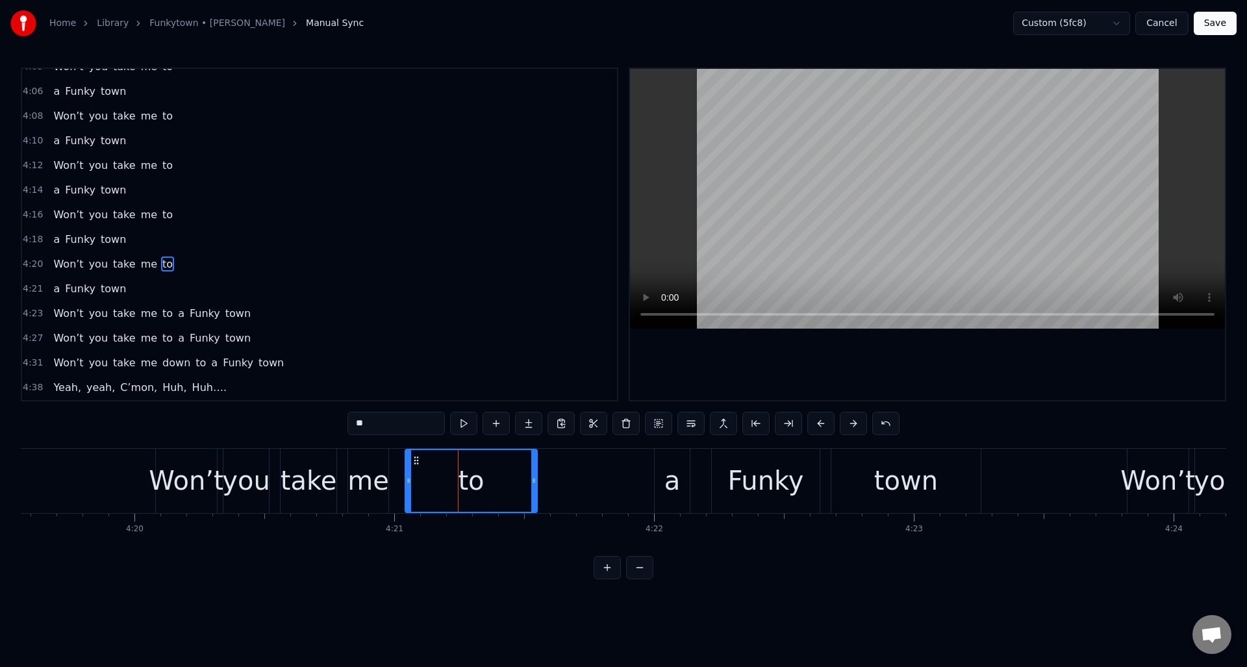
drag, startPoint x: 473, startPoint y: 472, endPoint x: 537, endPoint y: 469, distance: 63.7
click at [534, 470] on div at bounding box center [533, 481] width 5 height 62
click at [534, 464] on div at bounding box center [534, 481] width 1 height 64
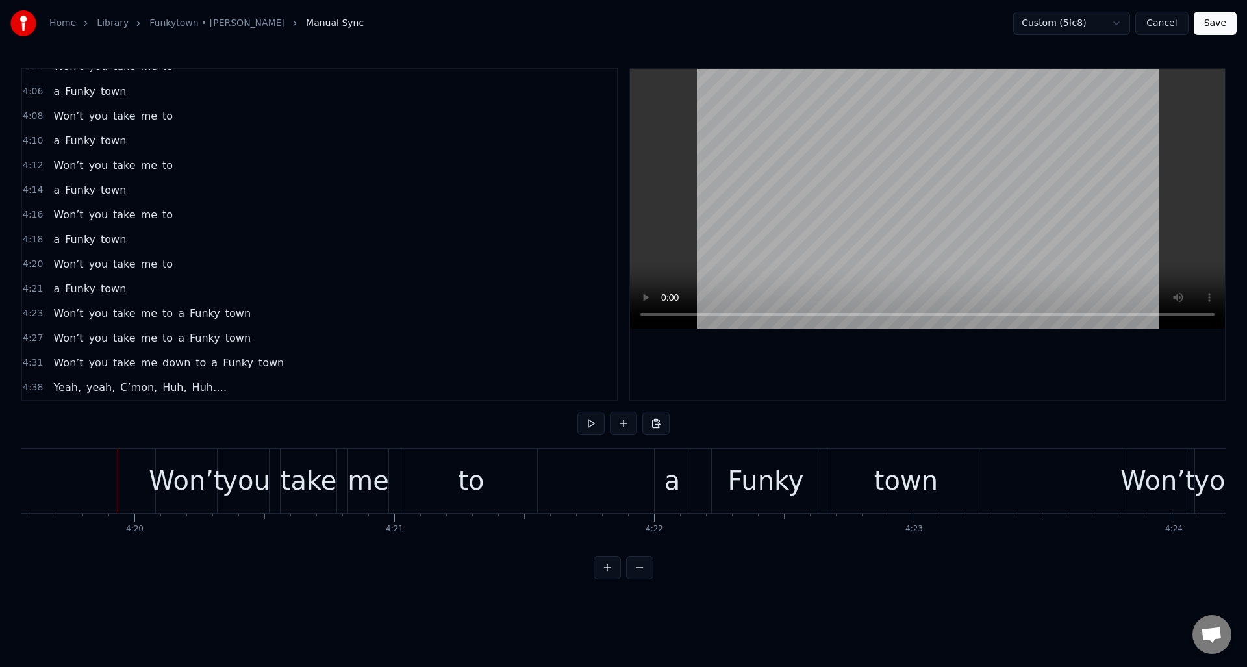
drag, startPoint x: 187, startPoint y: 268, endPoint x: 196, endPoint y: 269, distance: 9.1
click at [187, 268] on div "4:20 Won’t you take me to" at bounding box center [319, 264] width 595 height 25
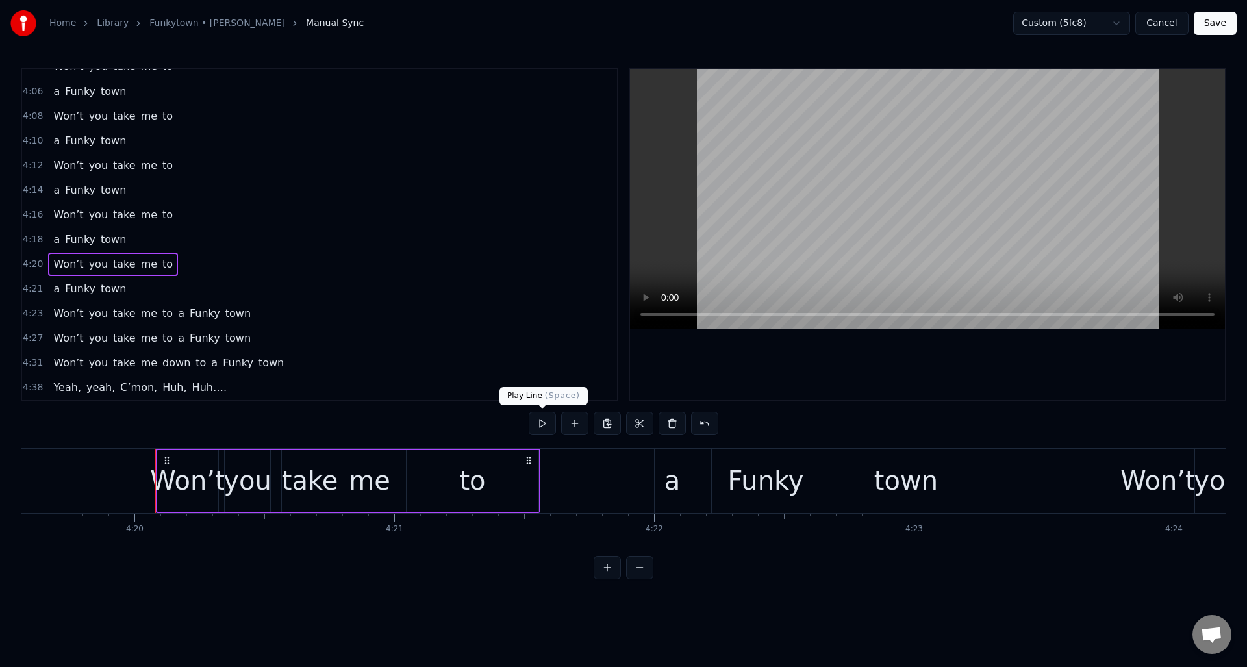
click at [539, 425] on button at bounding box center [542, 423] width 27 height 23
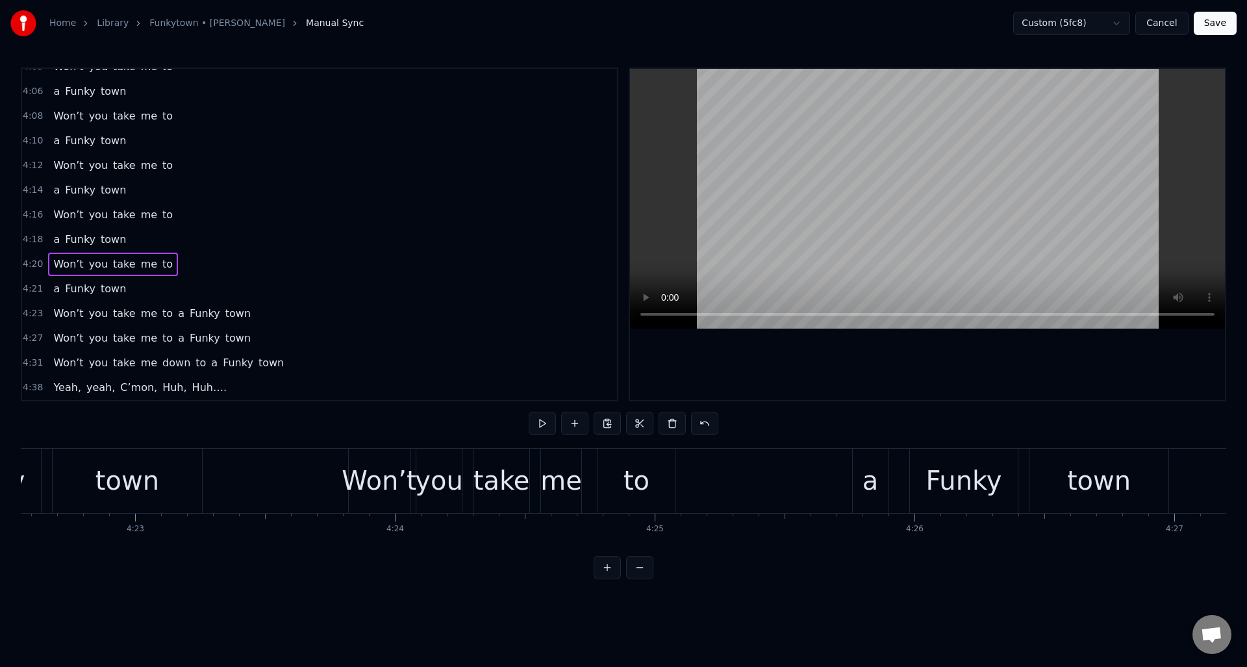
scroll to position [0, 68255]
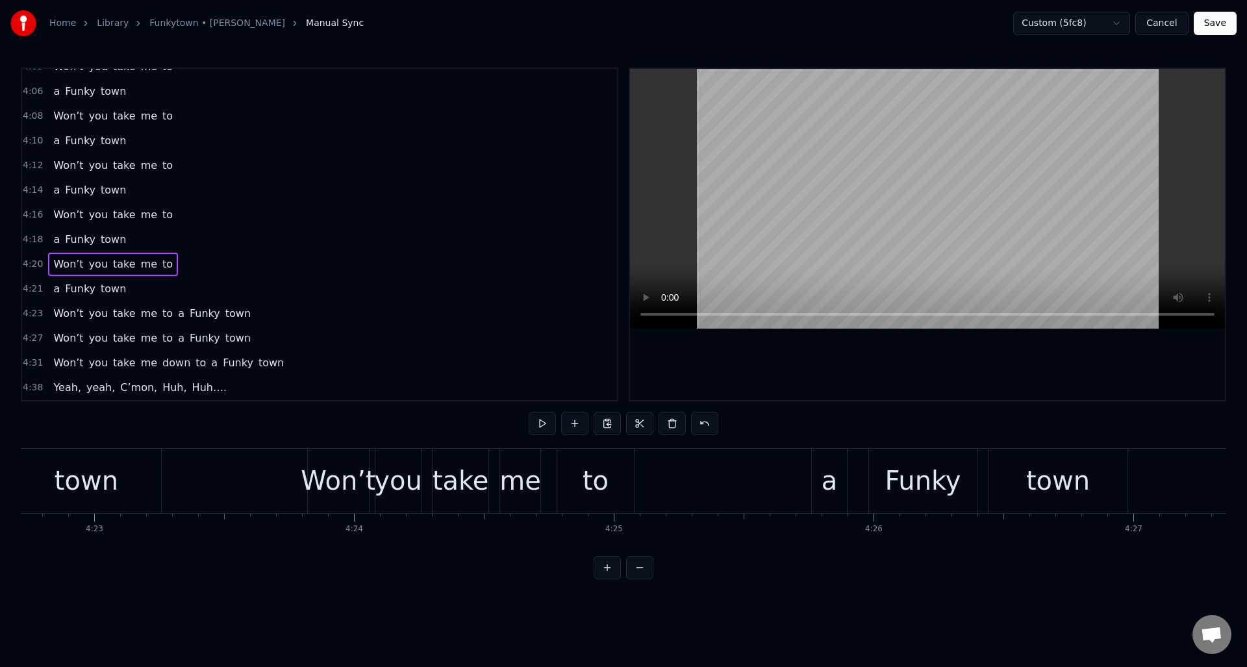
drag, startPoint x: 1095, startPoint y: 555, endPoint x: 1111, endPoint y: 551, distance: 15.9
click at [1111, 546] on div "Gotta make a move to a town that's right for me Town to keep me movin', keep me…" at bounding box center [623, 496] width 1205 height 97
click at [608, 472] on div "to" at bounding box center [595, 481] width 77 height 64
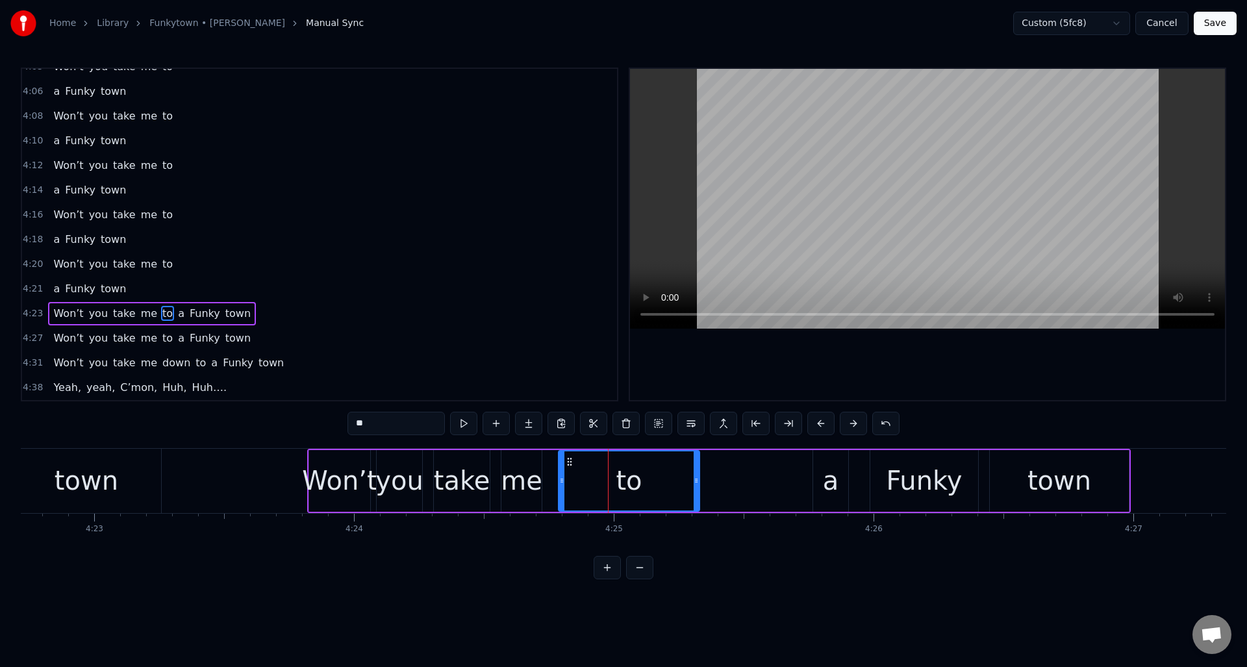
drag, startPoint x: 632, startPoint y: 473, endPoint x: 696, endPoint y: 474, distance: 64.3
click at [696, 474] on div at bounding box center [696, 480] width 5 height 59
click at [827, 475] on div "a" at bounding box center [831, 480] width 16 height 39
type input "*"
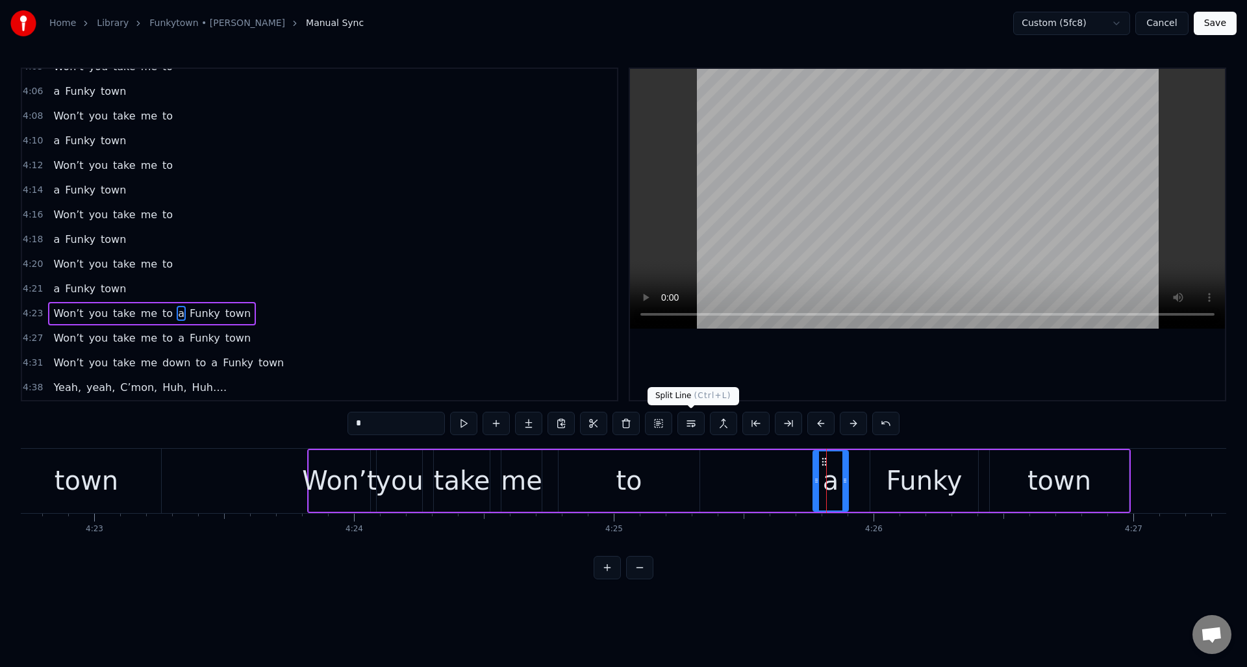
click at [692, 425] on button at bounding box center [690, 423] width 27 height 23
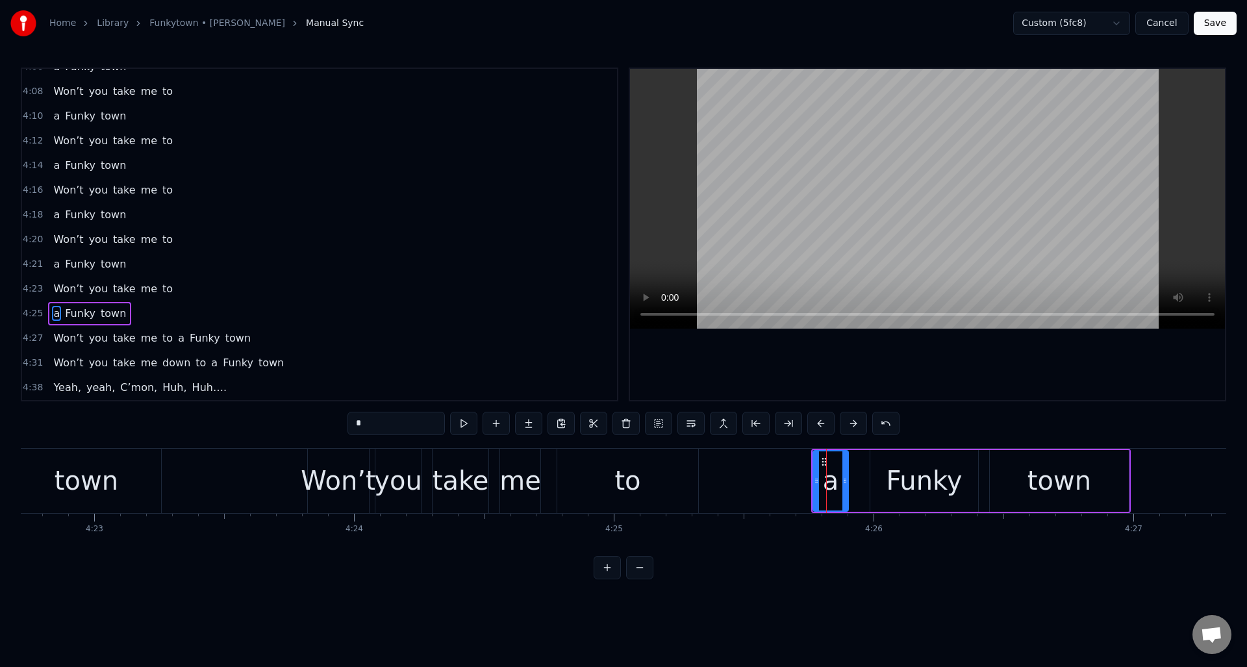
click at [206, 294] on div "4:23 Won’t you take me to" at bounding box center [319, 289] width 595 height 25
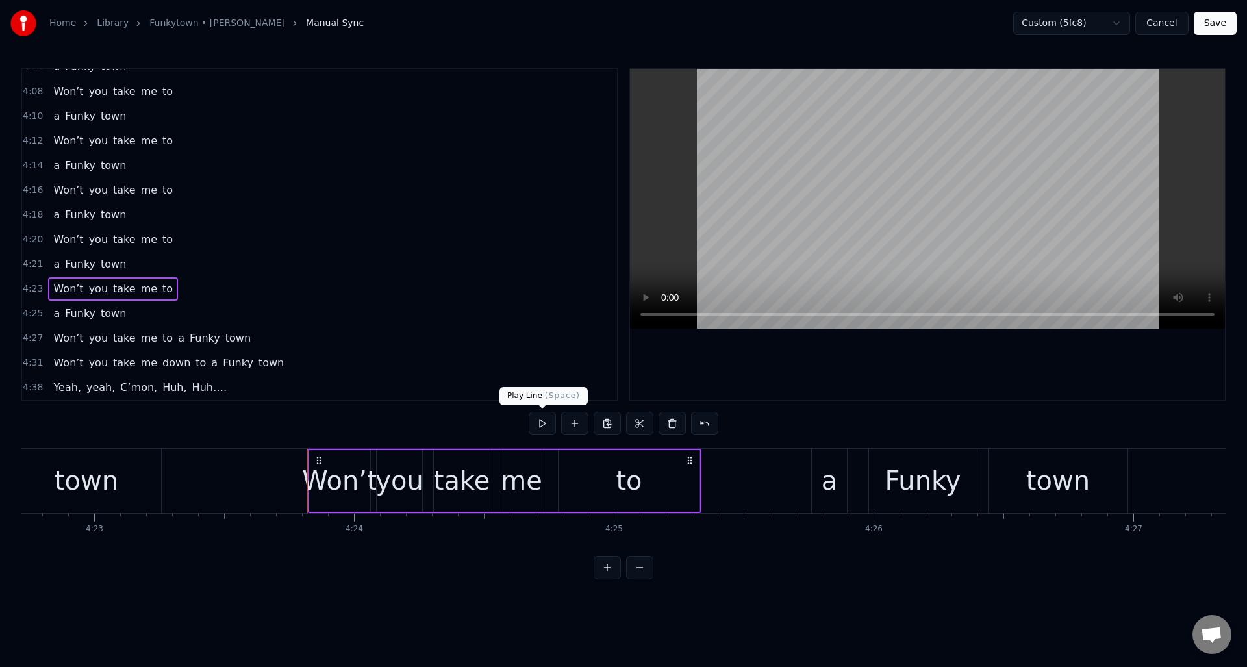
click at [538, 425] on button at bounding box center [542, 423] width 27 height 23
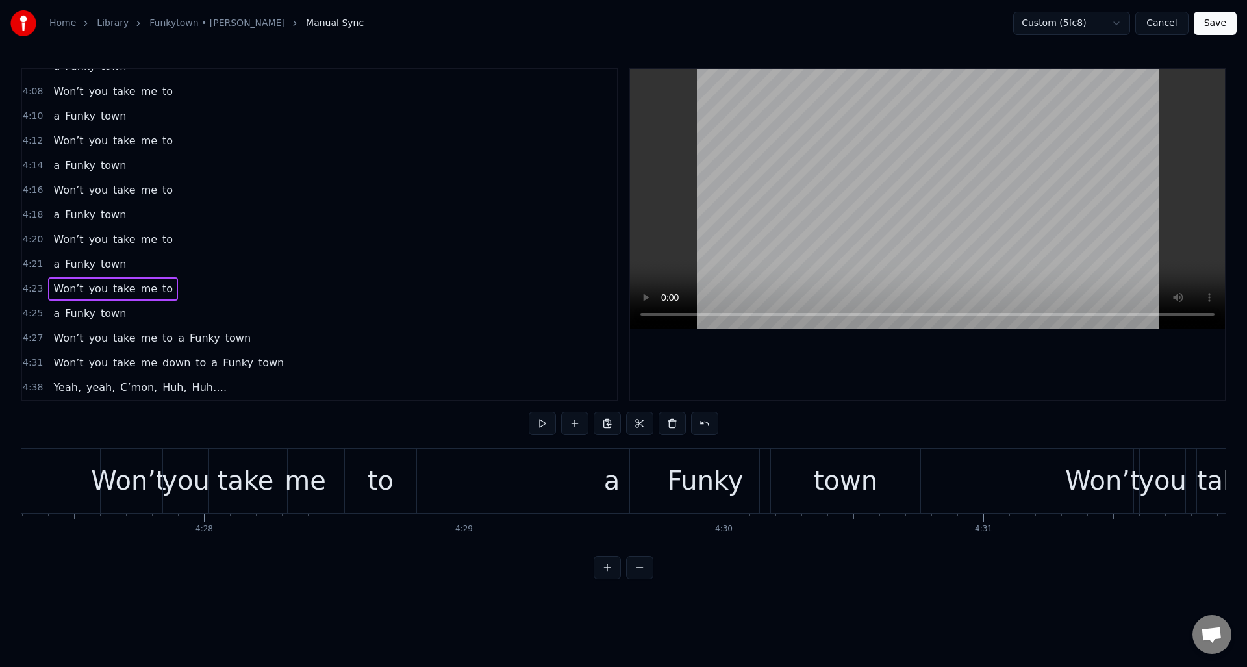
scroll to position [0, 69280]
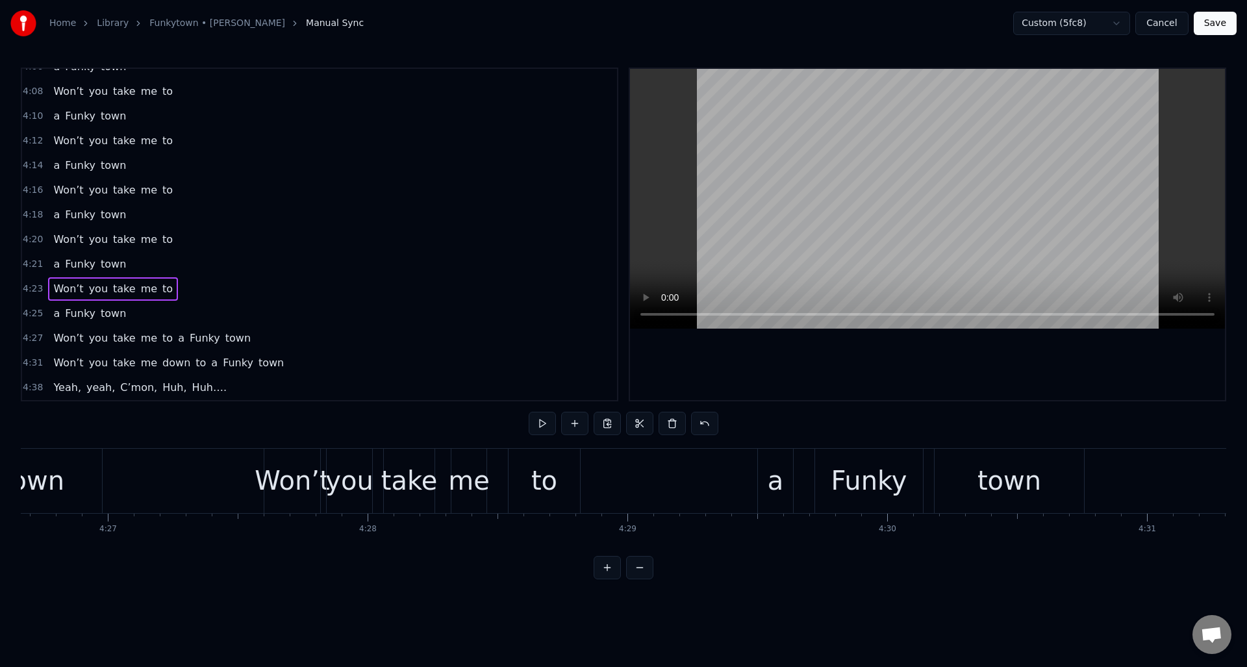
click at [557, 466] on div "to" at bounding box center [544, 481] width 71 height 64
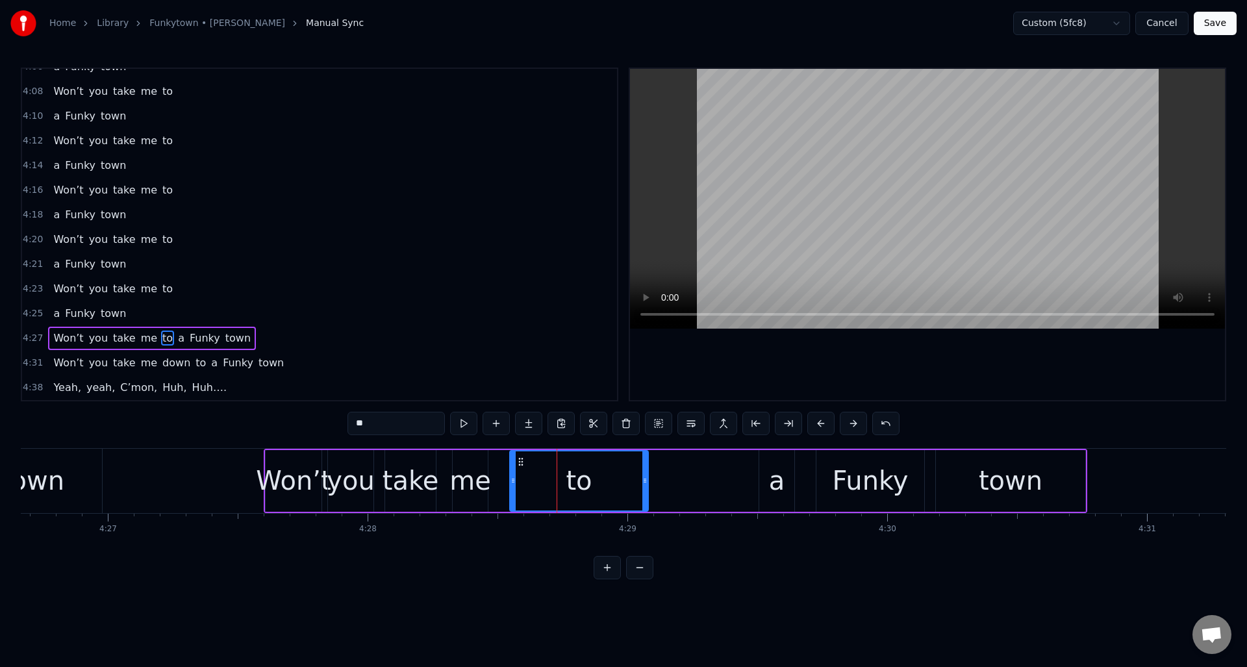
drag, startPoint x: 579, startPoint y: 468, endPoint x: 646, endPoint y: 468, distance: 66.9
click at [646, 468] on div at bounding box center [644, 480] width 5 height 59
click at [777, 471] on div "a" at bounding box center [777, 480] width 16 height 39
type input "*"
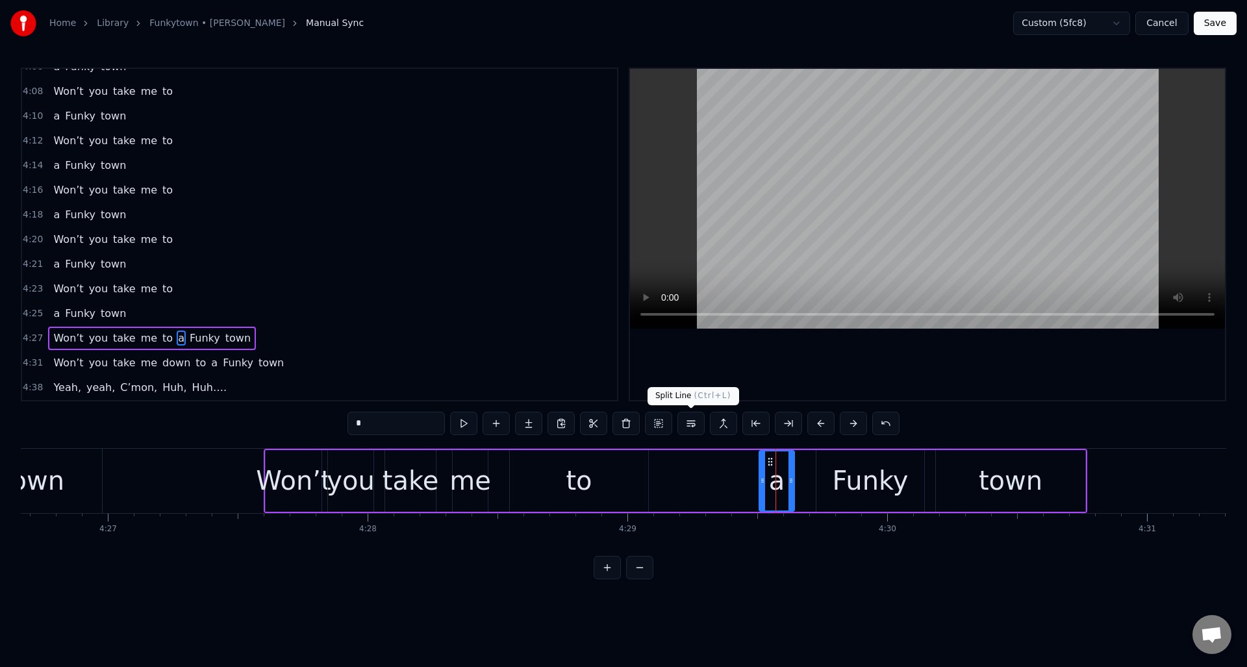
click at [692, 425] on button at bounding box center [690, 423] width 27 height 23
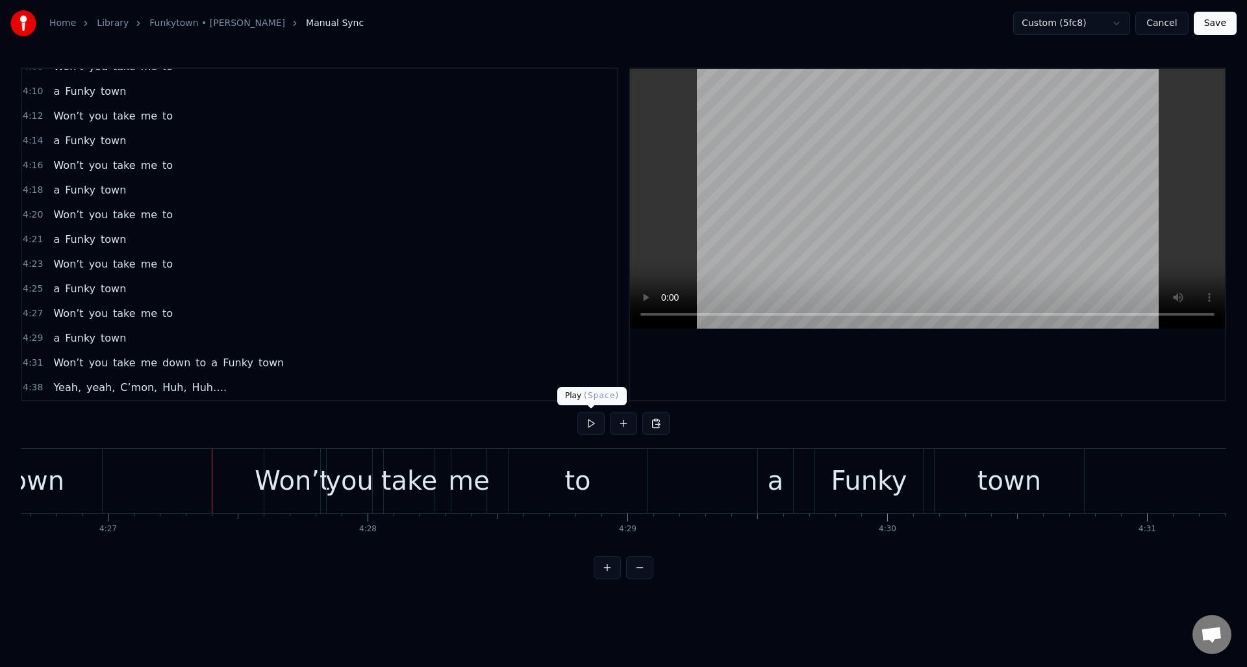
click at [589, 423] on button at bounding box center [590, 423] width 27 height 23
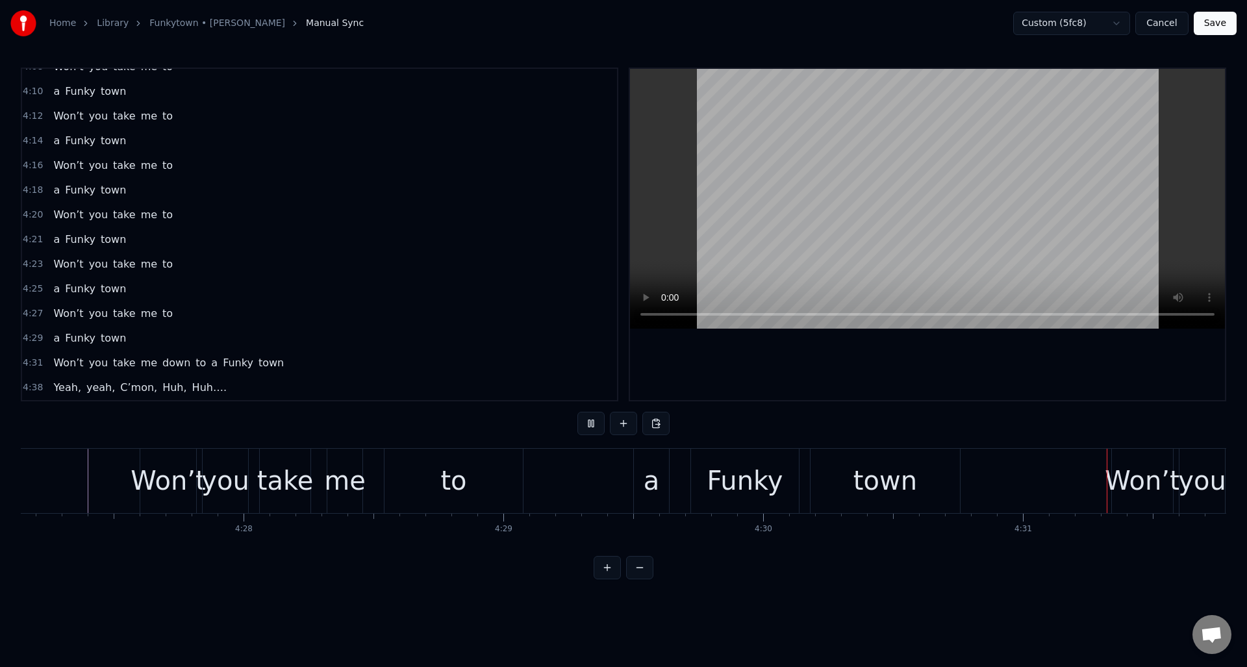
click at [589, 423] on button at bounding box center [590, 423] width 27 height 23
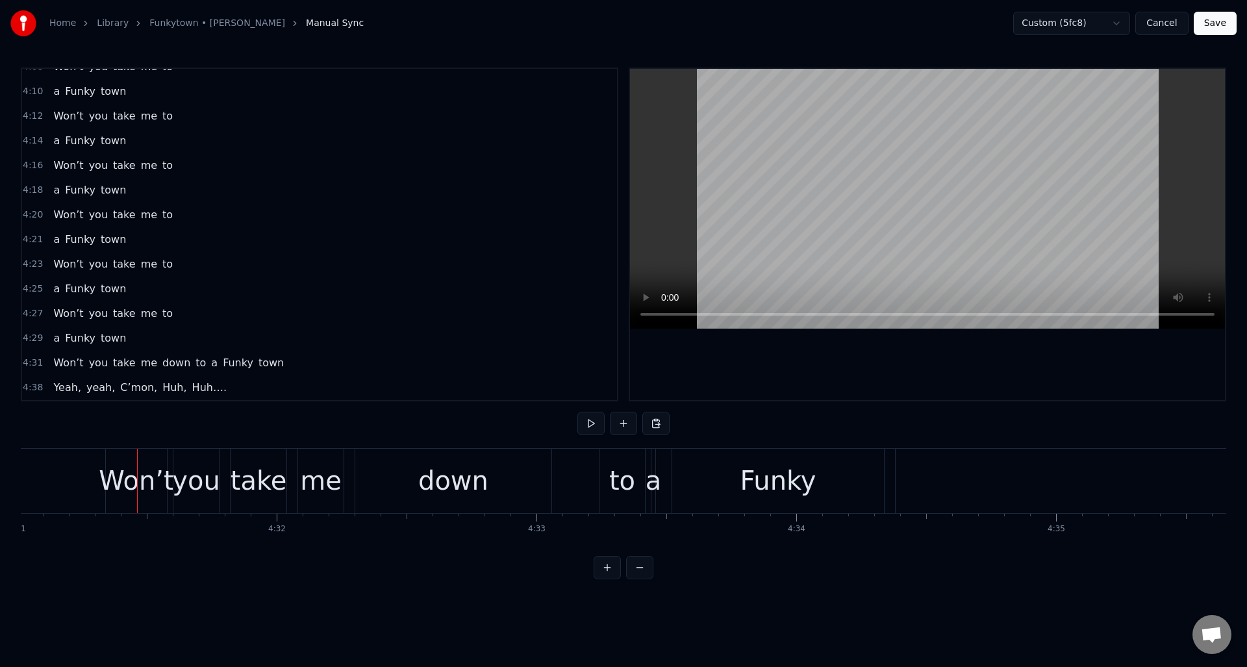
scroll to position [0, 70404]
click at [659, 473] on div "a" at bounding box center [659, 480] width 16 height 39
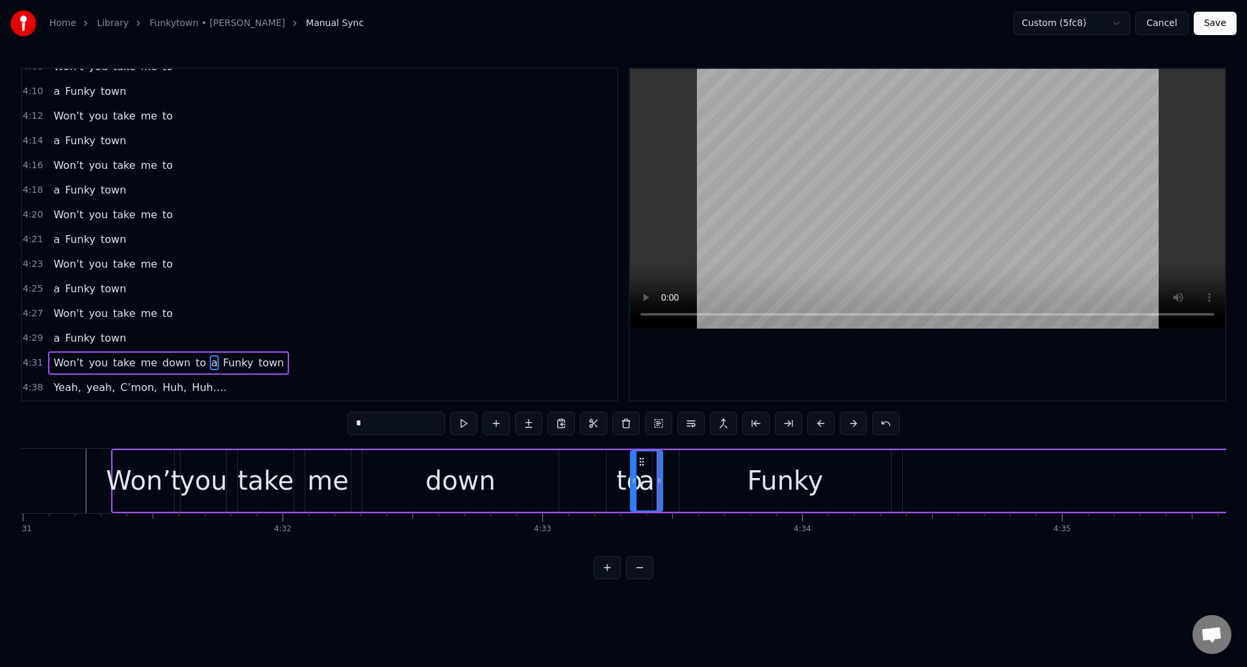
drag, startPoint x: 662, startPoint y: 473, endPoint x: 644, endPoint y: 468, distance: 18.3
click at [634, 476] on div at bounding box center [633, 480] width 5 height 59
drag, startPoint x: 641, startPoint y: 460, endPoint x: 663, endPoint y: 461, distance: 22.1
click at [663, 461] on icon at bounding box center [664, 462] width 10 height 10
click at [693, 425] on button at bounding box center [690, 423] width 27 height 23
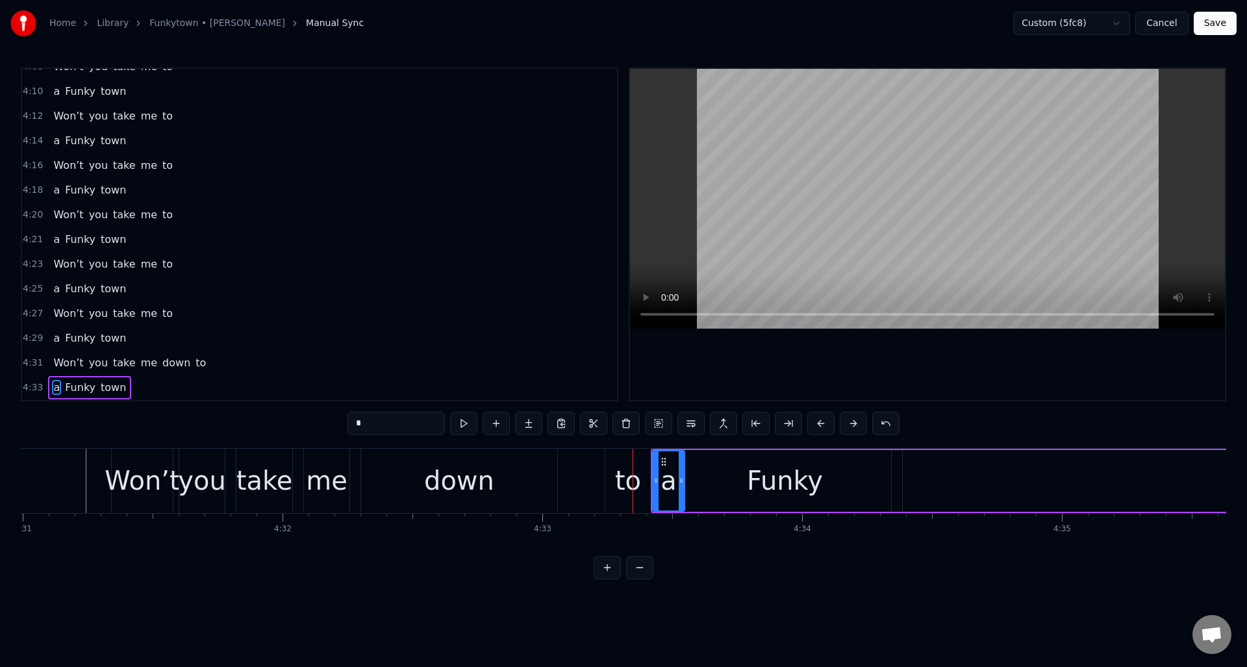
scroll to position [1298, 0]
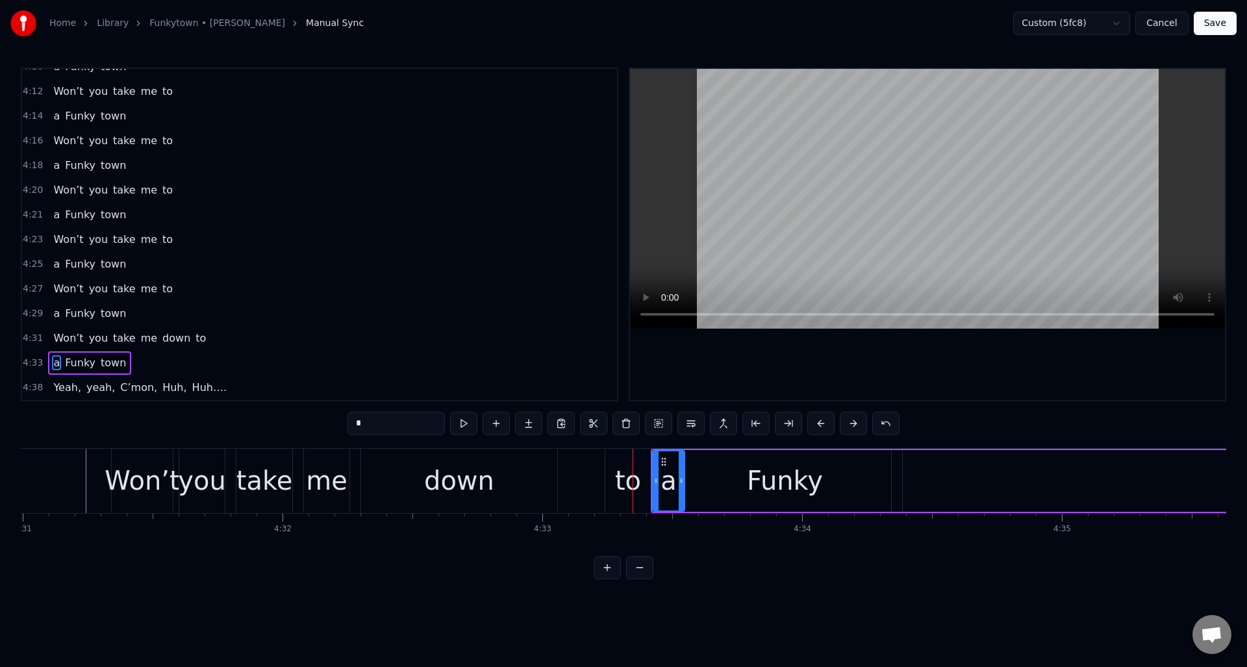
click at [254, 338] on div "4:31 Won’t you take me down to" at bounding box center [319, 338] width 595 height 25
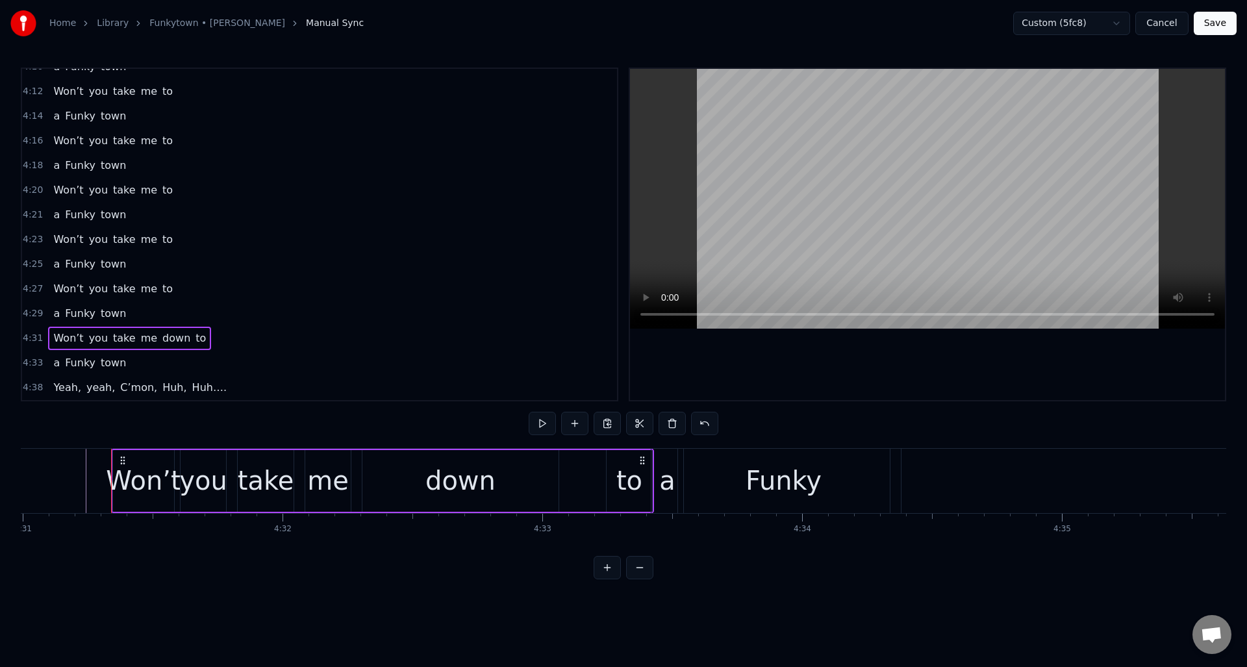
click at [628, 467] on div "to" at bounding box center [629, 480] width 26 height 39
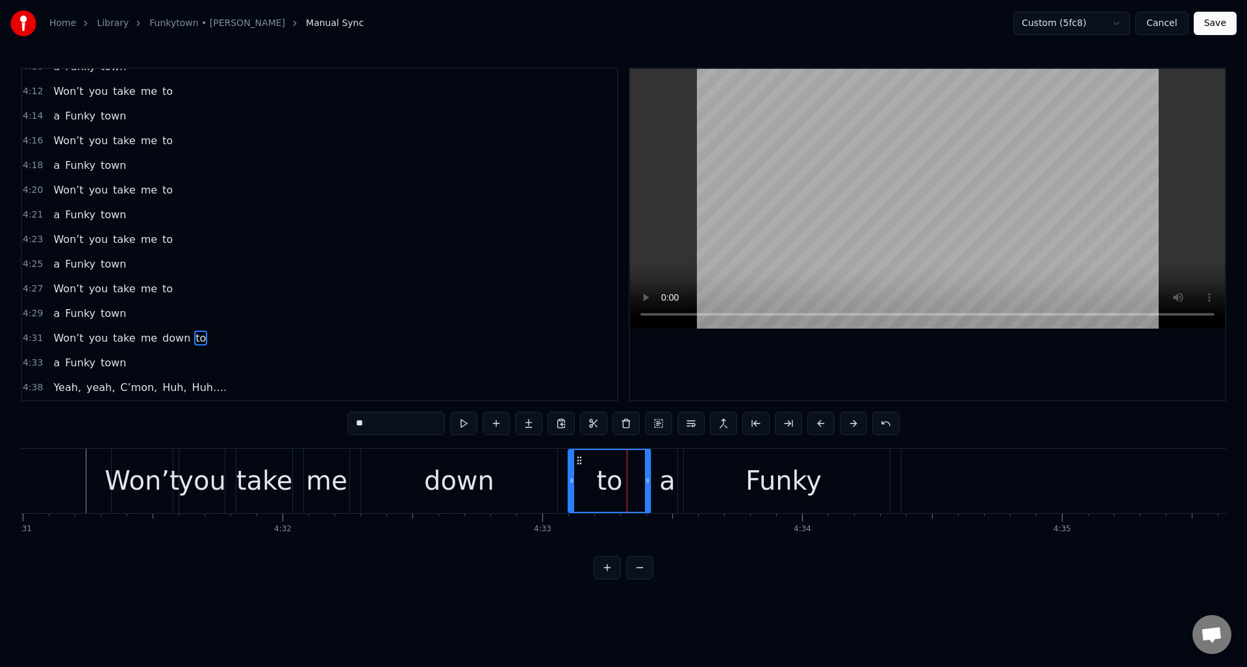
drag, startPoint x: 607, startPoint y: 469, endPoint x: 570, endPoint y: 471, distance: 37.1
click at [570, 471] on div at bounding box center [571, 481] width 5 height 62
click at [220, 336] on div "4:31 Won’t you take me down to" at bounding box center [319, 338] width 595 height 25
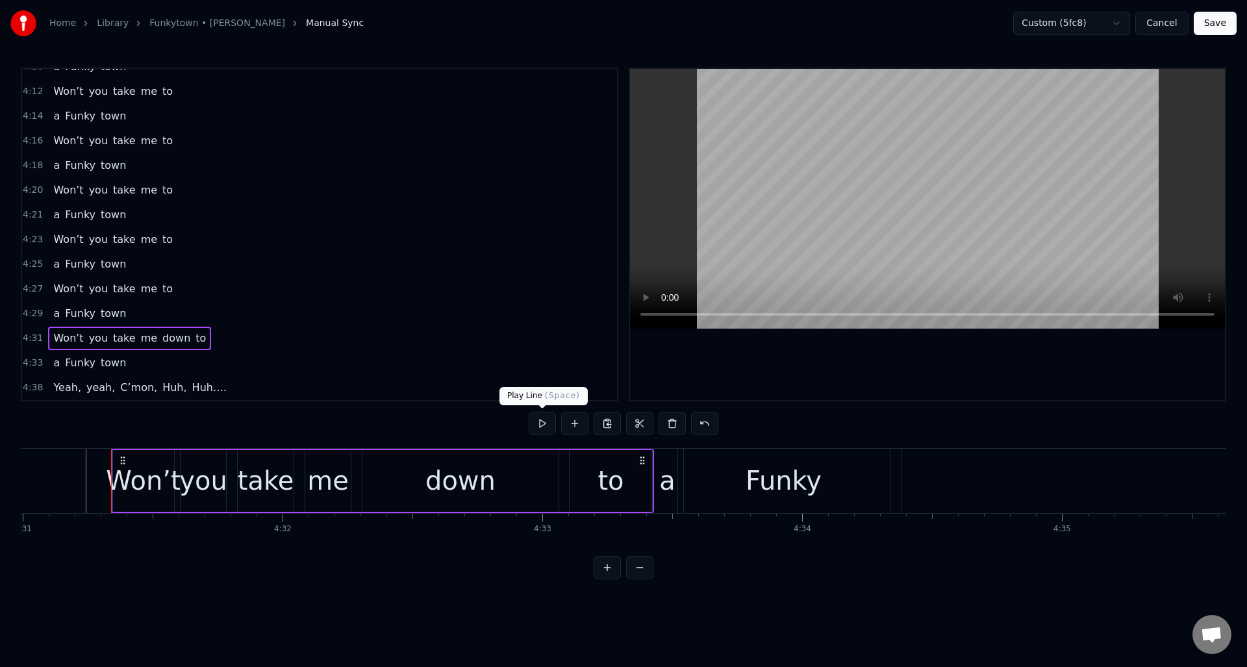
click at [538, 420] on button at bounding box center [542, 423] width 27 height 23
click at [705, 422] on button at bounding box center [704, 423] width 27 height 23
click at [689, 421] on button at bounding box center [688, 423] width 27 height 23
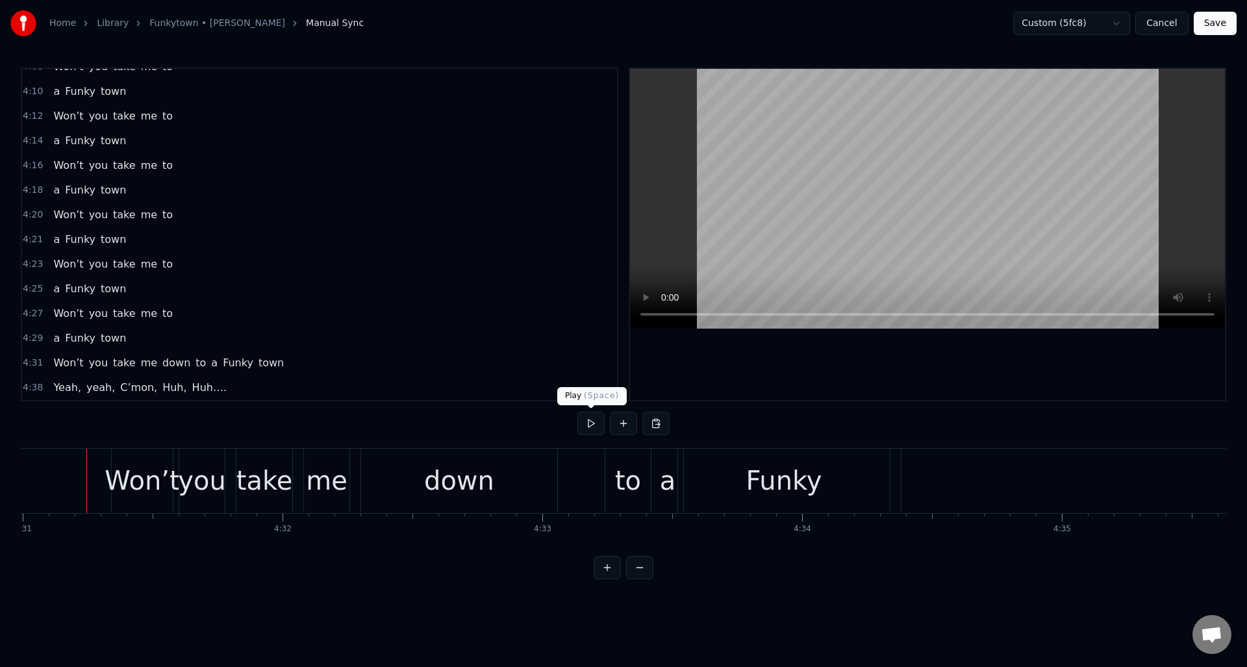
click at [588, 425] on button at bounding box center [590, 423] width 27 height 23
click at [616, 467] on div "to" at bounding box center [628, 480] width 26 height 39
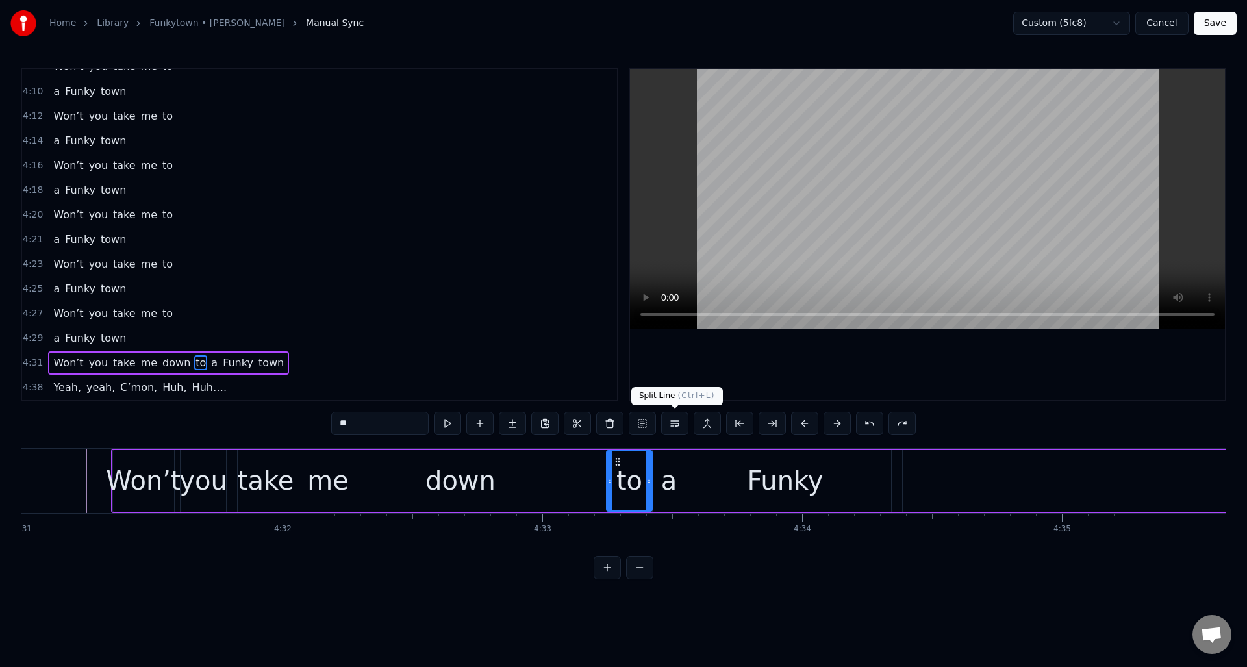
click at [678, 422] on button at bounding box center [674, 423] width 27 height 23
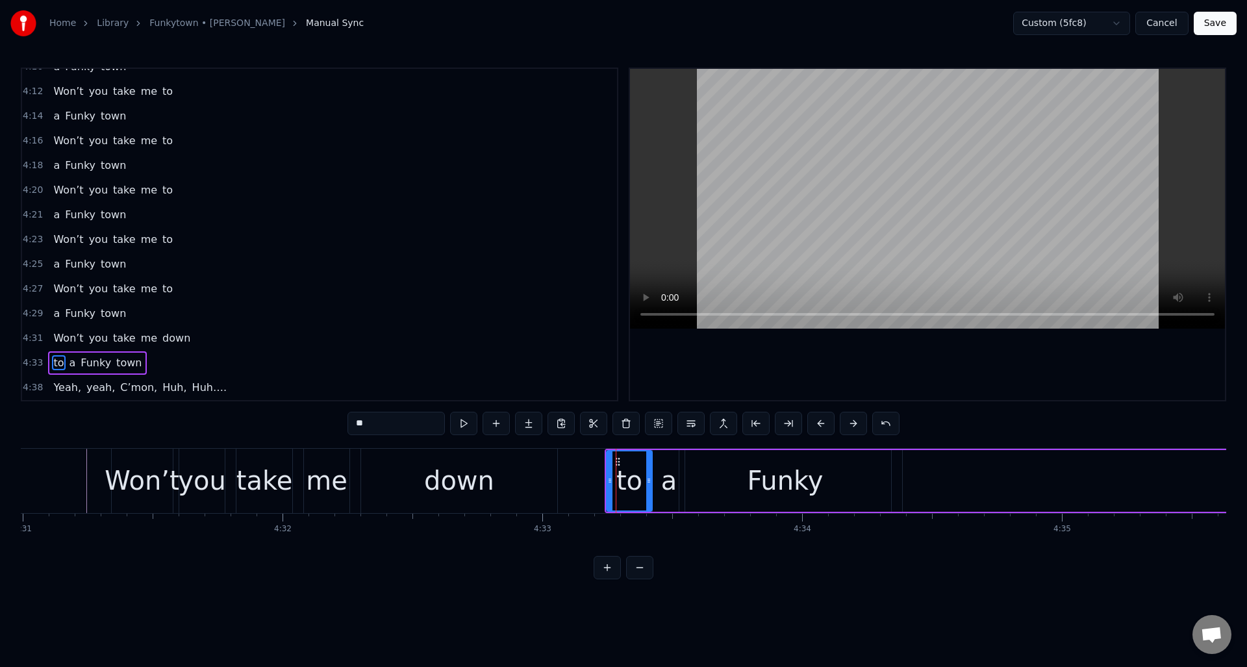
click at [481, 471] on div "down" at bounding box center [459, 480] width 70 height 39
type input "****"
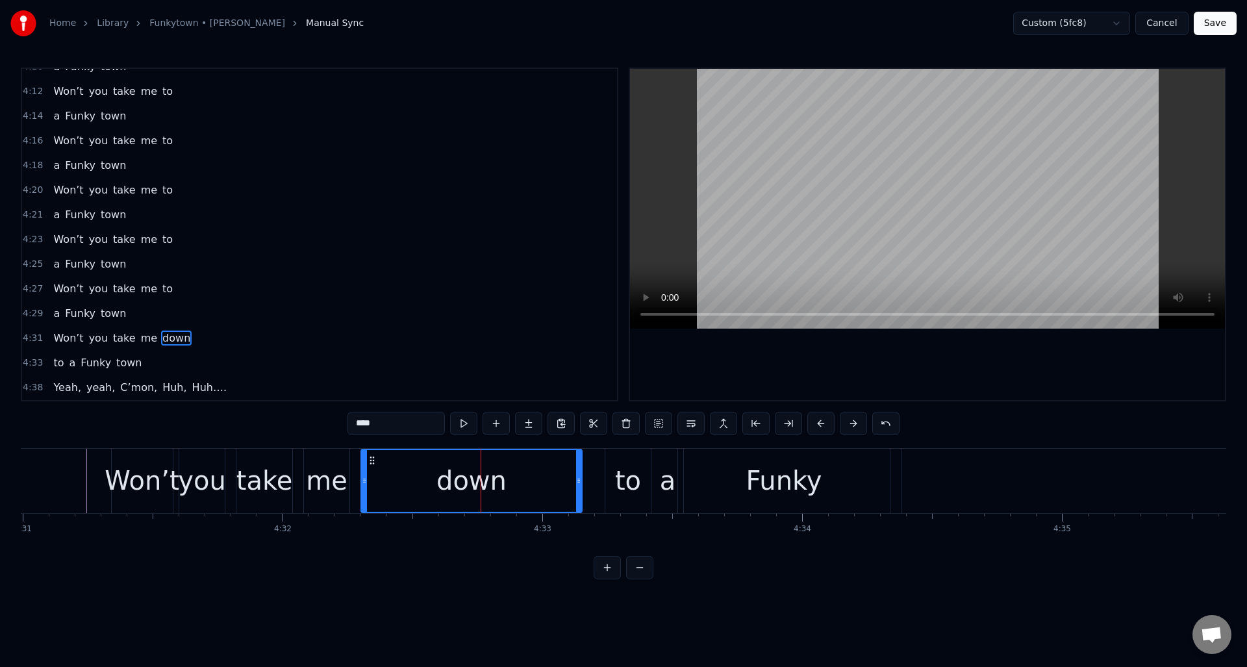
drag, startPoint x: 553, startPoint y: 463, endPoint x: 578, endPoint y: 462, distance: 24.7
click at [578, 462] on div at bounding box center [578, 481] width 5 height 62
click at [468, 427] on button at bounding box center [463, 423] width 27 height 23
drag, startPoint x: 579, startPoint y: 460, endPoint x: 592, endPoint y: 459, distance: 13.7
click at [592, 459] on div at bounding box center [592, 481] width 5 height 62
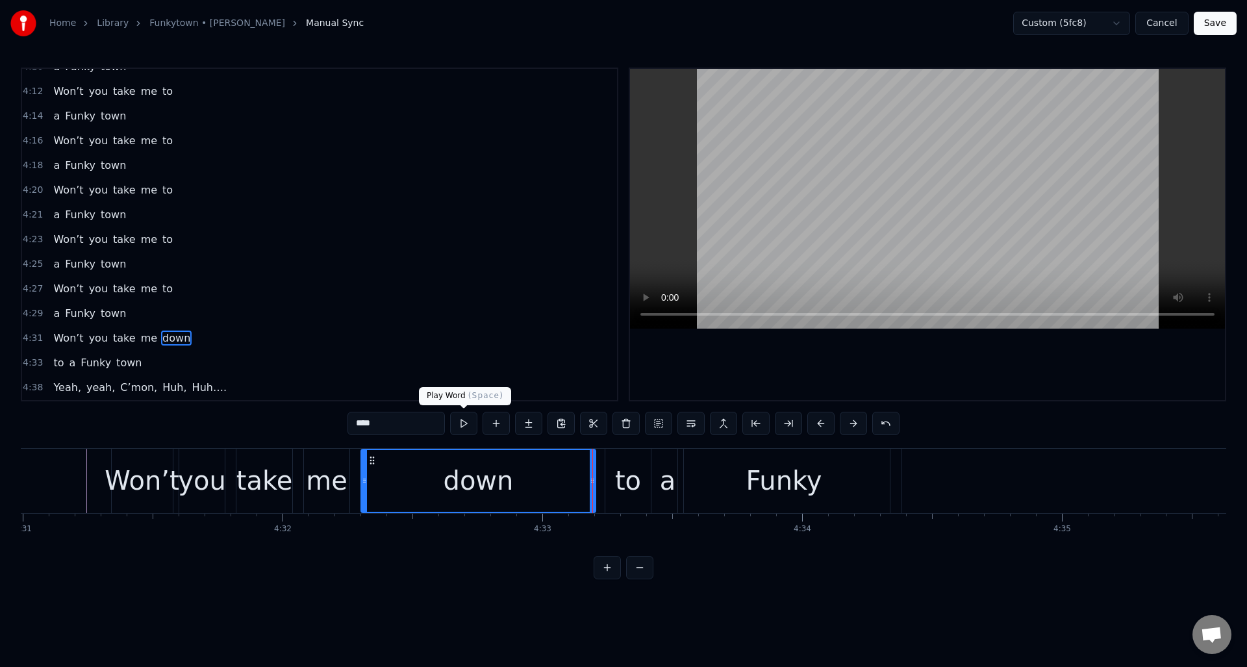
click at [466, 425] on button at bounding box center [463, 423] width 27 height 23
click at [203, 344] on div "4:31 Won’t you take me down" at bounding box center [319, 338] width 595 height 25
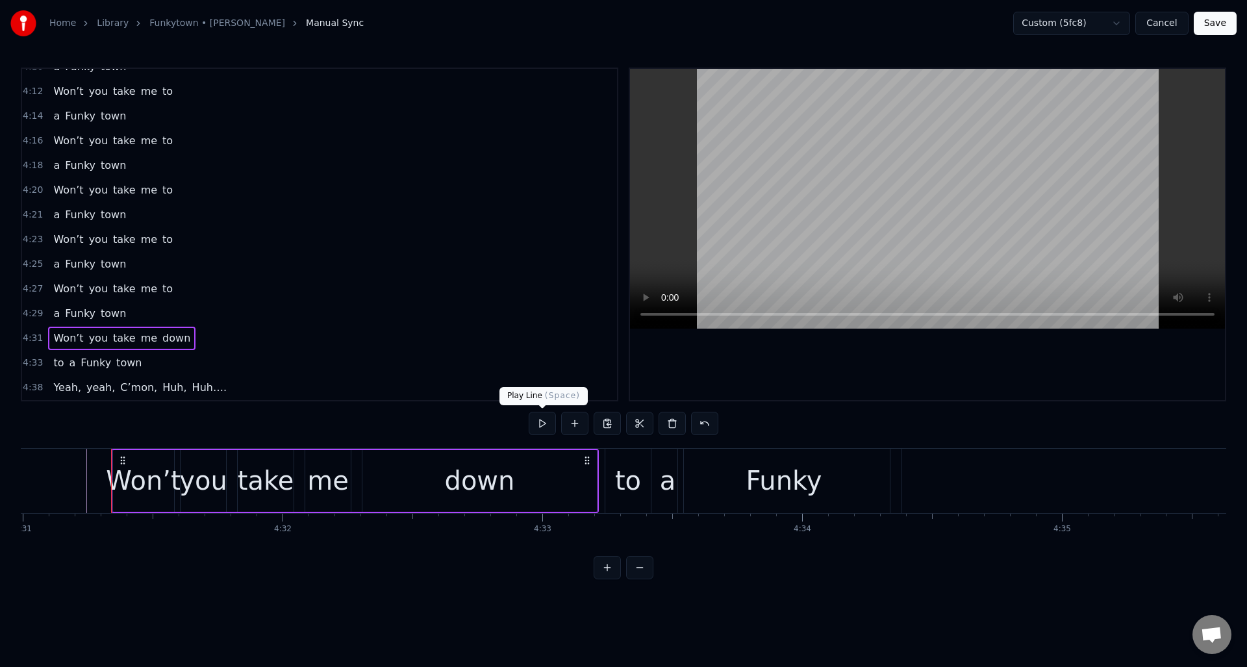
click at [541, 423] on button at bounding box center [542, 423] width 27 height 23
click at [186, 360] on div "4:33 to a Funky town" at bounding box center [319, 363] width 595 height 25
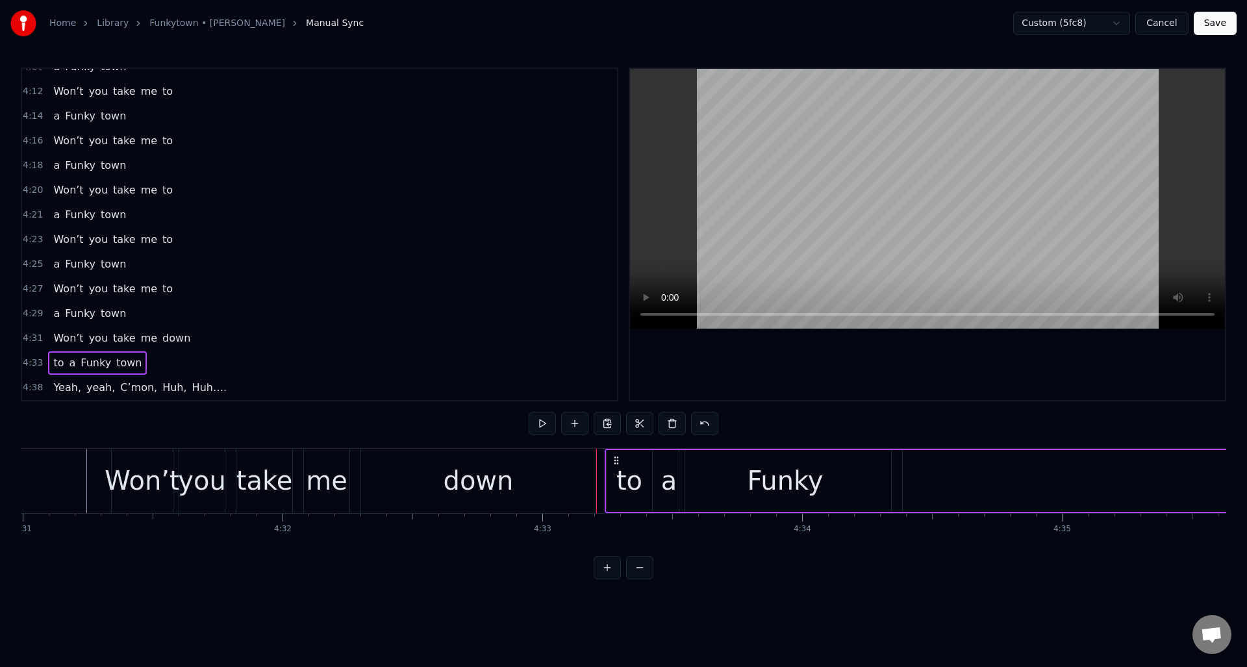
click at [544, 424] on button at bounding box center [542, 423] width 27 height 23
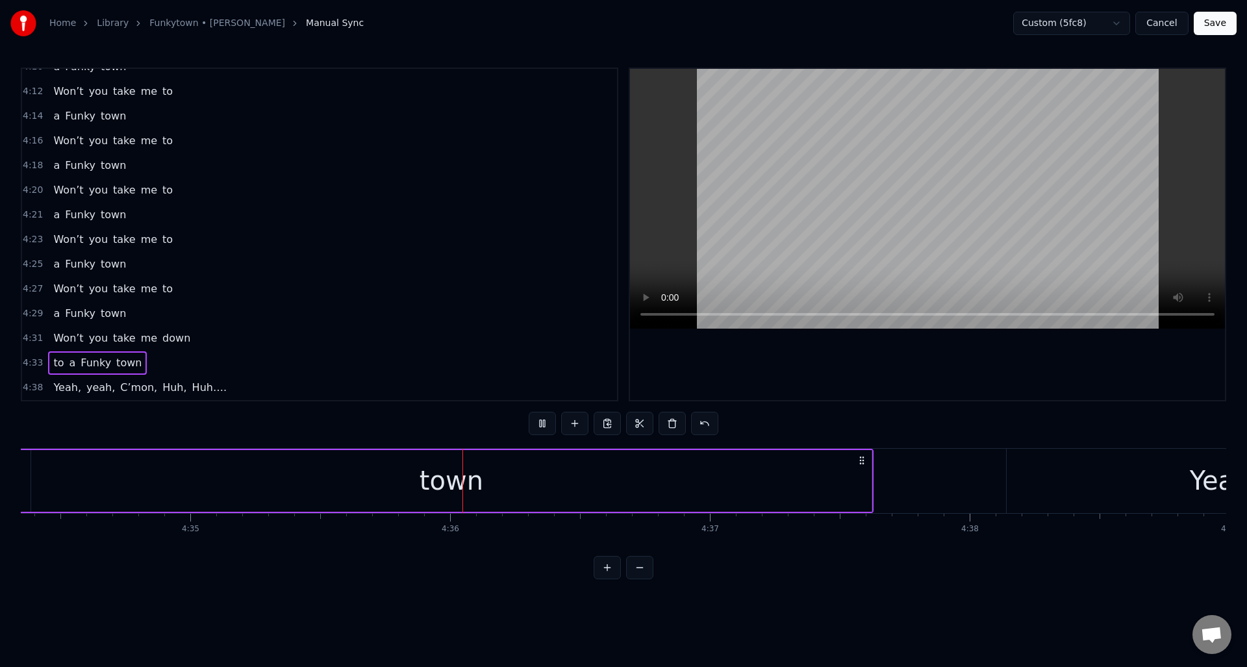
scroll to position [0, 71523]
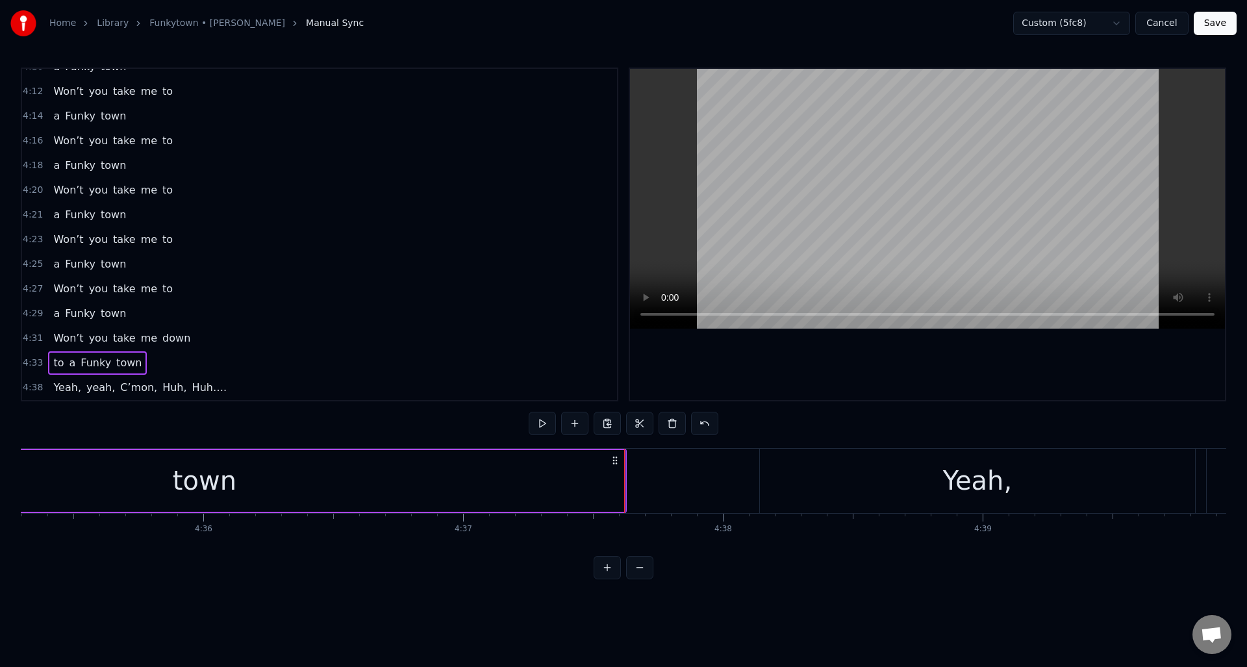
click at [605, 470] on div "town" at bounding box center [204, 481] width 840 height 62
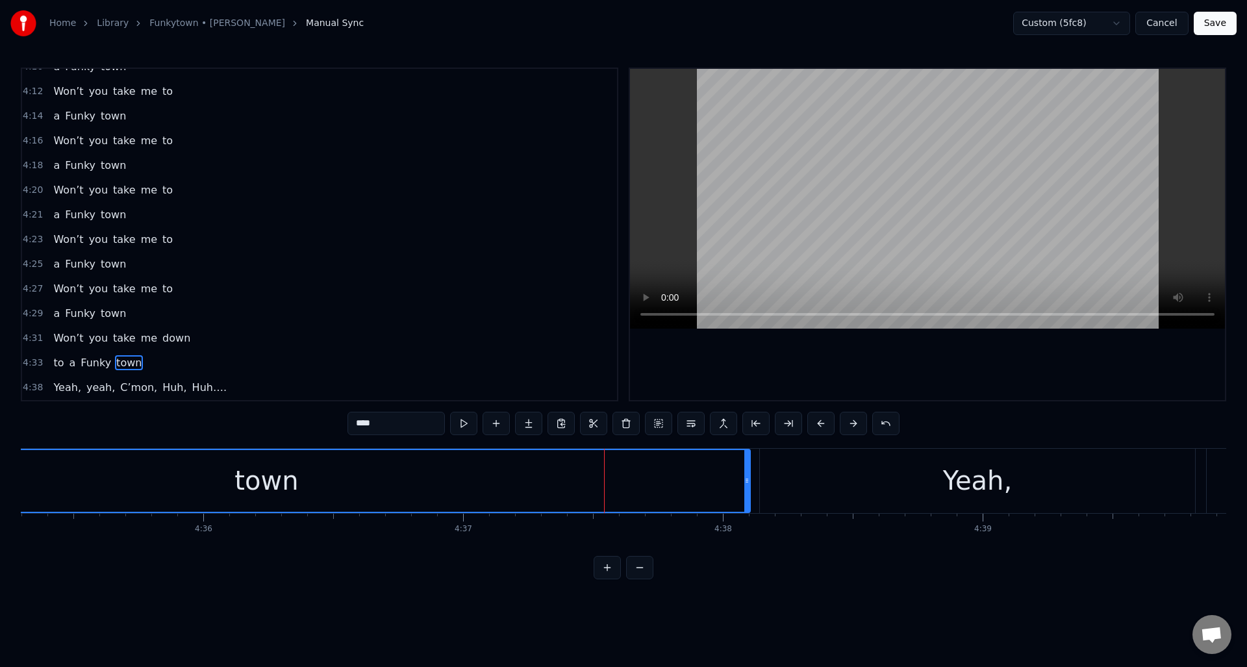
drag, startPoint x: 622, startPoint y: 470, endPoint x: 748, endPoint y: 467, distance: 126.7
click at [748, 467] on div at bounding box center [746, 481] width 5 height 62
click at [777, 457] on div "Yeah," at bounding box center [977, 481] width 435 height 64
type input "*****"
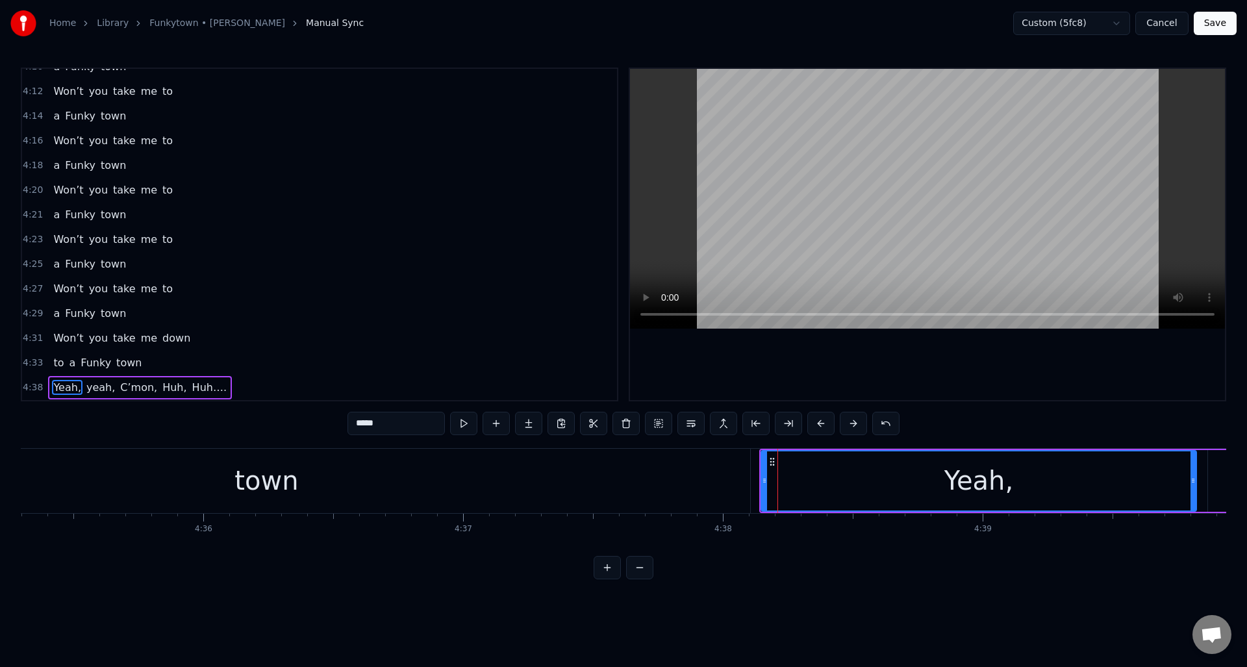
click at [270, 392] on div "4:38 Yeah, yeah, C’mon, Huh, Huh…." at bounding box center [319, 387] width 595 height 25
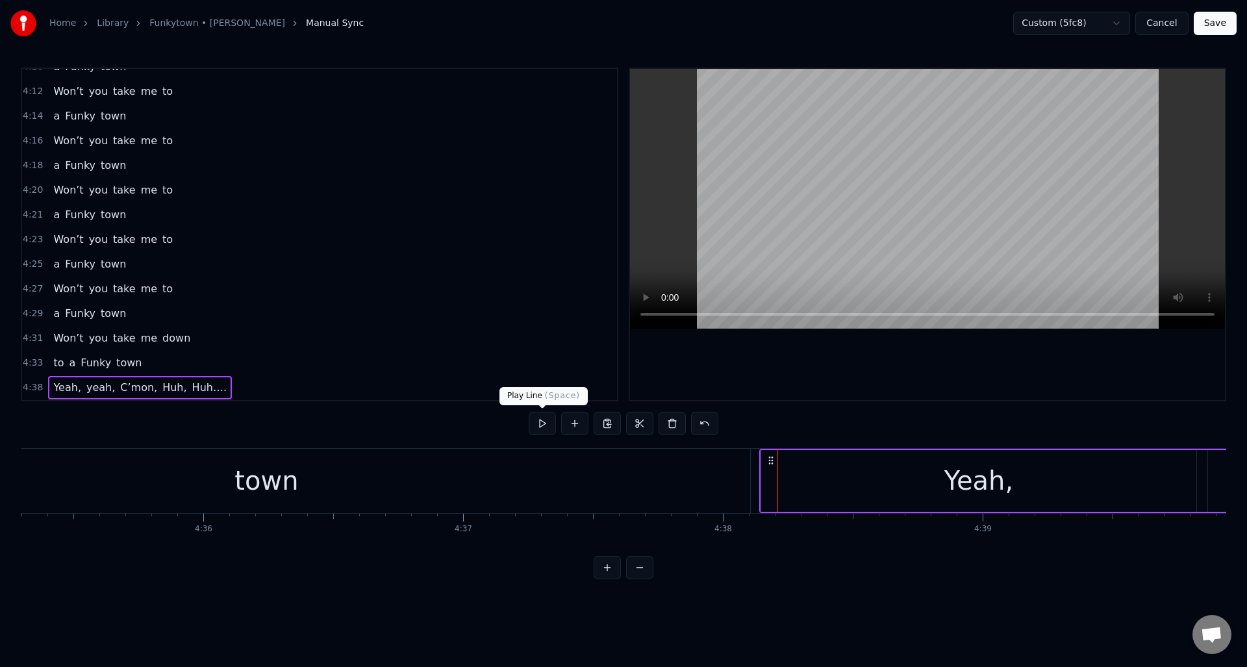
click at [538, 423] on button at bounding box center [542, 423] width 27 height 23
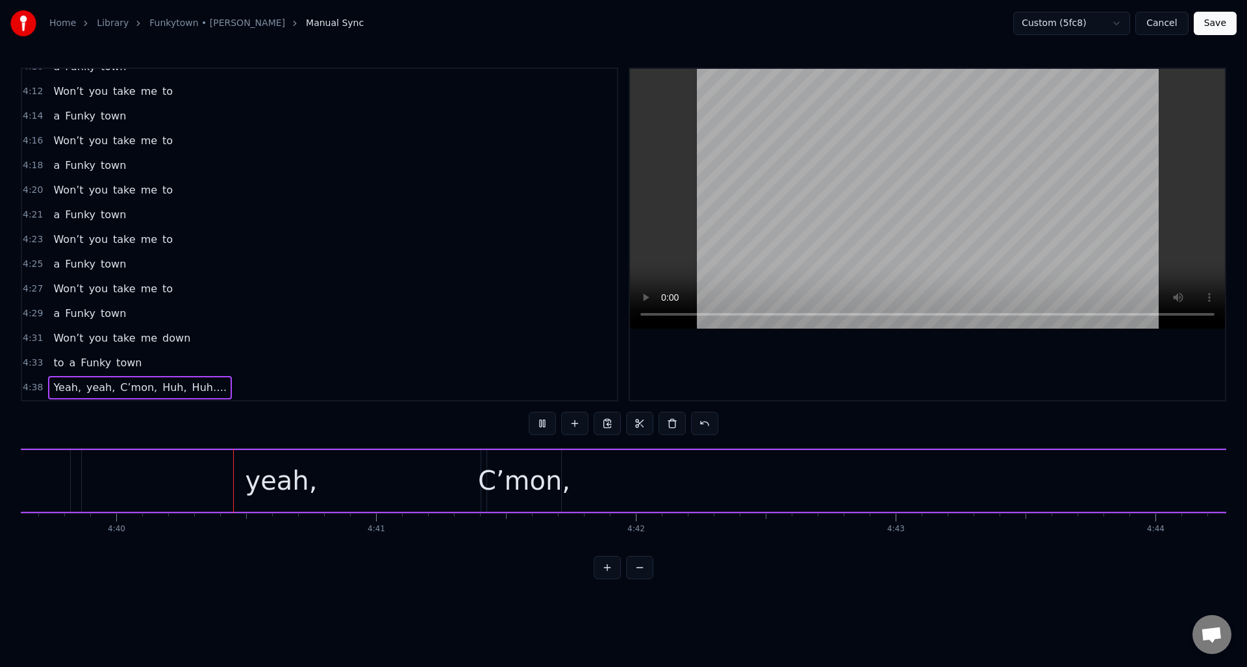
scroll to position [0, 72653]
click at [538, 423] on button at bounding box center [542, 423] width 27 height 23
click at [525, 472] on div "C’mon," at bounding box center [520, 480] width 92 height 39
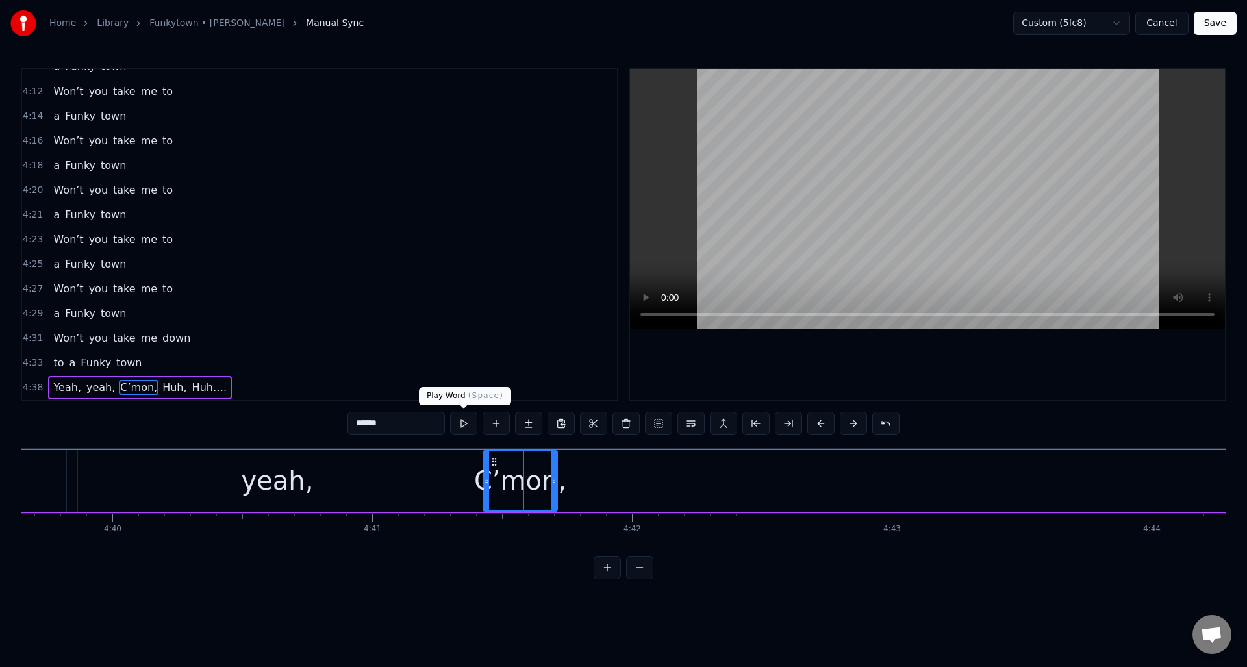
click at [468, 425] on button at bounding box center [463, 423] width 27 height 23
click at [722, 473] on div "Yeah, yeah, C’mon, Huh, Huh…." at bounding box center [1075, 481] width 2892 height 64
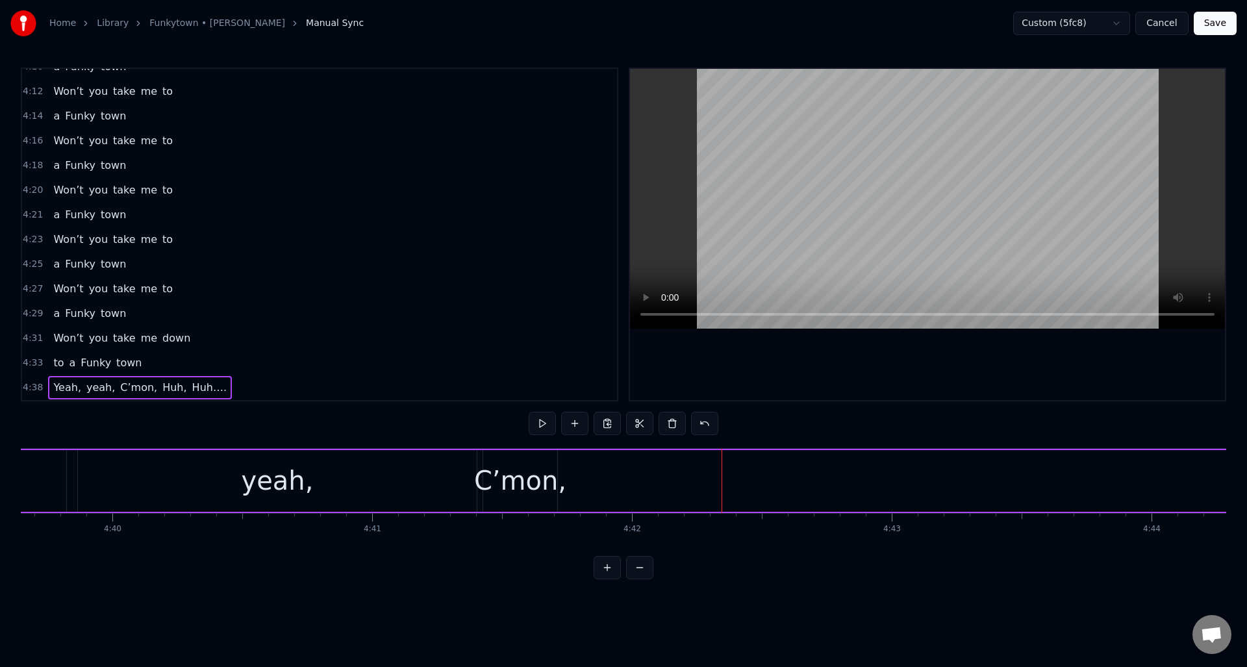
click at [840, 468] on div "Yeah, yeah, C’mon, Huh, Huh…." at bounding box center [1075, 481] width 2892 height 64
click at [535, 468] on div "C’mon," at bounding box center [520, 480] width 92 height 39
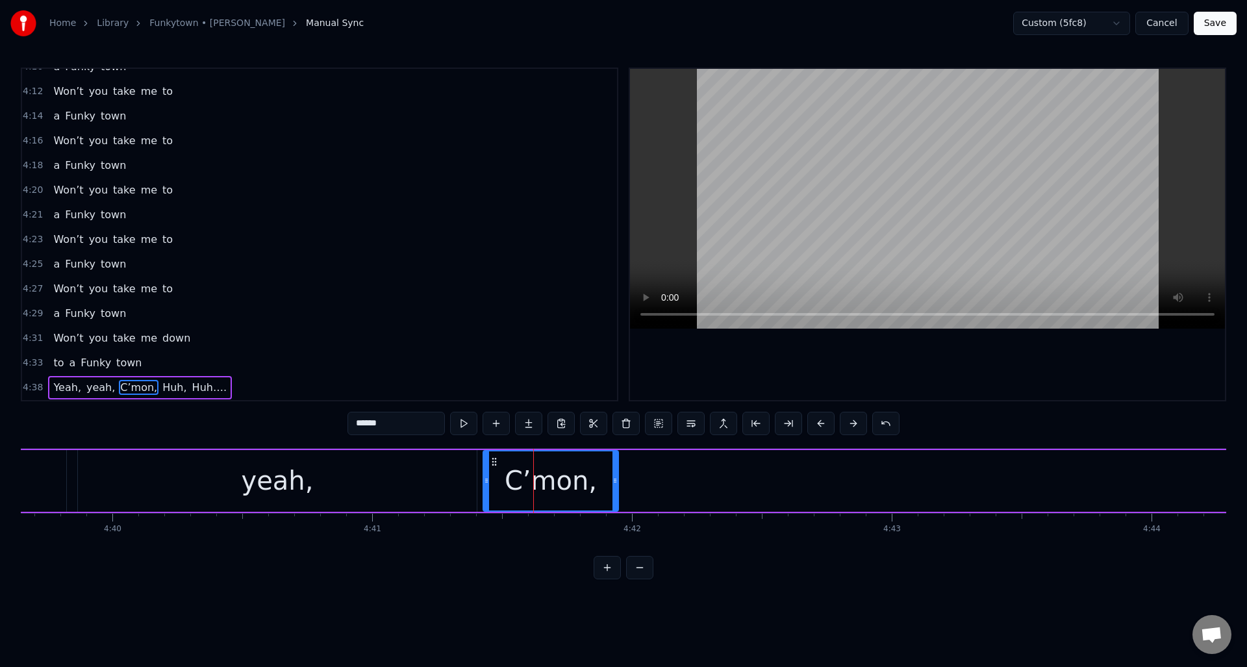
drag, startPoint x: 553, startPoint y: 466, endPoint x: 614, endPoint y: 465, distance: 61.1
click at [614, 465] on div at bounding box center [614, 480] width 5 height 59
click at [471, 428] on button at bounding box center [463, 423] width 27 height 23
drag, startPoint x: 454, startPoint y: 463, endPoint x: 461, endPoint y: 463, distance: 7.1
click at [454, 463] on div "yeah," at bounding box center [277, 481] width 399 height 62
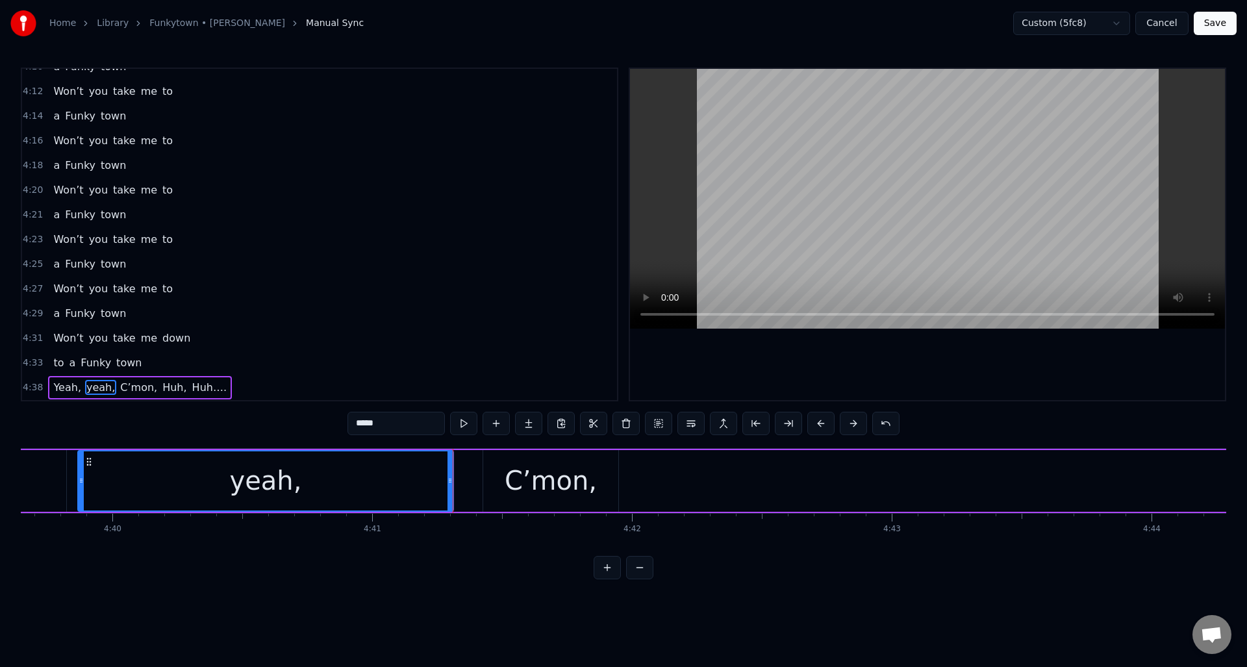
drag, startPoint x: 473, startPoint y: 467, endPoint x: 460, endPoint y: 468, distance: 13.0
click at [450, 470] on div at bounding box center [450, 480] width 5 height 59
click at [503, 470] on div "C’mon," at bounding box center [550, 481] width 135 height 62
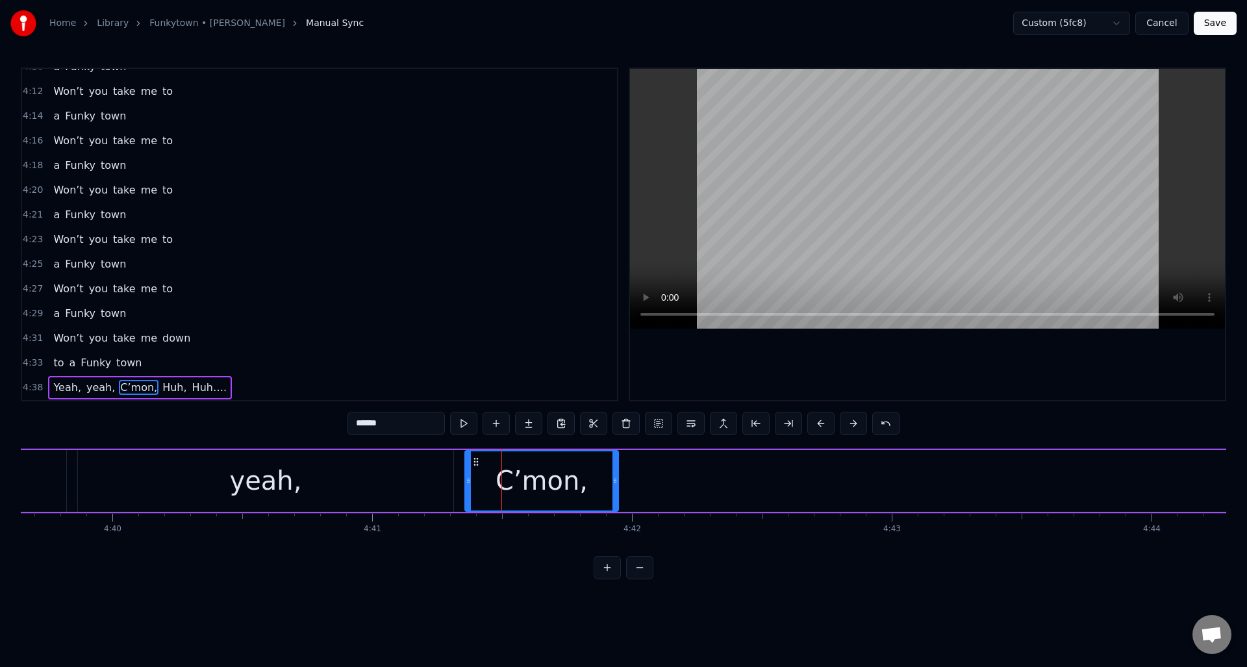
drag, startPoint x: 485, startPoint y: 470, endPoint x: 466, endPoint y: 472, distance: 18.3
click at [466, 472] on div at bounding box center [468, 480] width 5 height 59
click at [466, 423] on button at bounding box center [463, 423] width 27 height 23
drag, startPoint x: 612, startPoint y: 464, endPoint x: 650, endPoint y: 462, distance: 37.8
click at [650, 462] on div at bounding box center [652, 480] width 5 height 59
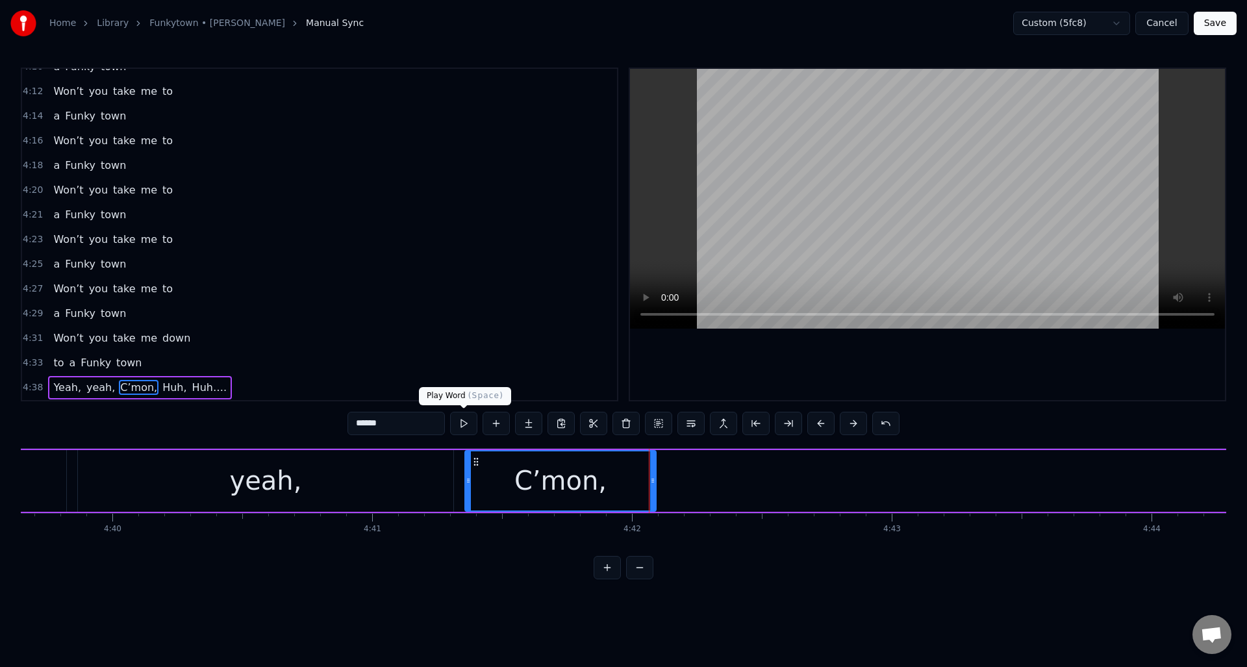
click at [464, 424] on button at bounding box center [463, 423] width 27 height 23
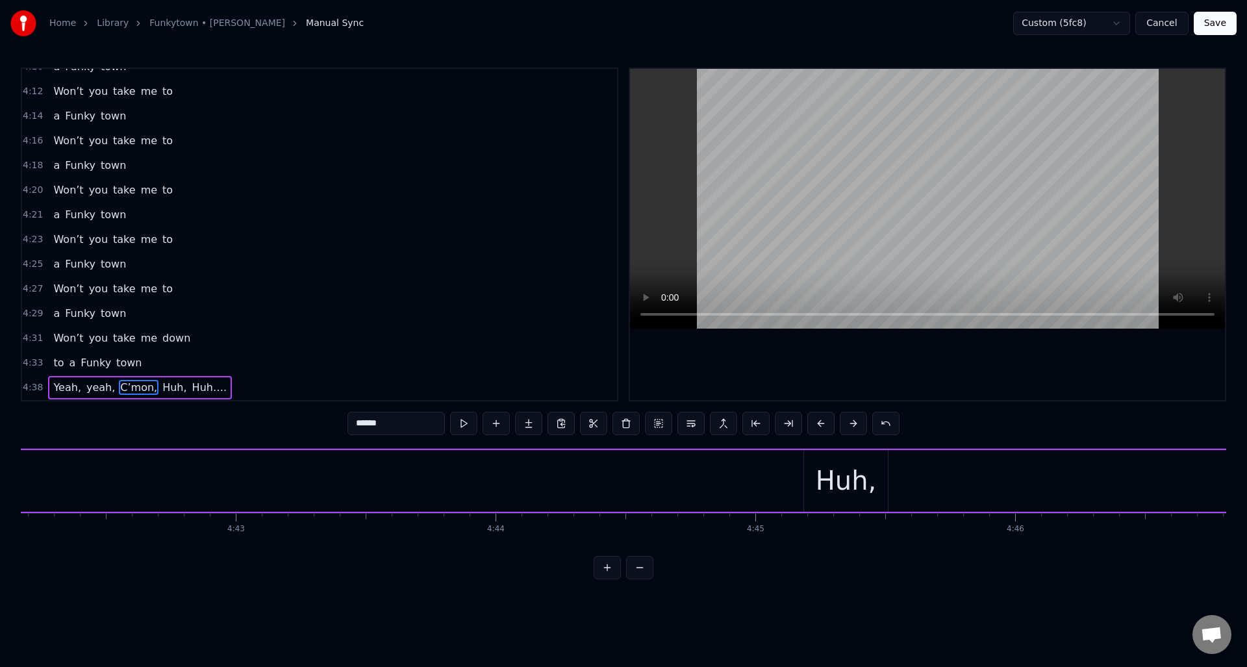
scroll to position [0, 73391]
click at [769, 479] on div "Huh," at bounding box center [764, 480] width 61 height 39
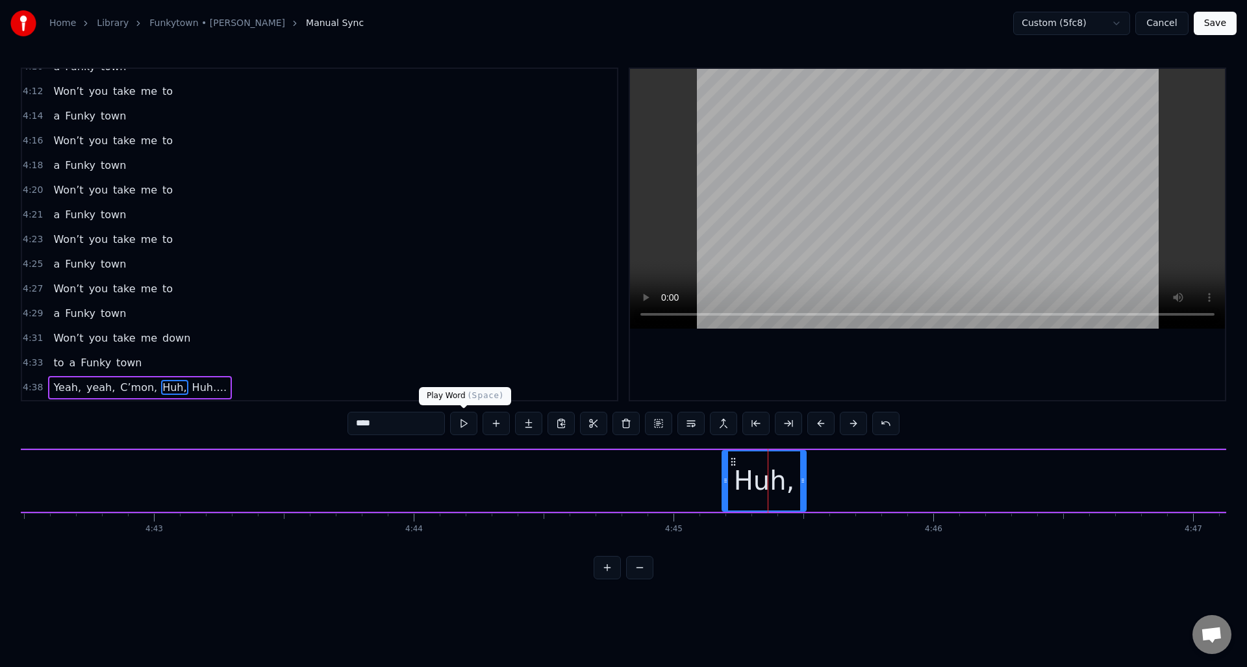
click at [464, 422] on button at bounding box center [463, 423] width 27 height 23
click at [129, 388] on span "C’mon," at bounding box center [139, 387] width 40 height 15
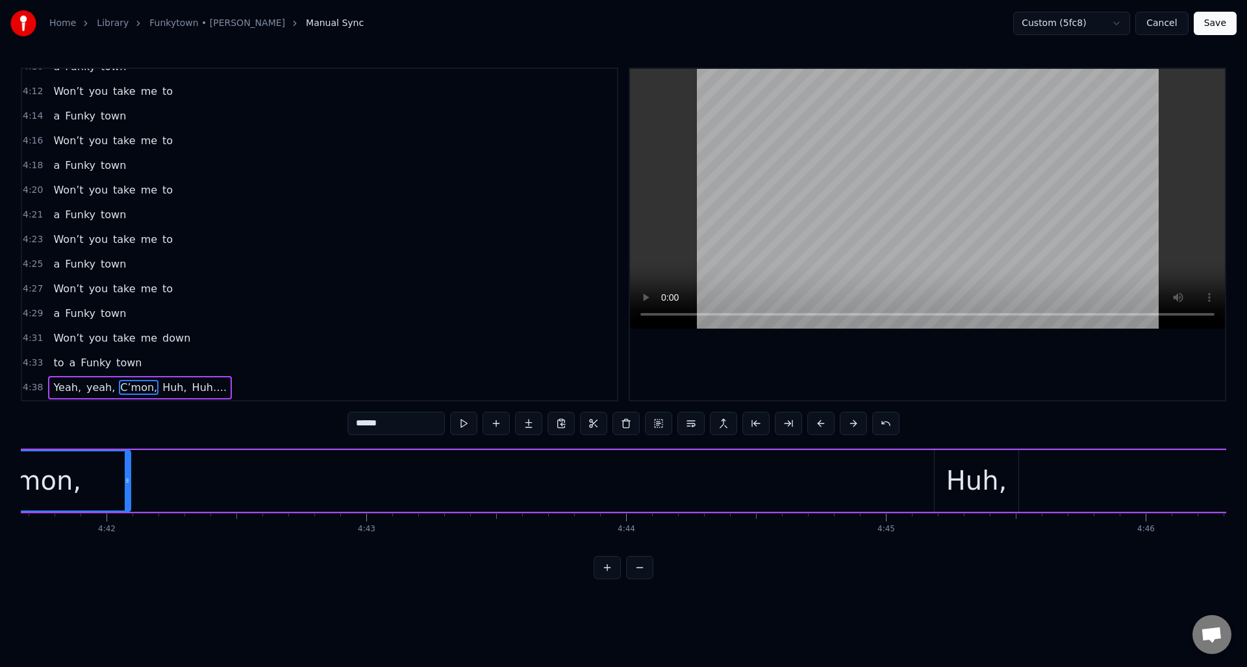
scroll to position [0, 73030]
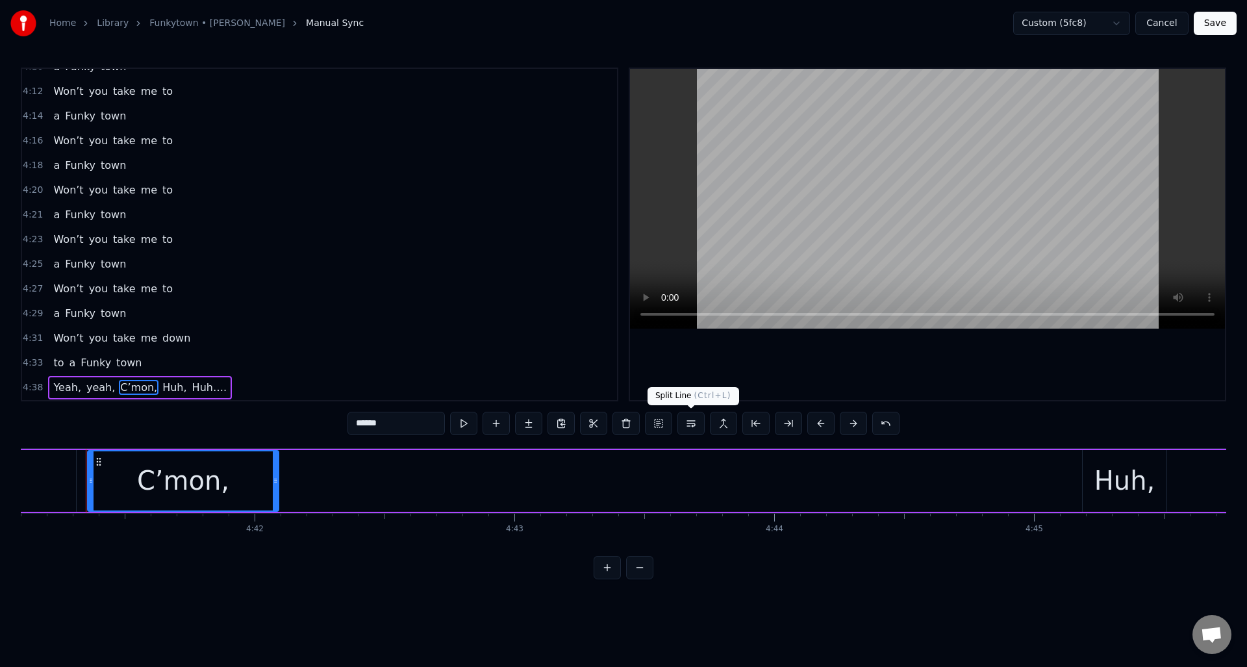
click at [694, 425] on button at bounding box center [690, 423] width 27 height 23
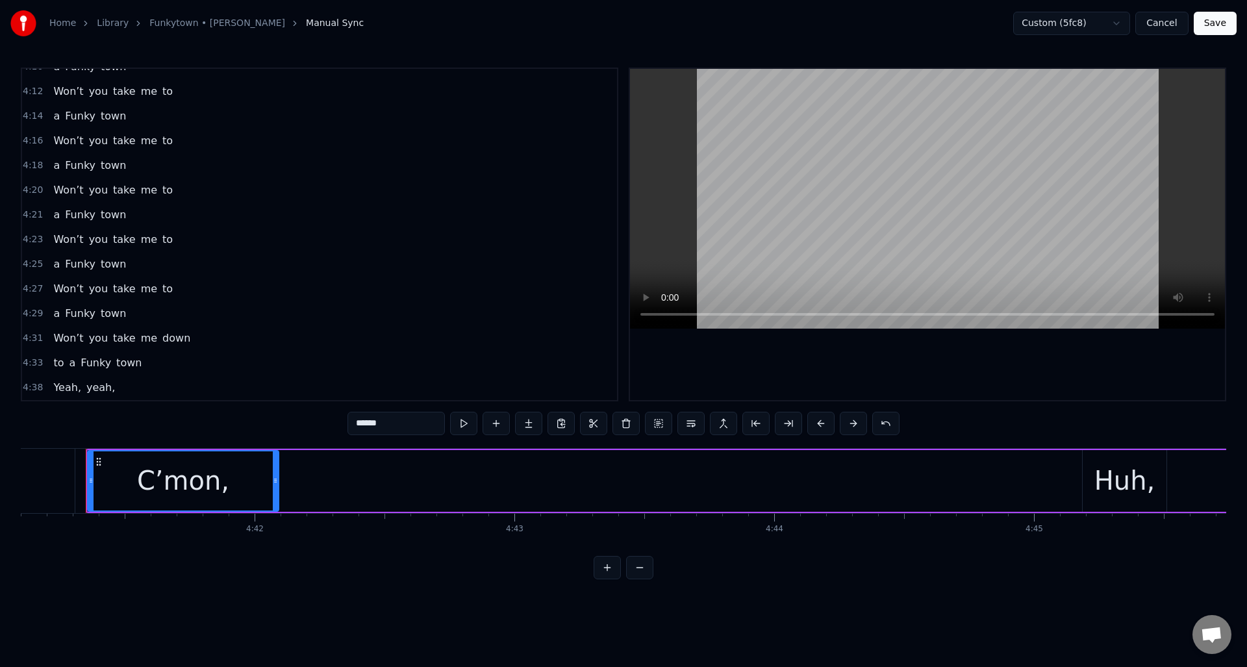
scroll to position [1322, 0]
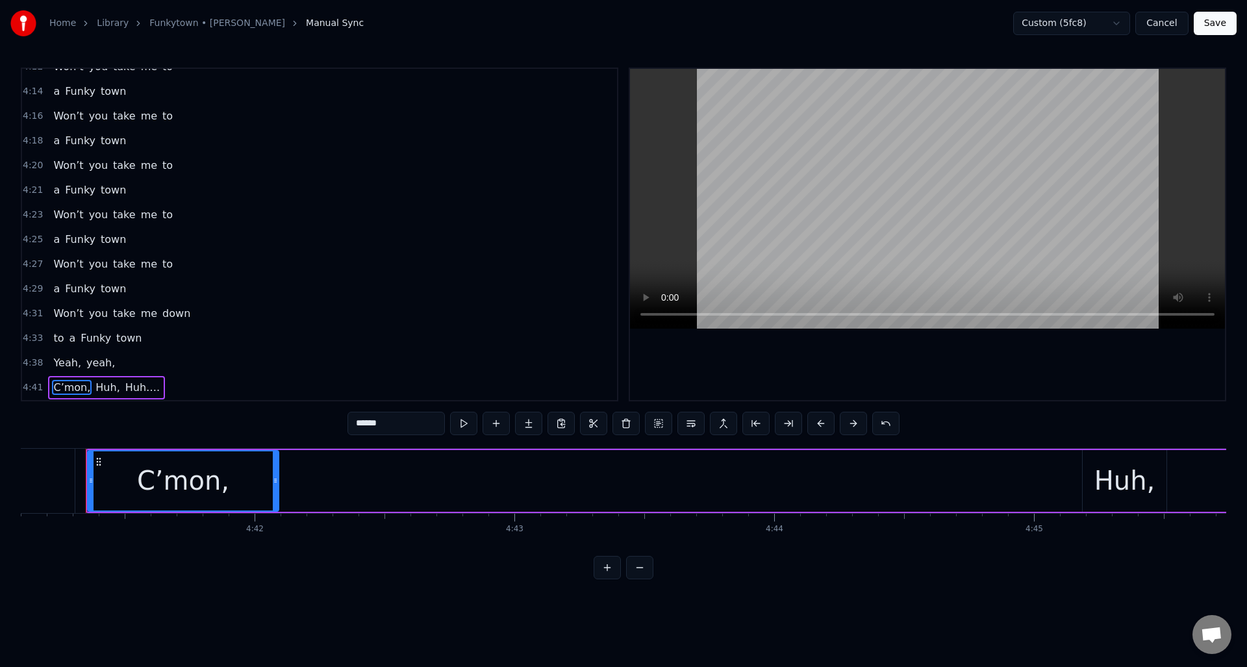
click at [142, 386] on span "Huh…." at bounding box center [142, 387] width 37 height 15
type input "*****"
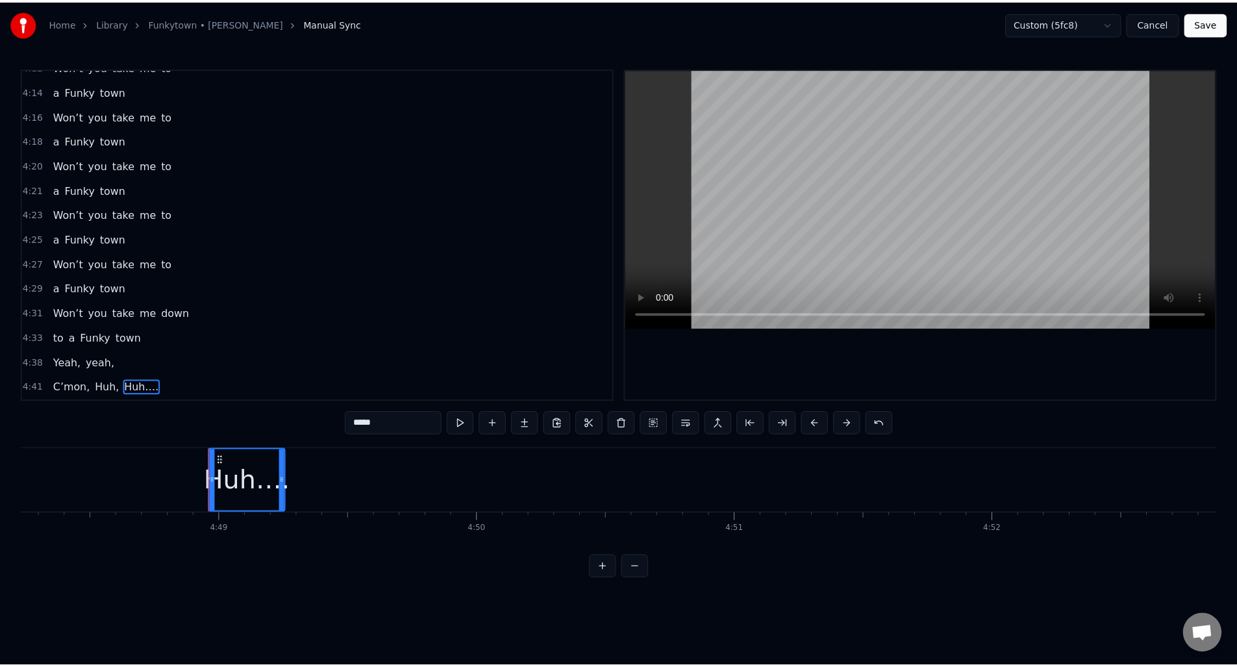
scroll to position [0, 74917]
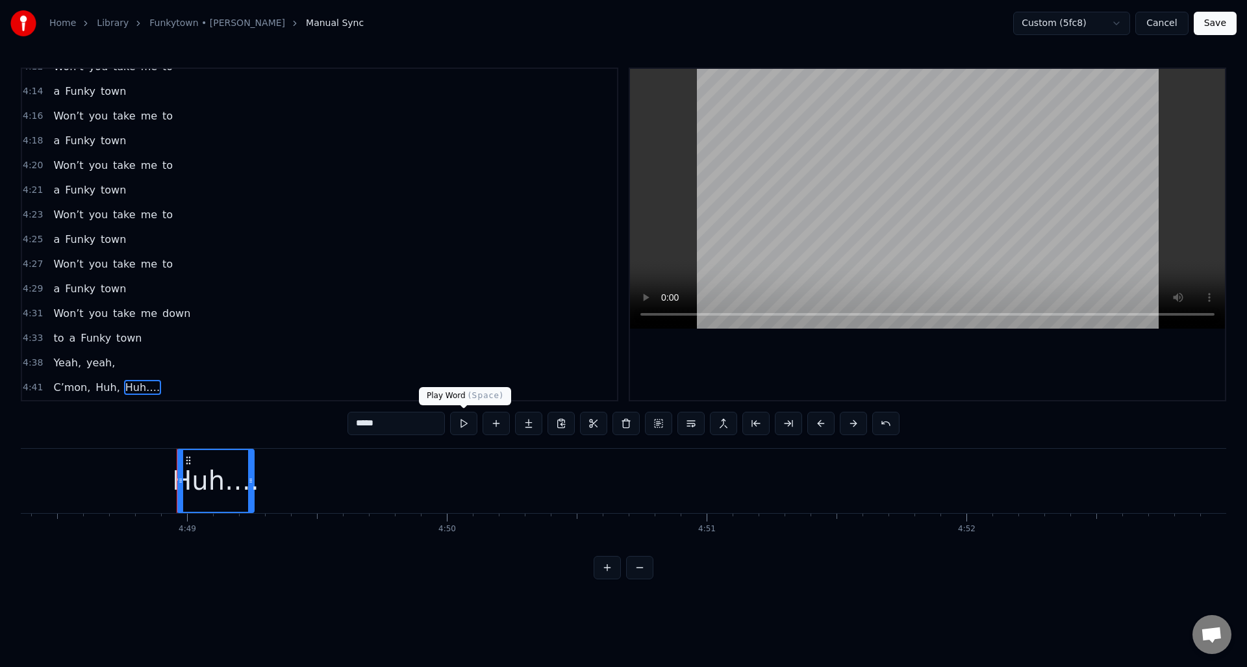
click at [462, 425] on button at bounding box center [463, 423] width 27 height 23
drag, startPoint x: 95, startPoint y: 462, endPoint x: 113, endPoint y: 456, distance: 18.7
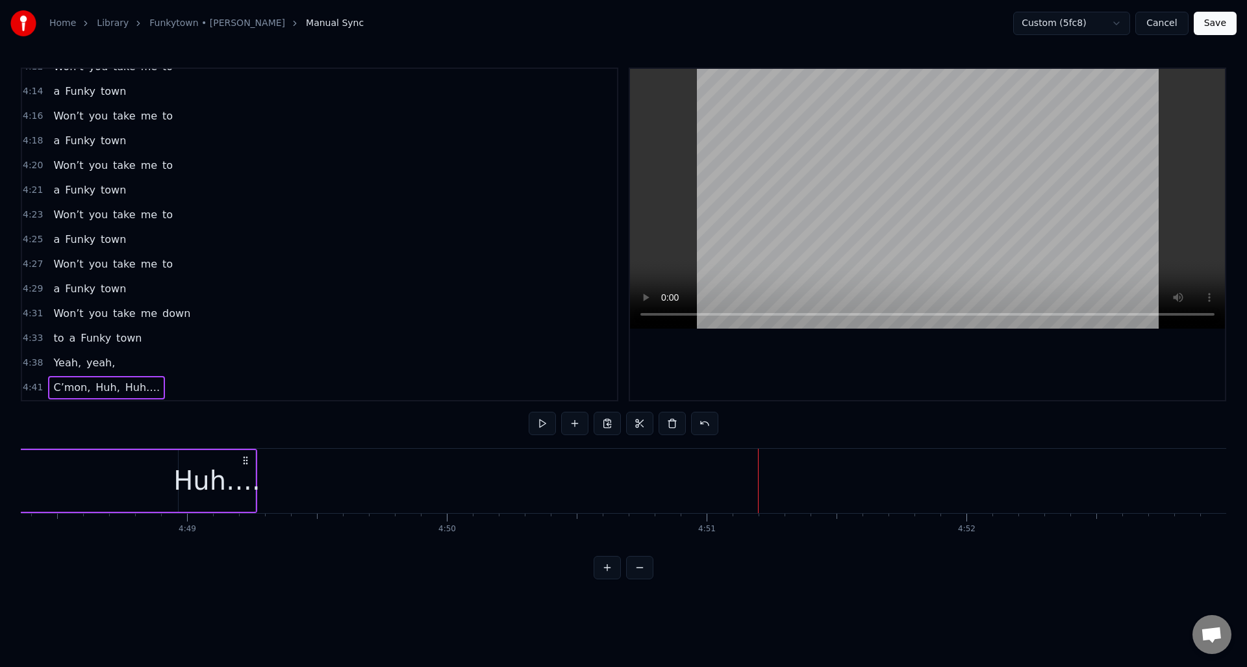
click at [197, 472] on div "Huh…." at bounding box center [216, 480] width 87 height 39
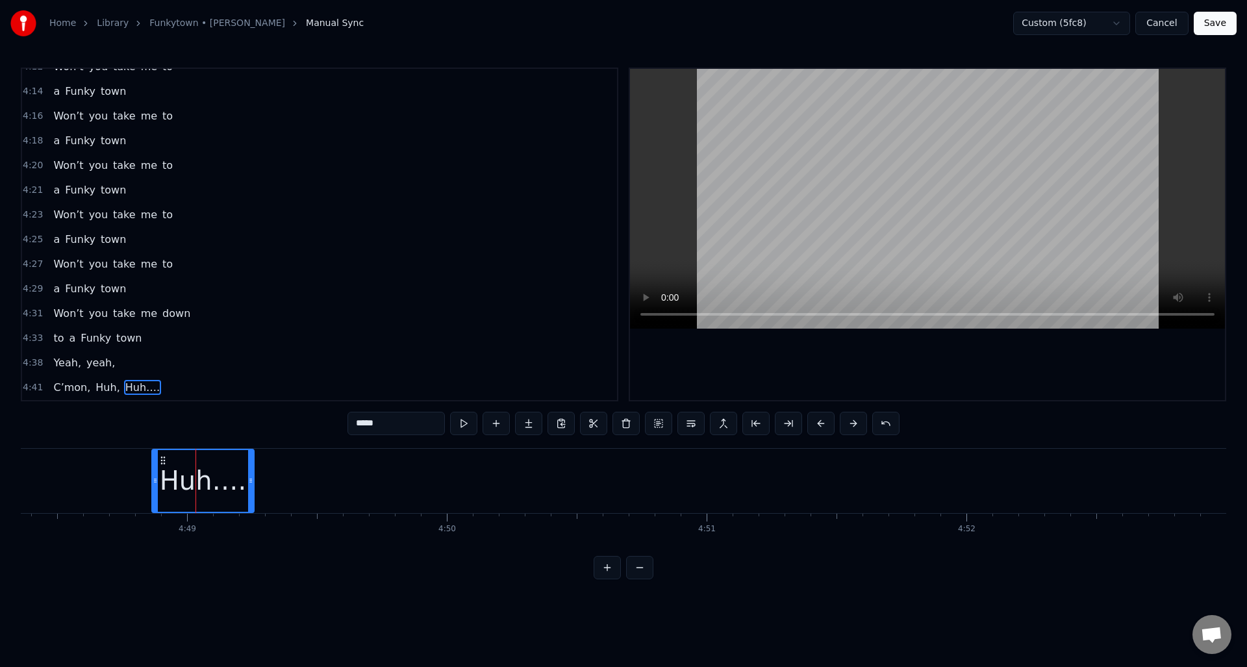
drag, startPoint x: 179, startPoint y: 472, endPoint x: 153, endPoint y: 472, distance: 25.3
click at [153, 472] on div at bounding box center [155, 481] width 5 height 62
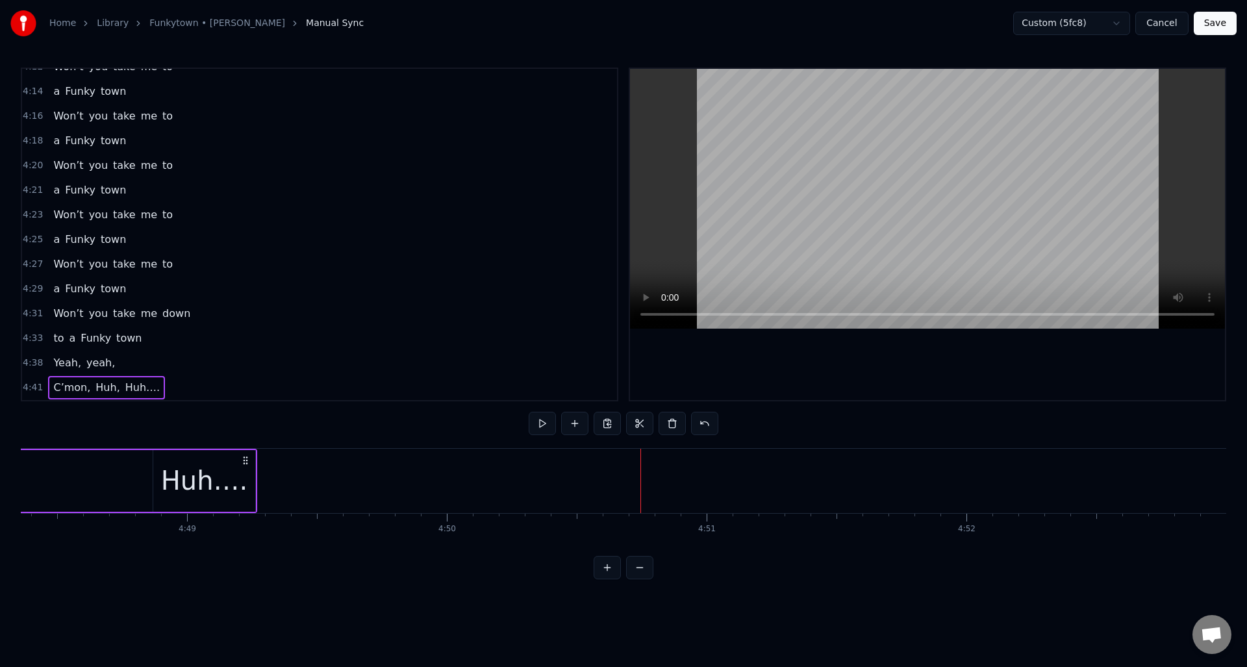
click at [1217, 24] on button "Save" at bounding box center [1215, 23] width 43 height 23
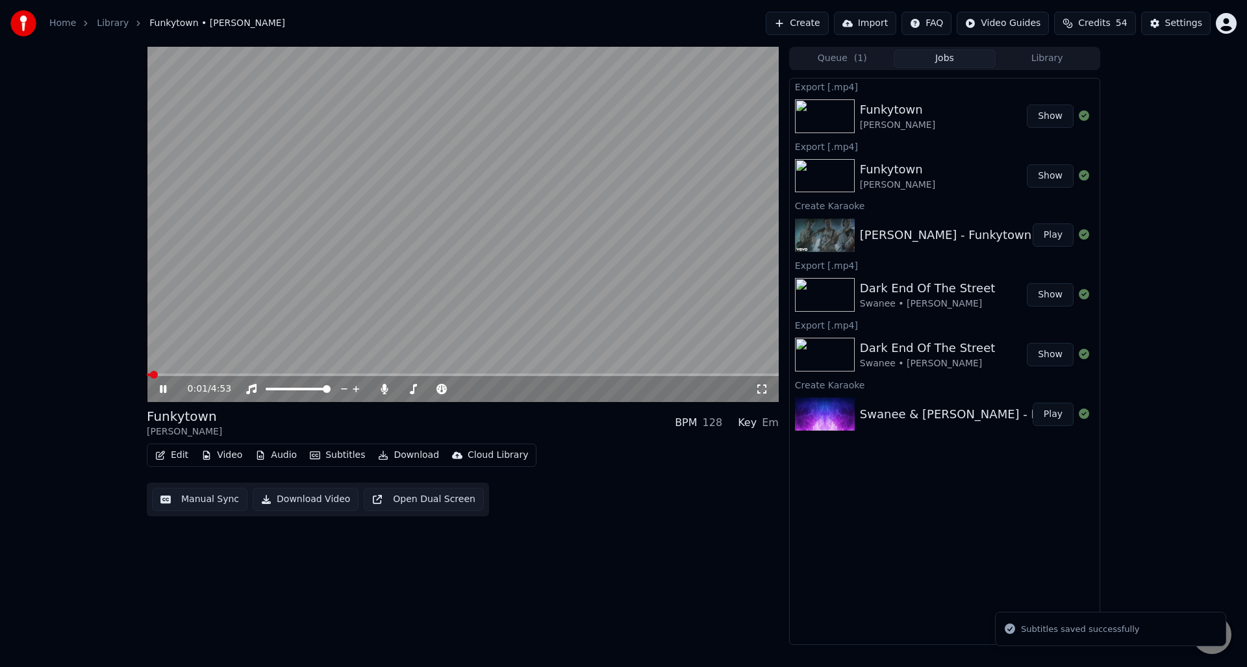
click at [164, 387] on icon at bounding box center [163, 389] width 6 height 8
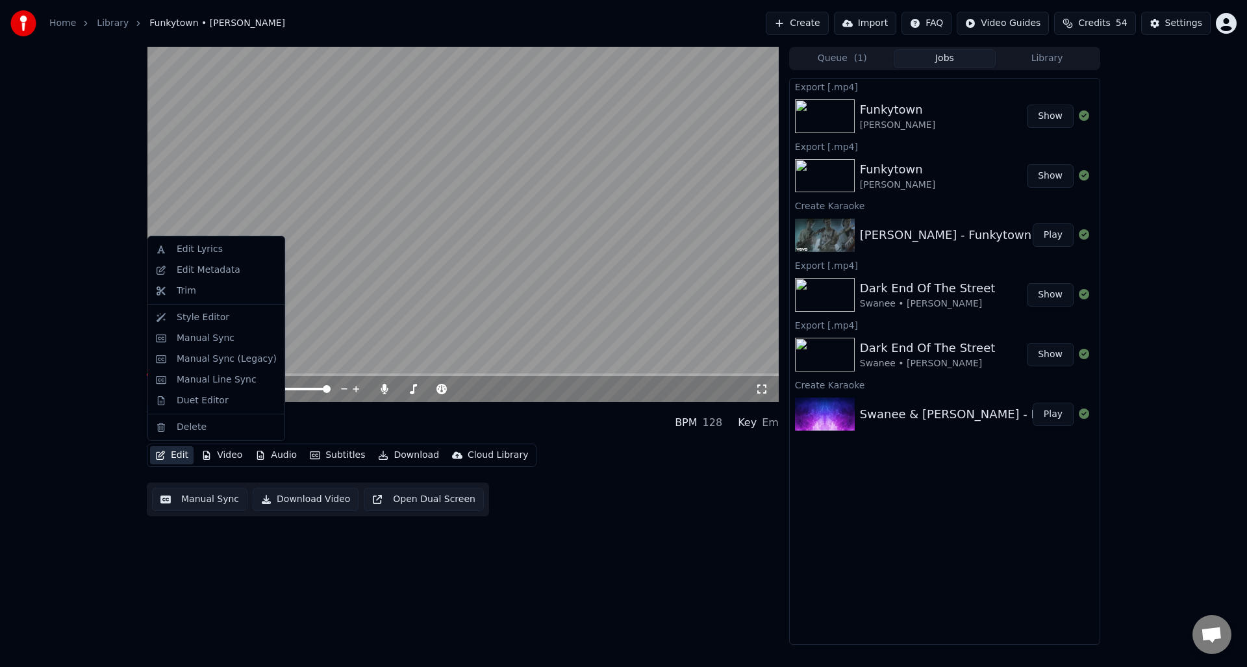
click at [176, 453] on button "Edit" at bounding box center [172, 455] width 44 height 18
click at [201, 398] on div "Duet Editor" at bounding box center [203, 400] width 52 height 13
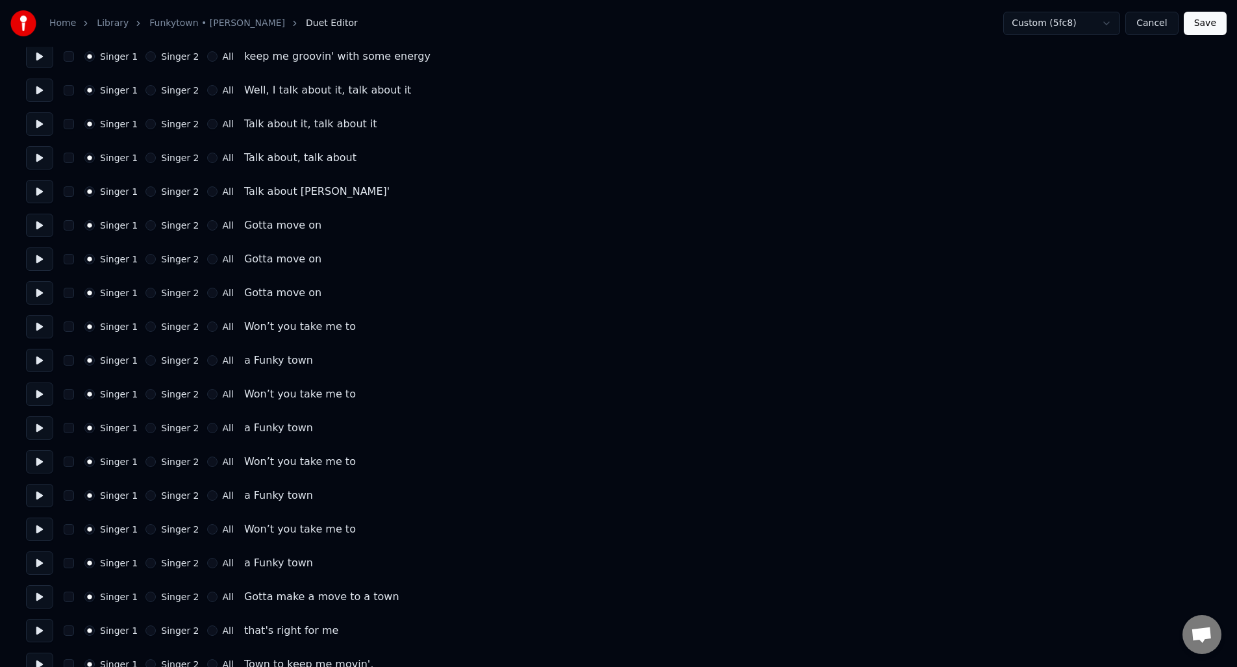
scroll to position [220, 0]
click at [44, 324] on button at bounding box center [39, 324] width 27 height 23
click at [70, 322] on button "button" at bounding box center [69, 325] width 10 height 10
click at [66, 395] on button "button" at bounding box center [69, 392] width 10 height 10
click at [71, 458] on button "button" at bounding box center [69, 460] width 10 height 10
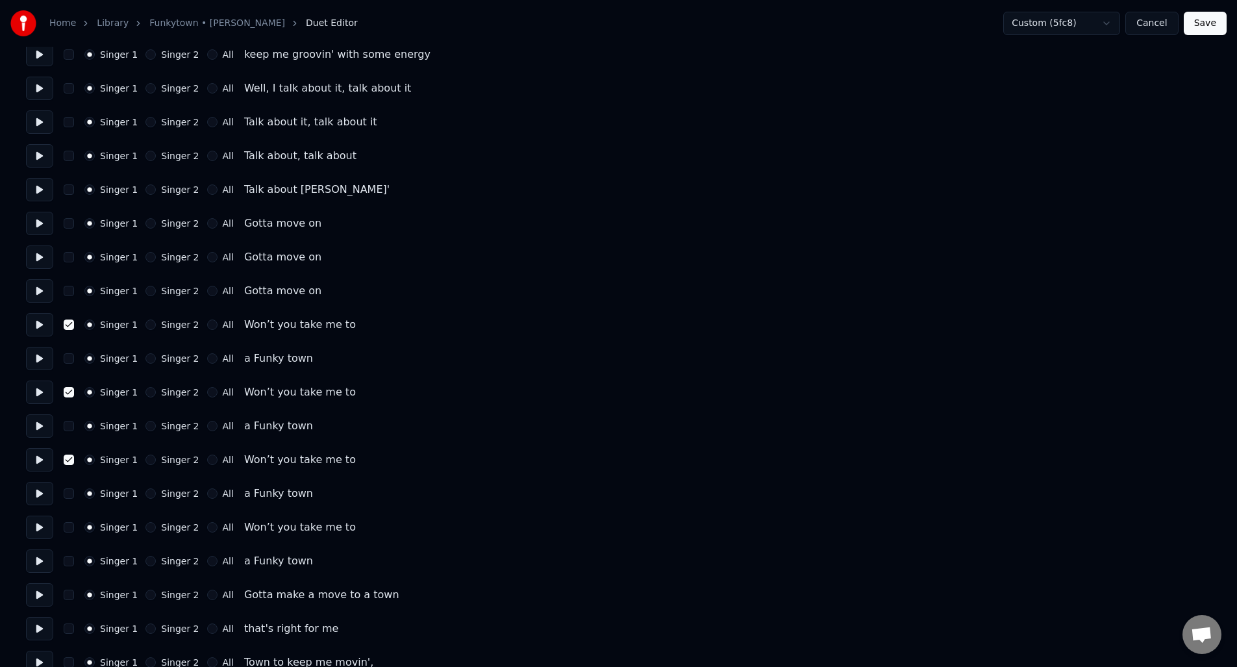
click at [67, 526] on button "button" at bounding box center [69, 527] width 10 height 10
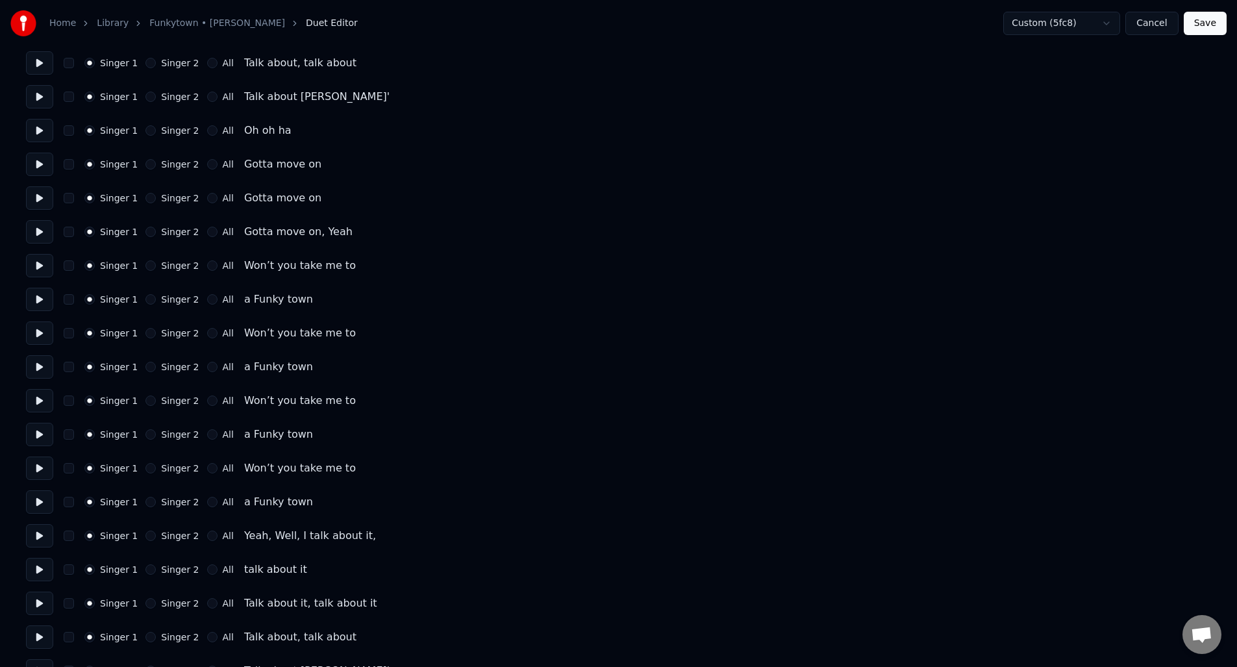
scroll to position [940, 0]
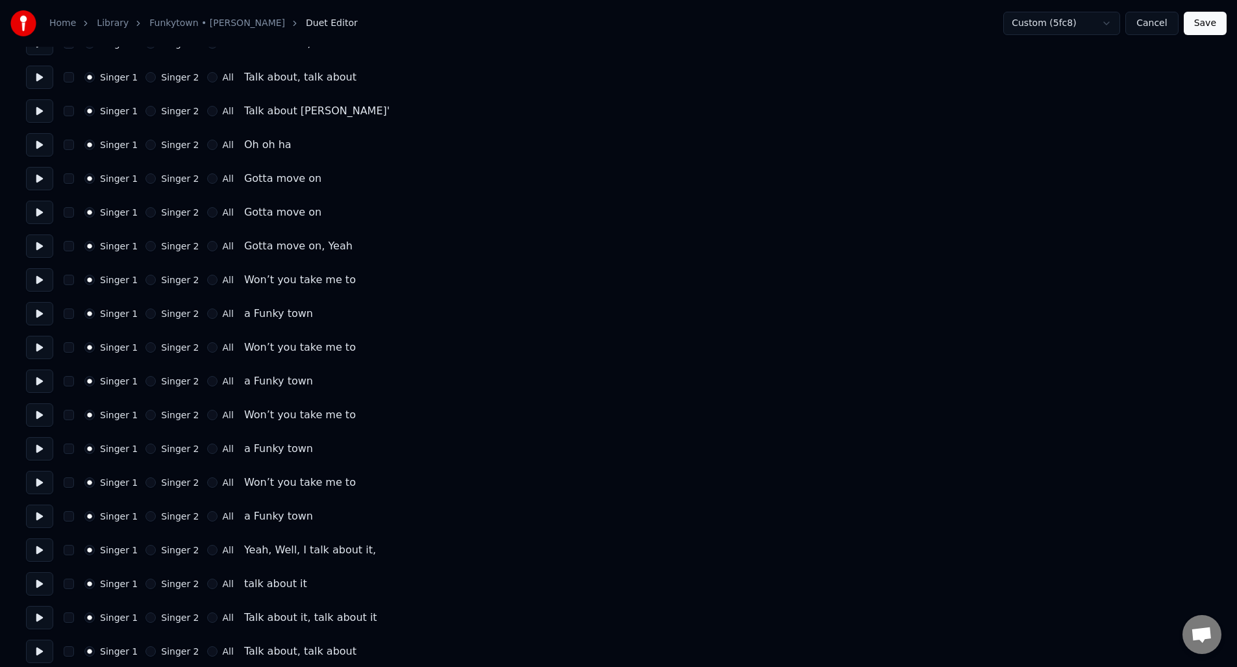
click at [69, 347] on button "button" at bounding box center [69, 347] width 10 height 10
click at [68, 413] on button "button" at bounding box center [69, 415] width 10 height 10
click at [65, 475] on div "Singer 1 Singer 2 All Won’t you take me to" at bounding box center [618, 482] width 1185 height 23
click at [72, 479] on button "button" at bounding box center [69, 482] width 10 height 10
click at [69, 549] on button "button" at bounding box center [69, 550] width 10 height 10
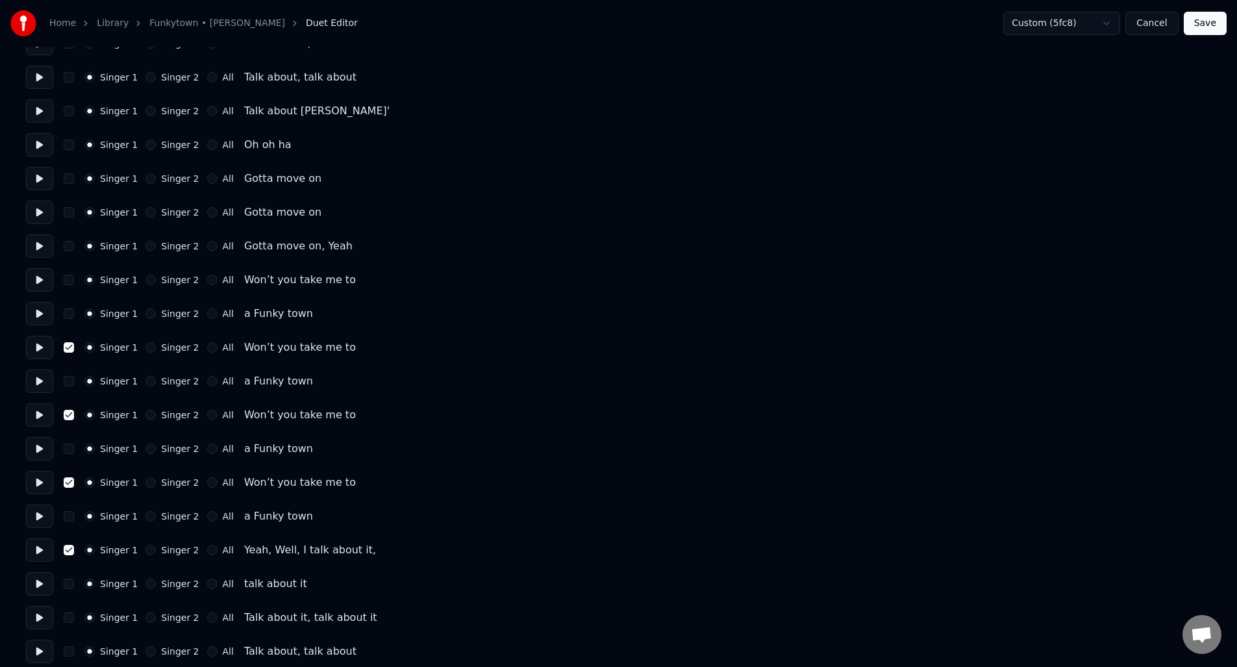
click at [75, 548] on div "Singer 1 Singer 2 All Yeah, Well, I talk about it," at bounding box center [618, 549] width 1185 height 23
click at [71, 549] on button "button" at bounding box center [69, 550] width 10 height 10
click at [71, 281] on button "button" at bounding box center [69, 280] width 10 height 10
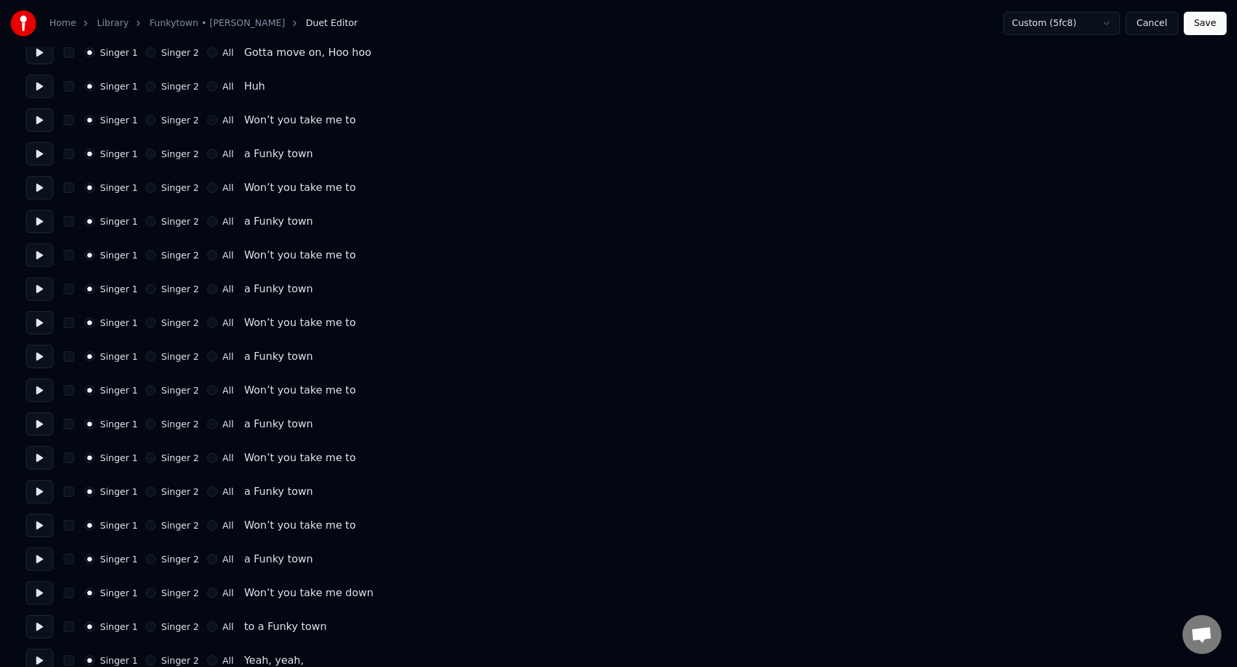
scroll to position [1705, 0]
click at [66, 393] on button "button" at bounding box center [69, 393] width 10 height 10
click at [69, 464] on button "button" at bounding box center [69, 460] width 10 height 10
click at [71, 526] on button "button" at bounding box center [69, 528] width 10 height 10
click at [69, 596] on button "button" at bounding box center [69, 595] width 10 height 10
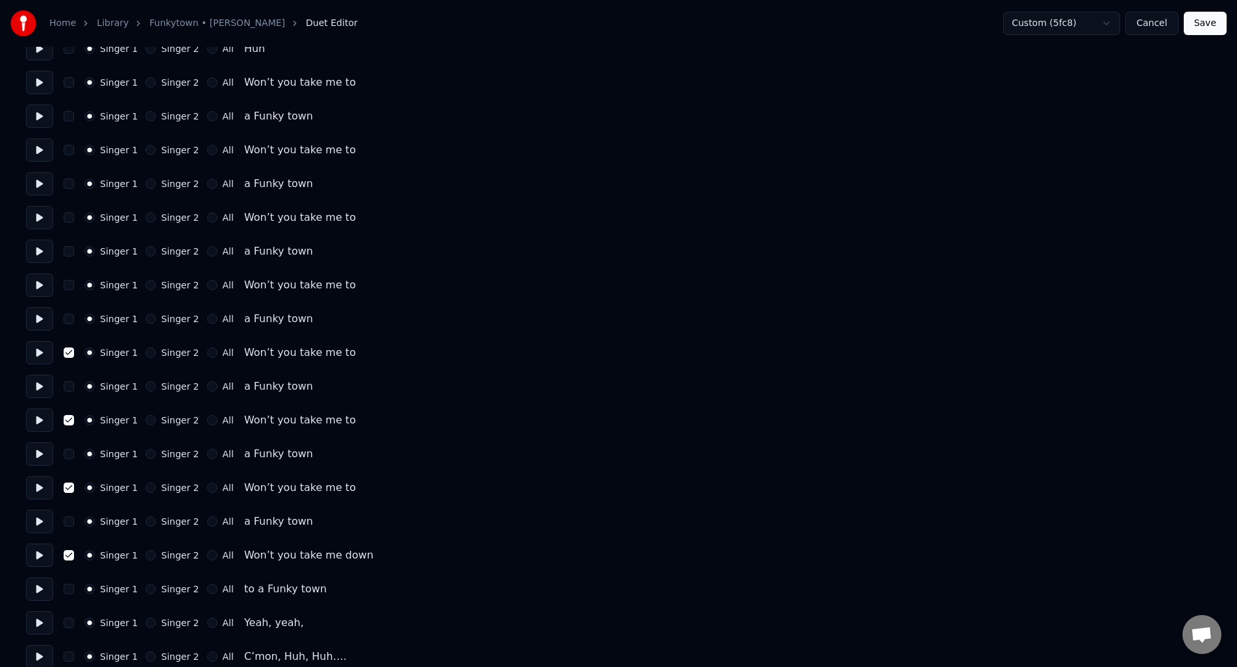
scroll to position [1760, 0]
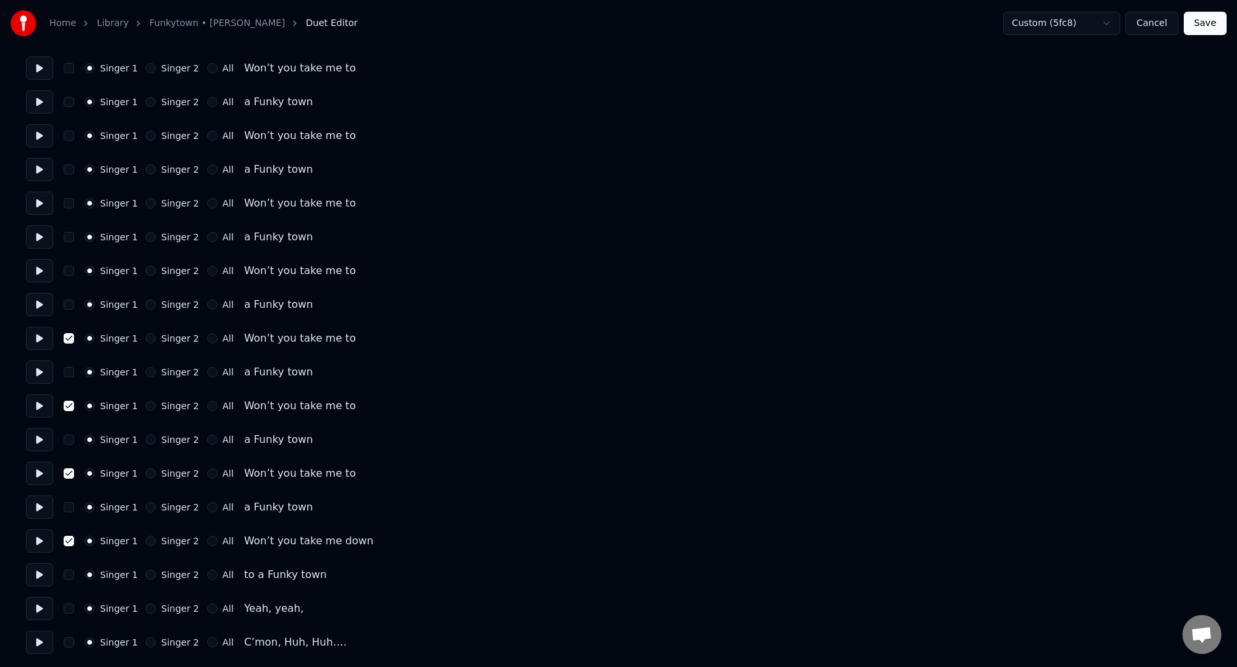
click at [40, 612] on button at bounding box center [39, 608] width 27 height 23
click at [71, 641] on button "button" at bounding box center [69, 642] width 10 height 10
click at [42, 640] on button at bounding box center [39, 642] width 27 height 23
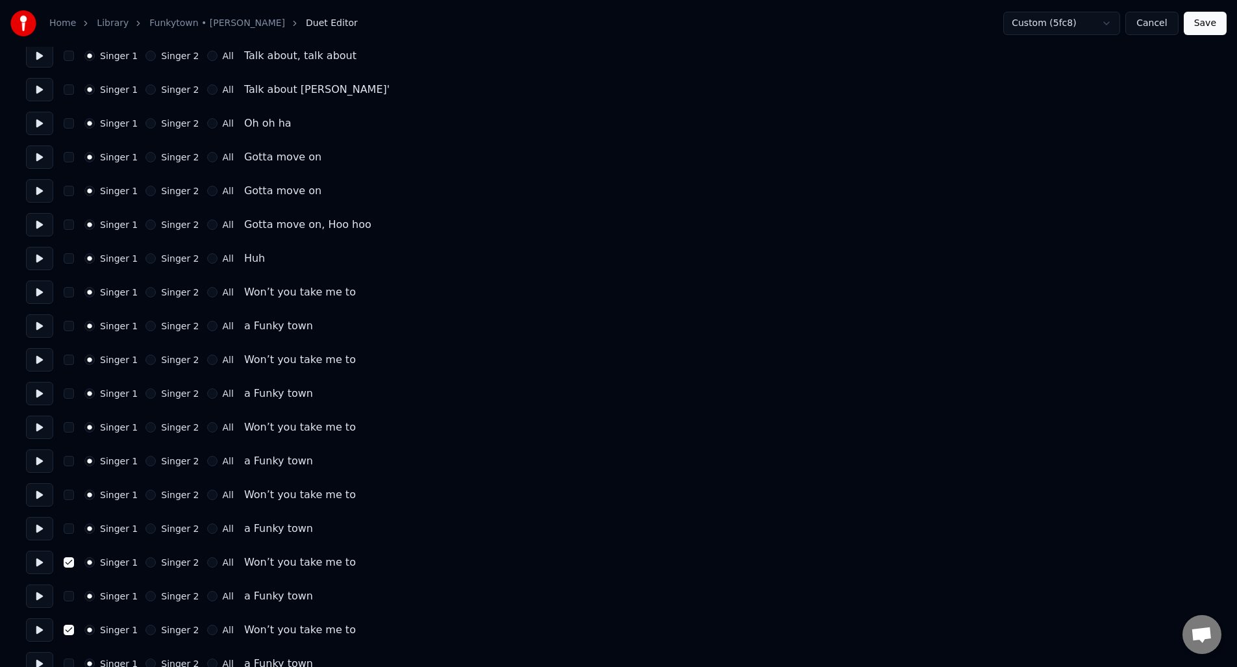
scroll to position [1521, 0]
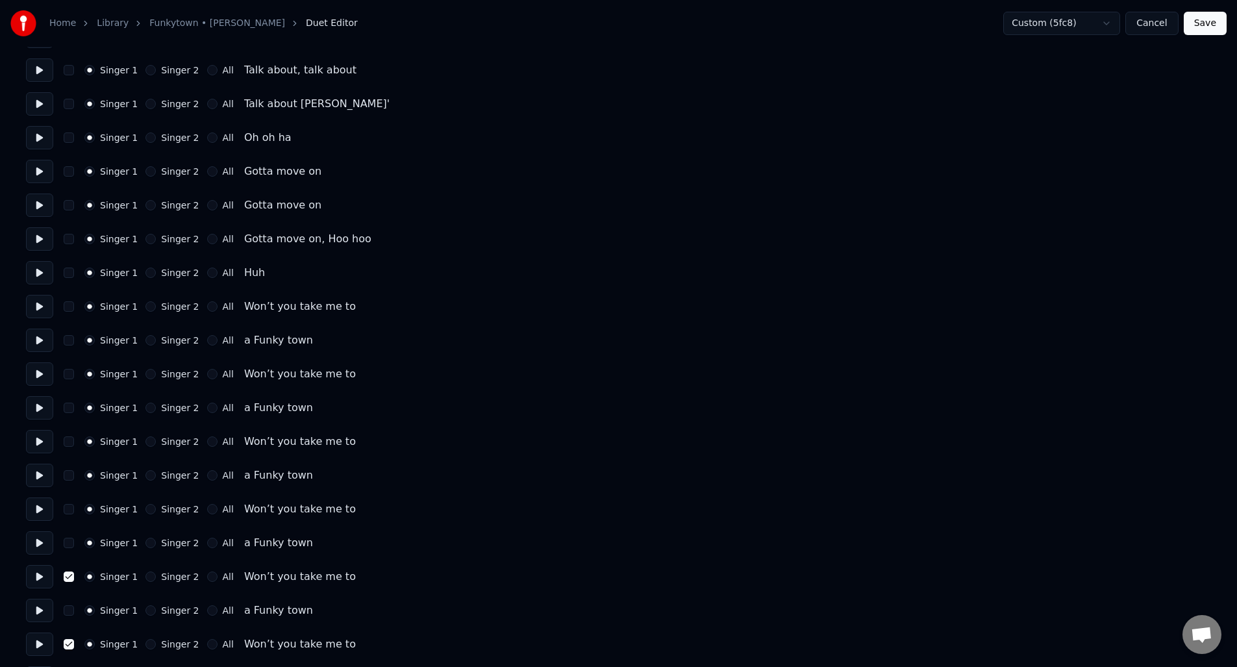
click at [69, 511] on button "button" at bounding box center [69, 509] width 10 height 10
click at [69, 444] on button "button" at bounding box center [69, 441] width 10 height 10
click at [73, 379] on div "Singer 1 Singer 2 All Won’t you take me to" at bounding box center [618, 373] width 1185 height 23
drag, startPoint x: 72, startPoint y: 309, endPoint x: 69, endPoint y: 316, distance: 7.0
click at [72, 309] on button "button" at bounding box center [69, 306] width 10 height 10
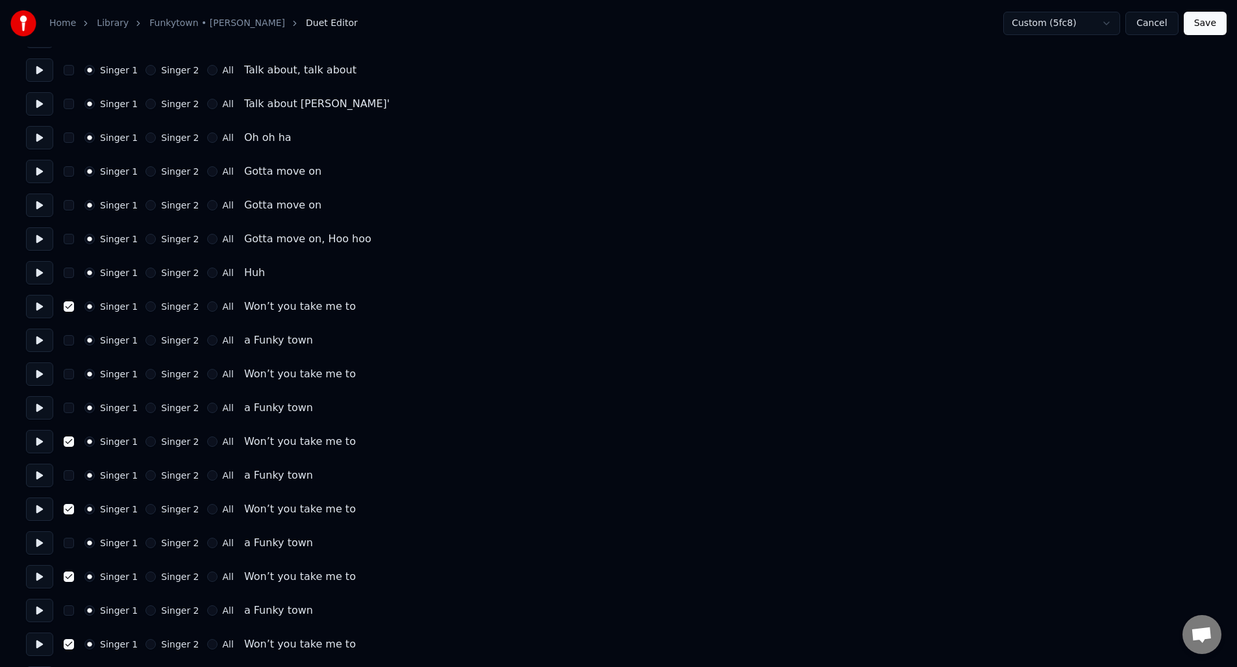
click at [69, 372] on button "button" at bounding box center [69, 374] width 10 height 10
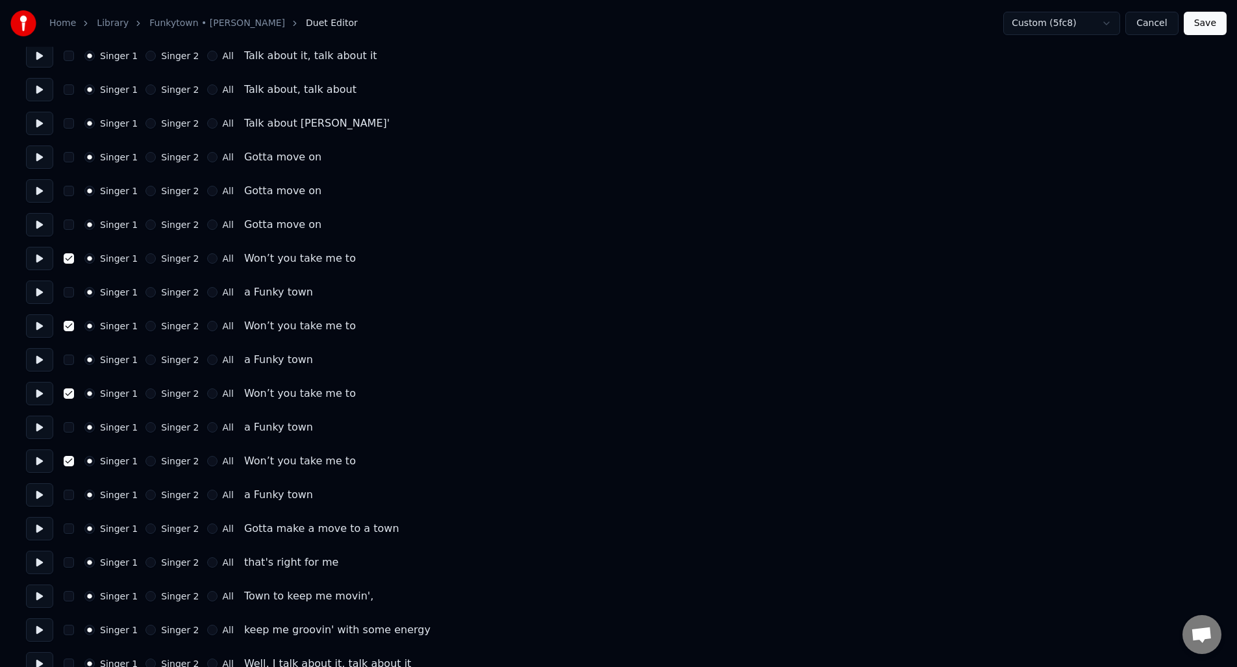
scroll to position [300, 0]
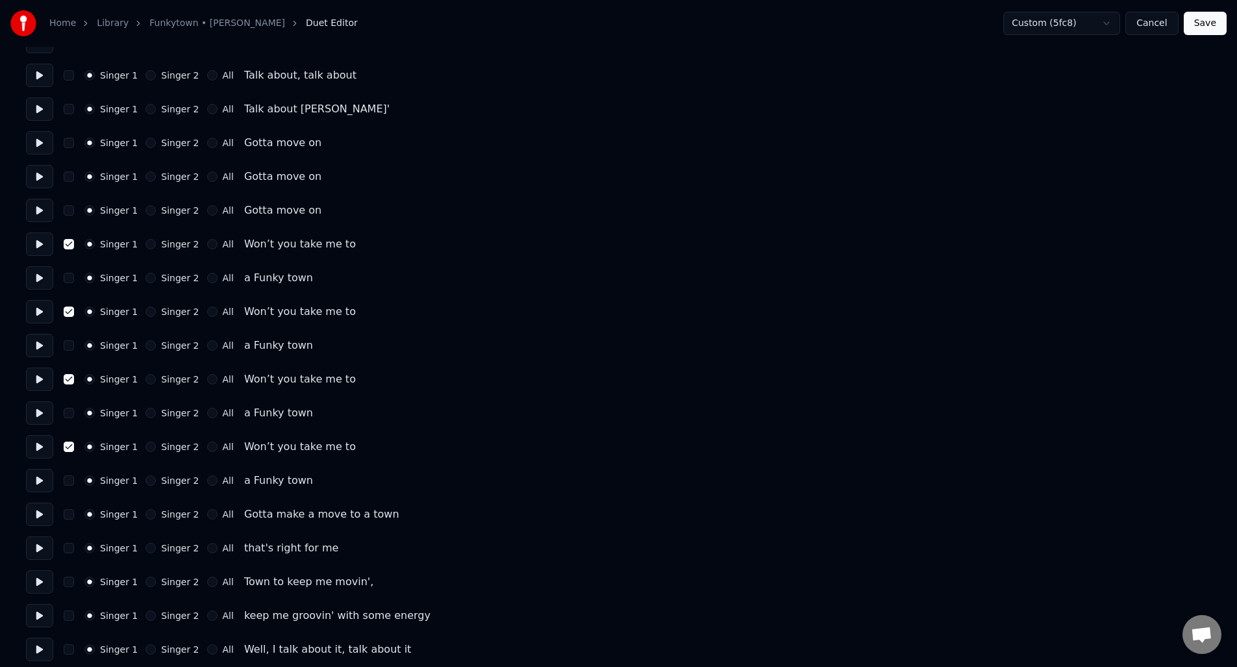
click at [149, 246] on button "Singer 2" at bounding box center [150, 244] width 10 height 10
click at [152, 313] on div "Singer 2" at bounding box center [171, 312] width 53 height 10
click at [149, 314] on button "Singer 2" at bounding box center [150, 312] width 10 height 10
click at [147, 380] on button "Singer 2" at bounding box center [150, 379] width 10 height 10
click at [147, 447] on button "Singer 2" at bounding box center [150, 447] width 10 height 10
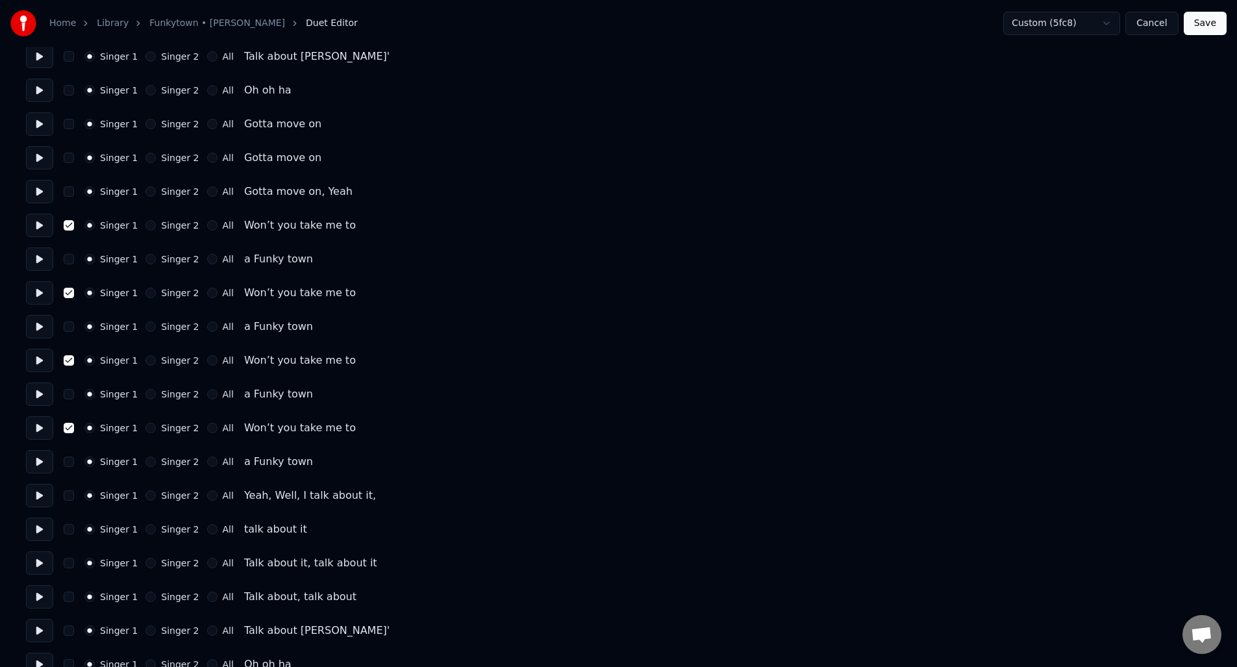
scroll to position [996, 0]
click at [148, 223] on button "Singer 2" at bounding box center [150, 223] width 10 height 10
click at [150, 291] on button "Singer 2" at bounding box center [150, 291] width 10 height 10
click at [148, 358] on button "Singer 2" at bounding box center [150, 358] width 10 height 10
click at [147, 430] on button "Singer 2" at bounding box center [150, 426] width 10 height 10
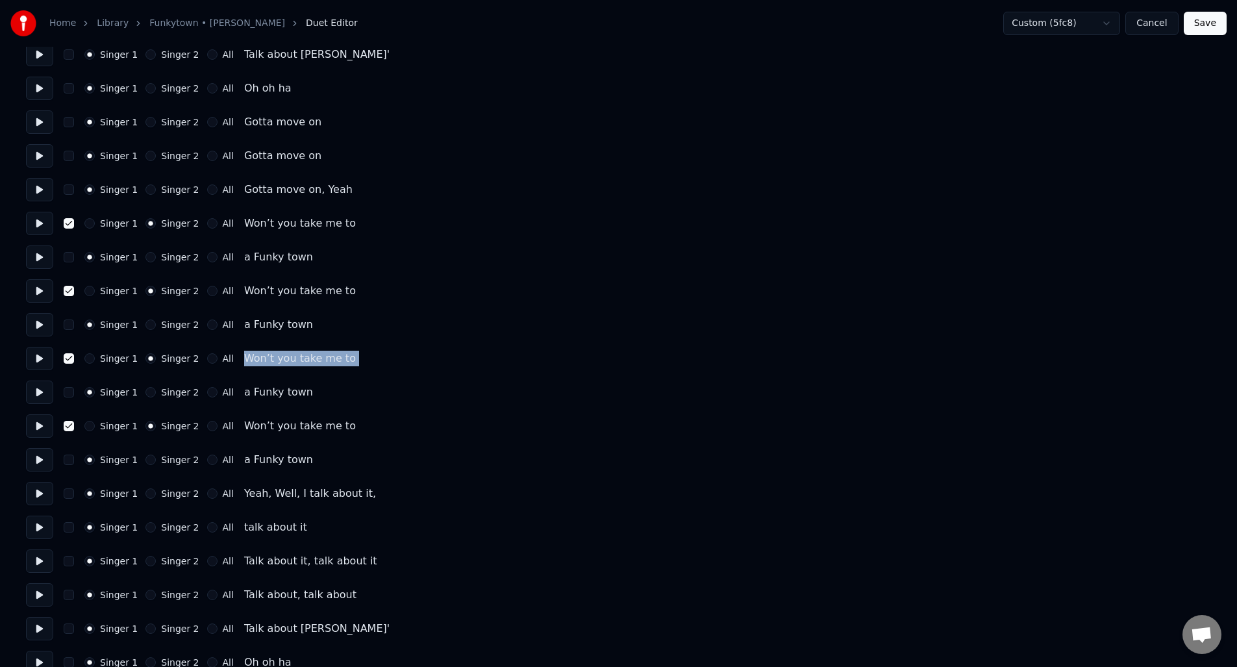
drag, startPoint x: 1237, startPoint y: 334, endPoint x: 1234, endPoint y: 368, distance: 33.9
click at [1234, 377] on div "Home Library Funkytown • [PERSON_NAME] Duet Editor Custom (5fc8) Cancel Save Nu…" at bounding box center [618, 211] width 1237 height 2414
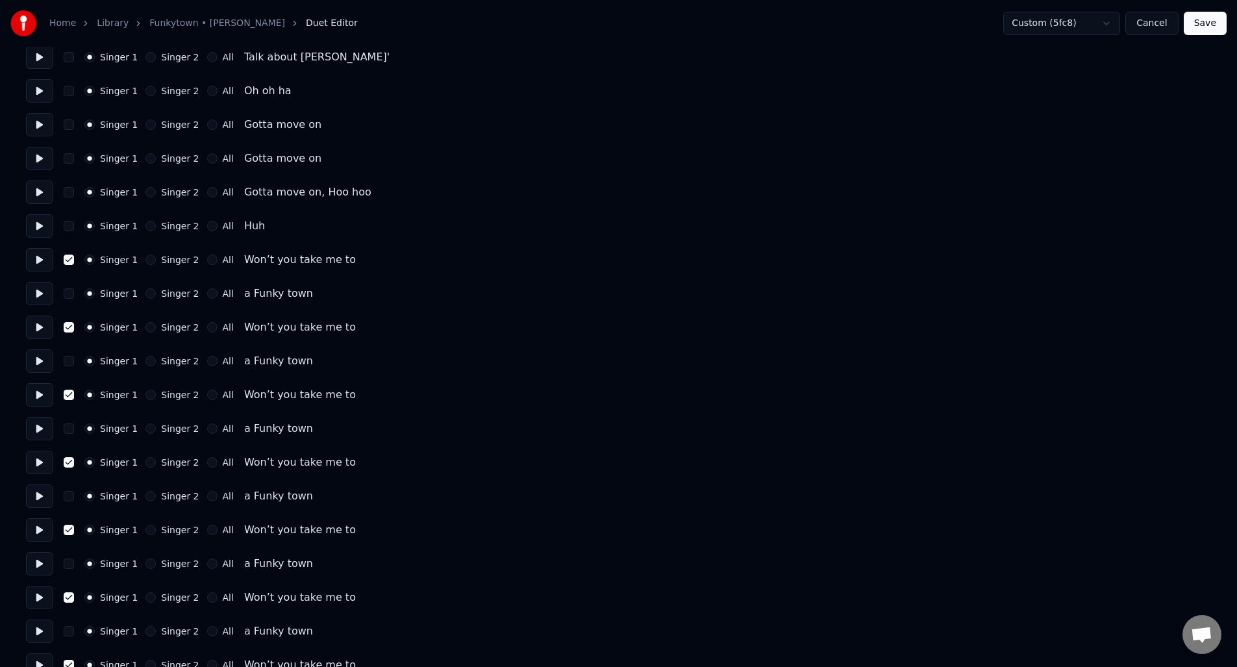
scroll to position [1566, 0]
click at [145, 262] on button "Singer 2" at bounding box center [150, 262] width 10 height 10
click at [145, 329] on button "Singer 2" at bounding box center [150, 329] width 10 height 10
click at [146, 394] on button "Singer 2" at bounding box center [150, 397] width 10 height 10
drag, startPoint x: 147, startPoint y: 464, endPoint x: 149, endPoint y: 483, distance: 18.9
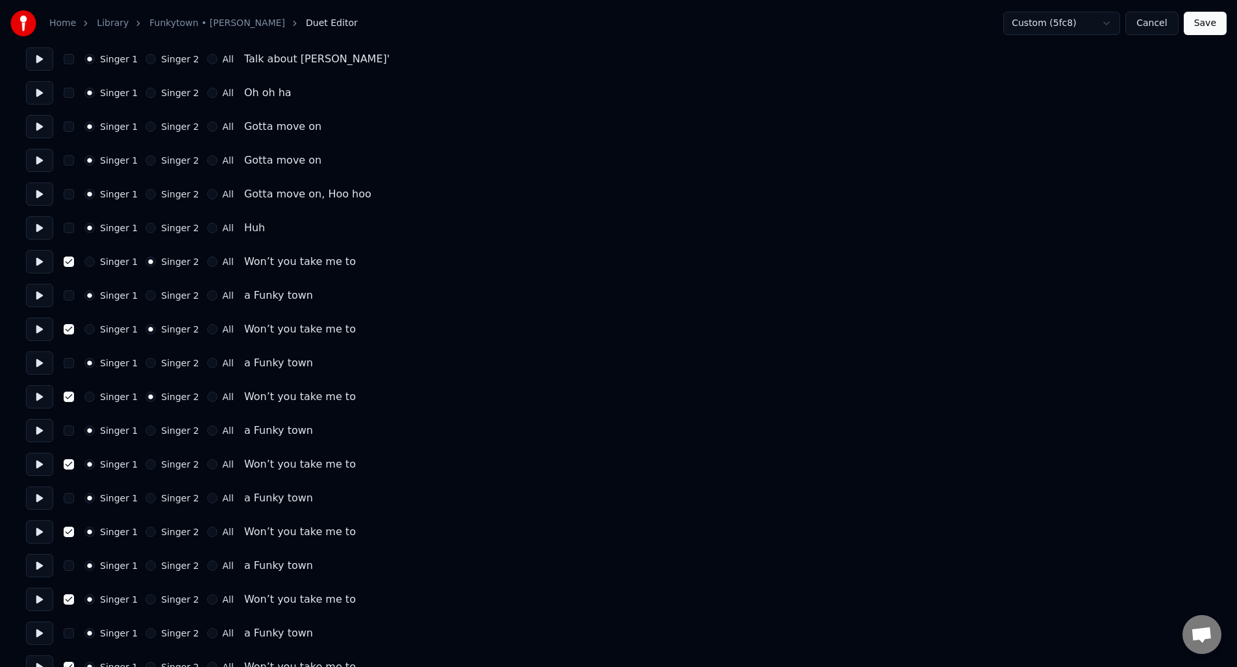
click at [147, 464] on button "Singer 2" at bounding box center [150, 464] width 10 height 10
click at [145, 531] on button "Singer 2" at bounding box center [150, 532] width 10 height 10
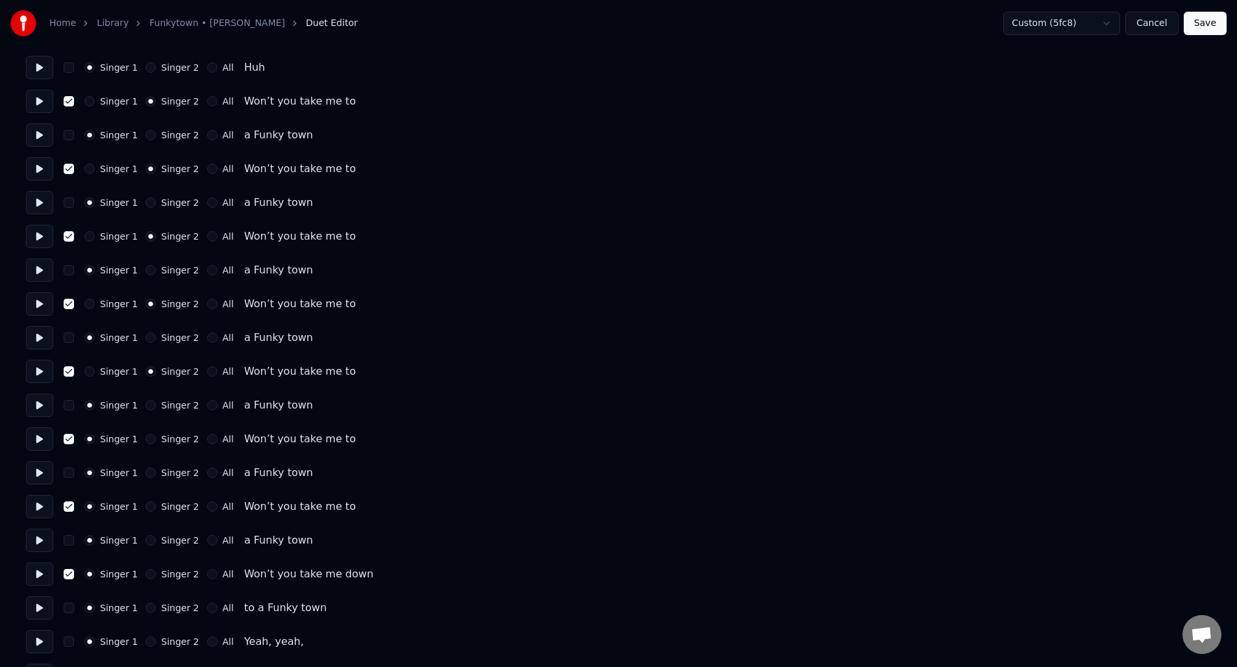
scroll to position [1736, 0]
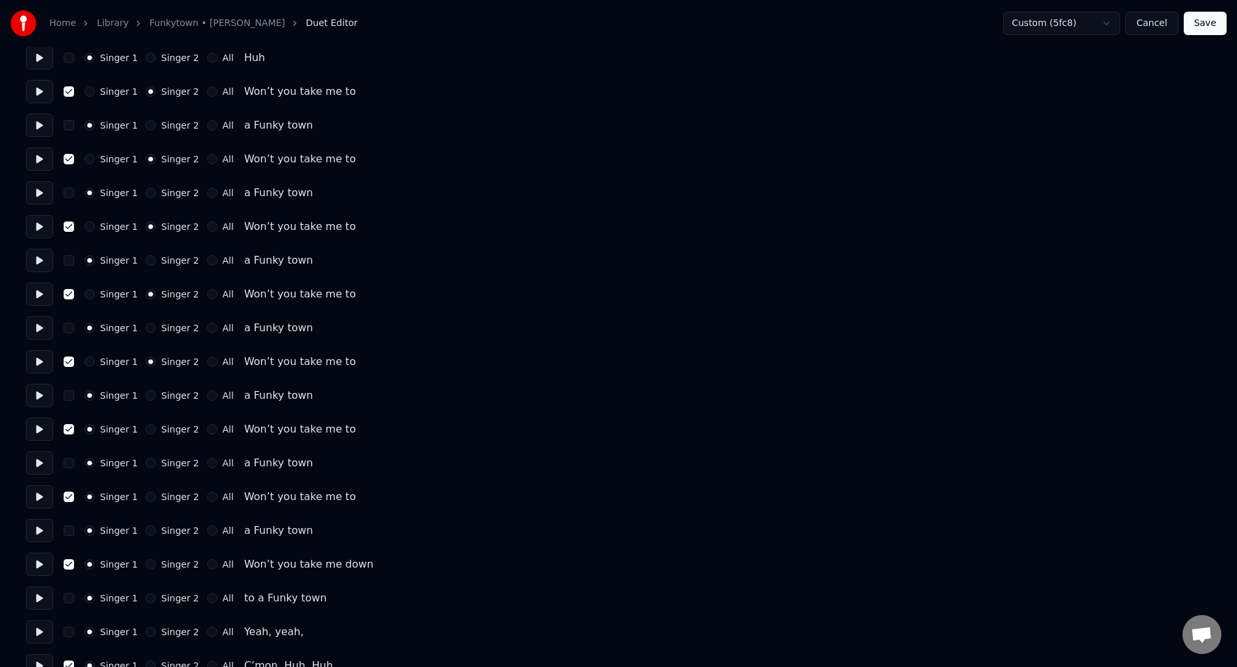
click at [145, 427] on button "Singer 2" at bounding box center [150, 429] width 10 height 10
click at [150, 498] on button "Singer 2" at bounding box center [150, 497] width 10 height 10
click at [149, 561] on button "Singer 2" at bounding box center [150, 564] width 10 height 10
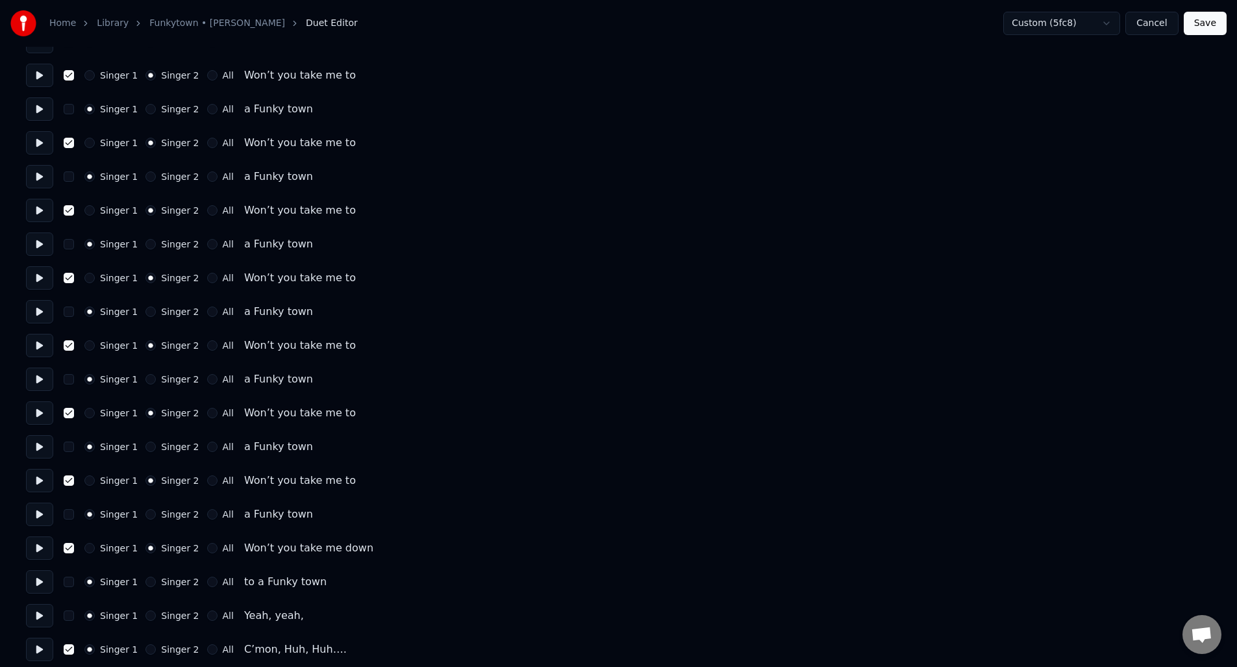
scroll to position [1760, 0]
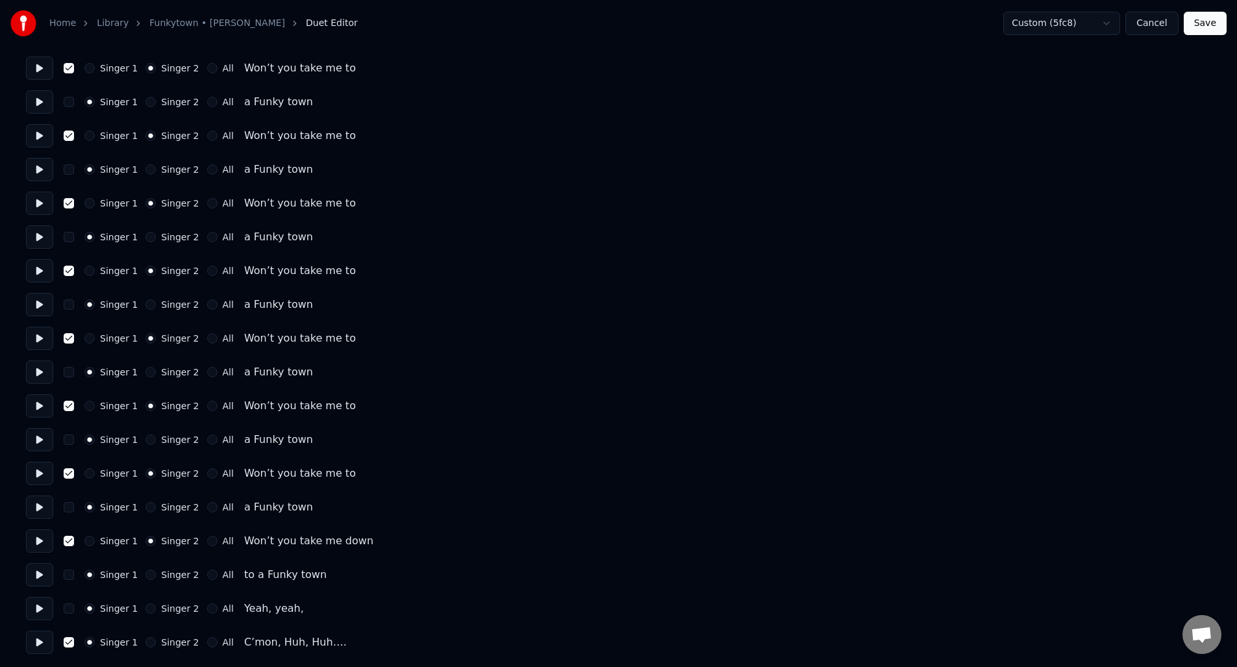
click at [207, 642] on button "All" at bounding box center [212, 642] width 10 height 10
drag, startPoint x: 1211, startPoint y: 26, endPoint x: 1211, endPoint y: 42, distance: 16.2
click at [1211, 25] on button "Save" at bounding box center [1205, 23] width 43 height 23
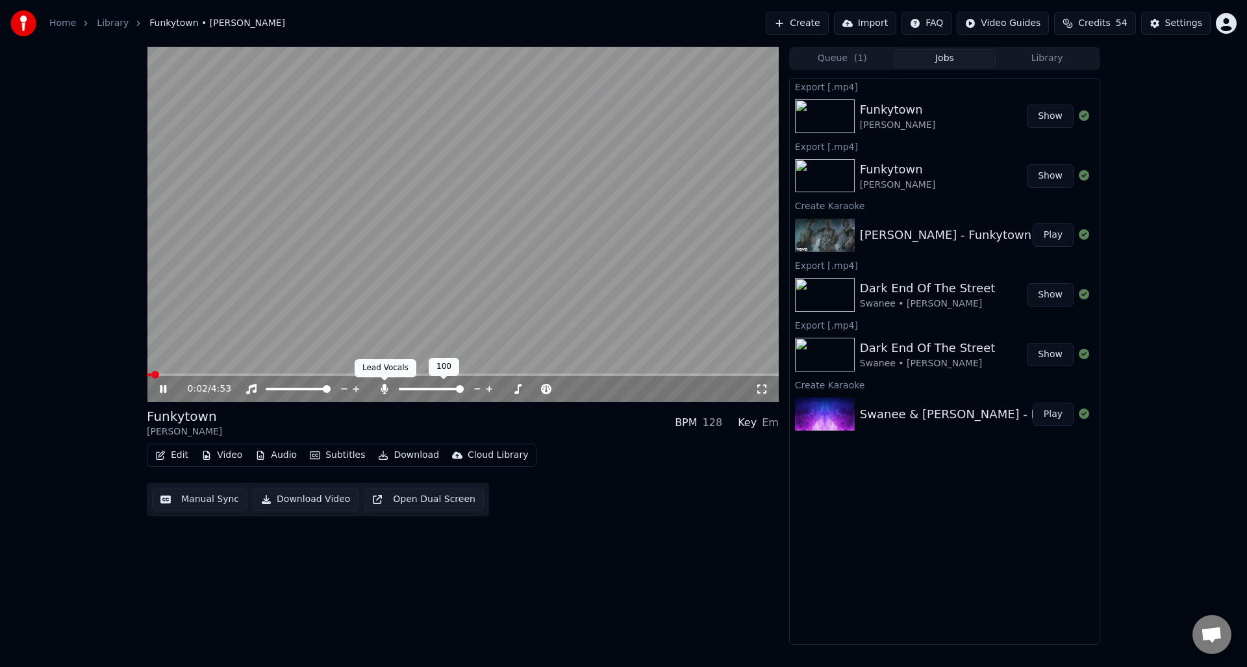
click at [385, 386] on icon at bounding box center [384, 389] width 7 height 10
click at [289, 499] on button "Download Video" at bounding box center [306, 499] width 106 height 23
